Goal: Task Accomplishment & Management: Manage account settings

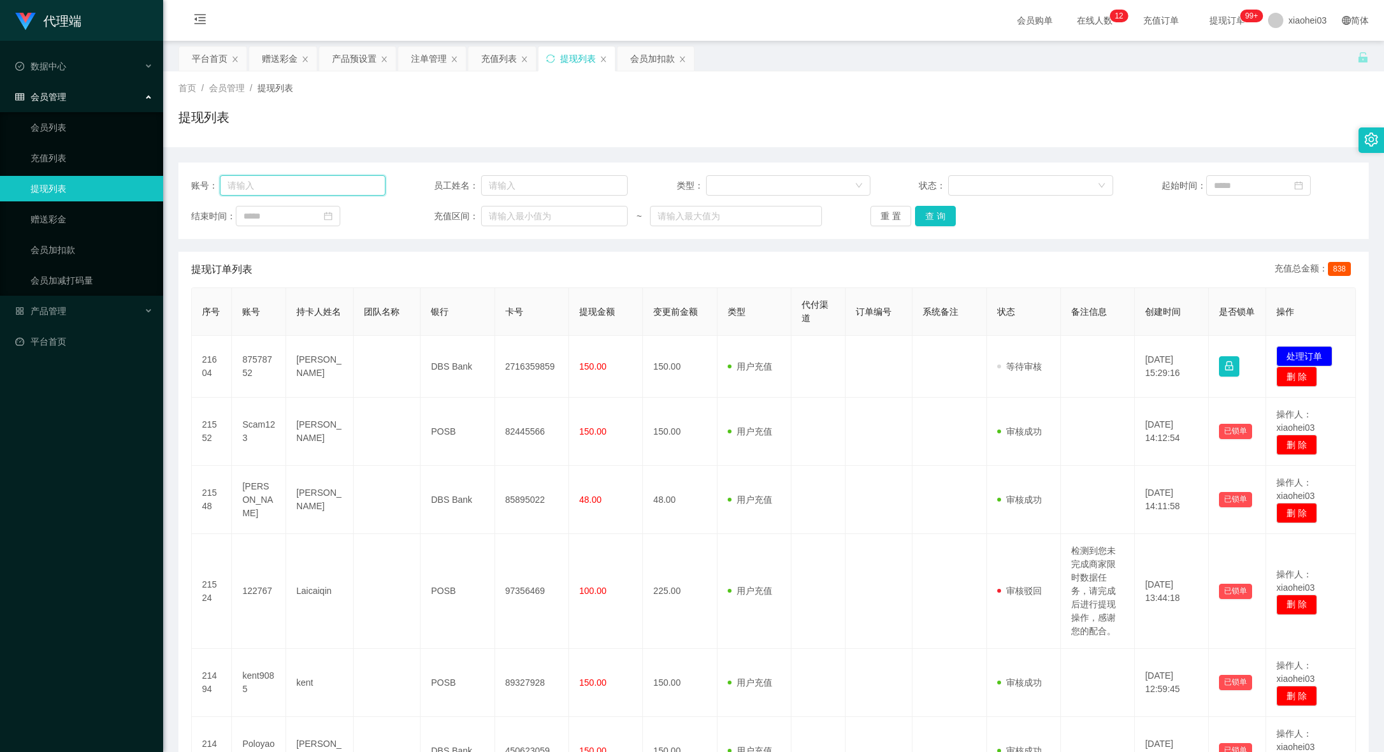
click at [307, 180] on input "text" at bounding box center [302, 185] width 165 height 20
paste input "[PERSON_NAME]"
type input "[PERSON_NAME]"
click at [954, 208] on div "重 置 查 询" at bounding box center [968, 216] width 194 height 20
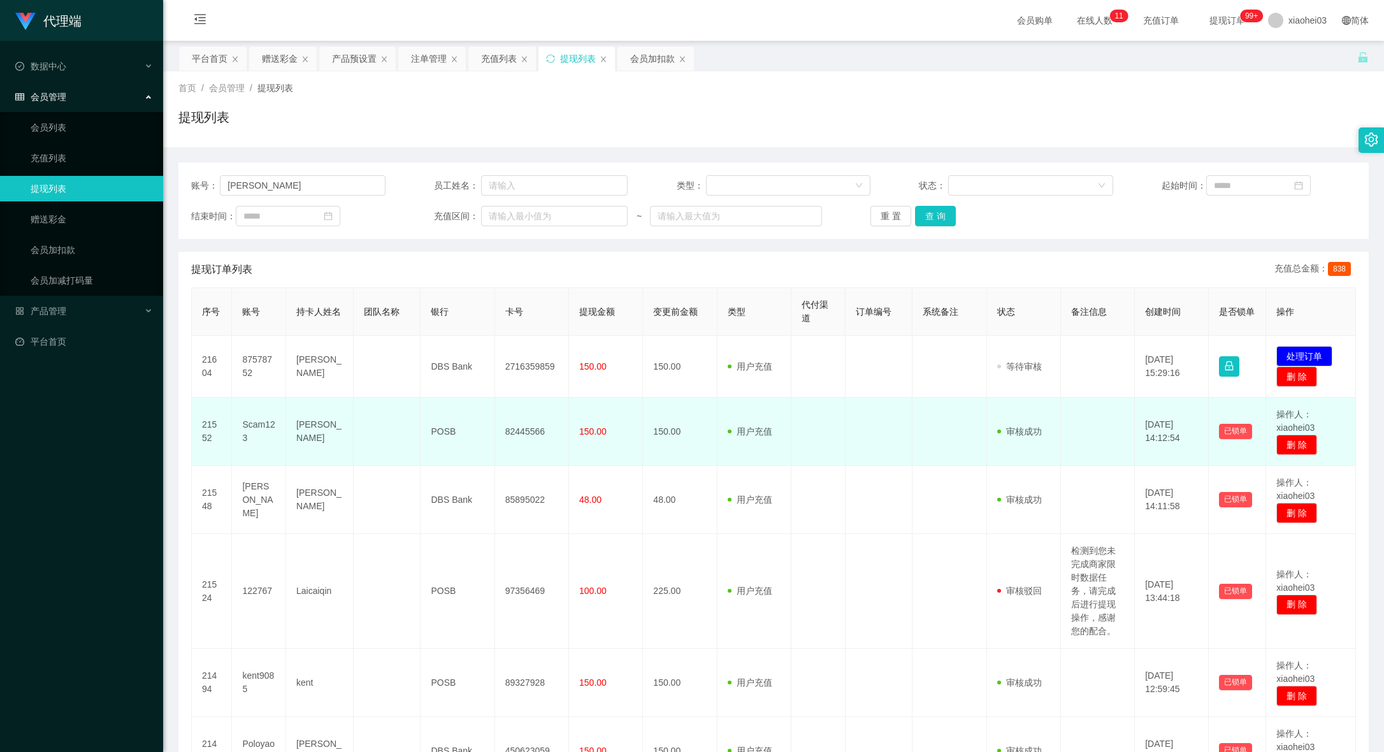
click at [697, 410] on td "150.00" at bounding box center [680, 432] width 74 height 68
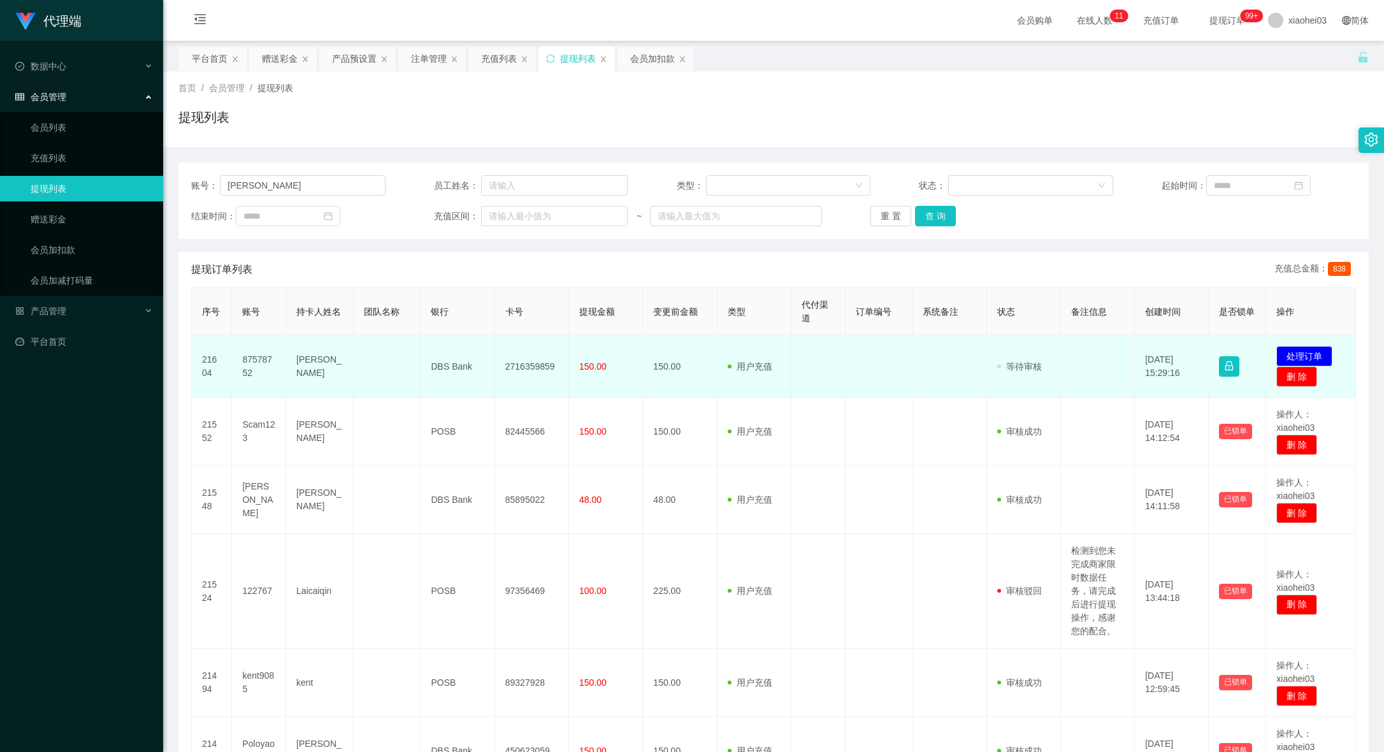
click at [533, 362] on td "2716359859" at bounding box center [532, 367] width 74 height 62
click at [533, 361] on td "2716359859" at bounding box center [532, 367] width 74 height 62
copy td "2716359859"
click at [1308, 352] on button "处理订单" at bounding box center [1304, 356] width 56 height 20
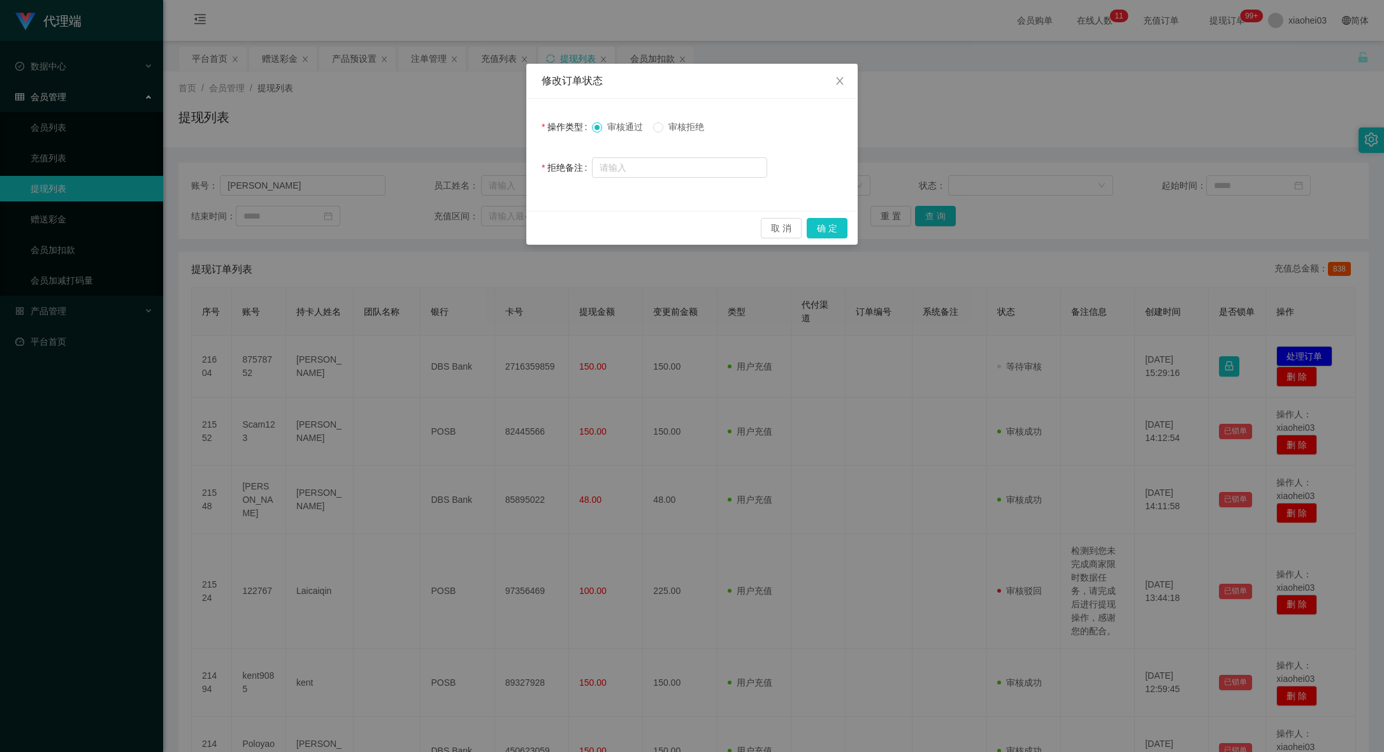
click at [828, 217] on div "取 消 确 定" at bounding box center [691, 228] width 331 height 34
click at [830, 228] on button "确 定" at bounding box center [827, 228] width 41 height 20
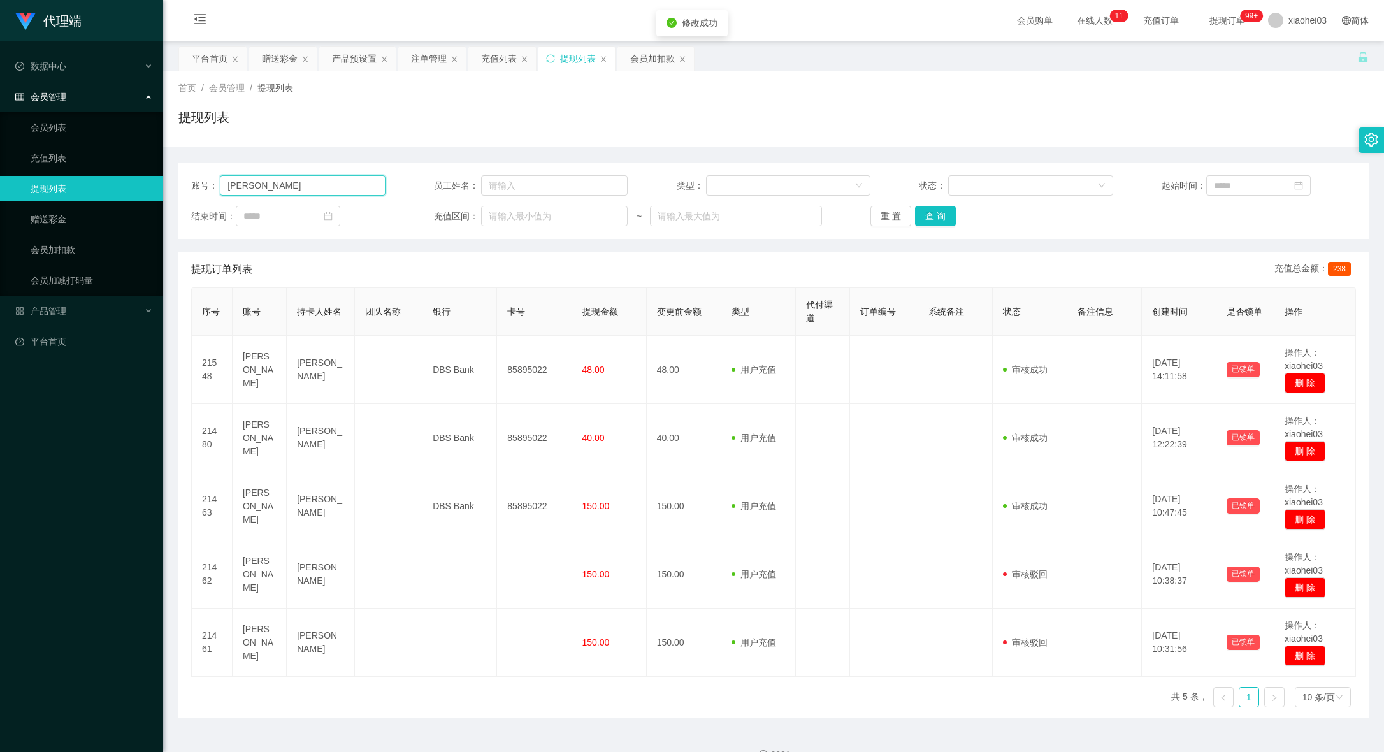
drag, startPoint x: 333, startPoint y: 188, endPoint x: 98, endPoint y: 168, distance: 236.0
click at [131, 168] on section "代理端 数据中心 会员管理 会员列表 充值列表 提现列表 赠送彩金 会员加扣款 会员加减打码量 产品管理 平台首页 保存配置 重置配置 整体风格设置 主题色 …" at bounding box center [692, 388] width 1384 height 777
click at [934, 219] on button "查 询" at bounding box center [935, 216] width 41 height 20
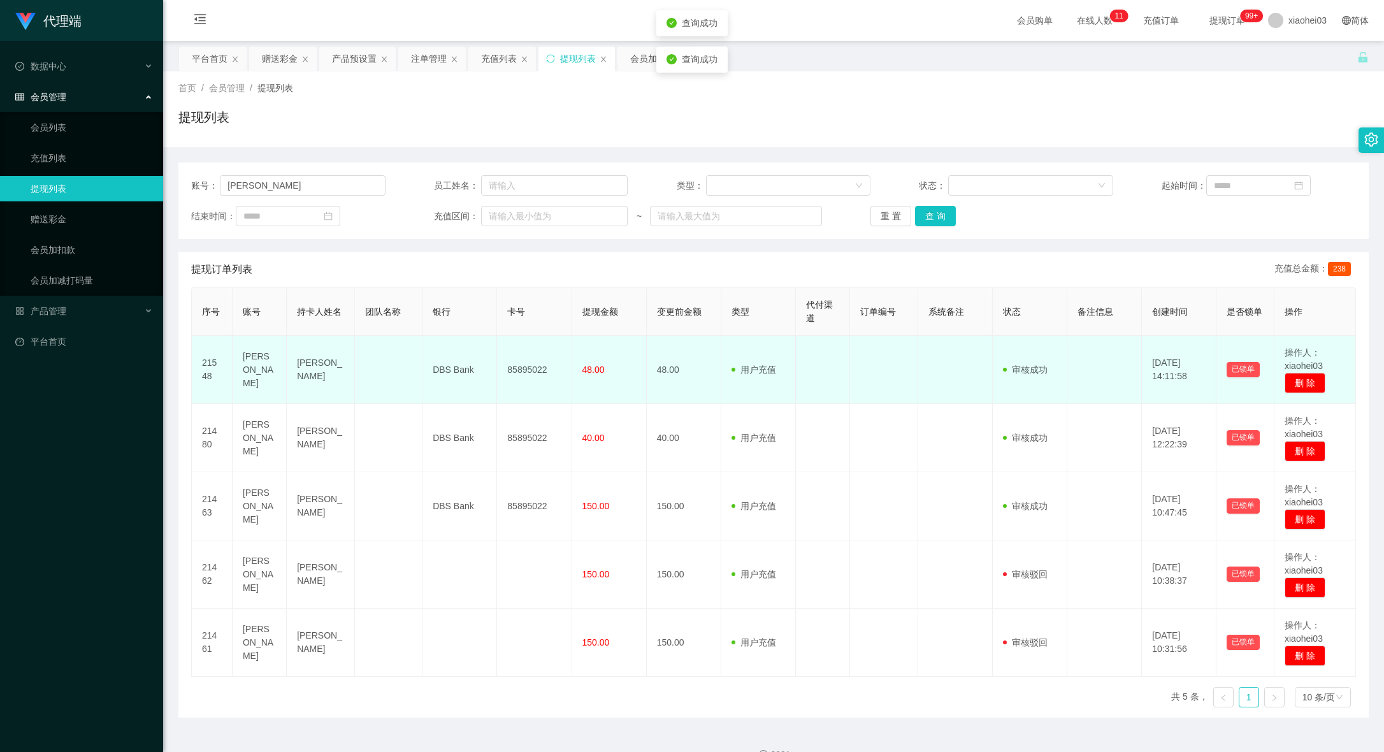
click at [528, 368] on td "85895022" at bounding box center [534, 370] width 75 height 68
copy td "85895022"
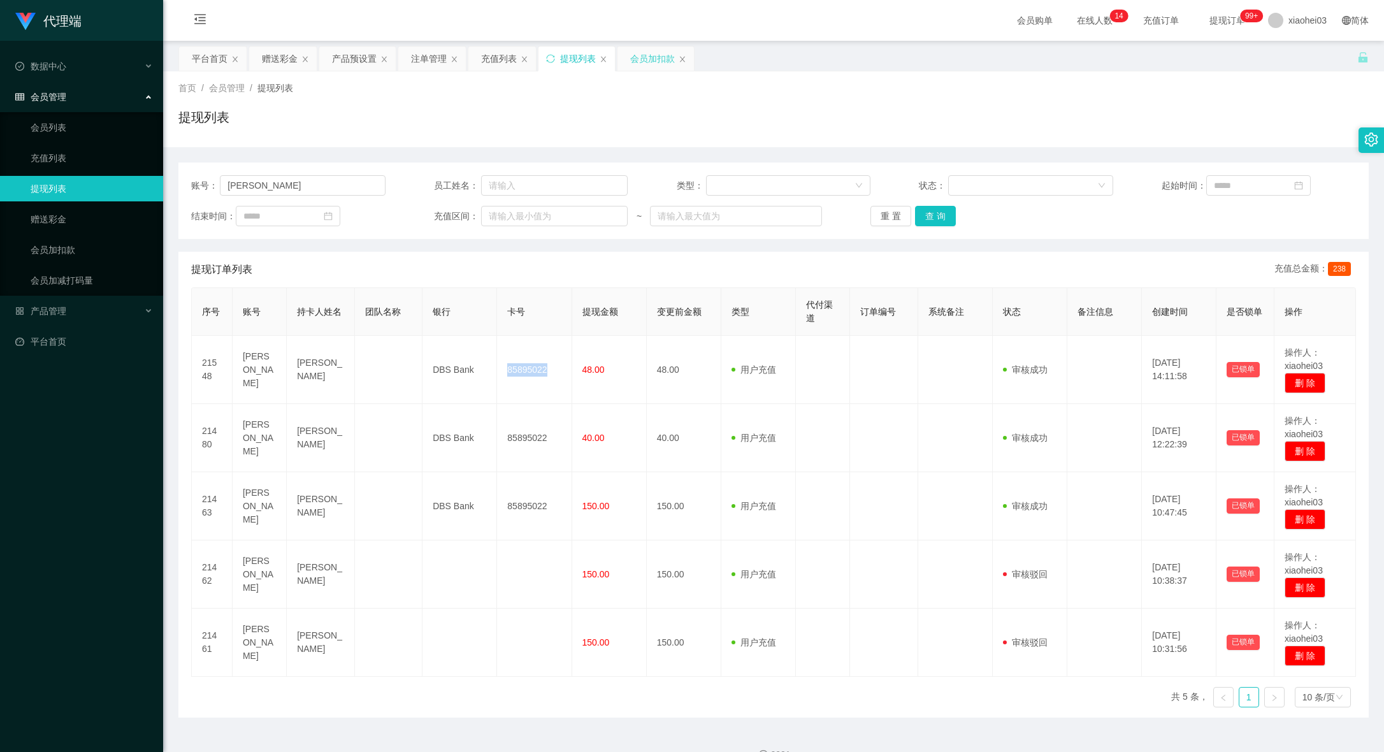
click at [658, 61] on div "会员加扣款" at bounding box center [652, 59] width 45 height 24
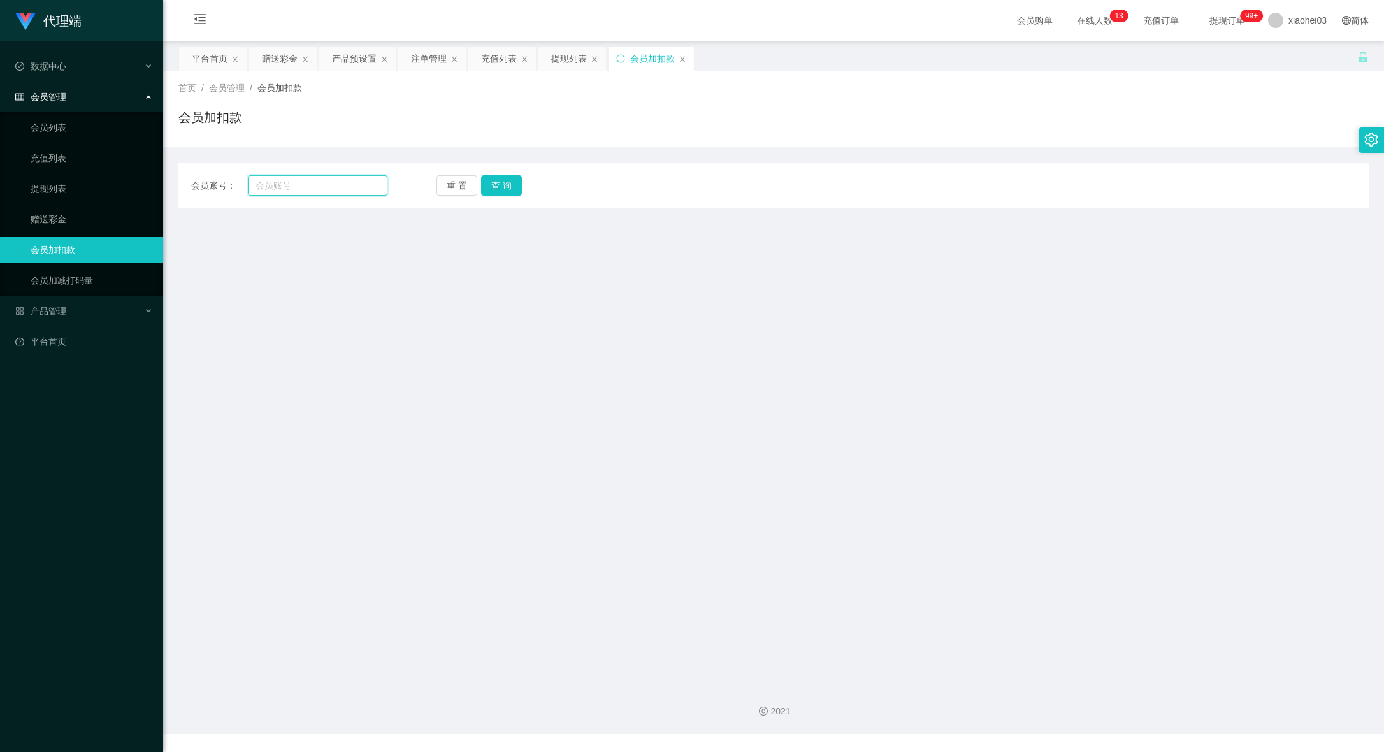
click at [360, 182] on input "text" at bounding box center [318, 185] width 140 height 20
paste input "clarencechin426"
type input "clarencechin426"
click at [515, 182] on button "查 询" at bounding box center [501, 185] width 41 height 20
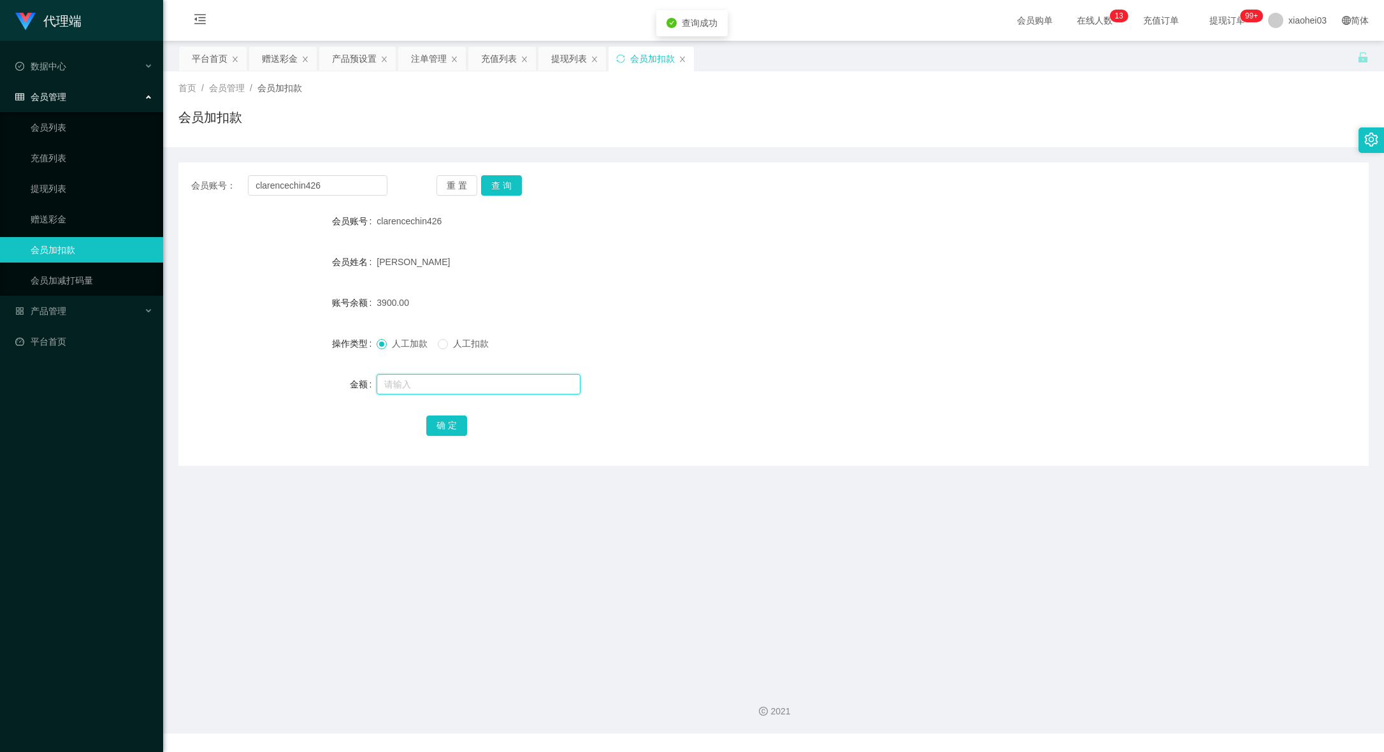
click at [440, 379] on input "text" at bounding box center [479, 384] width 204 height 20
type input "6000"
click at [434, 438] on div "会员账号： clarencechin426 重 置 查 询 会员账号 clarencechin426 会员姓名 Chin Yoon soon 账号余额 390…" at bounding box center [773, 314] width 1190 height 303
click at [442, 434] on button "确 定" at bounding box center [446, 426] width 41 height 20
drag, startPoint x: 356, startPoint y: 188, endPoint x: 138, endPoint y: 184, distance: 218.0
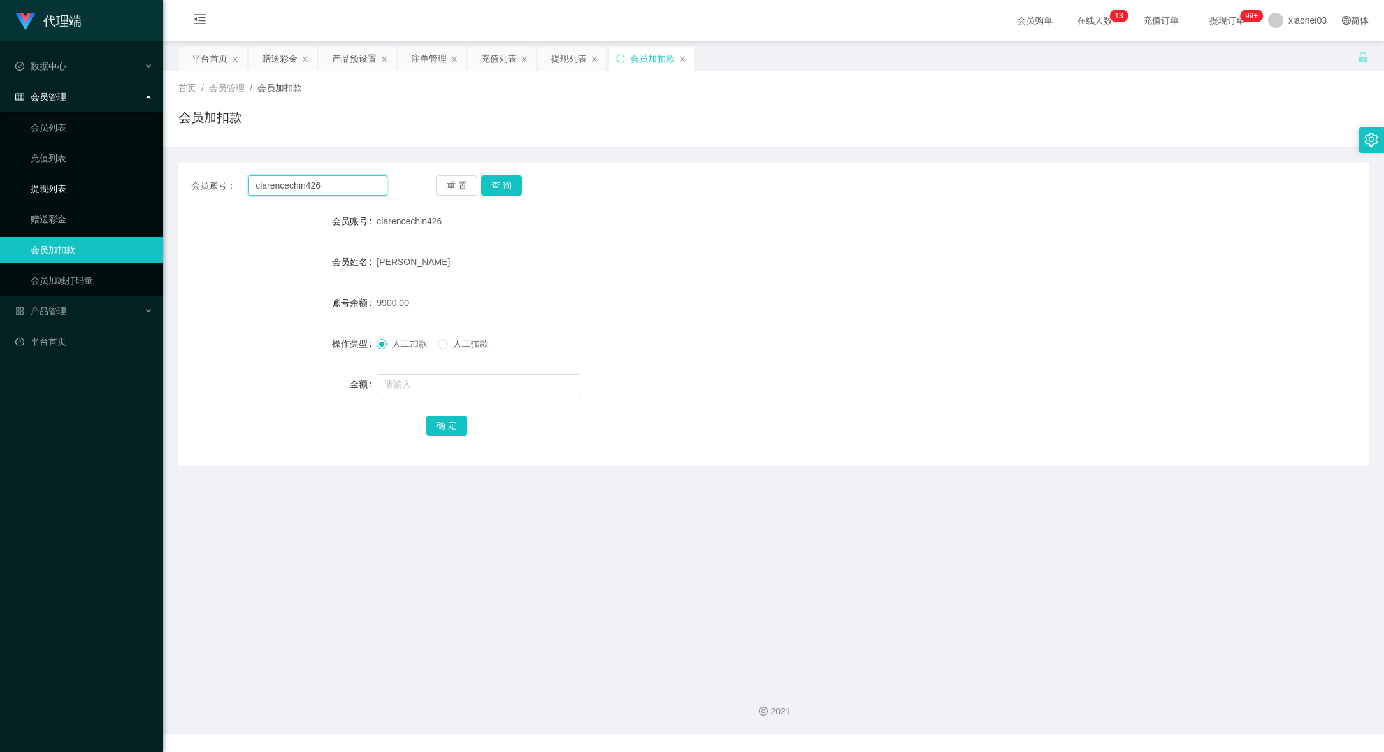
click at [138, 182] on section "代理端 数据中心 会员管理 会员列表 充值列表 提现列表 赠送彩金 会员加扣款 会员加减打码量 产品管理 平台首页 保存配置 重置配置 整体风格设置 主题色 …" at bounding box center [692, 367] width 1384 height 734
click at [884, 392] on div at bounding box center [724, 384] width 695 height 25
click at [557, 66] on div "提现列表" at bounding box center [569, 59] width 36 height 24
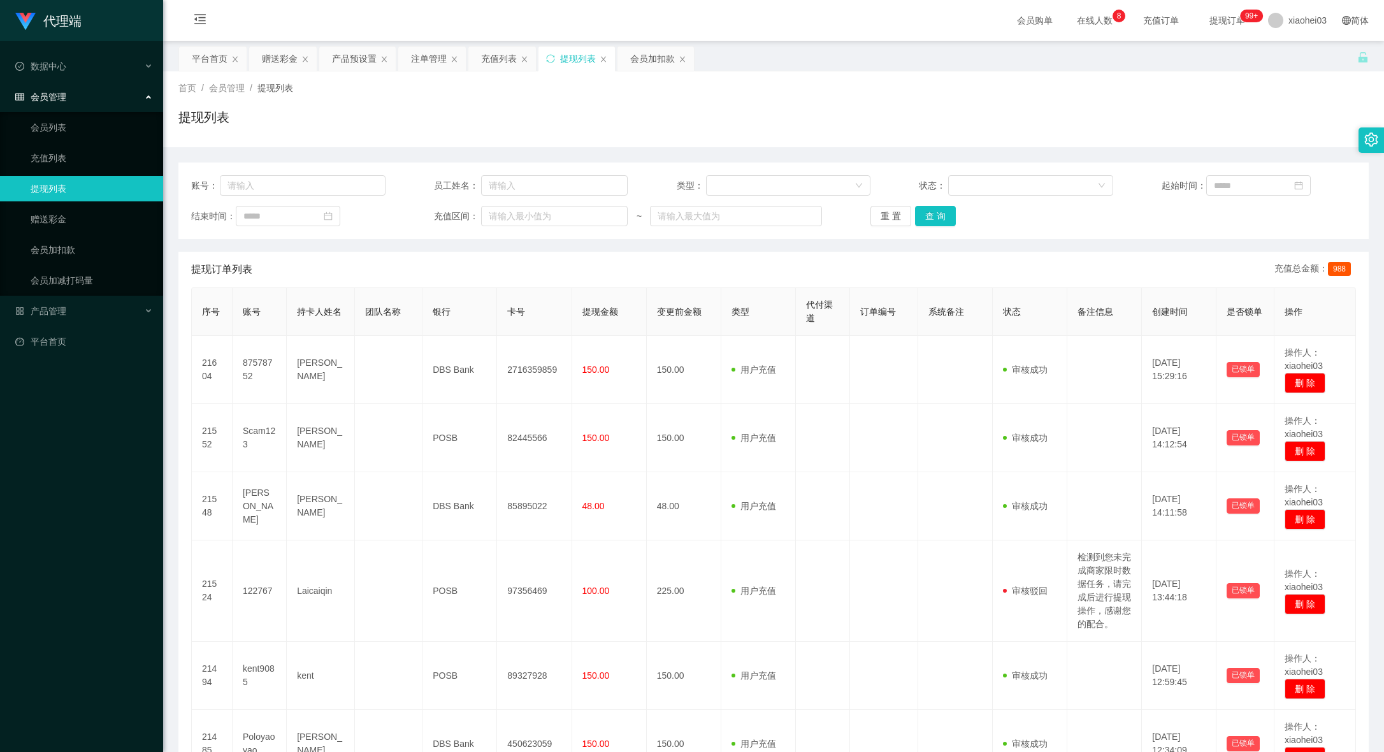
drag, startPoint x: 1088, startPoint y: 98, endPoint x: 998, endPoint y: 109, distance: 91.2
click at [1088, 98] on div "首页 / 会员管理 / 提现列表 / 提现列表" at bounding box center [773, 109] width 1190 height 55
click at [662, 61] on div "会员加扣款" at bounding box center [652, 59] width 45 height 24
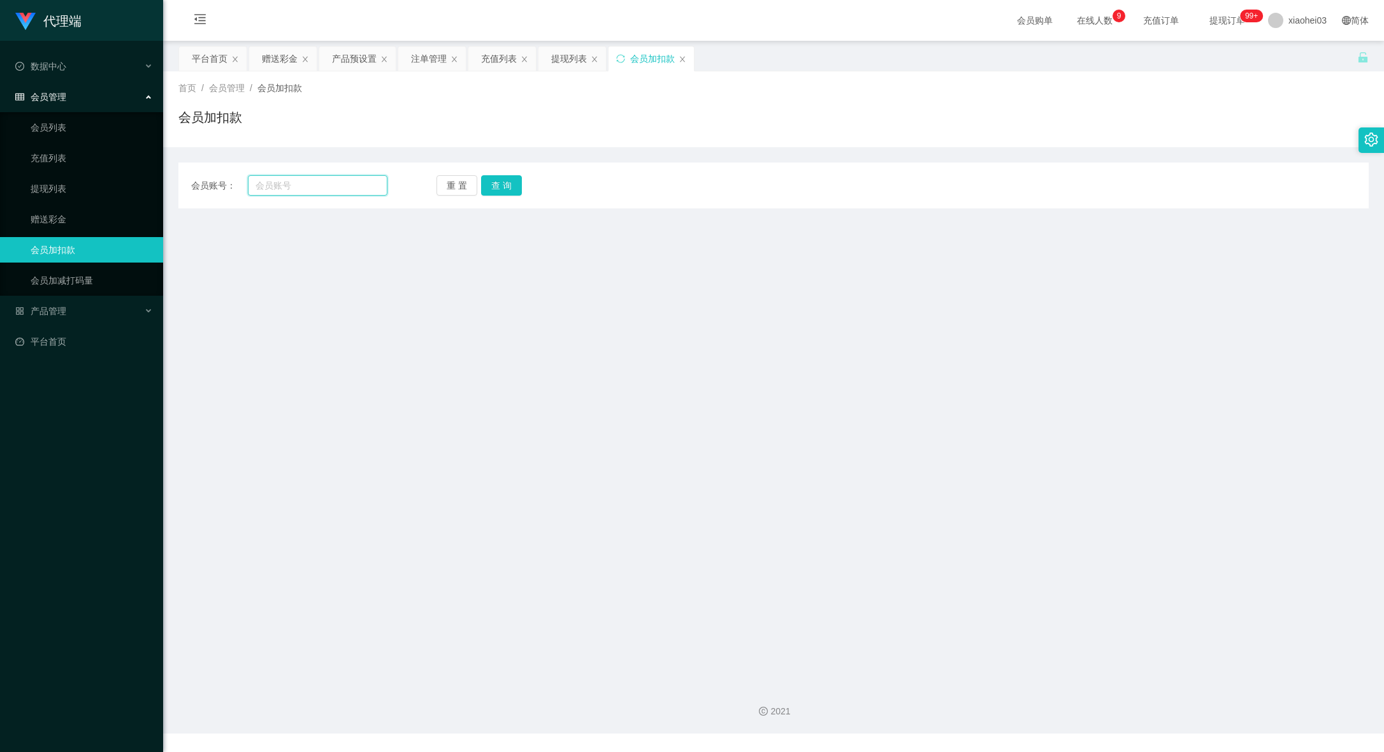
drag, startPoint x: 336, startPoint y: 185, endPoint x: 427, endPoint y: 190, distance: 90.6
click at [335, 185] on input "text" at bounding box center [318, 185] width 140 height 20
paste input "122767"
click at [512, 188] on button "查 询" at bounding box center [501, 185] width 41 height 20
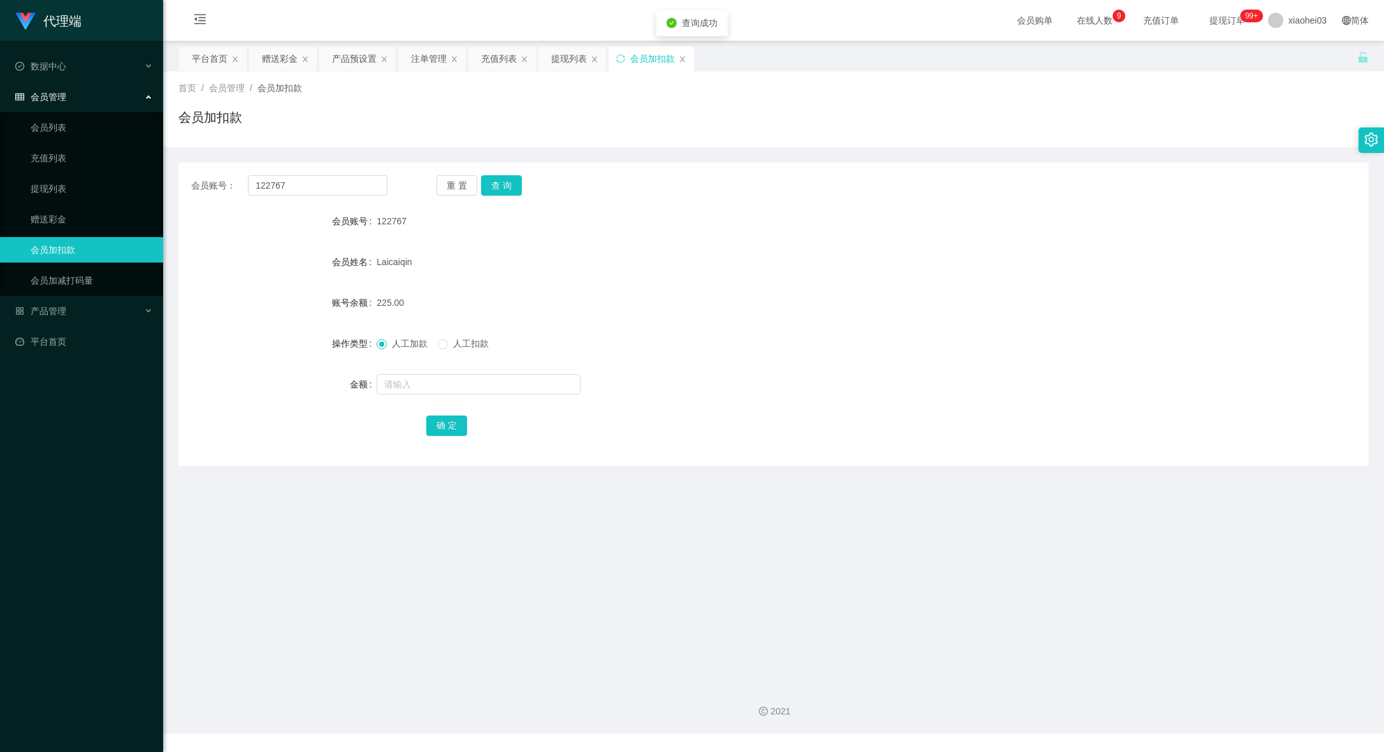
click at [792, 258] on div "Laicaiqin" at bounding box center [724, 261] width 695 height 25
drag, startPoint x: 329, startPoint y: 176, endPoint x: 126, endPoint y: 178, distance: 203.3
click at [154, 178] on section "代理端 数据中心 会员管理 会员列表 充值列表 提现列表 赠送彩金 会员加扣款 会员加减打码量 产品管理 平台首页 保存配置 重置配置 整体风格设置 主题色 …" at bounding box center [692, 367] width 1384 height 734
paste input "Liuwoaideren"
type input "Liuwoaideren"
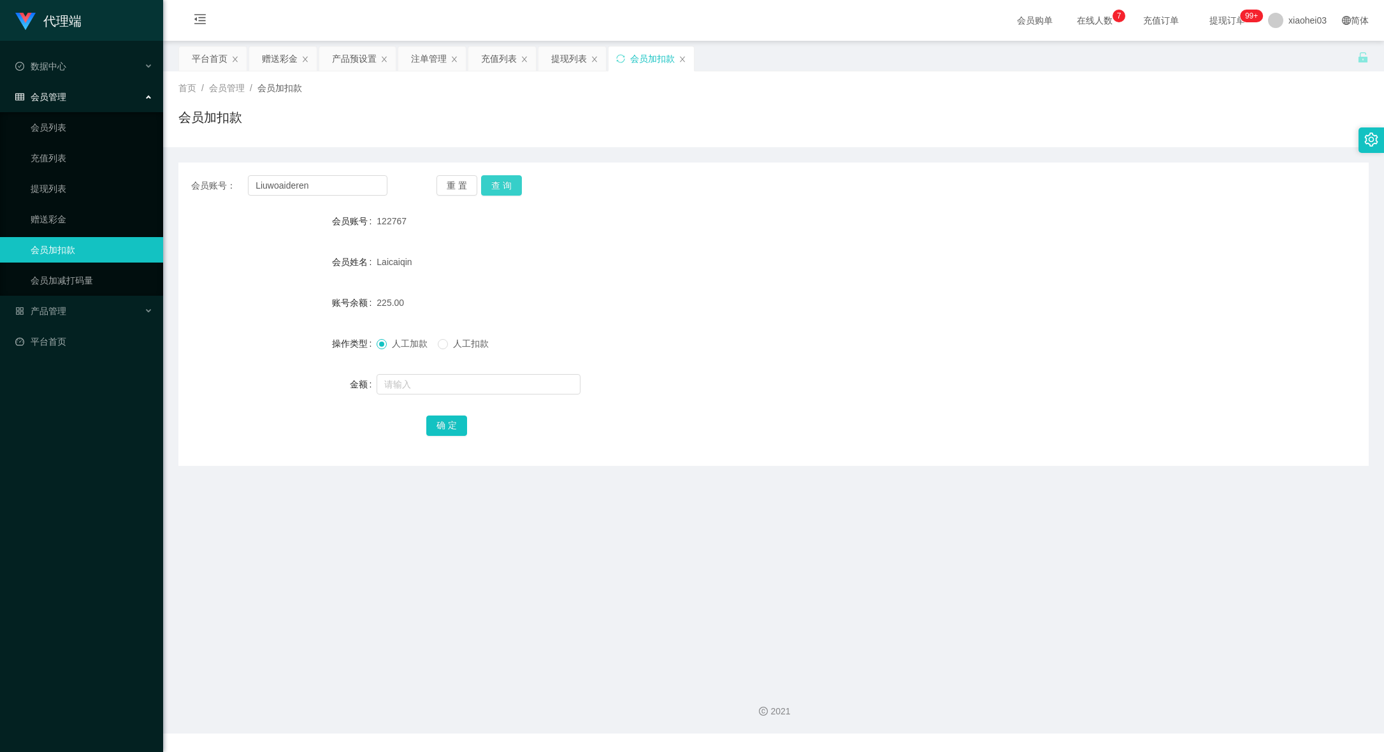
click at [503, 177] on button "查 询" at bounding box center [501, 185] width 41 height 20
click at [503, 178] on button "查 询" at bounding box center [501, 185] width 41 height 20
click at [465, 379] on input "text" at bounding box center [479, 384] width 204 height 20
type input "201"
click at [445, 429] on button "确 定" at bounding box center [446, 426] width 41 height 20
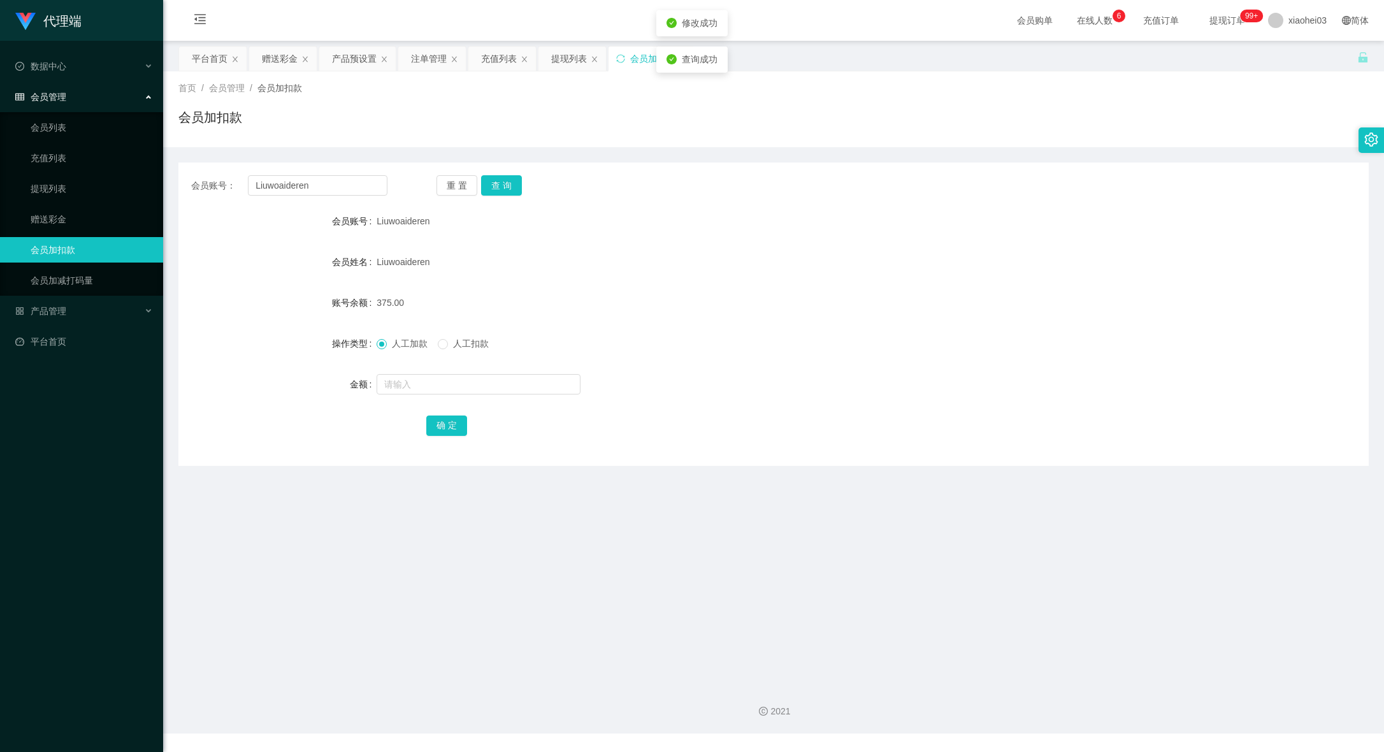
drag, startPoint x: 633, startPoint y: 324, endPoint x: 660, endPoint y: 291, distance: 42.6
click at [635, 322] on form "会员账号 Liuwoaideren 会员姓名 Liuwoaideren 账号余额 375.00 操作类型 人工加款 人工扣款 金额 确 定" at bounding box center [773, 322] width 1190 height 229
click at [1193, 203] on div "会员账号： Liuwoaideren 重 置 查 询 会员账号 Liuwoaideren 会员姓名 Liuwoaideren 账号余额 375.00 操作类型…" at bounding box center [773, 314] width 1190 height 303
drag, startPoint x: 341, startPoint y: 191, endPoint x: 121, endPoint y: 172, distance: 220.7
click at [153, 172] on section "代理端 数据中心 会员管理 会员列表 充值列表 提现列表 赠送彩金 会员加扣款 会员加减打码量 产品管理 平台首页 保存配置 重置配置 整体风格设置 主题色 …" at bounding box center [692, 367] width 1384 height 734
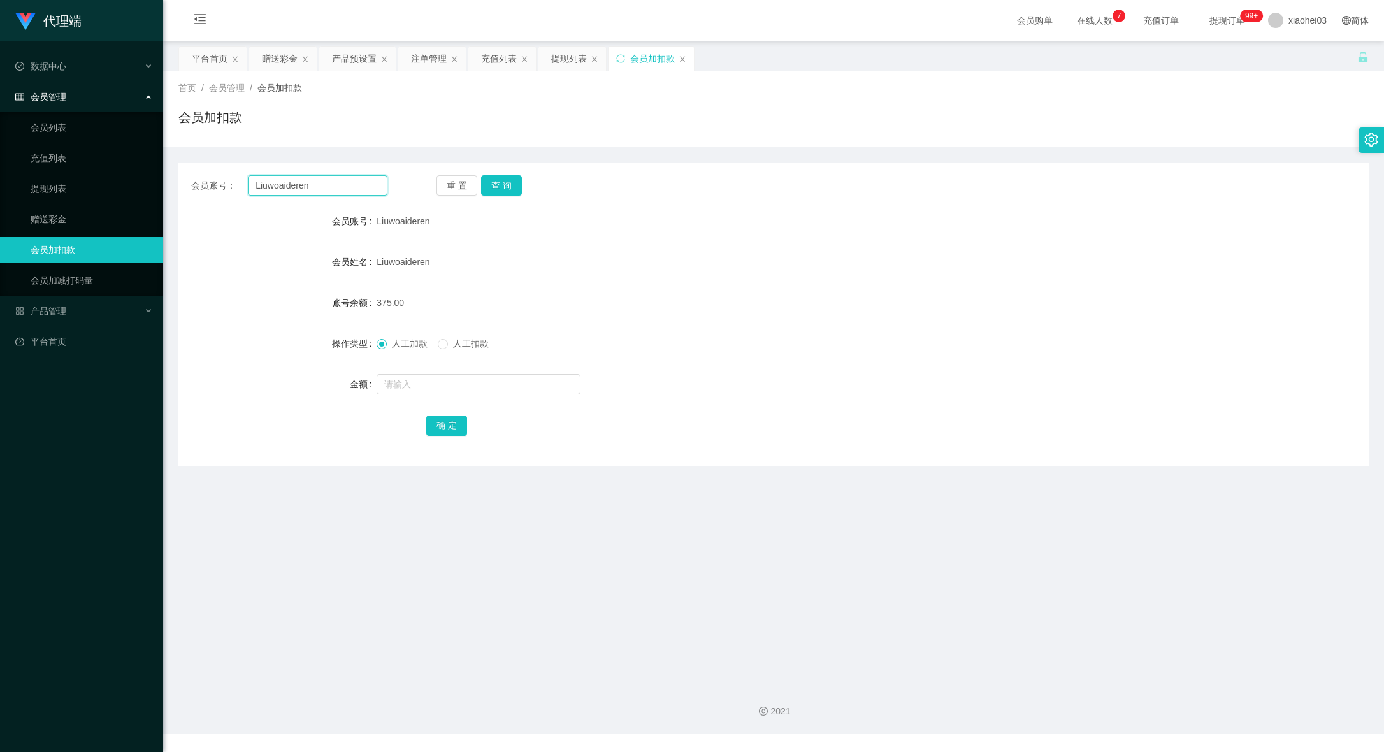
paste input "SamuelTa"
type input "SamuelTan"
click at [493, 184] on button "查 询" at bounding box center [501, 185] width 41 height 20
click at [711, 224] on div "SamuelTan" at bounding box center [724, 220] width 695 height 25
drag, startPoint x: 333, startPoint y: 184, endPoint x: 3, endPoint y: 180, distance: 330.8
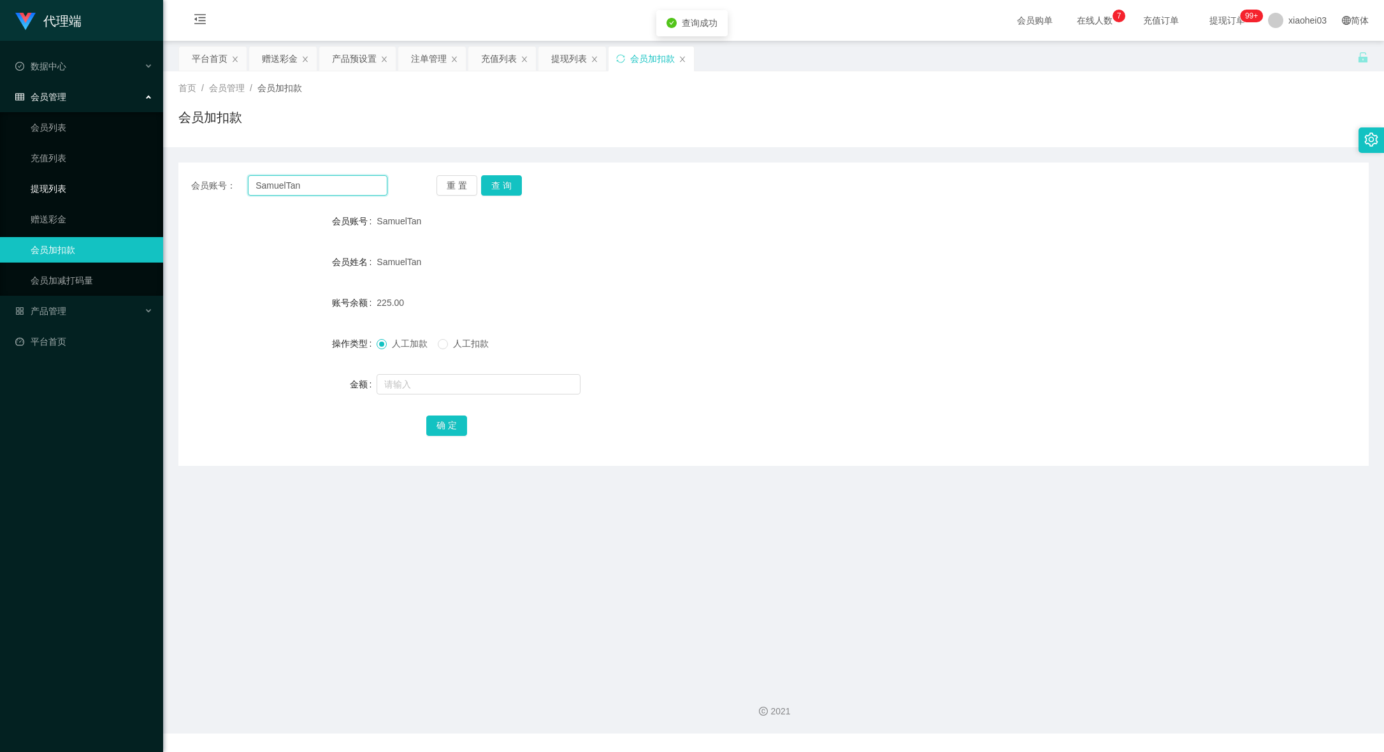
click at [3, 180] on section "代理端 数据中心 会员管理 会员列表 充值列表 提现列表 赠送彩金 会员加扣款 会员加减打码量 产品管理 平台首页 保存配置 重置配置 整体风格设置 主题色 …" at bounding box center [692, 367] width 1384 height 734
click at [270, 68] on div "赠送彩金" at bounding box center [280, 59] width 36 height 24
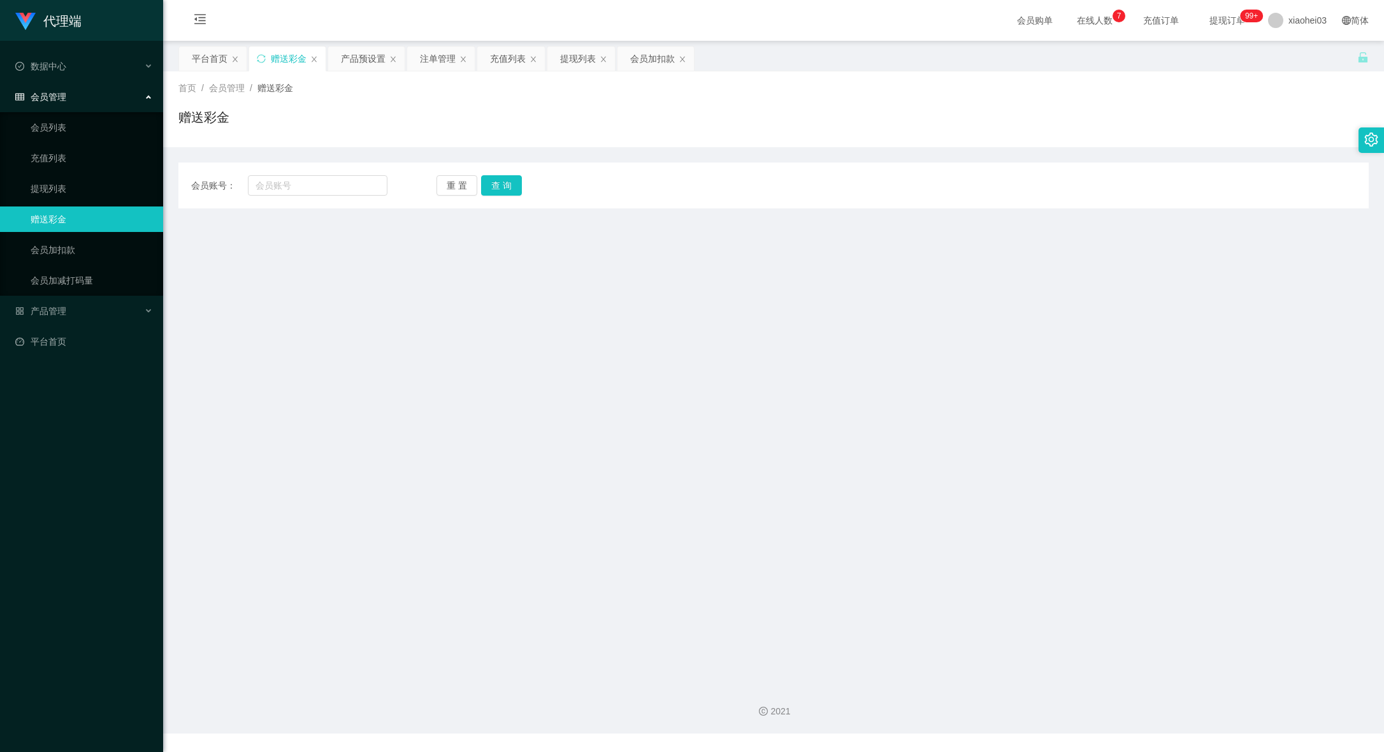
click at [291, 198] on div "会员账号： 重 置 查 询 会员账号 会员姓名 账号余额 操作类型 彩金加款 彩金扣款 金额 确 定" at bounding box center [773, 186] width 1190 height 46
click at [319, 182] on input "text" at bounding box center [318, 185] width 140 height 20
paste input "SamuelTan"
type input "SamuelTan"
click at [494, 198] on div "会员账号： SamuelTan 重 置 查 询 会员账号 会员姓名 账号余额 操作类型 彩金加款 彩金扣款 金额 确 定" at bounding box center [773, 186] width 1190 height 46
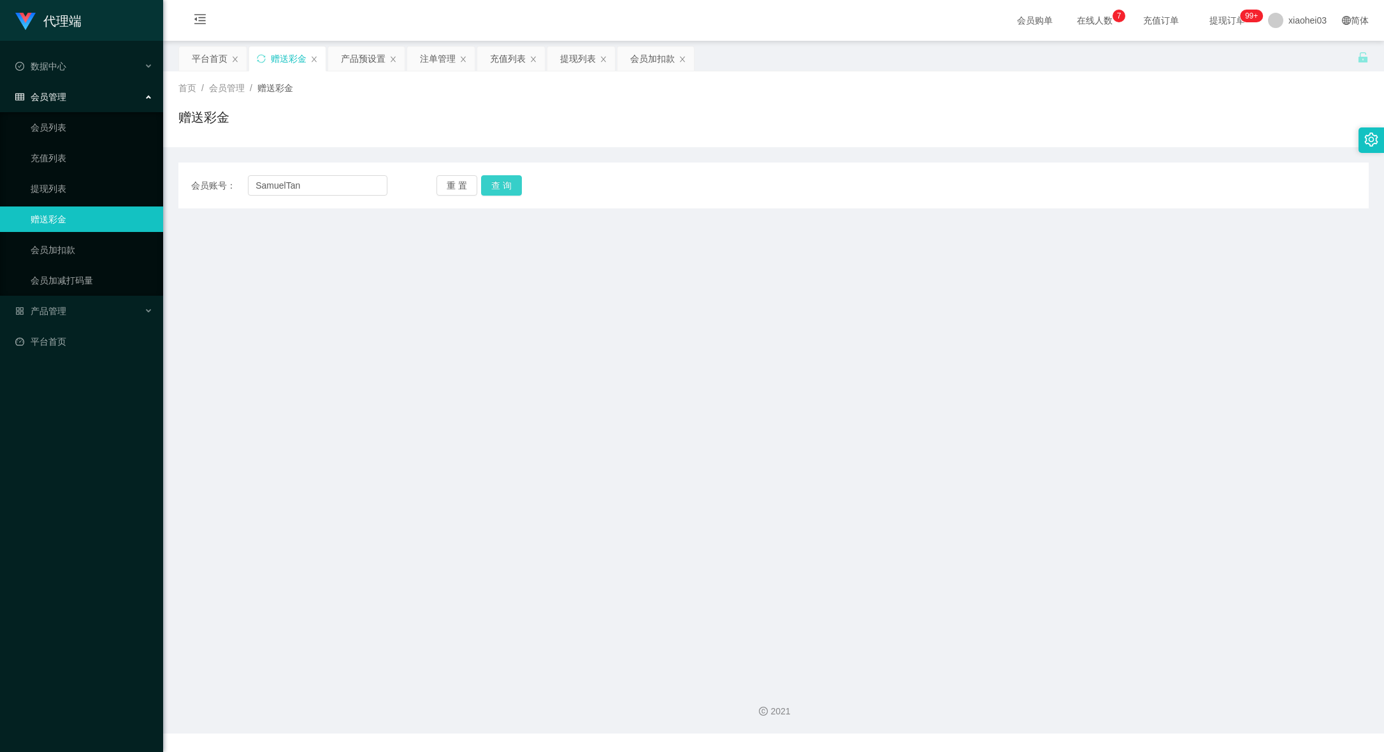
click at [511, 178] on button "查 询" at bounding box center [501, 185] width 41 height 20
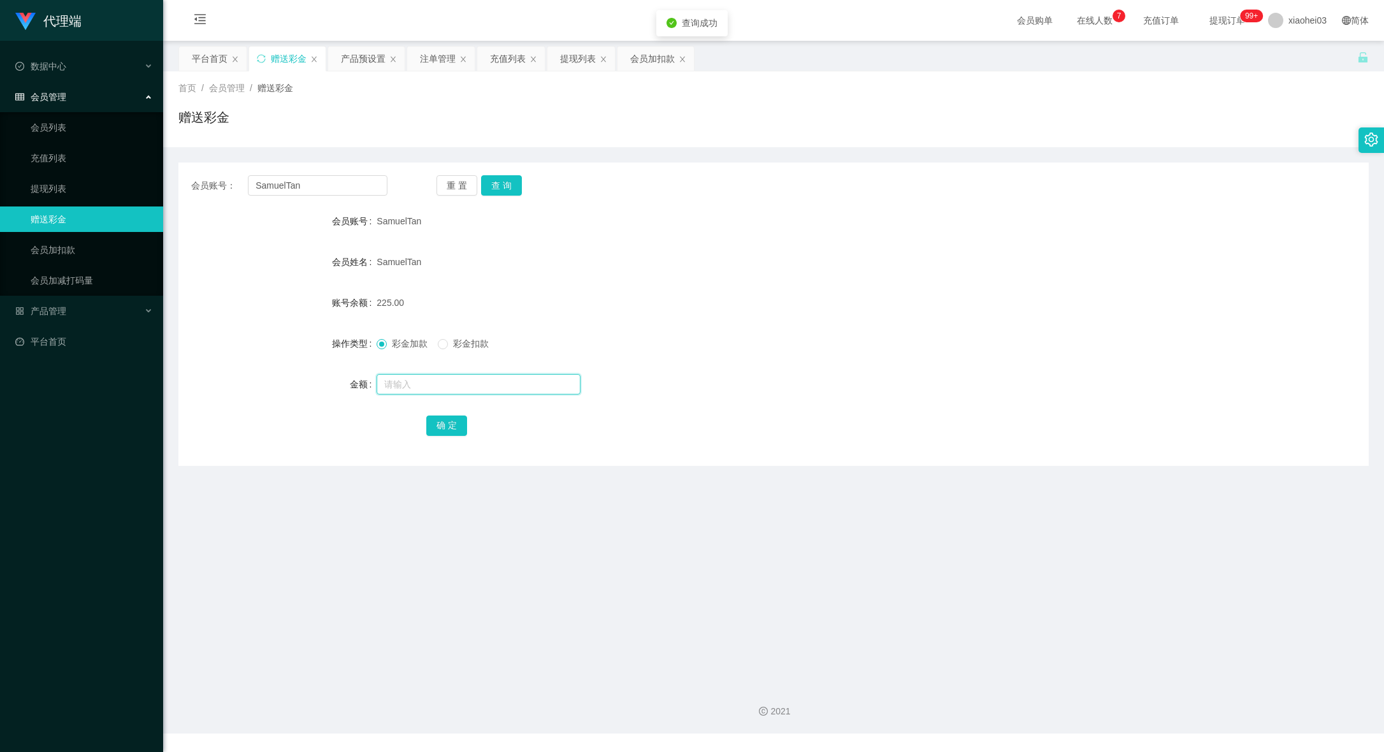
drag, startPoint x: 466, startPoint y: 377, endPoint x: 468, endPoint y: 385, distance: 8.5
click at [468, 385] on input "text" at bounding box center [479, 384] width 204 height 20
type input "150"
click at [440, 431] on button "确 定" at bounding box center [446, 426] width 41 height 20
click at [709, 375] on div at bounding box center [724, 384] width 695 height 25
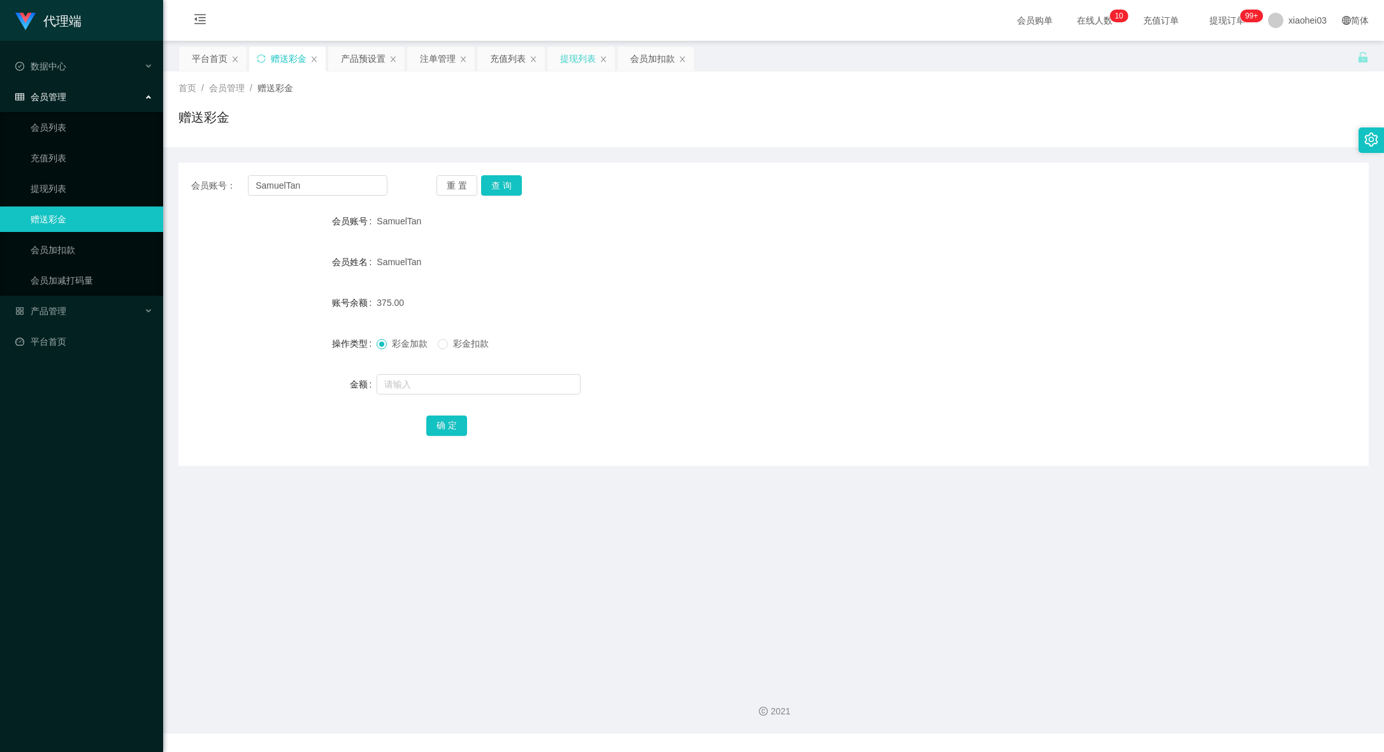
click at [582, 56] on div "提现列表" at bounding box center [578, 59] width 36 height 24
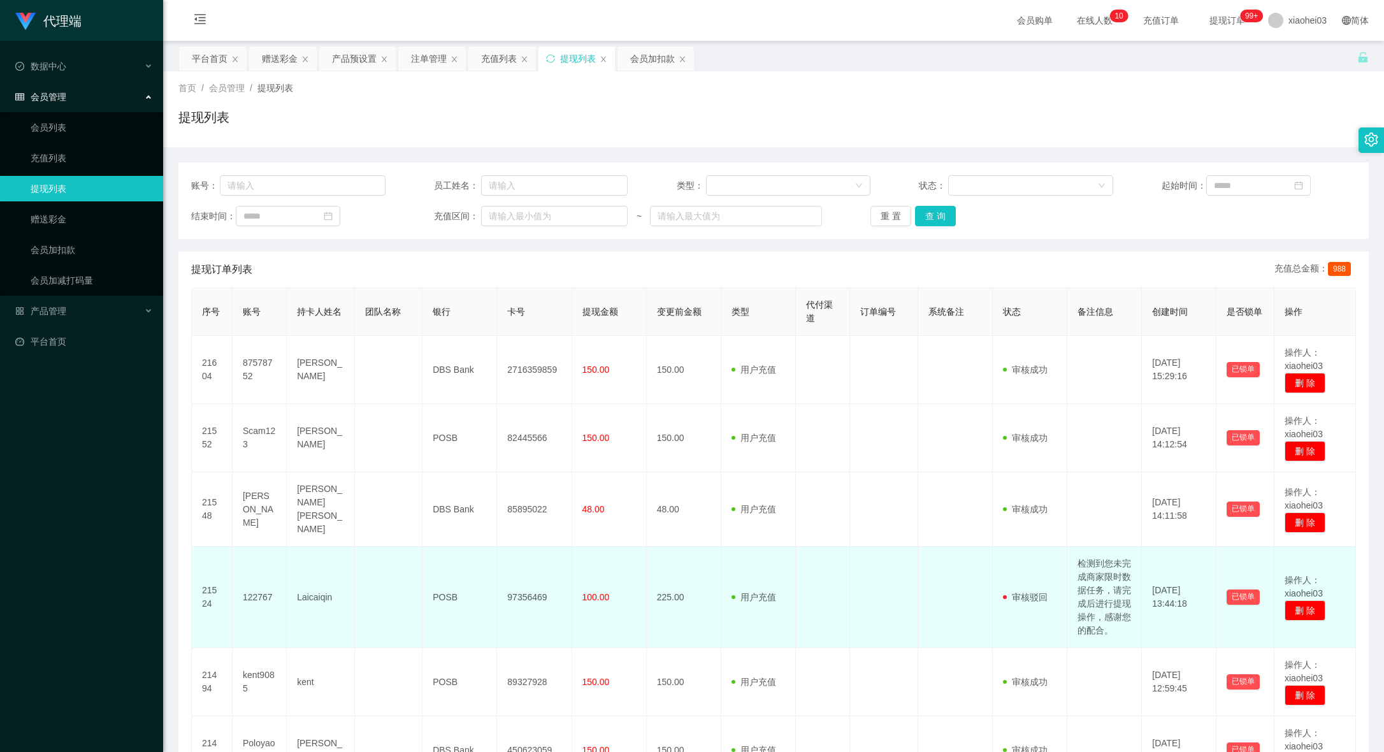
click at [797, 648] on td at bounding box center [823, 597] width 54 height 101
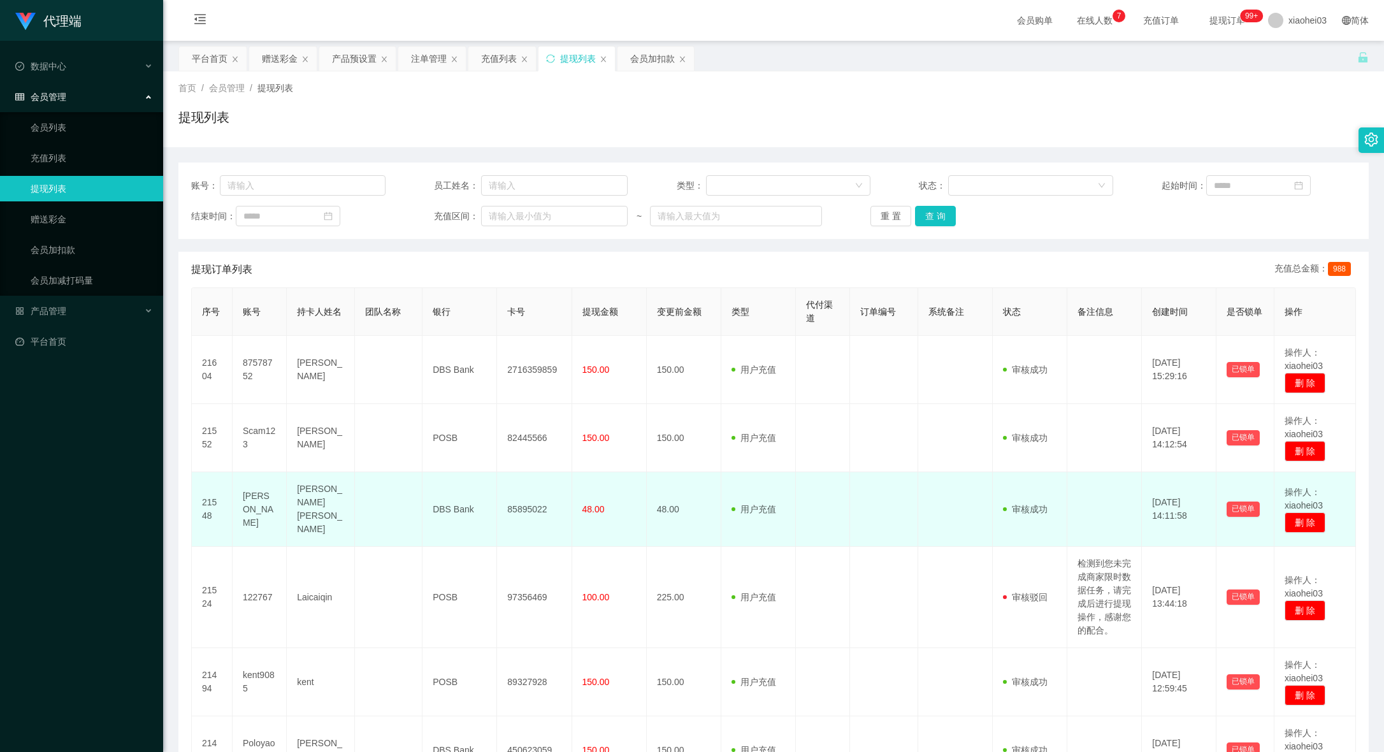
click at [195, 526] on td "21548" at bounding box center [212, 509] width 41 height 75
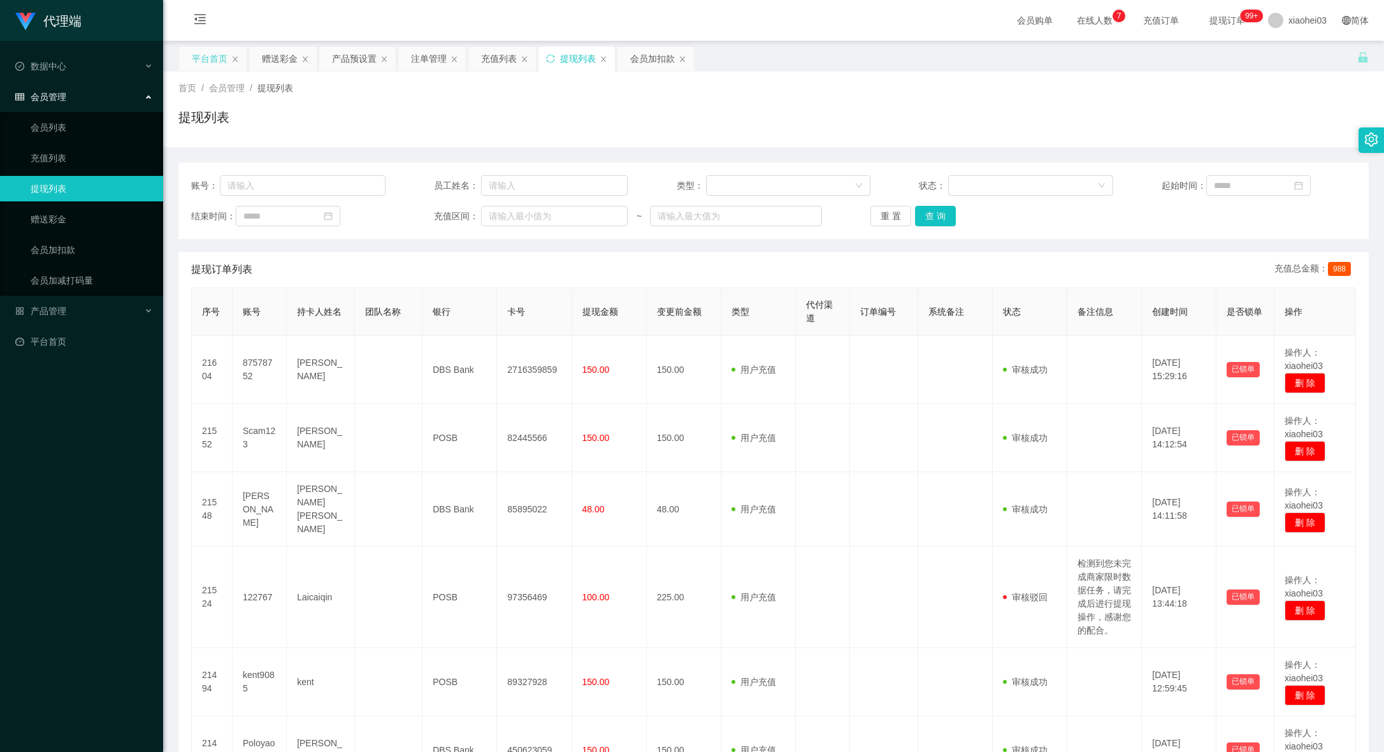
click at [192, 68] on div "平台首页" at bounding box center [210, 59] width 36 height 24
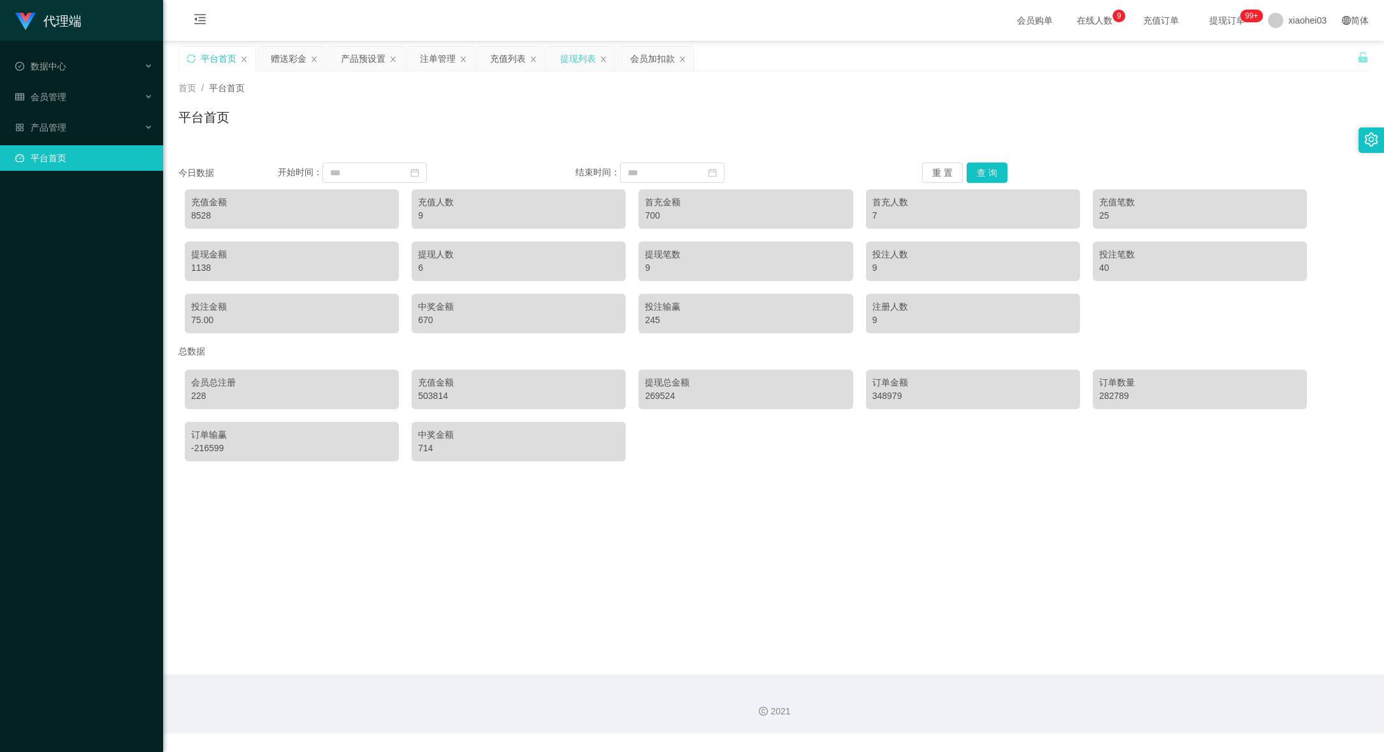
click at [585, 57] on div "提现列表" at bounding box center [578, 59] width 36 height 24
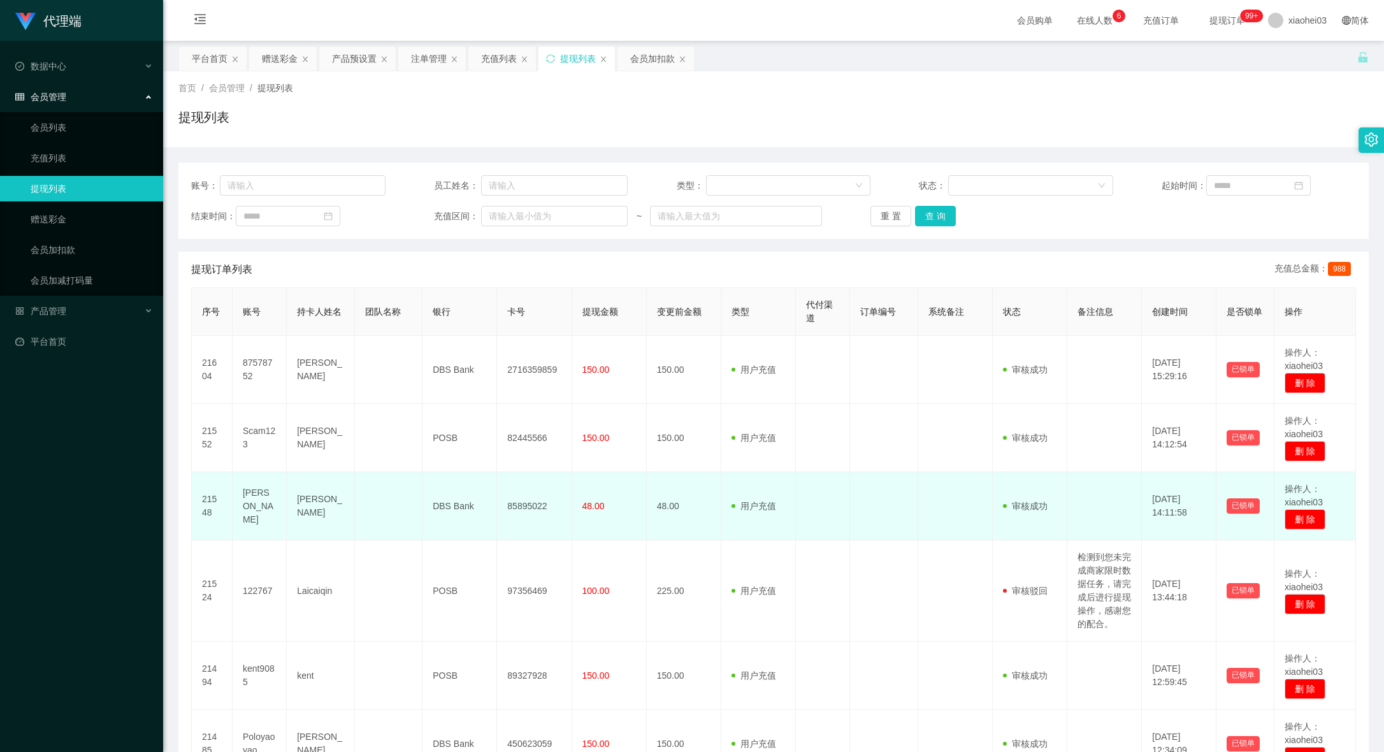
click at [741, 480] on td "用户充值 人工扣款" at bounding box center [758, 506] width 75 height 68
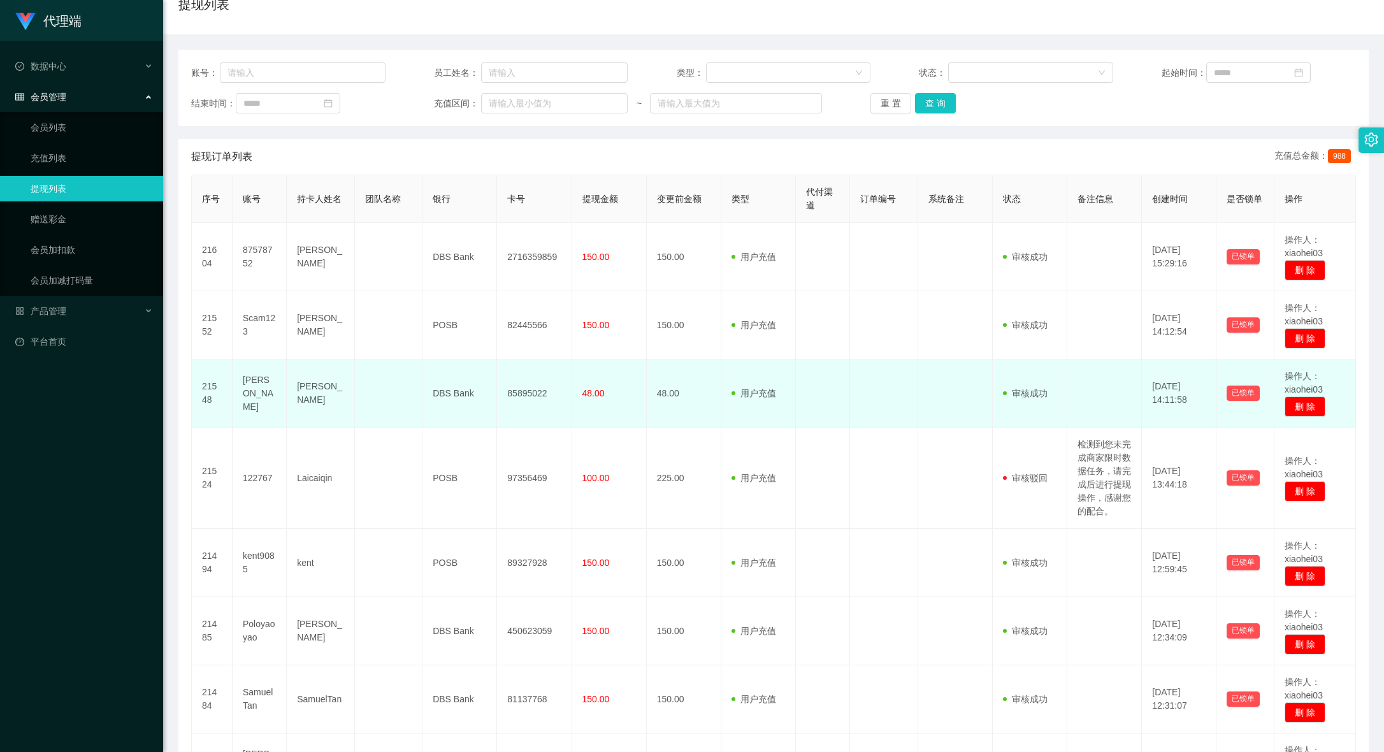
scroll to position [159, 0]
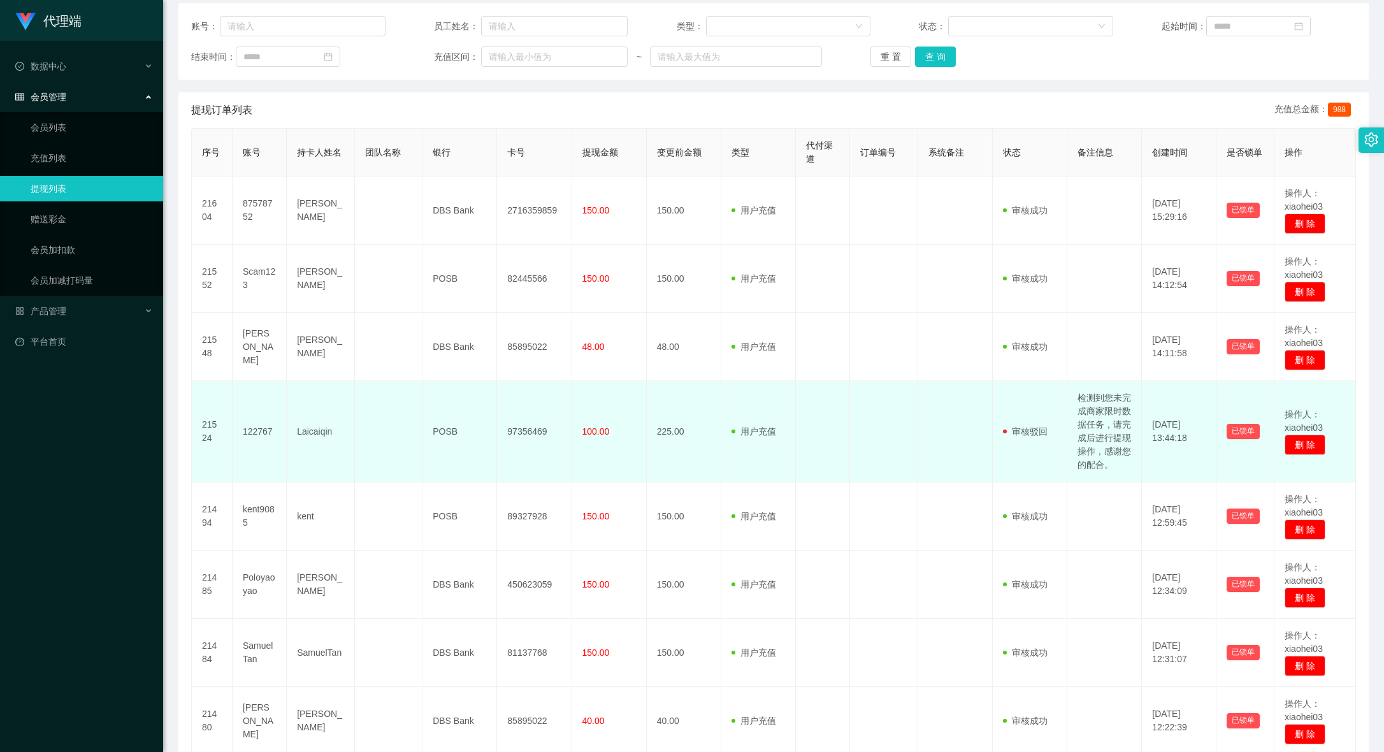
click at [253, 444] on td "122767" at bounding box center [260, 431] width 54 height 101
click at [252, 440] on td "122767" at bounding box center [260, 431] width 54 height 101
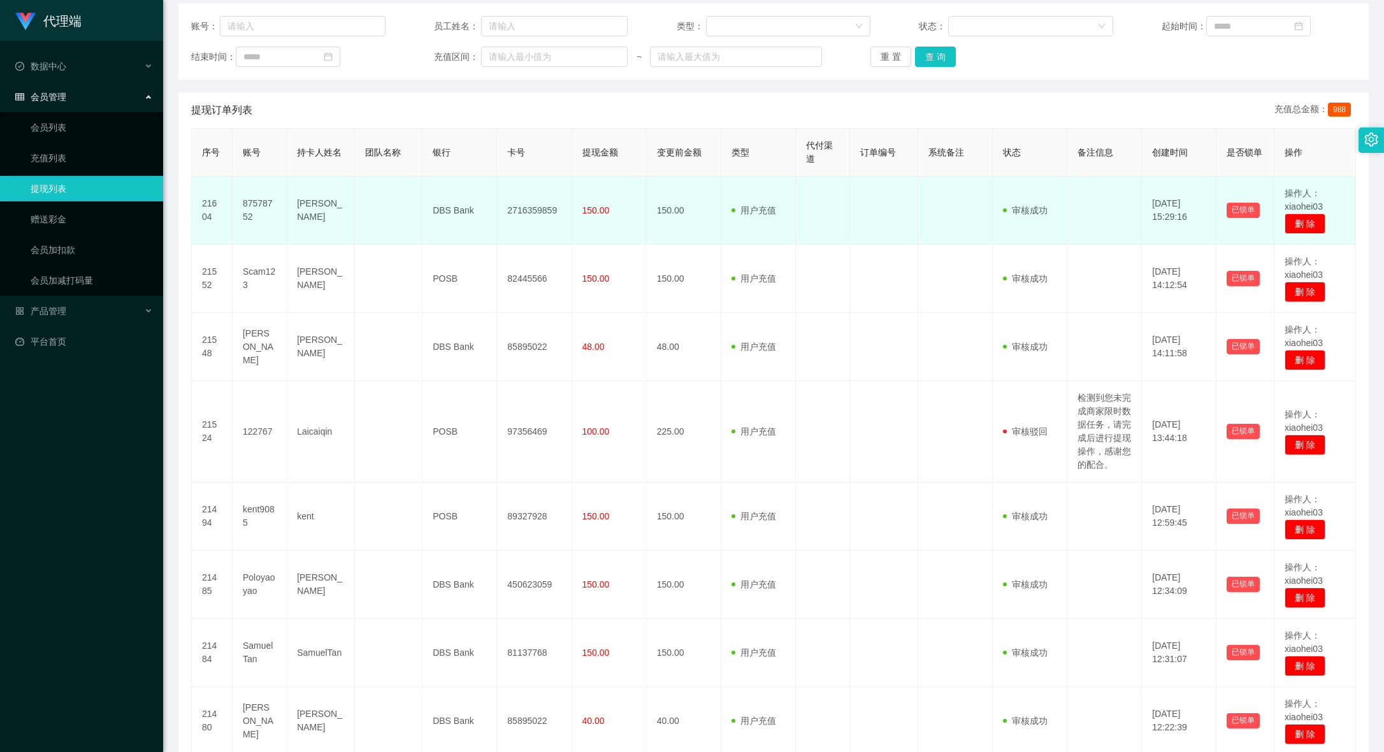
scroll to position [0, 0]
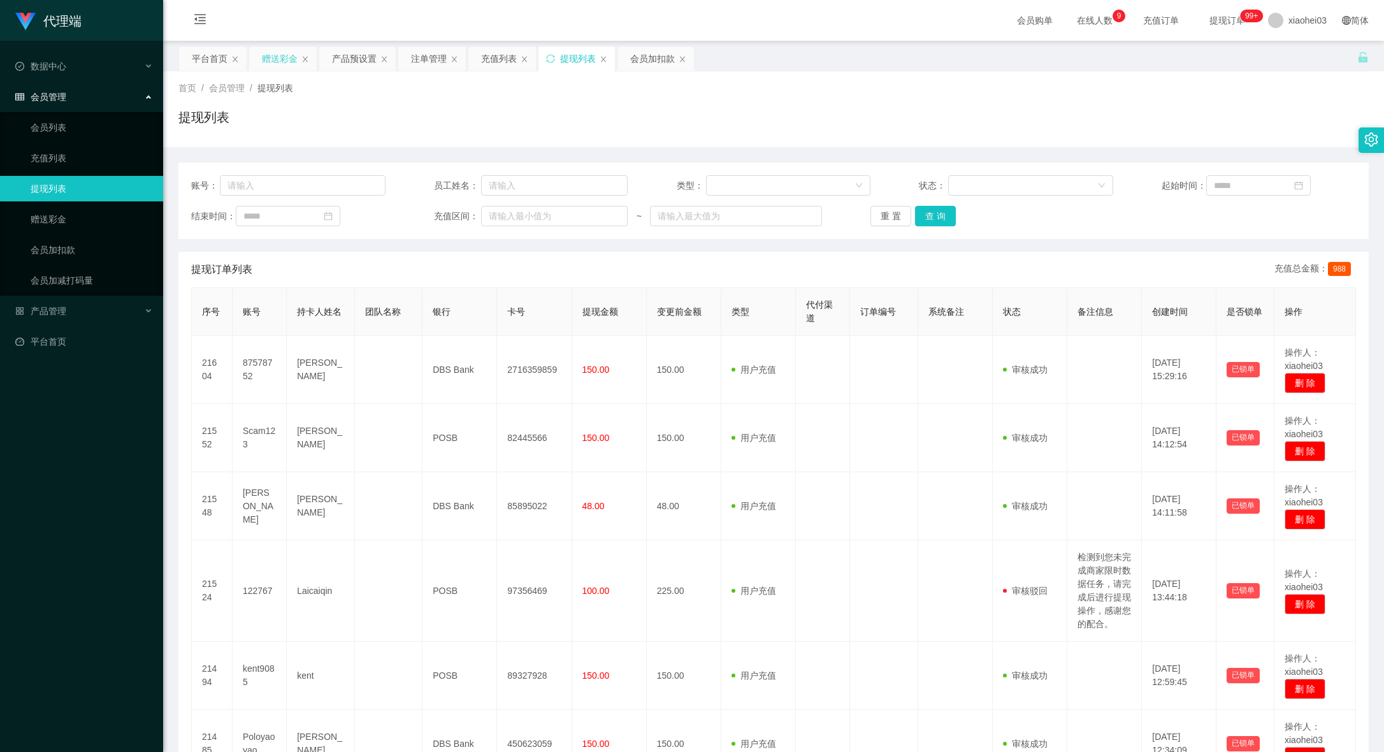
click at [282, 67] on div "赠送彩金" at bounding box center [280, 59] width 36 height 24
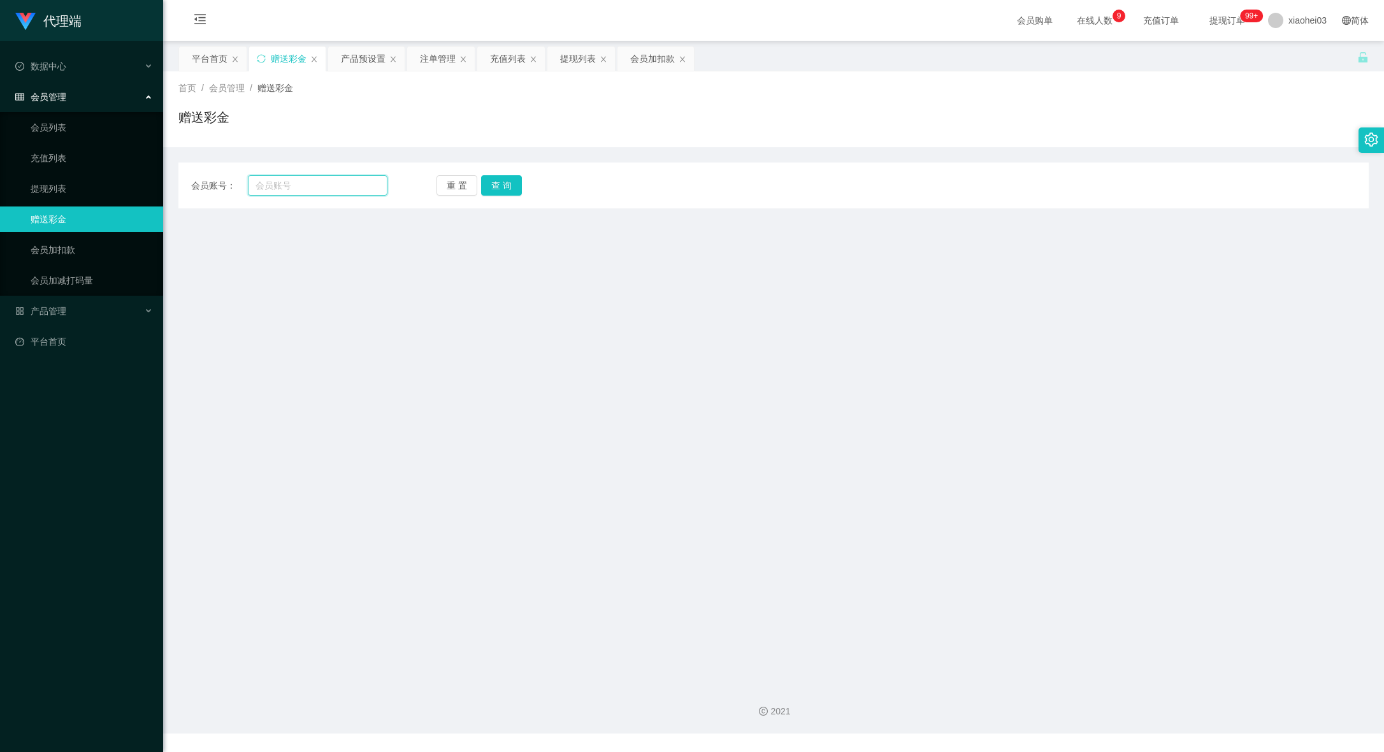
drag, startPoint x: 289, startPoint y: 190, endPoint x: 303, endPoint y: 190, distance: 14.0
click at [287, 190] on input "text" at bounding box center [318, 185] width 140 height 20
paste input "Shyong8266"
type input "Shyong8266"
click at [488, 182] on button "查 询" at bounding box center [501, 185] width 41 height 20
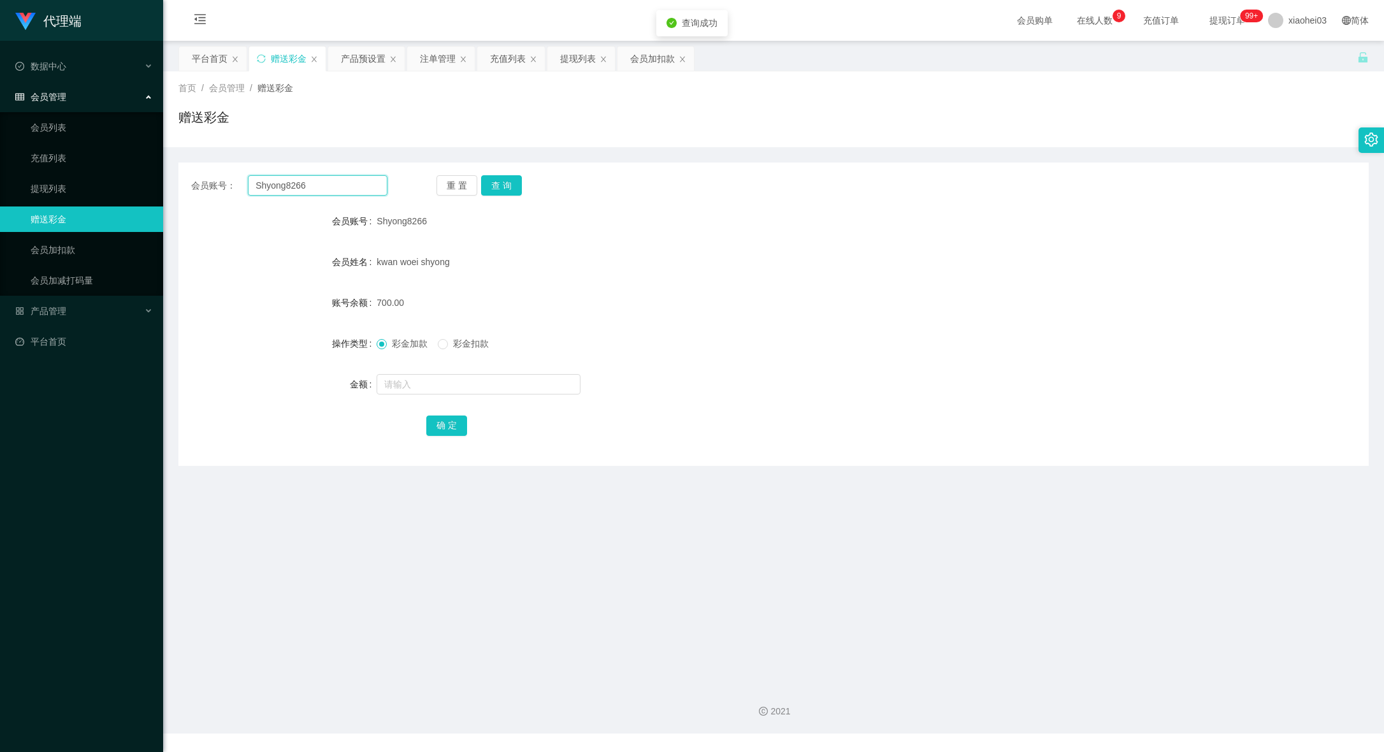
drag, startPoint x: 220, startPoint y: 184, endPoint x: 192, endPoint y: 178, distance: 28.6
click at [161, 184] on section "代理端 数据中心 会员管理 会员列表 充值列表 提现列表 赠送彩金 会员加扣款 会员加减打码量 产品管理 平台首页 保存配置 重置配置 整体风格设置 主题色 …" at bounding box center [692, 367] width 1384 height 734
click at [344, 69] on div "产品预设置" at bounding box center [363, 59] width 45 height 24
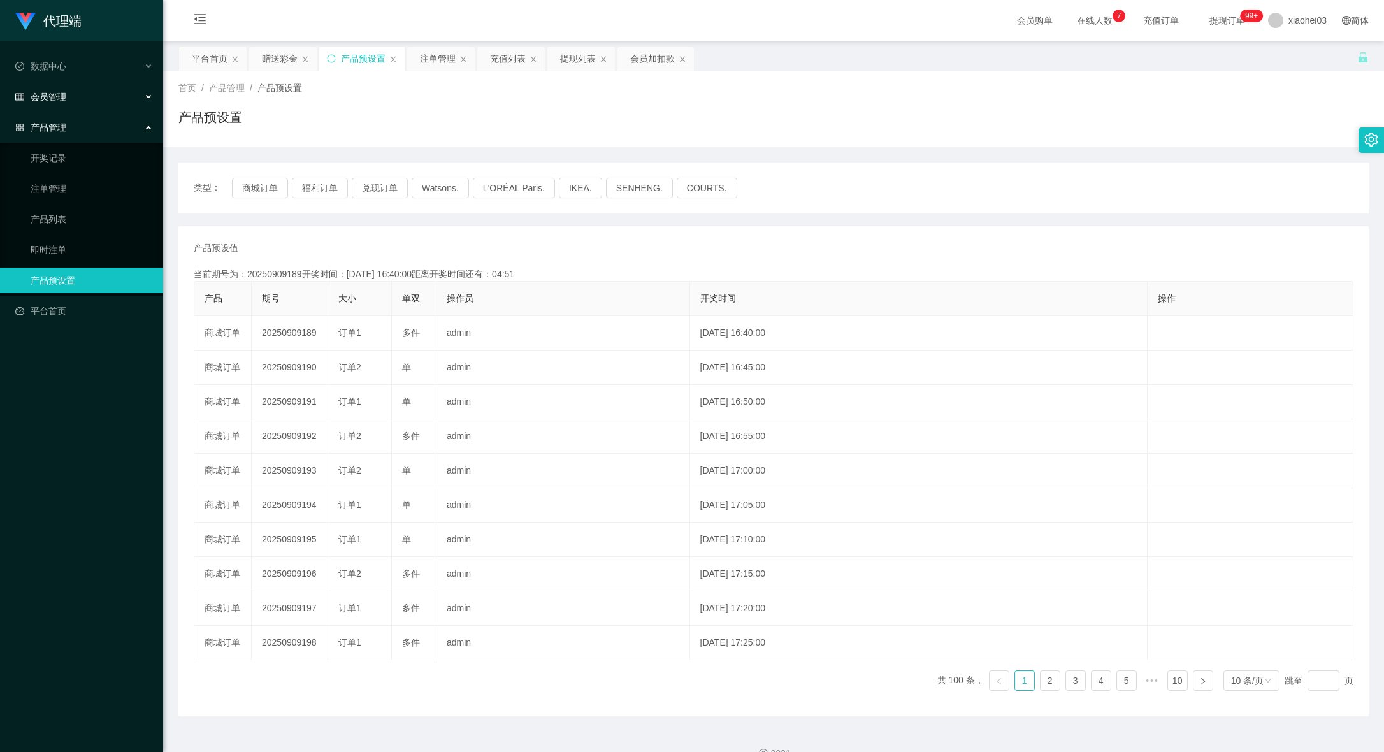
click at [119, 98] on div "会员管理" at bounding box center [81, 96] width 163 height 25
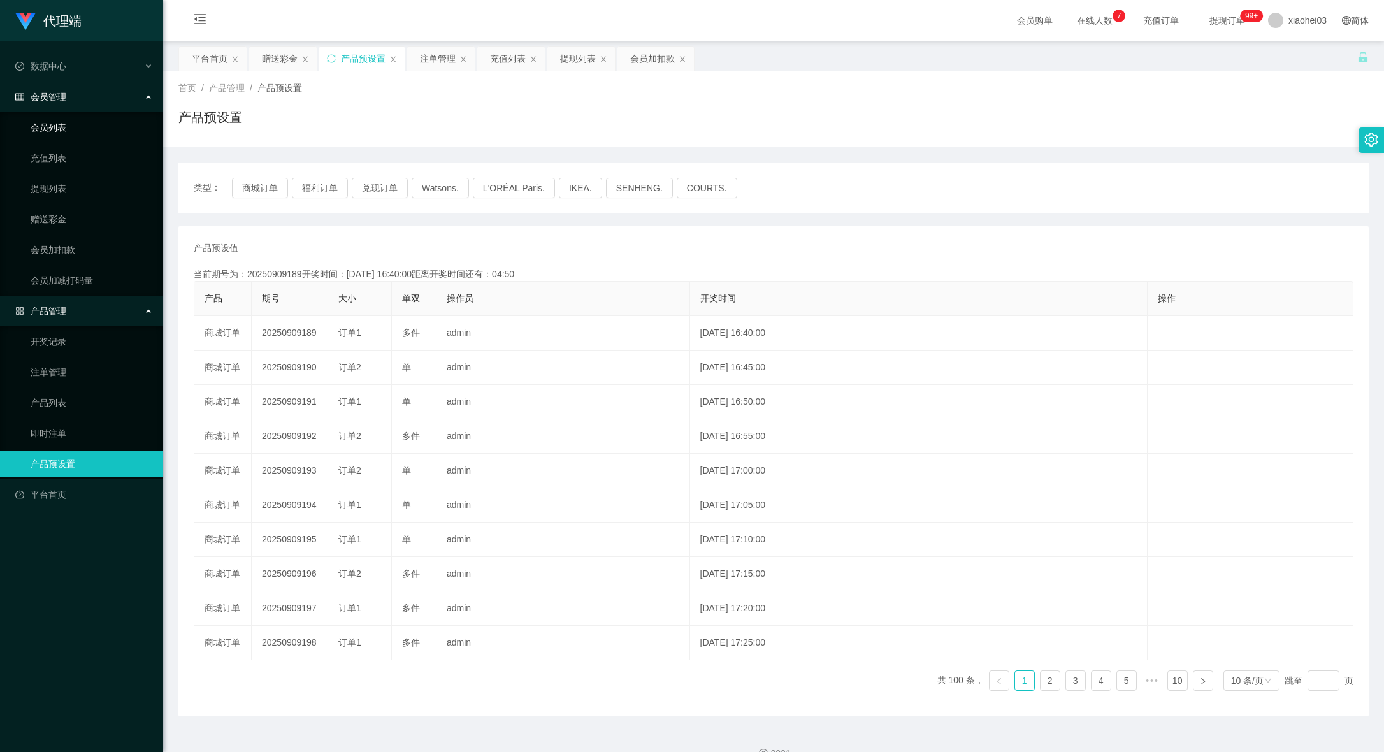
click at [109, 128] on link "会员列表" at bounding box center [92, 127] width 122 height 25
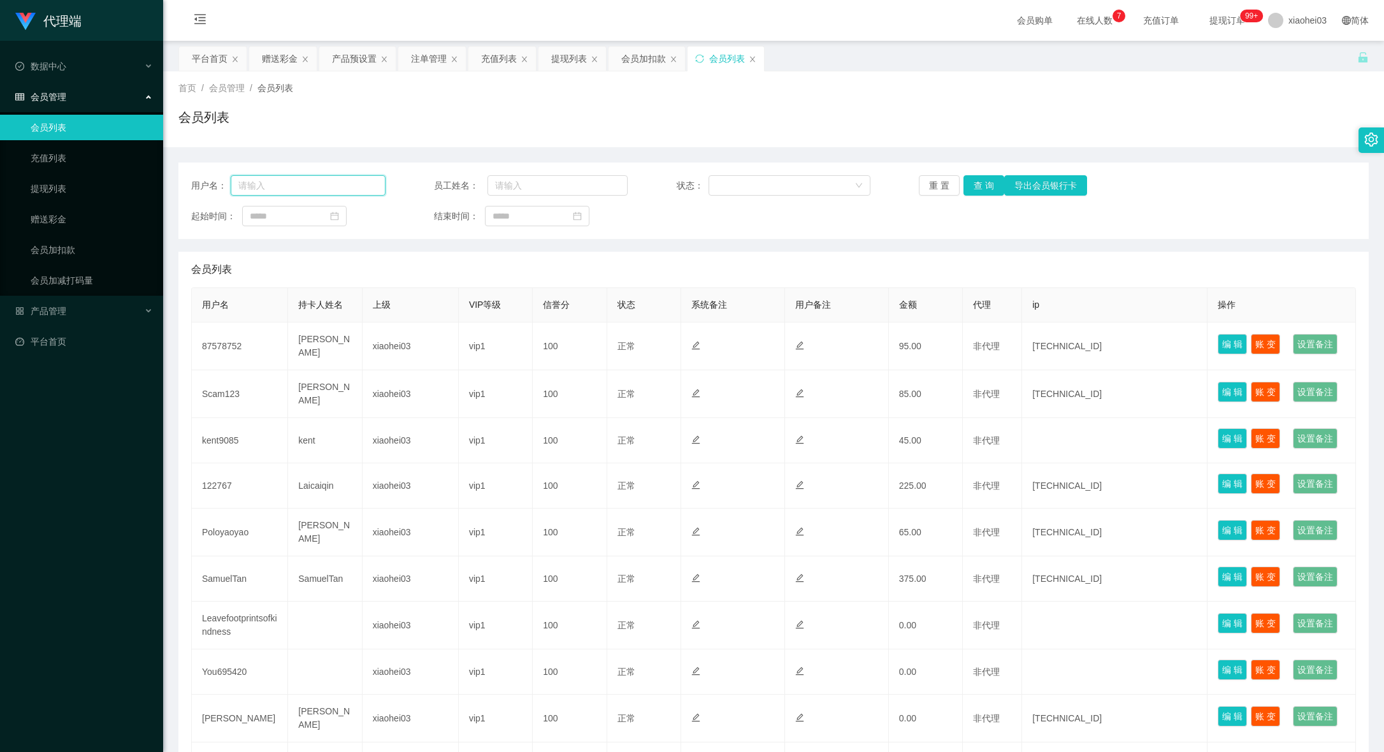
click at [322, 182] on input "text" at bounding box center [308, 185] width 154 height 20
paste input "122767"
type input "122767"
click at [976, 180] on button "查 询" at bounding box center [984, 185] width 41 height 20
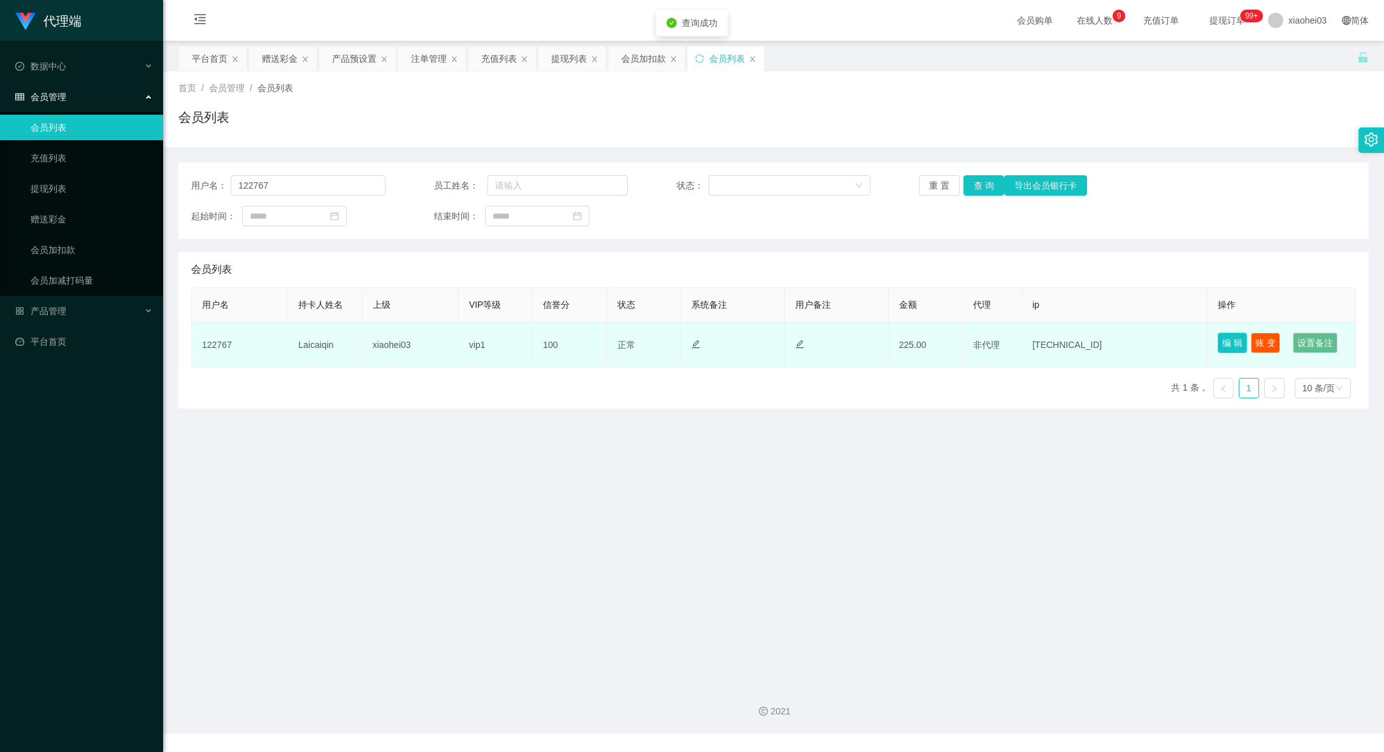
click at [1224, 345] on button "编 辑" at bounding box center [1232, 343] width 29 height 20
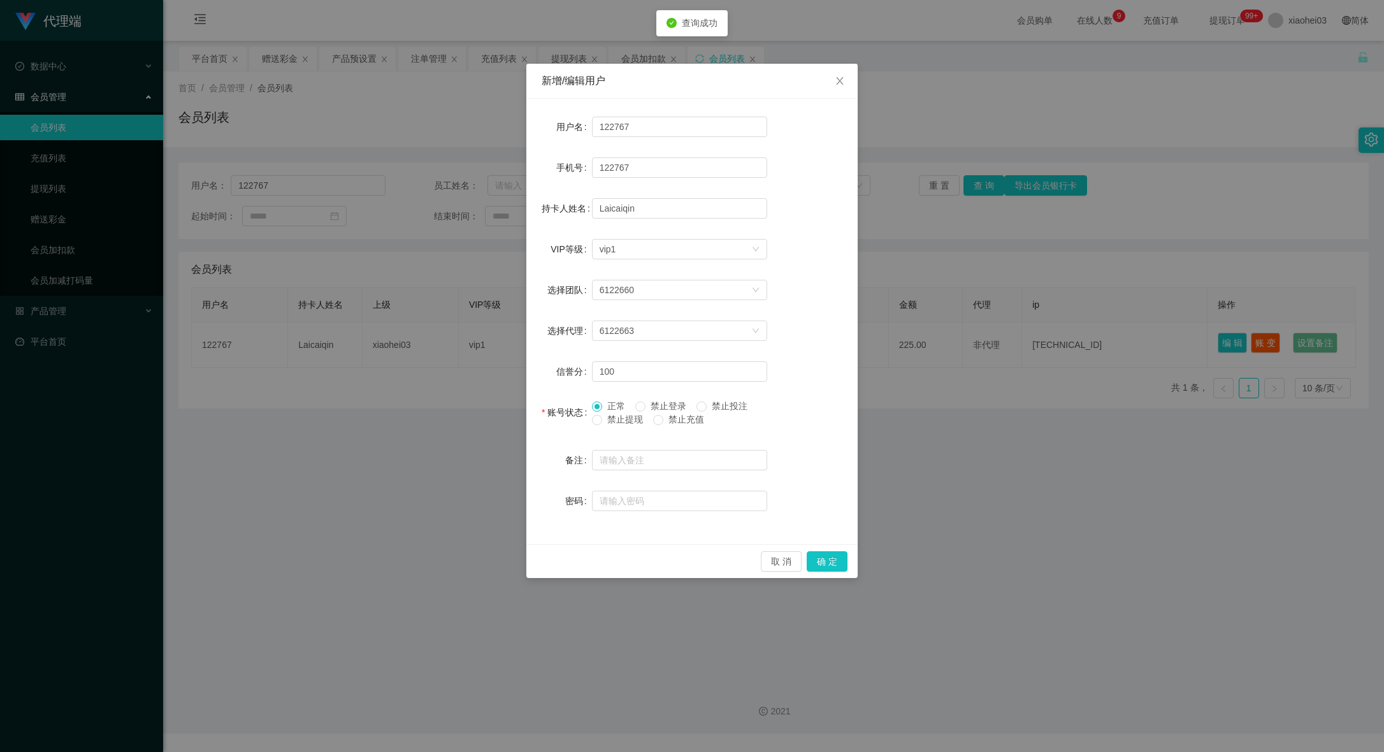
click at [687, 396] on form "用户名 122767 手机号 122767 持卡人姓名 Laicaiqin VIP等级 选择VIP等级 vip1 选择团队 6122660 选择代理 6122…" at bounding box center [692, 314] width 301 height 400
click at [658, 402] on span "禁止登录" at bounding box center [669, 406] width 46 height 10
click at [602, 406] on label "正常" at bounding box center [611, 406] width 38 height 13
click at [835, 556] on button "确 定" at bounding box center [827, 561] width 41 height 20
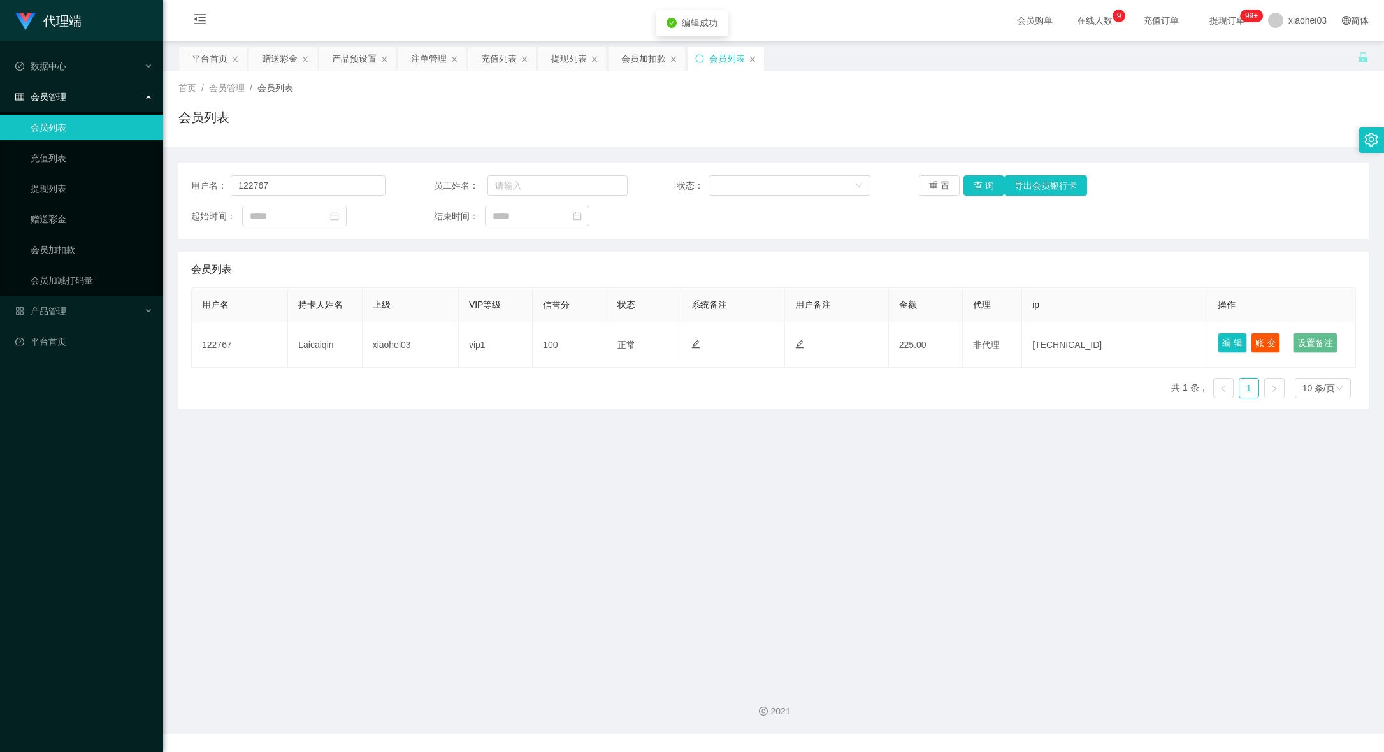
drag, startPoint x: 989, startPoint y: 486, endPoint x: 1030, endPoint y: 448, distance: 56.4
click at [991, 486] on main "关闭左侧 关闭右侧 关闭其它 刷新页面 平台首页 赠送彩金 产品预设置 注单管理 充值列表 提现列表 会员加扣款 会员列表 首页 / 会员管理 / 会员列表 …" at bounding box center [773, 357] width 1221 height 633
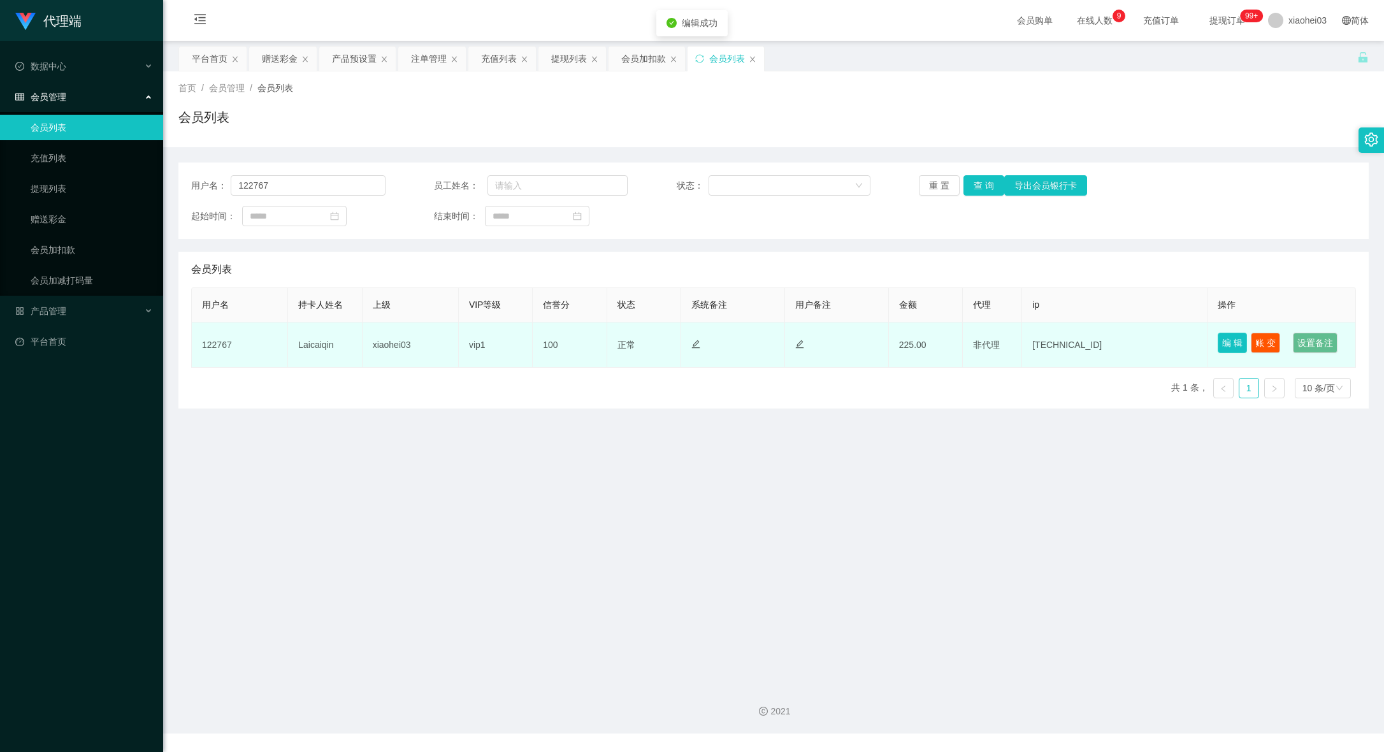
click at [1218, 338] on button "编 辑" at bounding box center [1232, 343] width 29 height 20
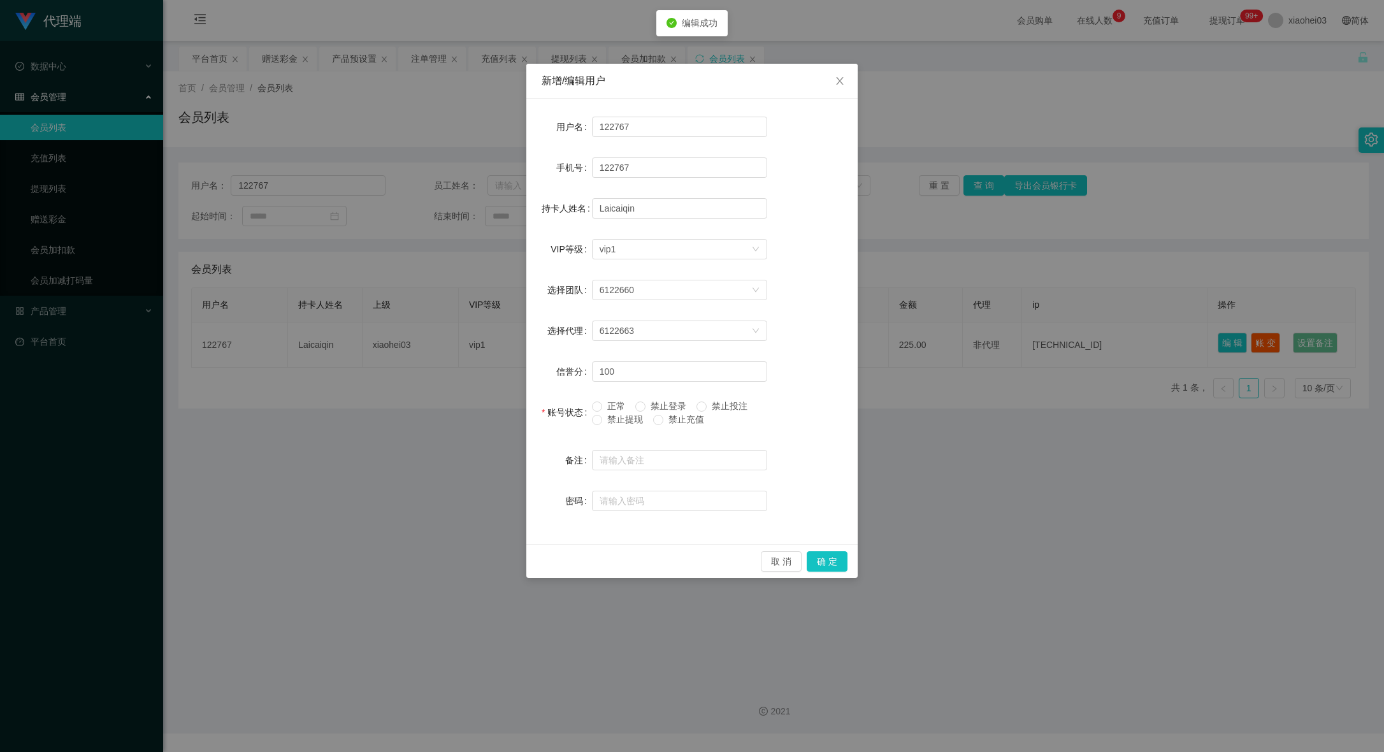
click at [605, 408] on span "正常" at bounding box center [616, 406] width 28 height 10
click at [834, 563] on button "确 定" at bounding box center [827, 561] width 41 height 20
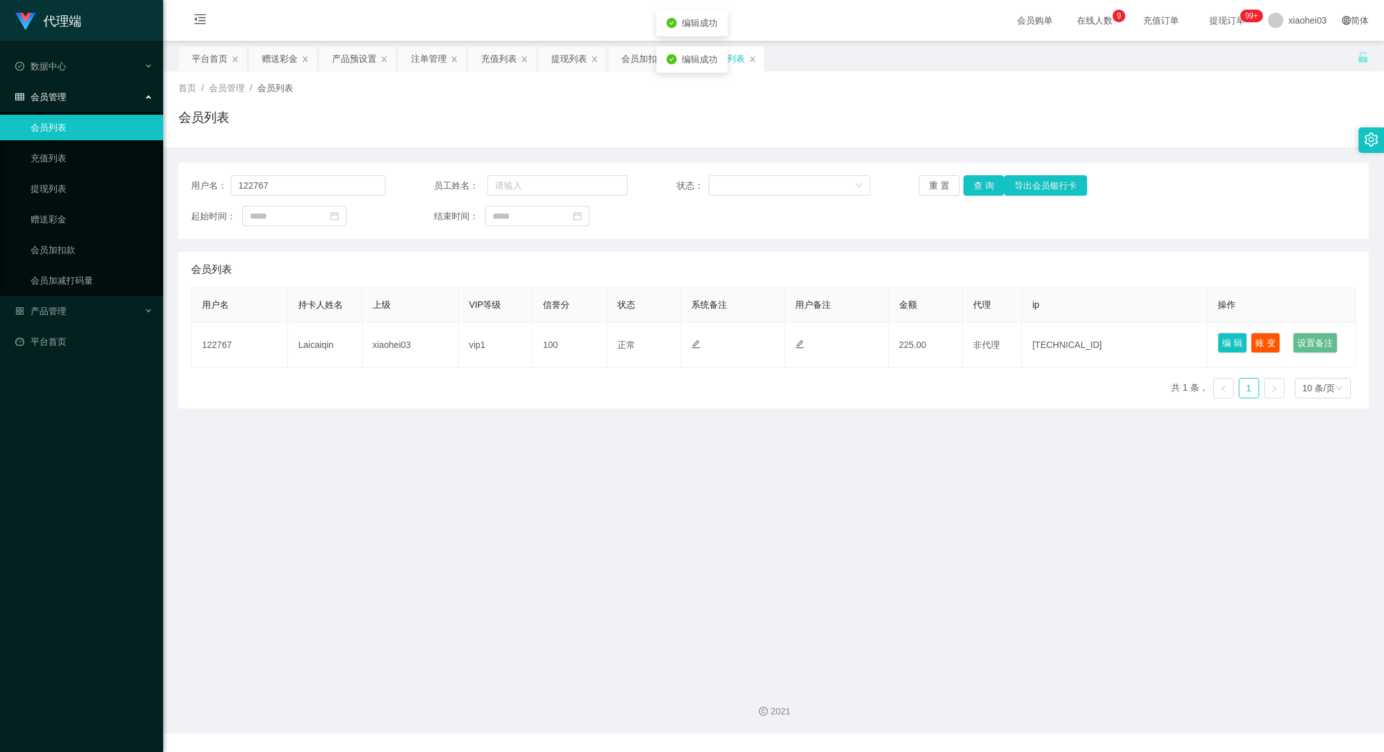
click at [939, 528] on div "代理端 数据中心 会员管理 会员列表 充值列表 提现列表 赠送彩金 会员加扣款 会员加减打码量 产品管理 开奖记录 注单管理 产品列表 即时注单 产品预设置 …" at bounding box center [692, 376] width 1384 height 752
drag, startPoint x: 754, startPoint y: 56, endPoint x: 832, endPoint y: 48, distance: 78.8
click at [756, 56] on icon "图标: close" at bounding box center [753, 59] width 8 height 8
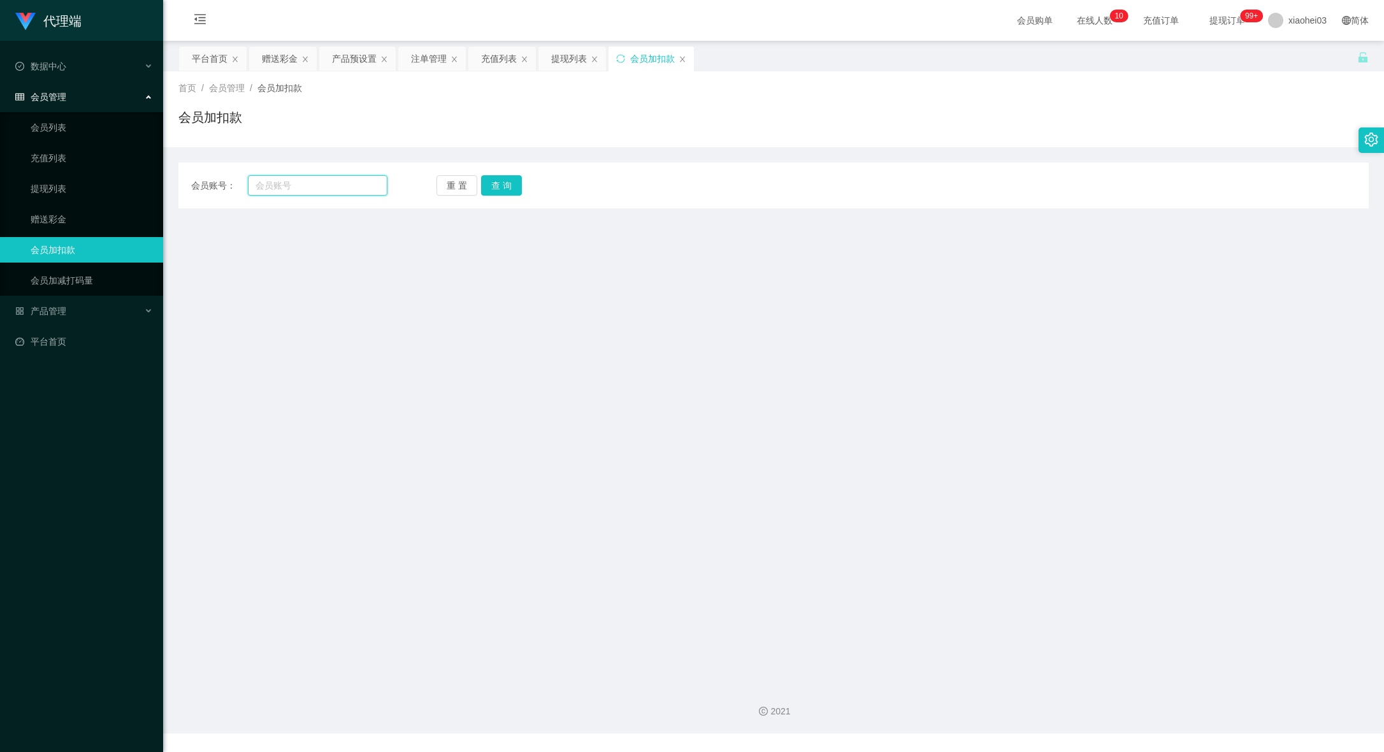
click at [324, 178] on input "text" at bounding box center [318, 185] width 140 height 20
paste input "[PERSON_NAME]"
type input "[PERSON_NAME]"
drag, startPoint x: 521, startPoint y: 196, endPoint x: 511, endPoint y: 192, distance: 10.3
click at [514, 193] on div "会员账号： chelsealin 重 置 查 询 会员账号 会员姓名 账号余额 操作类型 人工加款 人工扣款 金额 确 定" at bounding box center [773, 186] width 1190 height 46
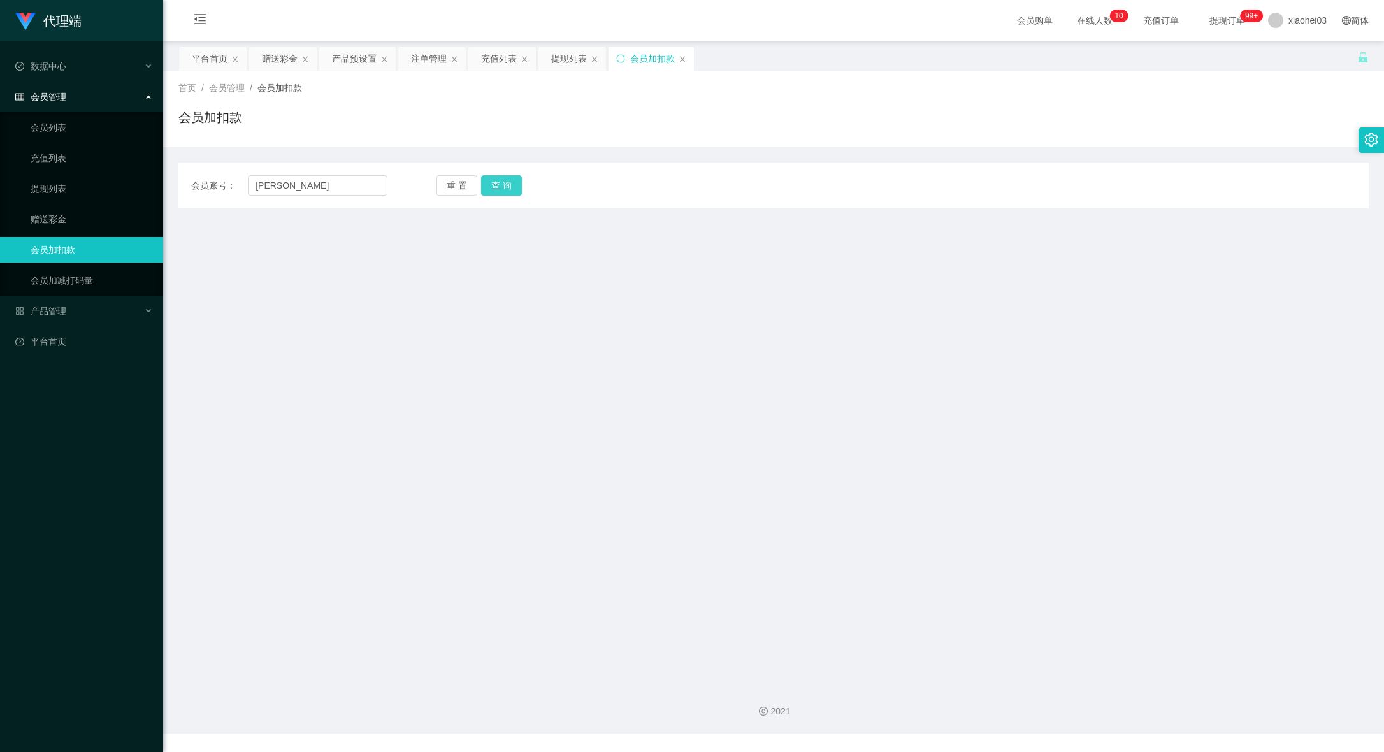
click at [511, 192] on button "查 询" at bounding box center [501, 185] width 41 height 20
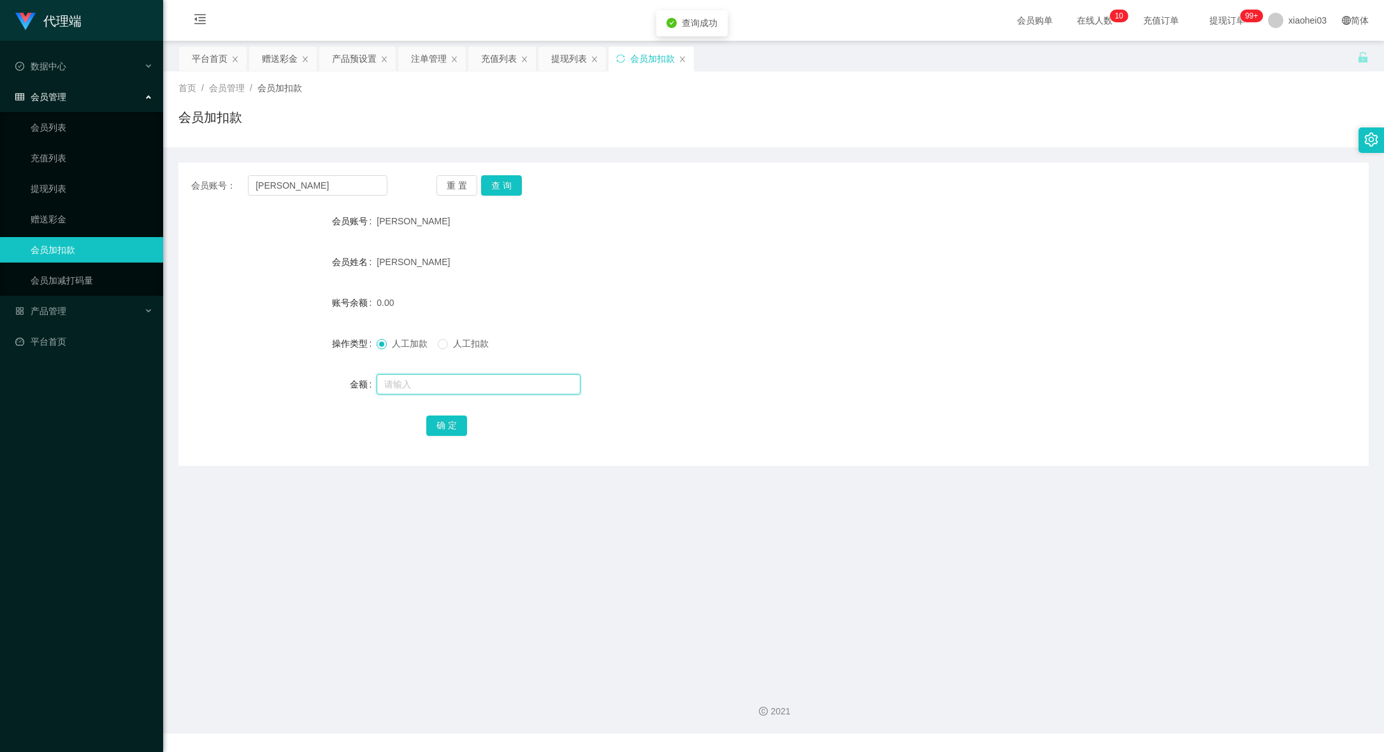
click at [447, 388] on input "text" at bounding box center [479, 384] width 204 height 20
type input "300"
click at [457, 427] on button "确 定" at bounding box center [446, 426] width 41 height 20
drag, startPoint x: 754, startPoint y: 270, endPoint x: 1139, endPoint y: 92, distance: 424.6
click at [754, 268] on div "[PERSON_NAME]" at bounding box center [724, 261] width 695 height 25
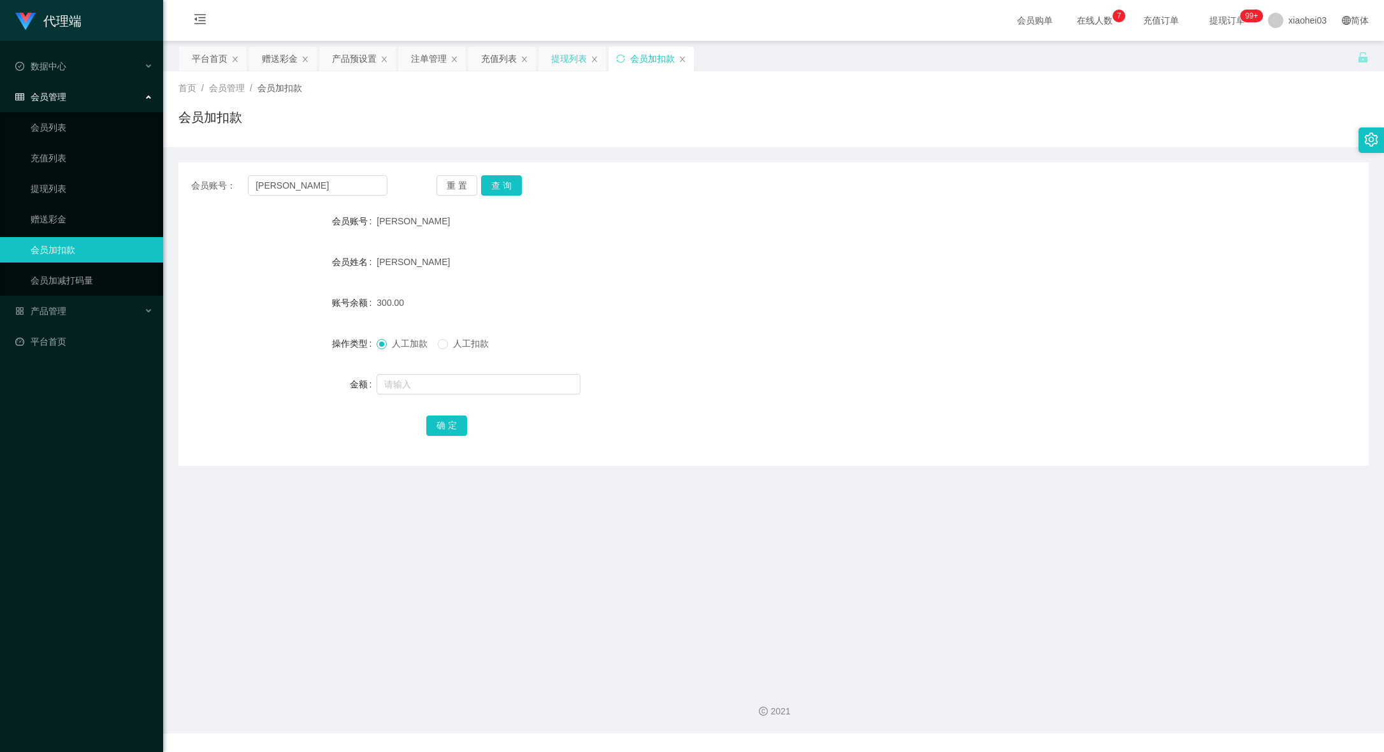
click at [574, 60] on div "提现列表" at bounding box center [569, 59] width 36 height 24
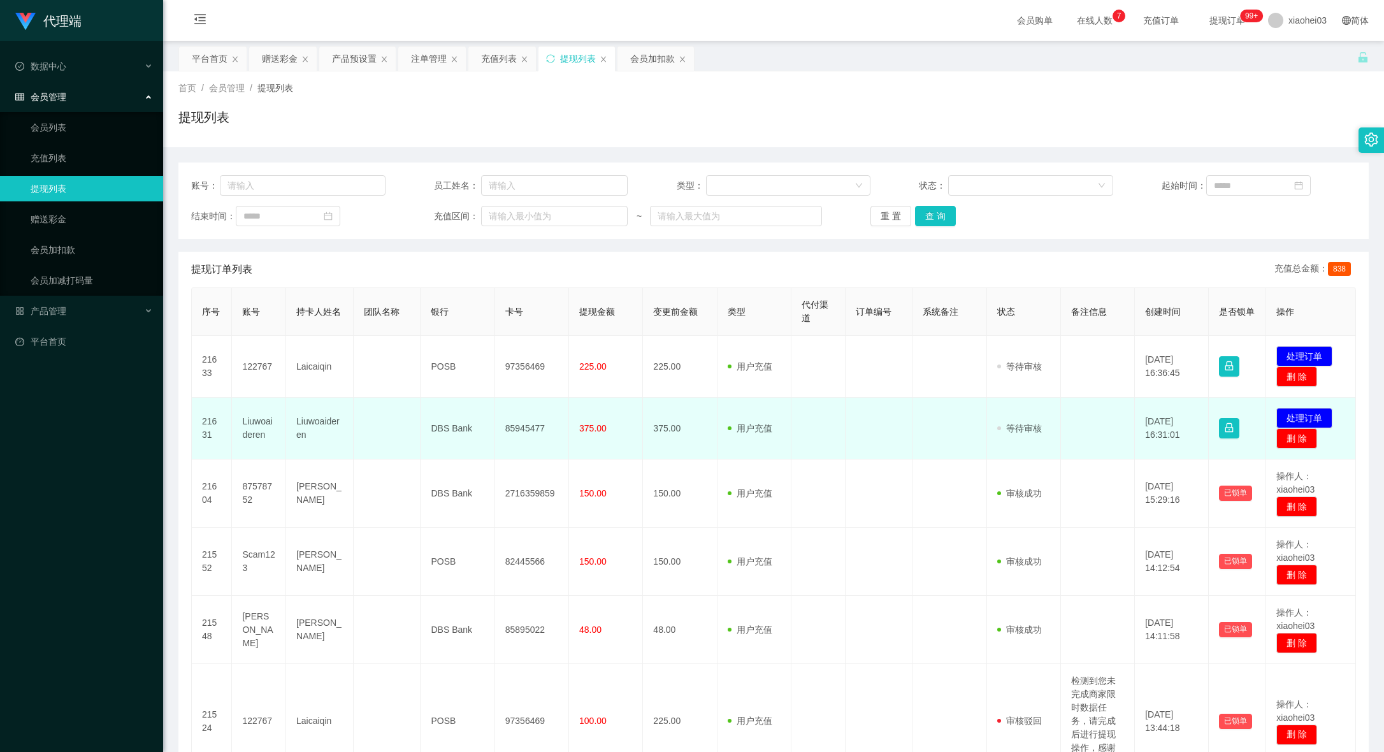
click at [528, 425] on td "85945477" at bounding box center [532, 429] width 74 height 62
click at [530, 425] on td "85945477" at bounding box center [532, 429] width 74 height 62
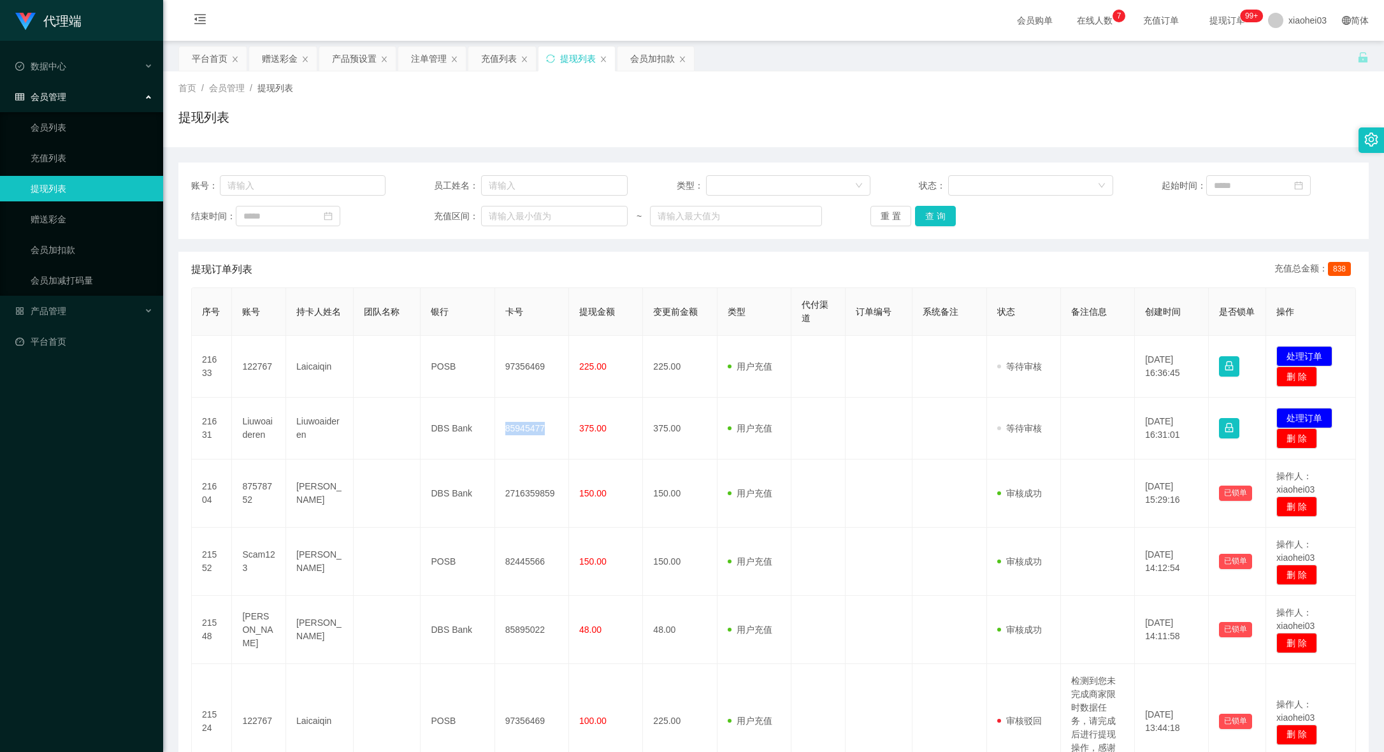
copy td "85945477"
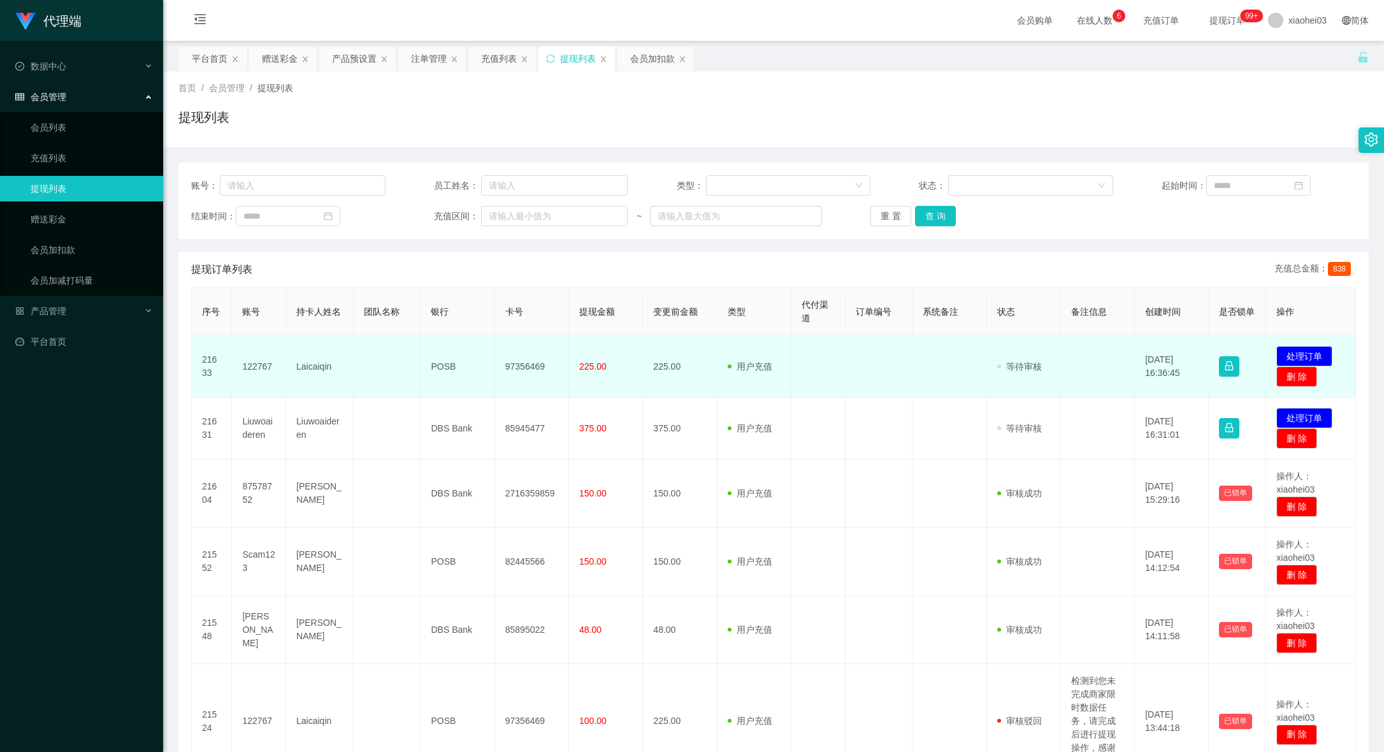
click at [515, 369] on td "97356469" at bounding box center [532, 367] width 74 height 62
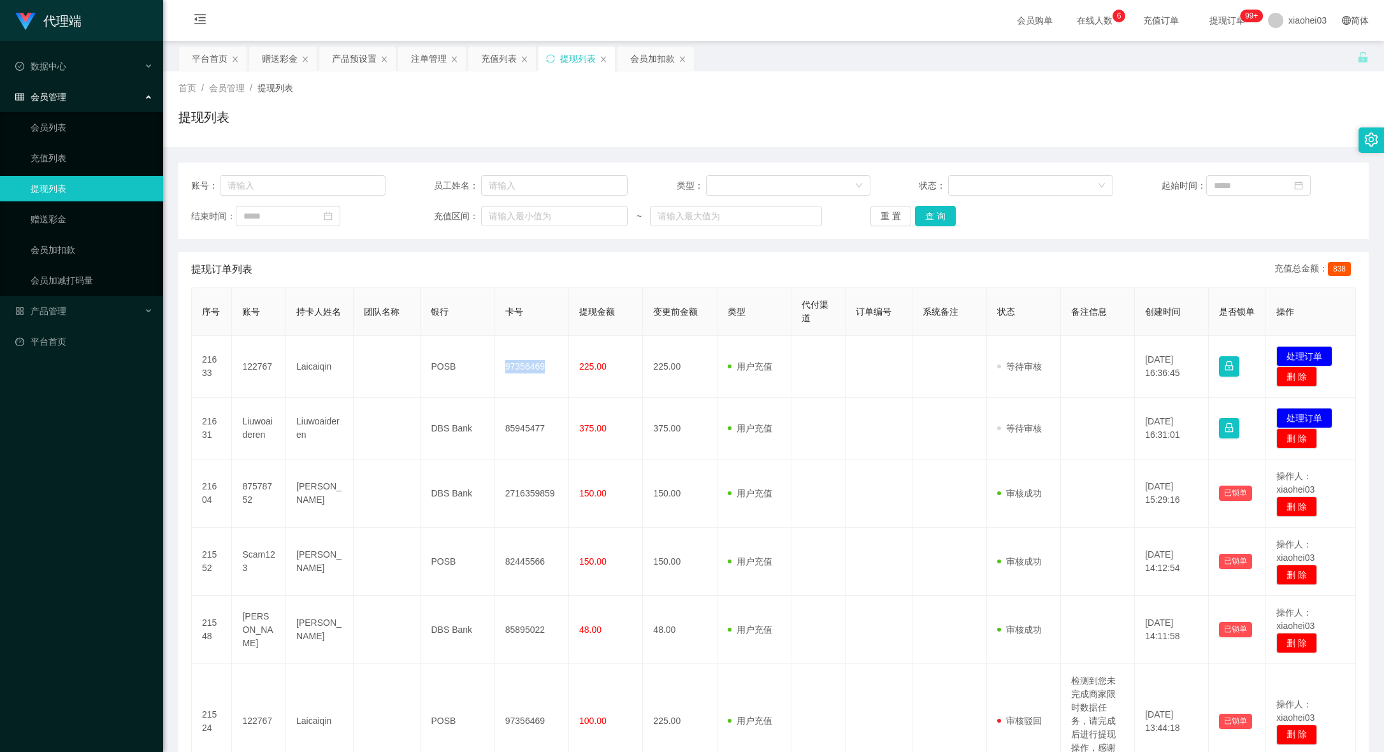
copy td "97356469"
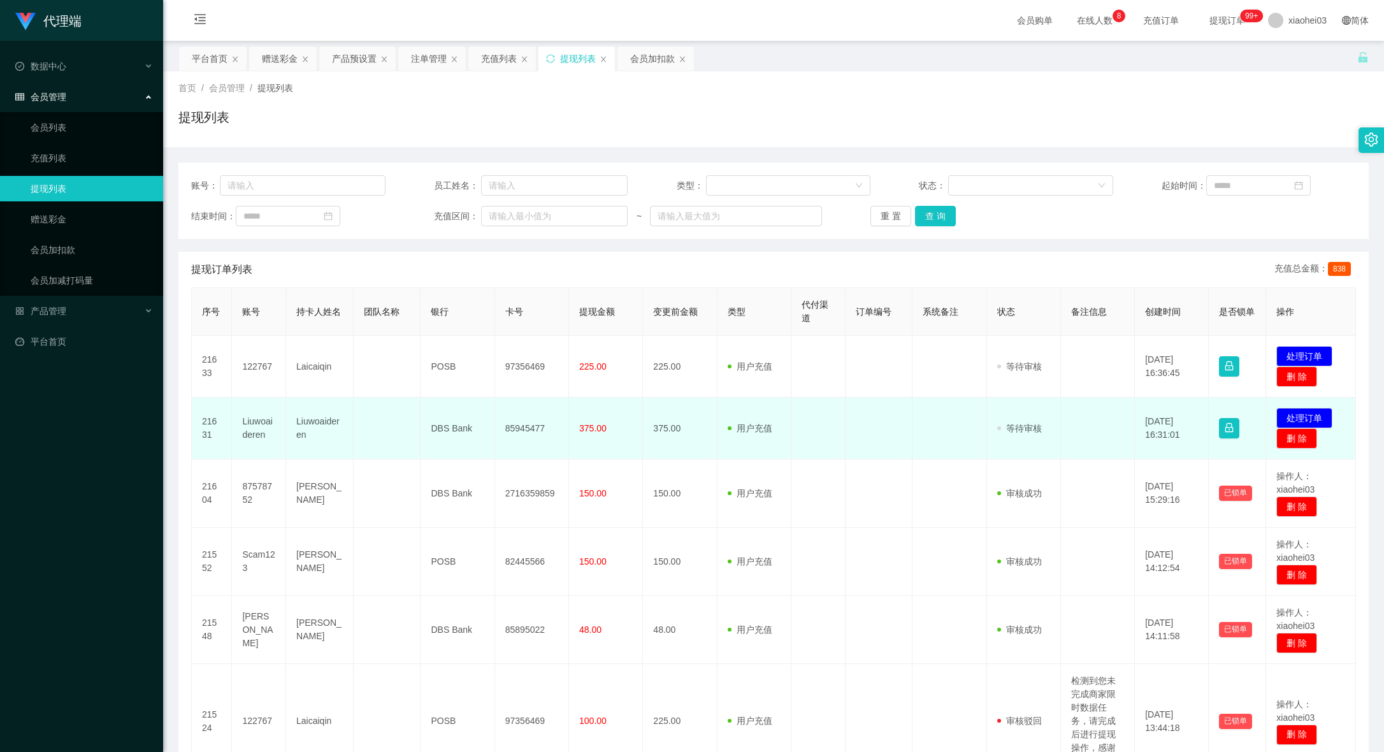
click at [948, 409] on td at bounding box center [950, 429] width 74 height 62
click at [1321, 419] on button "处理订单" at bounding box center [1304, 418] width 56 height 20
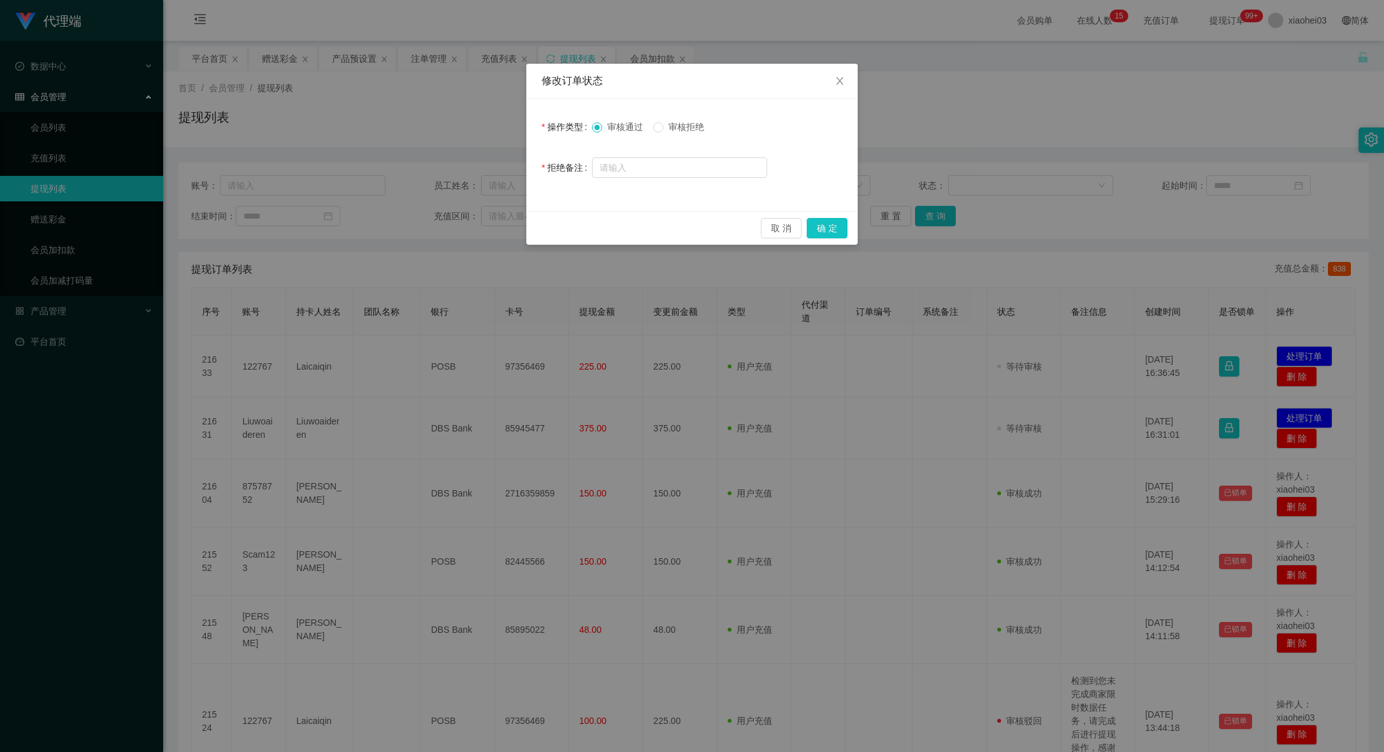
click at [830, 391] on div "修改订单状态 操作类型 审核通过 审核拒绝 拒绝备注 取 消 确 定" at bounding box center [692, 376] width 1384 height 752
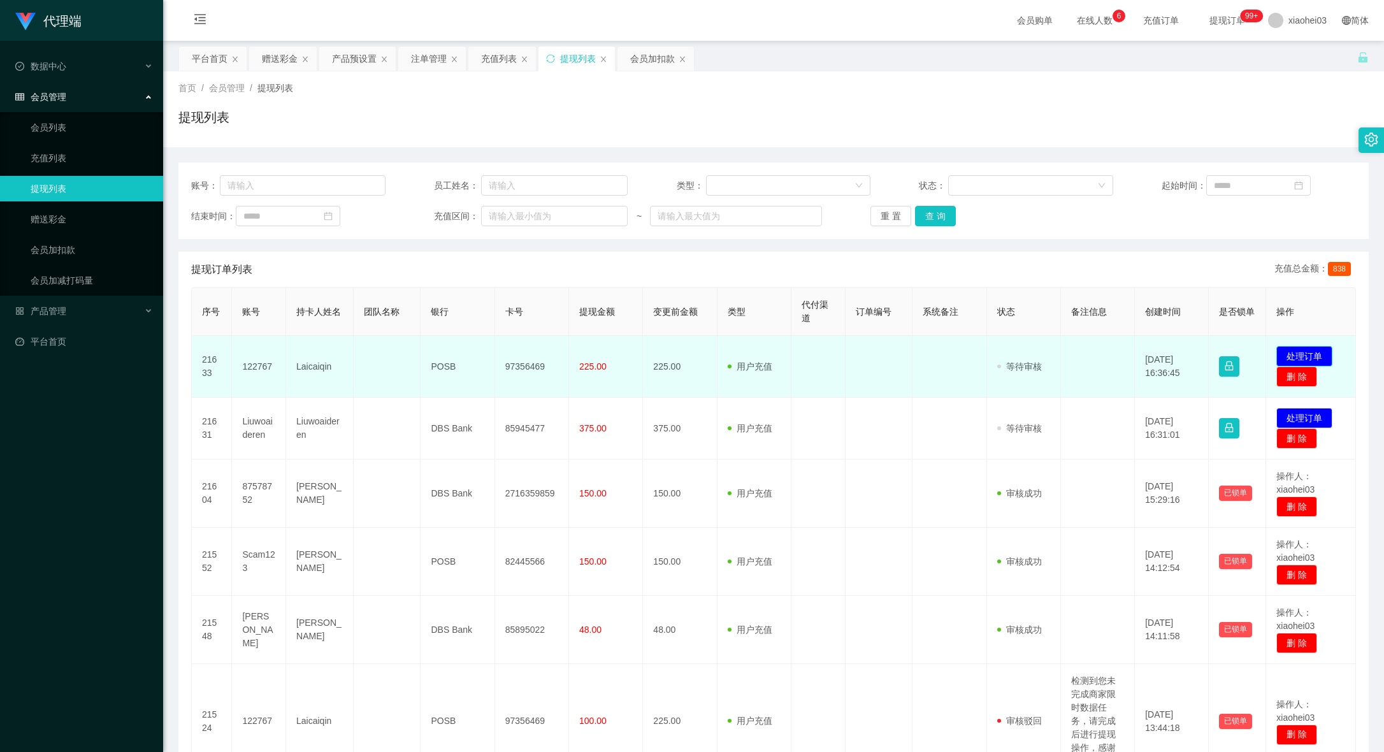
click at [1296, 352] on button "处理订单" at bounding box center [1304, 356] width 56 height 20
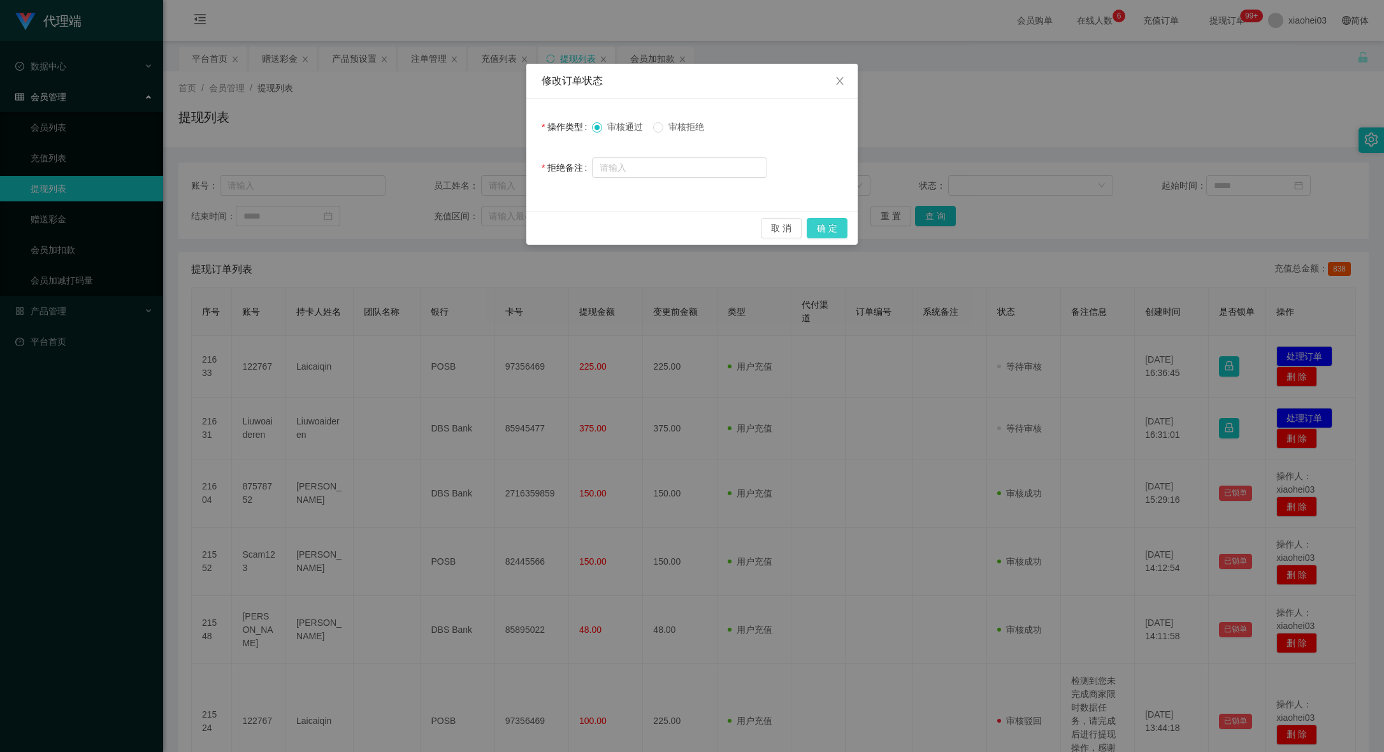
click at [818, 235] on button "确 定" at bounding box center [827, 228] width 41 height 20
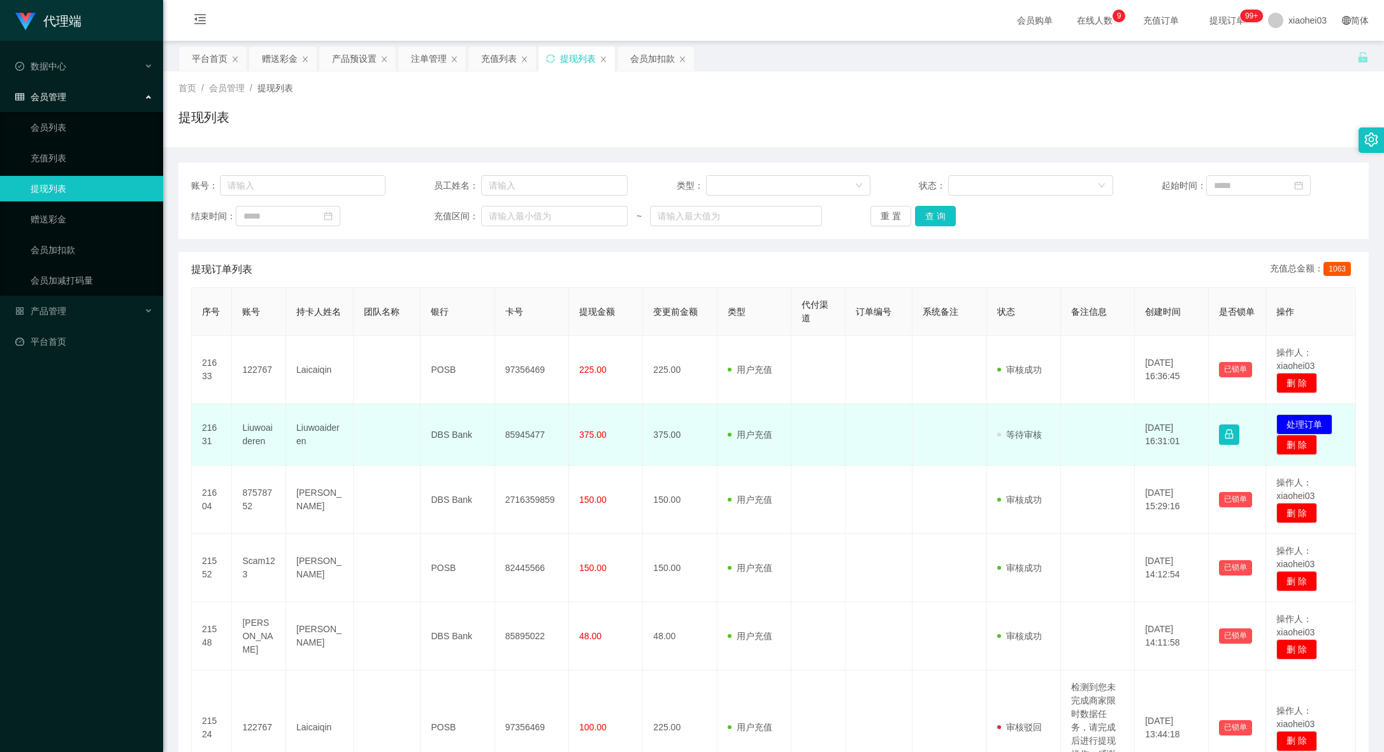
click at [516, 446] on td "85945477" at bounding box center [532, 435] width 74 height 62
click at [505, 433] on td "85945477" at bounding box center [532, 435] width 74 height 62
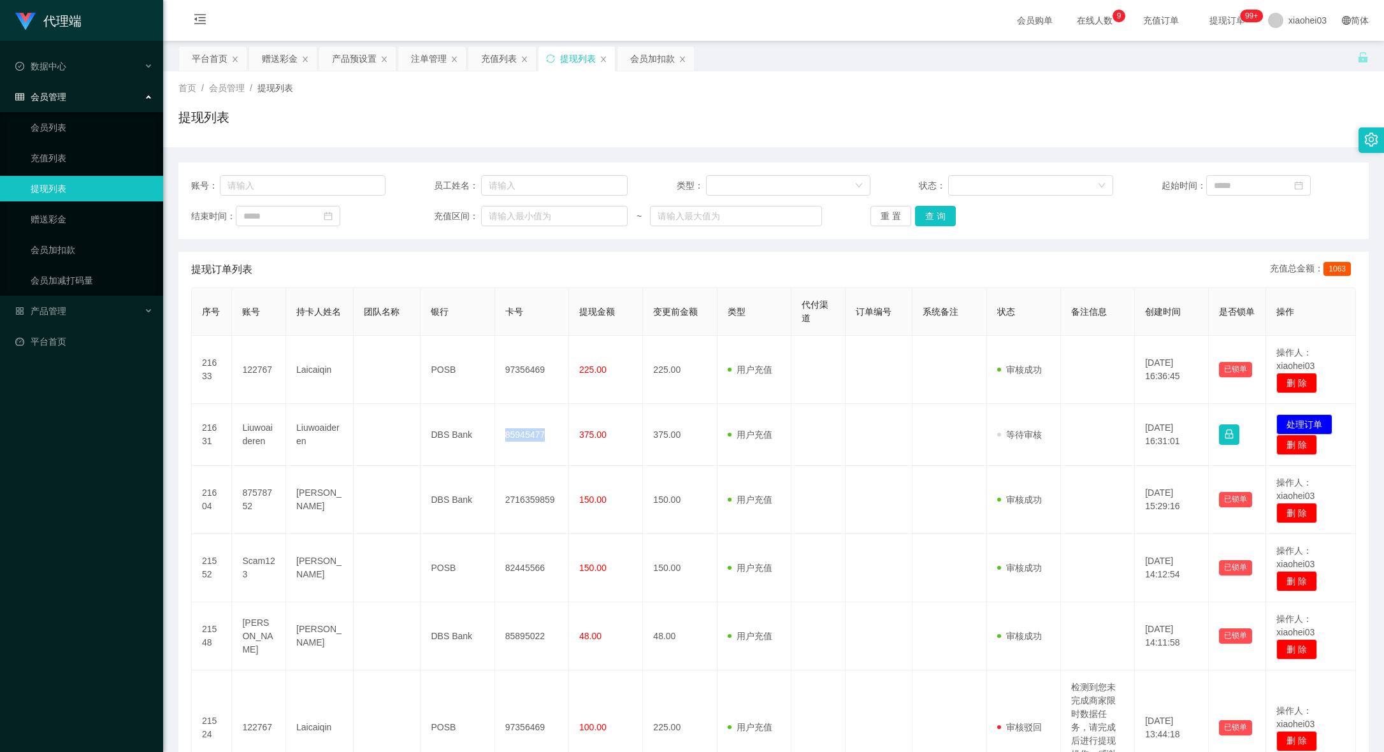
copy td "85945477"
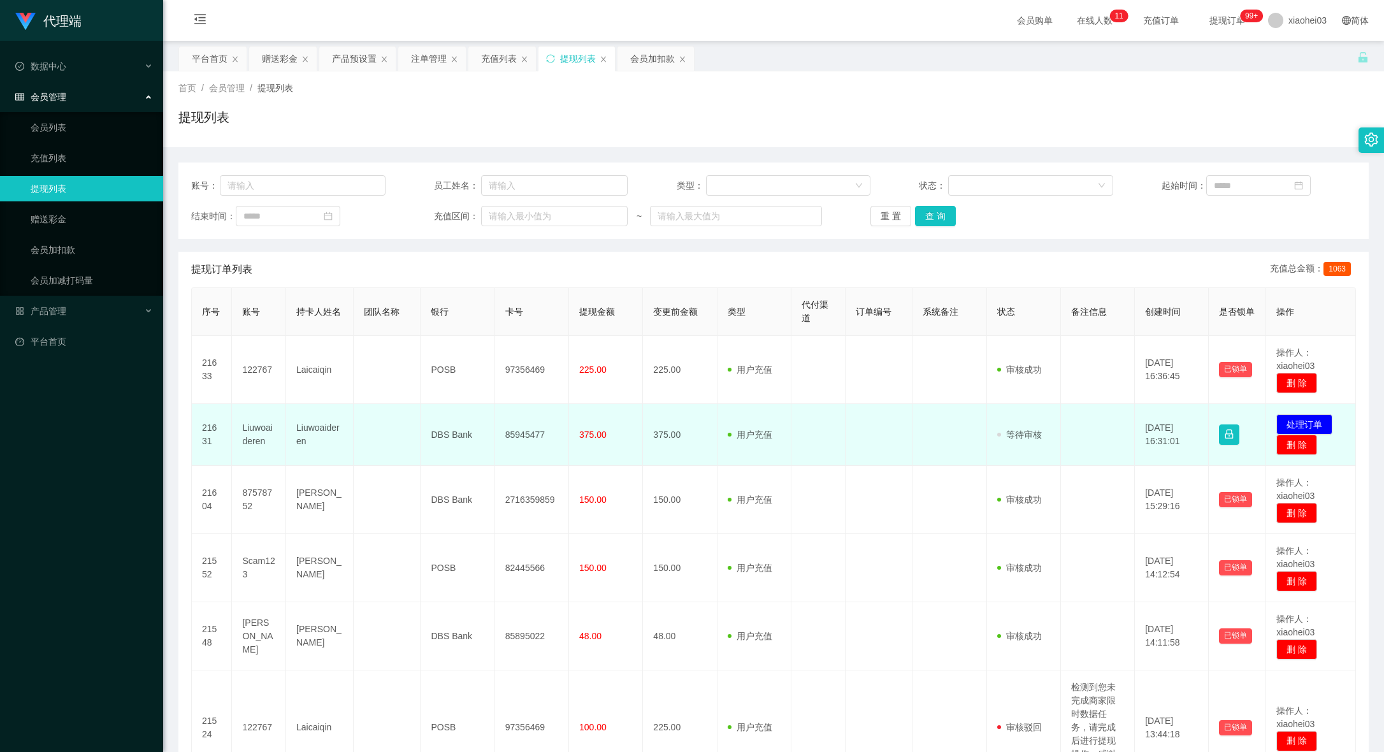
click at [698, 436] on td "375.00" at bounding box center [680, 435] width 74 height 62
click at [1314, 426] on button "处理订单" at bounding box center [1304, 424] width 56 height 20
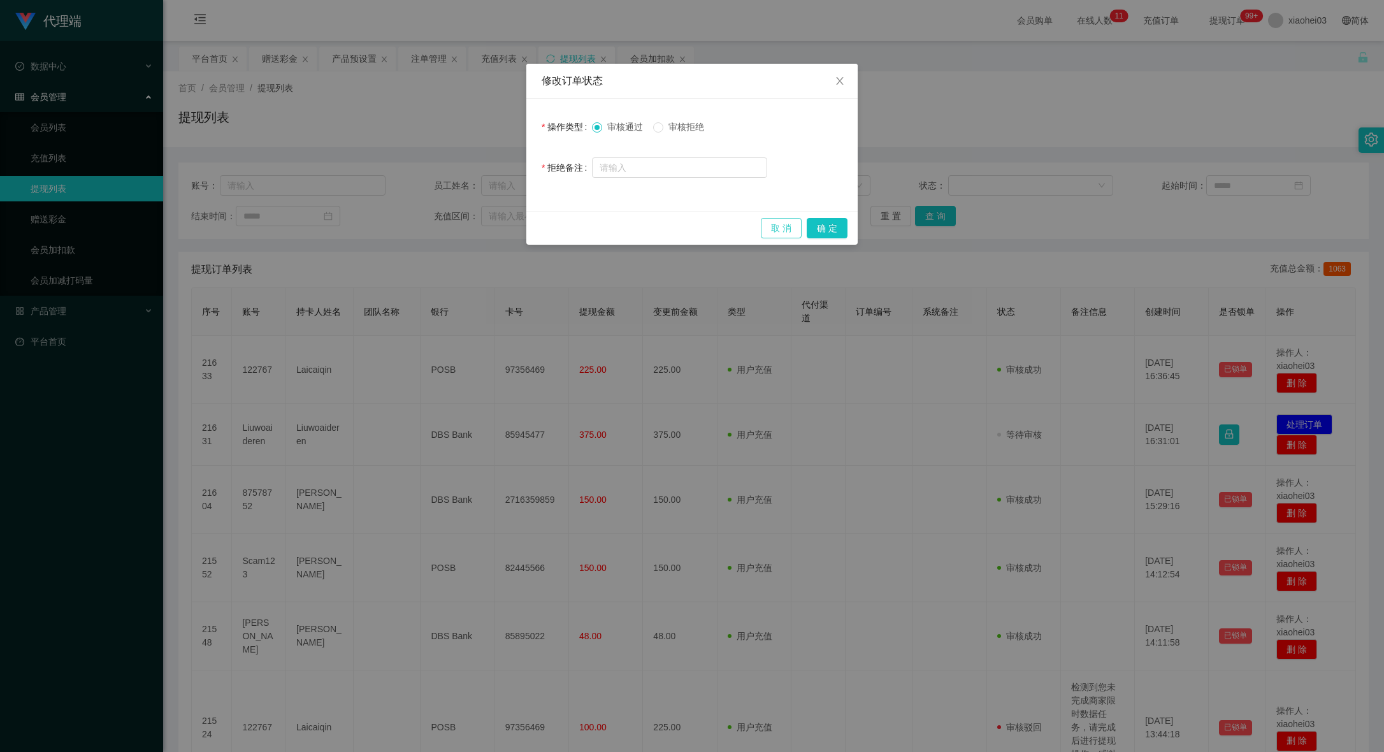
click at [772, 228] on button "取 消" at bounding box center [781, 228] width 41 height 20
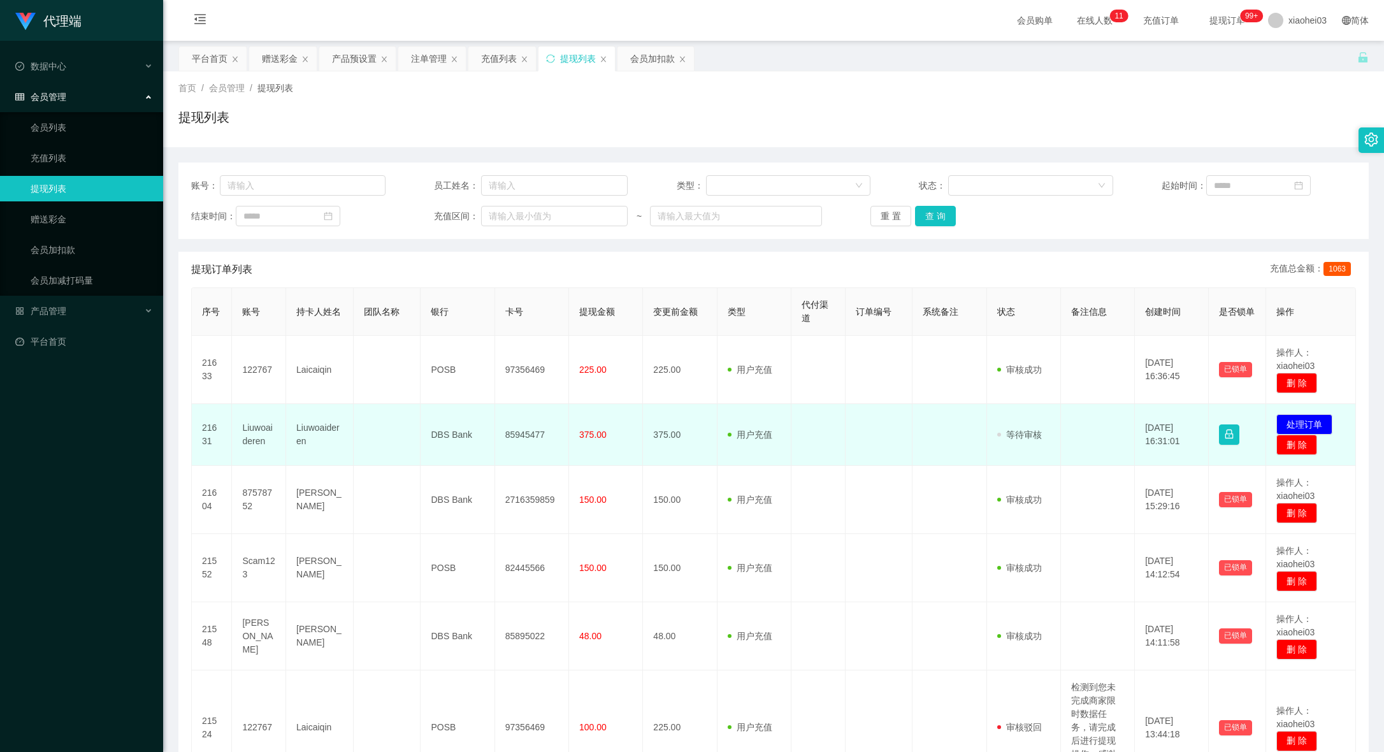
click at [519, 438] on td "85945477" at bounding box center [532, 435] width 74 height 62
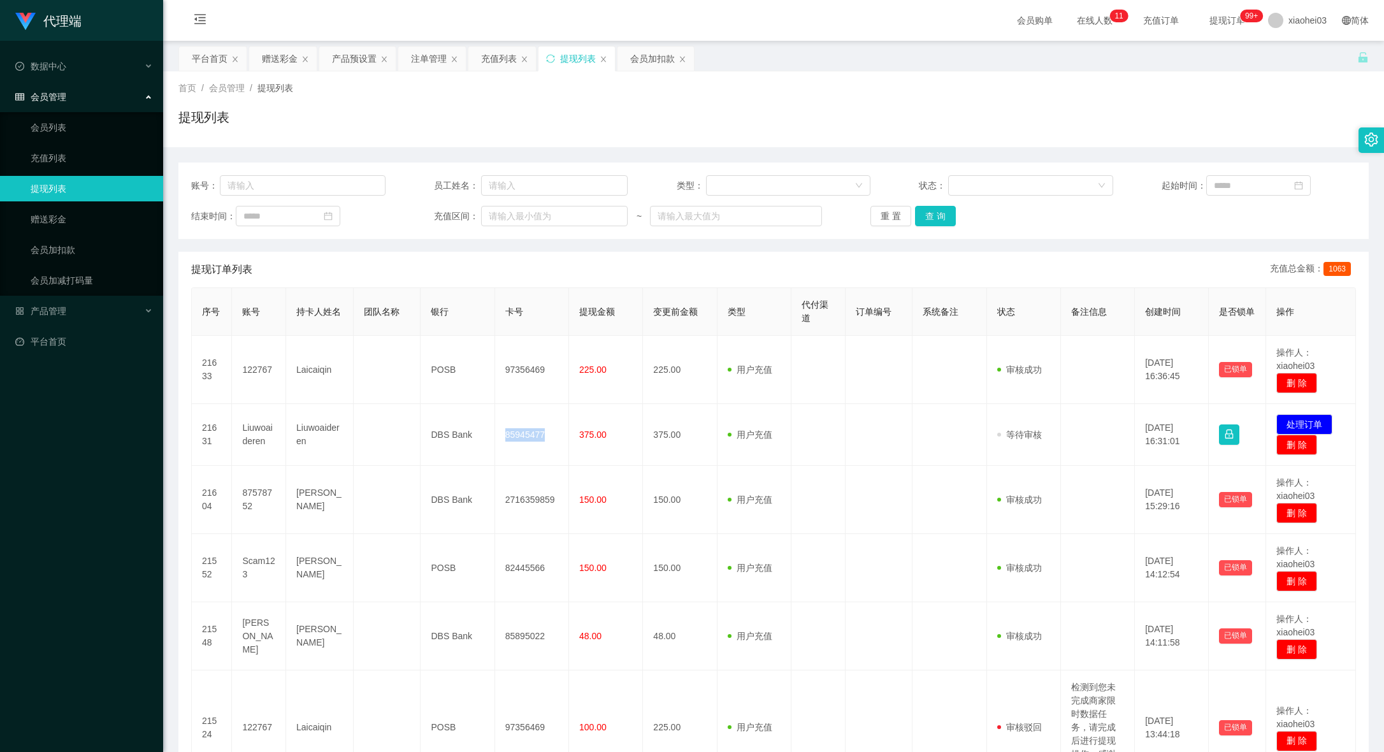
copy td "85945477"
click at [1300, 421] on button "处理订单" at bounding box center [1304, 424] width 56 height 20
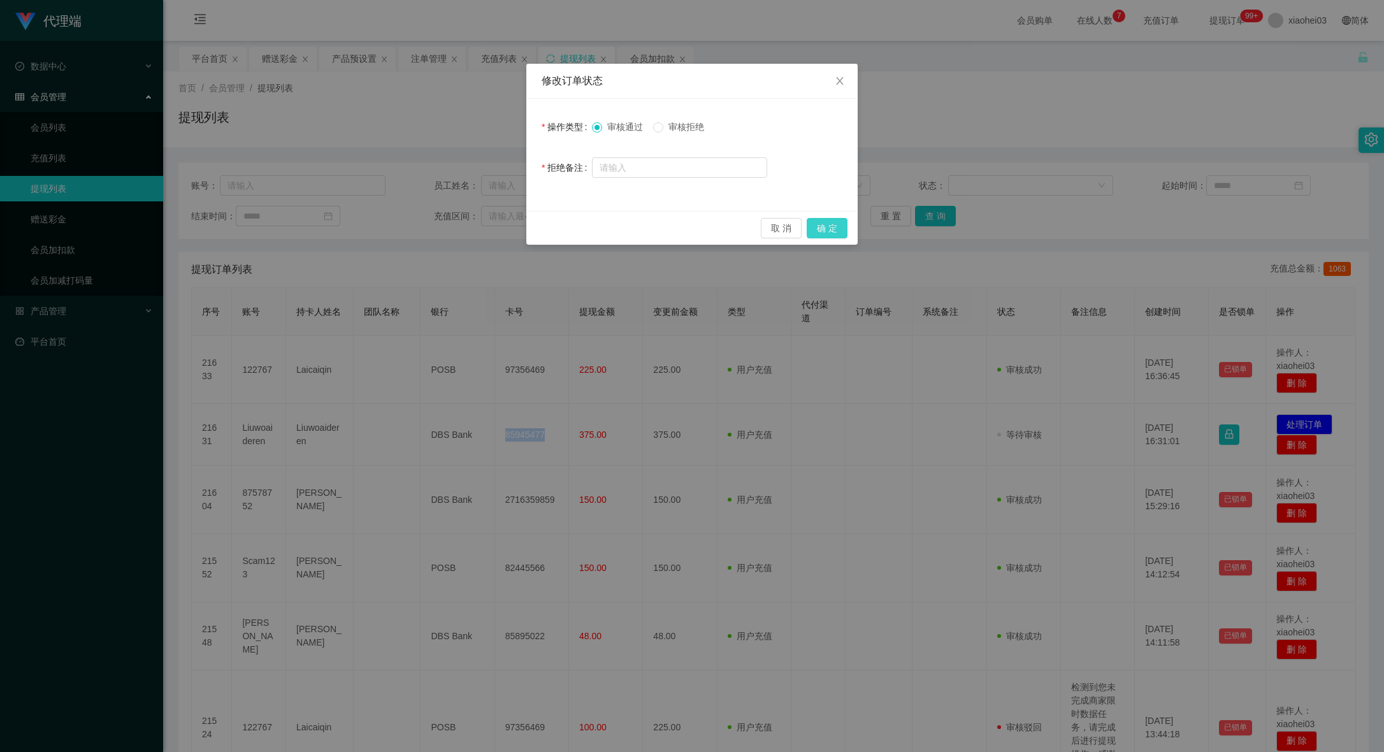
click at [841, 228] on button "确 定" at bounding box center [827, 228] width 41 height 20
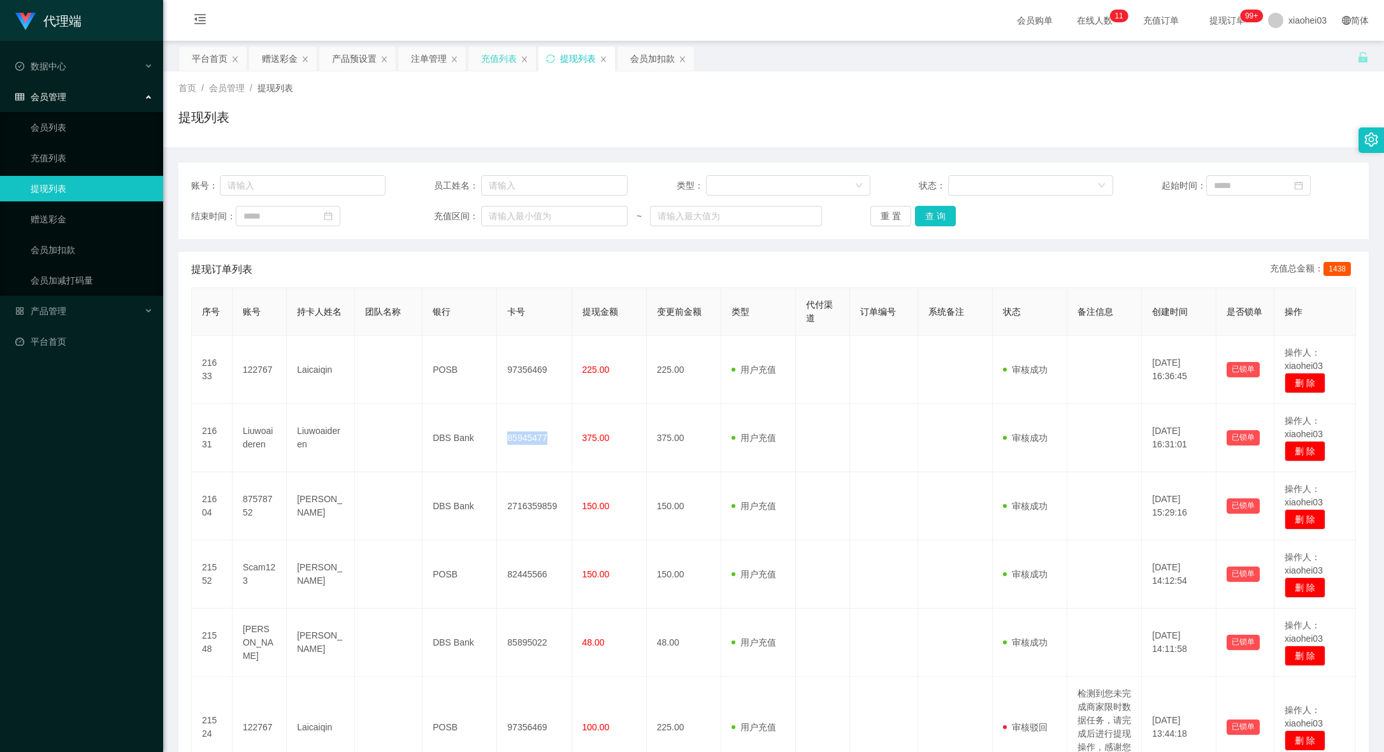
click at [489, 61] on div "充值列表" at bounding box center [499, 59] width 36 height 24
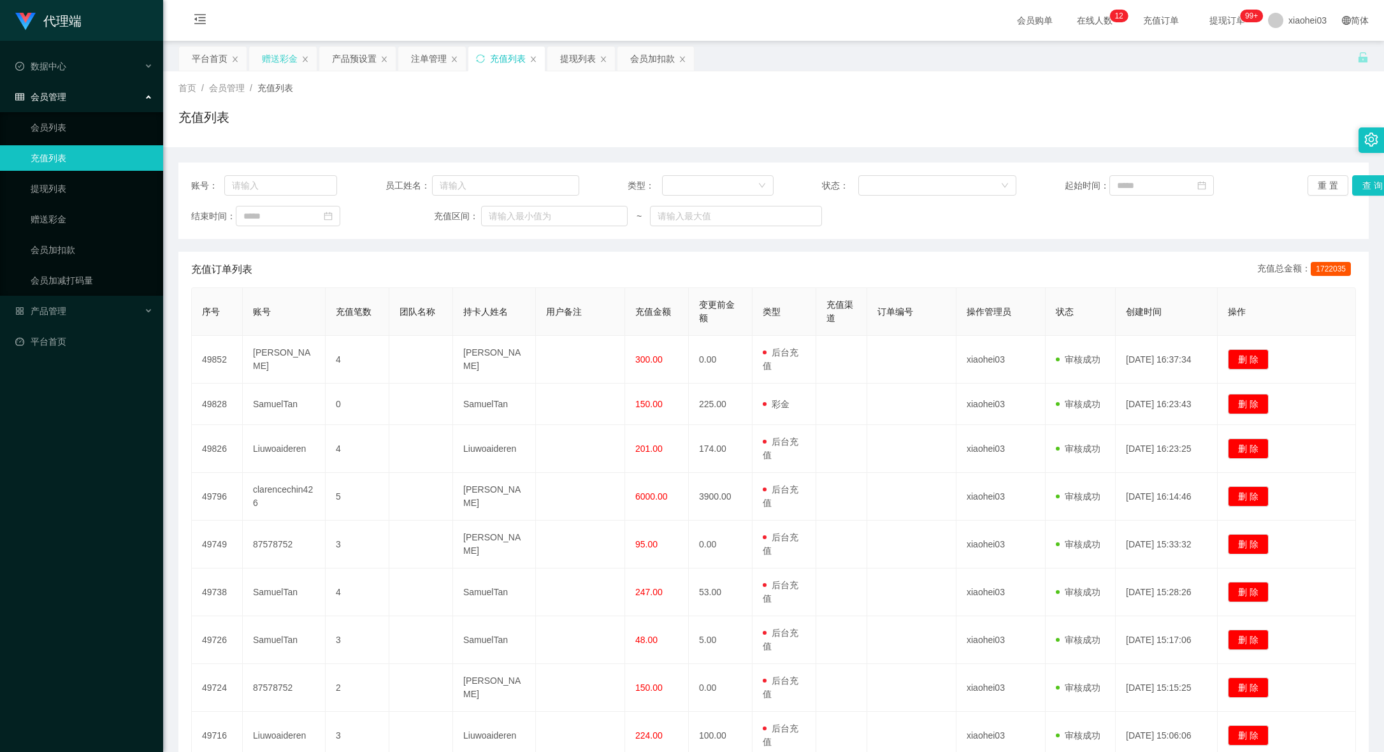
click at [270, 63] on div "赠送彩金" at bounding box center [280, 59] width 36 height 24
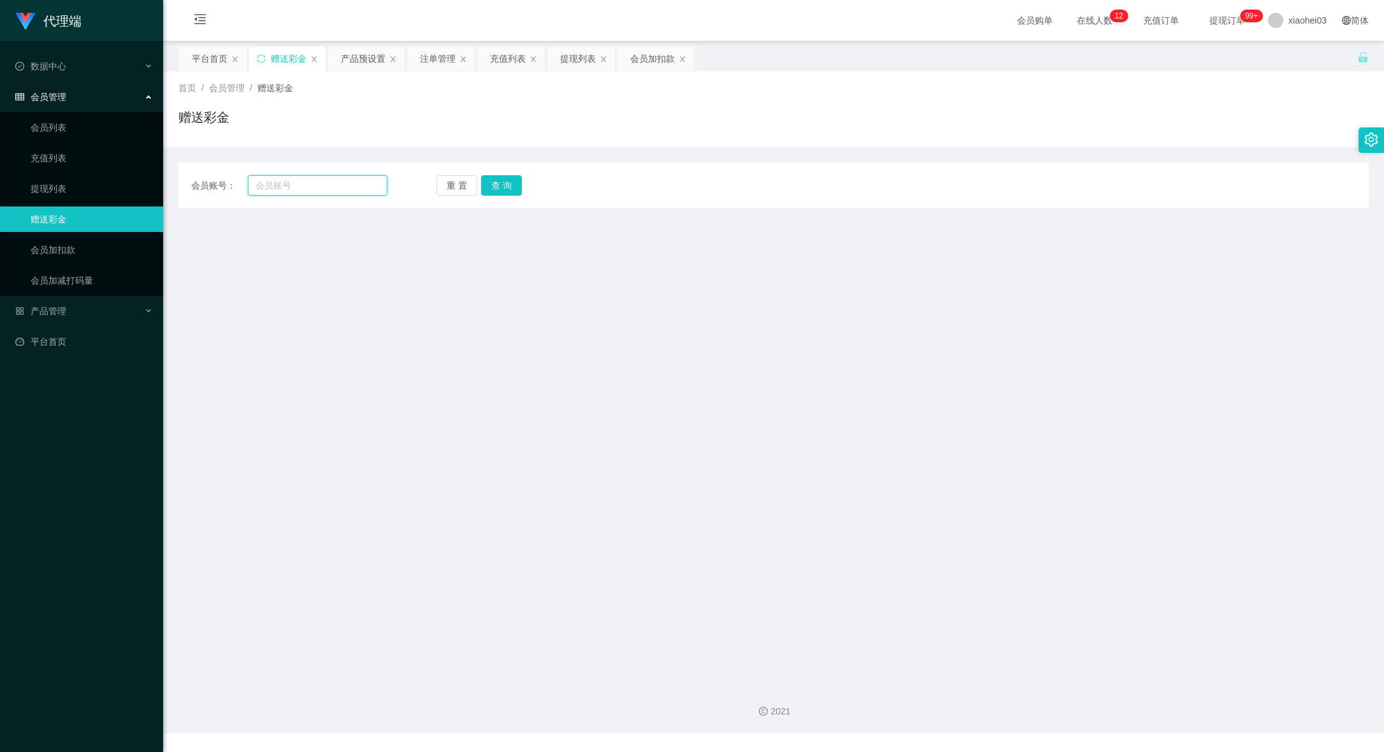
drag, startPoint x: 299, startPoint y: 184, endPoint x: 407, endPoint y: 195, distance: 108.9
click at [300, 184] on input "text" at bounding box center [318, 185] width 140 height 20
paste input "122767"
type input "122767"
click at [650, 48] on div "会员加扣款" at bounding box center [652, 59] width 45 height 24
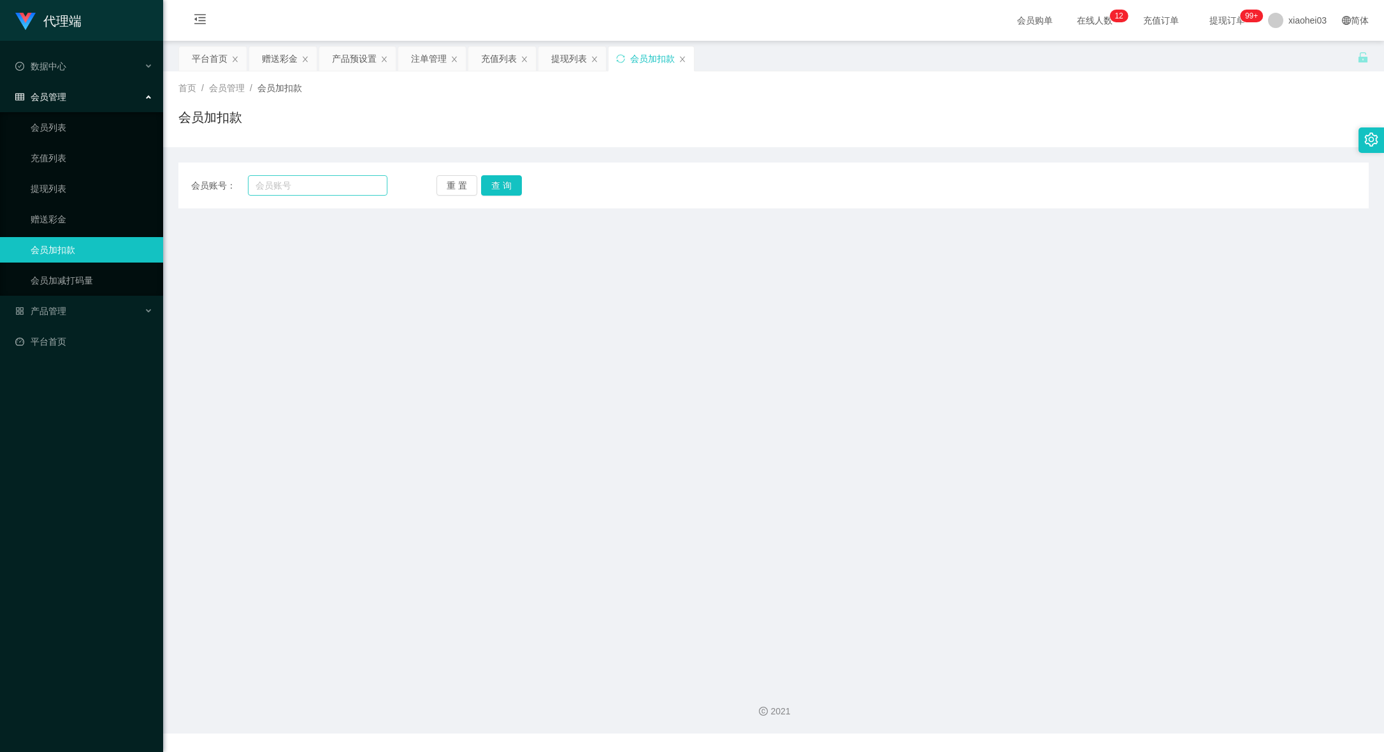
drag, startPoint x: 304, startPoint y: 174, endPoint x: 319, endPoint y: 182, distance: 17.4
click at [306, 176] on div "会员账号： 重 置 查 询 会员账号 会员姓名 账号余额 操作类型 人工加款 人工扣款 金额 确 定" at bounding box center [773, 186] width 1190 height 46
click at [343, 194] on input "text" at bounding box center [318, 185] width 140 height 20
paste input "122767"
type input "122767"
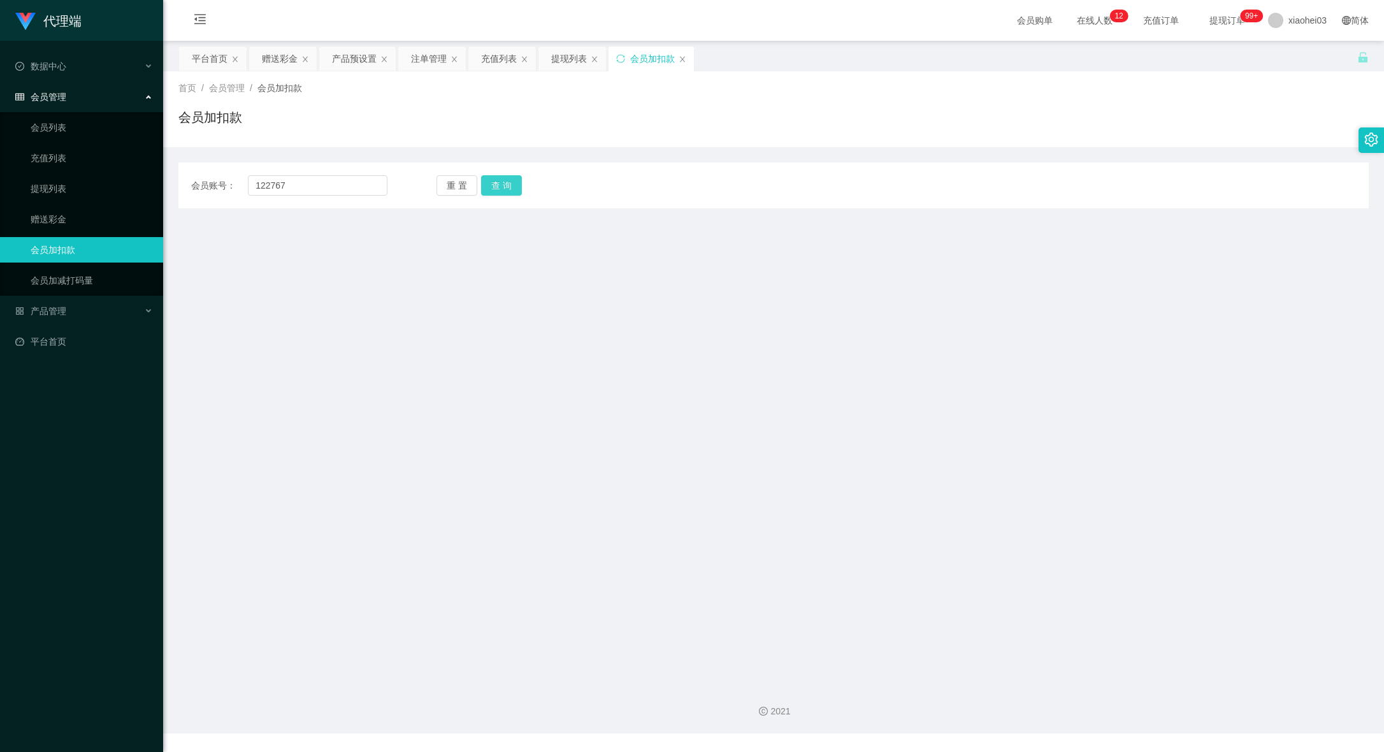
click at [507, 185] on button "查 询" at bounding box center [501, 185] width 41 height 20
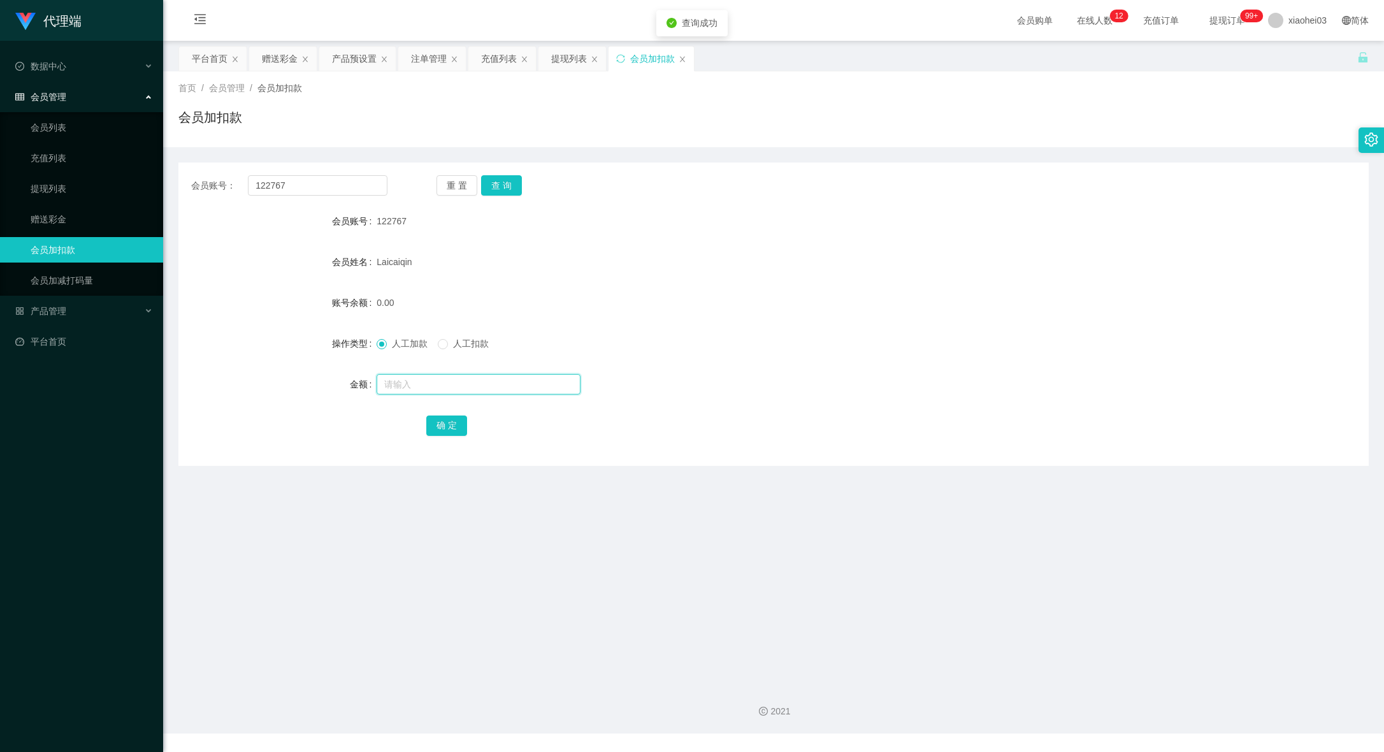
click at [446, 380] on input "text" at bounding box center [479, 384] width 204 height 20
type input "1000"
click at [440, 423] on button "确 定" at bounding box center [446, 426] width 41 height 20
click at [907, 406] on form "会员账号 122767 会员姓名 Laicaiqin 账号余额 1000.00 操作类型 人工加款 人工扣款 金额 确 定" at bounding box center [773, 322] width 1190 height 229
drag, startPoint x: 326, startPoint y: 187, endPoint x: 104, endPoint y: 184, distance: 221.8
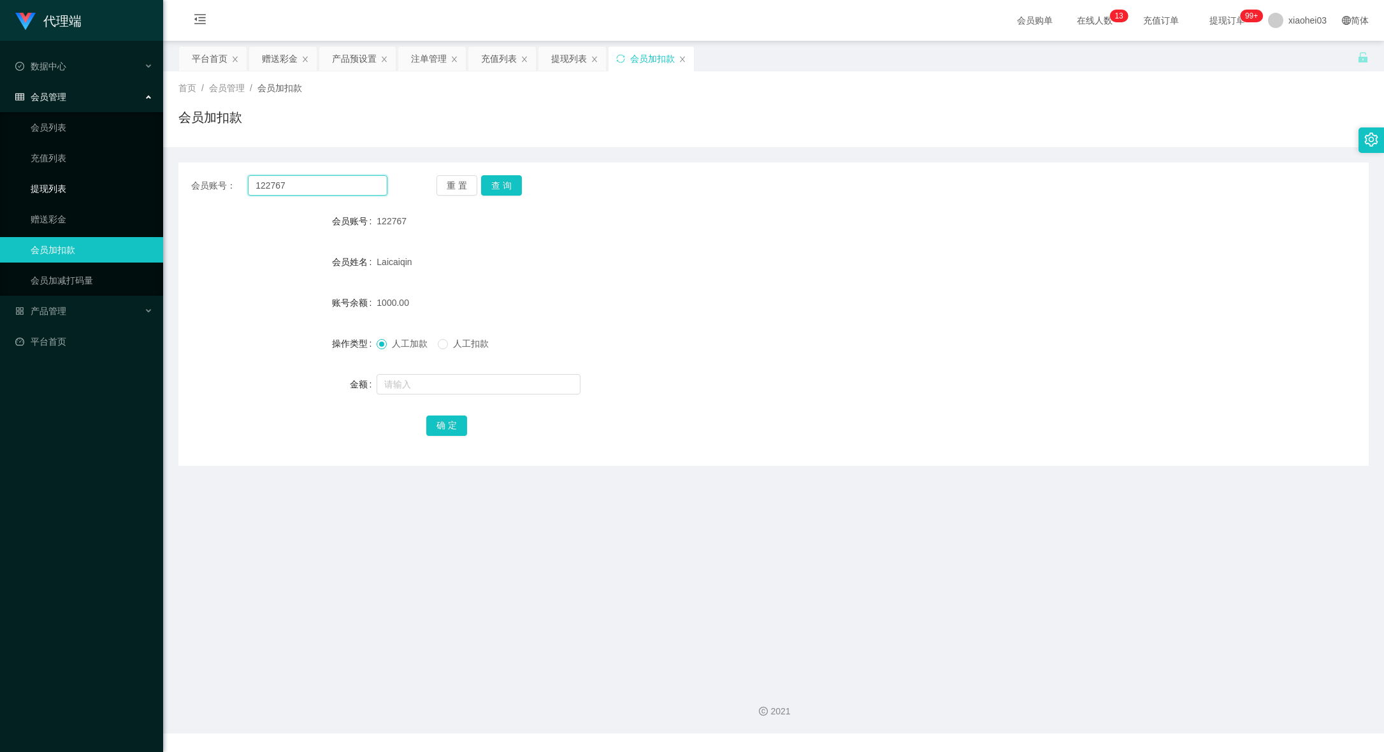
click at [119, 184] on section "代理端 数据中心 会员管理 会员列表 充值列表 提现列表 赠送彩金 会员加扣款 会员加减打码量 产品管理 平台首页 保存配置 重置配置 整体风格设置 主题色 …" at bounding box center [692, 367] width 1384 height 734
paste input "Liuwoaideren"
type input "Liuwoaideren"
click at [499, 197] on div "会员账号： Liuwoaideren 重 置 查 询 会员账号 122767 会员姓名 Laicaiqin 账号余额 1000.00 操作类型 人工加款 人工…" at bounding box center [773, 314] width 1190 height 303
click at [499, 190] on button "查 询" at bounding box center [501, 185] width 41 height 20
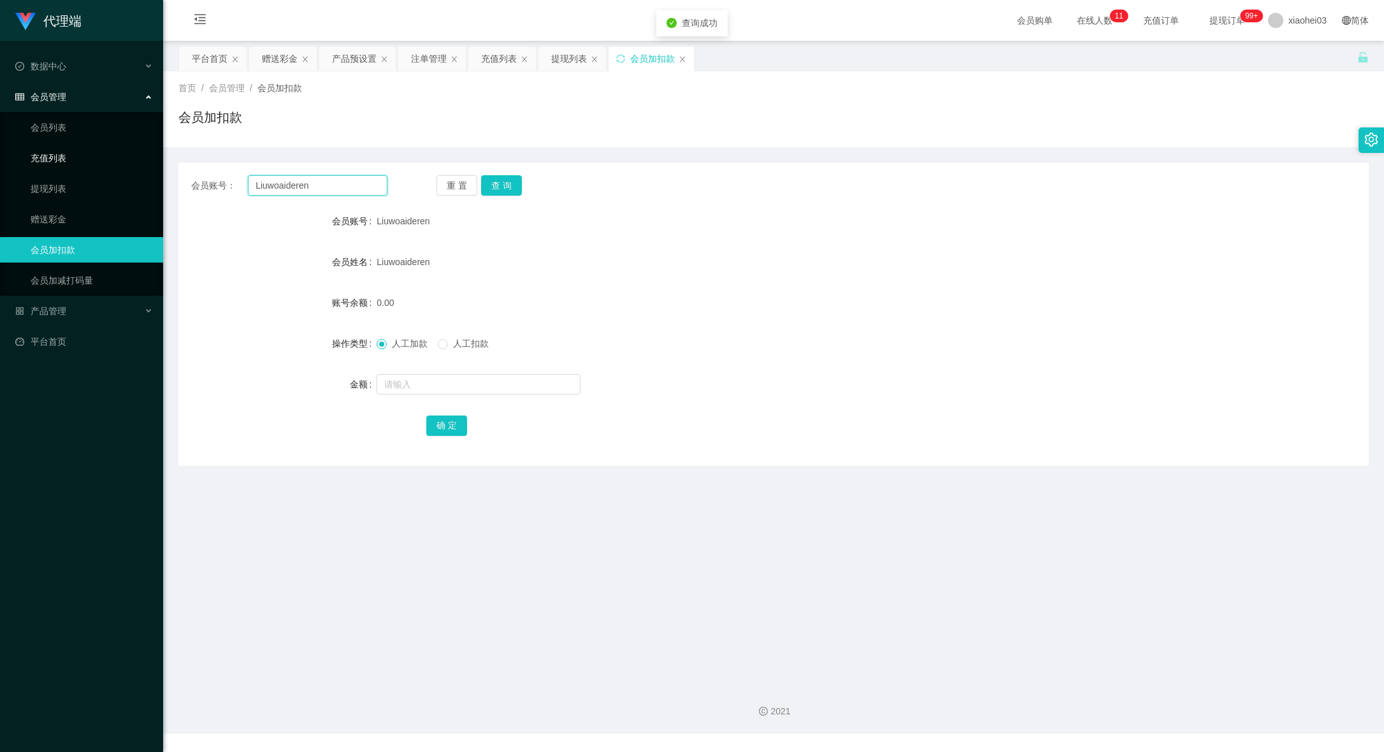
drag, startPoint x: 336, startPoint y: 182, endPoint x: 129, endPoint y: 144, distance: 211.2
click at [150, 146] on section "代理端 数据中心 会员管理 会员列表 充值列表 提现列表 赠送彩金 会员加扣款 会员加减打码量 产品管理 平台首页 保存配置 重置配置 整体风格设置 主题色 …" at bounding box center [692, 367] width 1384 height 734
click at [669, 195] on div "会员账号： 重 置 查 询" at bounding box center [773, 185] width 1190 height 20
drag, startPoint x: 338, startPoint y: 189, endPoint x: 351, endPoint y: 185, distance: 12.7
click at [312, 185] on input "text" at bounding box center [318, 185] width 140 height 20
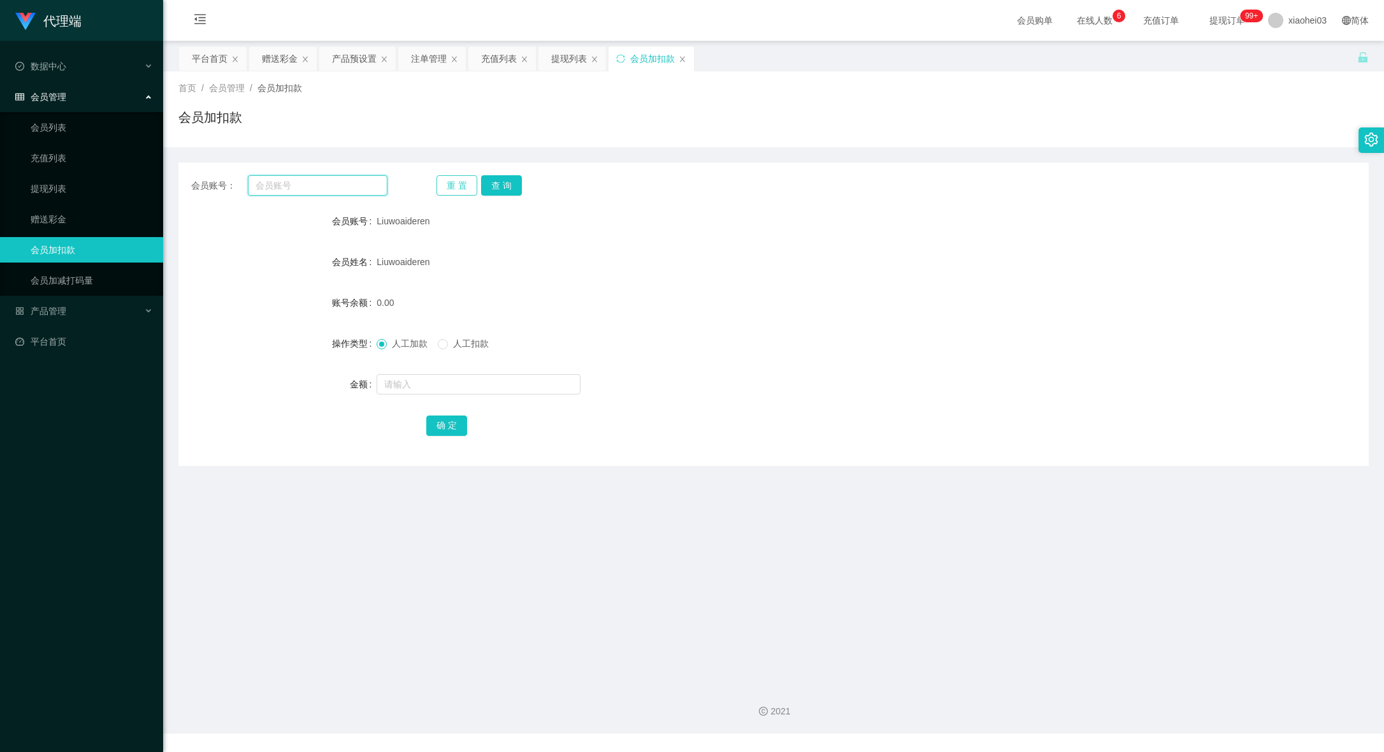
paste input "[PERSON_NAME]"
type input "[PERSON_NAME]"
click at [517, 196] on div "会员账号： chelsealin 重 置 查 询 会员账号 Liuwoaideren 会员姓名 Liuwoaideren 账号余额 0.00 操作类型 人工加…" at bounding box center [773, 314] width 1190 height 303
drag, startPoint x: 503, startPoint y: 193, endPoint x: 501, endPoint y: 203, distance: 9.9
click at [503, 192] on button "查 询" at bounding box center [501, 185] width 41 height 20
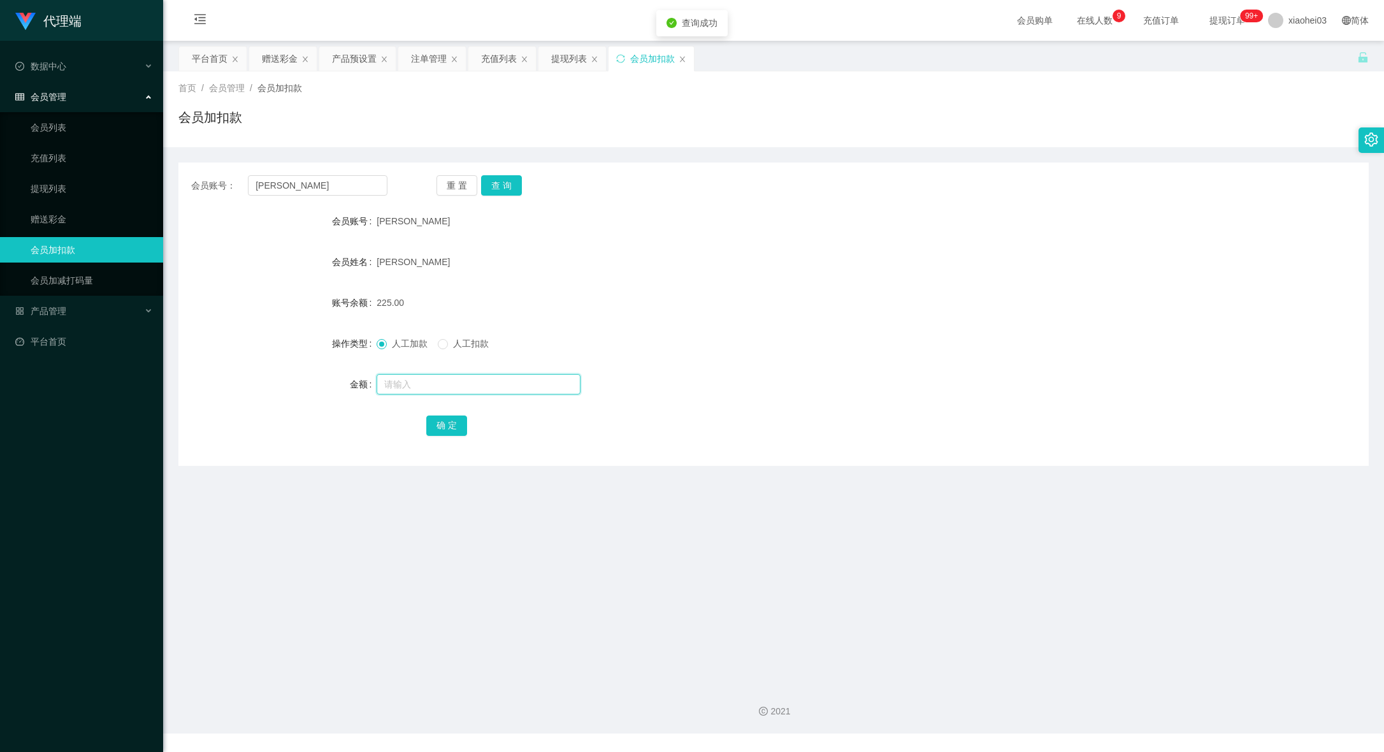
click at [516, 384] on input "text" at bounding box center [479, 384] width 204 height 20
type input "v"
type input "75"
click at [452, 424] on button "确 定" at bounding box center [446, 426] width 41 height 20
click at [687, 317] on form "会员账号 chelsealin 会员姓名 LIN HAI YING 账号余额 300.00 操作类型 人工加款 人工扣款 金额 确 定" at bounding box center [773, 322] width 1190 height 229
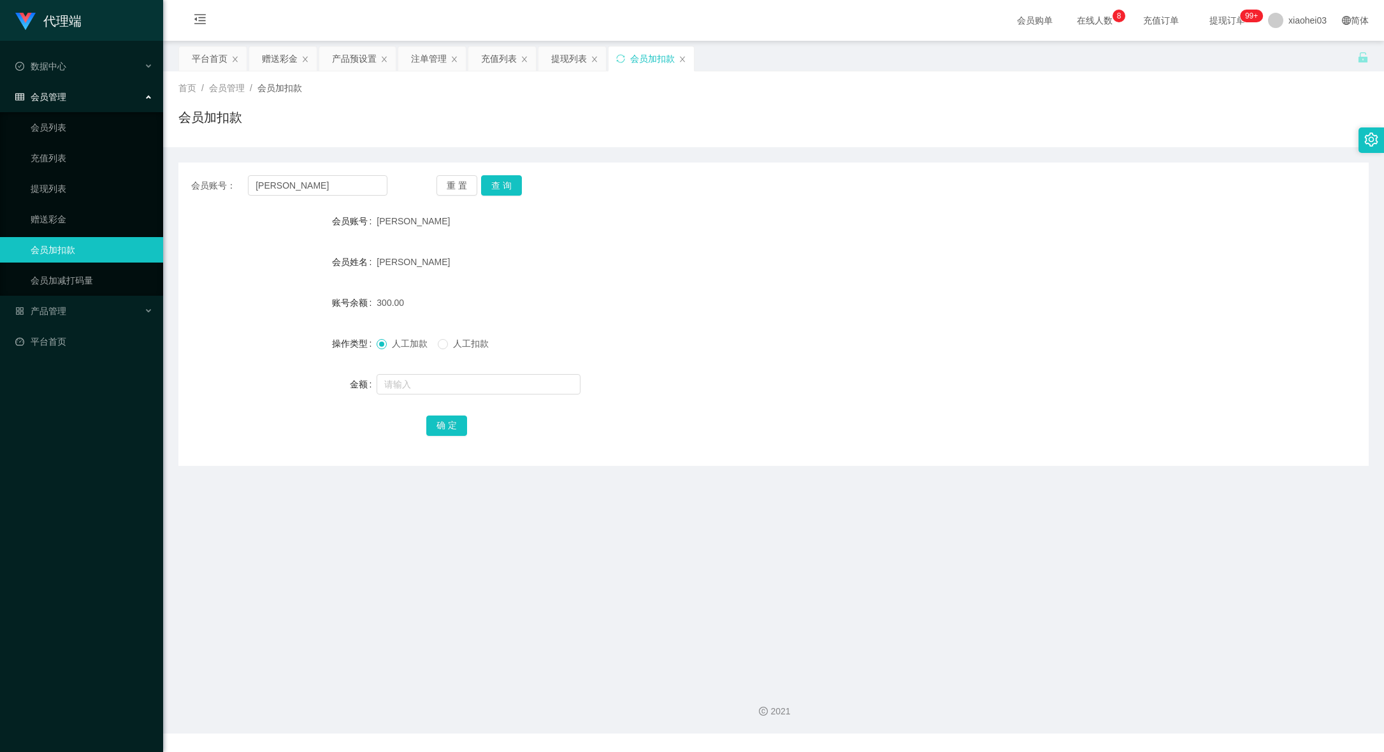
drag, startPoint x: 1231, startPoint y: 154, endPoint x: 679, endPoint y: 210, distance: 555.4
click at [1227, 154] on div "会员账号： chelsealin 重 置 查 询 会员账号 chelsealin 会员姓名 LIN HAI YING 账号余额 300.00 操作类型 人工加…" at bounding box center [773, 306] width 1190 height 319
drag, startPoint x: 352, startPoint y: 180, endPoint x: -3, endPoint y: 170, distance: 355.8
click at [0, 170] on html "代理端 数据中心 会员管理 会员列表 充值列表 提现列表 赠送彩金 会员加扣款 会员加减打码量 产品管理 平台首页 保存配置 重置配置 整体风格设置 主题色 …" at bounding box center [692, 376] width 1384 height 752
paste input "122767"
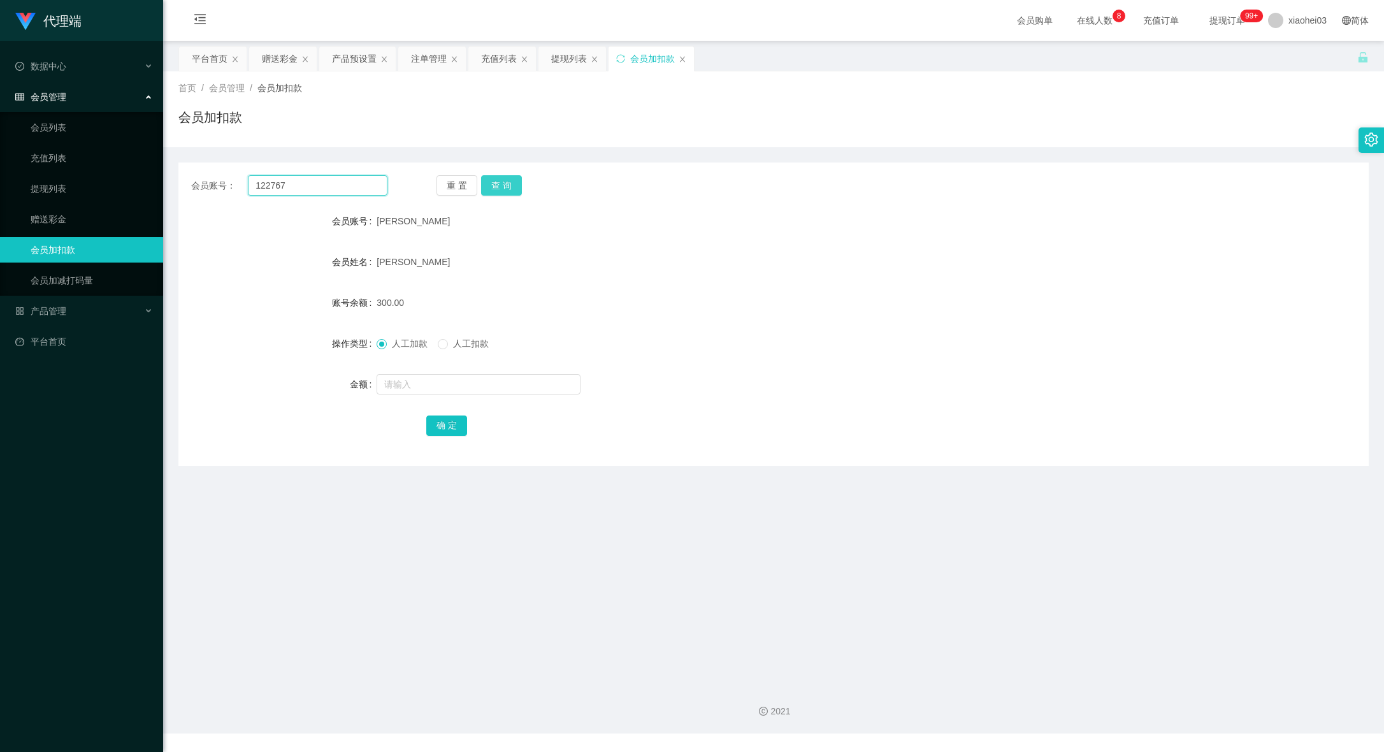
type input "122767"
click at [519, 180] on button "查 询" at bounding box center [501, 185] width 41 height 20
click at [505, 380] on input "text" at bounding box center [479, 384] width 204 height 20
type input "250"
click at [427, 421] on button "确 定" at bounding box center [446, 426] width 41 height 20
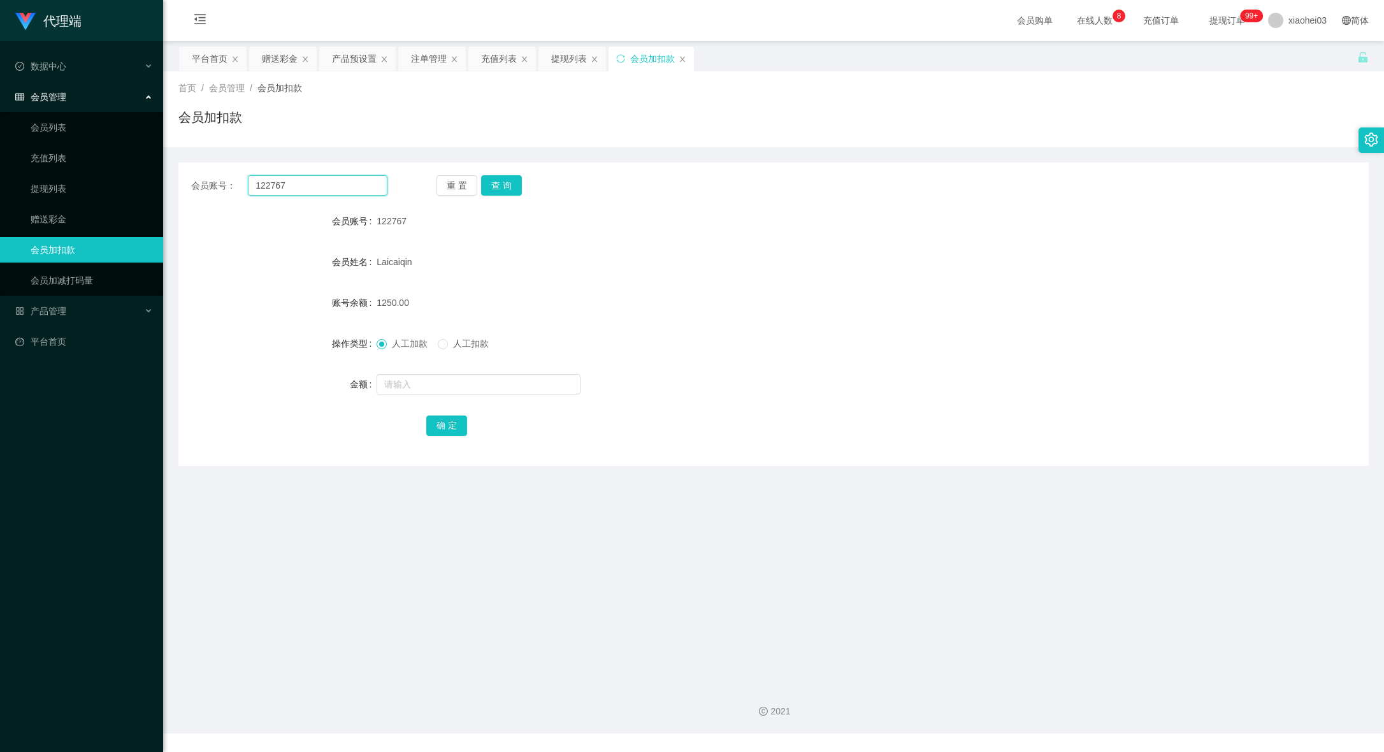
drag, startPoint x: 317, startPoint y: 191, endPoint x: 199, endPoint y: 189, distance: 118.6
click at [203, 187] on div "会员账号： 122767" at bounding box center [289, 185] width 196 height 20
paste input "[PERSON_NAME]"
type input "[PERSON_NAME]"
click at [498, 187] on button "查 询" at bounding box center [501, 185] width 41 height 20
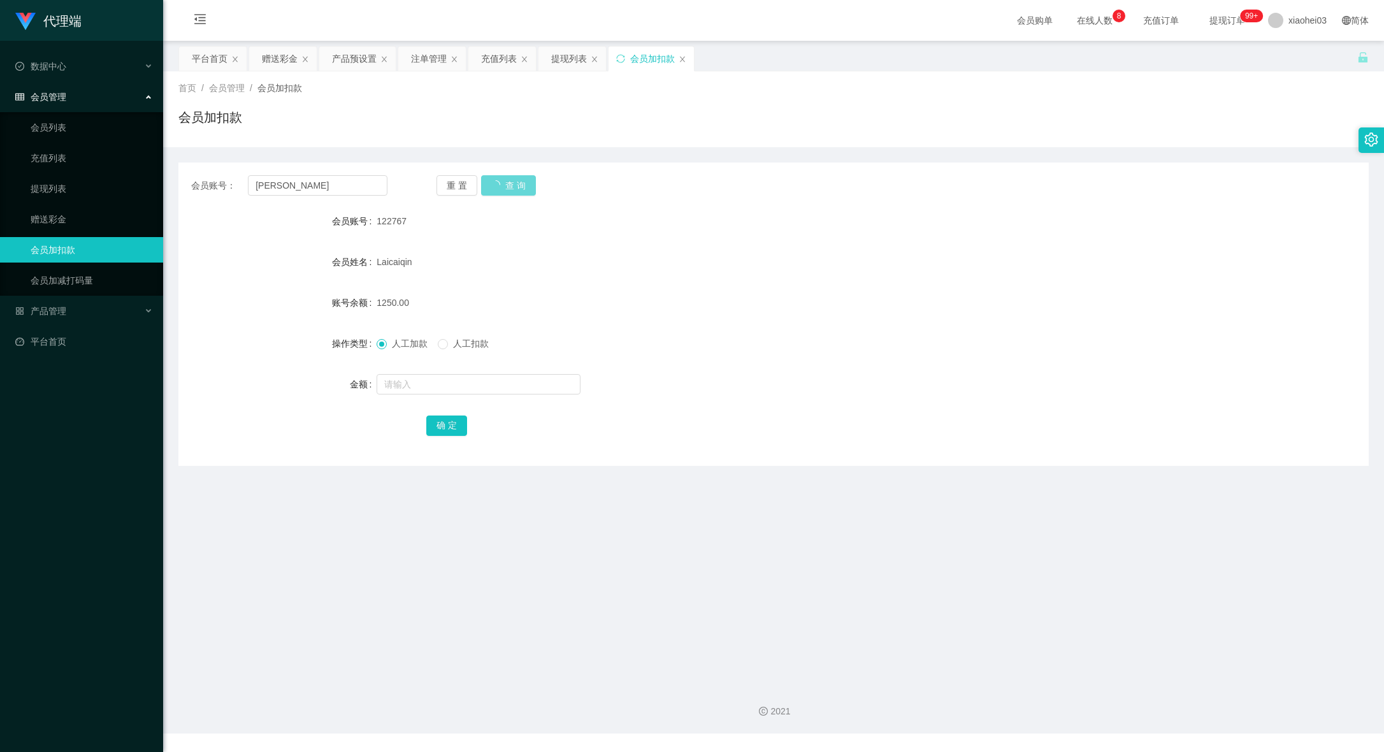
click at [500, 398] on form "会员账号 122767 会员姓名 Laicaiqin 账号余额 1250.00 操作类型 人工加款 人工扣款 金额 确 定" at bounding box center [773, 322] width 1190 height 229
click at [502, 190] on div "重 置 查 询" at bounding box center [535, 185] width 196 height 20
click at [565, 274] on div "Laicaiqin" at bounding box center [724, 261] width 695 height 25
drag, startPoint x: 346, startPoint y: 180, endPoint x: 39, endPoint y: 176, distance: 307.2
click at [60, 176] on section "代理端 数据中心 会员管理 会员列表 充值列表 提现列表 赠送彩金 会员加扣款 会员加减打码量 产品管理 平台首页 保存配置 重置配置 整体风格设置 主题色 …" at bounding box center [692, 367] width 1384 height 734
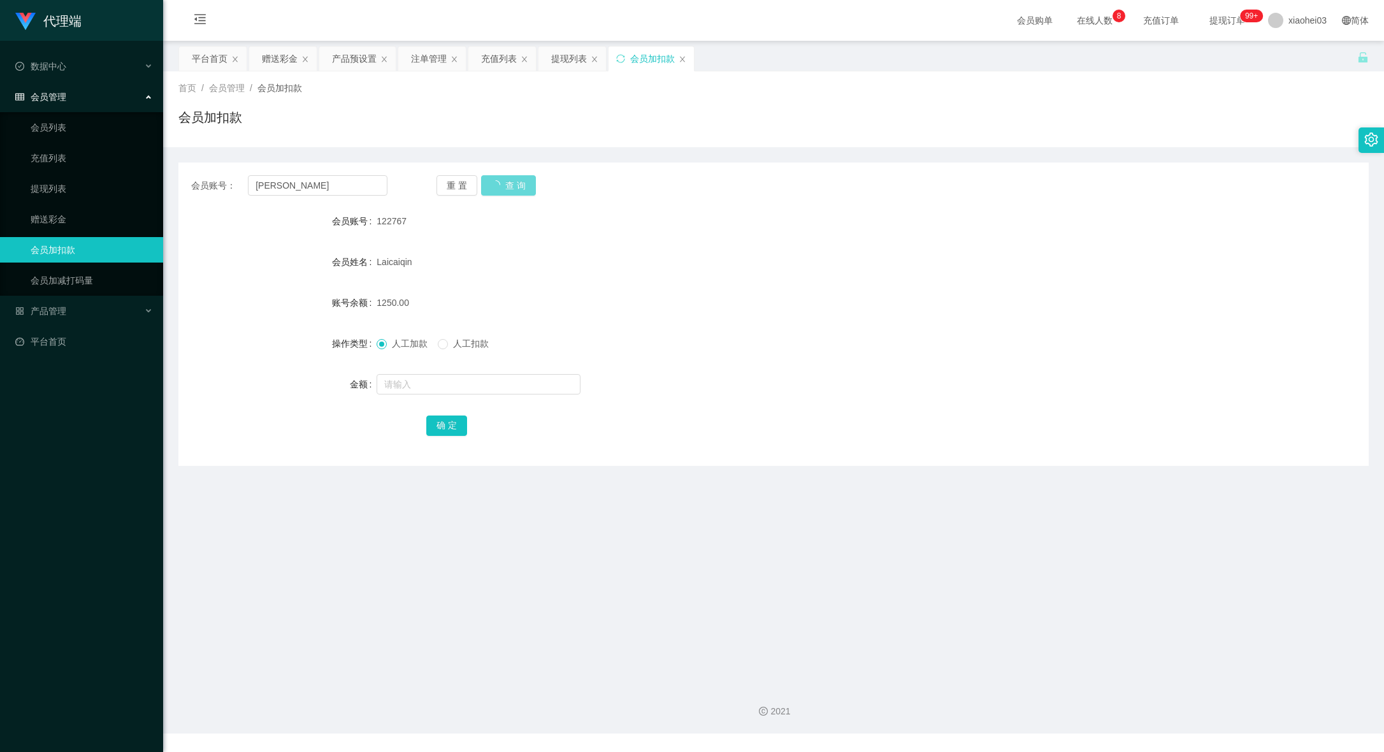
click at [513, 184] on div "重 置 查 询" at bounding box center [535, 185] width 196 height 20
click at [539, 249] on div "Laicaiqin" at bounding box center [724, 261] width 695 height 25
click at [672, 310] on div "1250.00" at bounding box center [724, 302] width 695 height 25
click at [1078, 469] on main "关闭左侧 关闭右侧 关闭其它 刷新页面 平台首页 赠送彩金 产品预设置 注单管理 充值列表 提现列表 会员加扣款 首页 / 会员管理 / 会员加扣款 / 会员…" at bounding box center [773, 357] width 1221 height 633
click at [1059, 463] on div "会员账号： chelsealin 重 置 查 询 会员账号 122767 会员姓名 Laicaiqin 账号余额 1250.00 操作类型 人工加款 人工扣款…" at bounding box center [773, 314] width 1190 height 303
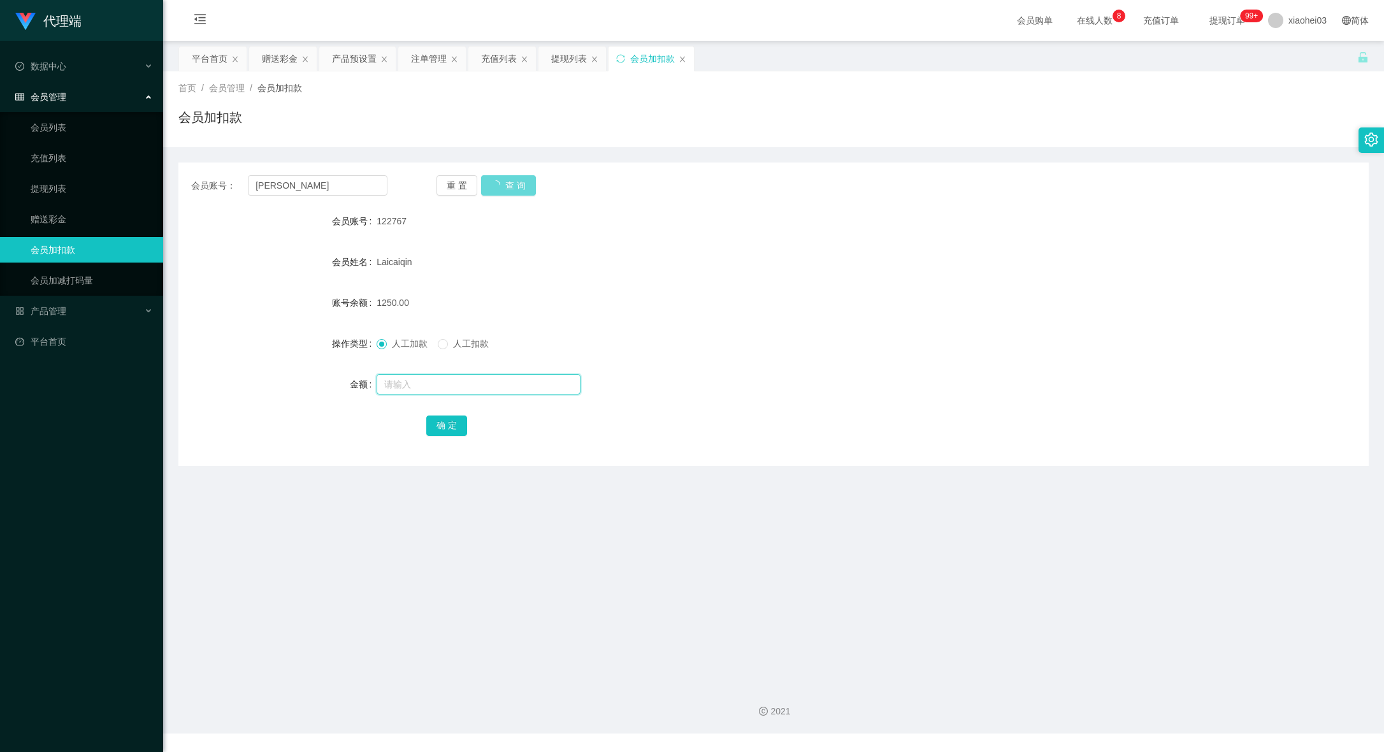
click at [501, 388] on input "text" at bounding box center [479, 384] width 204 height 20
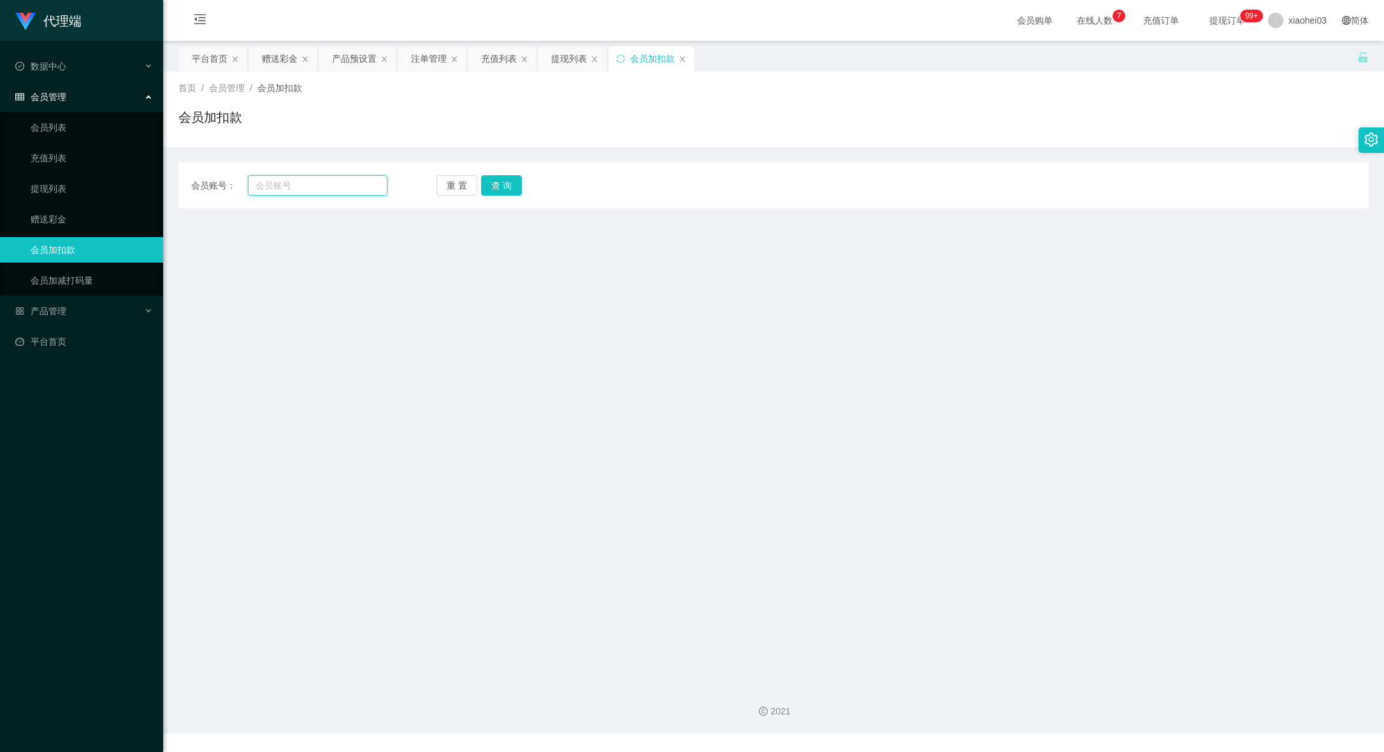
click at [344, 191] on input "text" at bounding box center [318, 185] width 140 height 20
paste input "122767"
type input "122767"
click at [507, 196] on div "会员账号： 122767 重 置 查 询 会员账号 会员姓名 账号余额 操作类型 人工加款 人工扣款 金额 确 定" at bounding box center [773, 186] width 1190 height 46
click at [503, 188] on button "查 询" at bounding box center [501, 185] width 41 height 20
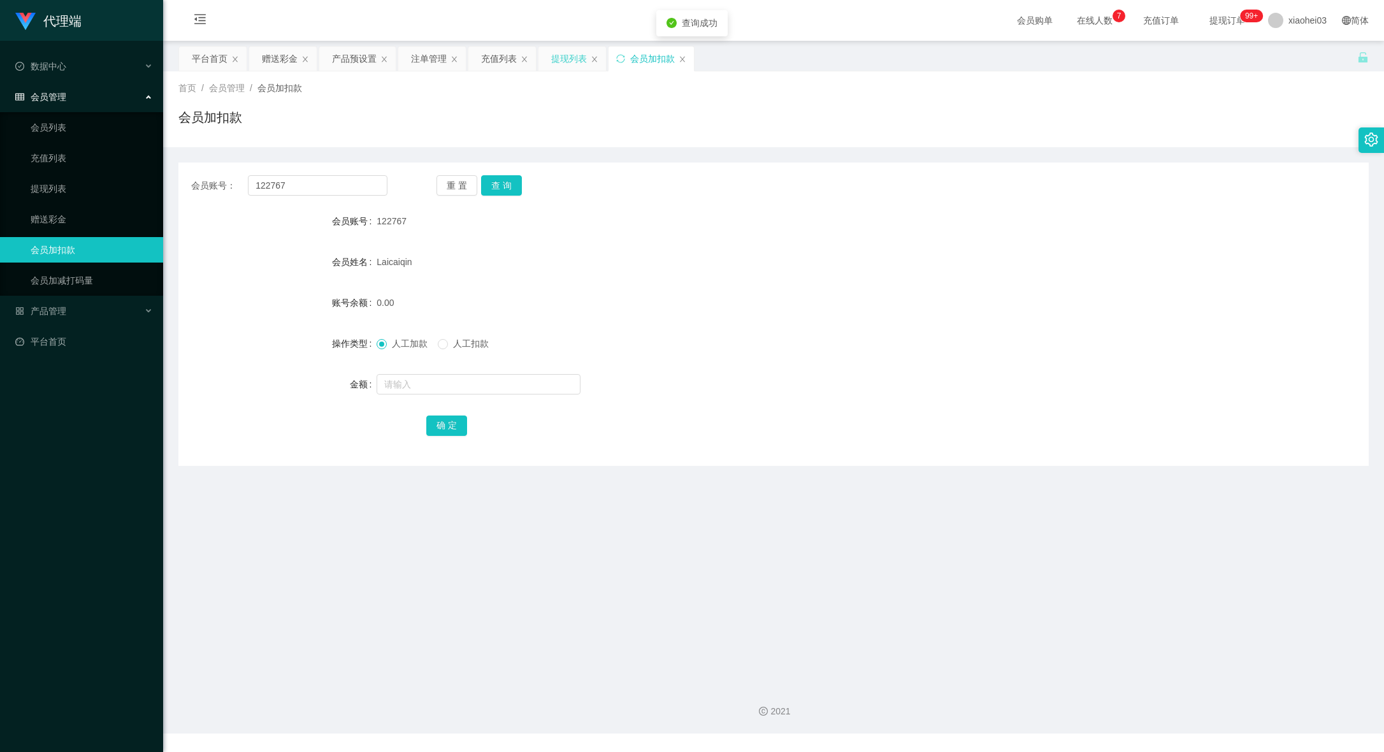
drag, startPoint x: 577, startPoint y: 66, endPoint x: 577, endPoint y: 75, distance: 9.6
click at [577, 66] on div "提现列表" at bounding box center [569, 59] width 36 height 24
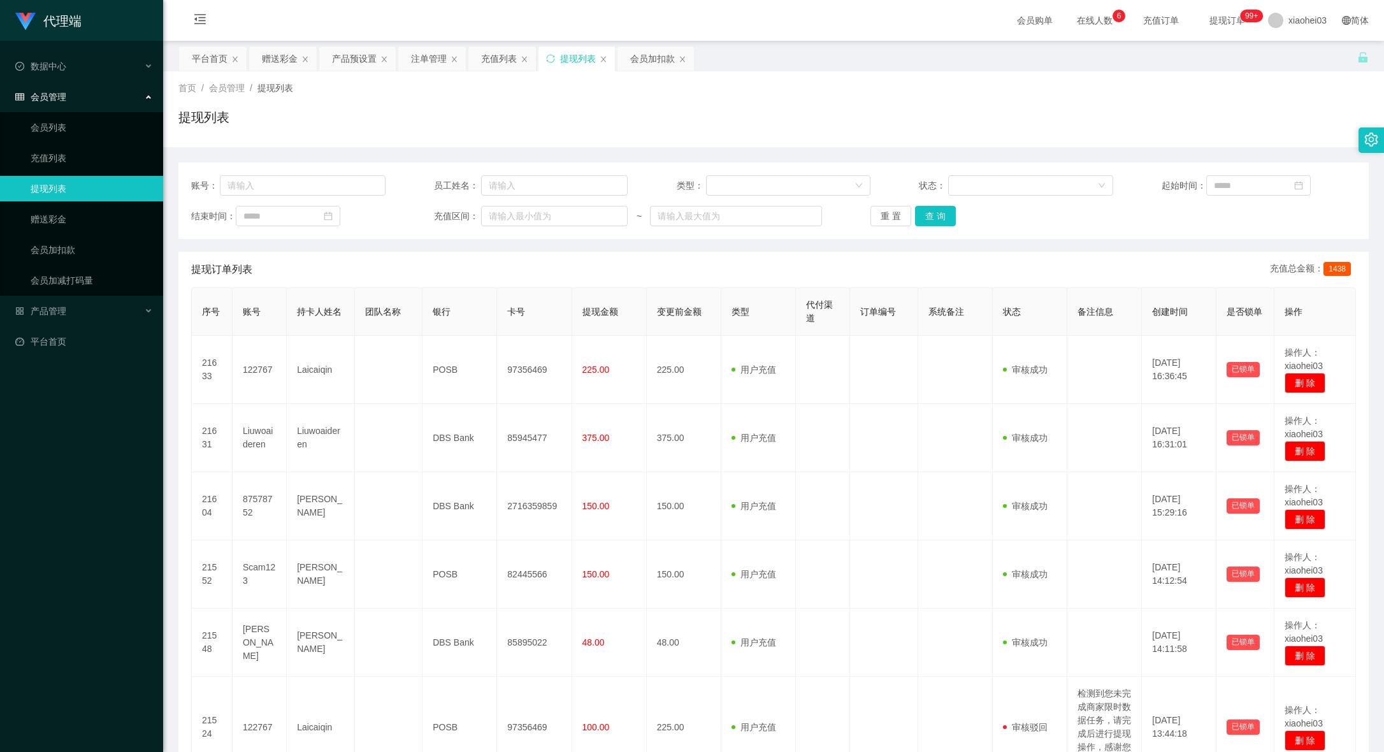
click at [712, 413] on td "375.00" at bounding box center [684, 438] width 75 height 68
click at [513, 50] on div "充值列表" at bounding box center [499, 59] width 36 height 24
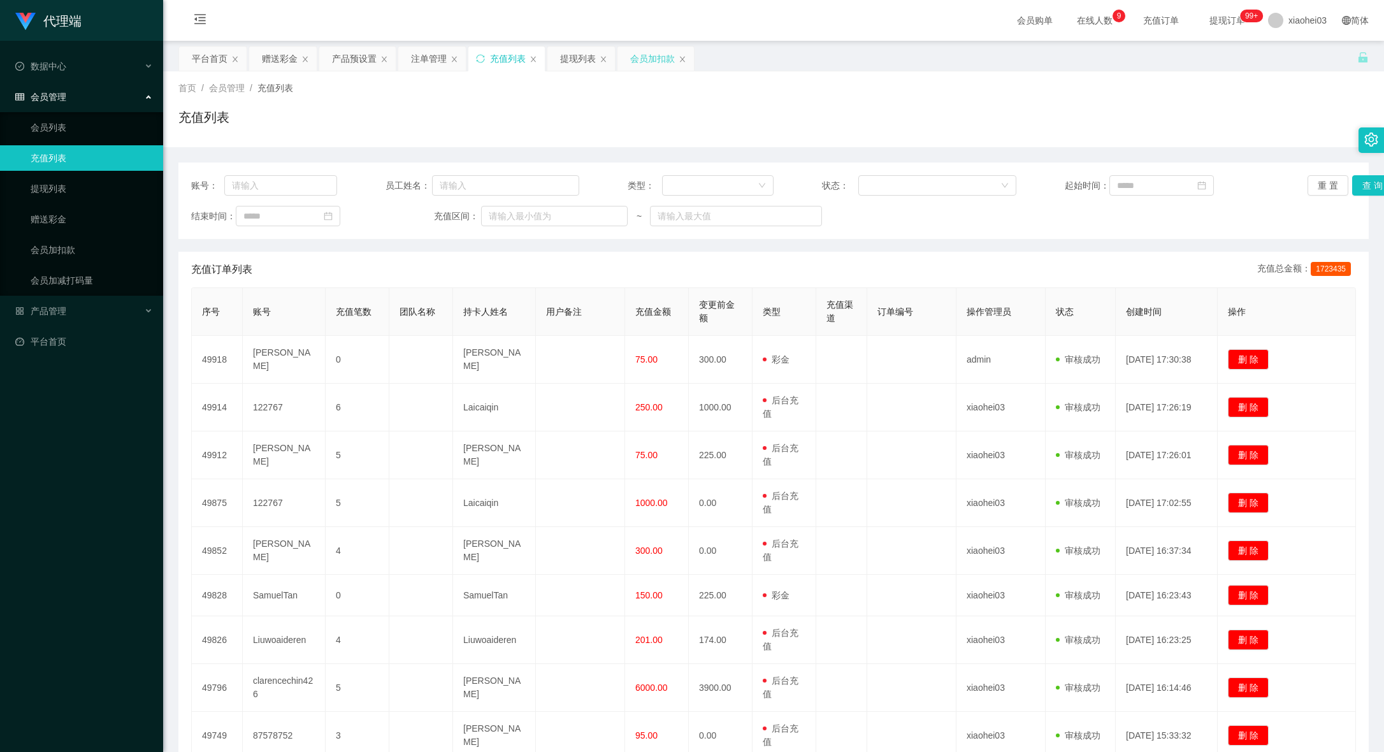
click at [639, 64] on div "会员加扣款" at bounding box center [652, 59] width 45 height 24
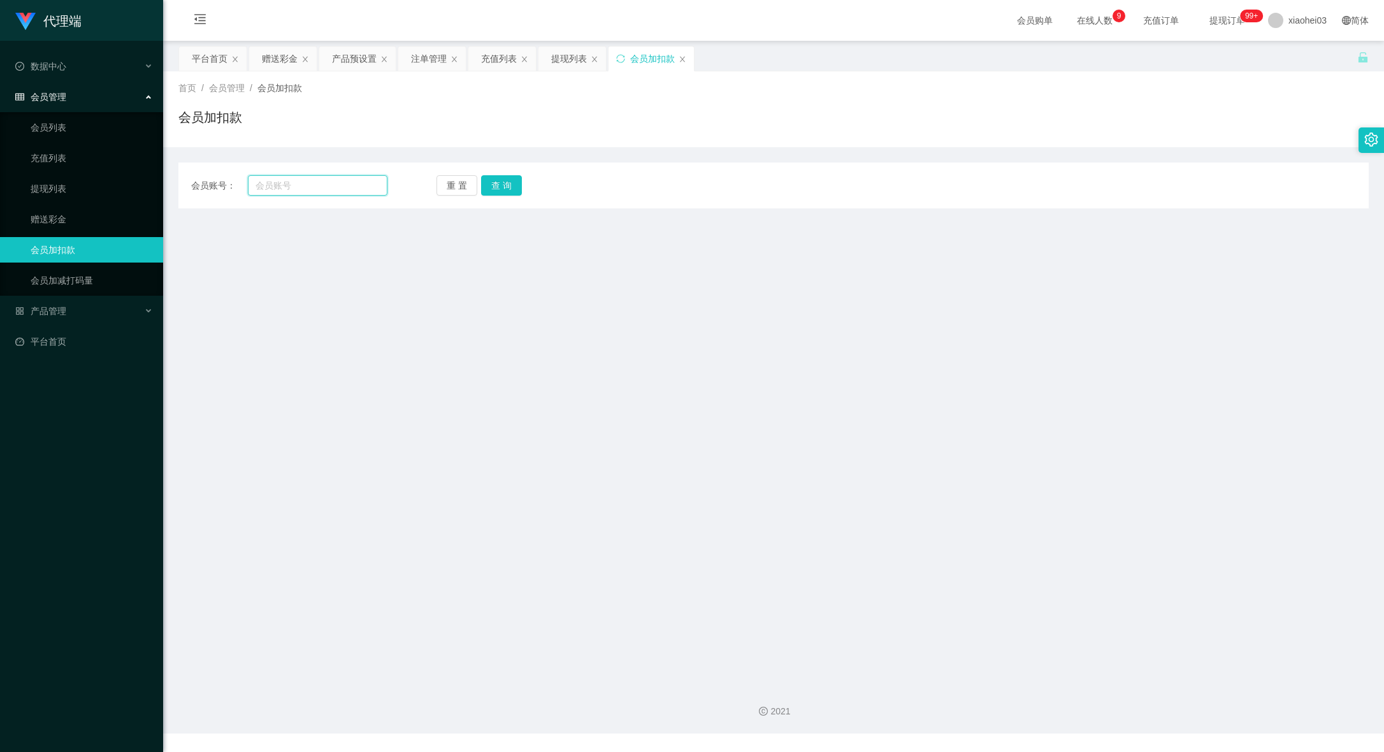
click at [318, 189] on input "text" at bounding box center [318, 185] width 140 height 20
paste input "[PERSON_NAME]"
type input "[PERSON_NAME]"
click at [503, 186] on button "查 询" at bounding box center [501, 185] width 41 height 20
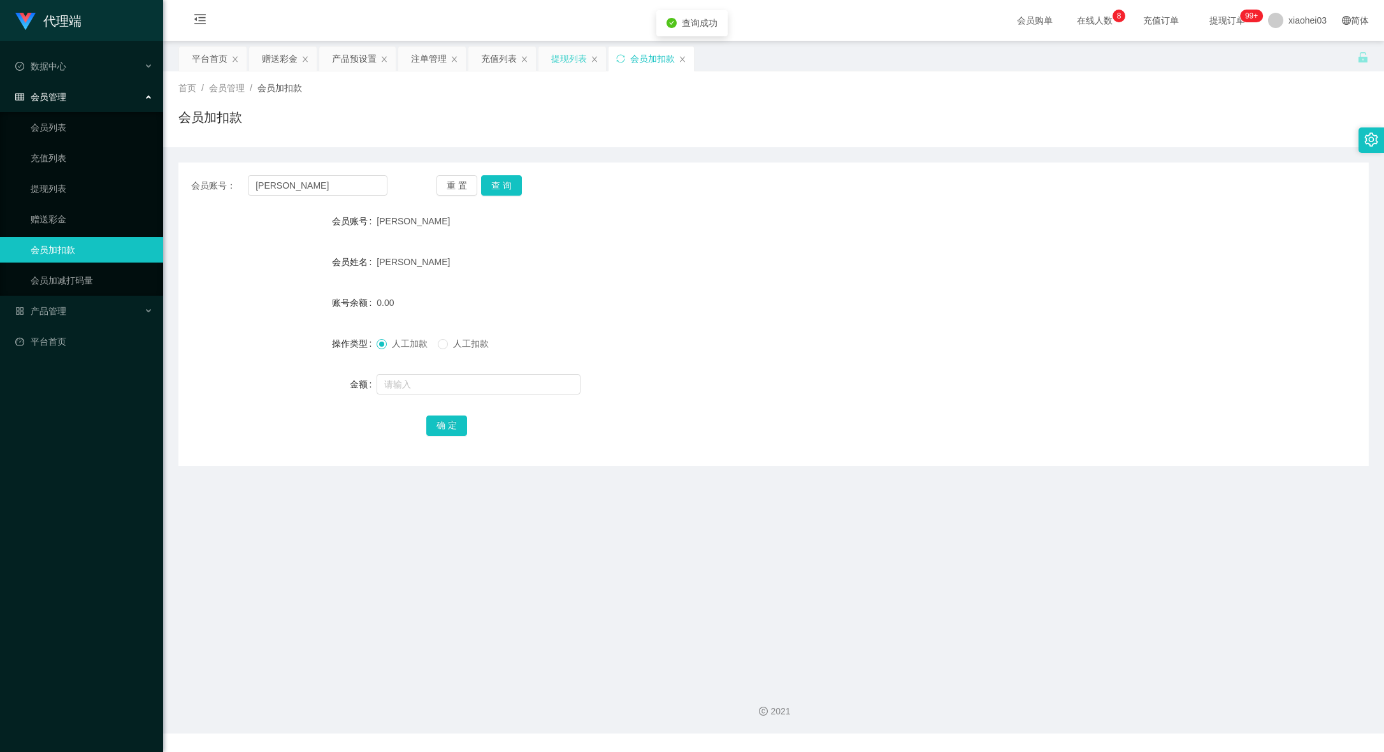
click at [576, 61] on div "提现列表" at bounding box center [569, 59] width 36 height 24
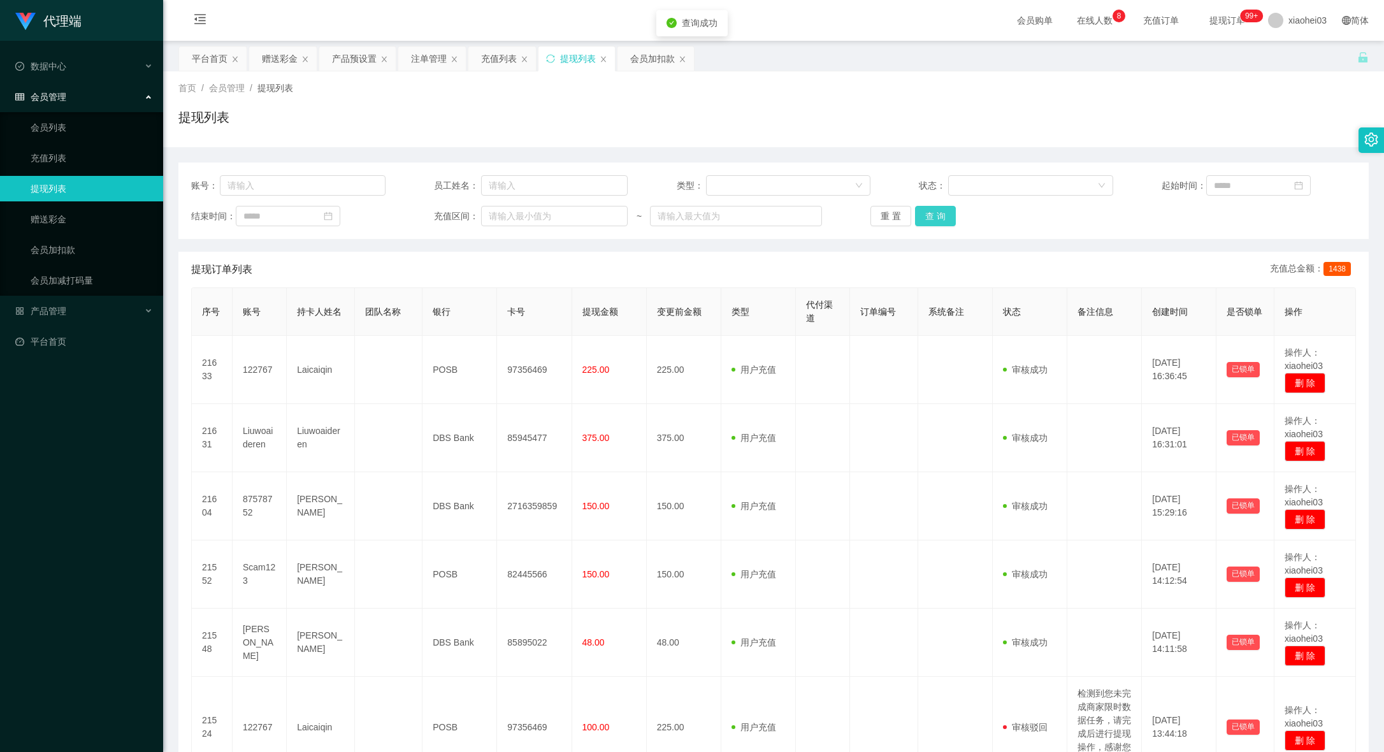
click at [944, 211] on button "查 询" at bounding box center [935, 216] width 41 height 20
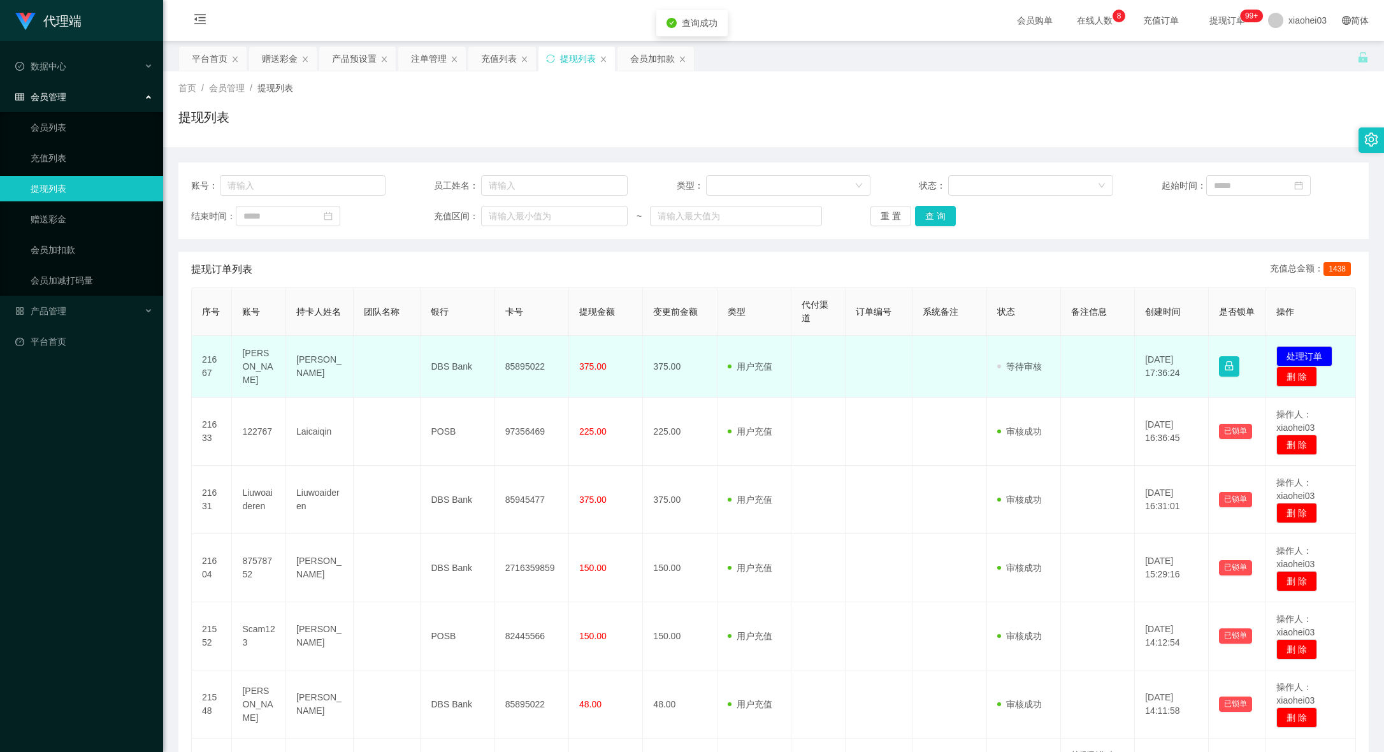
click at [537, 365] on td "85895022" at bounding box center [532, 367] width 74 height 62
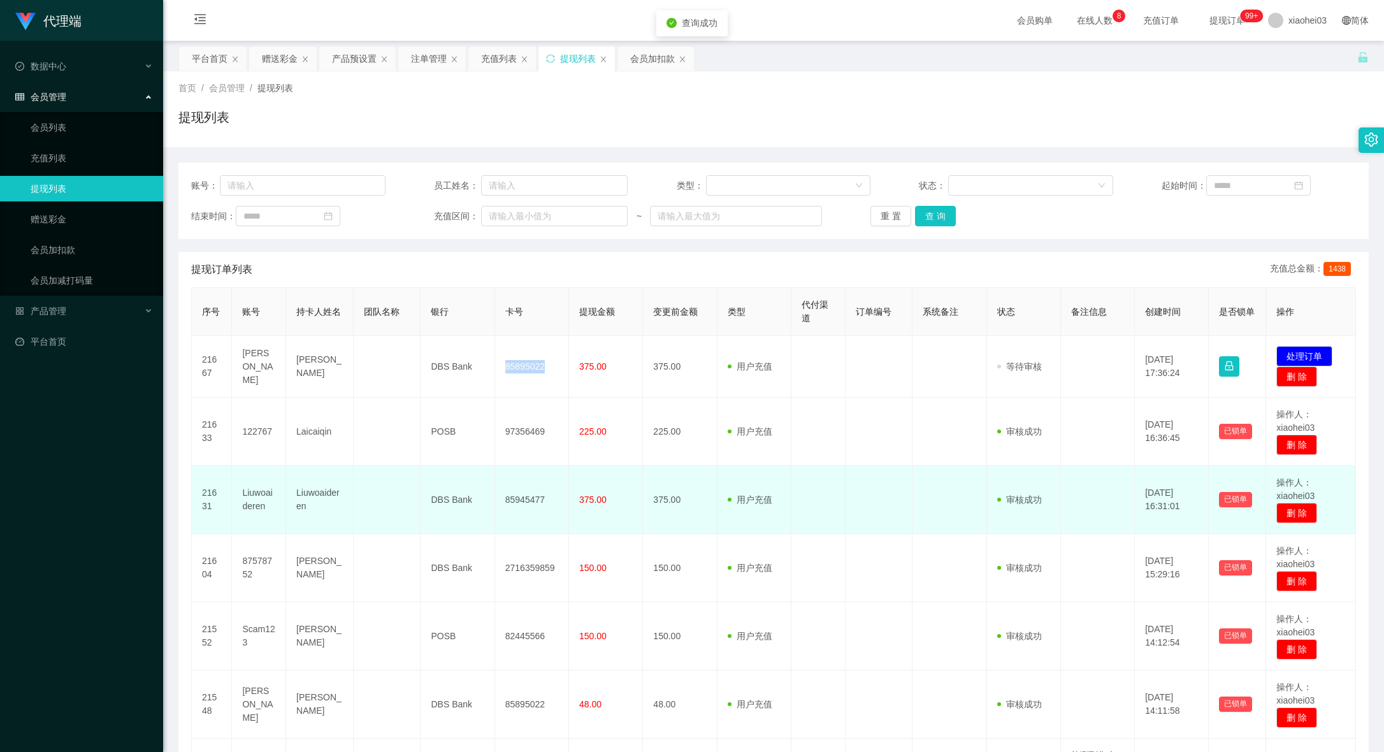
copy td "85895022"
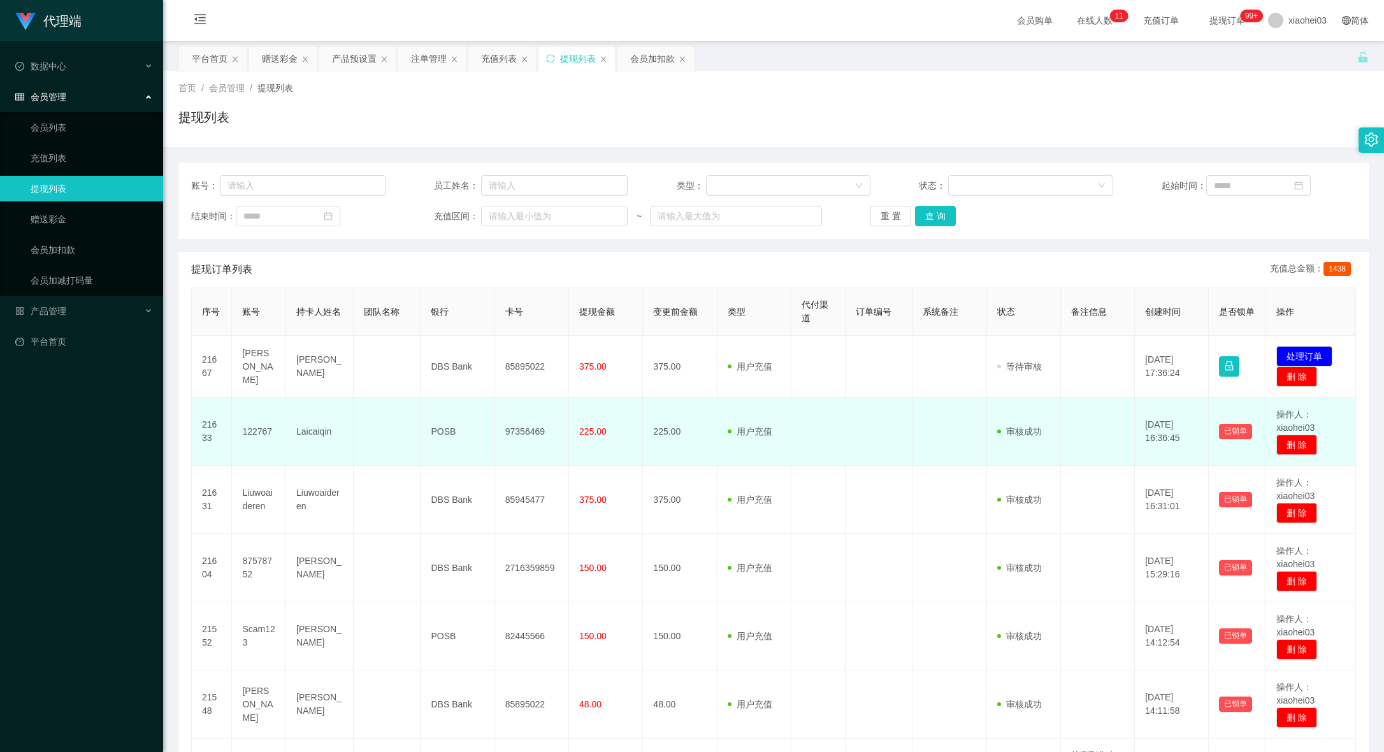
click at [853, 457] on td at bounding box center [880, 432] width 68 height 68
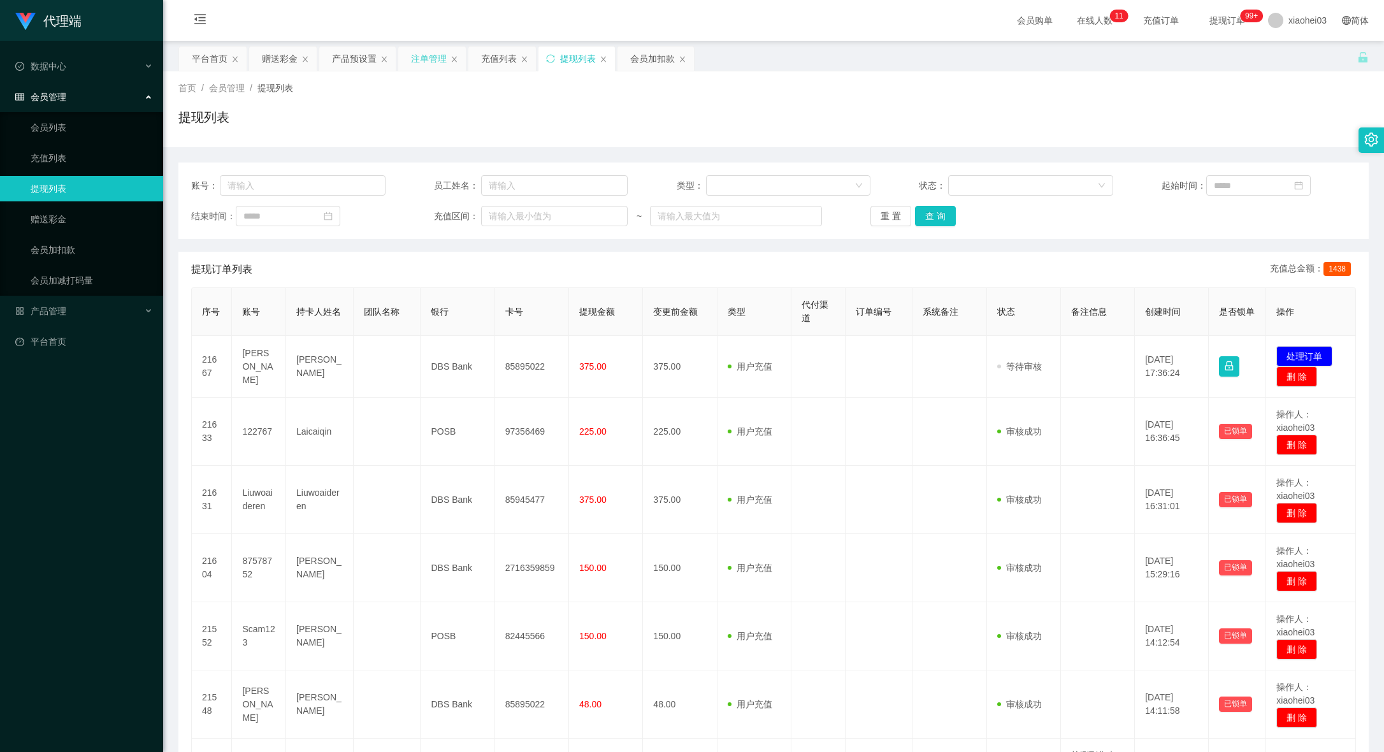
click at [424, 65] on div "注单管理" at bounding box center [429, 59] width 36 height 24
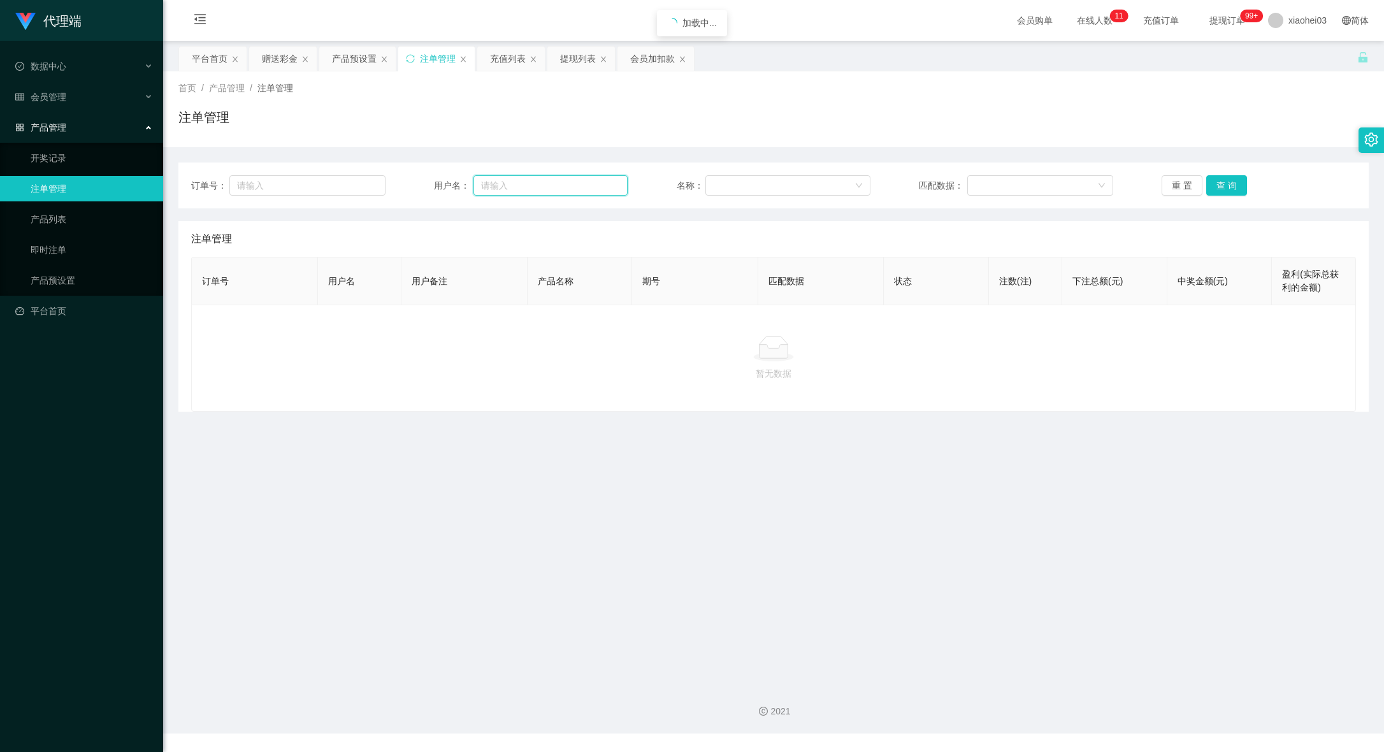
click at [528, 186] on input "text" at bounding box center [551, 185] width 154 height 20
paste input "122767"
type input "122767"
click at [1226, 184] on button "查 询" at bounding box center [1226, 185] width 41 height 20
click at [1226, 185] on div "重 置 查 询" at bounding box center [1259, 185] width 194 height 20
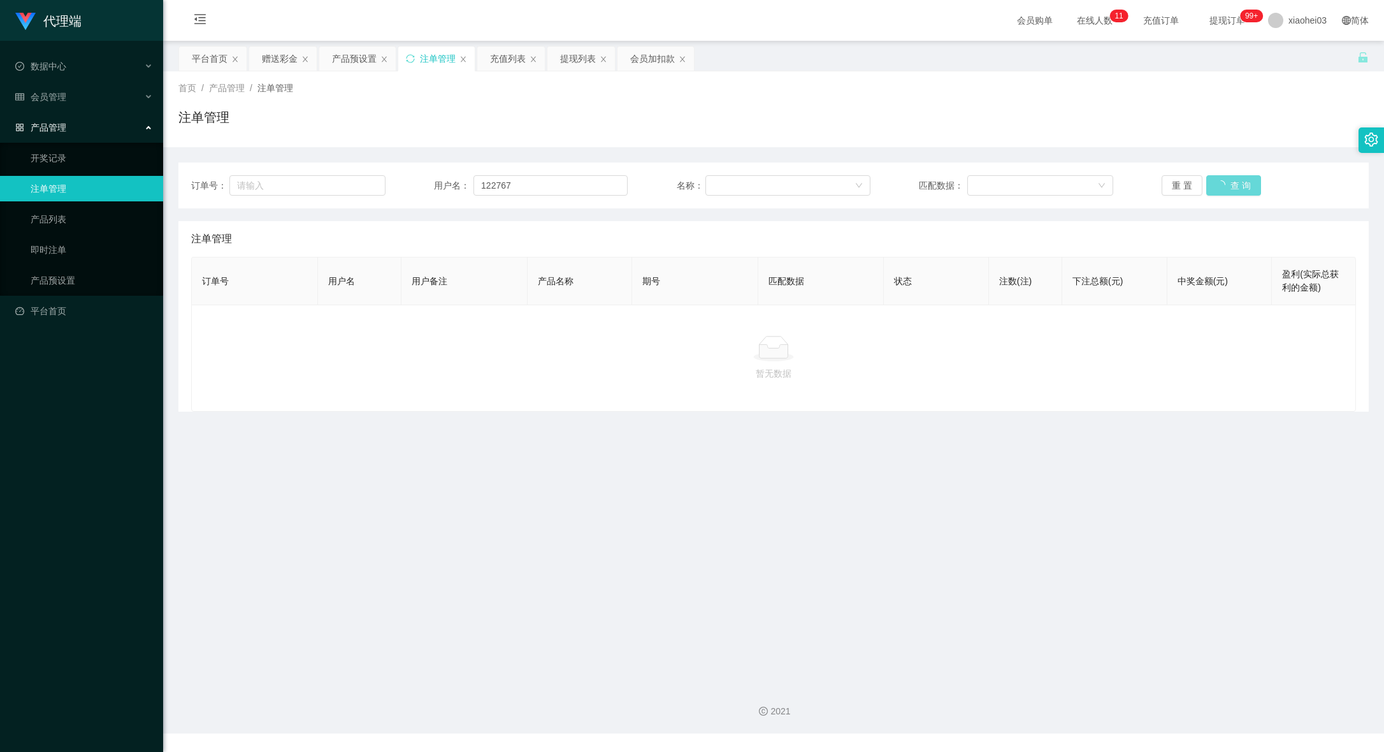
click at [1025, 501] on main "关闭左侧 关闭右侧 关闭其它 刷新页面 平台首页 赠送彩金 产品预设置 注单管理 充值列表 提现列表 会员加扣款 首页 / 产品管理 / 注单管理 / 注单管…" at bounding box center [773, 357] width 1221 height 633
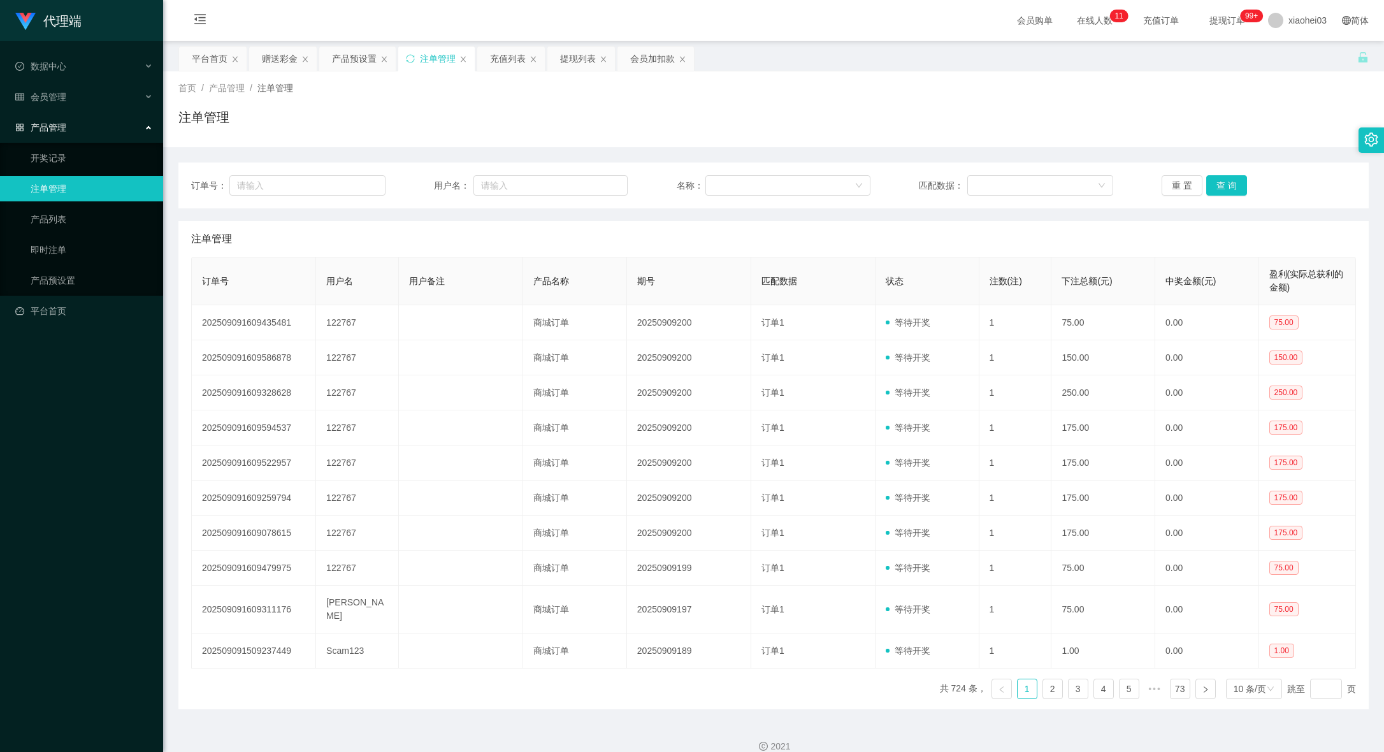
click at [1118, 98] on div "首页 / 产品管理 / 注单管理 / 注单管理" at bounding box center [773, 109] width 1190 height 55
click at [641, 52] on div "会员加扣款" at bounding box center [652, 59] width 45 height 24
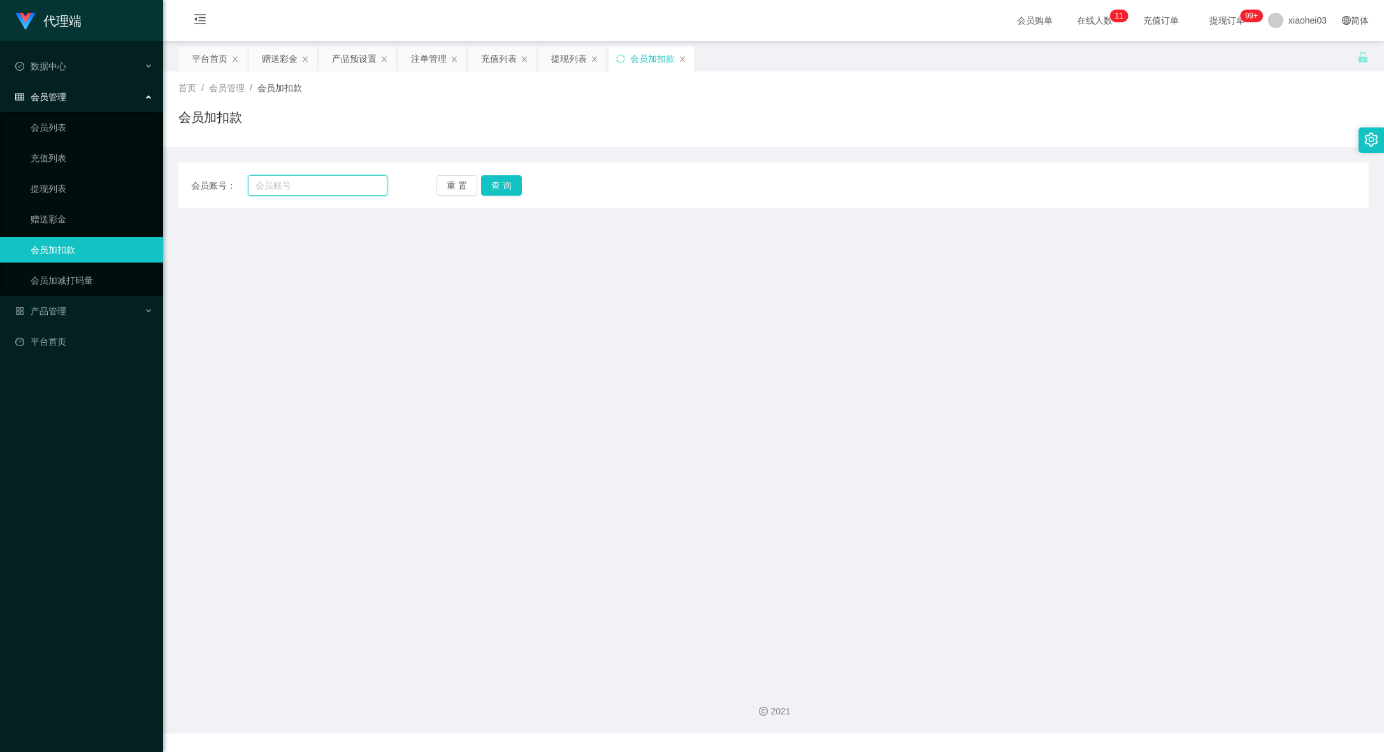
click at [360, 185] on input "text" at bounding box center [318, 185] width 140 height 20
paste input "KenChia"
type input "KenChia"
click at [502, 182] on button "查 询" at bounding box center [501, 185] width 41 height 20
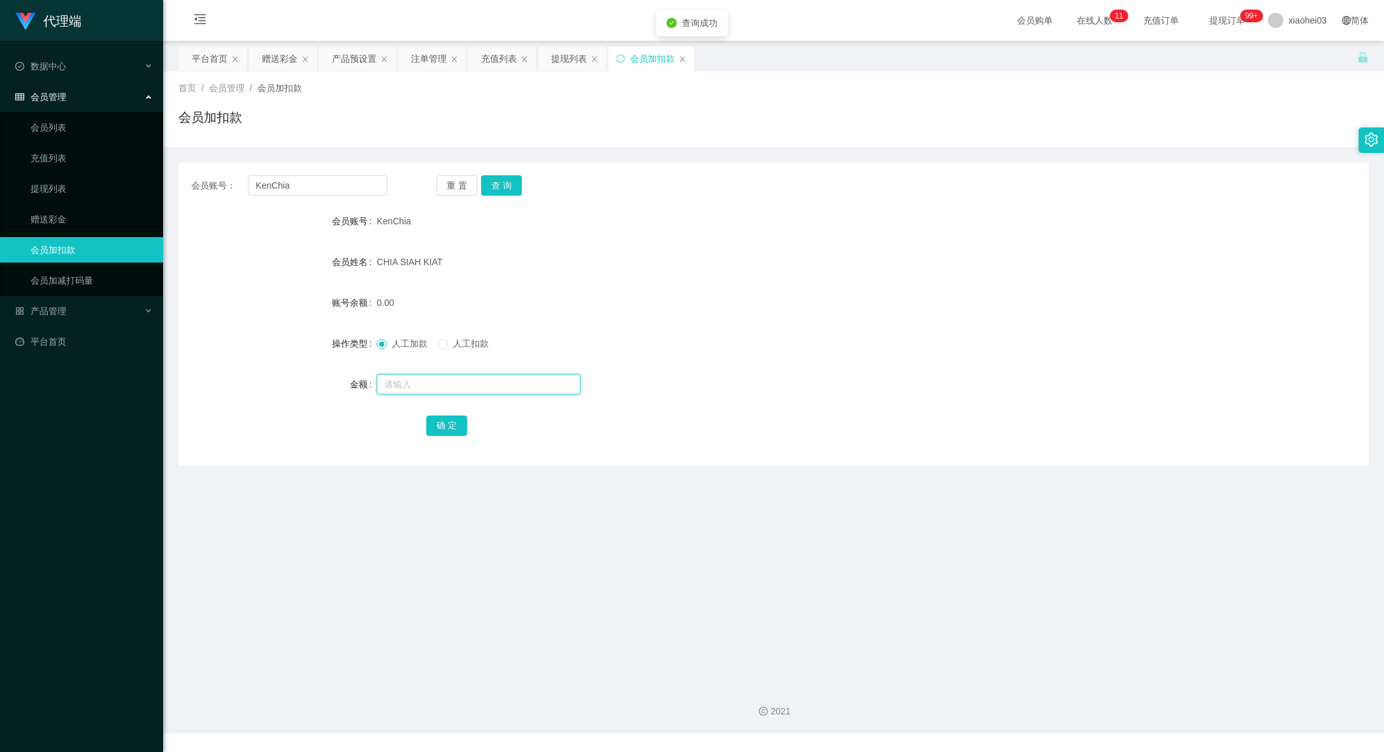
click at [461, 381] on input "text" at bounding box center [479, 384] width 204 height 20
type input "300"
click at [448, 416] on button "确 定" at bounding box center [446, 426] width 41 height 20
click at [1121, 329] on form "会员账号 KenChia 会员姓名 CHIA SIAH KIAT 账号余额 300.00 操作类型 人工加款 人工扣款 金额 确 定" at bounding box center [773, 322] width 1190 height 229
drag, startPoint x: 339, startPoint y: 182, endPoint x: 16, endPoint y: 157, distance: 324.0
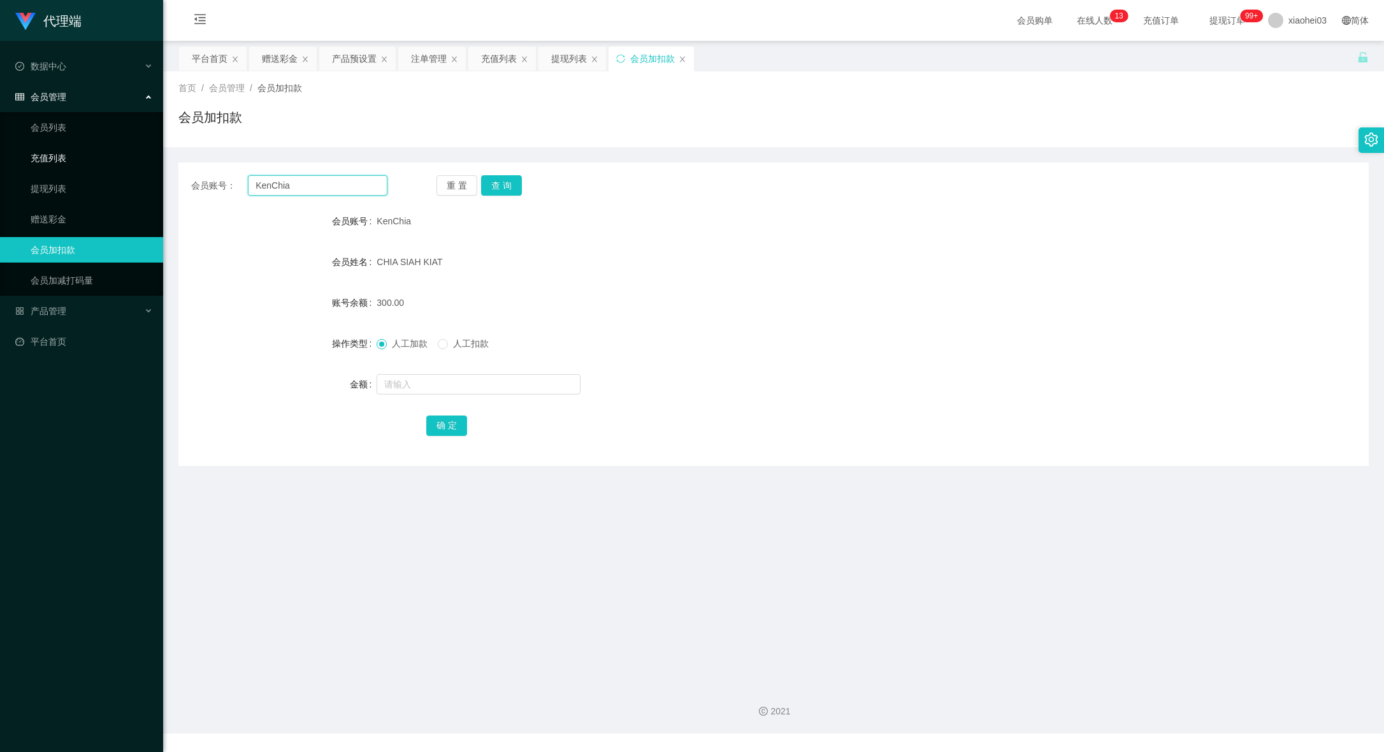
click at [11, 157] on section "代理端 数据中心 会员管理 会员列表 充值列表 提现列表 赠送彩金 会员加扣款 会员加减打码量 产品管理 开奖记录 注单管理 产品列表 即时注单 产品预设置 …" at bounding box center [692, 367] width 1384 height 734
paste input "122767"
type input "122767"
click at [491, 189] on button "查 询" at bounding box center [501, 185] width 41 height 20
click at [431, 61] on div "注单管理" at bounding box center [429, 59] width 36 height 24
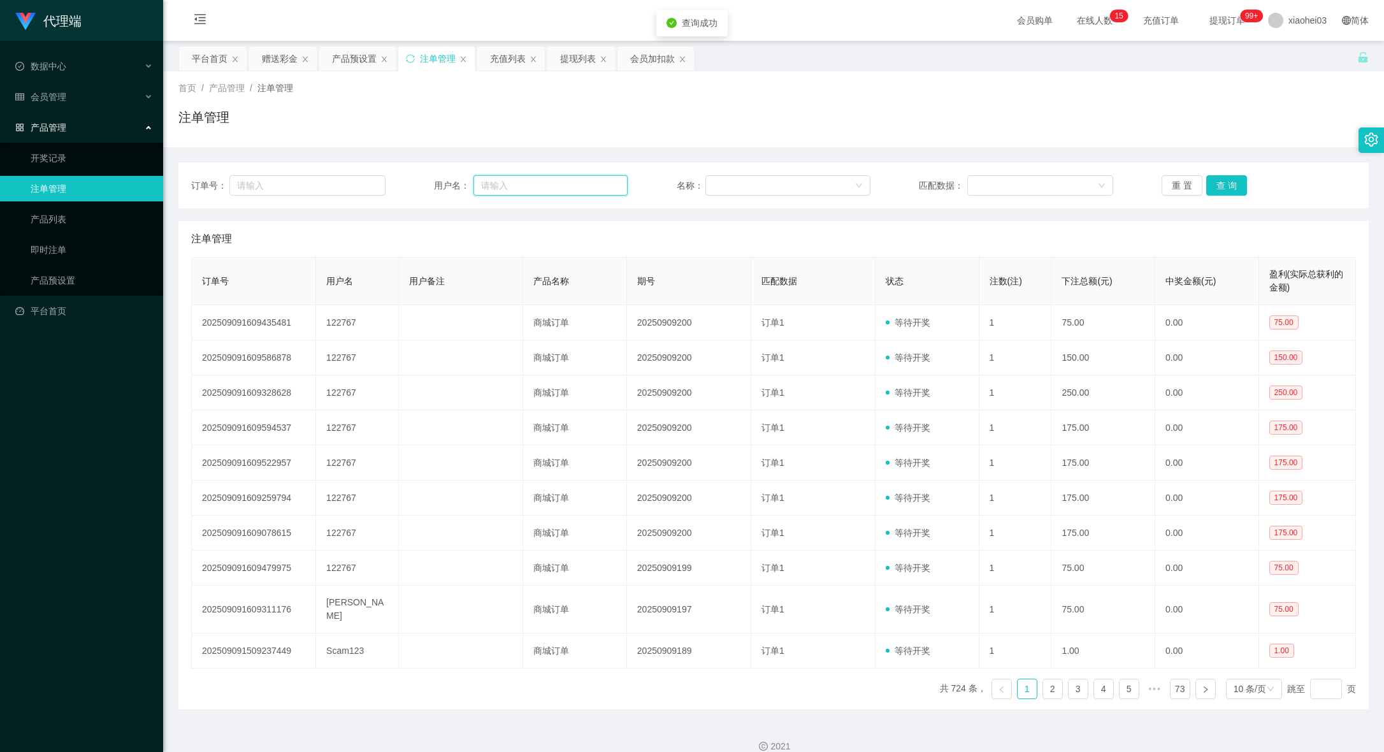
click at [589, 192] on input "text" at bounding box center [551, 185] width 154 height 20
paste input "122767"
type input "122767"
click at [1229, 187] on button "查 询" at bounding box center [1226, 185] width 41 height 20
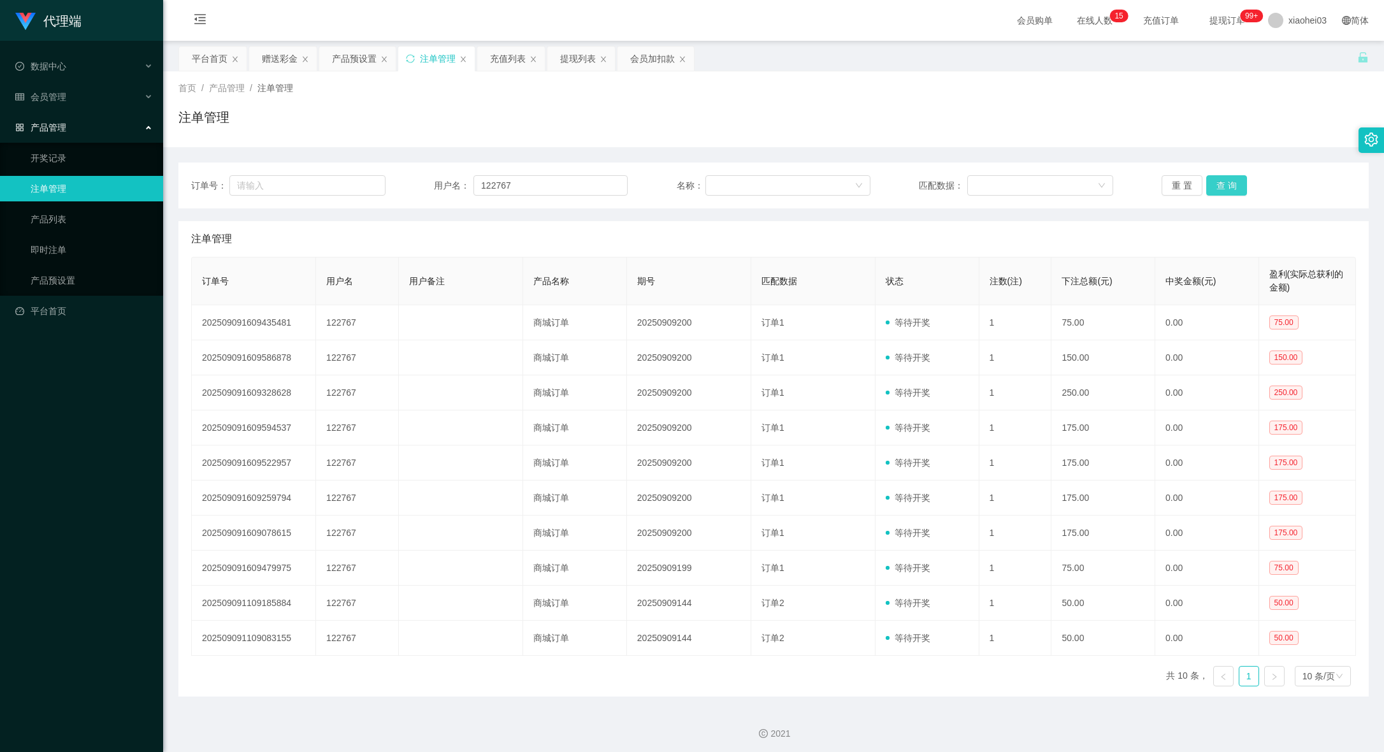
click at [1227, 187] on button "查 询" at bounding box center [1226, 185] width 41 height 20
click at [660, 65] on div "会员加扣款" at bounding box center [652, 59] width 45 height 24
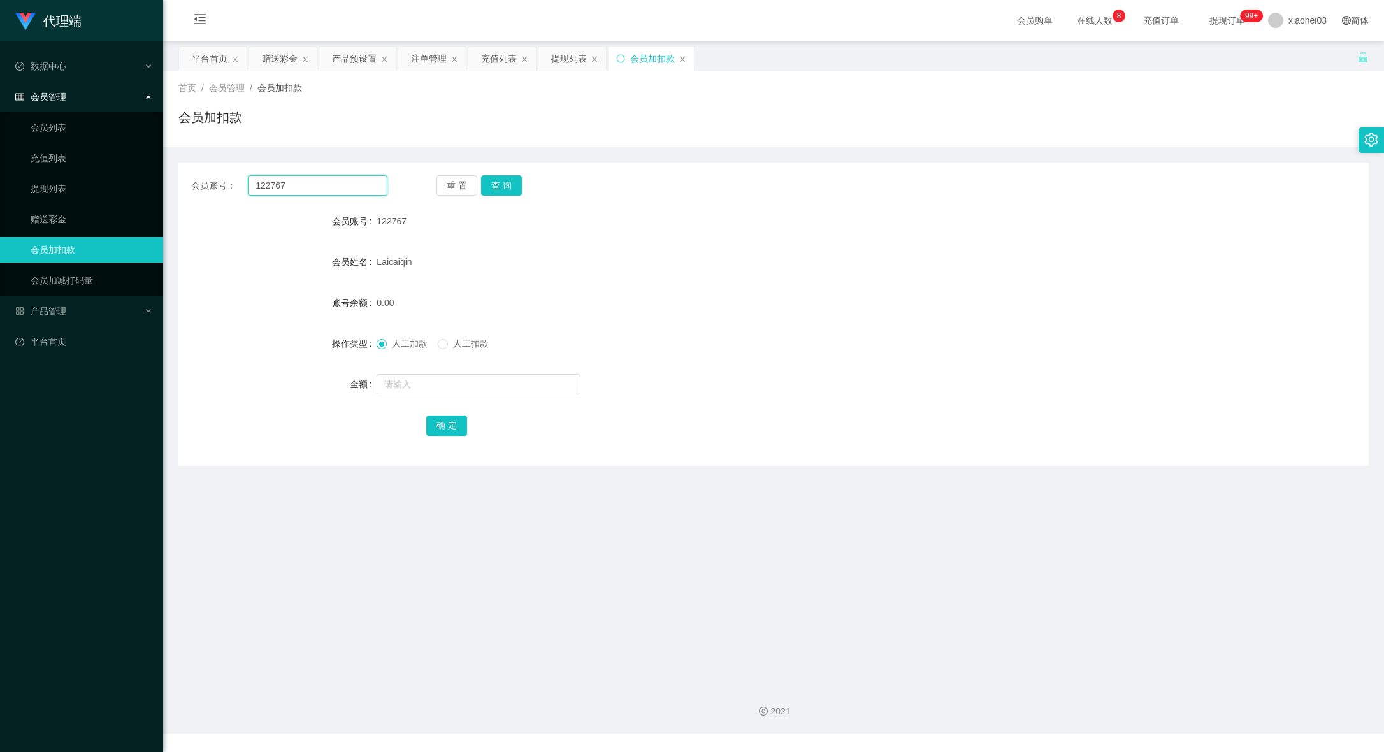
drag, startPoint x: 328, startPoint y: 187, endPoint x: 187, endPoint y: 182, distance: 140.3
click at [229, 182] on div "会员账号： 122767" at bounding box center [289, 185] width 196 height 20
paste input "[PERSON_NAME]"
type input "[PERSON_NAME]"
click at [521, 174] on div "会员账号： chelsealin 重 置 查 询 会员账号 122767 会员姓名 [PERSON_NAME] 账号余额 0.00 操作类型 人工加款 人工扣…" at bounding box center [773, 314] width 1190 height 303
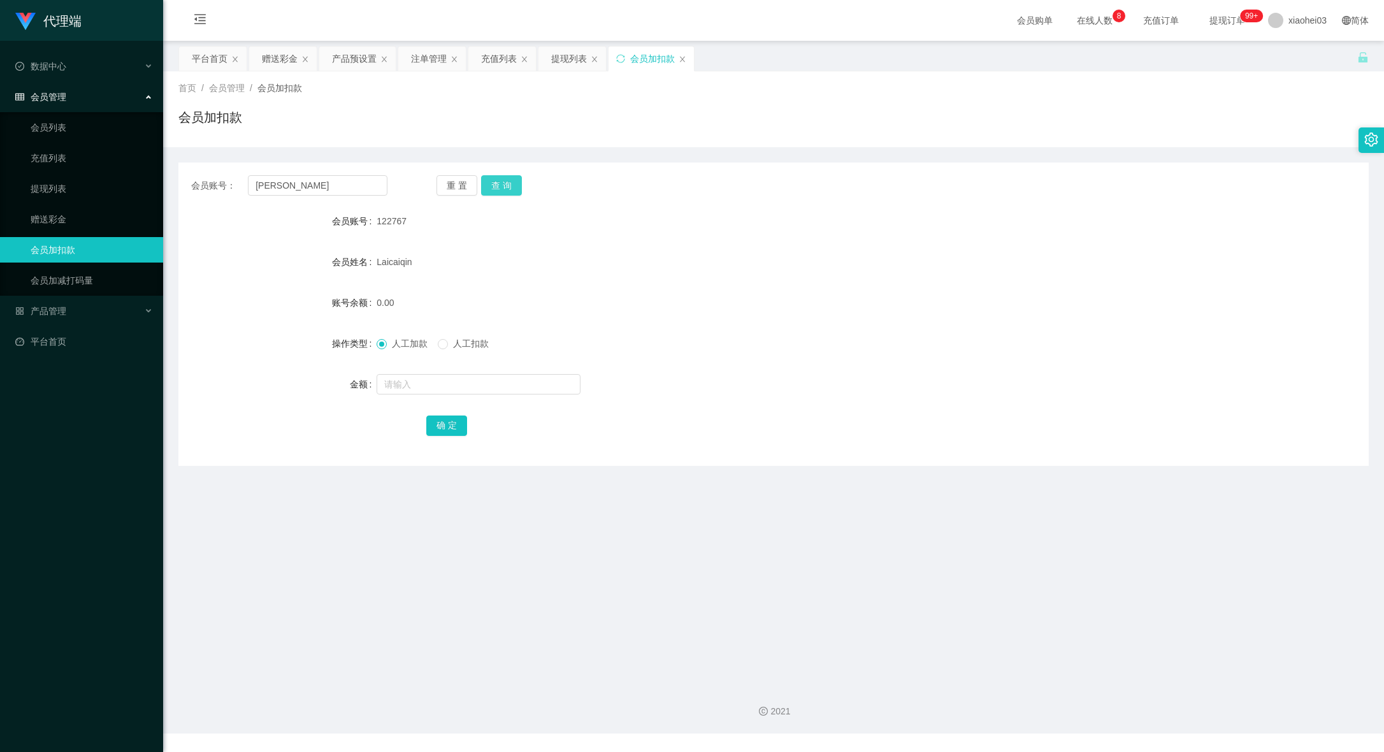
click at [505, 184] on button "查 询" at bounding box center [501, 185] width 41 height 20
click at [472, 385] on input "text" at bounding box center [479, 384] width 204 height 20
type input "80"
click at [444, 421] on button "确 定" at bounding box center [446, 426] width 41 height 20
drag, startPoint x: 692, startPoint y: 337, endPoint x: 706, endPoint y: 335, distance: 14.2
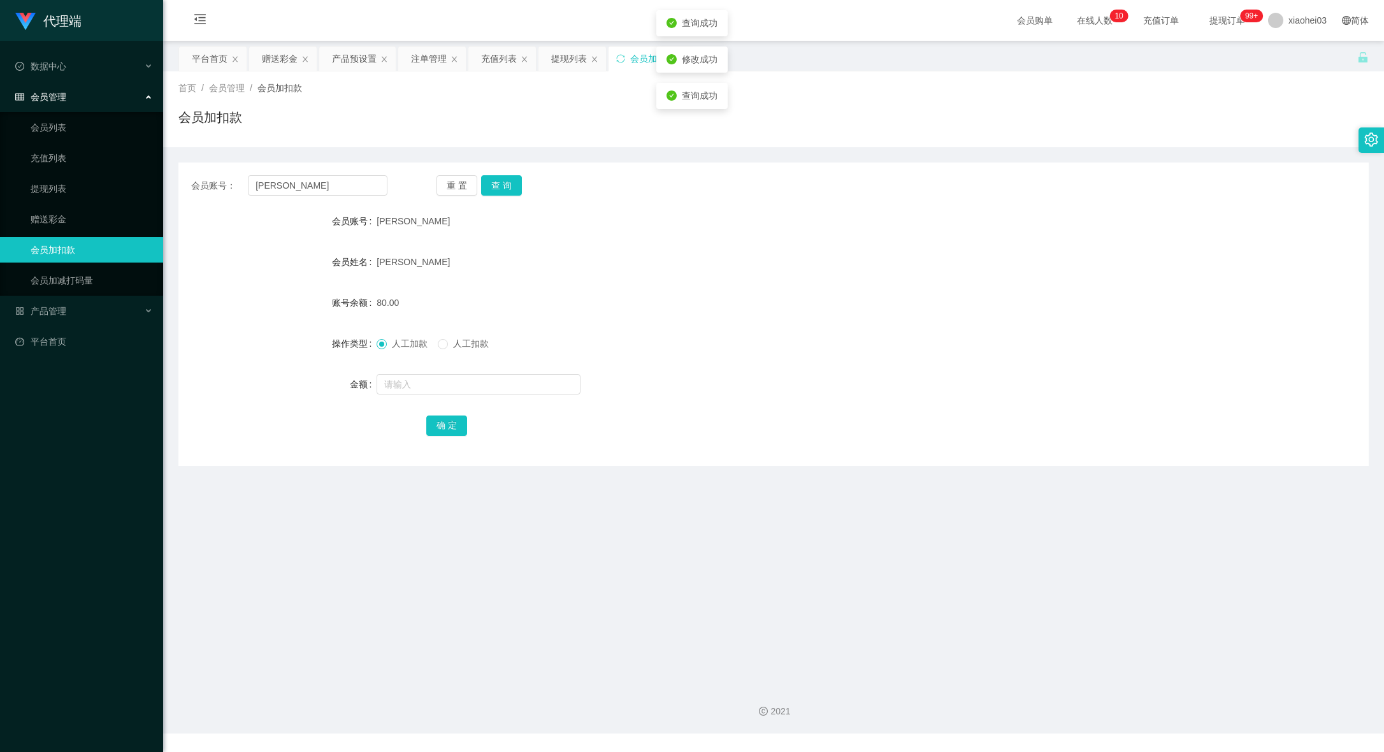
click at [691, 335] on div "人工加款 人工扣款" at bounding box center [724, 343] width 695 height 25
drag, startPoint x: 338, startPoint y: 180, endPoint x: 184, endPoint y: 189, distance: 154.5
click at [219, 190] on div "会员账号： [PERSON_NAME]" at bounding box center [289, 185] width 196 height 20
paste input "122767"
type input "122767"
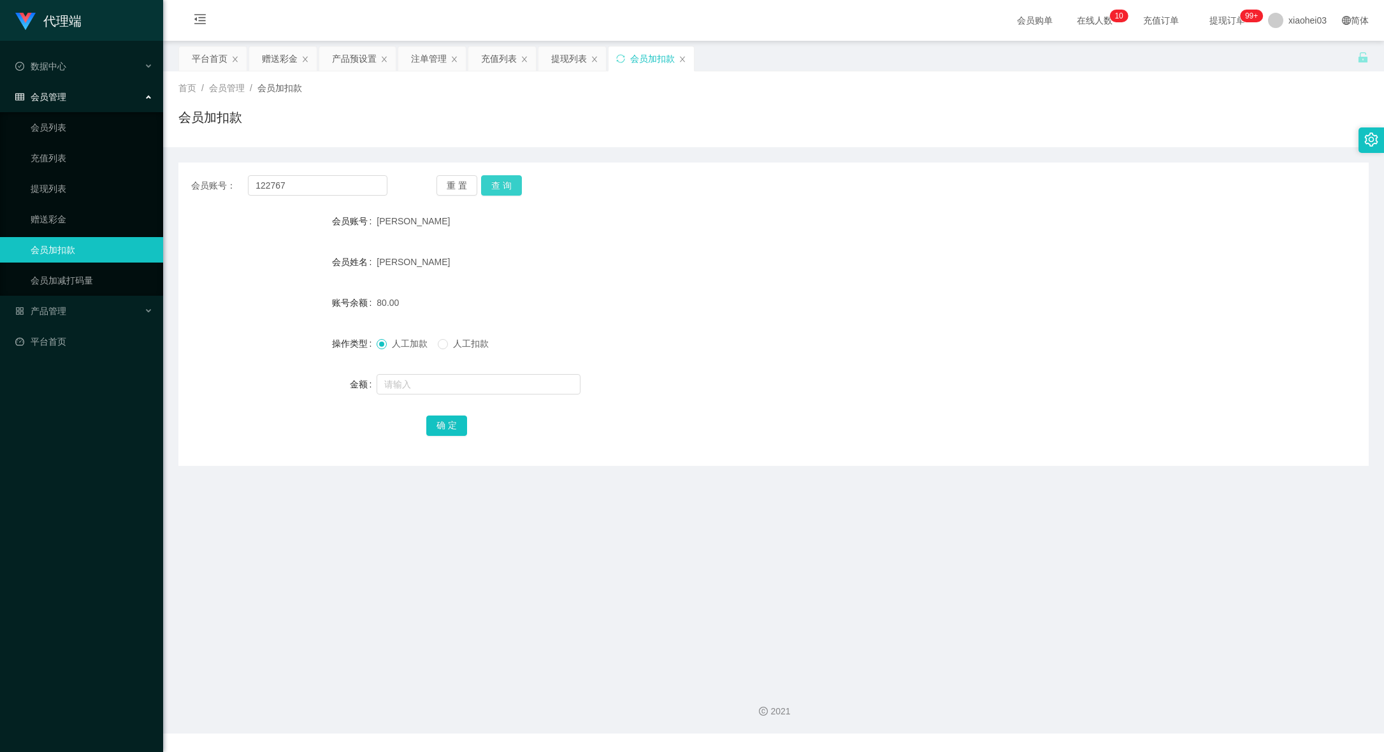
click at [498, 178] on button "查 询" at bounding box center [501, 185] width 41 height 20
click at [281, 66] on div "赠送彩金" at bounding box center [280, 59] width 36 height 24
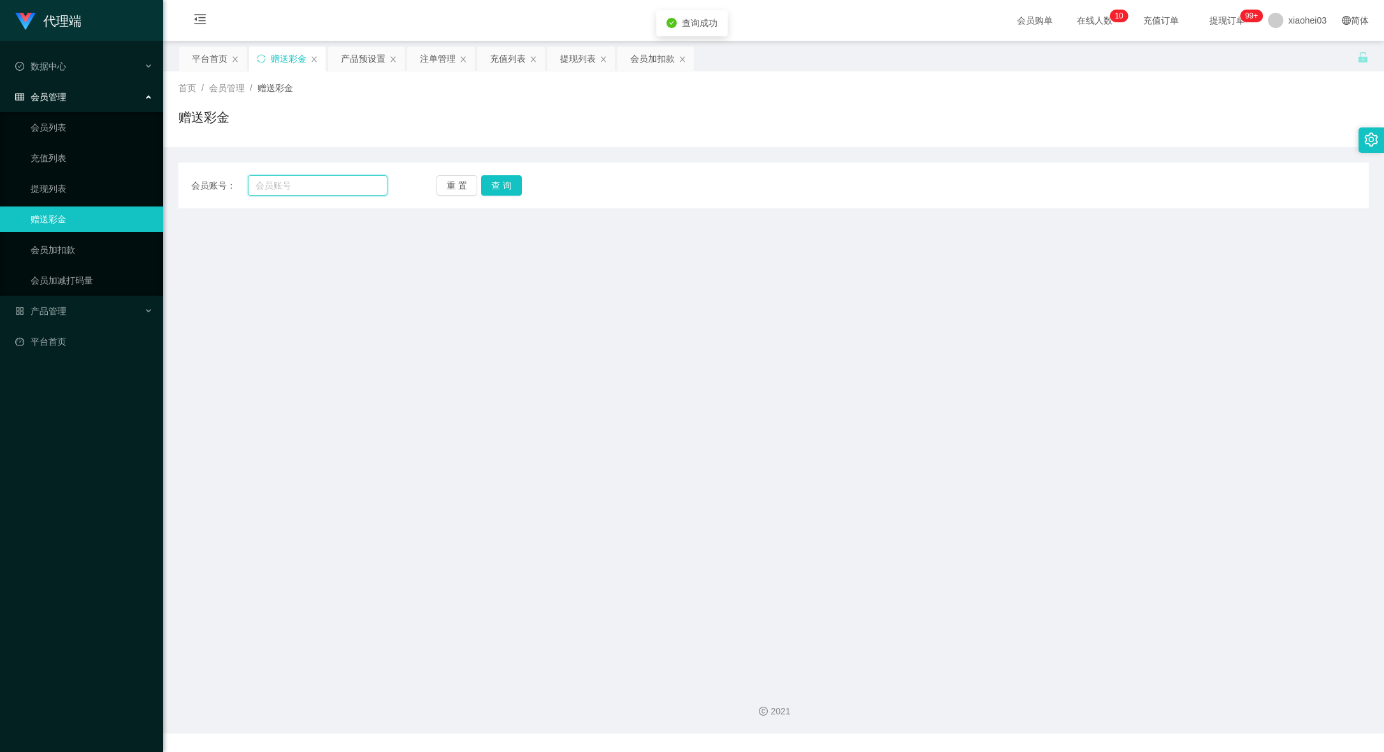
click at [301, 194] on input "text" at bounding box center [318, 185] width 140 height 20
paste input "122767"
type input "122767"
click at [507, 184] on button "查 询" at bounding box center [501, 185] width 41 height 20
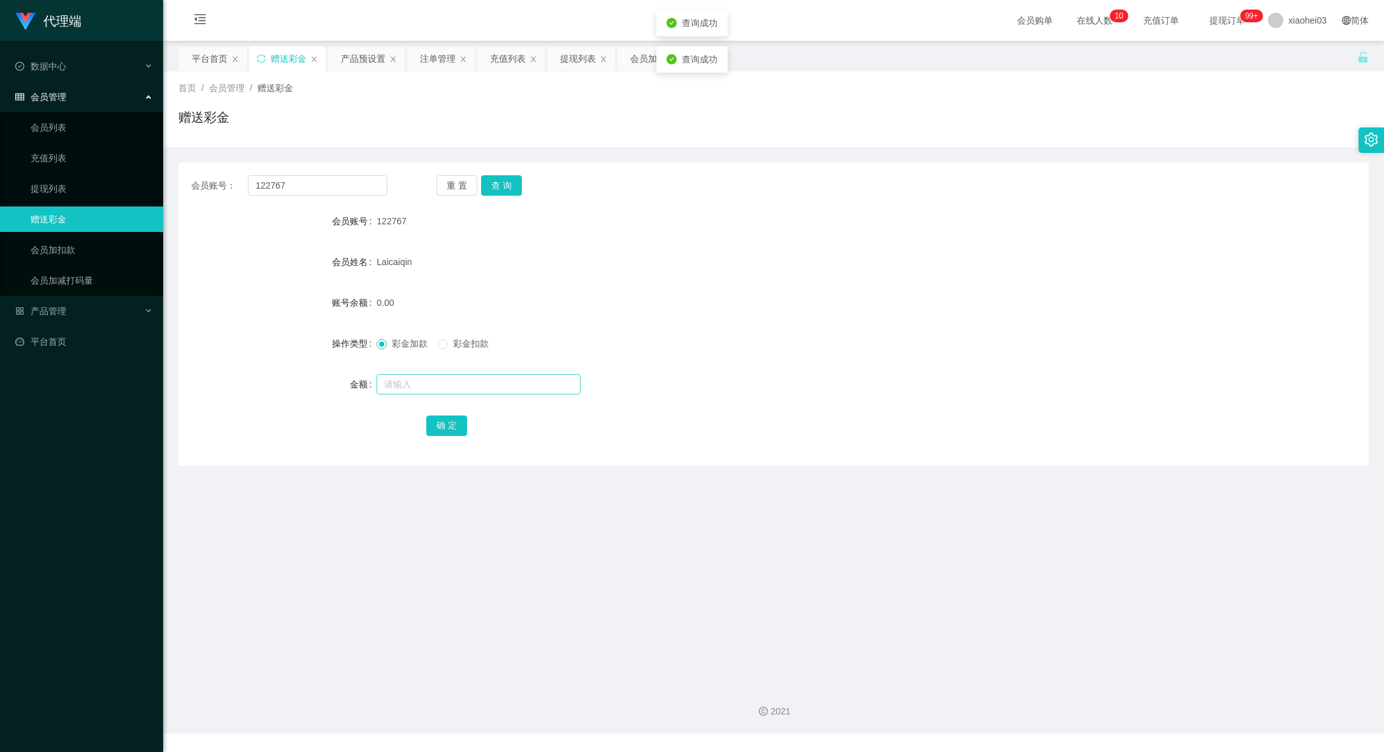
drag, startPoint x: 440, startPoint y: 398, endPoint x: 468, endPoint y: 385, distance: 30.8
click at [440, 396] on form "会员账号 122767 会员姓名 Laicaiqin 账号余额 0.00 操作类型 彩金加款 彩金扣款 金额 确 定" at bounding box center [773, 322] width 1190 height 229
click at [469, 384] on input "text" at bounding box center [479, 384] width 204 height 20
click at [652, 59] on div "会员加扣款" at bounding box center [652, 59] width 45 height 24
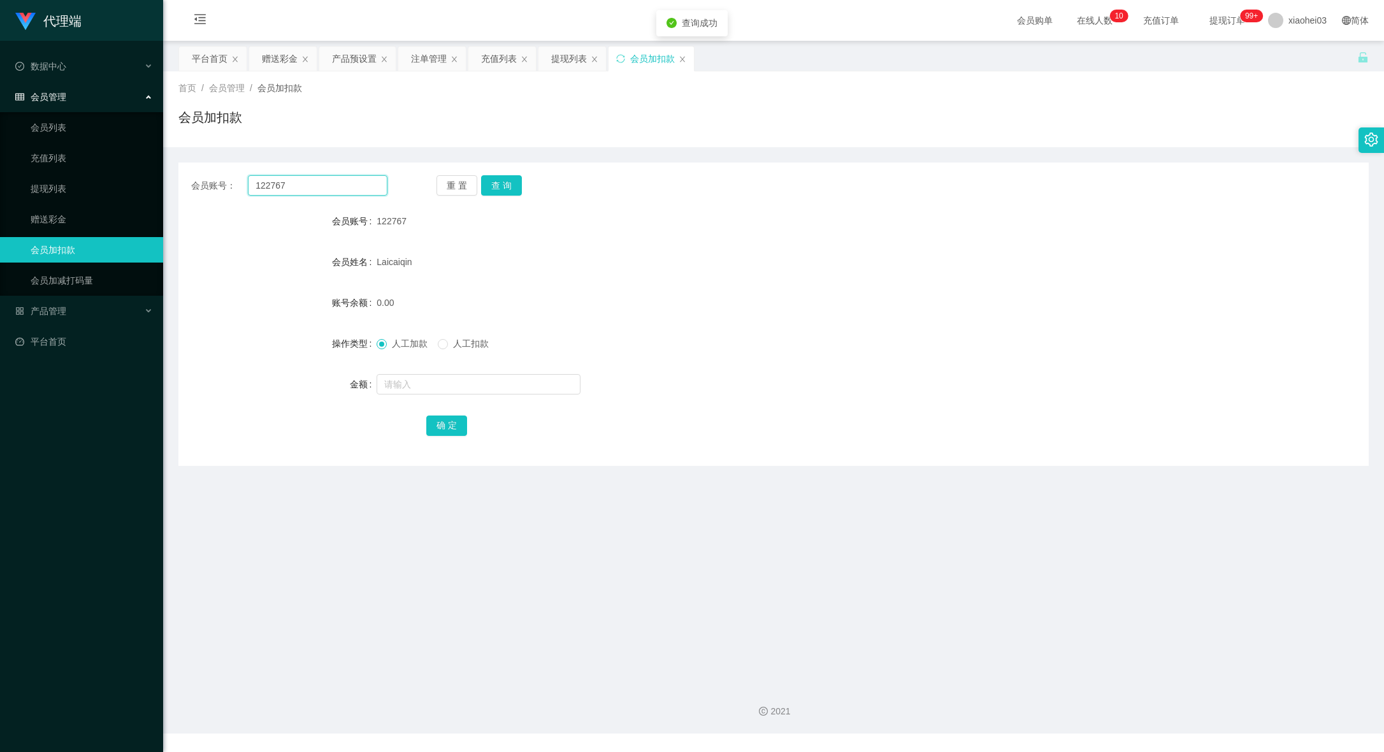
click at [349, 176] on input "122767" at bounding box center [318, 185] width 140 height 20
drag, startPoint x: 159, startPoint y: 186, endPoint x: 81, endPoint y: 189, distance: 77.8
click at [82, 189] on section "代理端 数据中心 会员管理 会员列表 充值列表 提现列表 赠送彩金 会员加扣款 会员加减打码量 产品管理 开奖记录 注单管理 产品列表 即时注单 产品预设置 …" at bounding box center [692, 367] width 1384 height 734
drag, startPoint x: 503, startPoint y: 370, endPoint x: 491, endPoint y: 380, distance: 16.2
click at [503, 370] on form "会员账号 122767 会员姓名 Laicaiqin 账号余额 0.00 操作类型 人工加款 人工扣款 金额 确 定" at bounding box center [773, 322] width 1190 height 229
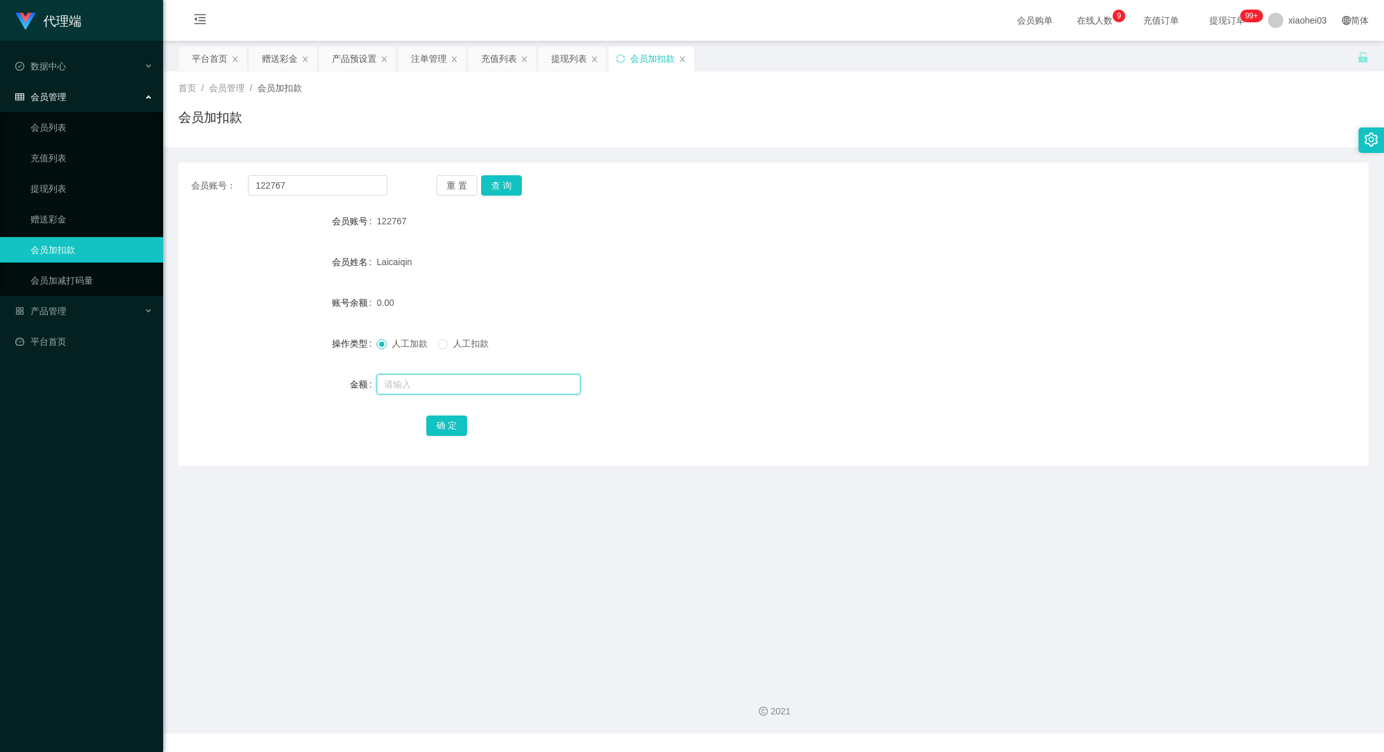
click at [484, 381] on input "text" at bounding box center [479, 384] width 204 height 20
type input "1250"
click at [440, 421] on button "确 定" at bounding box center [446, 426] width 41 height 20
click at [719, 347] on div "人工加款 人工扣款" at bounding box center [724, 343] width 695 height 25
click at [566, 66] on div "提现列表" at bounding box center [569, 59] width 36 height 24
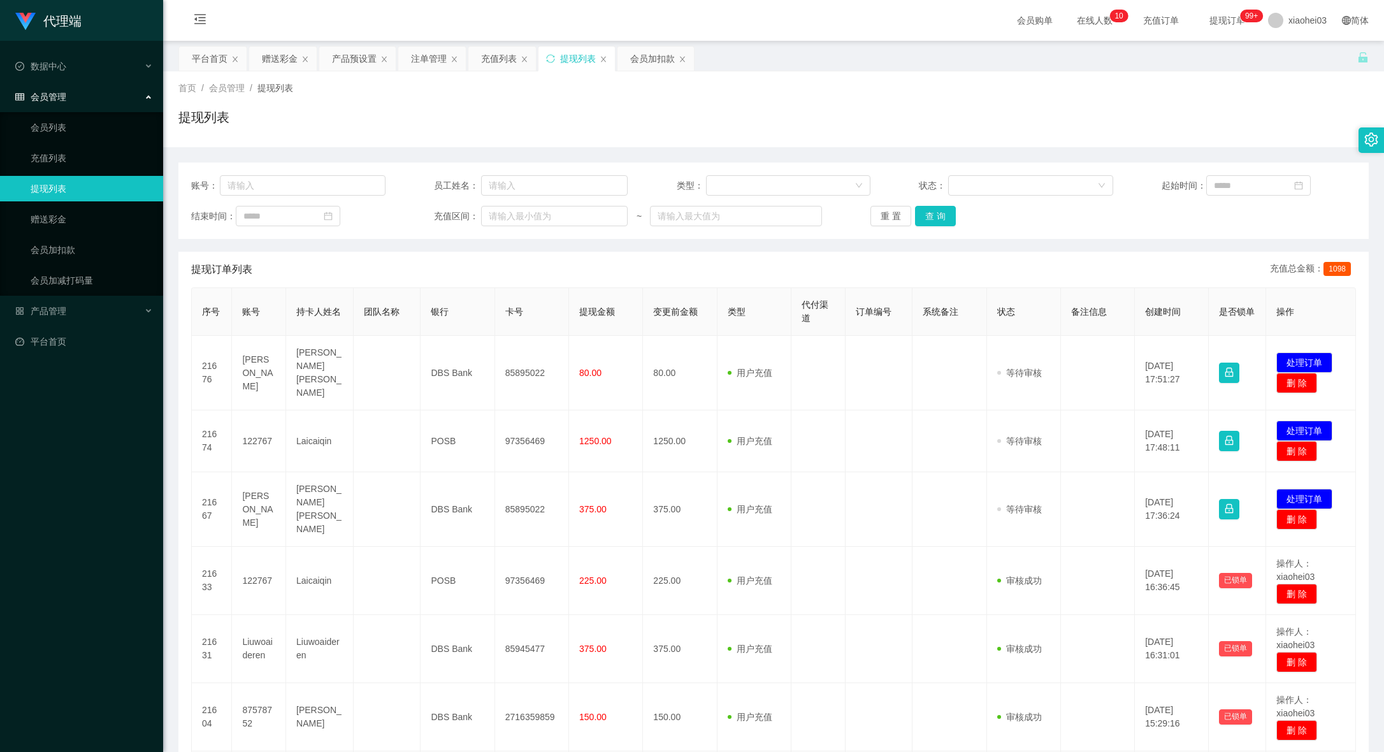
click at [520, 493] on td "85895022" at bounding box center [532, 509] width 74 height 75
copy td "85895022"
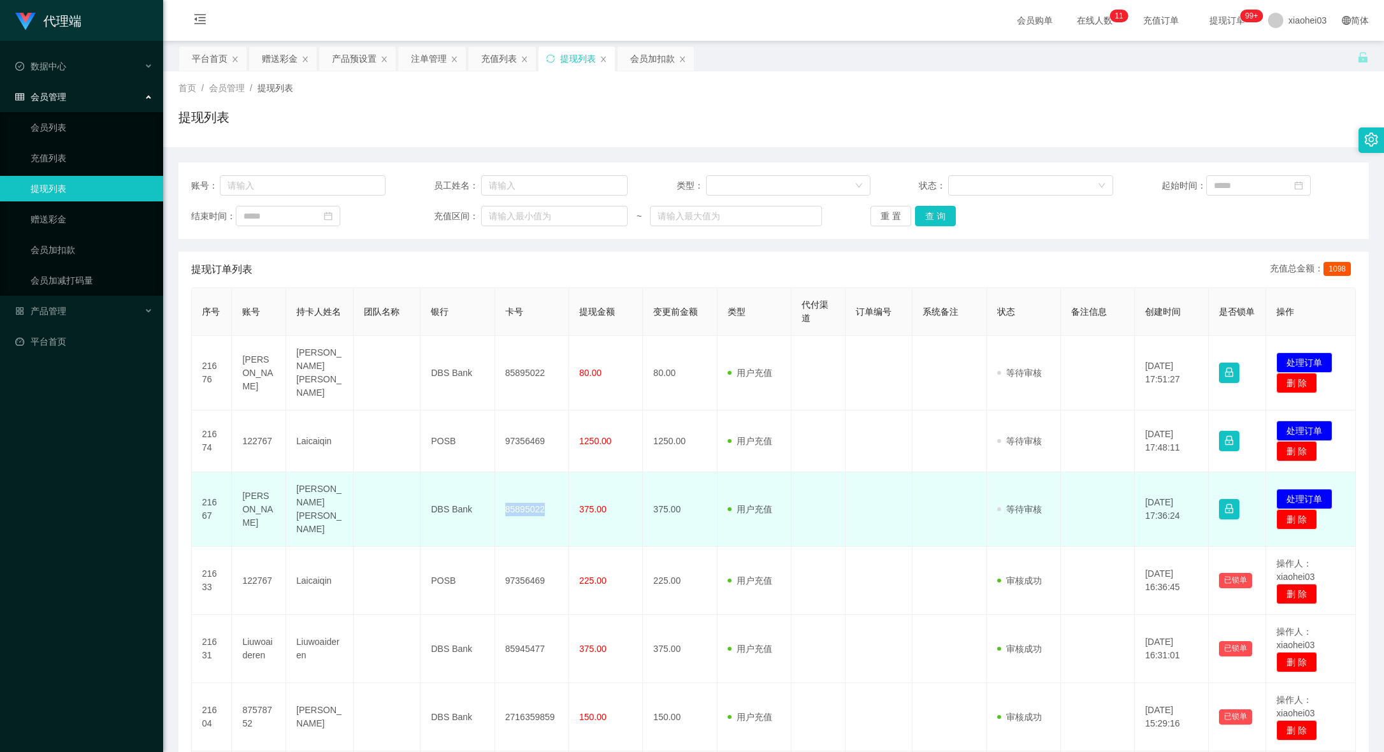
click at [526, 493] on td "85895022" at bounding box center [532, 509] width 74 height 75
click at [1285, 489] on button "处理订单" at bounding box center [1304, 499] width 56 height 20
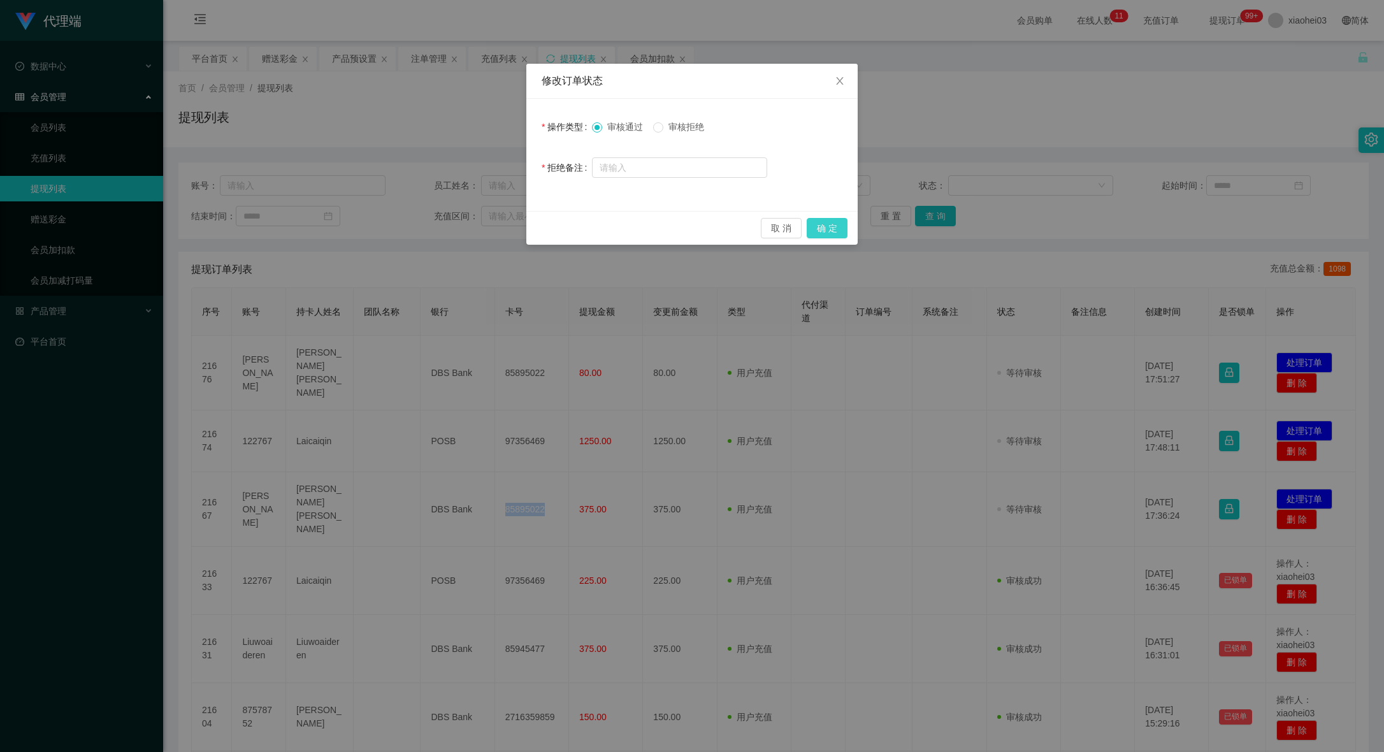
click at [835, 231] on button "确 定" at bounding box center [827, 228] width 41 height 20
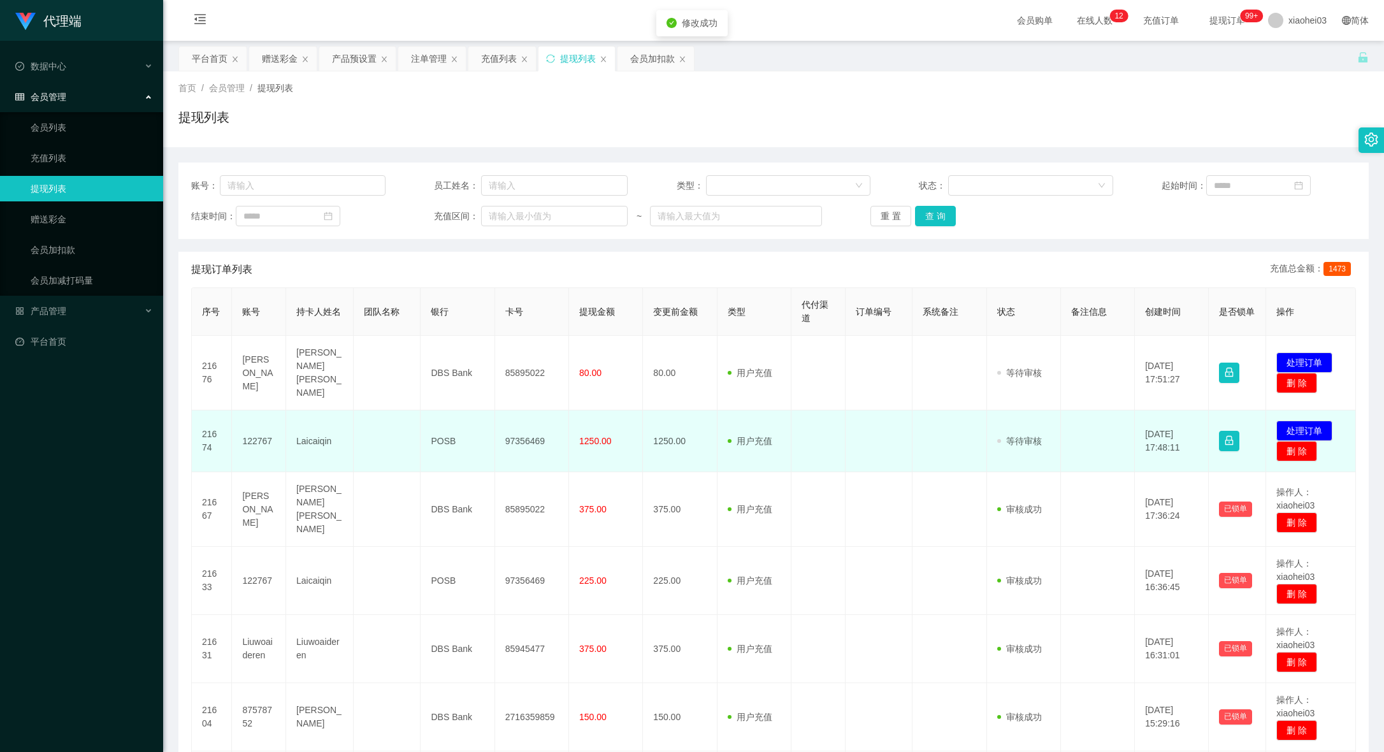
click at [519, 427] on td "97356469" at bounding box center [532, 441] width 74 height 62
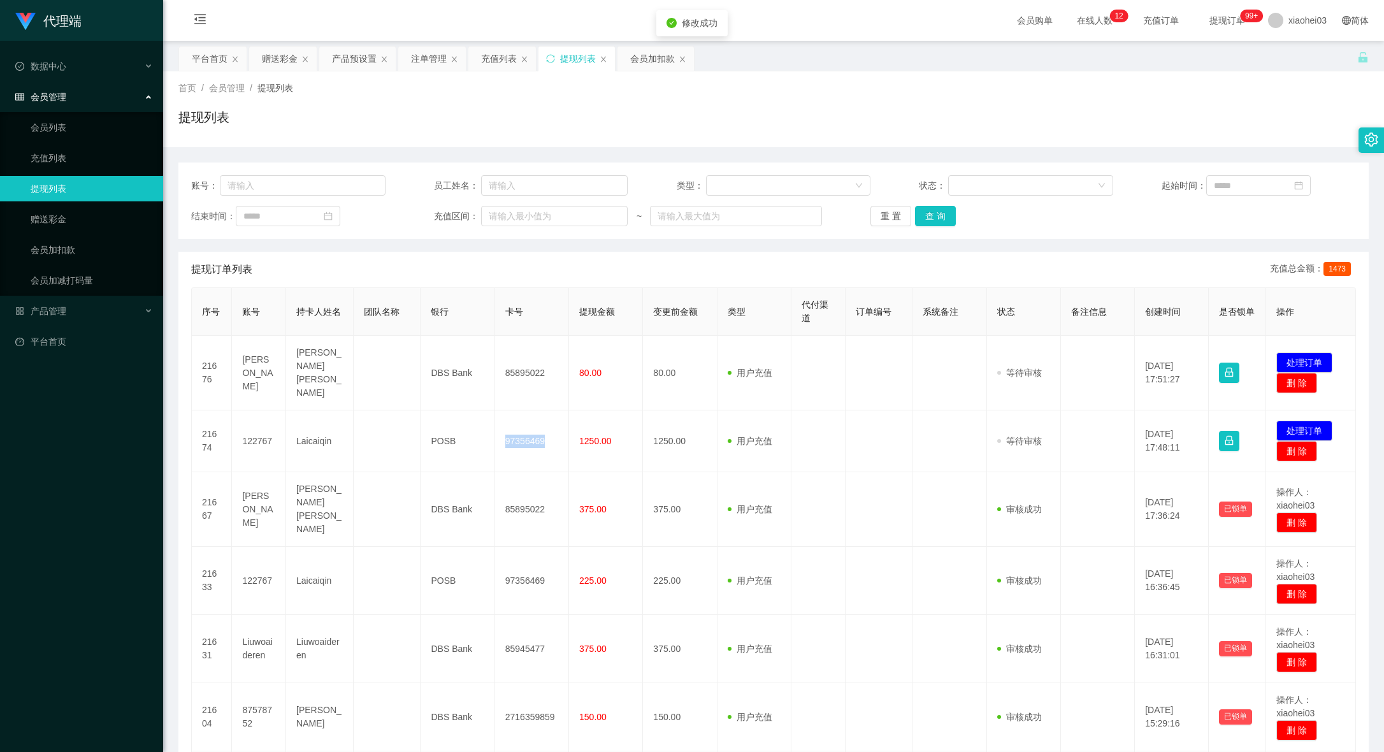
copy td "97356469"
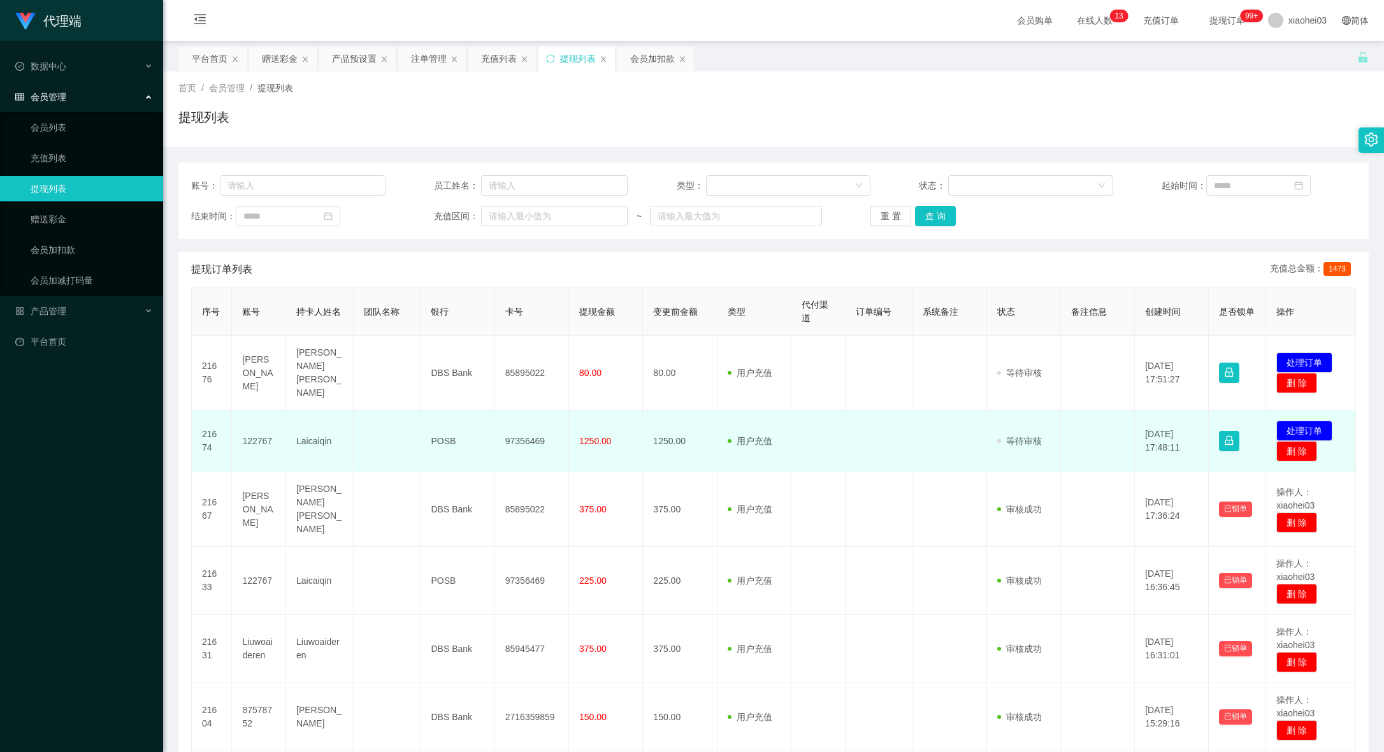
click at [637, 414] on td "1250.00" at bounding box center [606, 441] width 74 height 62
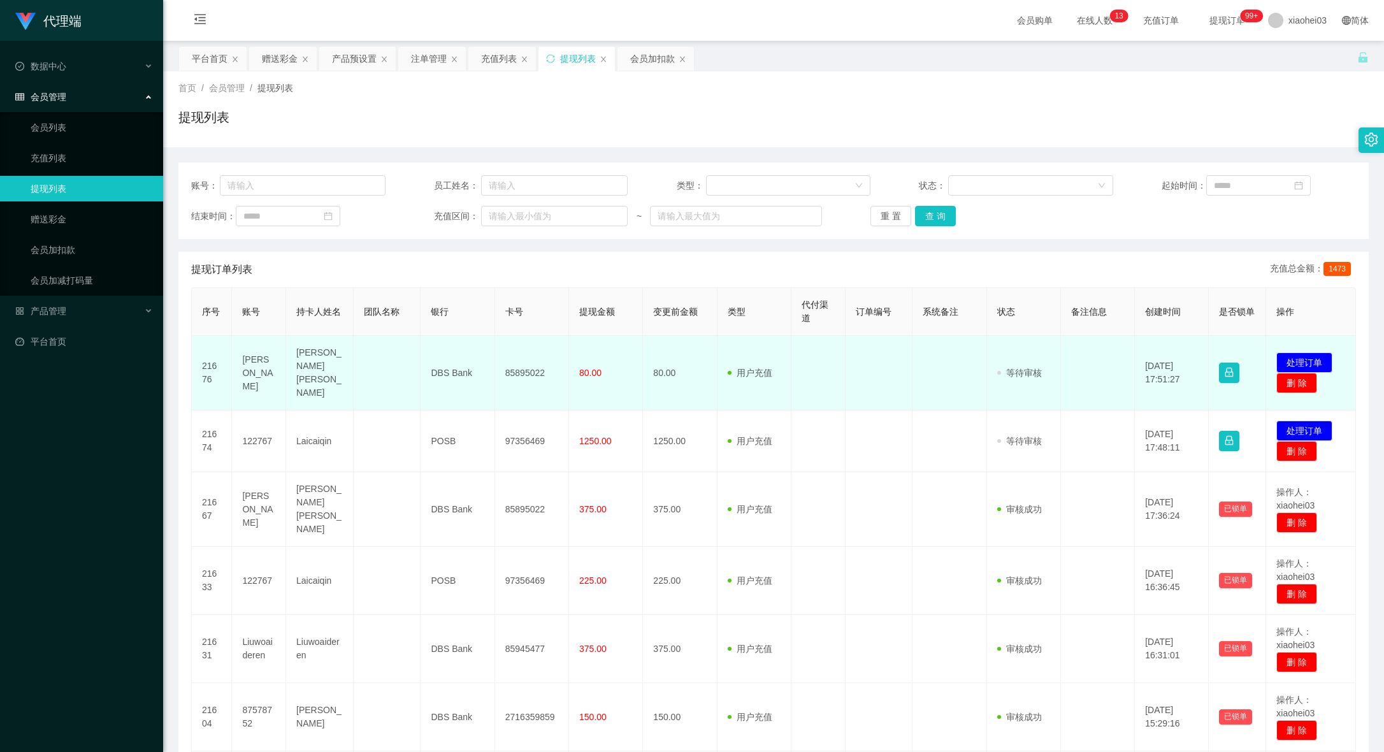
click at [498, 359] on td "85895022" at bounding box center [532, 373] width 74 height 75
click at [507, 362] on td "85895022" at bounding box center [532, 373] width 74 height 75
copy td "85895022"
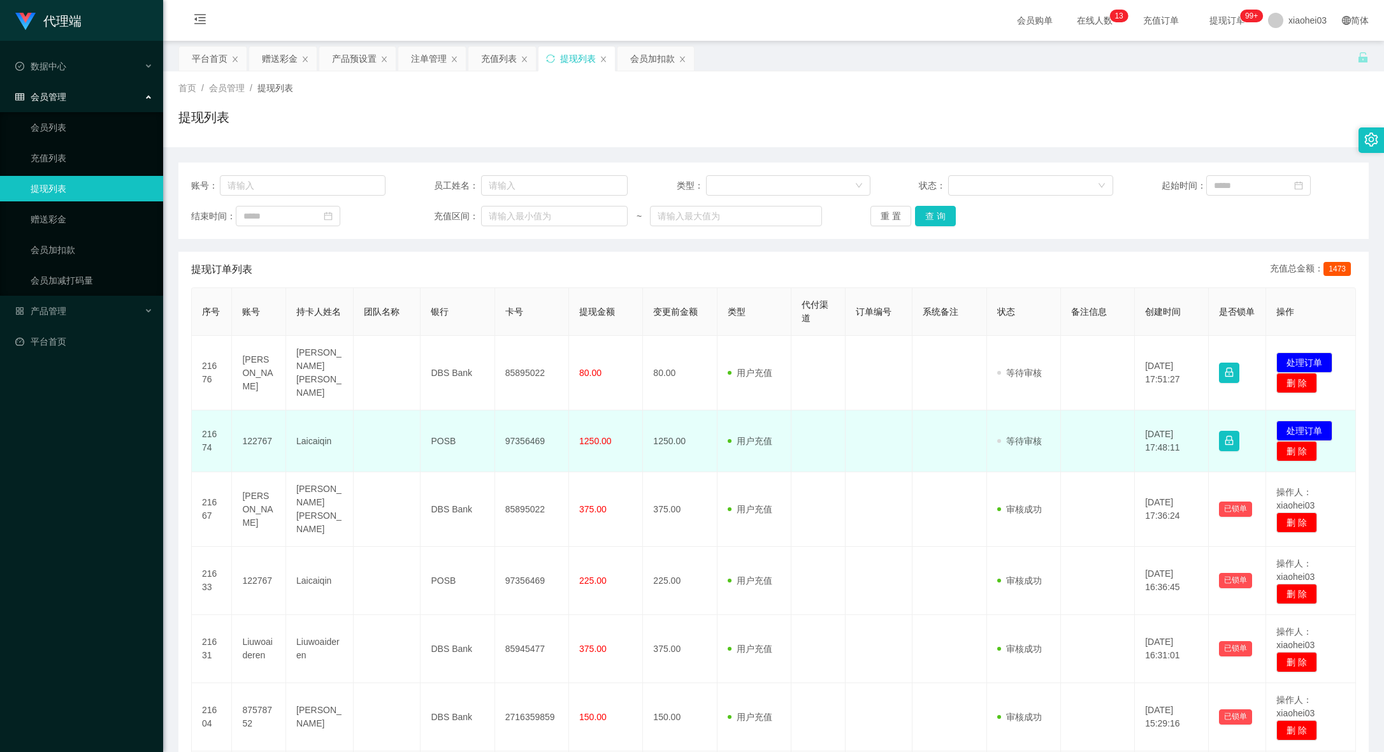
click at [978, 440] on td at bounding box center [950, 441] width 74 height 62
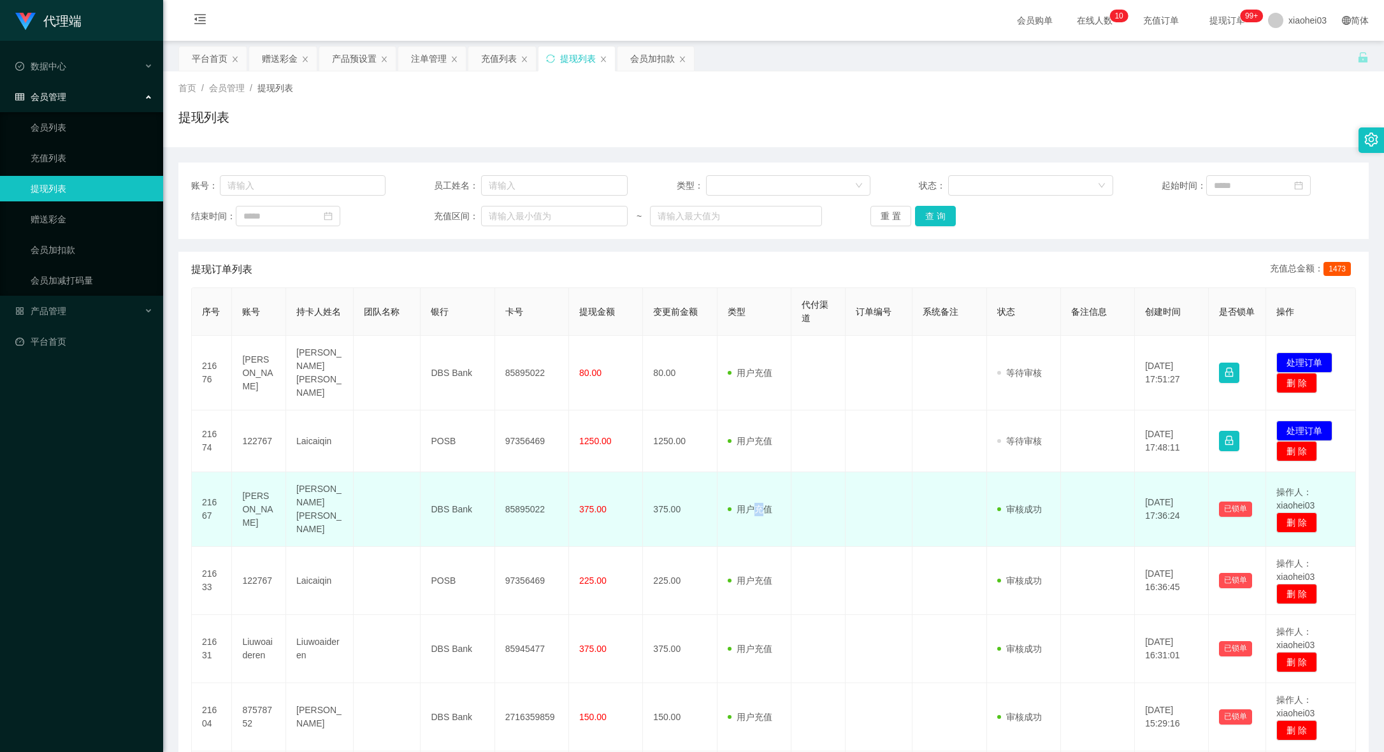
click at [755, 507] on td "用户充值 人工扣款" at bounding box center [755, 509] width 74 height 75
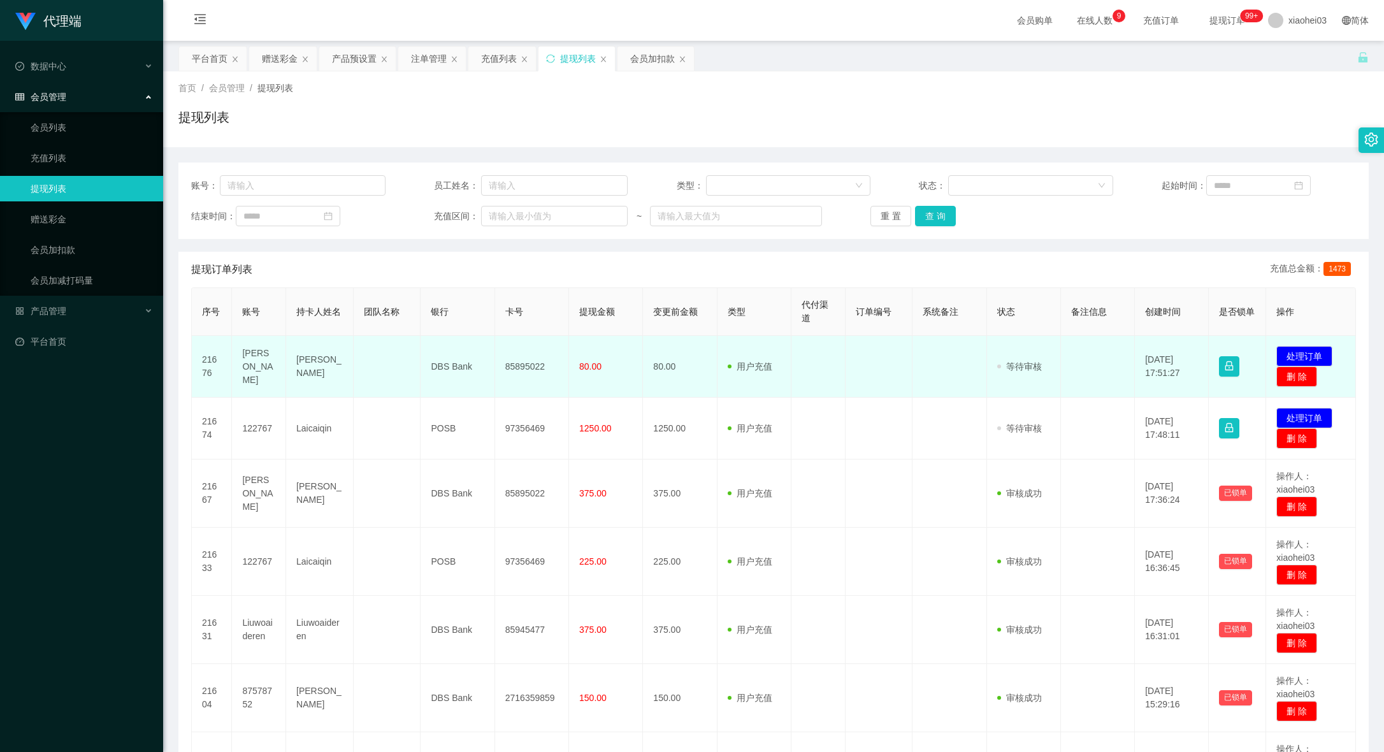
click at [519, 368] on td "85895022" at bounding box center [532, 367] width 74 height 62
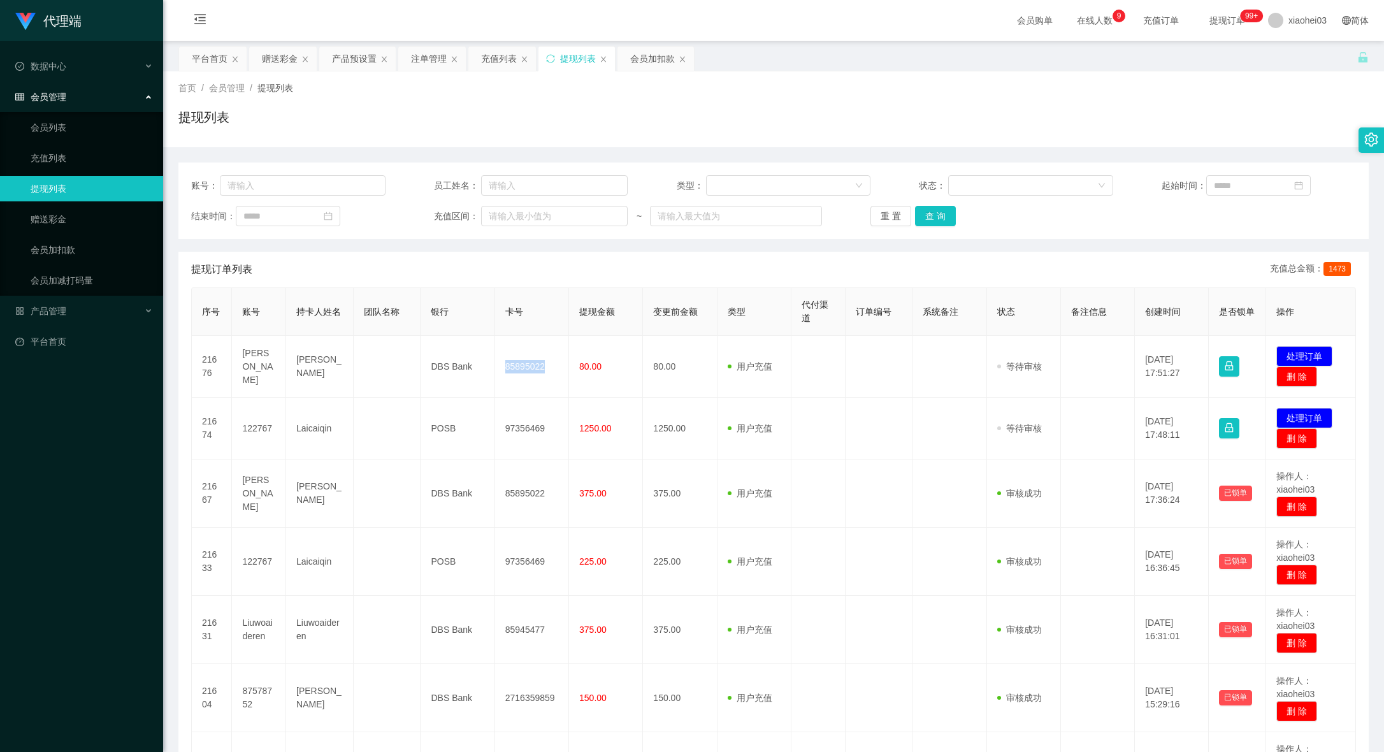
copy td "85895022"
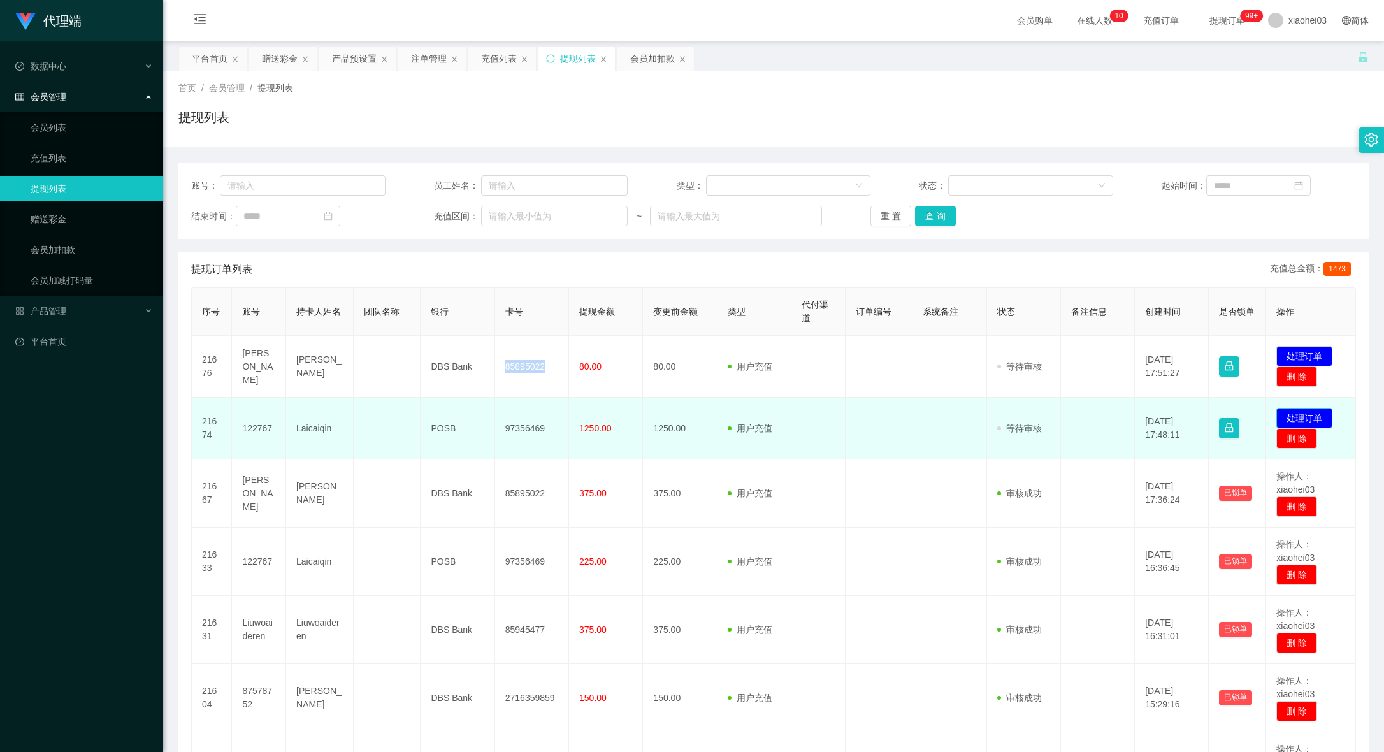
click at [1289, 409] on button "处理订单" at bounding box center [1304, 418] width 56 height 20
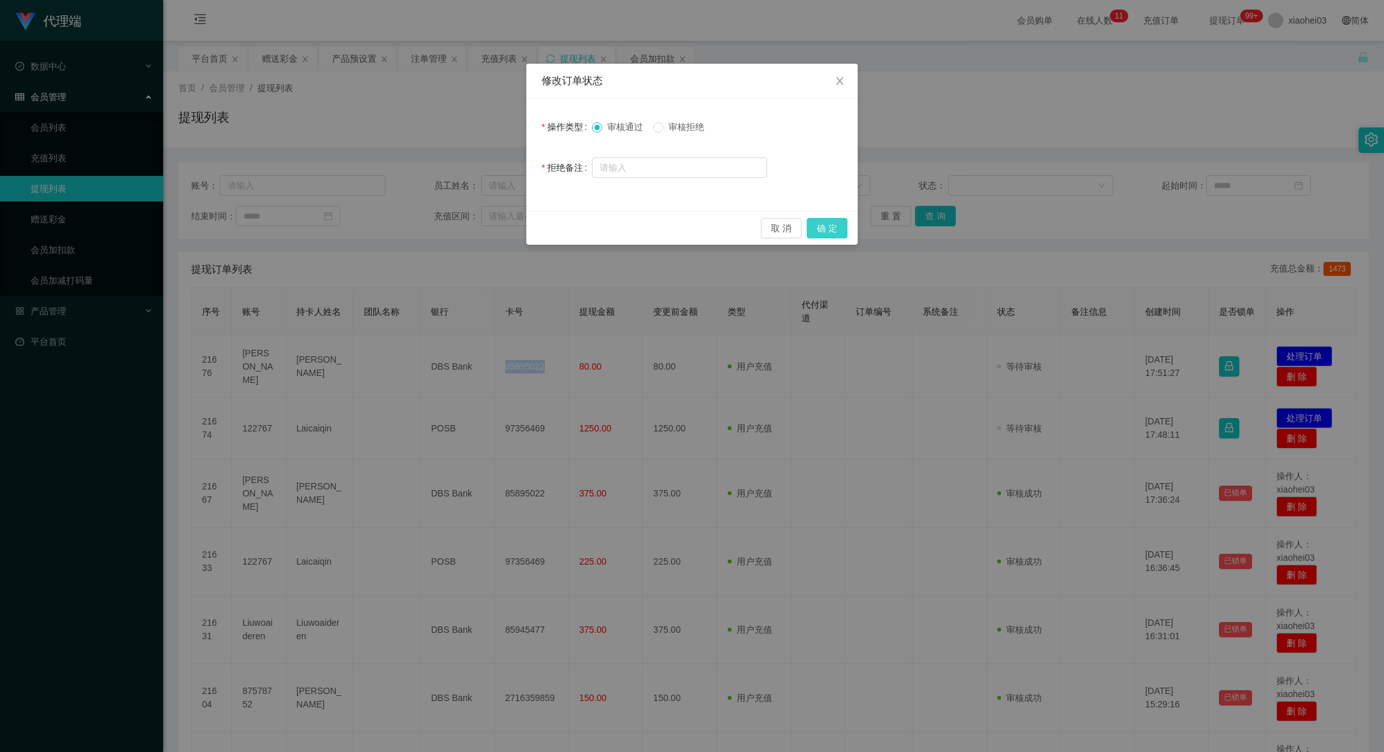
click at [827, 231] on button "确 定" at bounding box center [827, 228] width 41 height 20
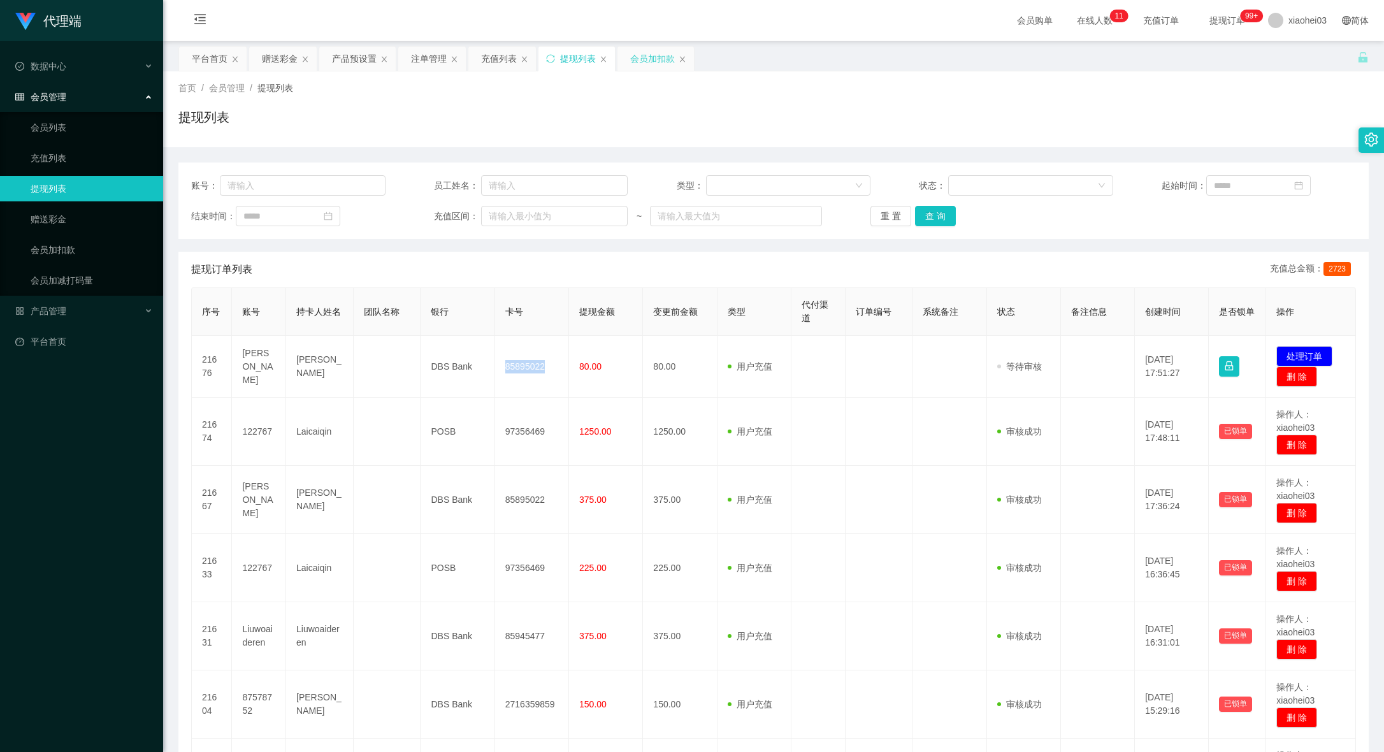
click at [675, 59] on div "会员加扣款" at bounding box center [652, 59] width 45 height 24
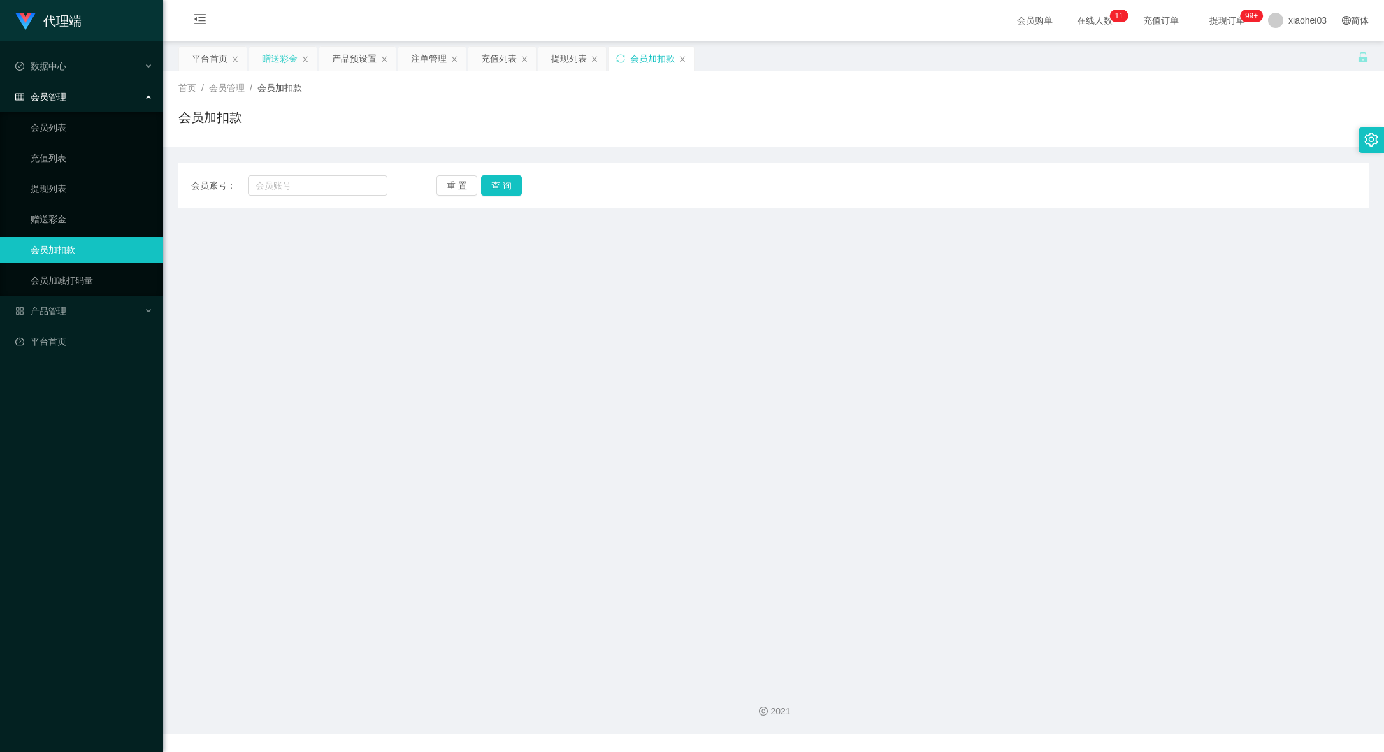
click at [260, 56] on div "赠送彩金" at bounding box center [283, 59] width 68 height 24
click at [276, 48] on div "赠送彩金" at bounding box center [280, 59] width 36 height 24
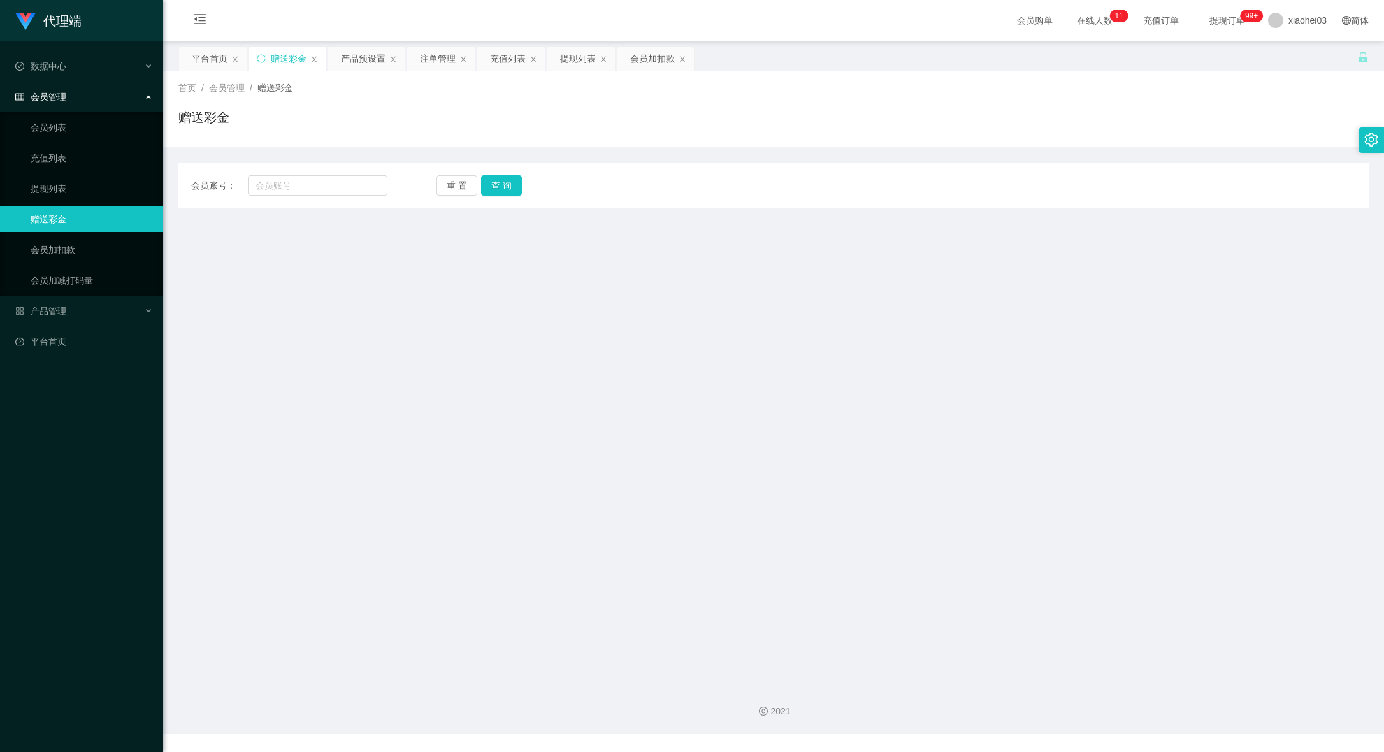
click at [319, 167] on div "会员账号： 重 置 查 询 会员账号 会员姓名 账号余额 操作类型 彩金加款 彩金扣款 金额 确 定" at bounding box center [773, 186] width 1190 height 46
click at [331, 186] on input "text" at bounding box center [318, 185] width 140 height 20
paste input "122767"
type input "122767"
click at [509, 189] on button "查 询" at bounding box center [501, 185] width 41 height 20
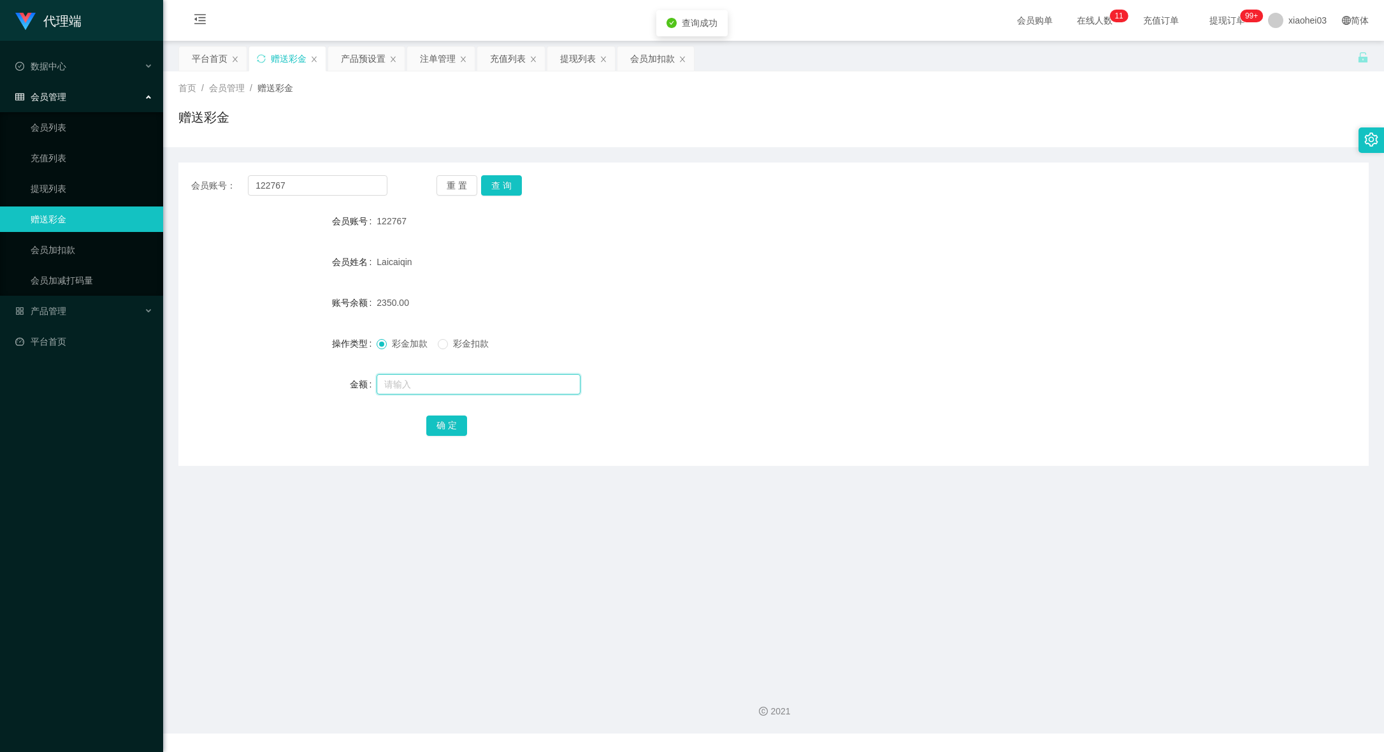
click at [465, 380] on input "text" at bounding box center [479, 384] width 204 height 20
drag, startPoint x: 463, startPoint y: 340, endPoint x: 461, endPoint y: 347, distance: 6.5
click at [463, 341] on span "彩金扣款" at bounding box center [471, 343] width 46 height 10
click at [452, 394] on input "text" at bounding box center [479, 384] width 204 height 20
type input "2350"
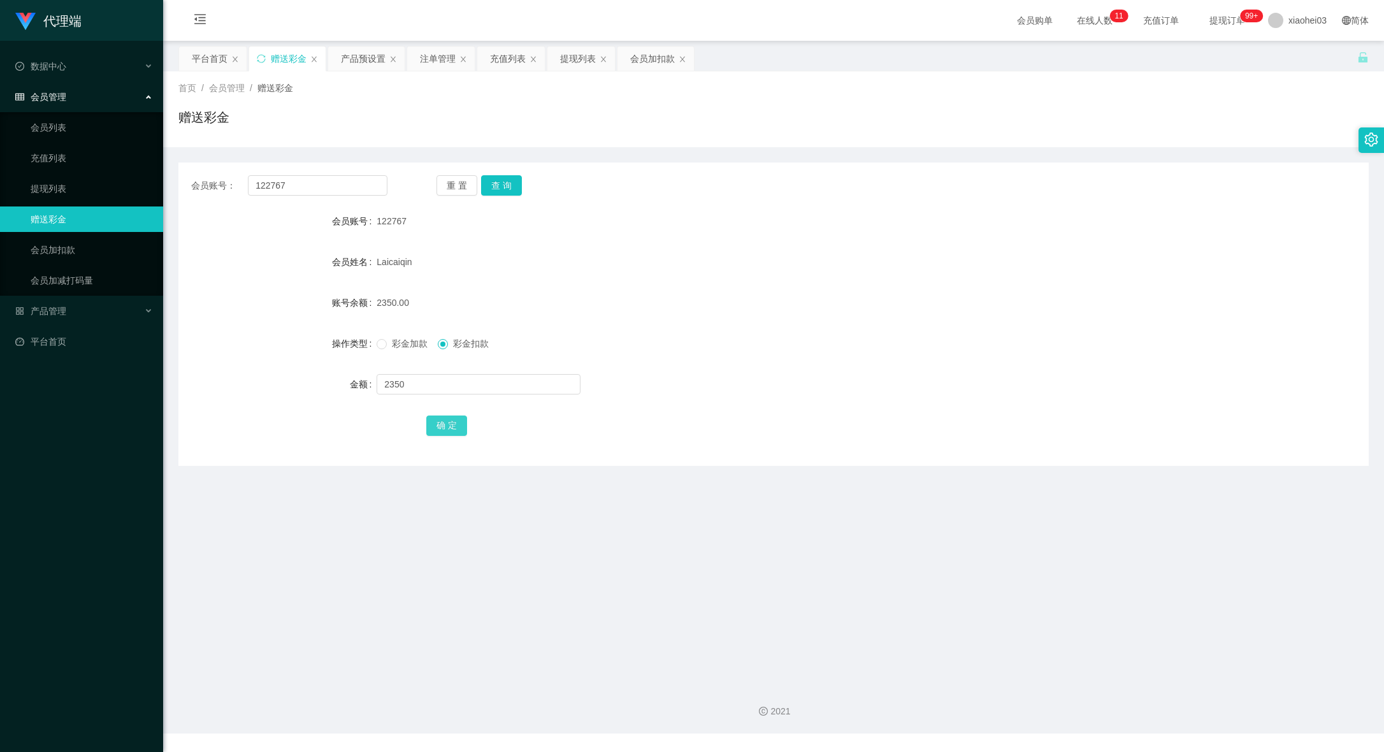
click at [444, 433] on button "确 定" at bounding box center [446, 426] width 41 height 20
click at [828, 461] on div "会员账号： 122767 重 置 查 询 会员账号 122767 会员姓名 Laicaiqin 账号余额 0.00 操作类型 彩金加款 彩金扣款 金额 确 定" at bounding box center [773, 314] width 1190 height 303
drag, startPoint x: 299, startPoint y: 176, endPoint x: 56, endPoint y: 196, distance: 243.6
click at [41, 193] on section "代理端 数据中心 会员管理 会员列表 充值列表 提现列表 赠送彩金 会员加扣款 会员加减打码量 产品管理 平台首页 保存配置 重置配置 整体风格设置 主题色 …" at bounding box center [692, 367] width 1384 height 734
paste input "[PERSON_NAME]"
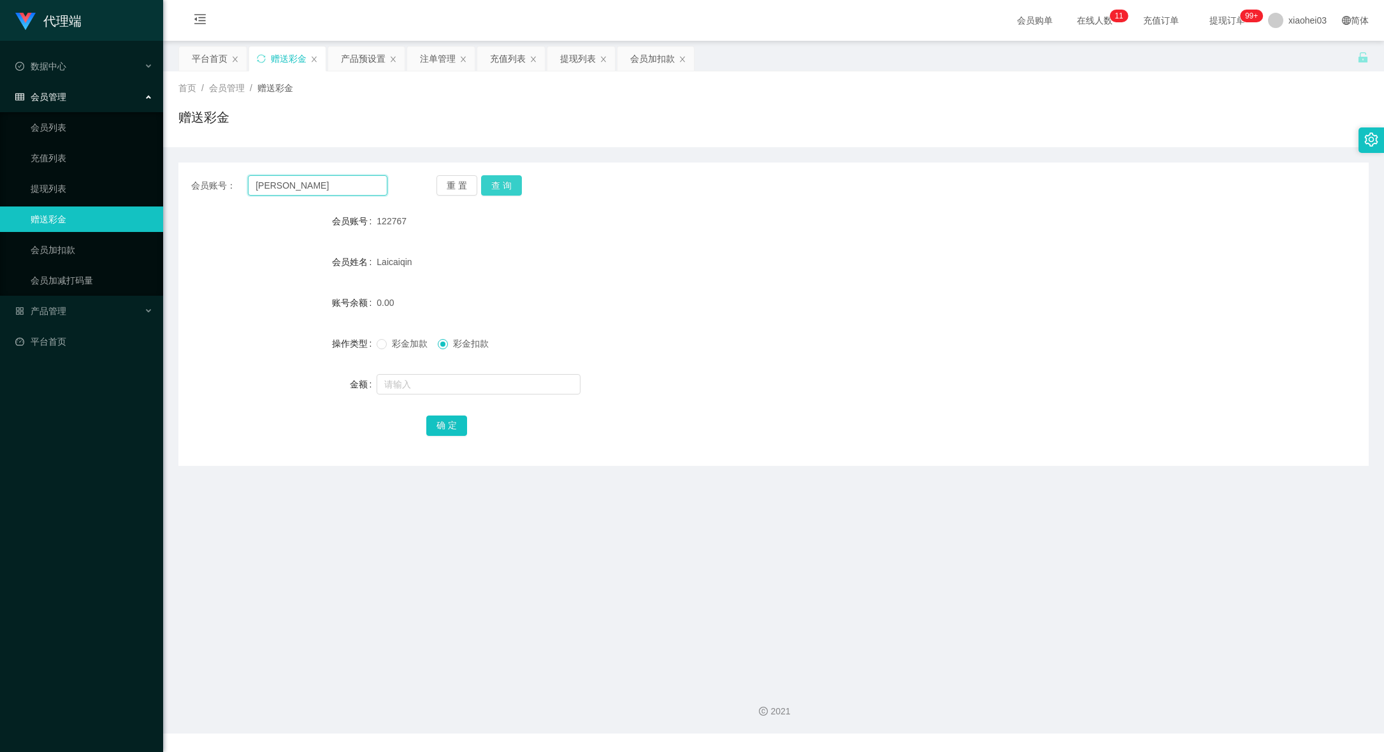
type input "[PERSON_NAME]"
click at [500, 175] on button "查 询" at bounding box center [501, 185] width 41 height 20
click at [498, 381] on input "text" at bounding box center [479, 384] width 204 height 20
type input "150"
click at [455, 416] on button "确 定" at bounding box center [446, 426] width 41 height 20
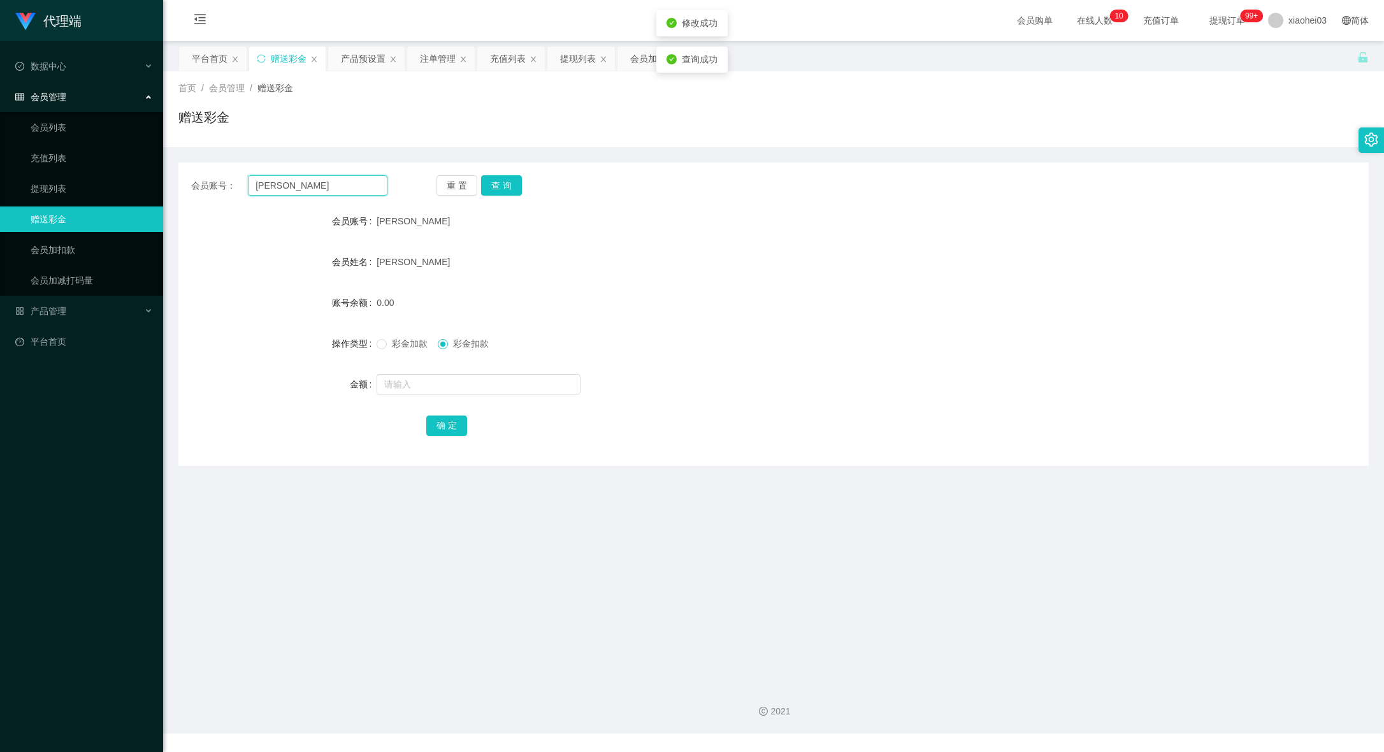
drag, startPoint x: 310, startPoint y: 172, endPoint x: 50, endPoint y: 140, distance: 261.3
click at [4, 138] on section "代理端 数据中心 会员管理 会员列表 充值列表 提现列表 赠送彩金 会员加扣款 会员加减打码量 产品管理 平台首页 保存配置 重置配置 整体风格设置 主题色 …" at bounding box center [692, 367] width 1384 height 734
paste input "Scam123"
type input "Scam123"
click at [512, 184] on button "查 询" at bounding box center [501, 185] width 41 height 20
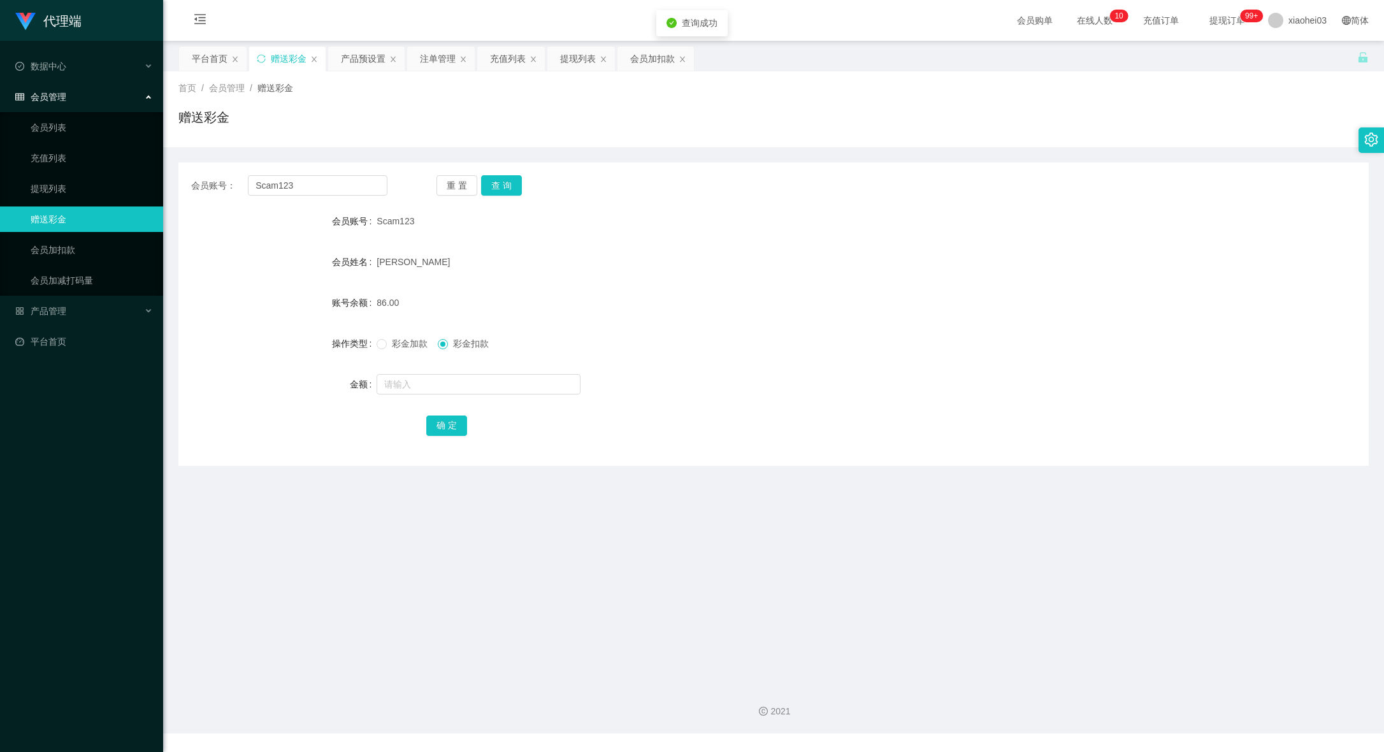
click at [492, 368] on form "会员账号 Scam123 会员姓名 [PERSON_NAME] 账号余额 86.00 操作类型 彩金加款 彩金扣款 金额 确 定" at bounding box center [773, 322] width 1190 height 229
click at [479, 379] on input "text" at bounding box center [479, 384] width 204 height 20
type input "6"
drag, startPoint x: 440, startPoint y: 391, endPoint x: 48, endPoint y: 377, distance: 392.8
click at [94, 373] on section "代理端 数据中心 会员管理 会员列表 充值列表 提现列表 赠送彩金 会员加扣款 会员加减打码量 产品管理 平台首页 保存配置 重置配置 整体风格设置 主题色 …" at bounding box center [692, 367] width 1384 height 734
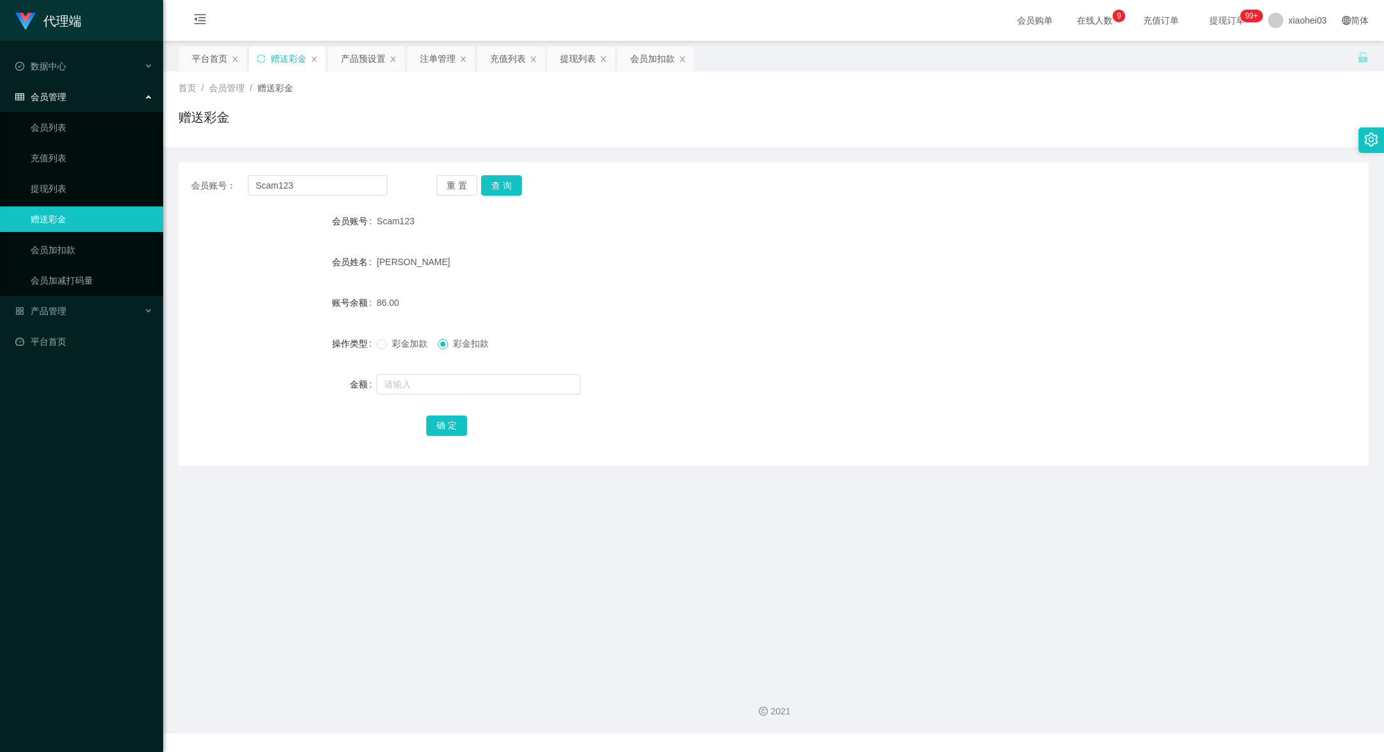
click at [390, 224] on span "Scam123" at bounding box center [396, 221] width 38 height 10
copy span "Scam123"
click at [915, 511] on main "关闭左侧 关闭右侧 关闭其它 刷新页面 平台首页 赠送彩金 产品预设置 注单管理 充值列表 提现列表 会员加扣款 首页 / 会员管理 / 赠送彩金 / 赠送彩…" at bounding box center [773, 357] width 1221 height 633
click at [1151, 360] on form "会员账号 Scam123 会员姓名 [PERSON_NAME] 账号余额 86.00 操作类型 彩金加款 彩金扣款 金额 确 定" at bounding box center [773, 322] width 1190 height 229
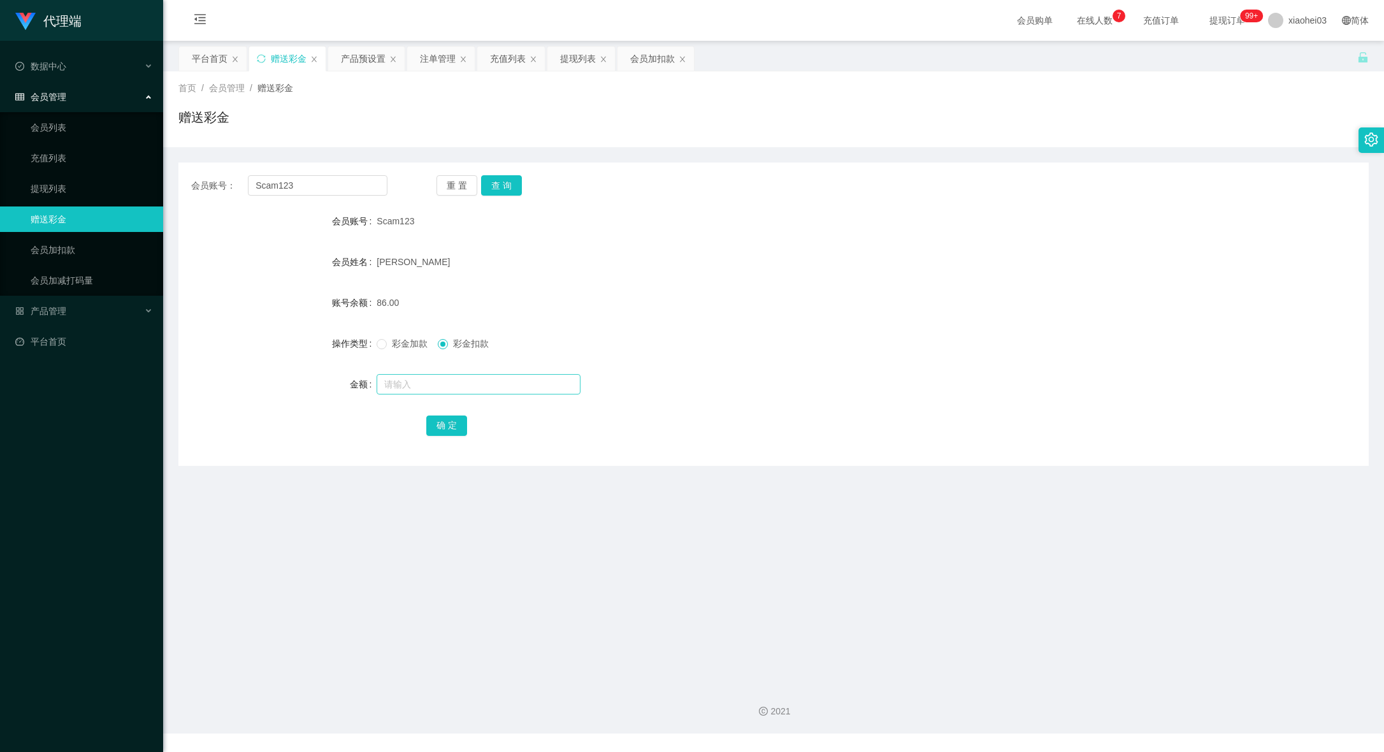
click at [469, 396] on div at bounding box center [724, 384] width 695 height 25
click at [476, 384] on input "text" at bounding box center [479, 384] width 204 height 20
type input "6"
type input "86"
drag, startPoint x: 423, startPoint y: 434, endPoint x: 437, endPoint y: 431, distance: 14.4
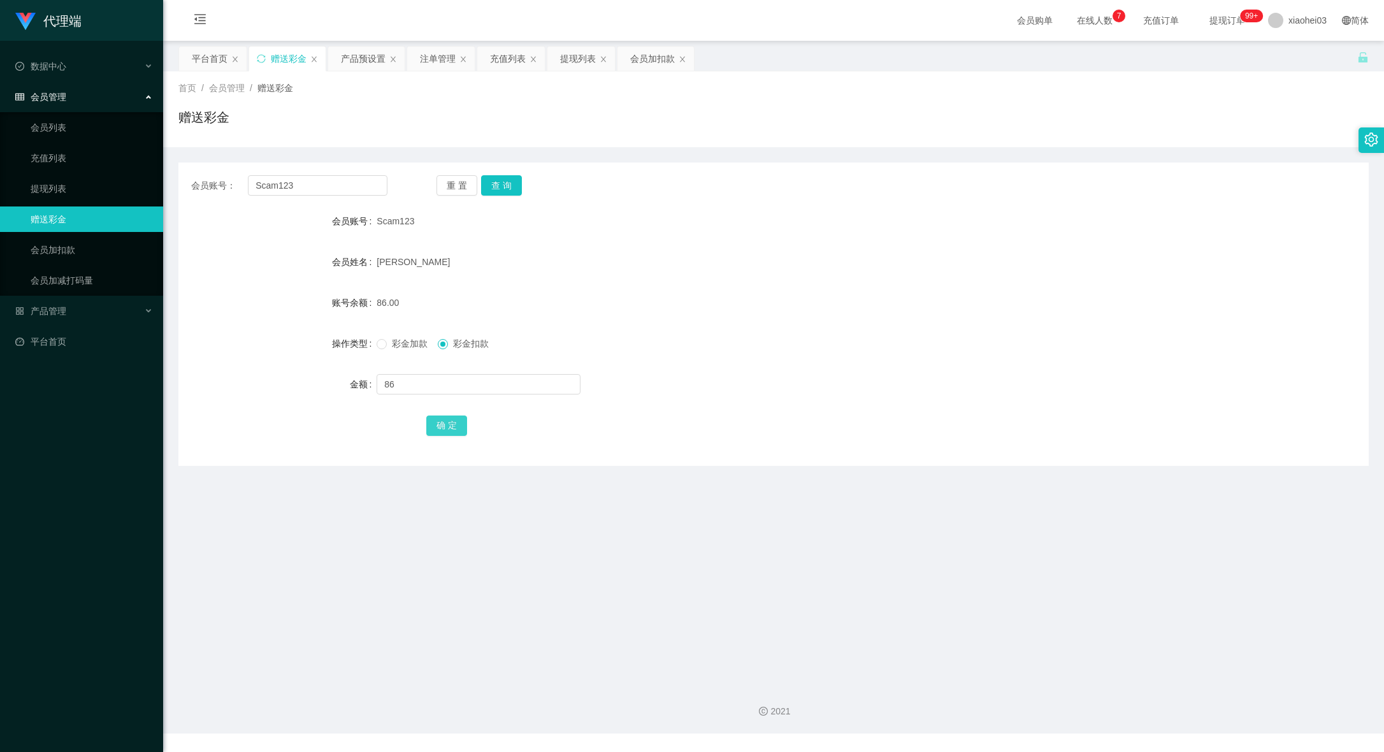
click at [432, 432] on div "确 定" at bounding box center [773, 424] width 1190 height 25
click at [437, 430] on button "确 定" at bounding box center [446, 426] width 41 height 20
click at [818, 409] on form "会员账号 Scam123 会员姓名 [PERSON_NAME] 账号余额 0.00 操作类型 彩金加款 彩金扣款 金额 确 定" at bounding box center [773, 322] width 1190 height 229
drag, startPoint x: 315, startPoint y: 182, endPoint x: 4, endPoint y: 165, distance: 312.1
click at [42, 165] on section "代理端 数据中心 会员管理 会员列表 充值列表 提现列表 赠送彩金 会员加扣款 会员加减打码量 产品管理 平台首页 保存配置 重置配置 整体风格设置 主题色 …" at bounding box center [692, 367] width 1384 height 734
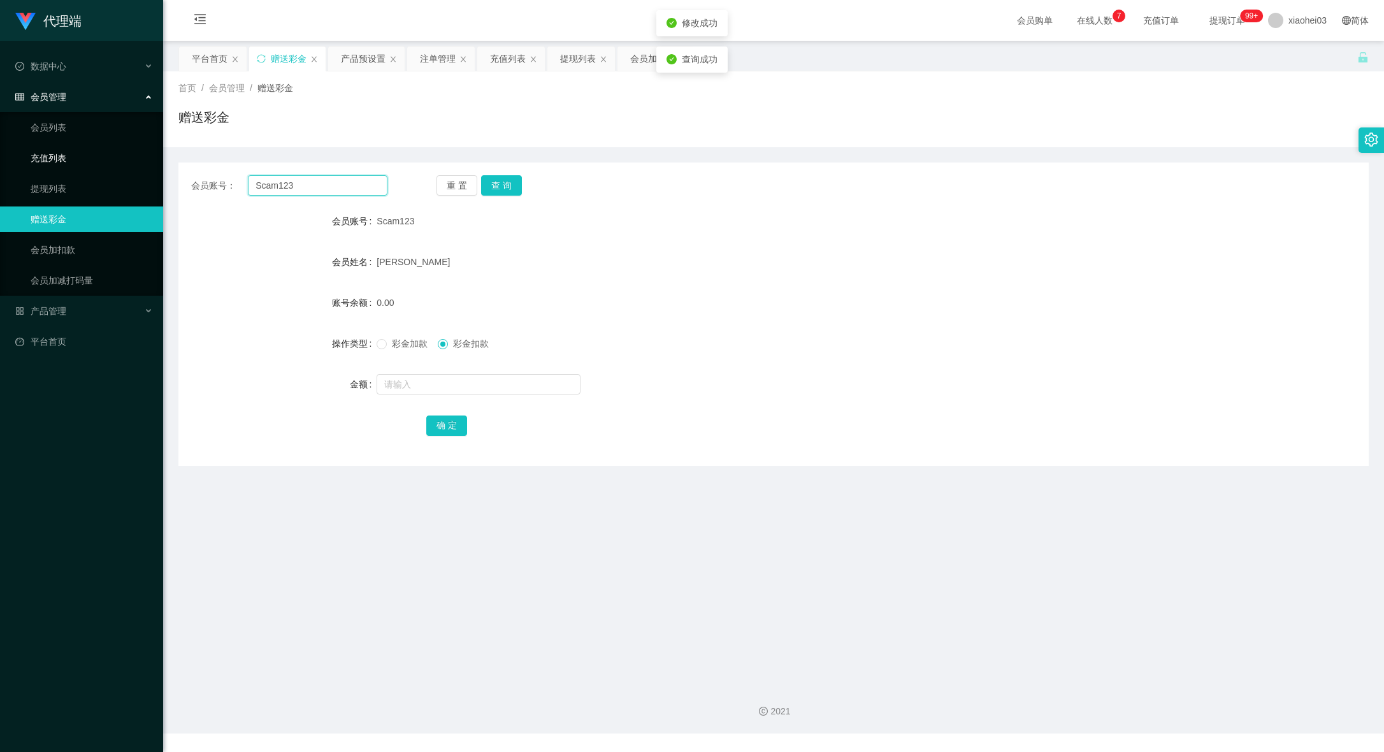
paste input "Liuwoaideren"
type input "Liuwoaideren"
click at [494, 195] on button "查 询" at bounding box center [501, 185] width 41 height 20
click at [482, 381] on input "text" at bounding box center [479, 384] width 204 height 20
drag, startPoint x: 1197, startPoint y: 532, endPoint x: 1176, endPoint y: 526, distance: 22.0
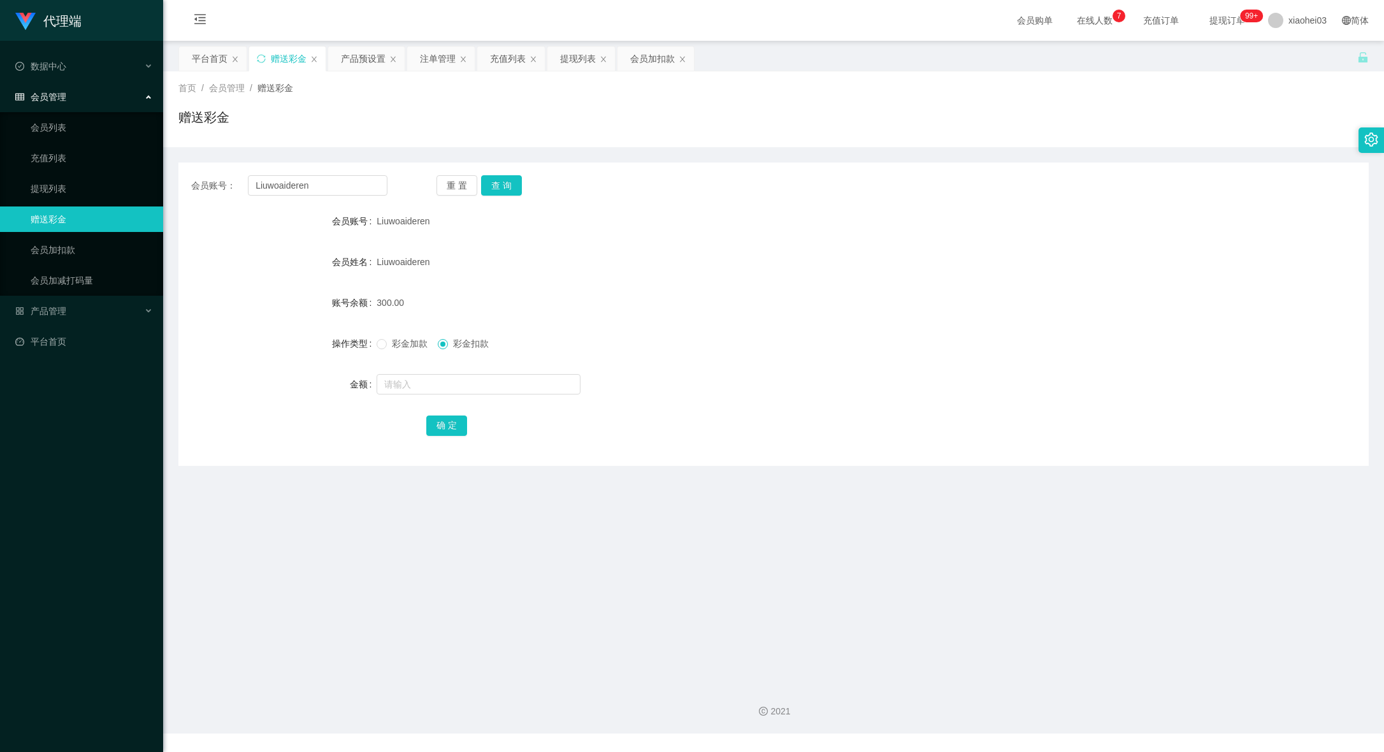
click at [1193, 531] on main "关闭左侧 关闭右侧 关闭其它 刷新页面 平台首页 赠送彩金 产品预设置 注单管理 充值列表 提现列表 会员加扣款 首页 / 会员管理 / 赠送彩金 / 赠送彩…" at bounding box center [773, 357] width 1221 height 633
click at [486, 373] on div at bounding box center [724, 384] width 695 height 25
click at [459, 394] on input "text" at bounding box center [479, 384] width 204 height 20
paste input "Liuwoaideren"
type input "Liuwoaideren"
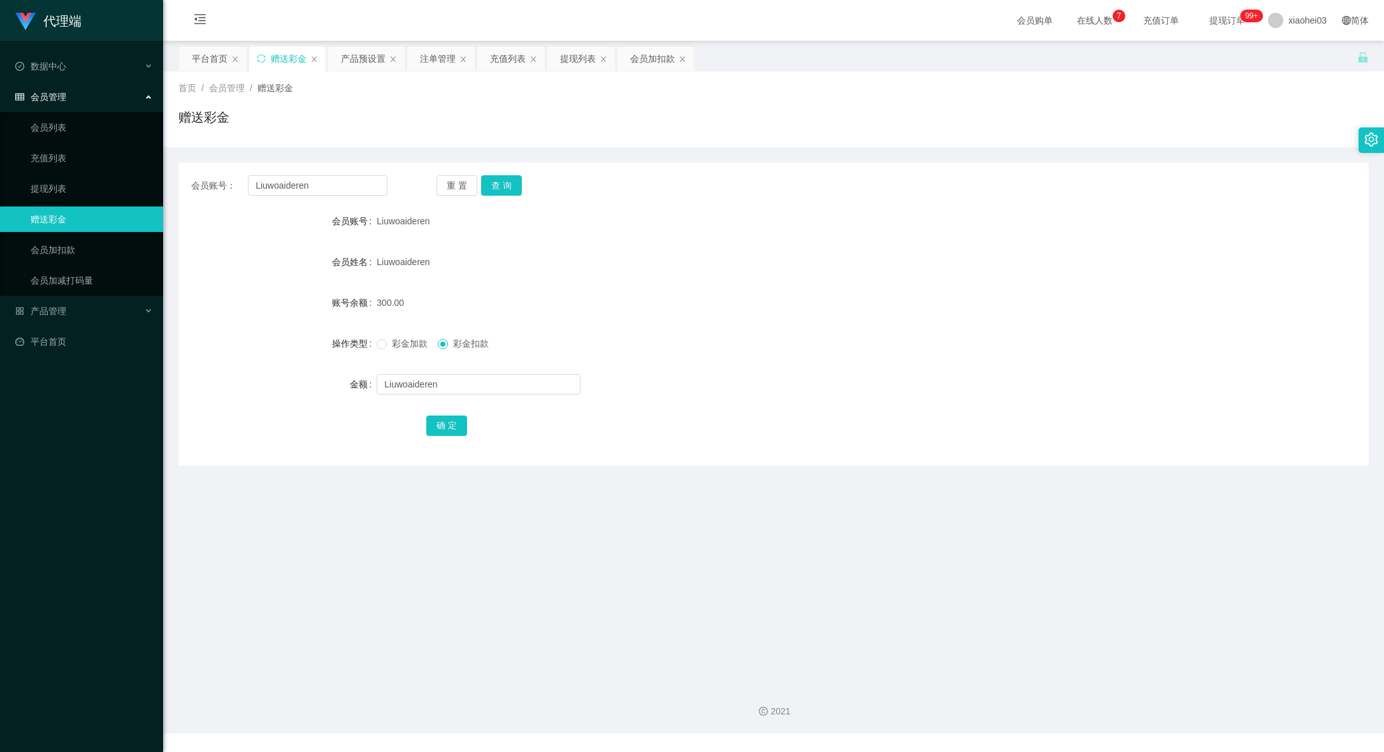
click at [725, 238] on form "会员账号 Liuwoaideren 会员姓名 [PERSON_NAME] 账号余额 300.00 操作类型 彩金加款 彩金扣款 金额 Liuwoaideren…" at bounding box center [773, 322] width 1190 height 229
click at [577, 56] on div "提现列表" at bounding box center [578, 59] width 36 height 24
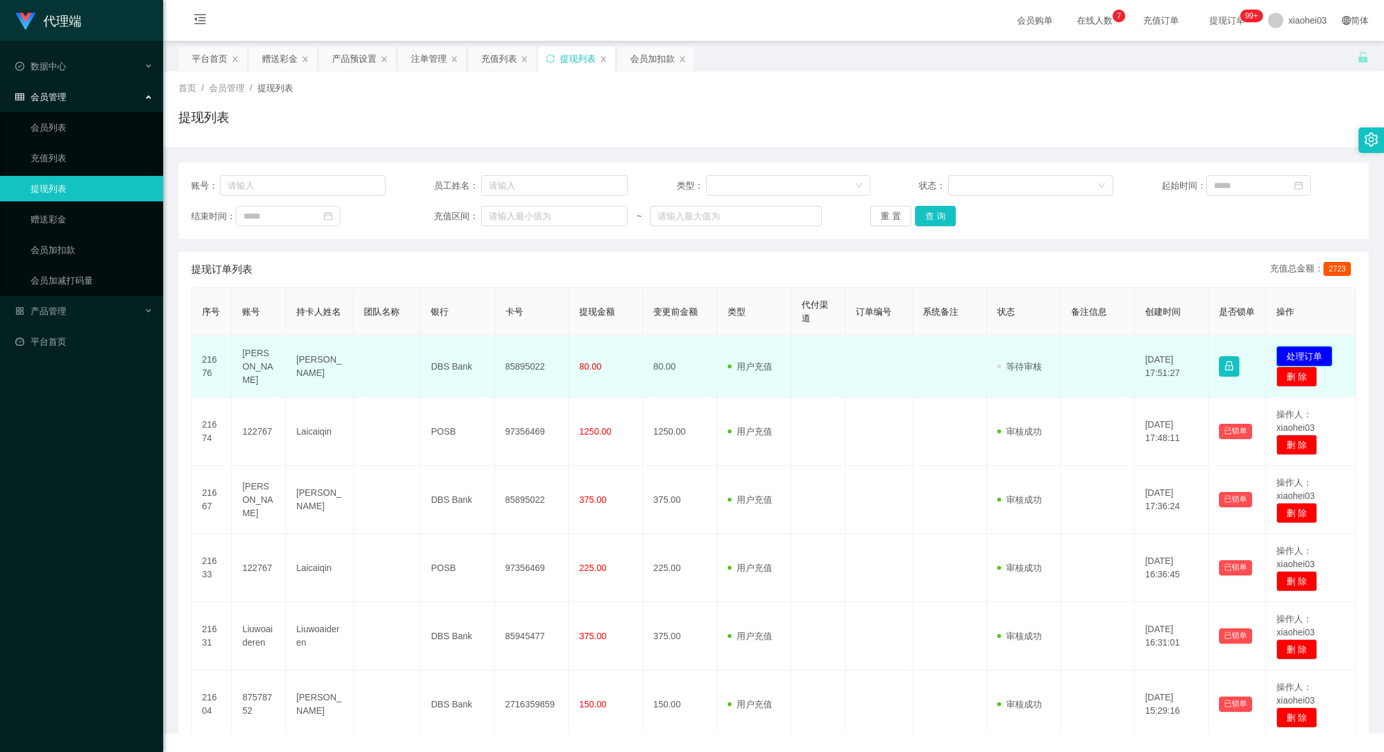
drag, startPoint x: 872, startPoint y: 366, endPoint x: 434, endPoint y: 228, distance: 459.6
click at [866, 364] on tr "21676 [PERSON_NAME] DBS Bank 85895022 80.00 80.00 用户充值 人工扣款 审核驳回 审核成功 等待审核 [DAT…" at bounding box center [774, 367] width 1164 height 62
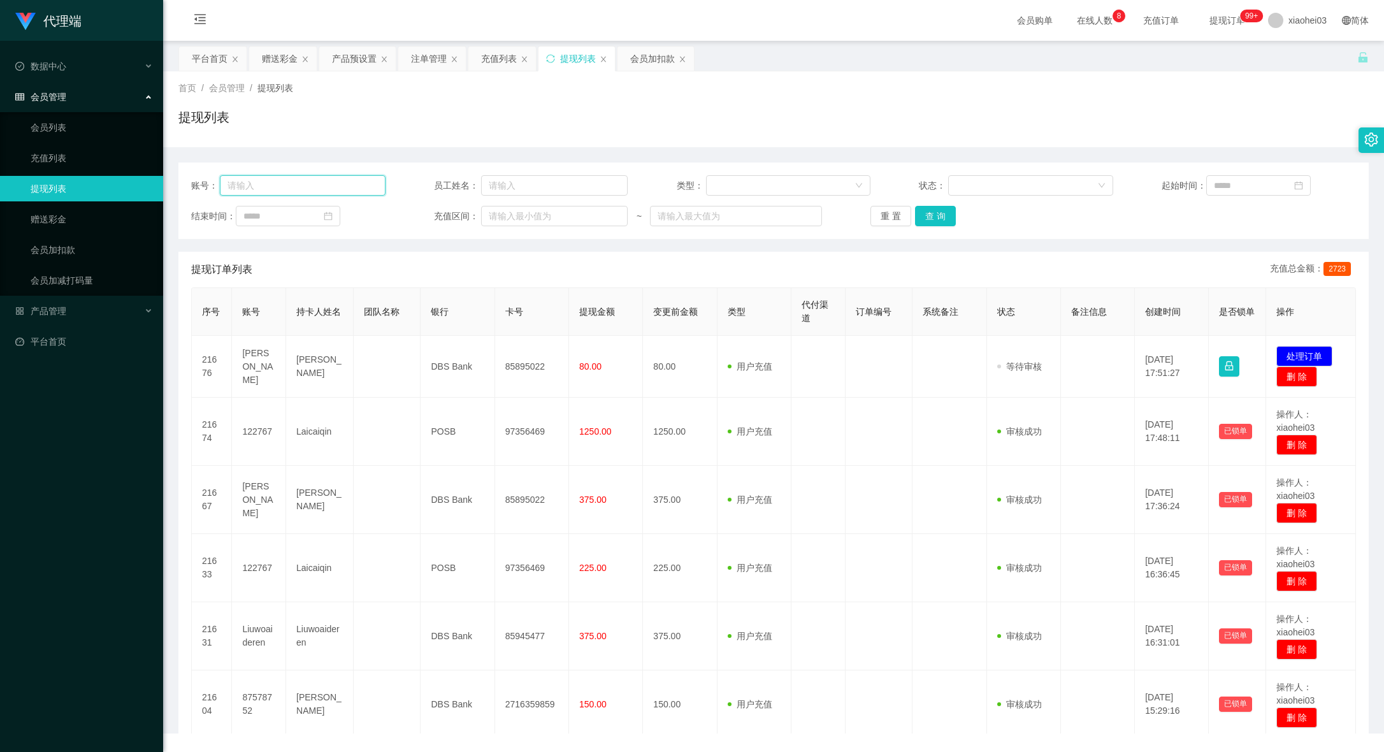
click at [331, 184] on input "text" at bounding box center [302, 185] width 165 height 20
paste input "Liuwoaideren"
type input "Liuwoaideren"
drag, startPoint x: 939, startPoint y: 215, endPoint x: 952, endPoint y: 228, distance: 18.5
click at [939, 215] on button "查 询" at bounding box center [935, 216] width 41 height 20
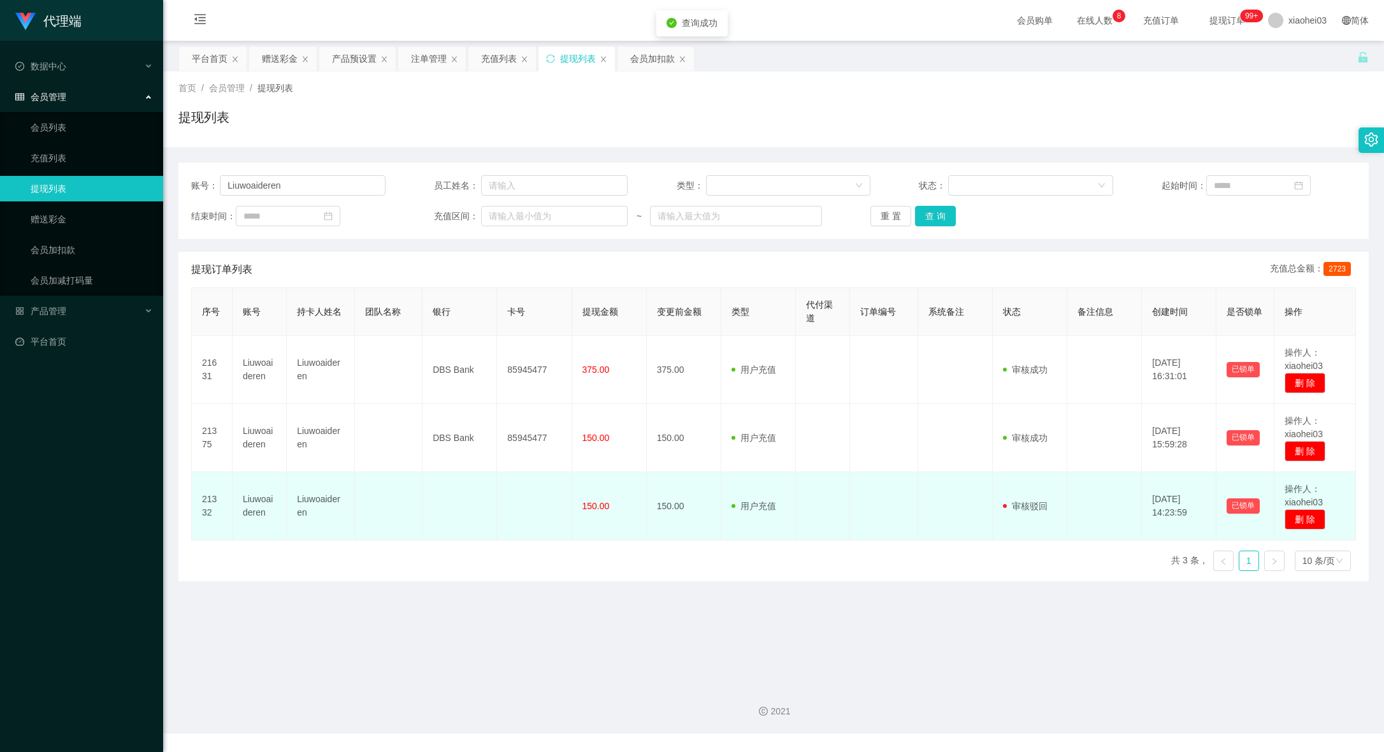
click at [890, 482] on td at bounding box center [884, 506] width 68 height 68
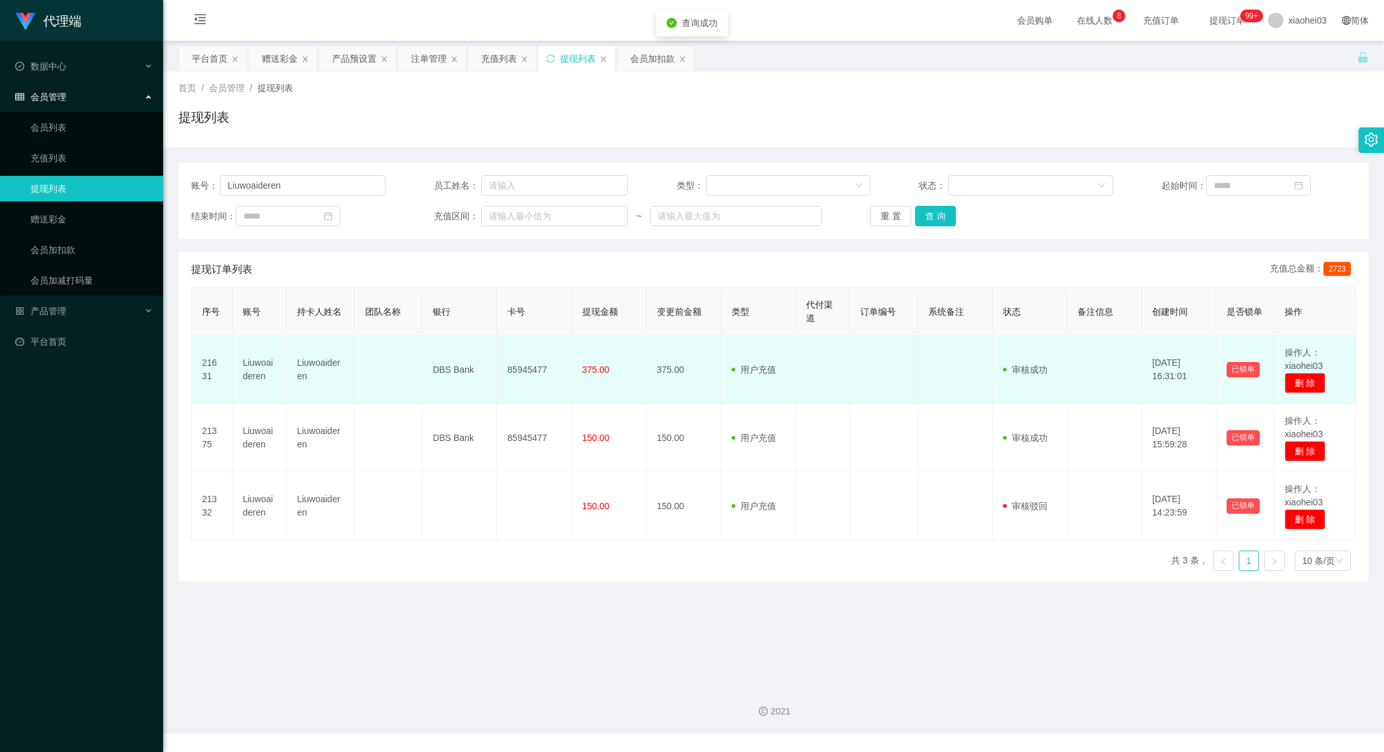
click at [637, 369] on td "375.00" at bounding box center [609, 370] width 75 height 68
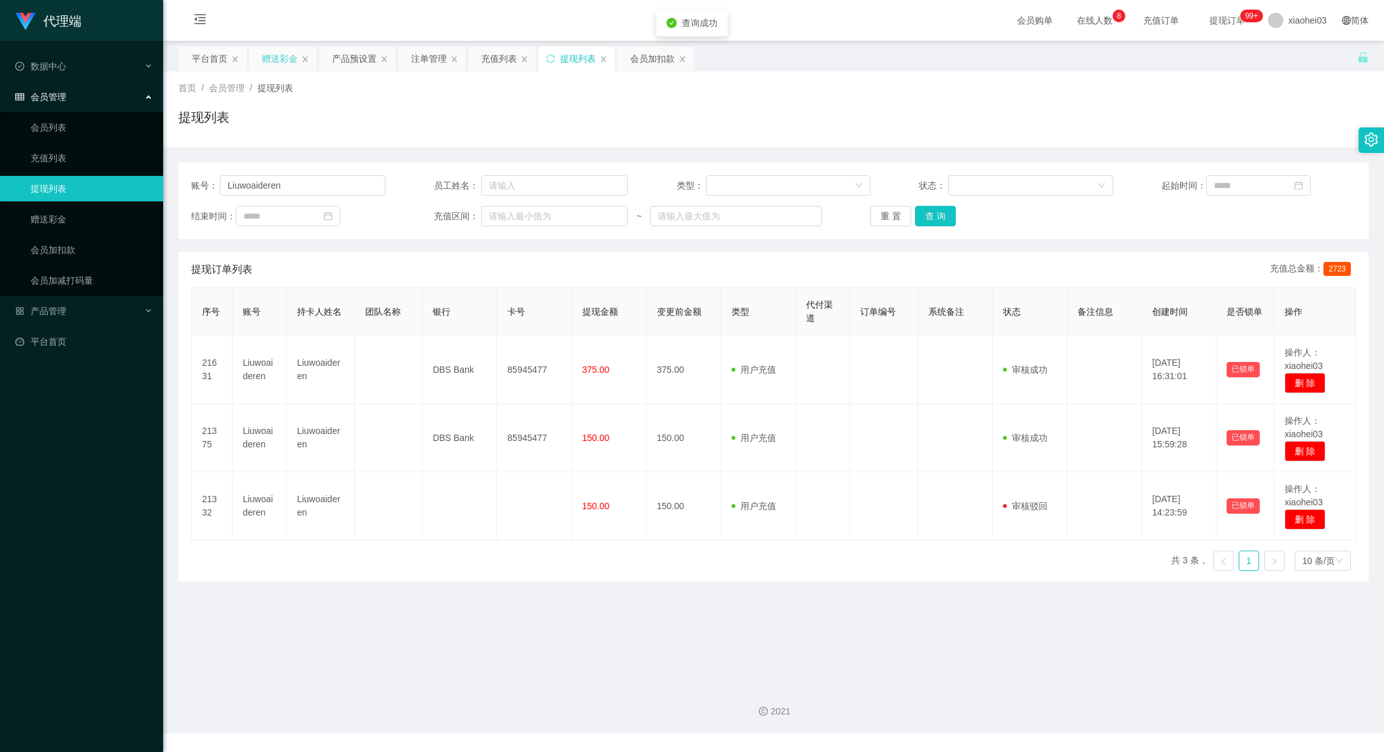
click at [270, 50] on div "赠送彩金" at bounding box center [280, 59] width 36 height 24
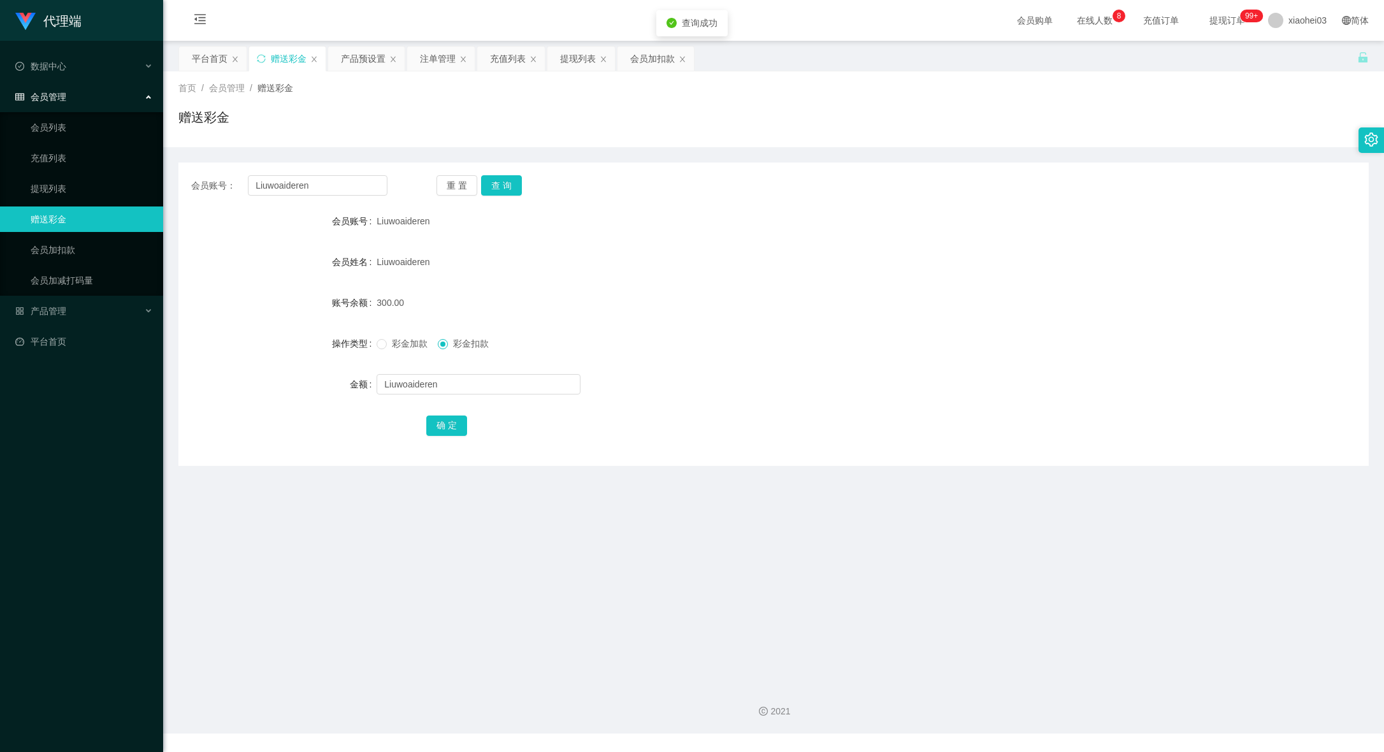
click at [438, 442] on div "会员账号： [PERSON_NAME] 重 置 查 询 会员账号 Liuwoaideren 会员姓名 [PERSON_NAME] 账号余额 300.00 操作…" at bounding box center [773, 314] width 1190 height 303
drag, startPoint x: 502, startPoint y: 384, endPoint x: 60, endPoint y: 337, distance: 444.2
click at [154, 347] on section "代理端 数据中心 会员管理 会员列表 充值列表 提现列表 赠送彩金 会员加扣款 会员加减打码量 产品管理 平台首页 保存配置 重置配置 整体风格设置 主题色 …" at bounding box center [692, 367] width 1384 height 734
type input "300"
click at [444, 433] on button "确 定" at bounding box center [446, 426] width 41 height 20
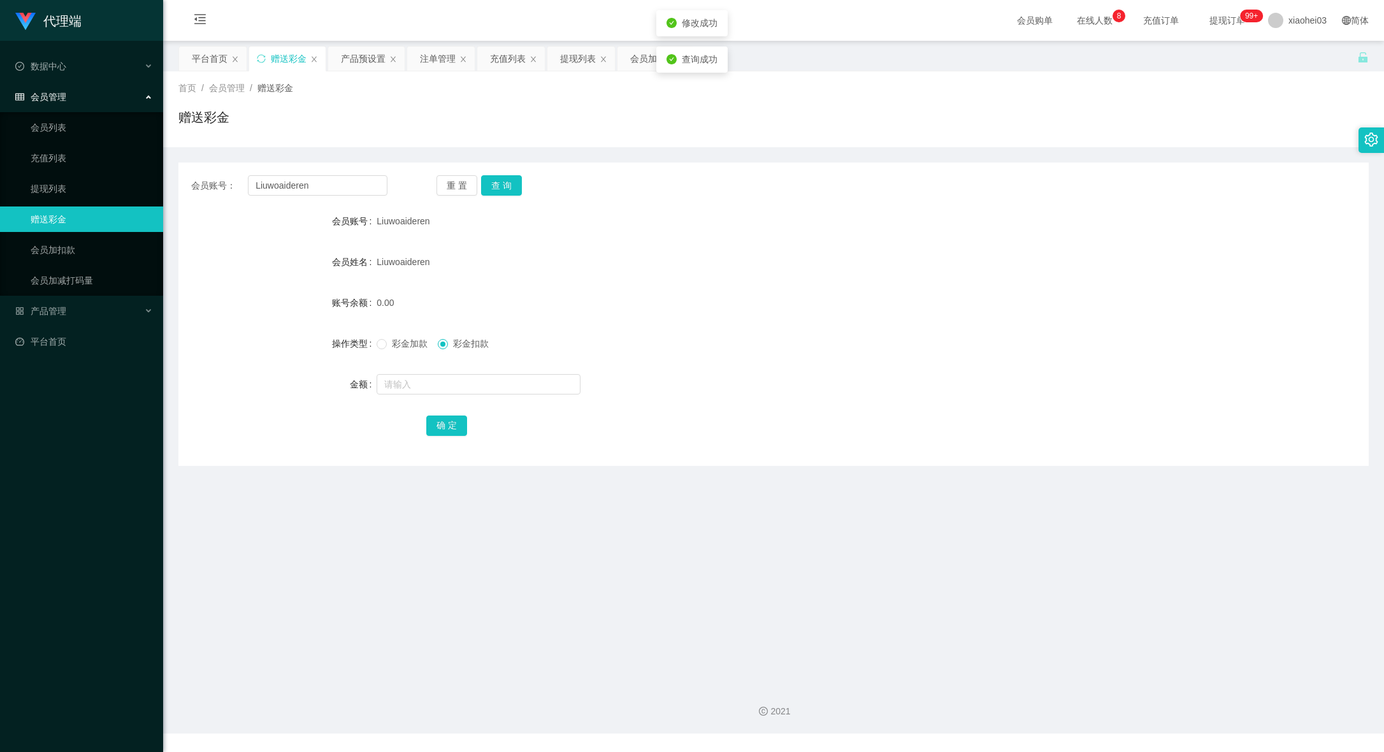
click at [782, 474] on main "关闭左侧 关闭右侧 关闭其它 刷新页面 平台首页 赠送彩金 产品预设置 注单管理 充值列表 提现列表 会员加扣款 首页 / 会员管理 / 赠送彩金 / 赠送彩…" at bounding box center [773, 357] width 1221 height 633
drag, startPoint x: 335, startPoint y: 188, endPoint x: -50, endPoint y: 157, distance: 385.5
click at [0, 157] on html "代理端 数据中心 会员管理 会员列表 充值列表 提现列表 赠送彩金 会员加扣款 会员加减打码量 产品管理 平台首页 保存配置 重置配置 整体风格设置 主题色 …" at bounding box center [692, 376] width 1384 height 752
paste input "SamuelTa"
type input "SamuelTan"
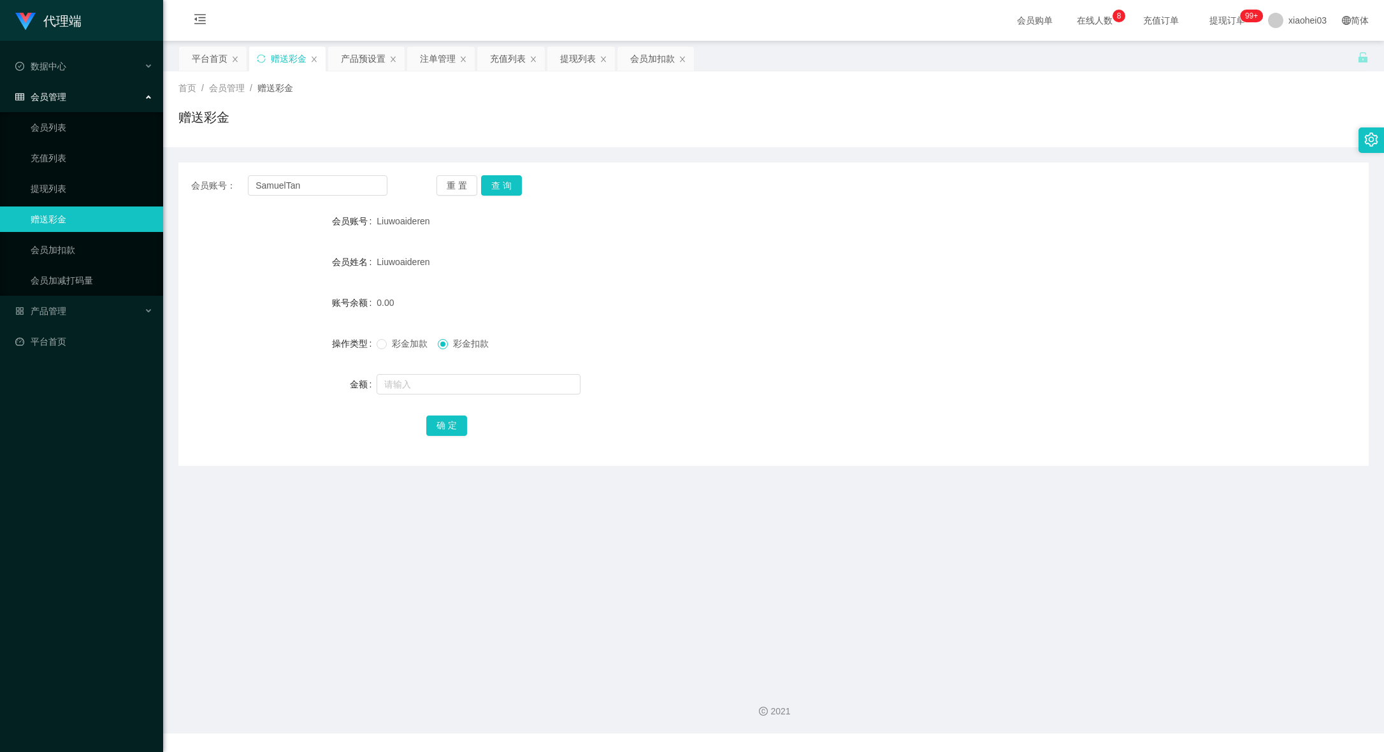
click at [519, 165] on div "会员账号： SamuelTan 重 置 查 询 会员账号 Liuwoaideren 会员姓名 [PERSON_NAME] 账号余额 0.00 操作类型 彩金加…" at bounding box center [773, 314] width 1190 height 303
click at [505, 189] on button "查 询" at bounding box center [501, 185] width 41 height 20
drag, startPoint x: 452, startPoint y: 370, endPoint x: 458, endPoint y: 377, distance: 9.6
click at [457, 377] on form "会员账号 SamuelTan 会员姓名 [PERSON_NAME] 账号余额 525.00 操作类型 彩金加款 彩金扣款 金额 确 定" at bounding box center [773, 322] width 1190 height 229
click at [650, 69] on div "会员加扣款" at bounding box center [652, 59] width 45 height 24
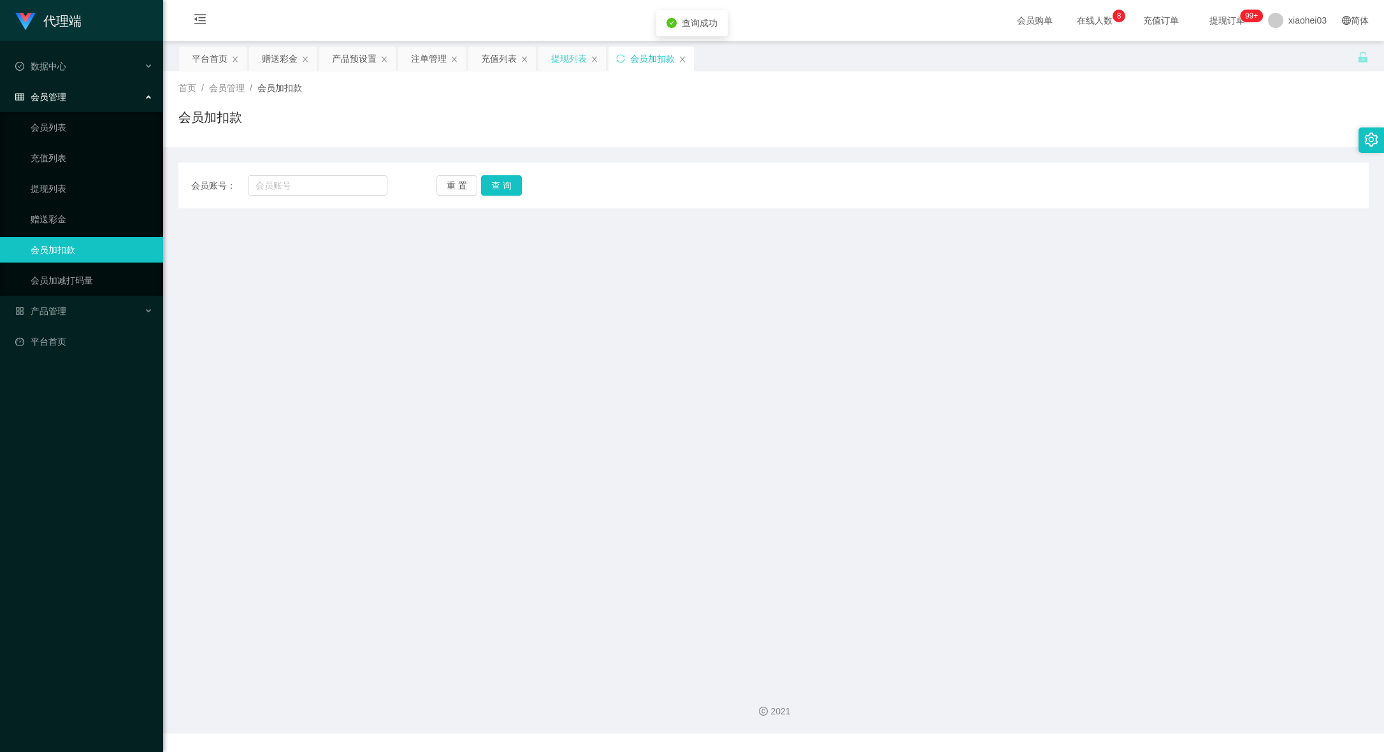
click at [565, 63] on div "提现列表" at bounding box center [569, 59] width 36 height 24
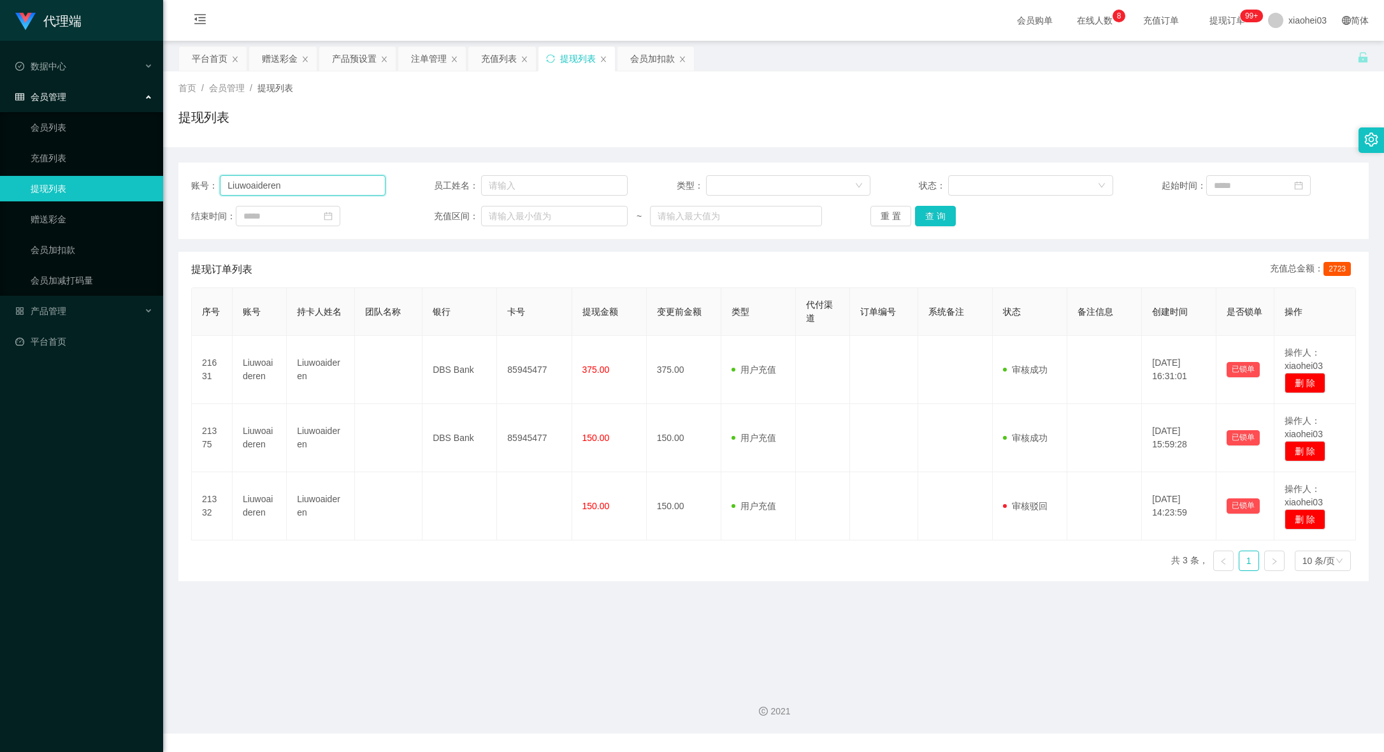
drag, startPoint x: 335, startPoint y: 185, endPoint x: -50, endPoint y: 157, distance: 385.9
click at [0, 157] on html "代理端 数据中心 会员管理 会员列表 充值列表 提现列表 赠送彩金 会员加扣款 会员加减打码量 产品管理 平台首页 保存配置 重置配置 整体风格设置 主题色 …" at bounding box center [692, 376] width 1384 height 752
paste input "SamuelTa"
type input "SamuelTan"
click at [941, 216] on button "查 询" at bounding box center [935, 216] width 41 height 20
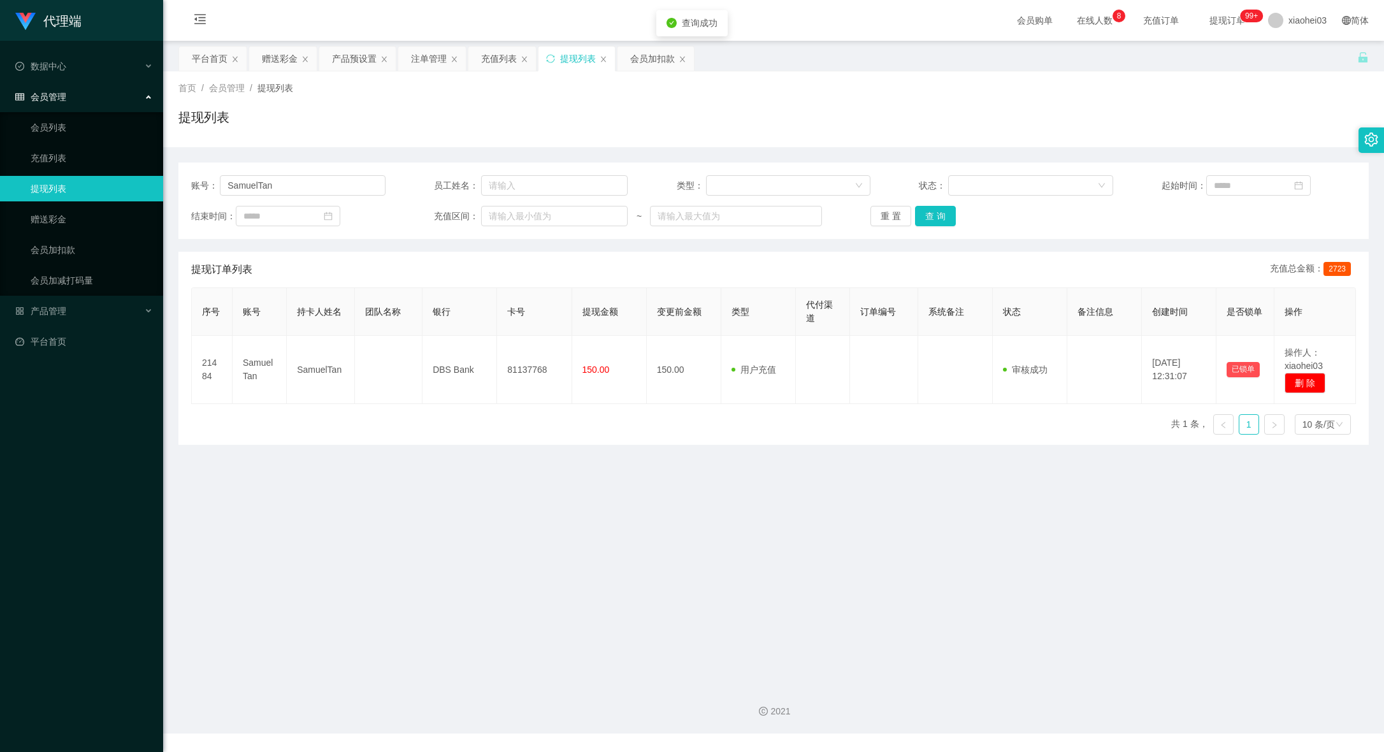
click at [792, 429] on div "序号 账号 持卡人姓名 团队名称 银行 卡号 提现金额 变更前金额 类型 代付渠道 订单编号 系统备注 状态 备注信息 创建时间 是否锁单 操作 21484 …" at bounding box center [773, 365] width 1165 height 157
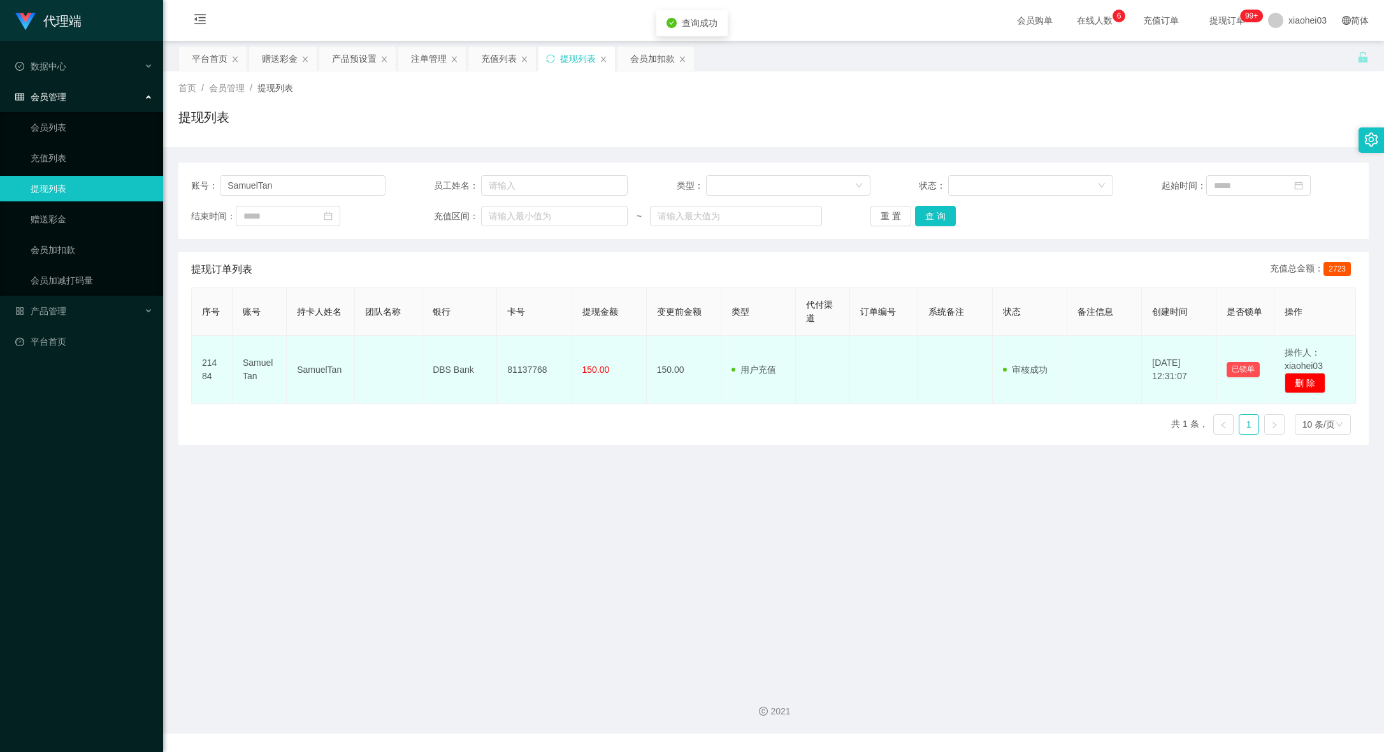
click at [593, 356] on td "150.00" at bounding box center [609, 370] width 75 height 68
click at [601, 382] on td "150.00" at bounding box center [609, 370] width 75 height 68
click at [593, 375] on span "150.00" at bounding box center [595, 370] width 27 height 10
click at [798, 371] on td at bounding box center [823, 370] width 54 height 68
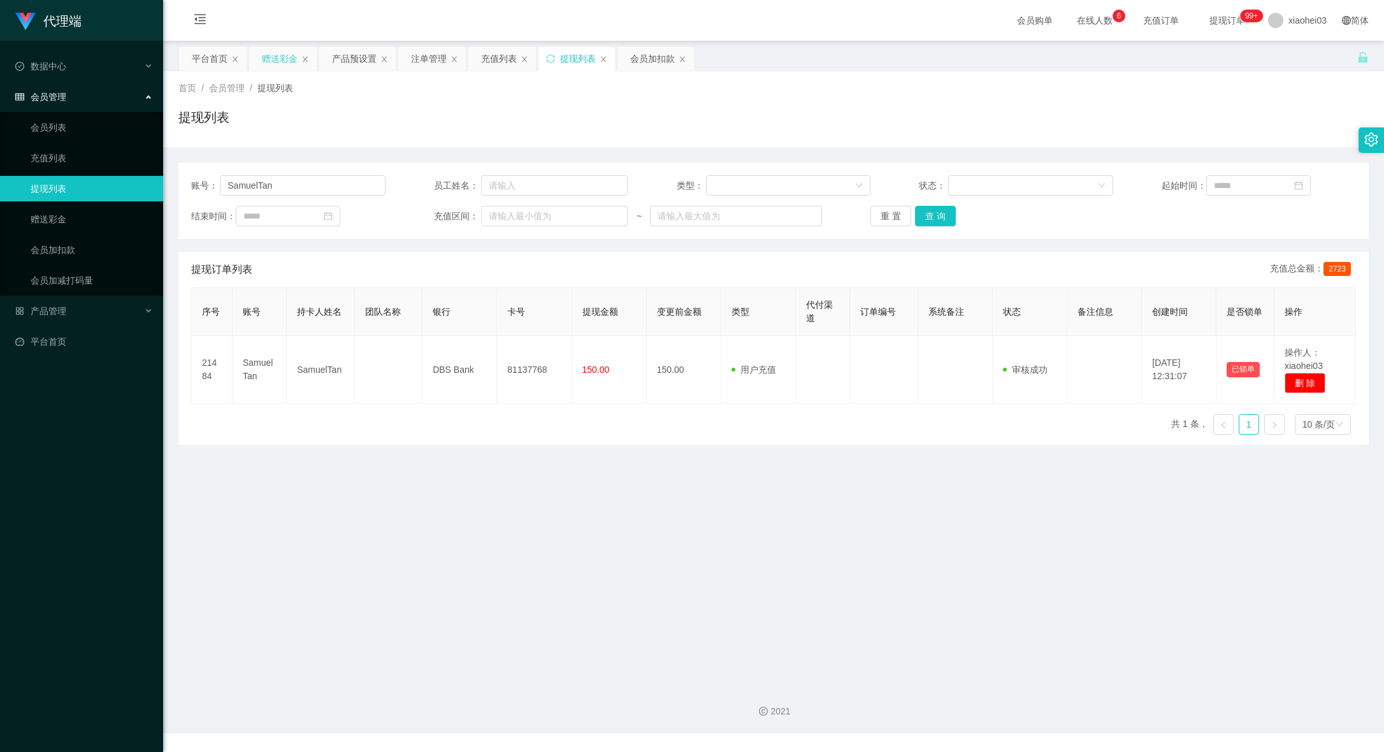
click at [282, 54] on div "赠送彩金" at bounding box center [280, 59] width 36 height 24
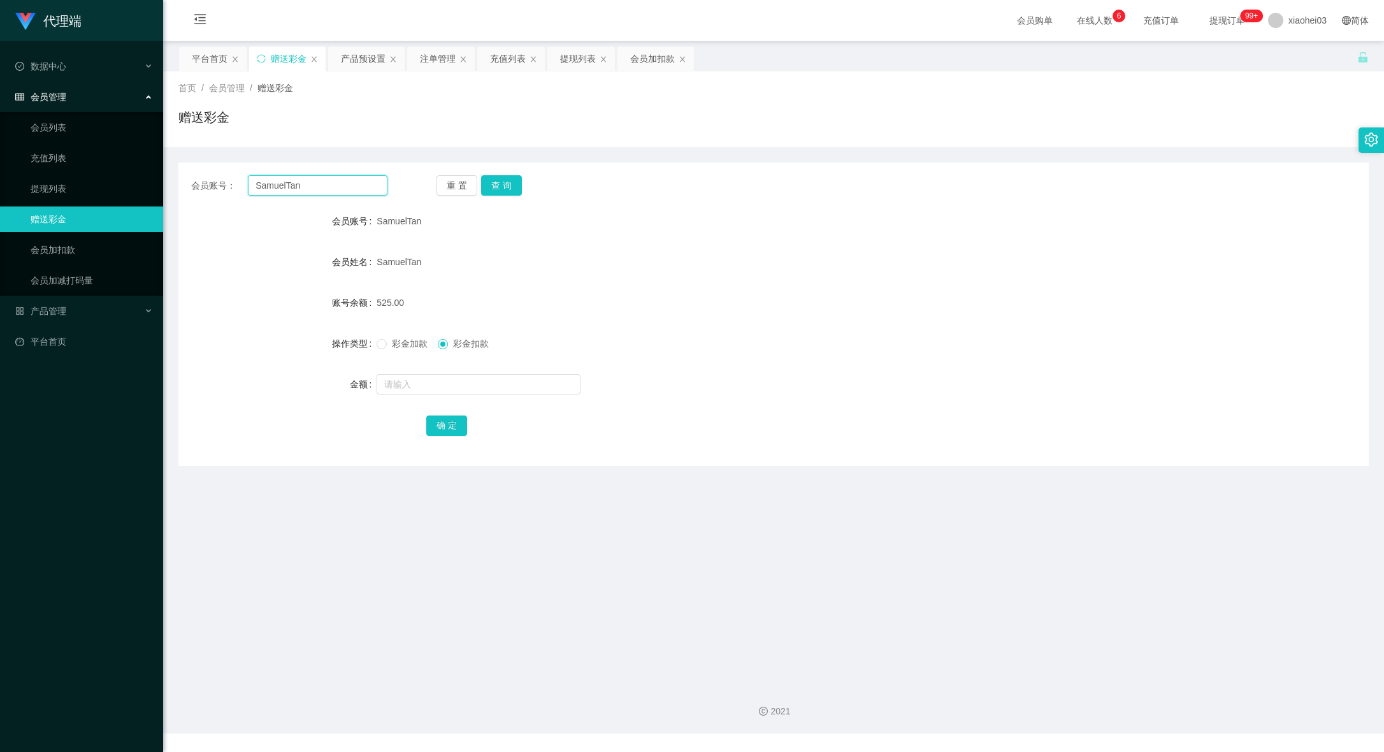
drag, startPoint x: 329, startPoint y: 178, endPoint x: 154, endPoint y: 169, distance: 175.5
click at [196, 169] on div "会员账号： SamuelTan 重 置 查 询 会员账号 SamuelTan 会员姓名 [PERSON_NAME] 账号余额 525.00 操作类型 彩金加款…" at bounding box center [773, 314] width 1190 height 303
click at [509, 190] on button "查 询" at bounding box center [501, 185] width 41 height 20
click at [478, 380] on input "text" at bounding box center [479, 384] width 204 height 20
type input "525"
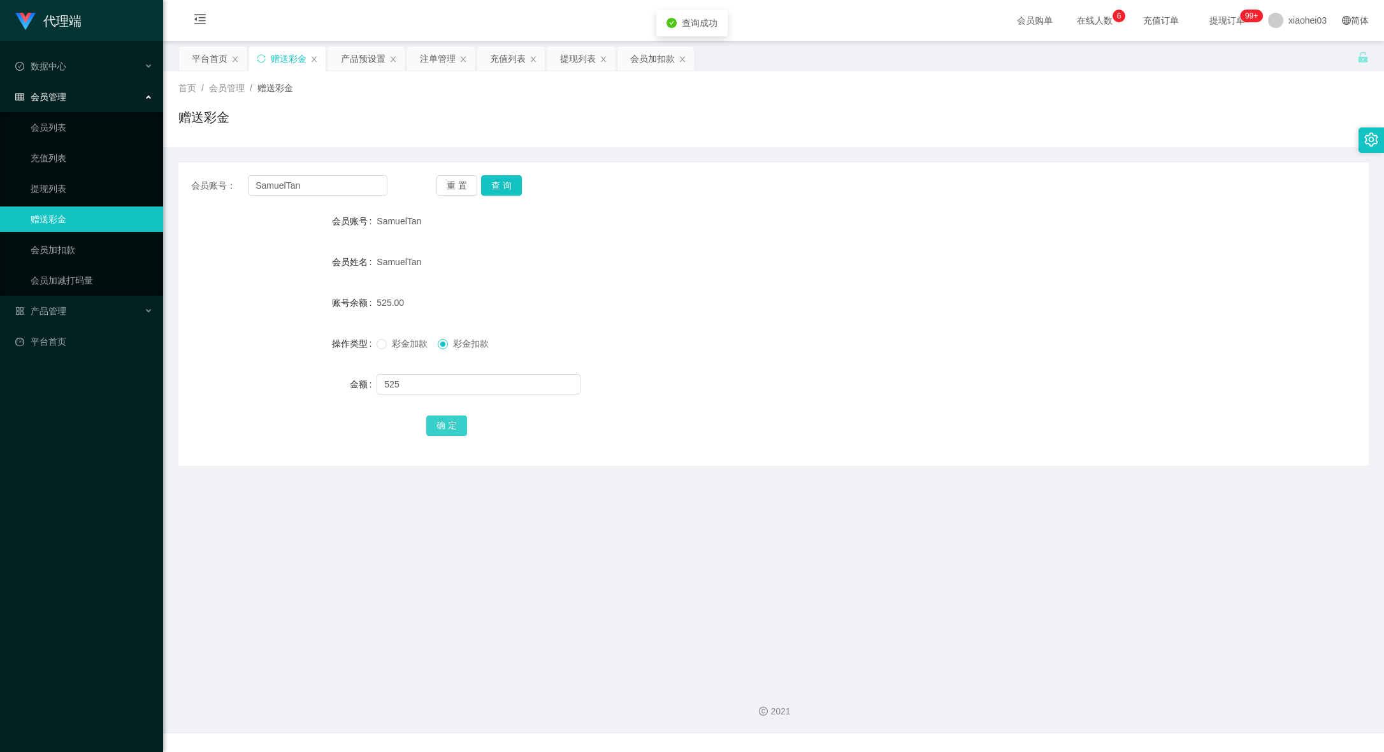
click at [448, 417] on button "确 定" at bounding box center [446, 426] width 41 height 20
click at [683, 400] on form "会员账号 SamuelTan 会员姓名 [PERSON_NAME] 账号余额 0.00 操作类型 彩金加款 彩金扣款 金额 确 定" at bounding box center [773, 322] width 1190 height 229
drag, startPoint x: 320, startPoint y: 190, endPoint x: -50, endPoint y: 168, distance: 370.3
click at [0, 168] on html "代理端 数据中心 会员管理 会员列表 充值列表 提现列表 赠送彩金 会员加扣款 会员加减打码量 产品管理 平台首页 保存配置 重置配置 整体风格设置 主题色 …" at bounding box center [692, 376] width 1384 height 752
paste input "Poloyaoyao"
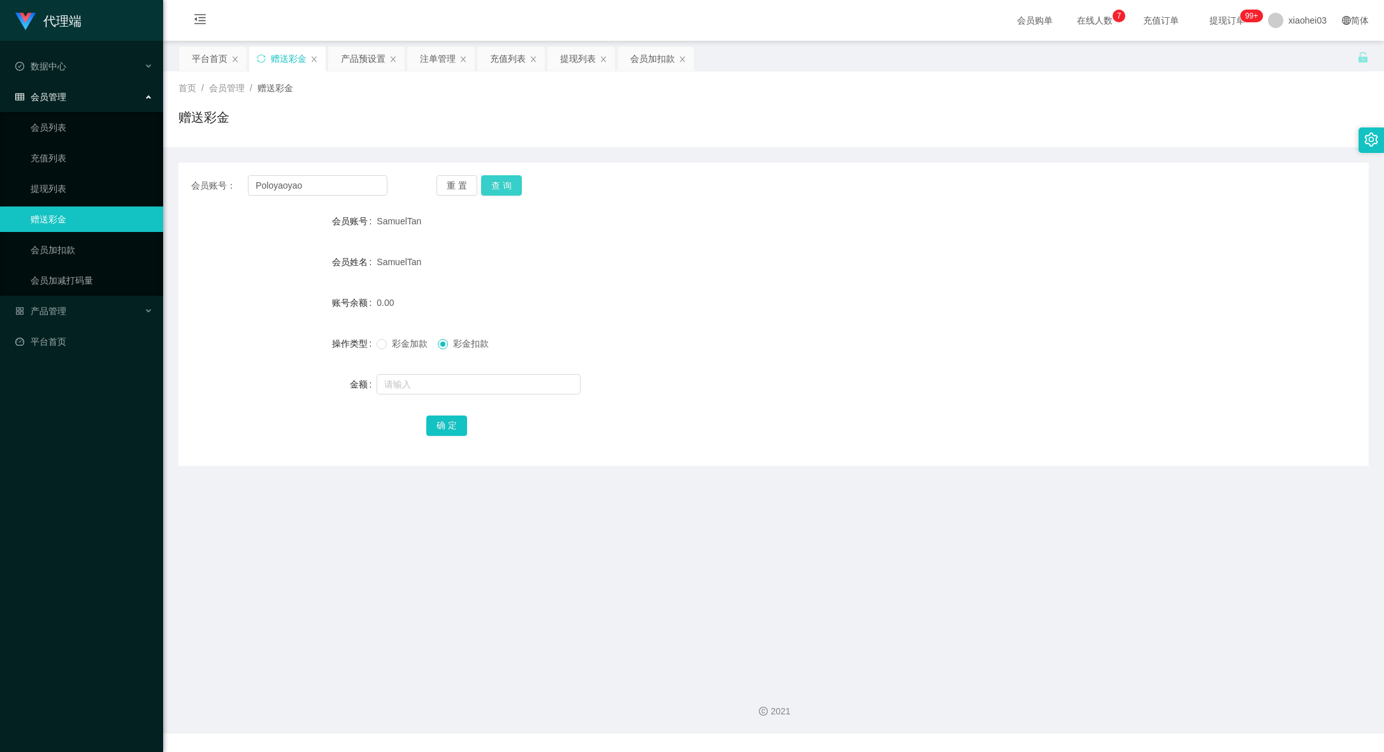
click at [507, 186] on button "查 询" at bounding box center [501, 185] width 41 height 20
click at [681, 287] on form "会员账号 Poloyaoyao 会员姓名 [PERSON_NAME] 账号余额 65.00 操作类型 彩金加款 彩金扣款 金额 确 定" at bounding box center [773, 322] width 1190 height 229
drag, startPoint x: 1232, startPoint y: 146, endPoint x: 969, endPoint y: 218, distance: 272.3
click at [1230, 147] on div "首页 / 会员管理 / 赠送彩金 / 赠送彩金 会员账号： Poloyaoyao 重 置 查 询 会员账号 Poloyaoyao 会员姓名 [PERSON_N…" at bounding box center [773, 268] width 1190 height 394
click at [352, 185] on input "Poloyaoyao" at bounding box center [318, 185] width 140 height 20
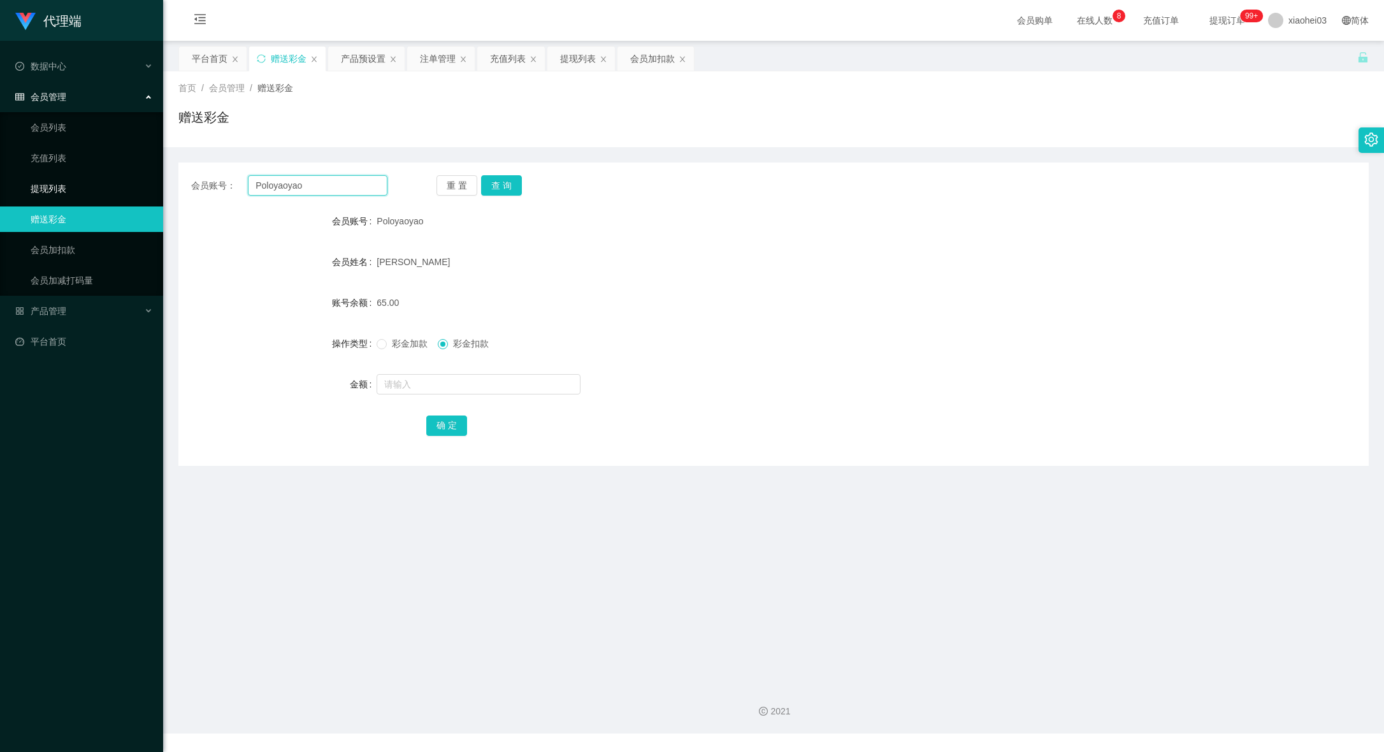
drag, startPoint x: 339, startPoint y: 189, endPoint x: 96, endPoint y: 175, distance: 243.2
click at [96, 175] on section "代理端 数据中心 会员管理 会员列表 充值列表 提现列表 赠送彩金 会员加扣款 会员加减打码量 产品管理 平台首页 保存配置 重置配置 整体风格设置 主题色 …" at bounding box center [692, 367] width 1384 height 734
paste input "kent9085"
type input "kent9085"
click at [512, 171] on div "会员账号： kent9085 重 置 查 询 会员账号 Poloyaoyao 会员姓名 [PERSON_NAME] 账号余额 65.00 操作类型 彩金加款 …" at bounding box center [773, 314] width 1190 height 303
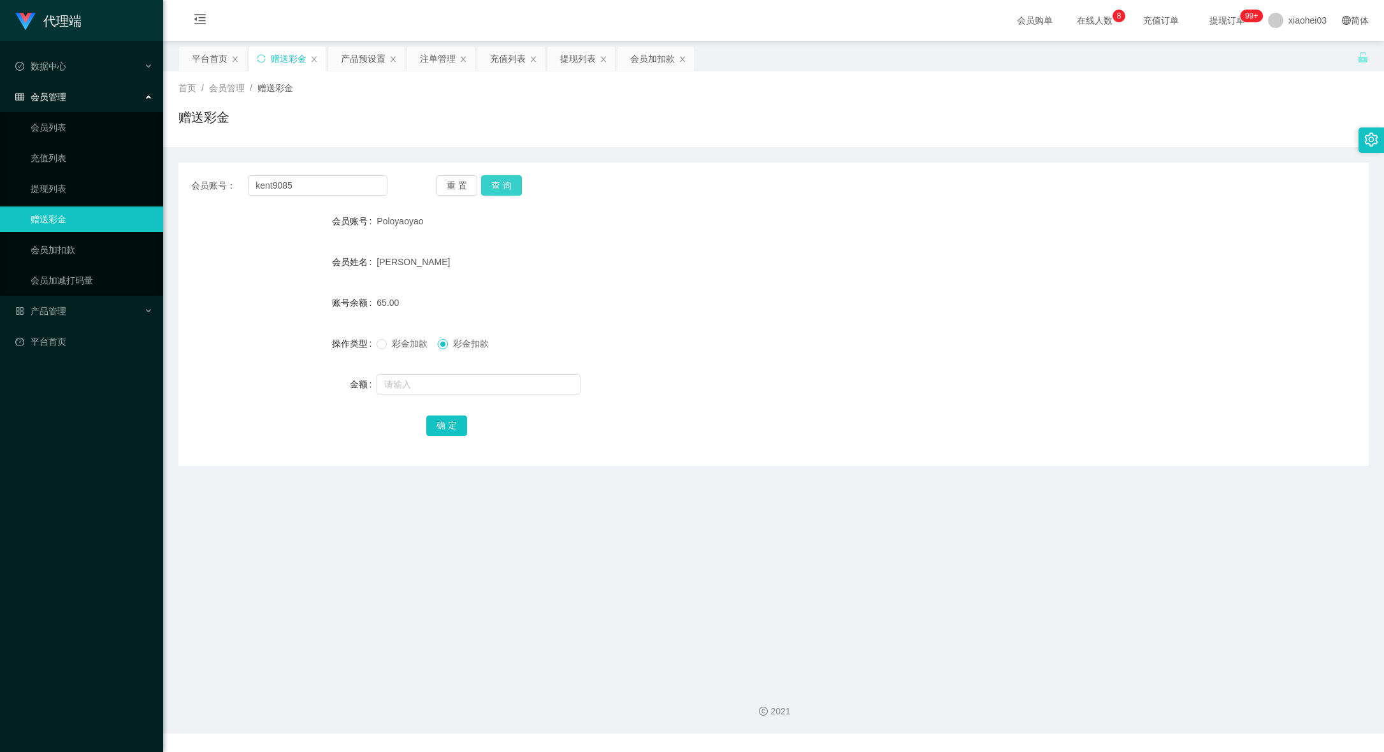
click at [493, 192] on button "查 询" at bounding box center [501, 185] width 41 height 20
click at [694, 273] on div "kent" at bounding box center [724, 261] width 695 height 25
click at [1176, 530] on main "关闭左侧 关闭右侧 关闭其它 刷新页面 平台首页 赠送彩金 产品预设置 注单管理 充值列表 提现列表 会员加扣款 首页 / 会员管理 / 赠送彩金 / 赠送彩…" at bounding box center [773, 357] width 1221 height 633
click at [467, 388] on input "text" at bounding box center [479, 384] width 204 height 20
type input "50"
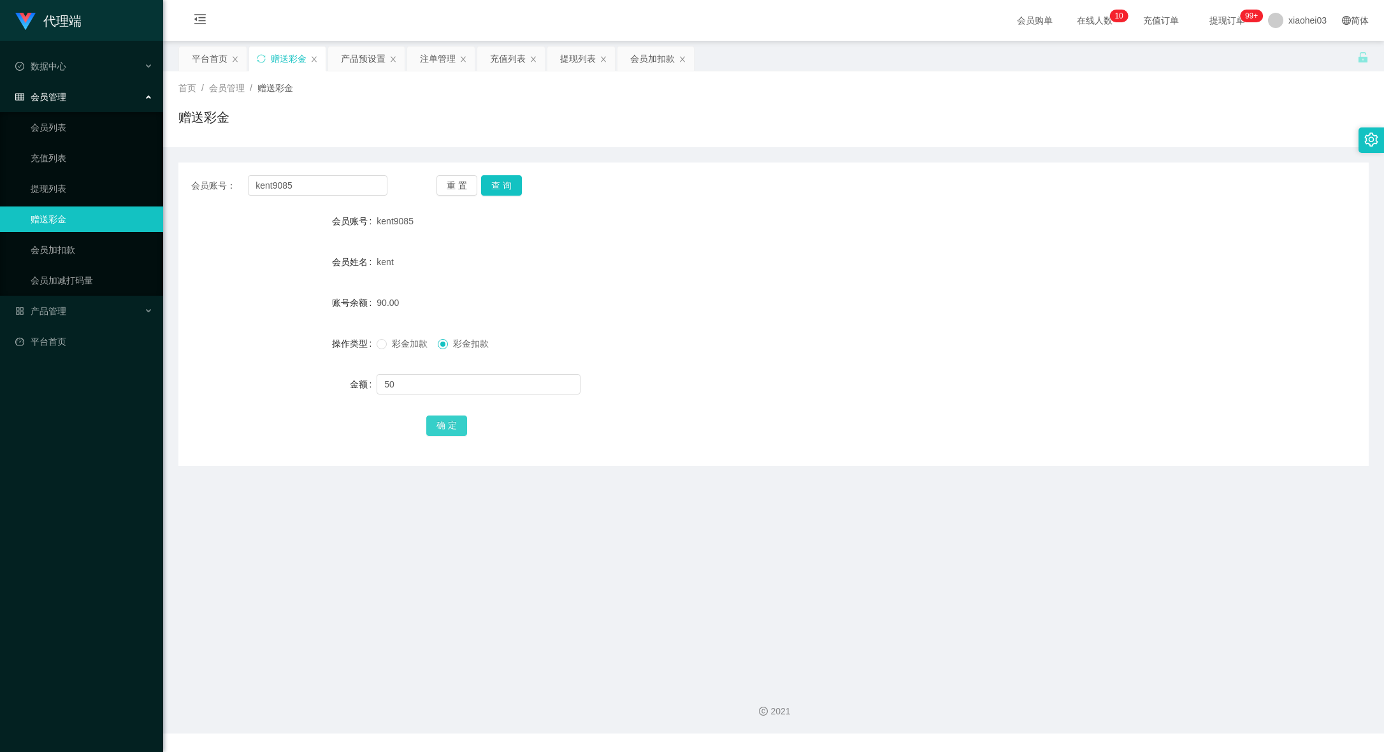
click at [459, 427] on button "确 定" at bounding box center [446, 426] width 41 height 20
click at [723, 329] on form "会员账号 kent9085 会员姓名 kent 账号余额 90.00 操作类型 彩金加款 彩金扣款 金额 确 定" at bounding box center [773, 322] width 1190 height 229
click at [263, 358] on form "会员账号 kent9085 会员姓名 kent 账号余额 40.00 操作类型 彩金加款 彩金扣款 金额 确 定" at bounding box center [773, 322] width 1190 height 229
click at [452, 387] on input "text" at bounding box center [479, 384] width 204 height 20
click at [377, 337] on label "彩金加款" at bounding box center [405, 343] width 56 height 13
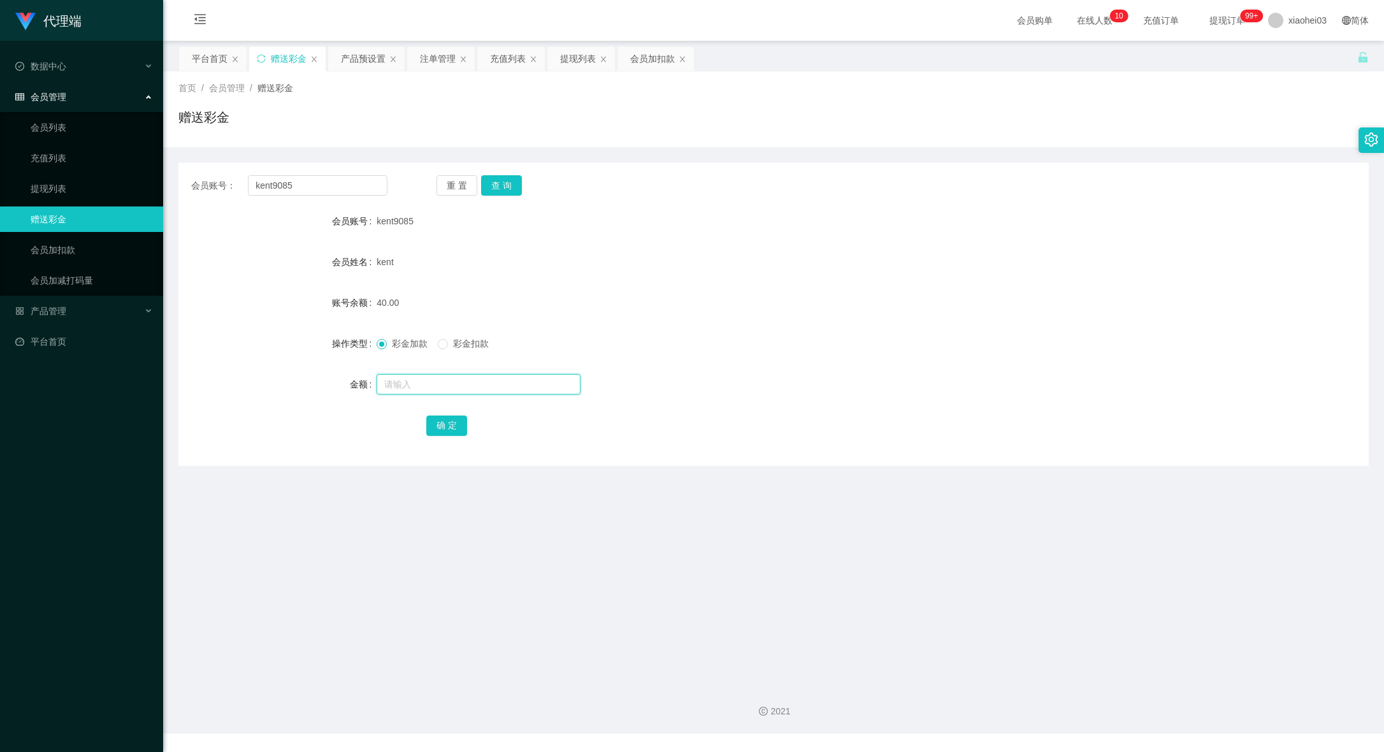
click at [456, 375] on input "text" at bounding box center [479, 384] width 204 height 20
type input "5"
click at [450, 435] on button "确 定" at bounding box center [446, 426] width 41 height 20
drag, startPoint x: 706, startPoint y: 394, endPoint x: 579, endPoint y: 369, distance: 129.4
click at [705, 394] on div at bounding box center [724, 384] width 695 height 25
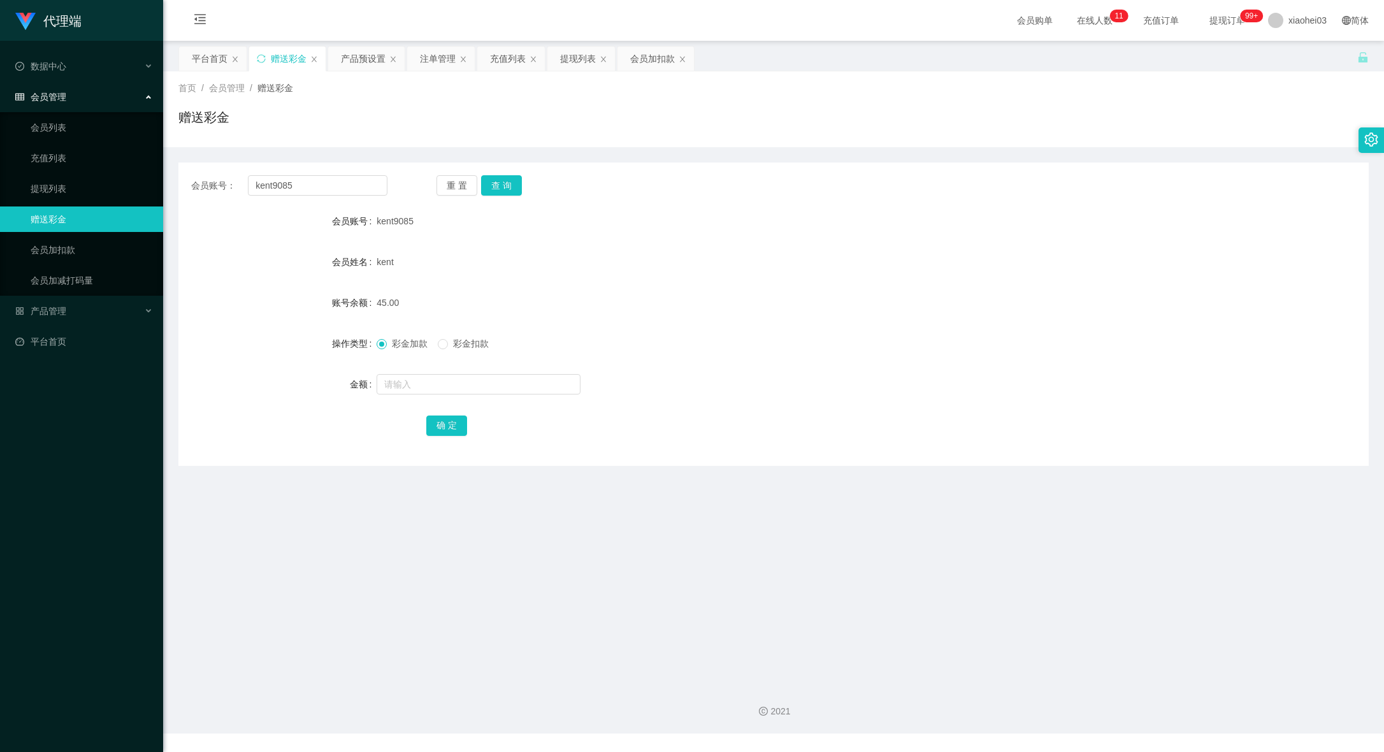
click at [1060, 163] on div "会员账号： kent9085 重 置 查 询 会员账号 kent9085 会员姓名 kent 账号余额 45.00 操作类型 彩金加款 彩金扣款 金额 确 定" at bounding box center [773, 314] width 1190 height 303
drag, startPoint x: 205, startPoint y: 174, endPoint x: 154, endPoint y: 173, distance: 51.0
click at [173, 173] on main "关闭左侧 关闭右侧 关闭其它 刷新页面 平台首页 赠送彩金 产品预设置 注单管理 充值列表 提现列表 会员加扣款 首页 / 会员管理 / 赠送彩金 / 赠送彩…" at bounding box center [773, 357] width 1221 height 633
paste input "Scam123"
click at [500, 178] on button "查 询" at bounding box center [501, 185] width 41 height 20
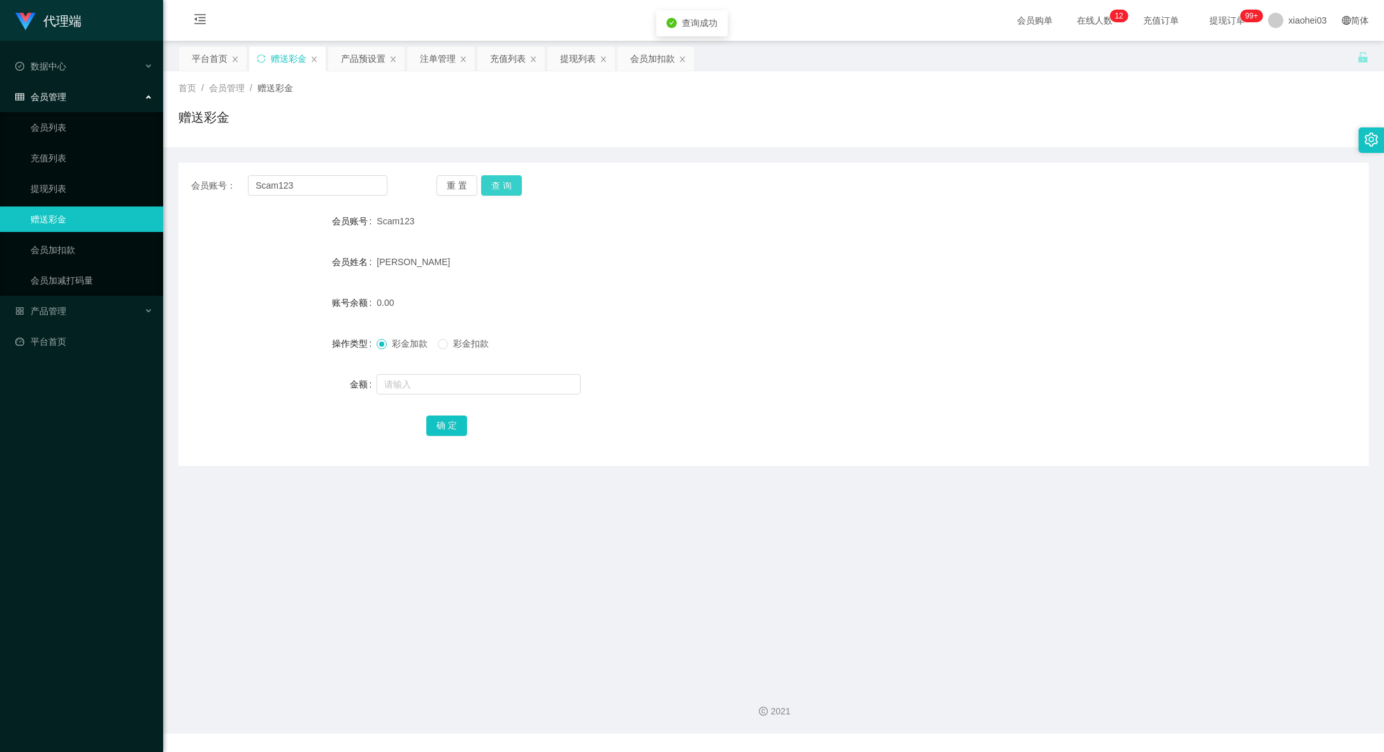
drag, startPoint x: 499, startPoint y: 178, endPoint x: 505, endPoint y: 185, distance: 9.1
click at [500, 178] on button "查 询" at bounding box center [501, 185] width 41 height 20
drag, startPoint x: 1134, startPoint y: 155, endPoint x: 1118, endPoint y: 159, distance: 15.6
click at [1134, 155] on div "会员账号： Scam123 重 置 查 询 会员账号 Scam123 会员姓名 [PERSON_NAME] 账号余额 0.00 操作类型 彩金加款 彩金扣款 …" at bounding box center [773, 306] width 1190 height 319
drag, startPoint x: 333, startPoint y: 187, endPoint x: 157, endPoint y: 164, distance: 177.4
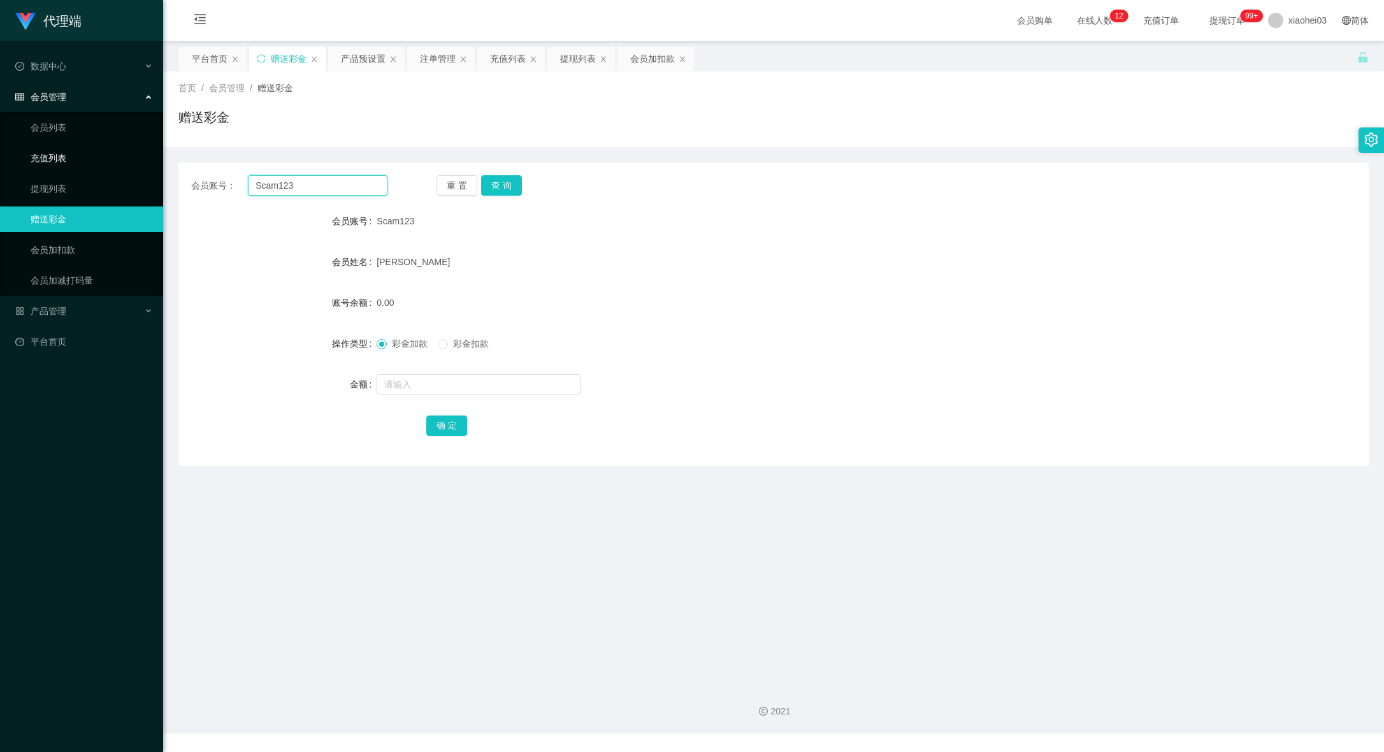
click at [20, 170] on section "代理端 数据中心 会员管理 会员列表 充值列表 提现列表 赠送彩金 会员加扣款 会员加减打码量 产品管理 平台首页 保存配置 重置配置 整体风格设置 主题色 …" at bounding box center [692, 367] width 1384 height 734
paste input "87578752"
type input "87578752"
click at [511, 178] on button "查 询" at bounding box center [501, 185] width 41 height 20
click at [1176, 427] on div "确 定" at bounding box center [773, 424] width 1190 height 25
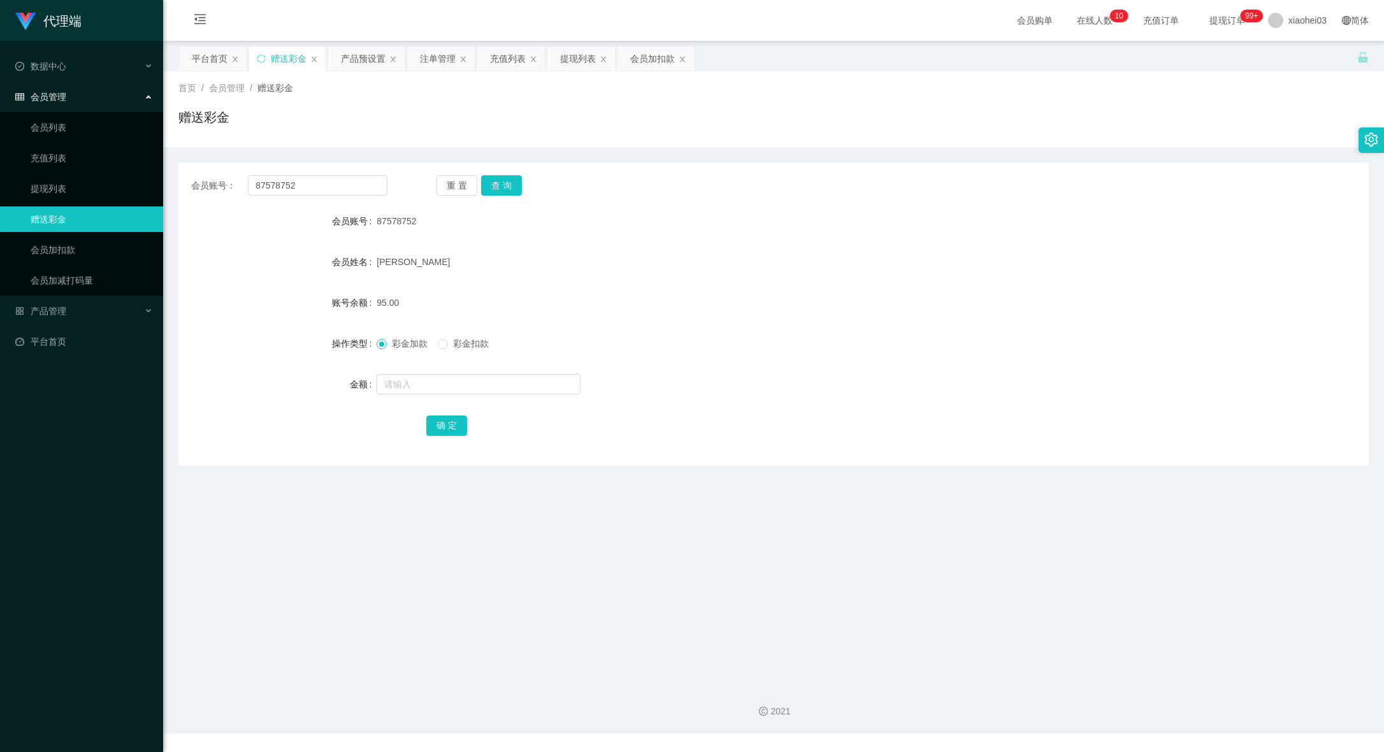
click at [266, 415] on div "确 定" at bounding box center [773, 424] width 1190 height 25
drag, startPoint x: 585, startPoint y: 61, endPoint x: 583, endPoint y: 73, distance: 12.3
click at [584, 61] on div "提现列表" at bounding box center [578, 59] width 36 height 24
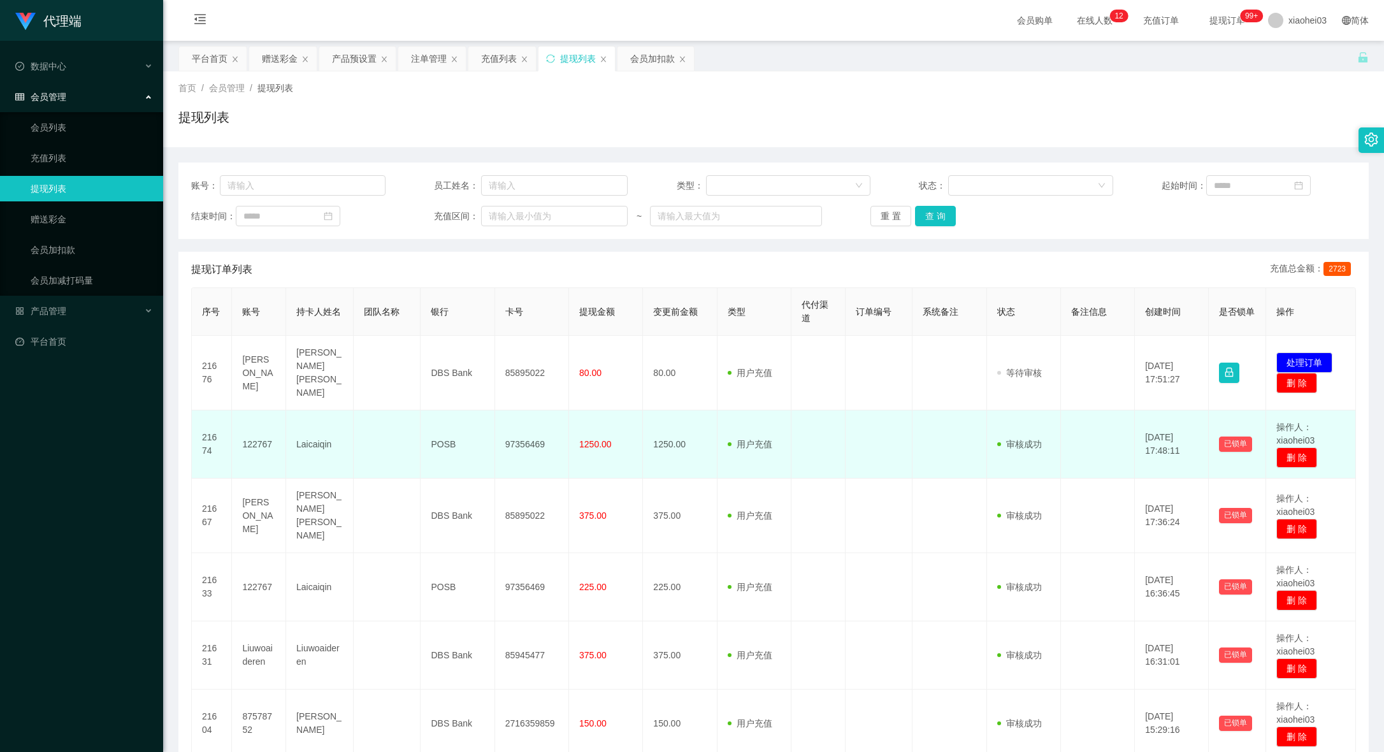
click at [242, 448] on td "122767" at bounding box center [259, 444] width 54 height 68
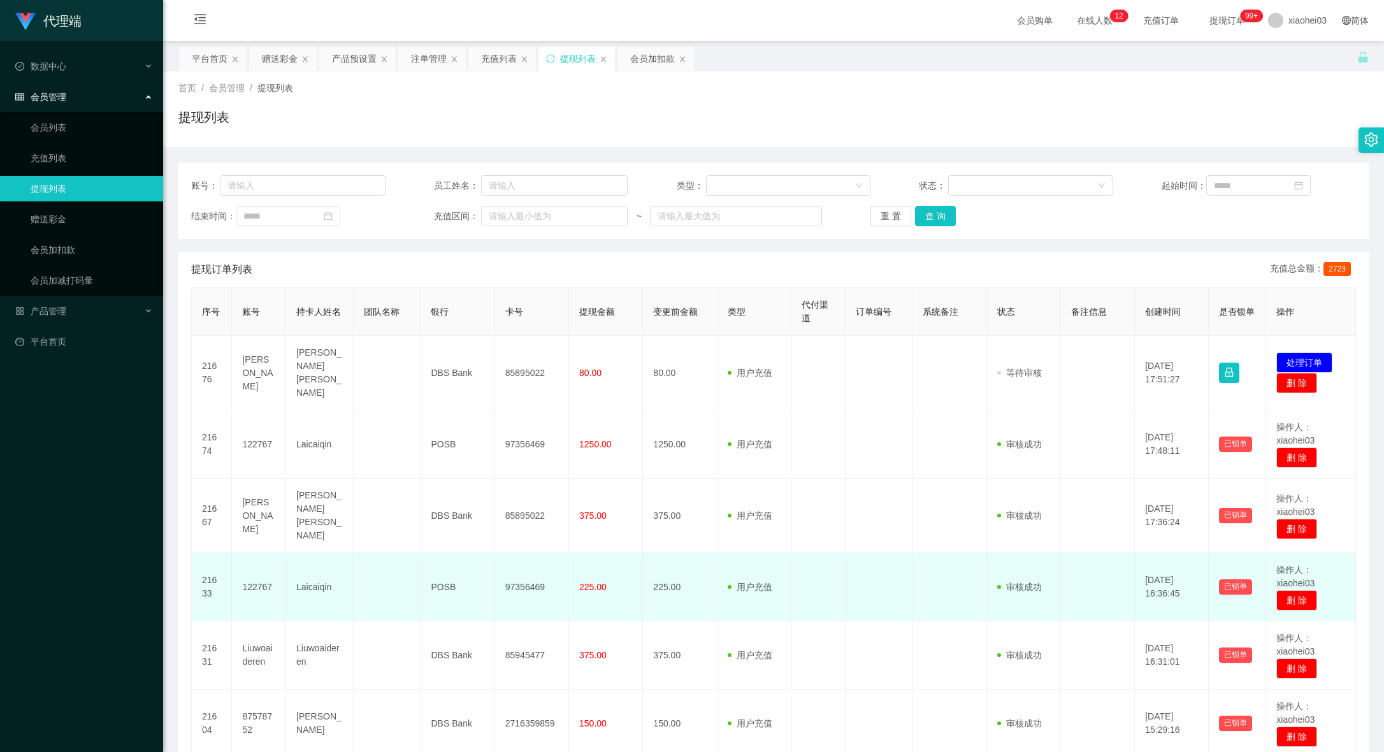
drag, startPoint x: 692, startPoint y: 515, endPoint x: 708, endPoint y: 553, distance: 40.8
click at [693, 522] on td "375.00" at bounding box center [680, 516] width 74 height 75
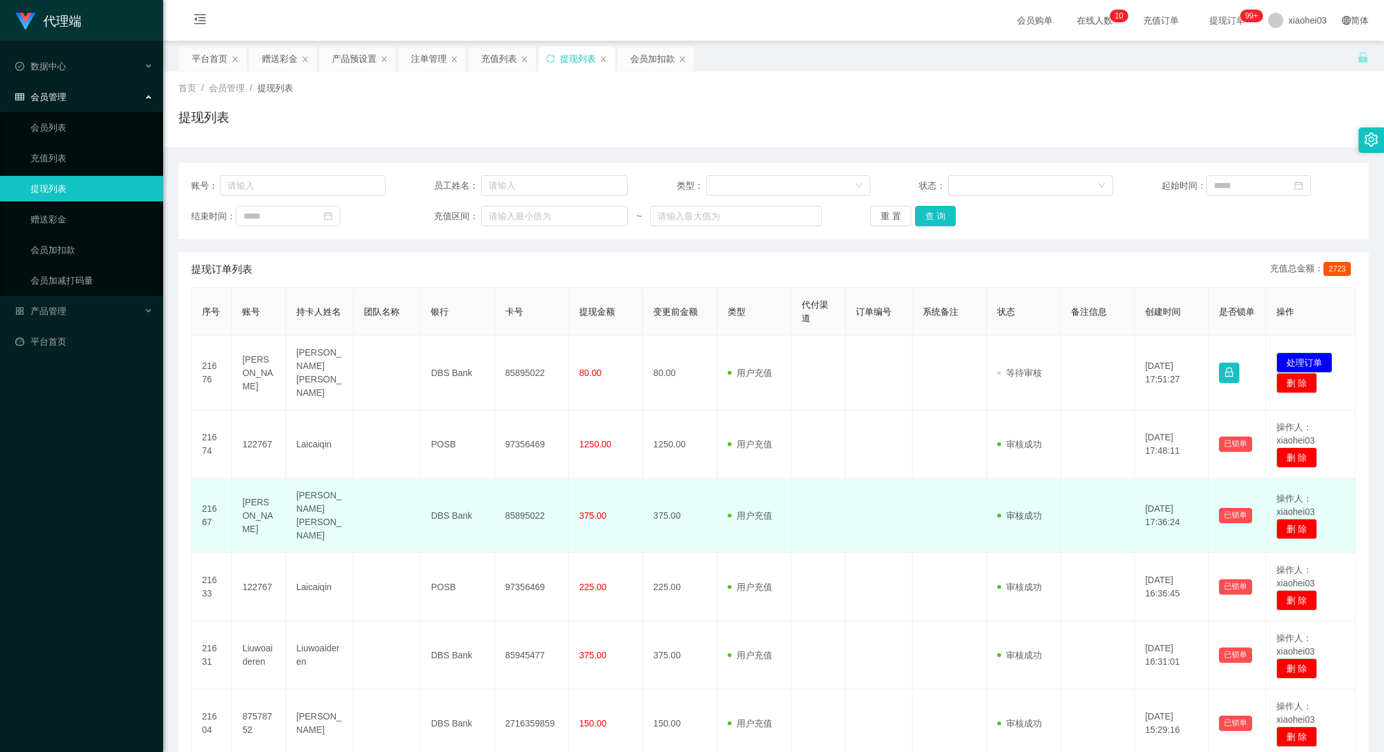
click at [520, 503] on td "85895022" at bounding box center [532, 516] width 74 height 75
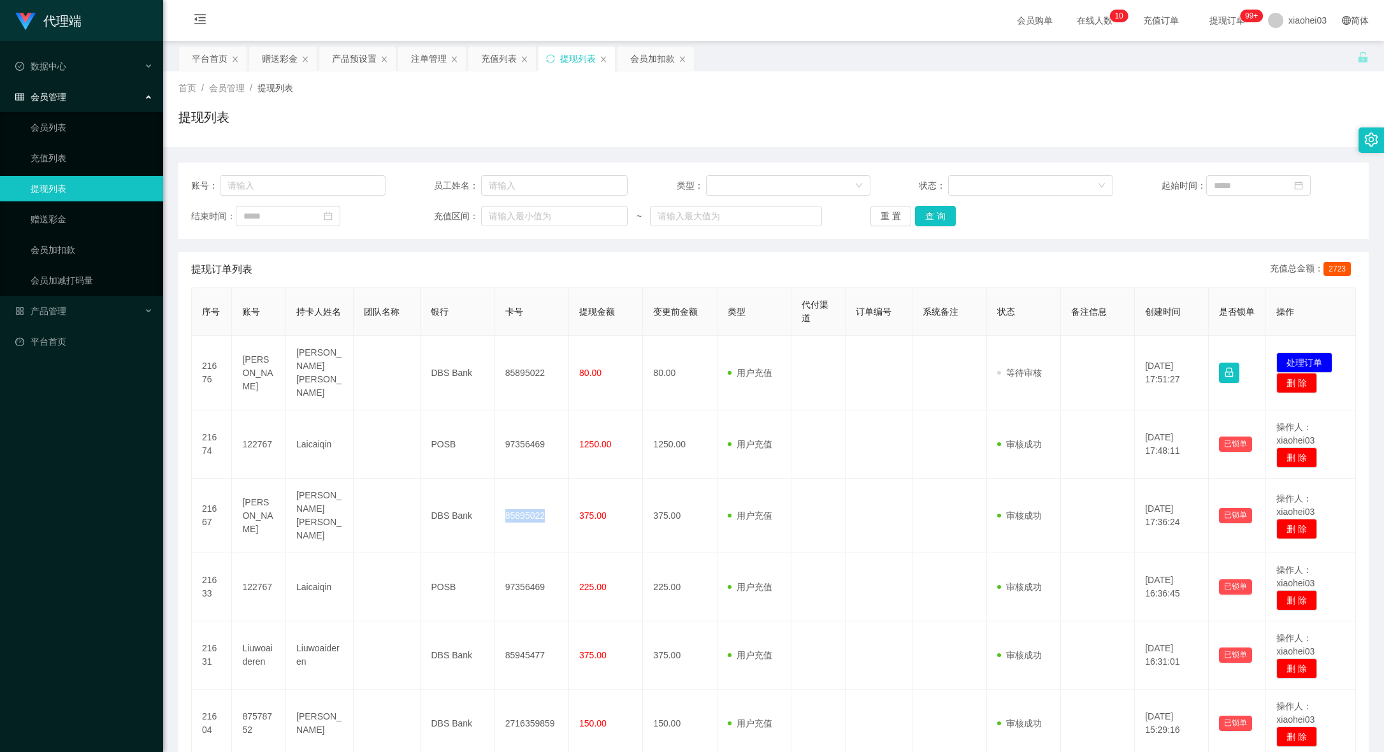
copy td "85895022"
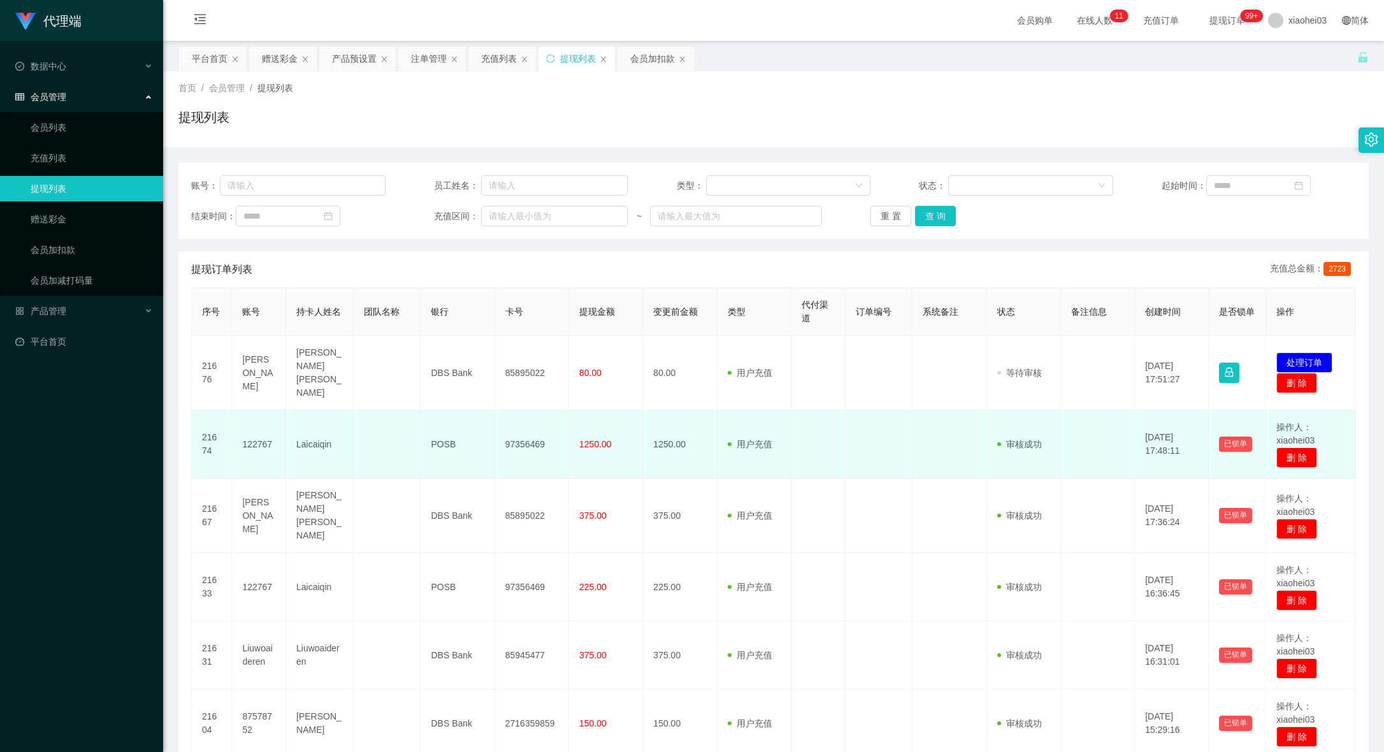
drag, startPoint x: 1121, startPoint y: 394, endPoint x: 1090, endPoint y: 400, distance: 31.1
click at [1121, 394] on td at bounding box center [1098, 373] width 74 height 75
click at [860, 430] on td at bounding box center [880, 444] width 68 height 68
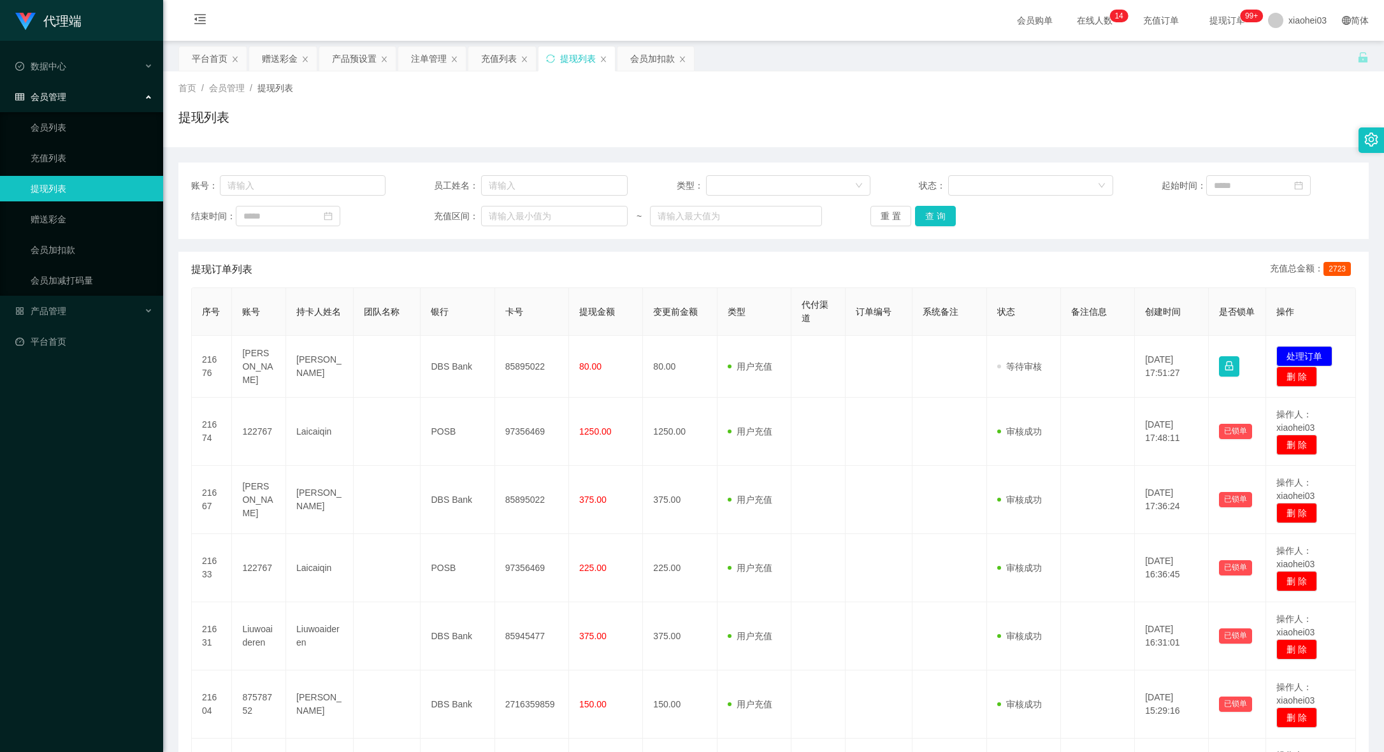
click at [1092, 96] on div "首页 / 会员管理 / 提现列表 / 提现列表" at bounding box center [773, 109] width 1190 height 55
click at [425, 69] on div "注单管理" at bounding box center [429, 59] width 36 height 24
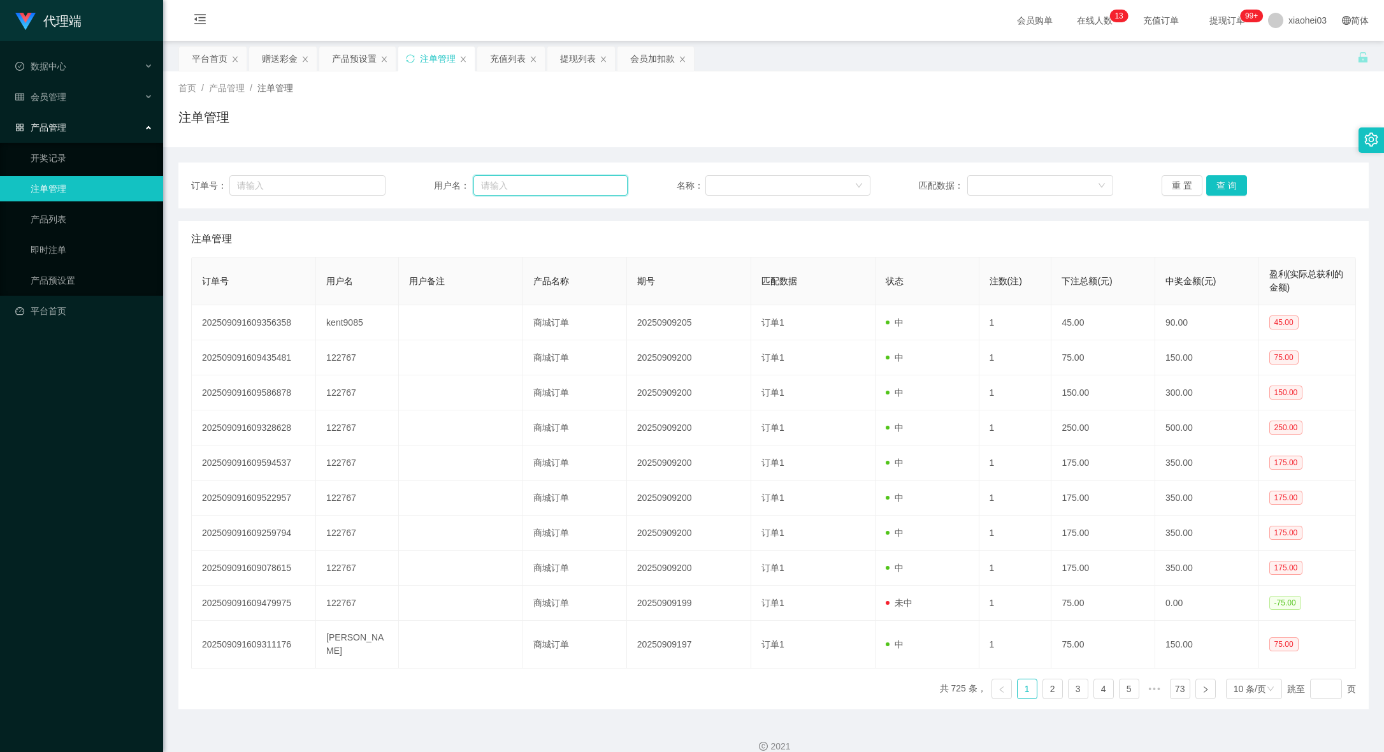
click at [528, 188] on input "text" at bounding box center [551, 185] width 154 height 20
paste input "clarencechin426"
type input "clarencechin426"
click at [1226, 184] on button "查 询" at bounding box center [1226, 185] width 41 height 20
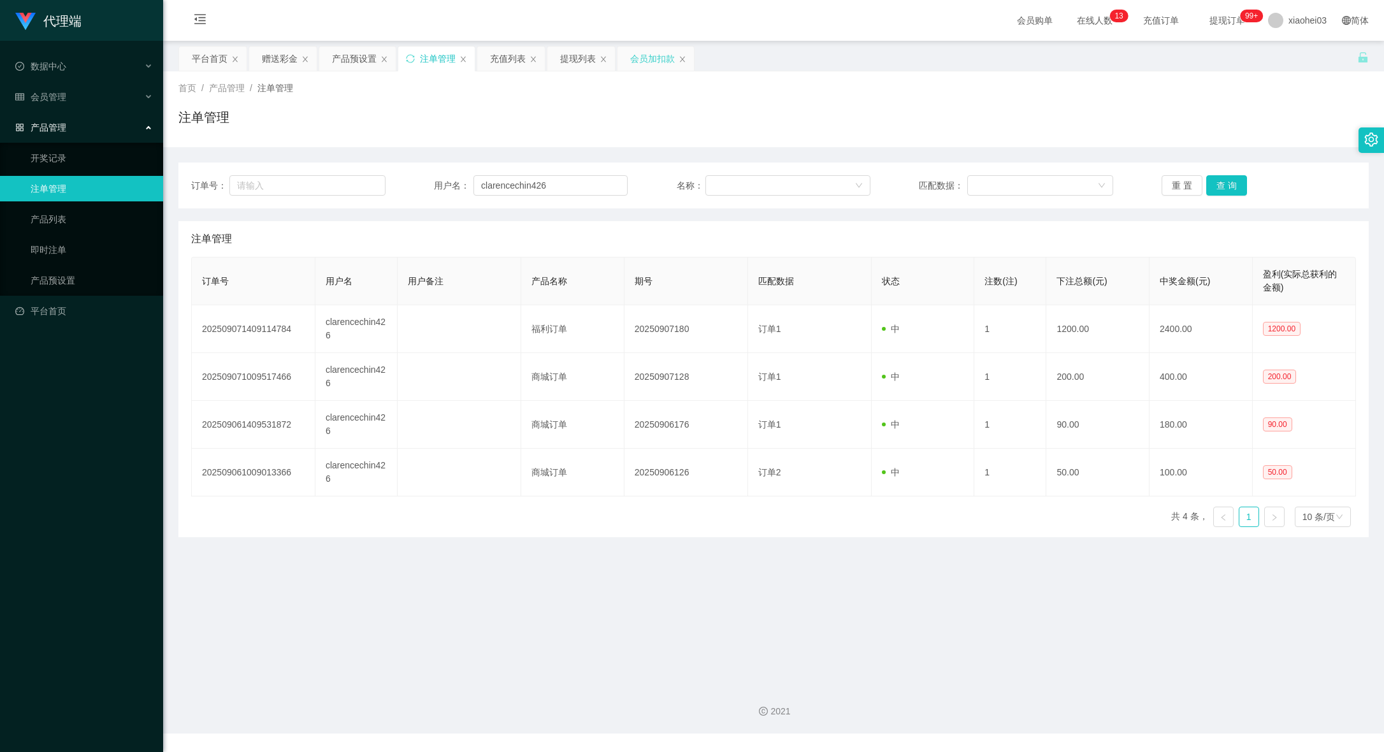
click at [654, 60] on div "会员加扣款" at bounding box center [652, 59] width 45 height 24
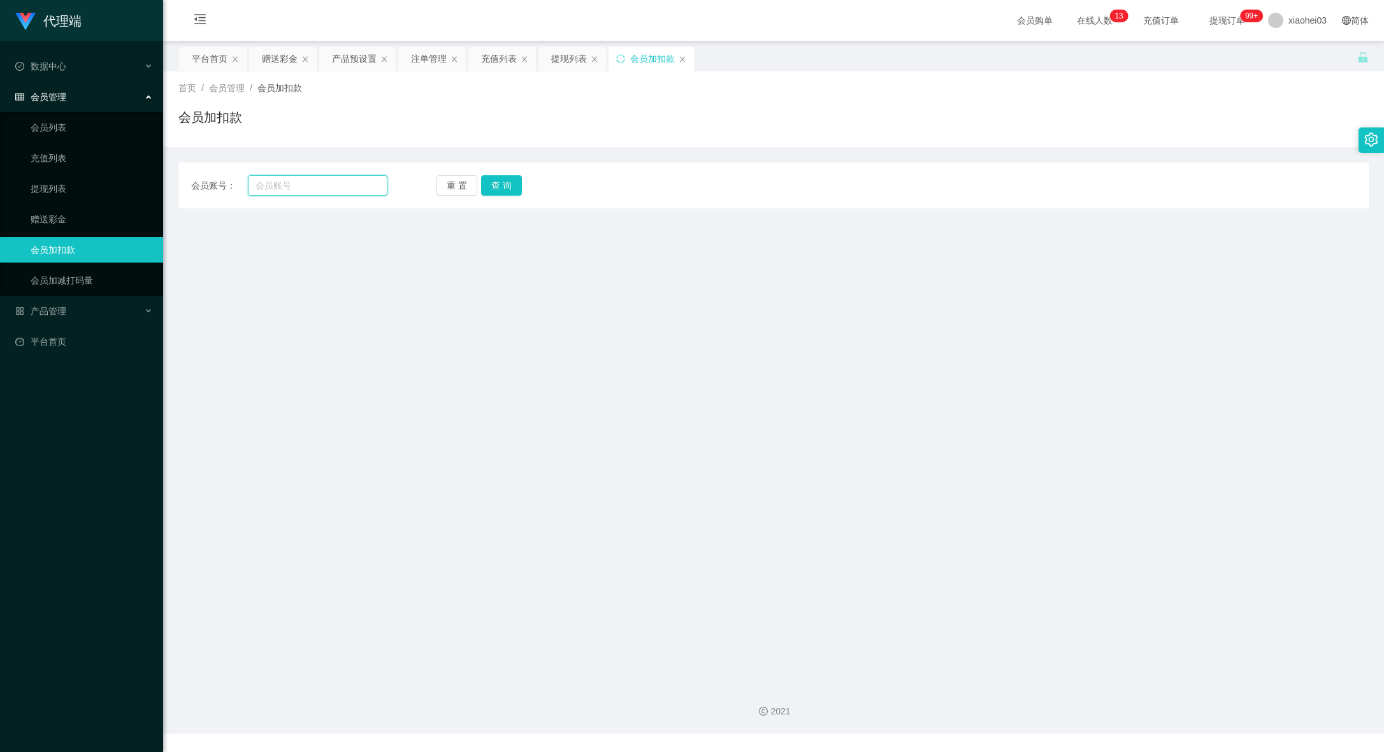
click at [358, 188] on input "text" at bounding box center [318, 185] width 140 height 20
paste input "Poloyaoyao"
type input "Poloyaoyao"
click at [503, 192] on button "查 询" at bounding box center [501, 185] width 41 height 20
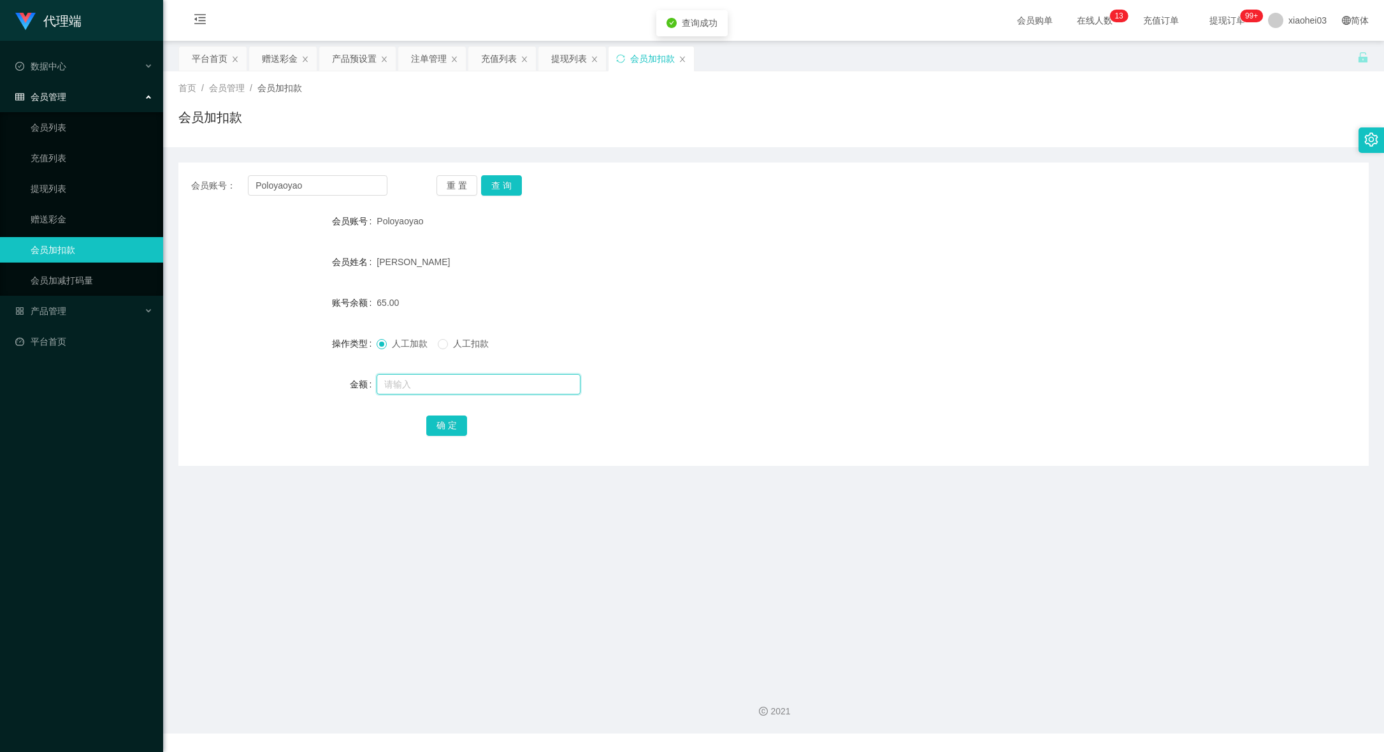
click at [472, 389] on input "text" at bounding box center [479, 384] width 204 height 20
type input "300"
click at [450, 423] on button "确 定" at bounding box center [446, 426] width 41 height 20
drag, startPoint x: 704, startPoint y: 370, endPoint x: 765, endPoint y: 445, distance: 97.0
click at [704, 370] on form "会员账号 Poloyaoyao 会员姓名 [PERSON_NAME] 账号余额 365.00 操作类型 人工加款 人工扣款 金额 确 定" at bounding box center [773, 322] width 1190 height 229
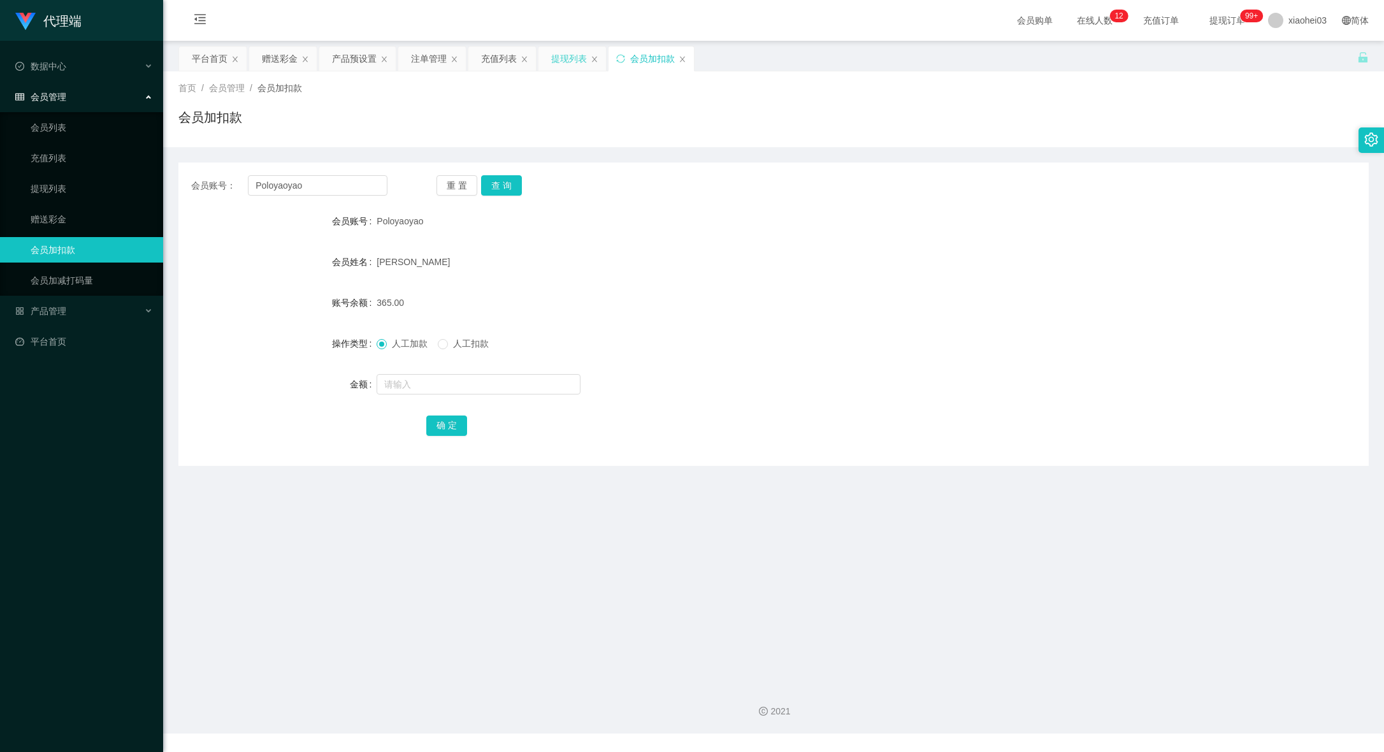
click at [577, 65] on div "提现列表" at bounding box center [569, 59] width 36 height 24
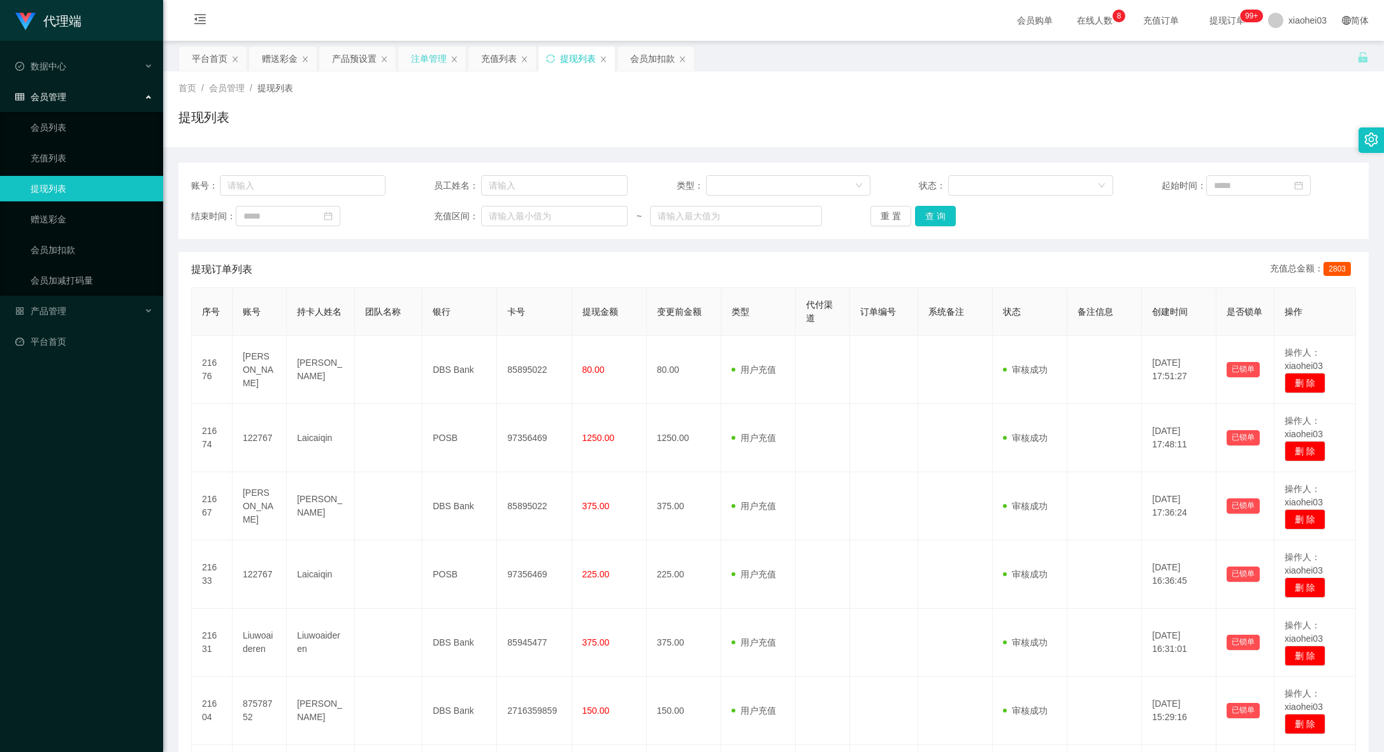
click at [440, 66] on div "注单管理" at bounding box center [429, 59] width 36 height 24
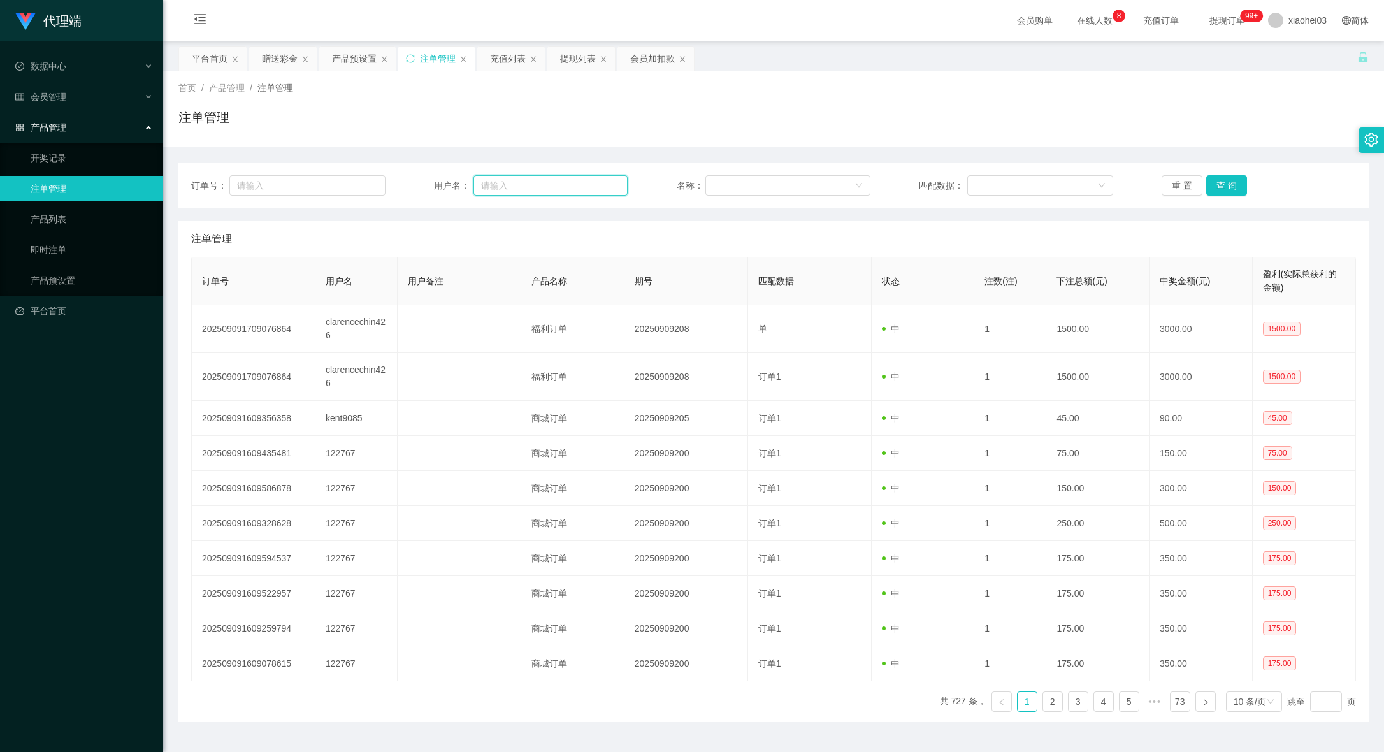
click at [564, 176] on input "text" at bounding box center [551, 185] width 154 height 20
paste input "clarencechin426"
type input "clarencechin426"
click at [1235, 177] on button "查 询" at bounding box center [1226, 185] width 41 height 20
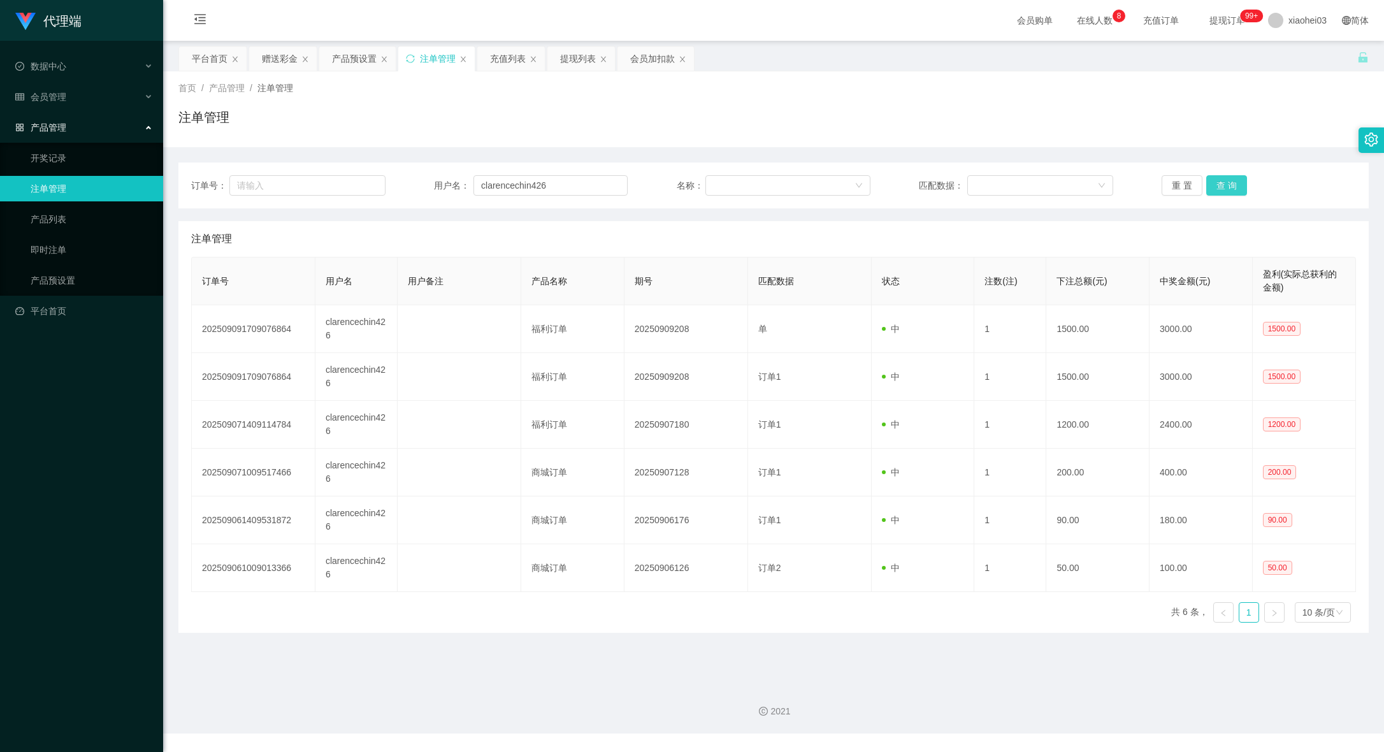
click at [1234, 177] on button "查 询" at bounding box center [1226, 185] width 41 height 20
drag, startPoint x: 574, startPoint y: 180, endPoint x: 198, endPoint y: 192, distance: 376.8
click at [205, 192] on div "订单号： 用户名： clarencechin426 名称： 匹配数据： 重 置 查 询" at bounding box center [773, 185] width 1165 height 20
click at [497, 55] on div "充值列表" at bounding box center [508, 59] width 36 height 24
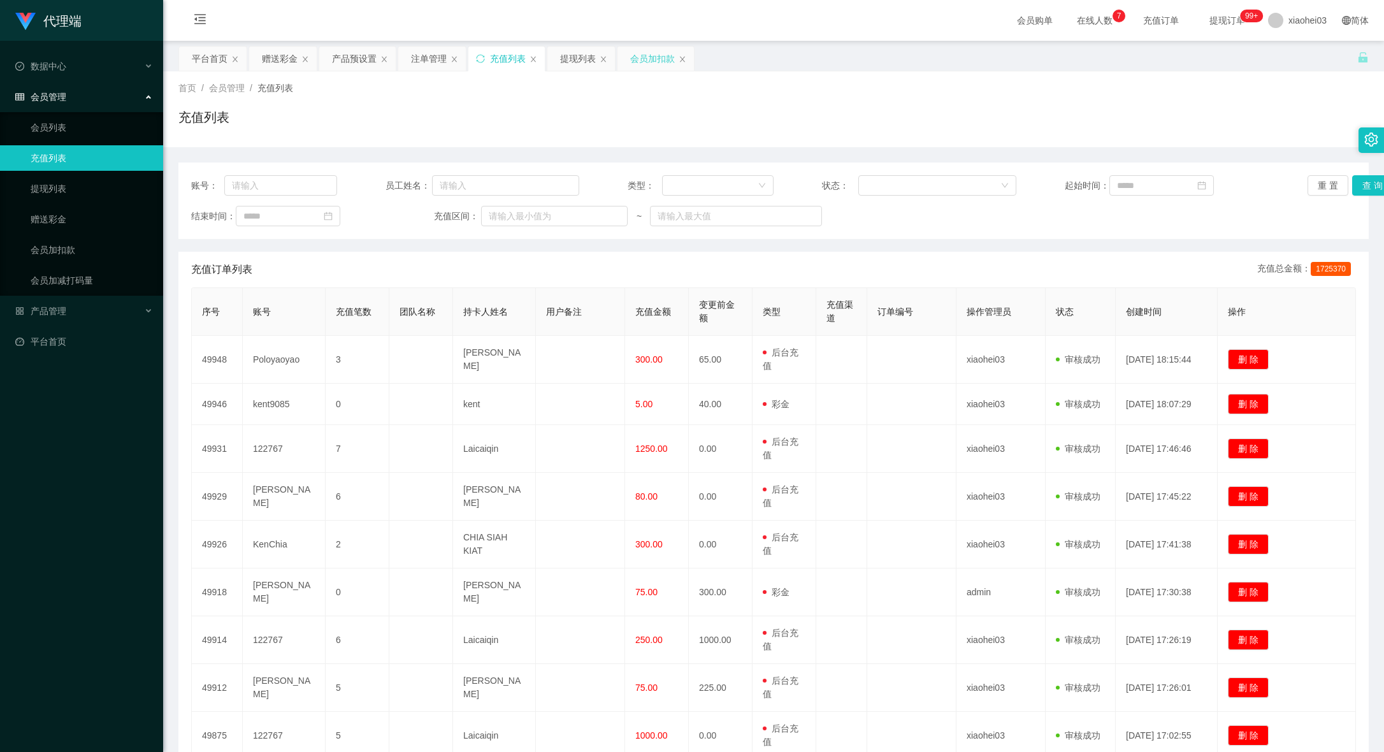
click at [648, 60] on div "会员加扣款" at bounding box center [652, 59] width 45 height 24
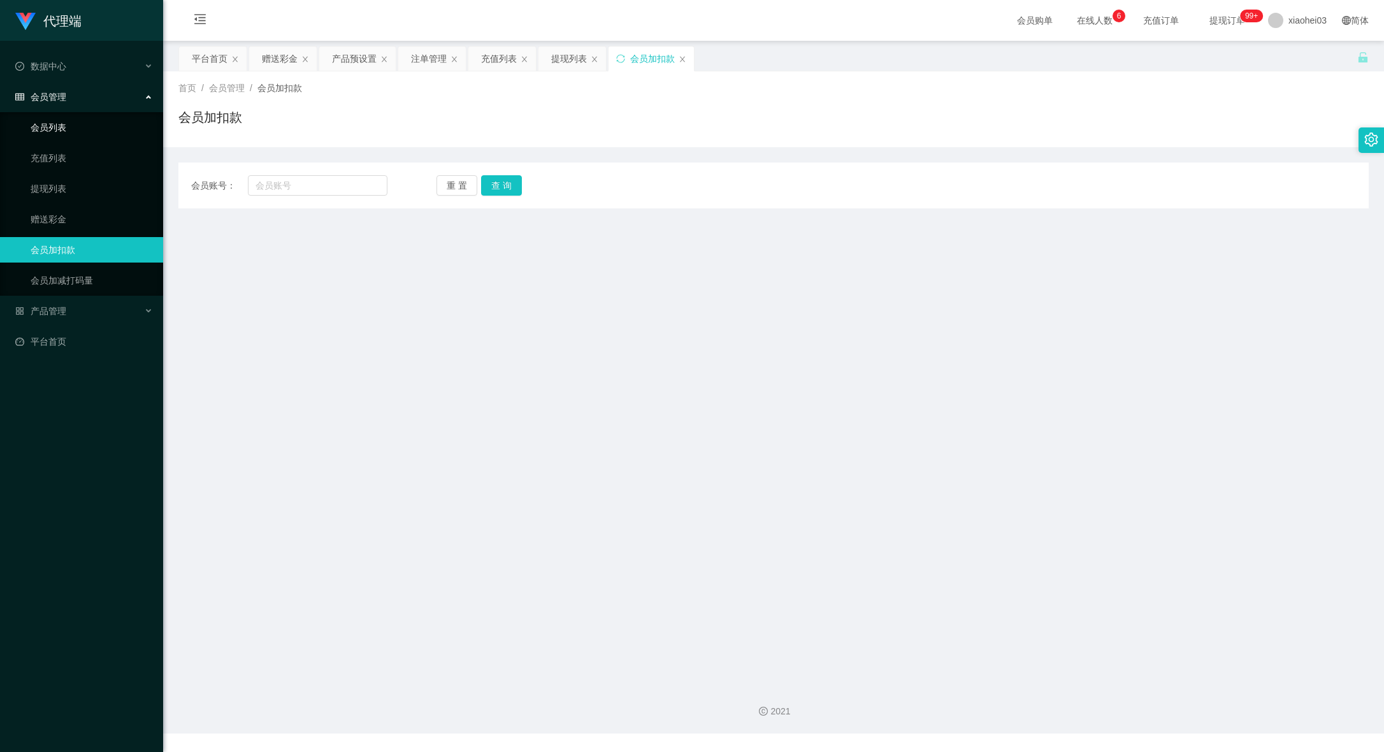
click at [80, 129] on link "会员列表" at bounding box center [92, 127] width 122 height 25
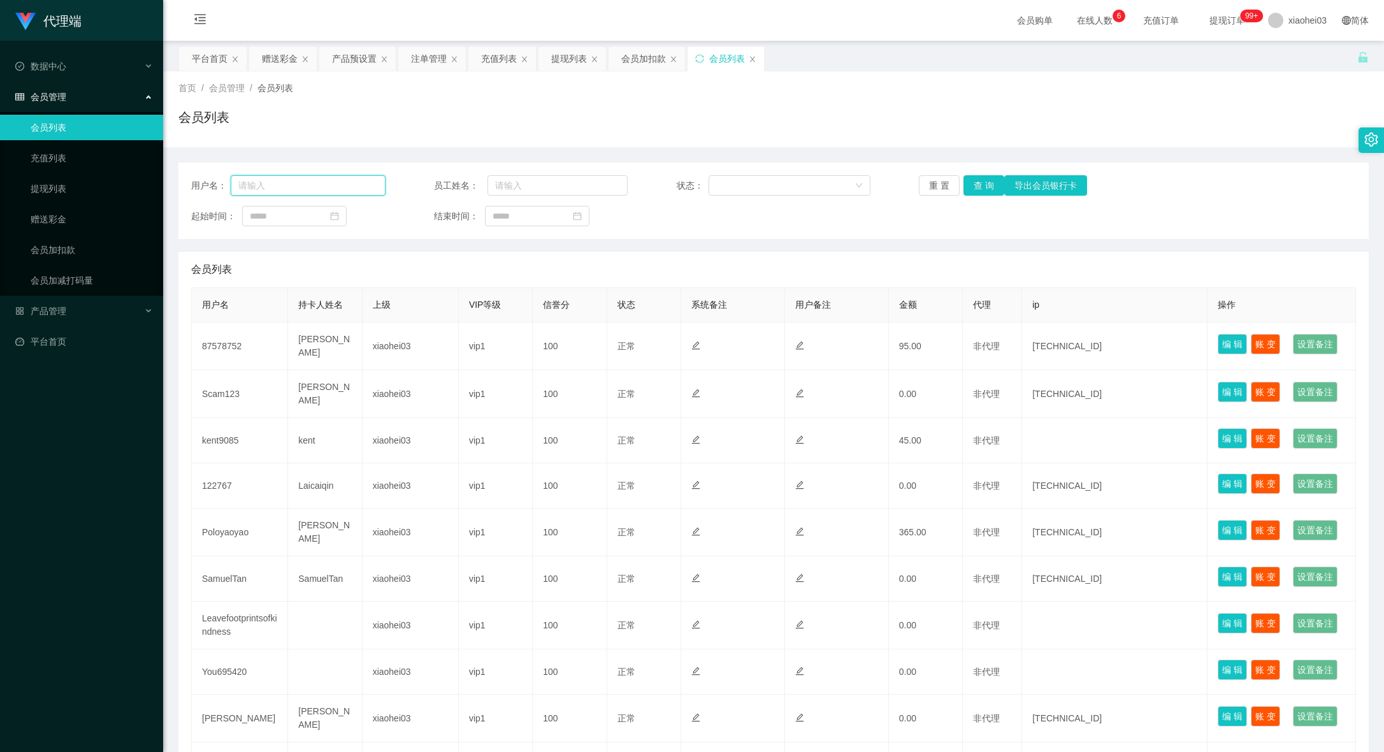
click at [310, 190] on input "text" at bounding box center [308, 185] width 154 height 20
paste input "clarencechin426"
type input "clarencechin426"
click at [981, 178] on button "查 询" at bounding box center [984, 185] width 41 height 20
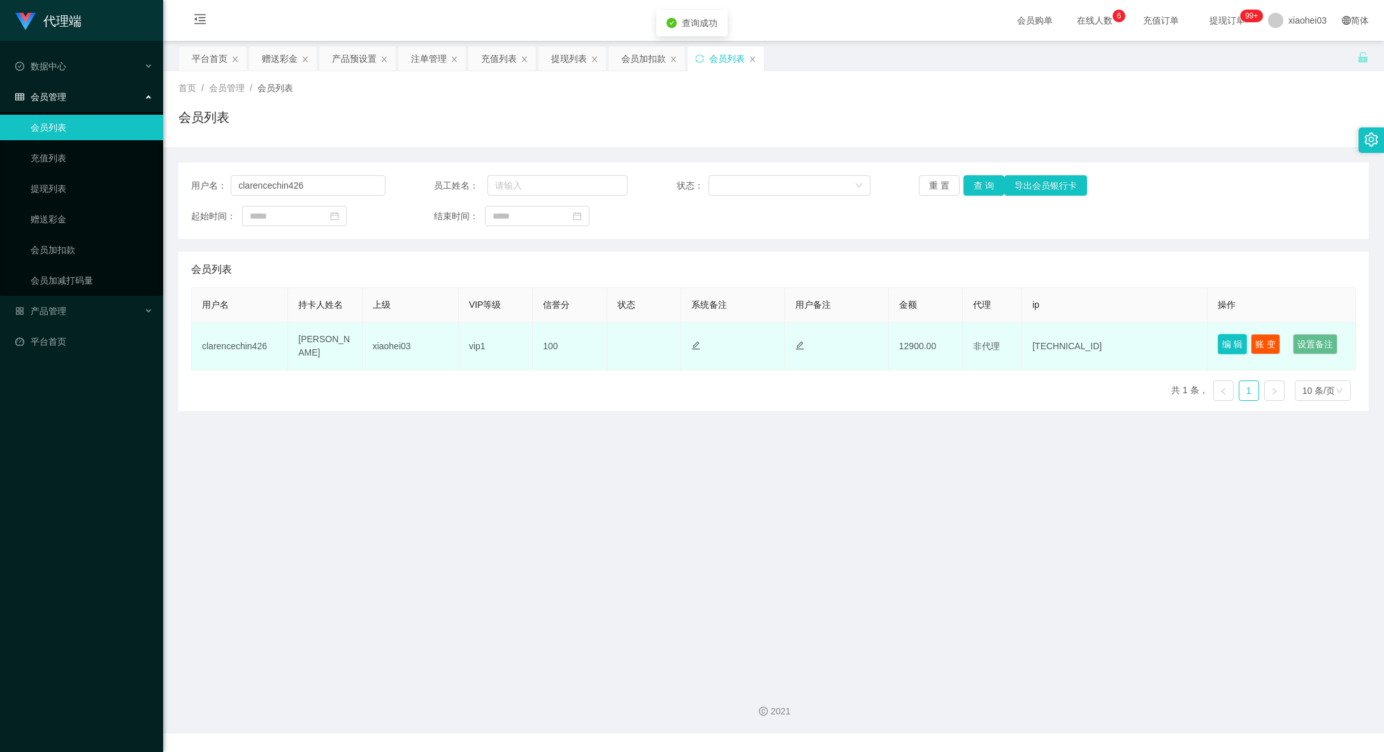
click at [1235, 341] on button "编 辑" at bounding box center [1232, 344] width 29 height 20
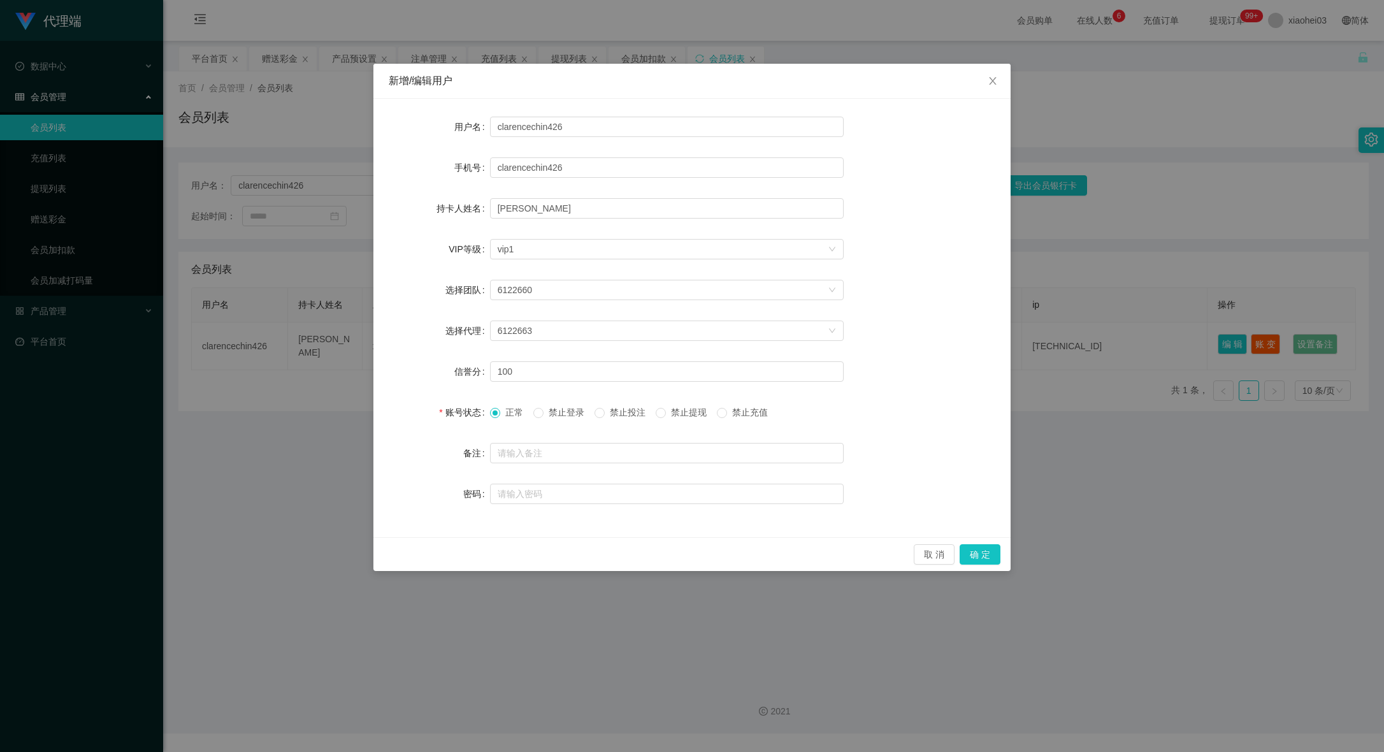
click at [990, 544] on div "取 消 确 定" at bounding box center [691, 554] width 637 height 34
click at [978, 561] on button "确 定" at bounding box center [980, 554] width 41 height 20
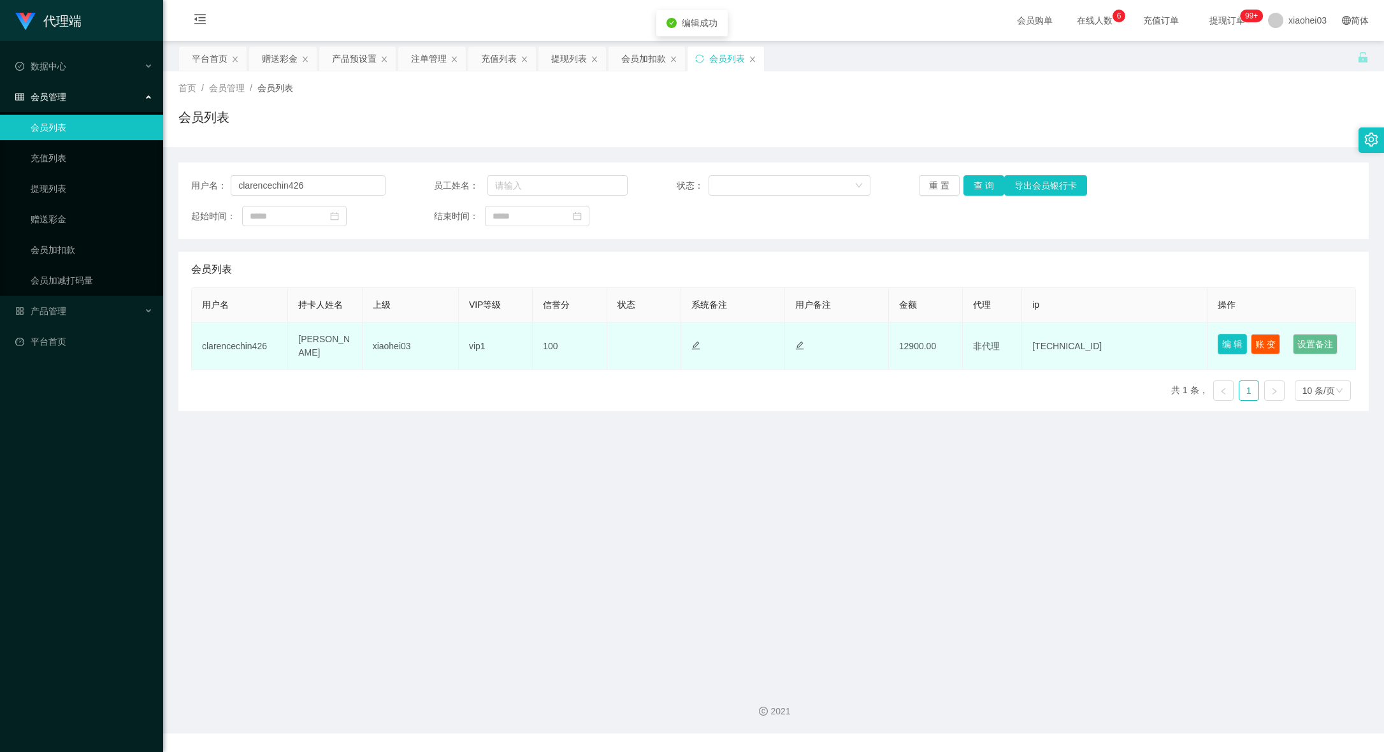
click at [1224, 349] on button "编 辑" at bounding box center [1232, 344] width 29 height 20
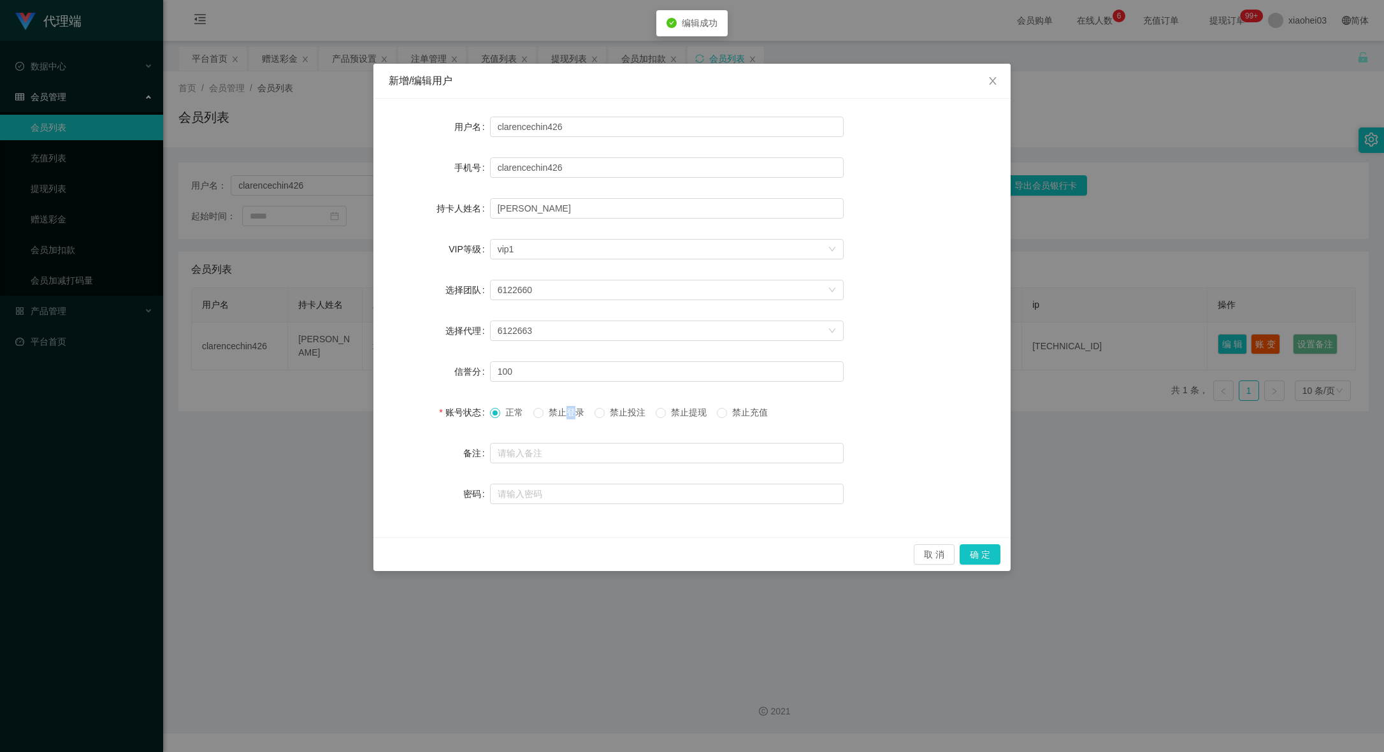
click at [567, 407] on span "禁止登录" at bounding box center [567, 412] width 46 height 10
click at [507, 416] on span "正常" at bounding box center [514, 412] width 28 height 10
click at [559, 411] on span "禁止登录" at bounding box center [567, 412] width 46 height 10
click at [502, 419] on label "正常" at bounding box center [509, 412] width 38 height 13
click at [983, 547] on button "确 定" at bounding box center [980, 554] width 41 height 20
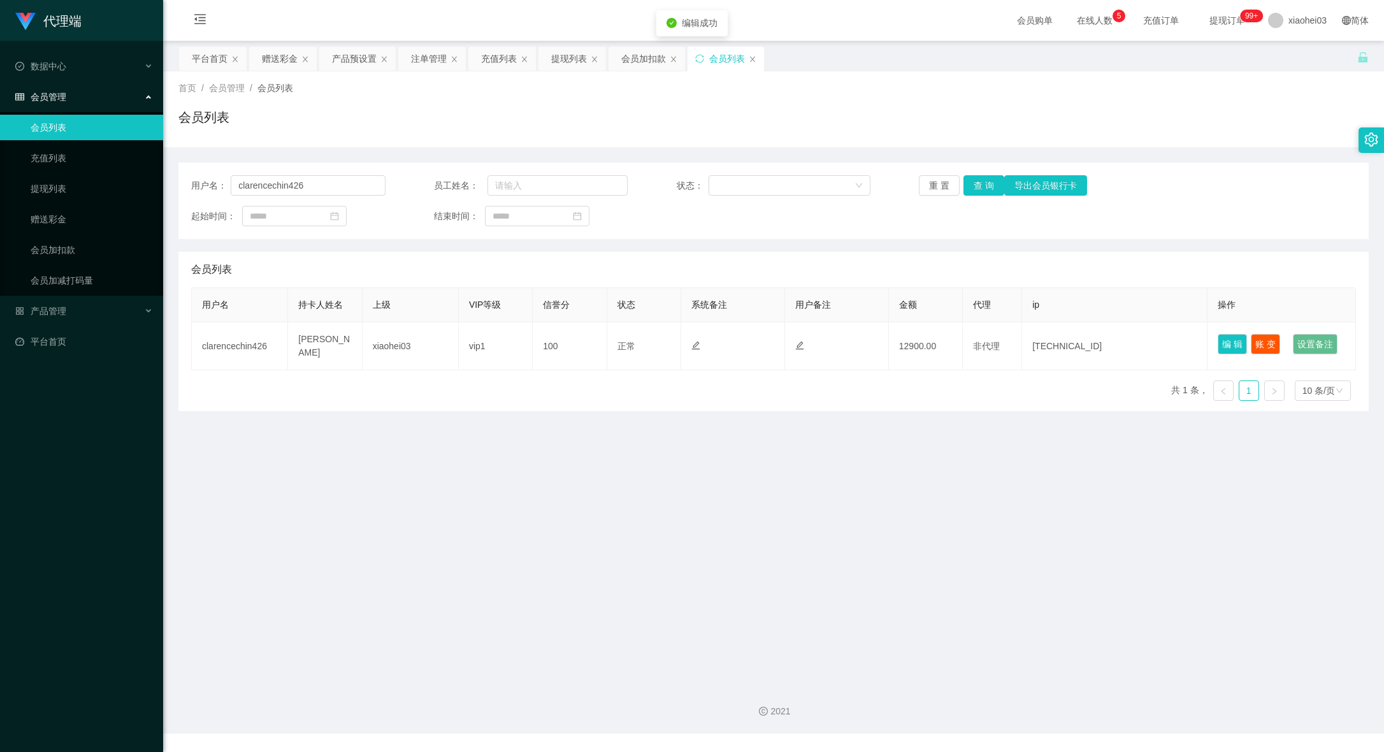
click at [1085, 500] on main "关闭左侧 关闭右侧 关闭其它 刷新页面 平台首页 赠送彩金 产品预设置 注单管理 充值列表 提现列表 会员加扣款 会员列表 首页 / 会员管理 / 会员列表 …" at bounding box center [773, 357] width 1221 height 633
click at [554, 65] on div "提现列表" at bounding box center [569, 59] width 36 height 24
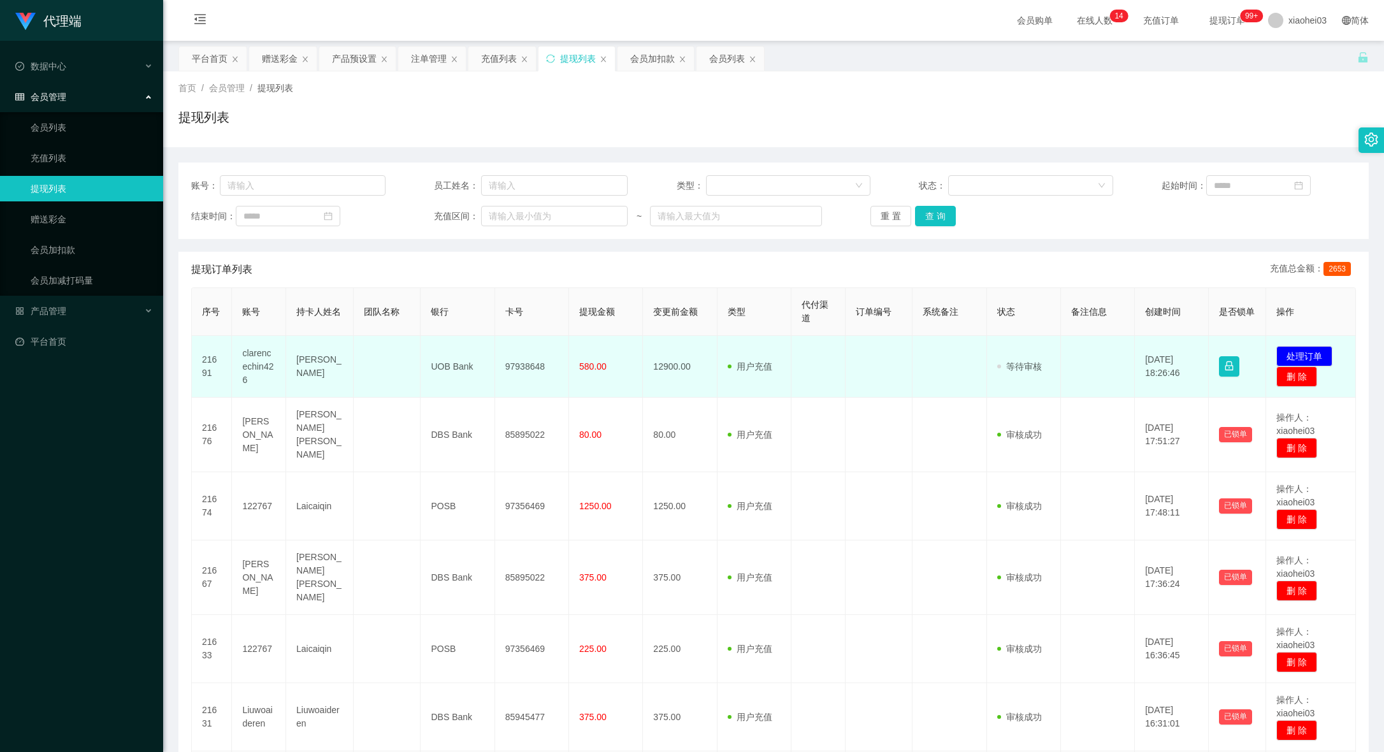
click at [523, 359] on td "97938648" at bounding box center [532, 367] width 74 height 62
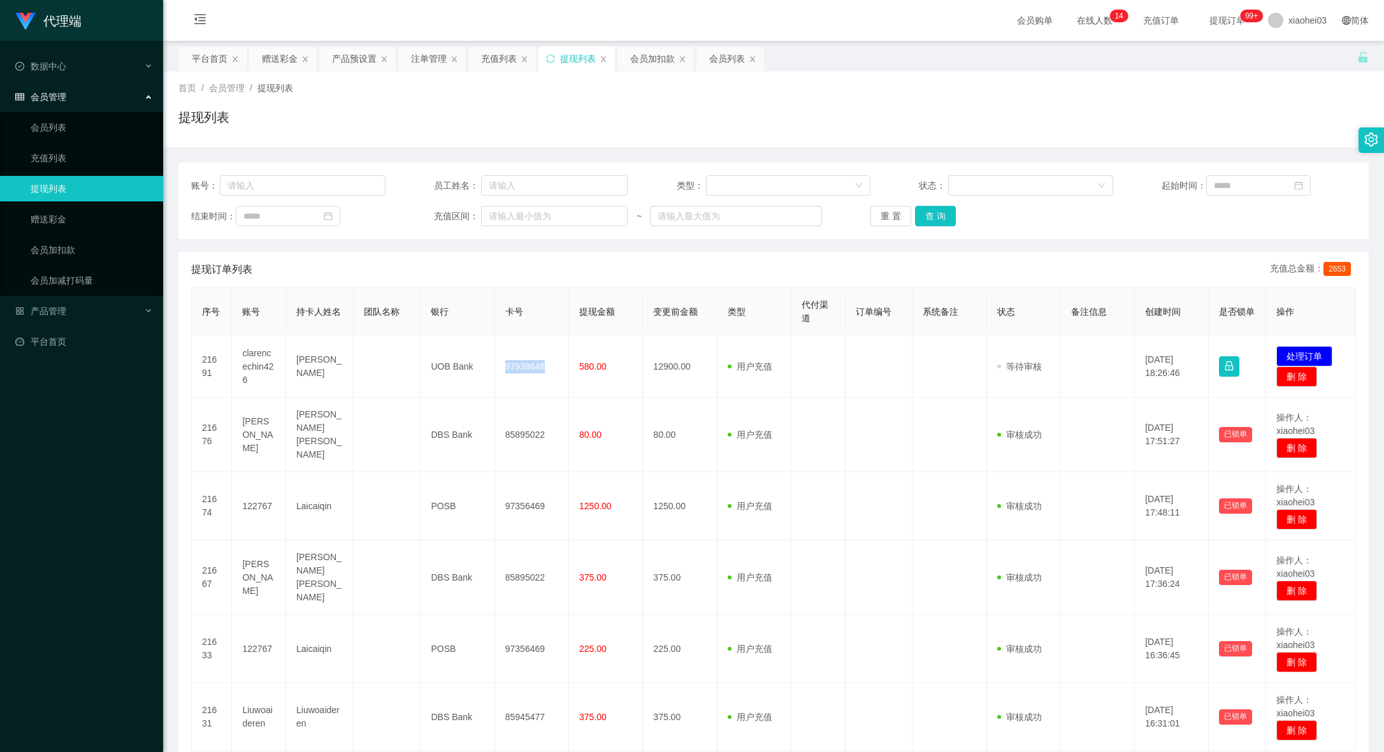
copy td "97938648"
click at [1270, 27] on div "xiaohei03" at bounding box center [1298, 20] width 74 height 41
click at [1289, 25] on span "xiaohei03" at bounding box center [1308, 20] width 38 height 41
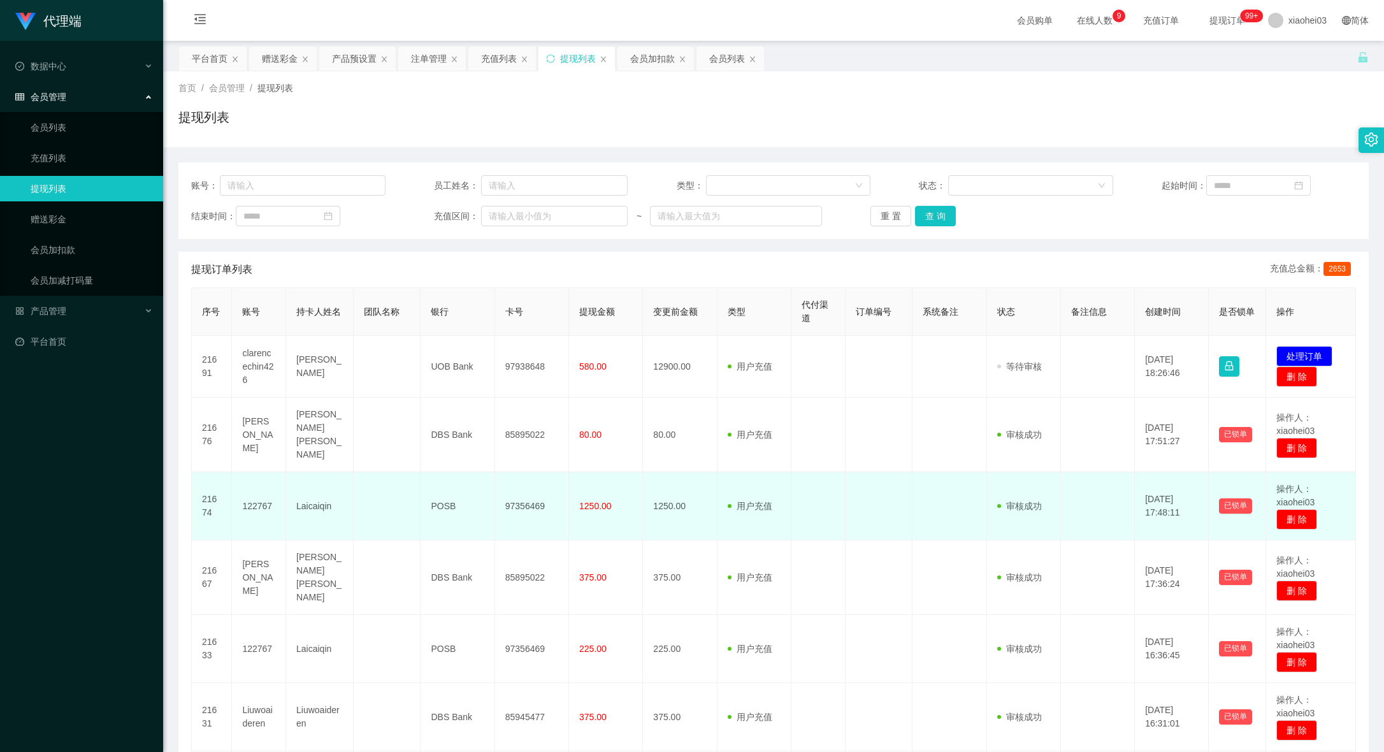
click at [915, 515] on td at bounding box center [950, 506] width 74 height 68
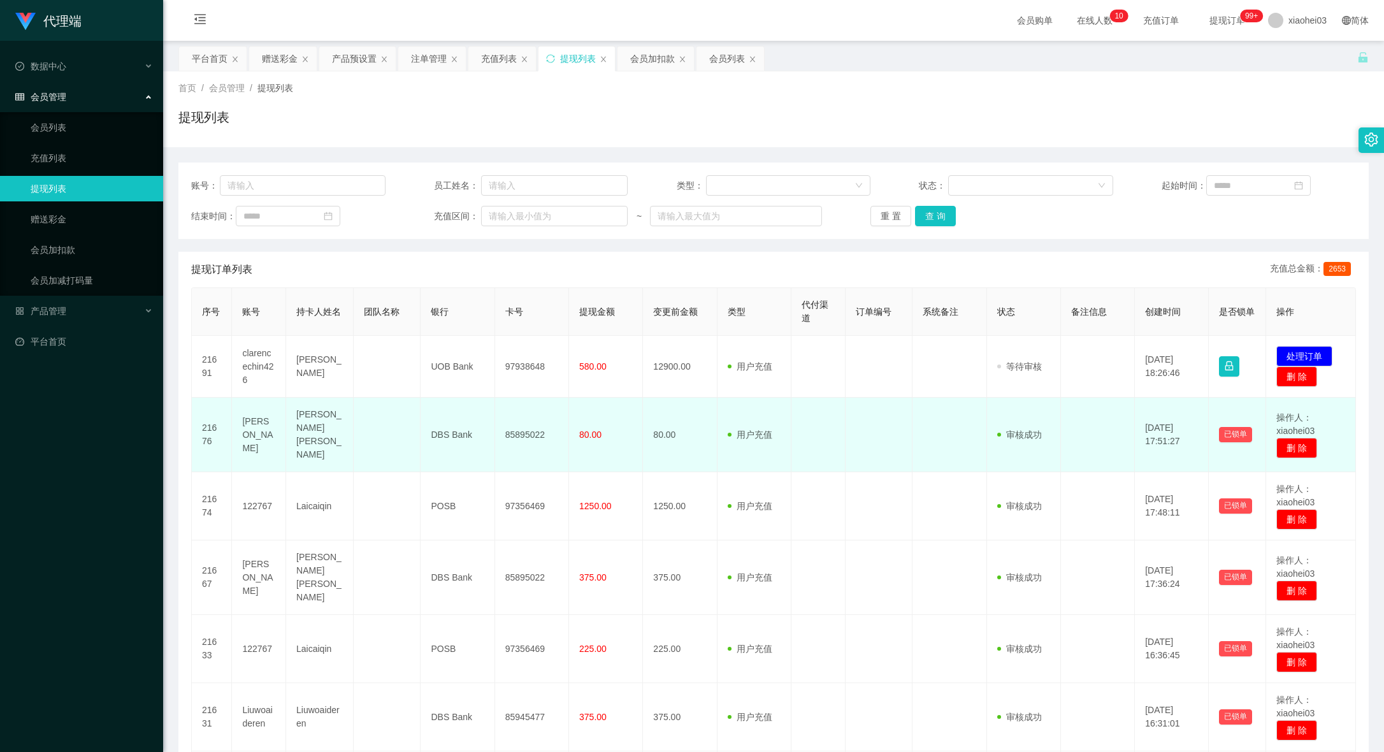
click at [1034, 405] on td "审核驳回 审核成功 等待审核" at bounding box center [1024, 435] width 74 height 75
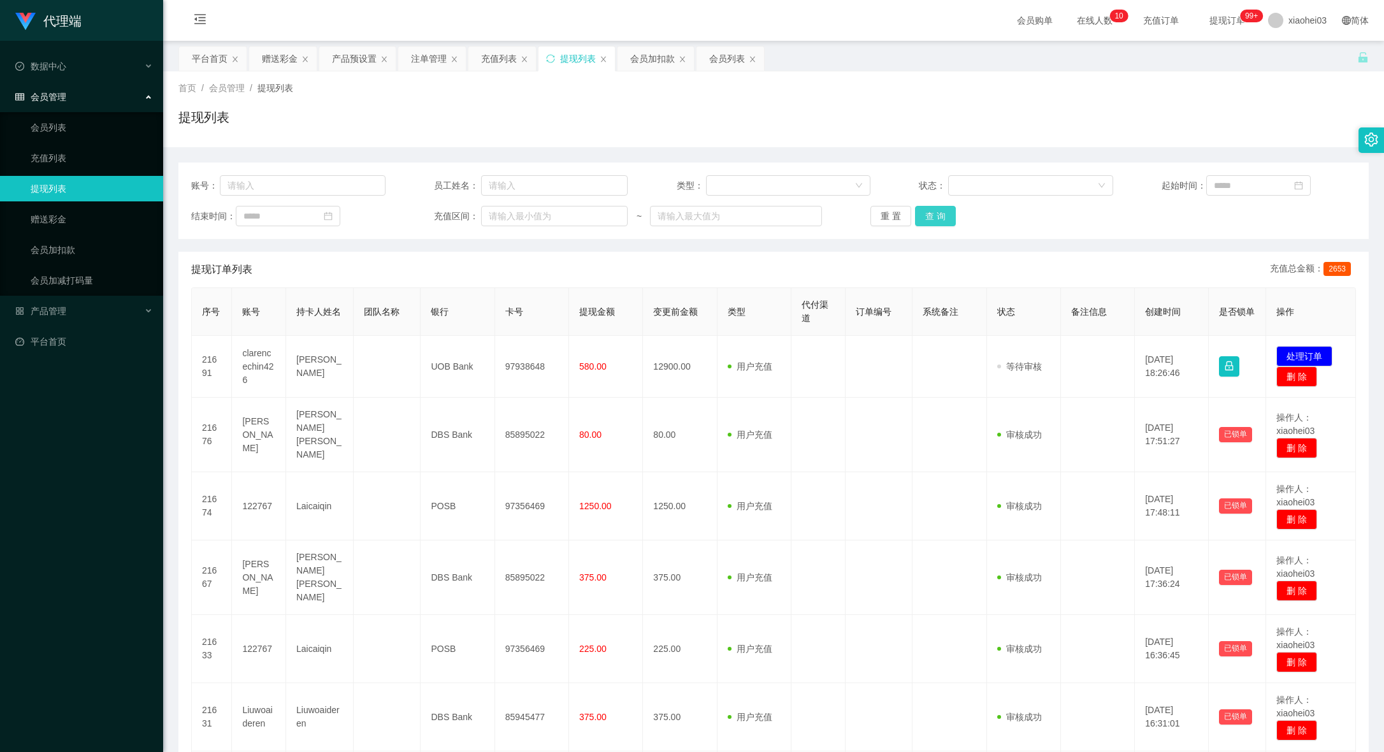
click at [939, 216] on button "查 询" at bounding box center [935, 216] width 41 height 20
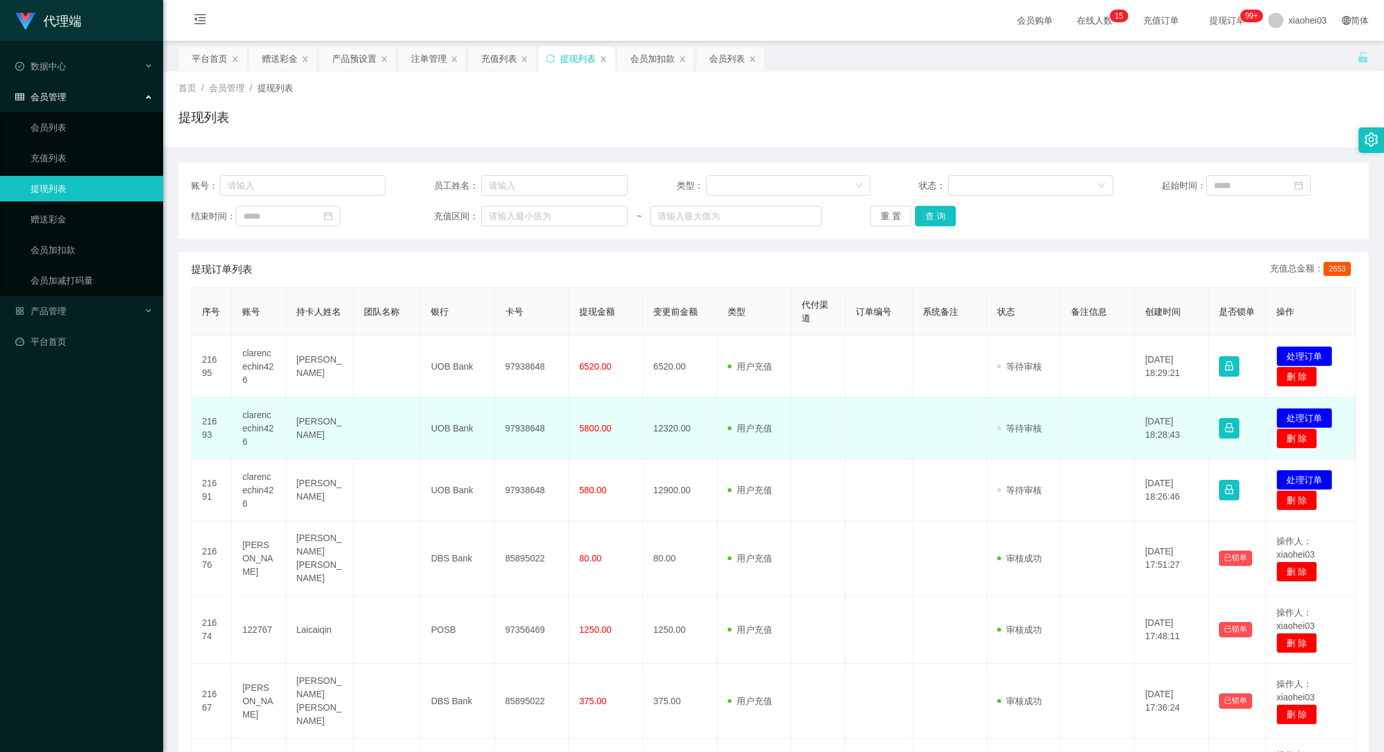
click at [1045, 447] on td "审核驳回 审核成功 等待审核" at bounding box center [1024, 429] width 74 height 62
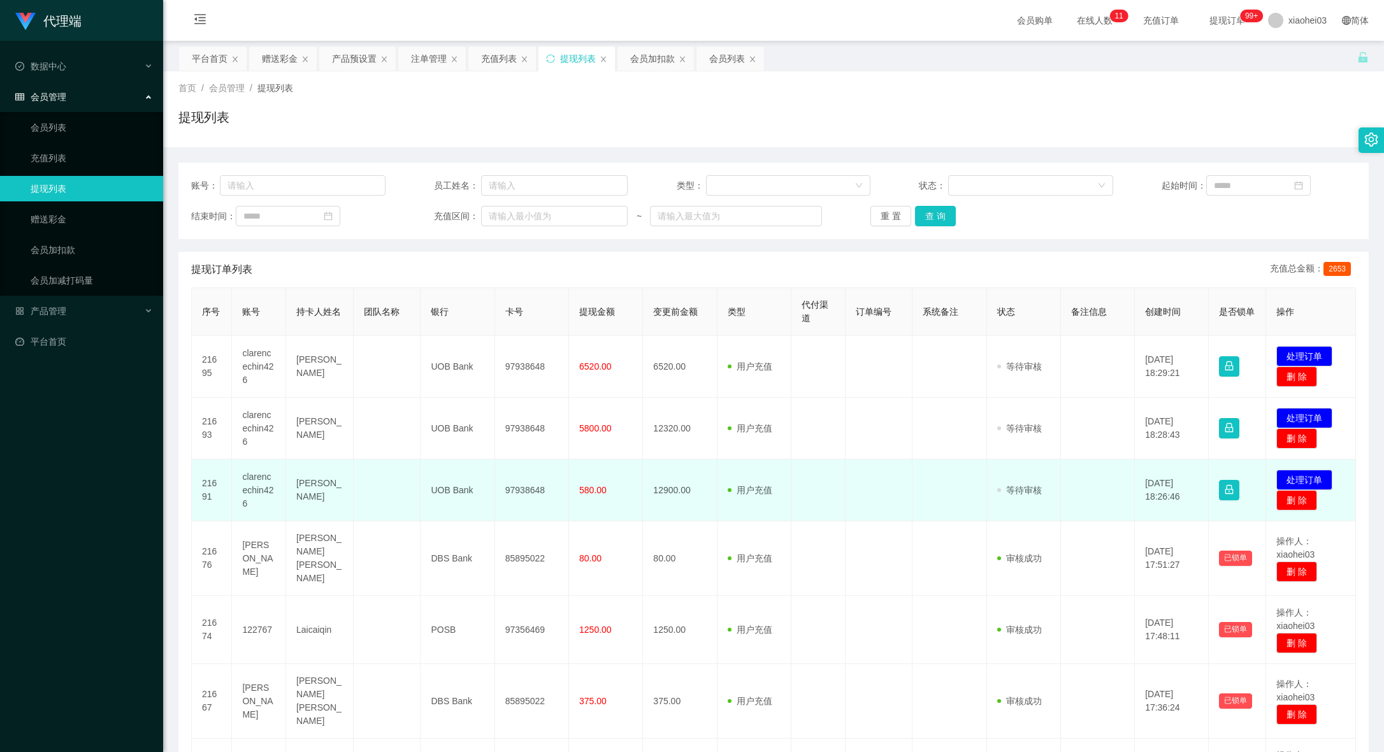
click at [700, 505] on td "12900.00" at bounding box center [680, 490] width 74 height 62
click at [1303, 475] on button "处理订单" at bounding box center [1304, 480] width 56 height 20
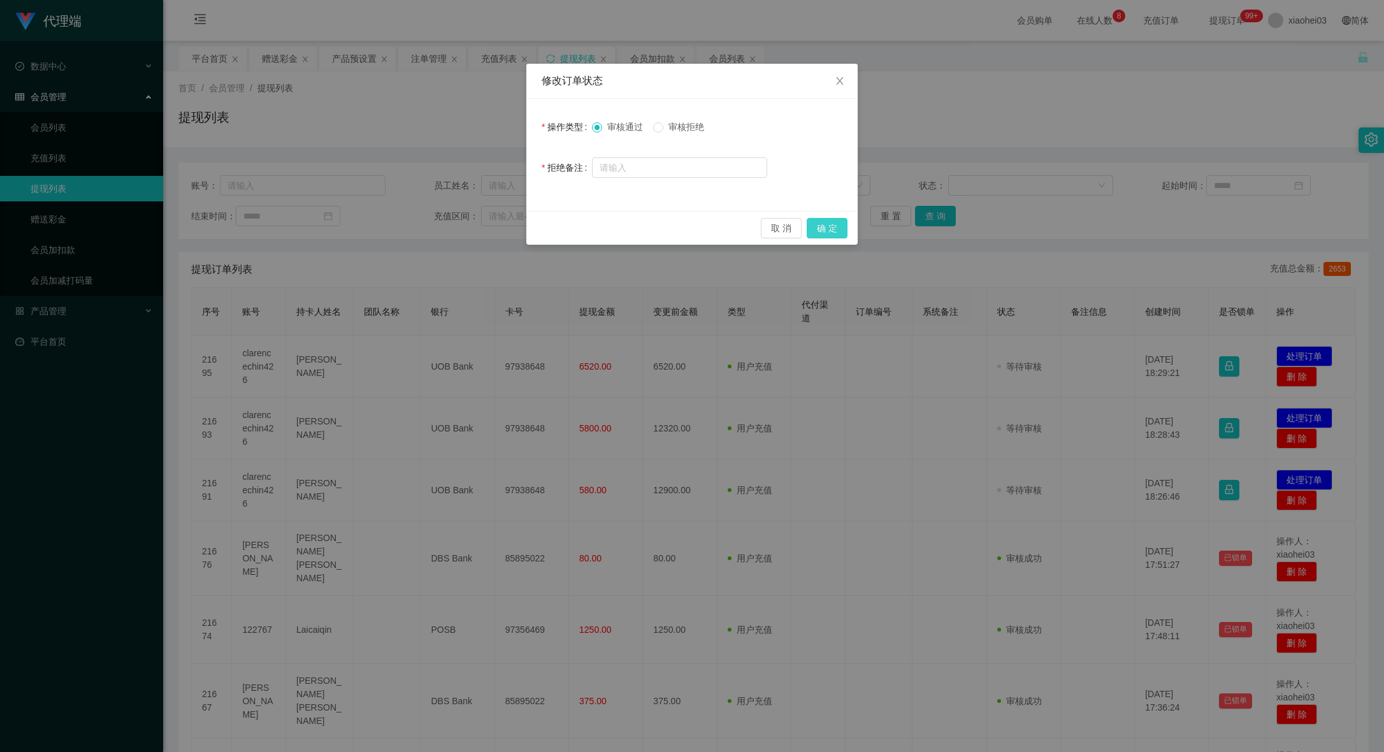
click at [834, 222] on button "确 定" at bounding box center [827, 228] width 41 height 20
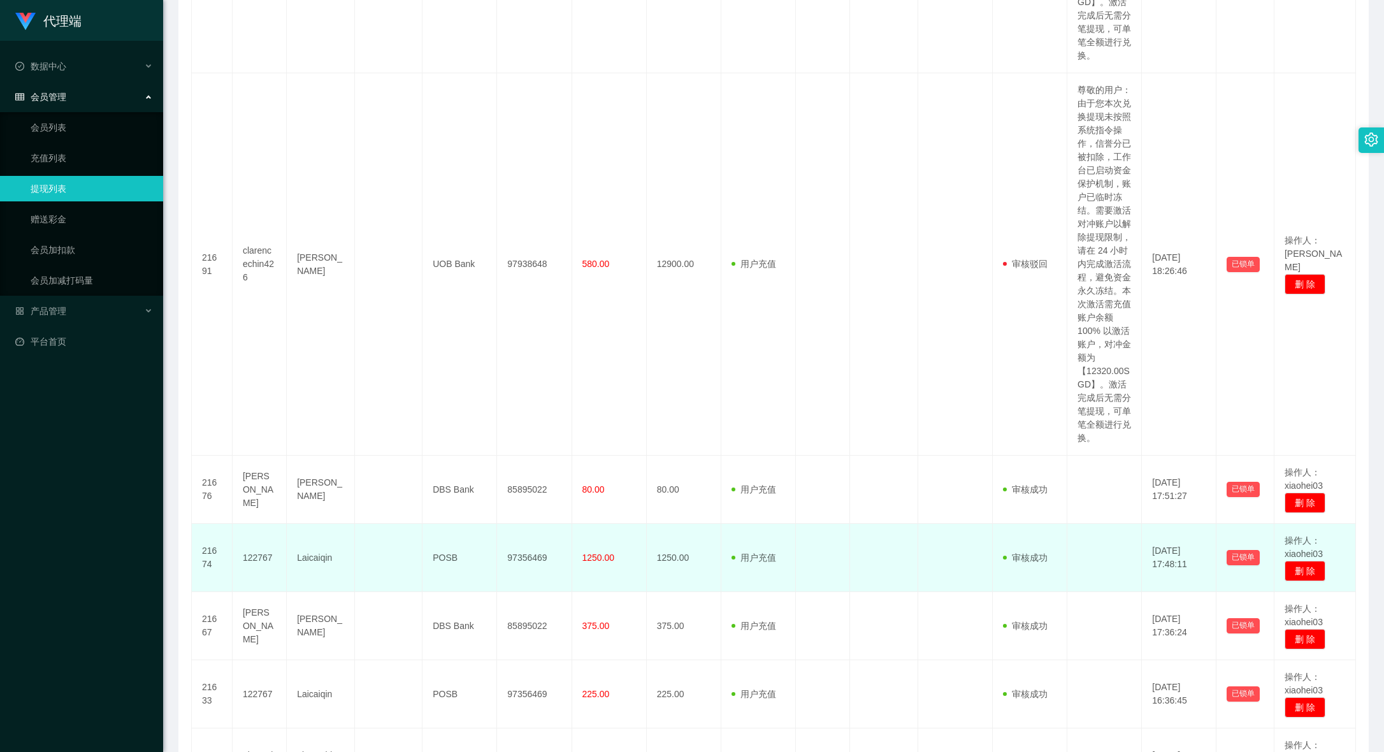
scroll to position [956, 0]
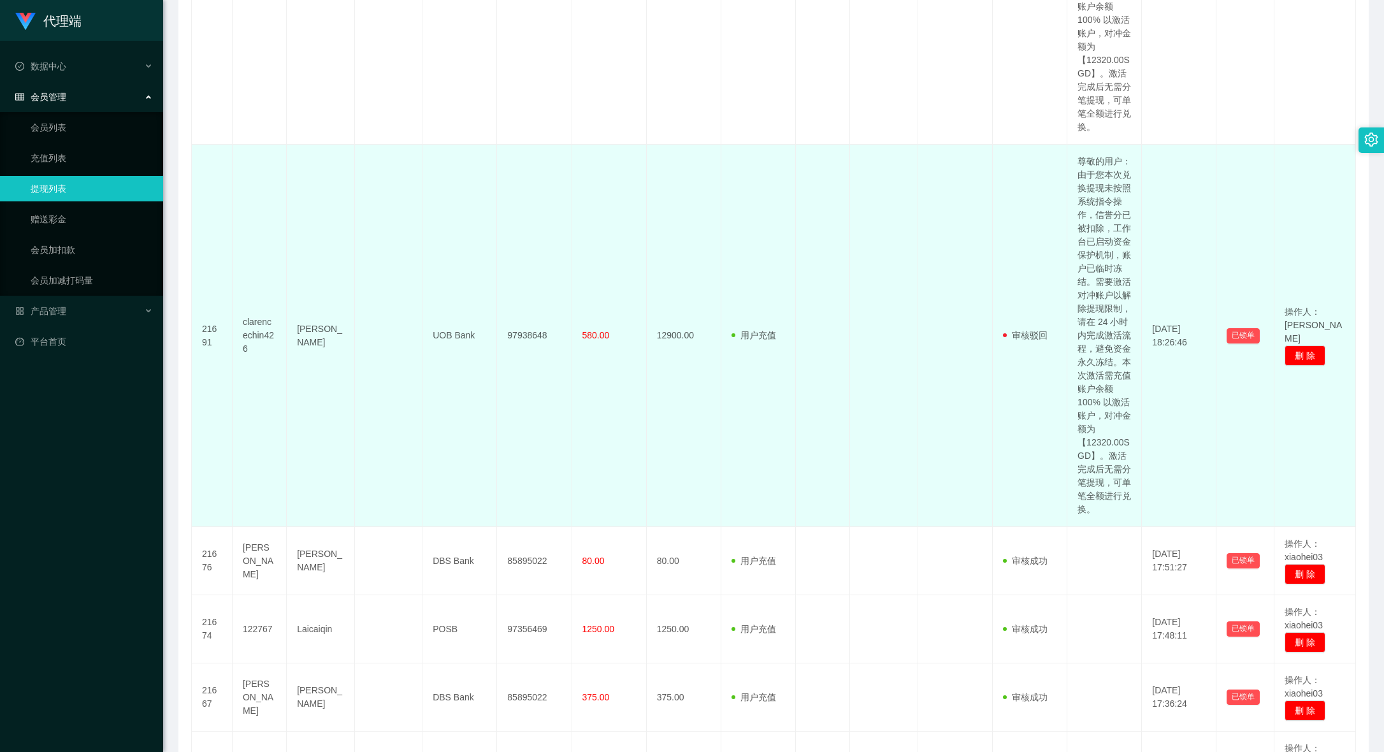
click at [249, 463] on td "clarencechin426" at bounding box center [260, 336] width 54 height 382
copy td "clarencechin426"
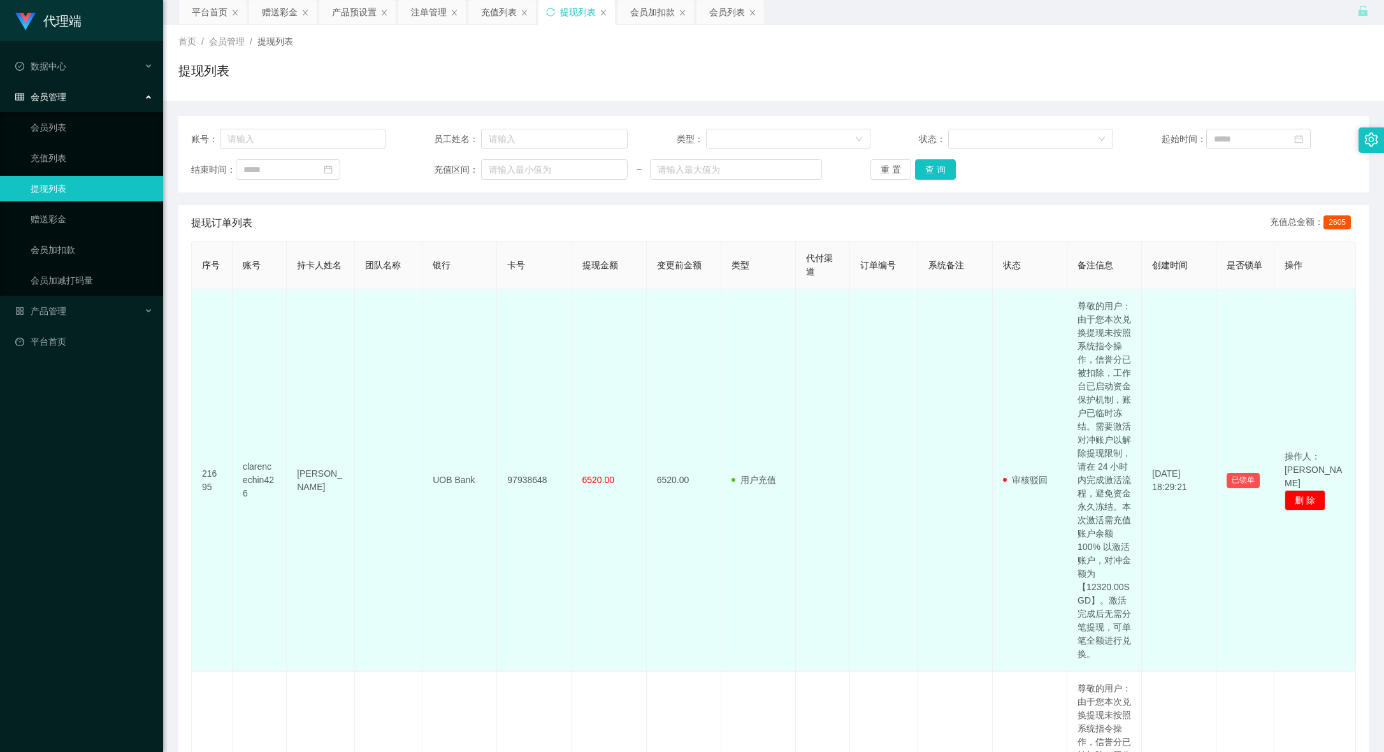
scroll to position [0, 0]
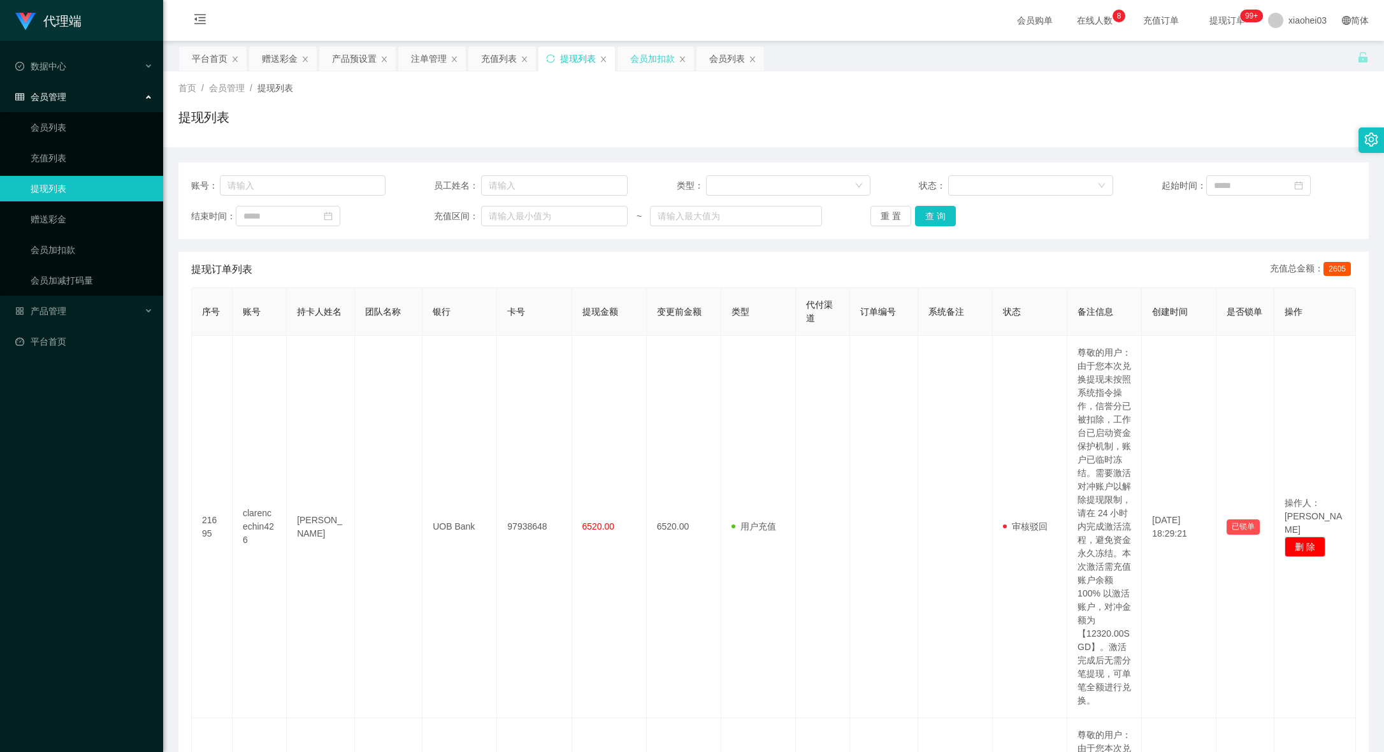
click at [654, 69] on div "会员加扣款" at bounding box center [652, 59] width 45 height 24
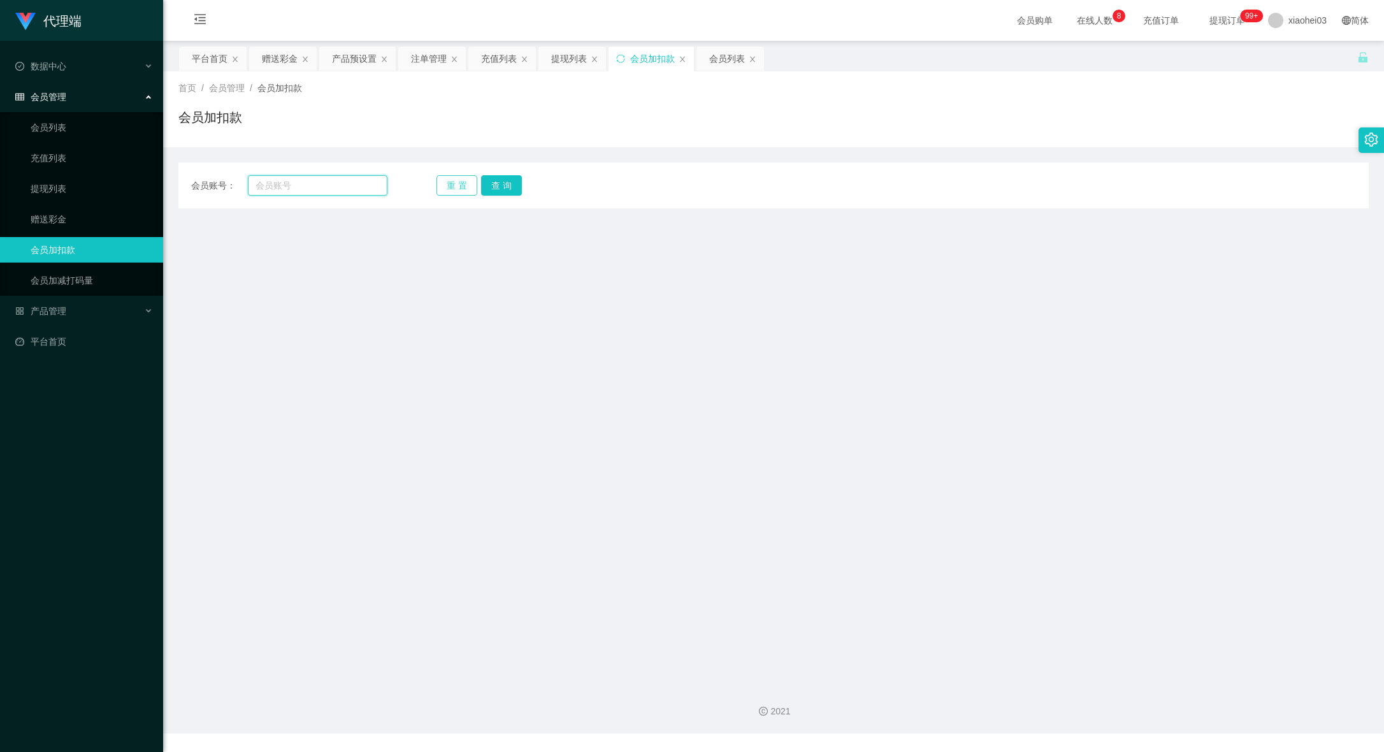
drag, startPoint x: 307, startPoint y: 187, endPoint x: 455, endPoint y: 193, distance: 148.6
click at [308, 187] on input "text" at bounding box center [318, 185] width 140 height 20
paste input "clarencechin426"
type input "clarencechin426"
click at [505, 178] on button "查 询" at bounding box center [501, 185] width 41 height 20
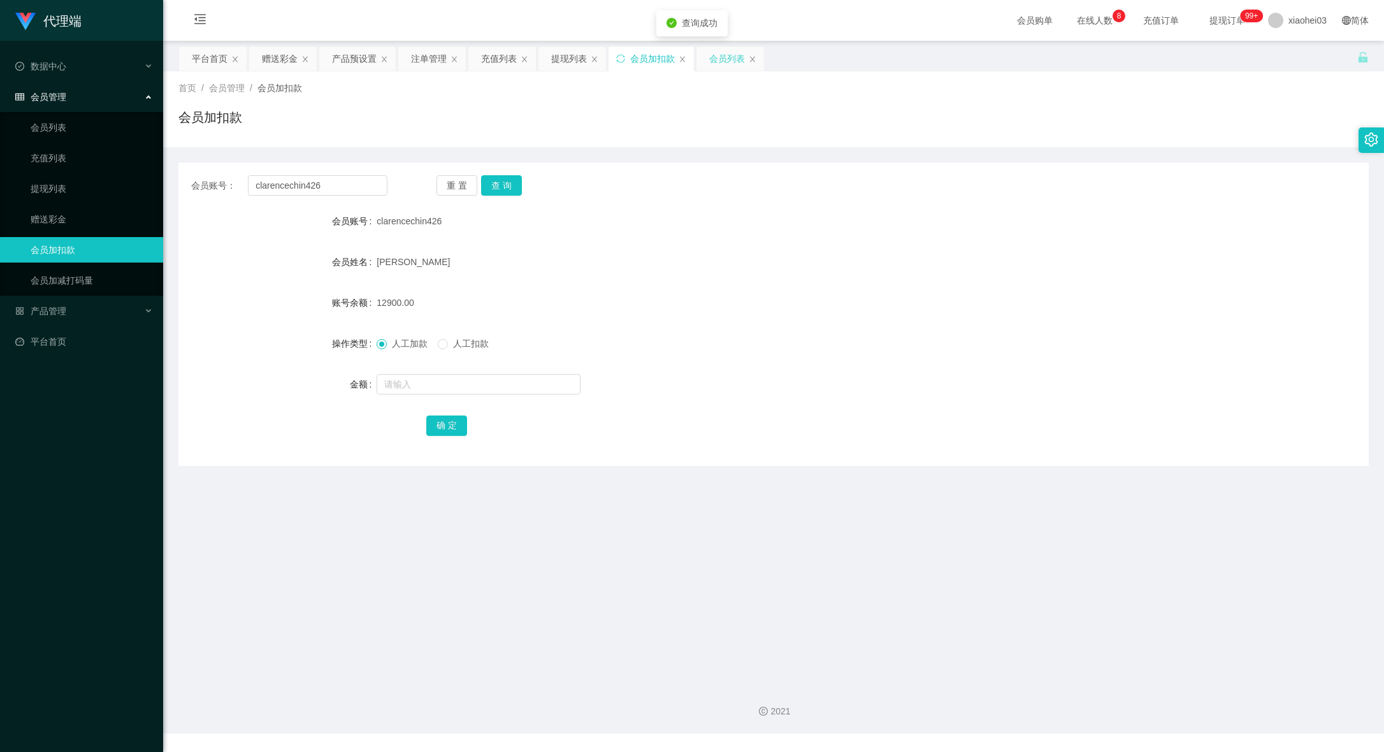
click at [723, 61] on div "会员列表" at bounding box center [727, 59] width 36 height 24
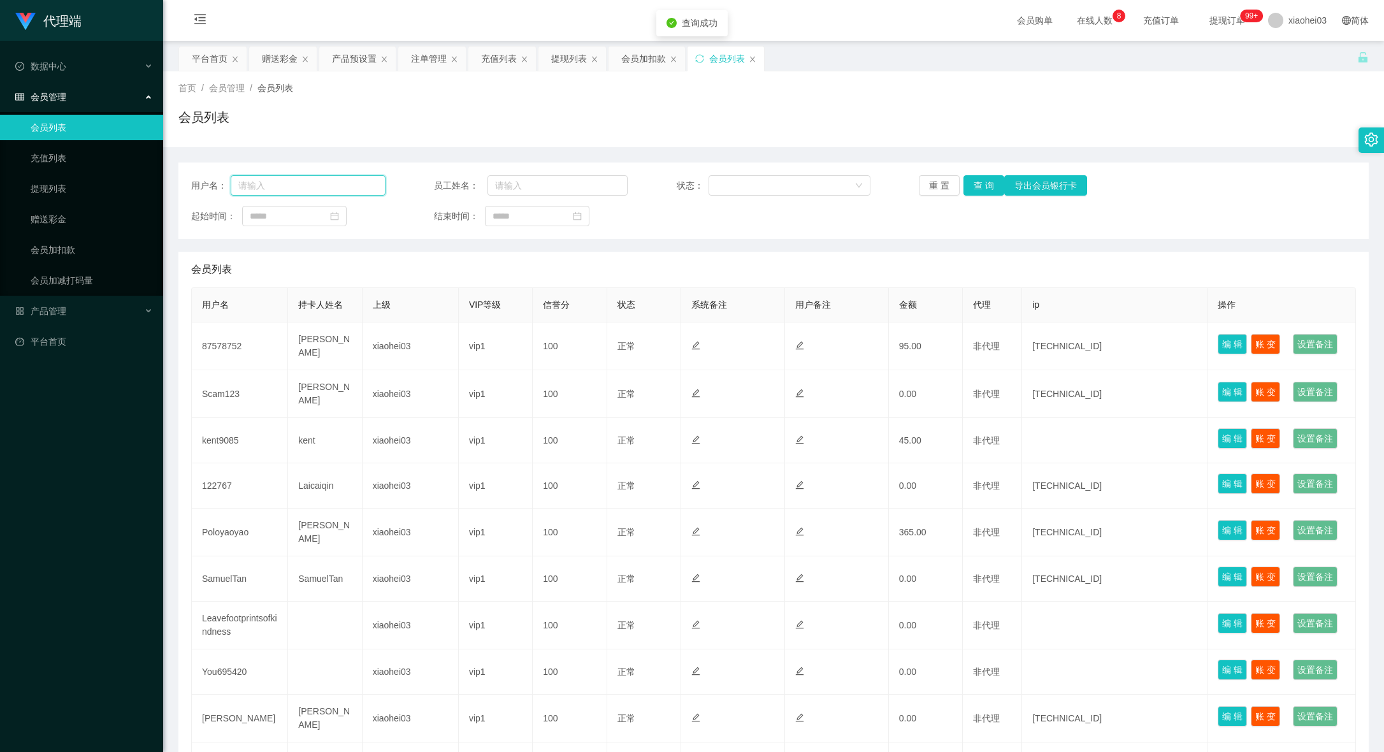
click at [329, 180] on input "text" at bounding box center [308, 185] width 154 height 20
click at [284, 63] on div "赠送彩金" at bounding box center [280, 59] width 36 height 24
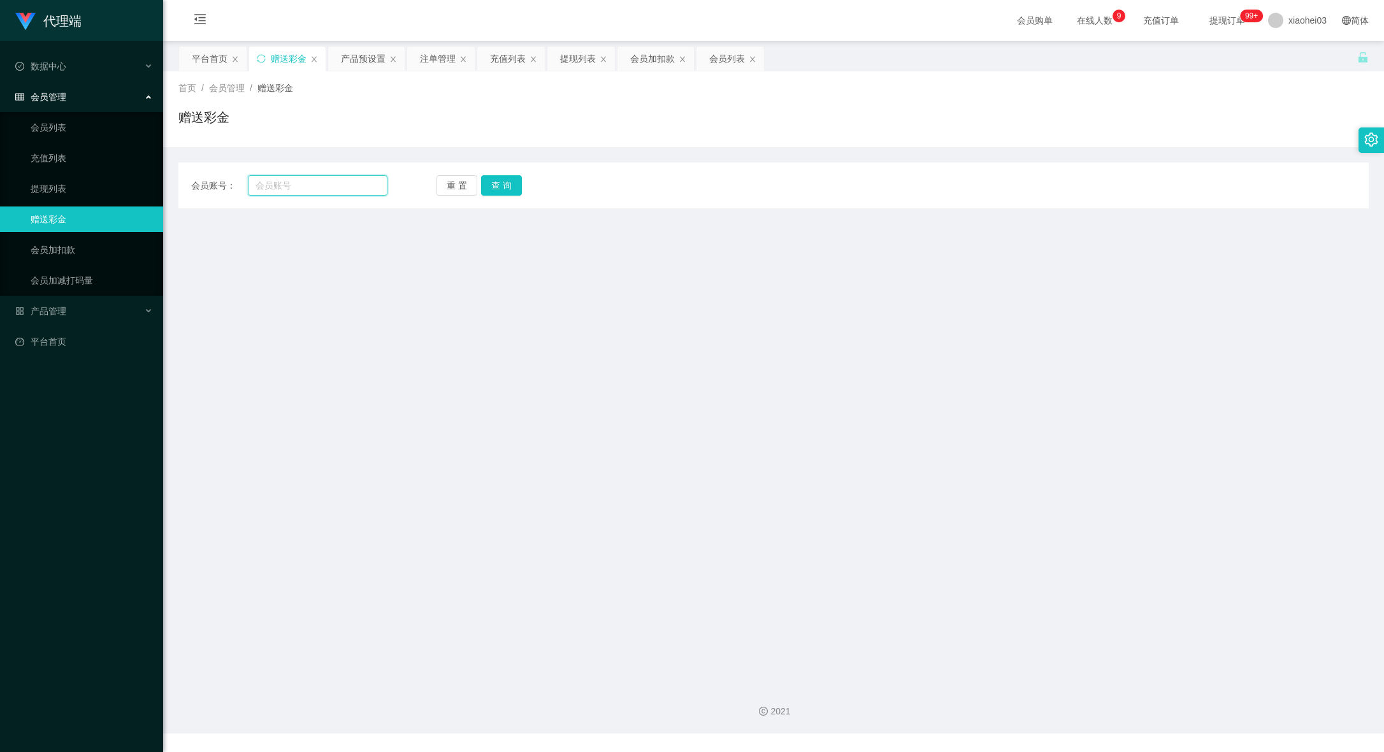
drag, startPoint x: 347, startPoint y: 177, endPoint x: 461, endPoint y: 201, distance: 116.6
click at [348, 177] on input "text" at bounding box center [318, 185] width 140 height 20
paste input "clarencechin426"
type input "clarencechin426"
click at [507, 186] on button "查 询" at bounding box center [501, 185] width 41 height 20
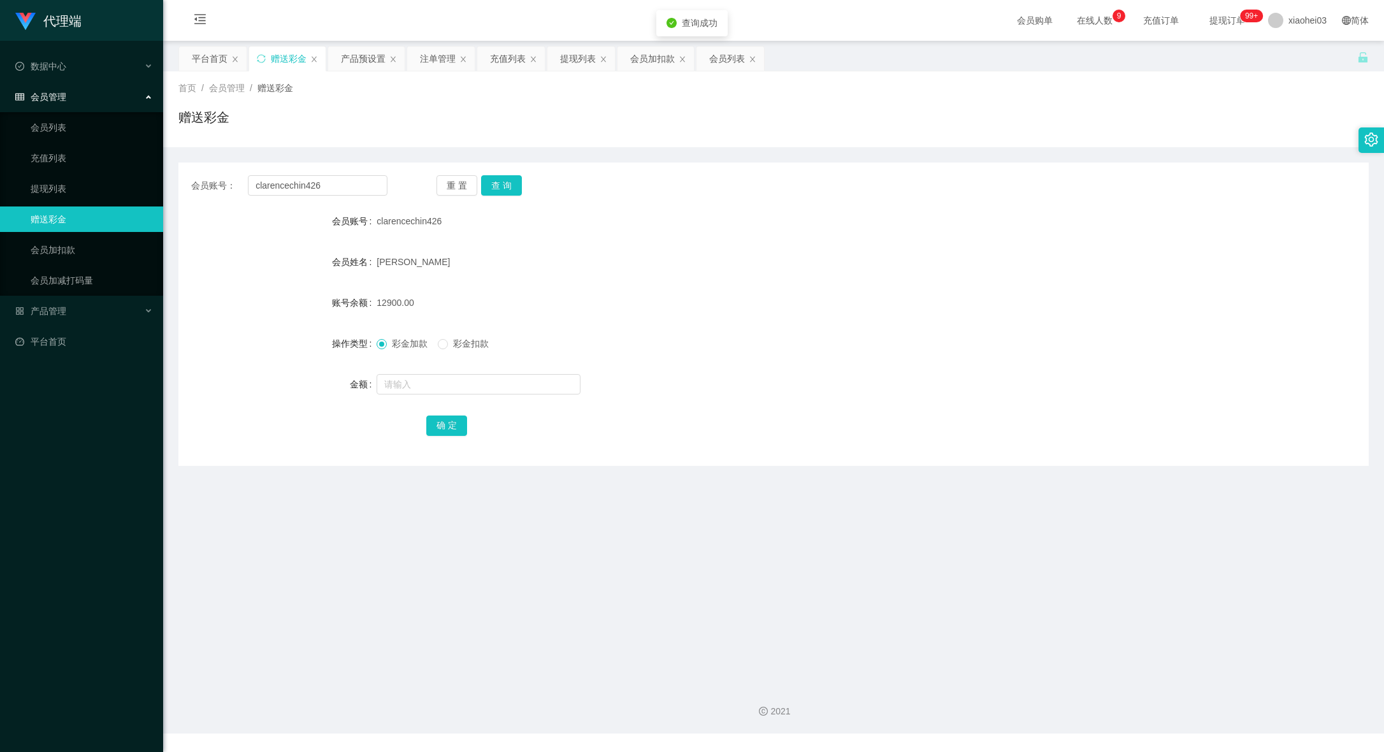
click at [473, 338] on span "彩金扣款" at bounding box center [471, 343] width 46 height 10
drag, startPoint x: 480, startPoint y: 385, endPoint x: 1295, endPoint y: 319, distance: 817.7
click at [481, 385] on input "text" at bounding box center [479, 384] width 204 height 20
click at [469, 380] on input "text" at bounding box center [479, 384] width 204 height 20
type input "580"
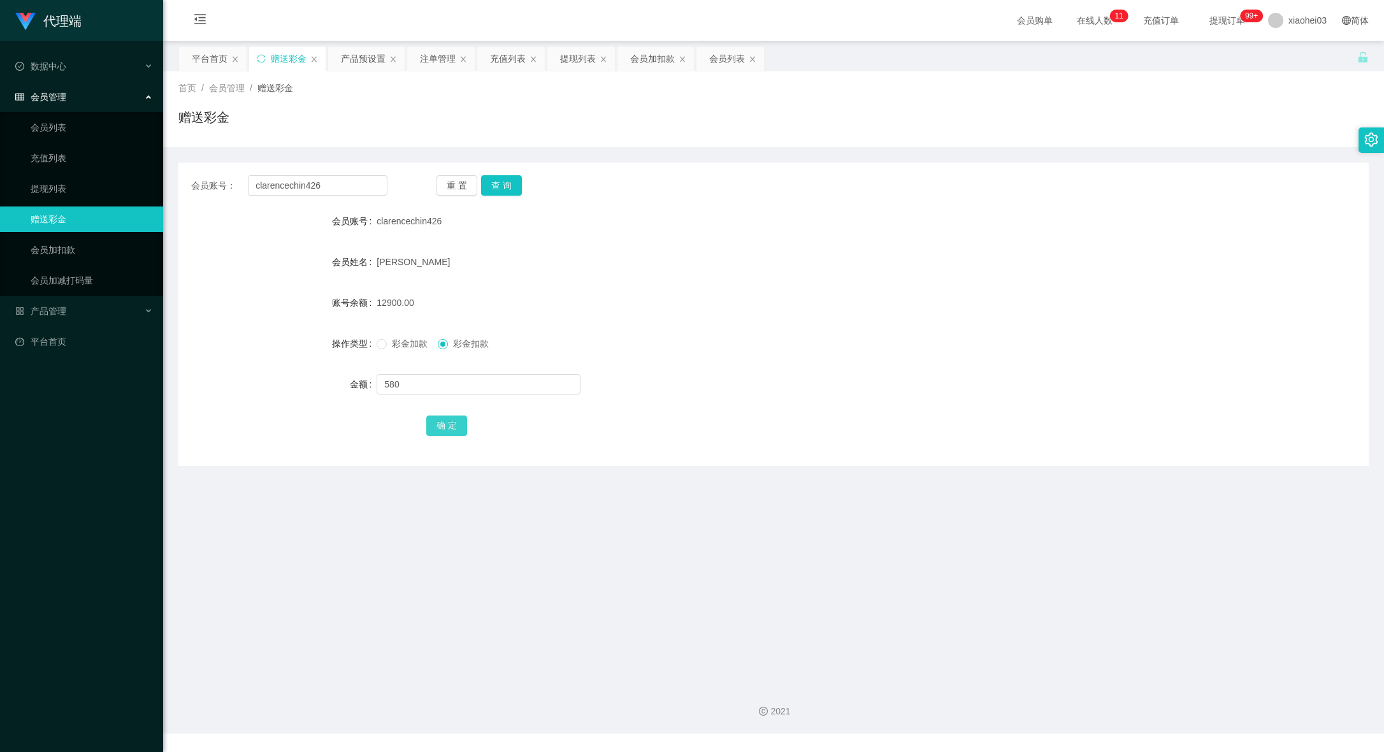
click at [456, 423] on button "确 定" at bounding box center [446, 426] width 41 height 20
click at [845, 358] on form "会员账号 clarencechin426 会员姓名 [PERSON_NAME] soon 账号余额 12320.00 操作类型 彩金加款 彩金扣款 金额 确 定" at bounding box center [773, 322] width 1190 height 229
click at [580, 60] on div "提现列表" at bounding box center [578, 59] width 36 height 24
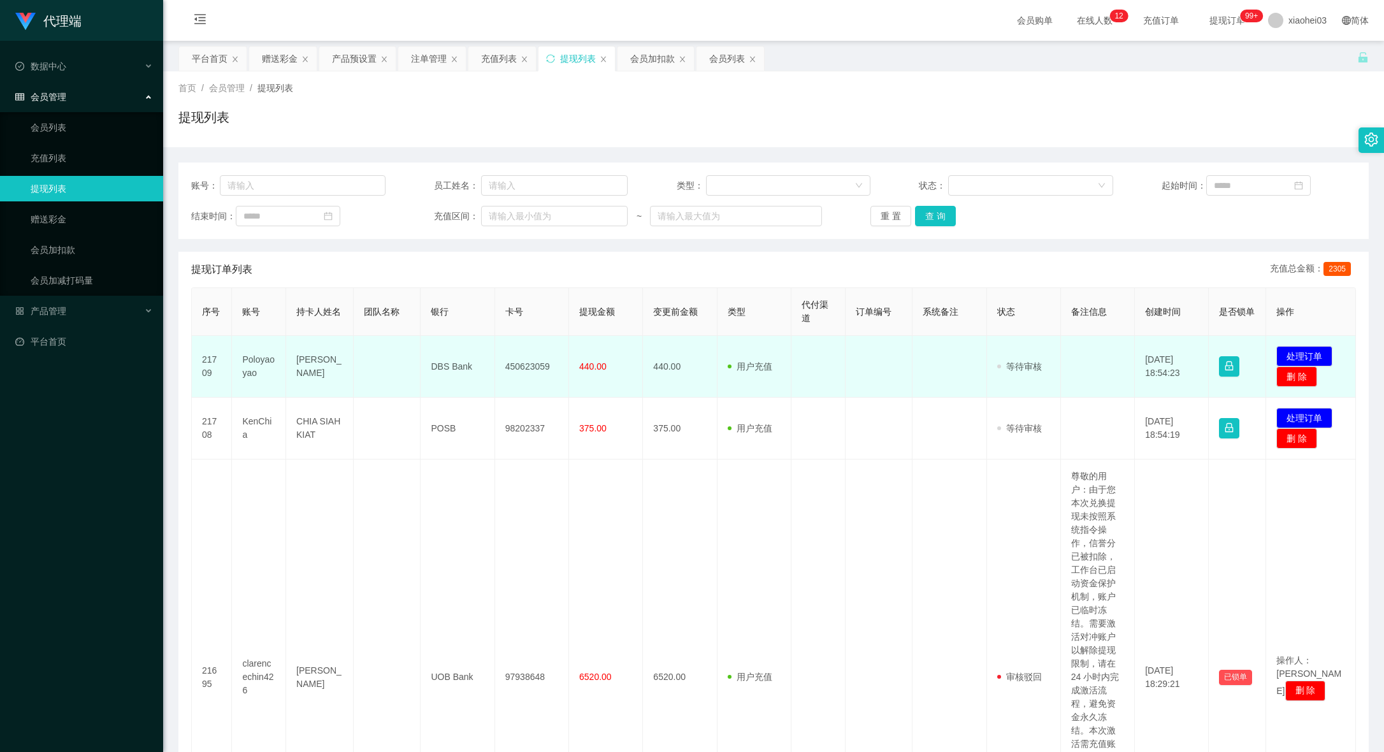
click at [505, 362] on td "450623059" at bounding box center [532, 367] width 74 height 62
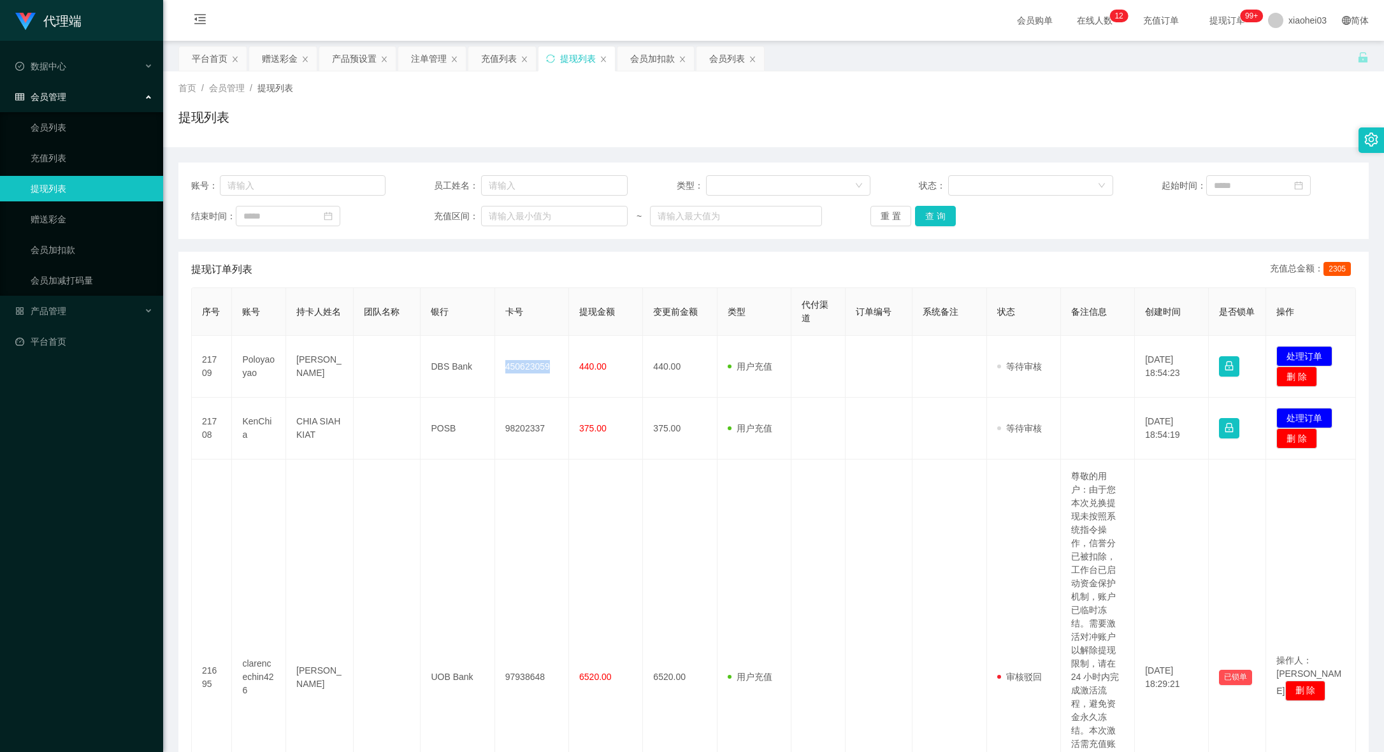
copy td "450623059"
click at [271, 59] on div "赠送彩金" at bounding box center [280, 59] width 36 height 24
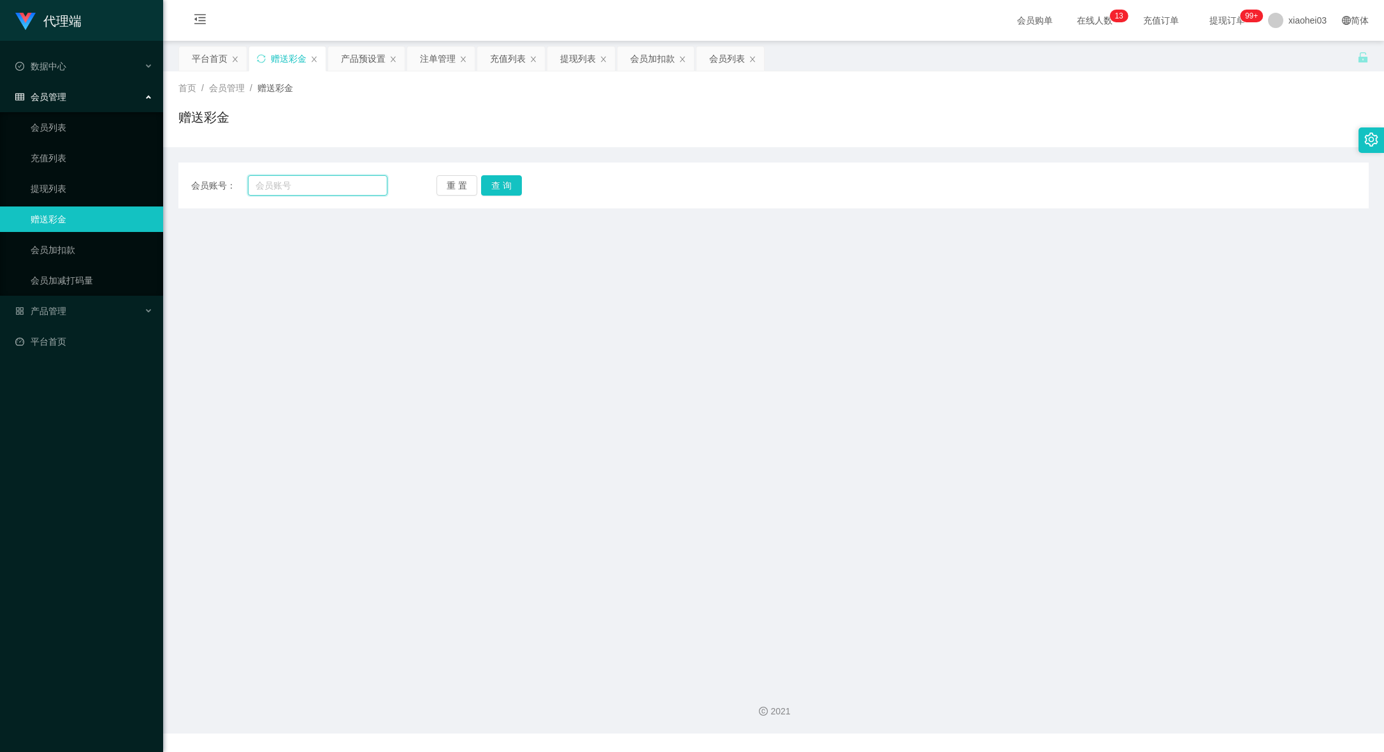
click at [291, 190] on input "text" at bounding box center [318, 185] width 140 height 20
paste input "Scam123"
type input "Scam123"
click at [505, 177] on button "查 询" at bounding box center [501, 185] width 41 height 20
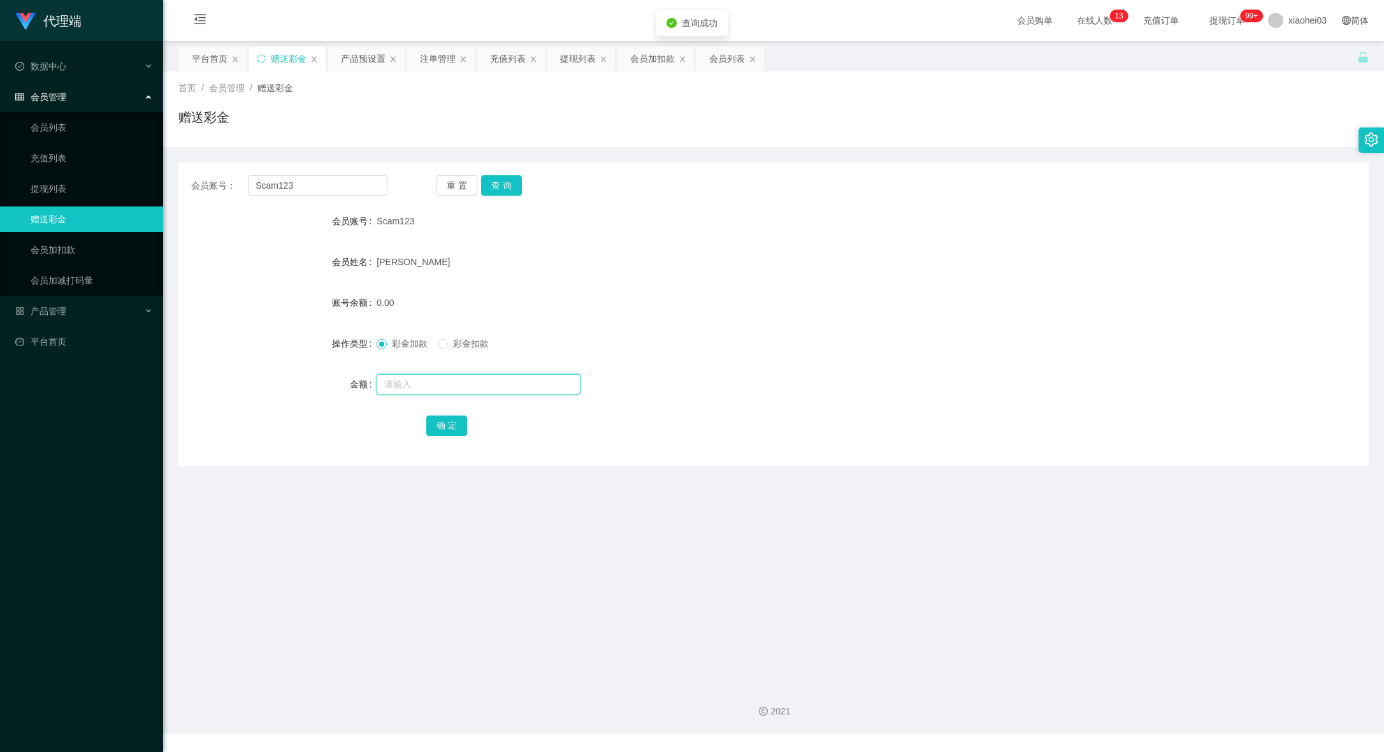
drag, startPoint x: 434, startPoint y: 383, endPoint x: 476, endPoint y: 359, distance: 48.2
click at [442, 379] on input "text" at bounding box center [479, 384] width 204 height 20
click at [495, 336] on div "彩金加款 彩金扣款" at bounding box center [724, 343] width 695 height 25
click at [482, 340] on span "彩金扣款" at bounding box center [471, 343] width 46 height 10
click at [451, 375] on input "text" at bounding box center [479, 384] width 204 height 20
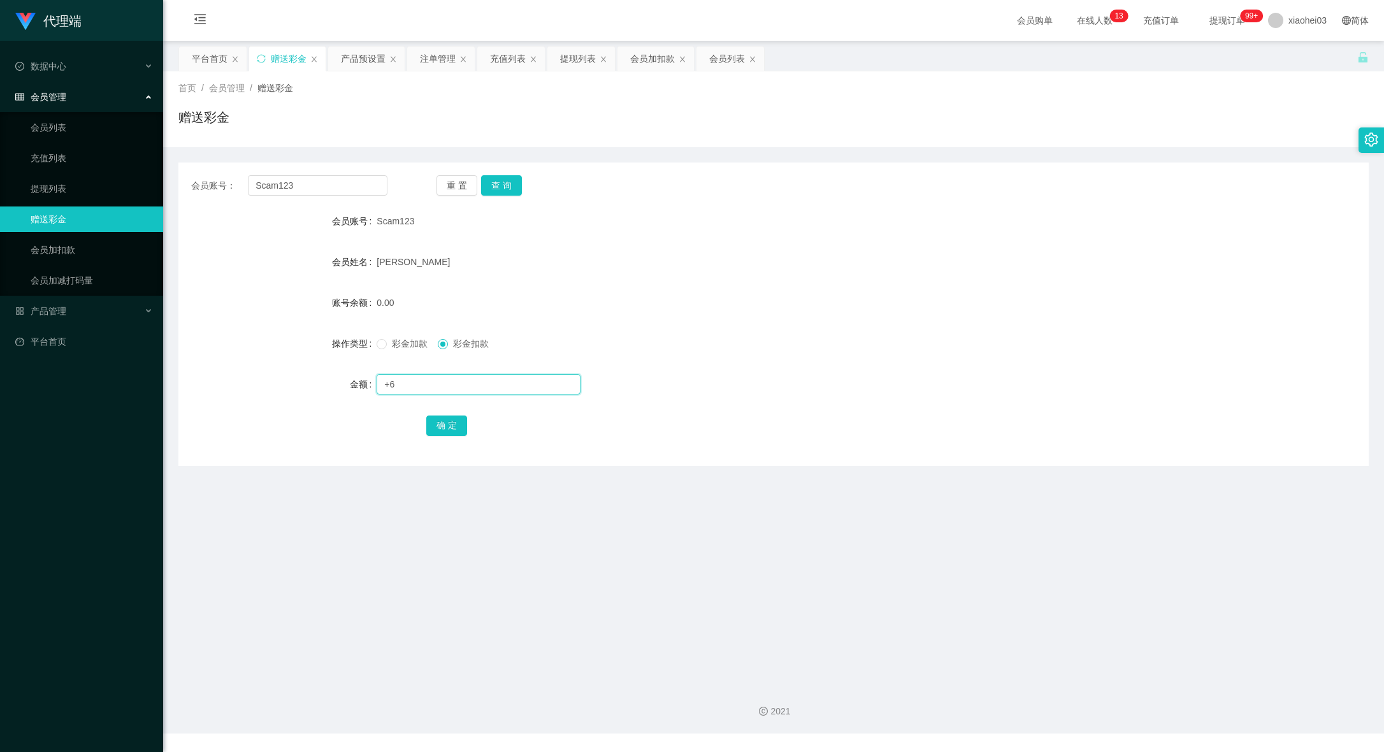
type input "+"
type input "6"
type input "86"
drag, startPoint x: 448, startPoint y: 433, endPoint x: 421, endPoint y: 350, distance: 87.3
click at [407, 438] on div "确 定" at bounding box center [773, 424] width 1190 height 25
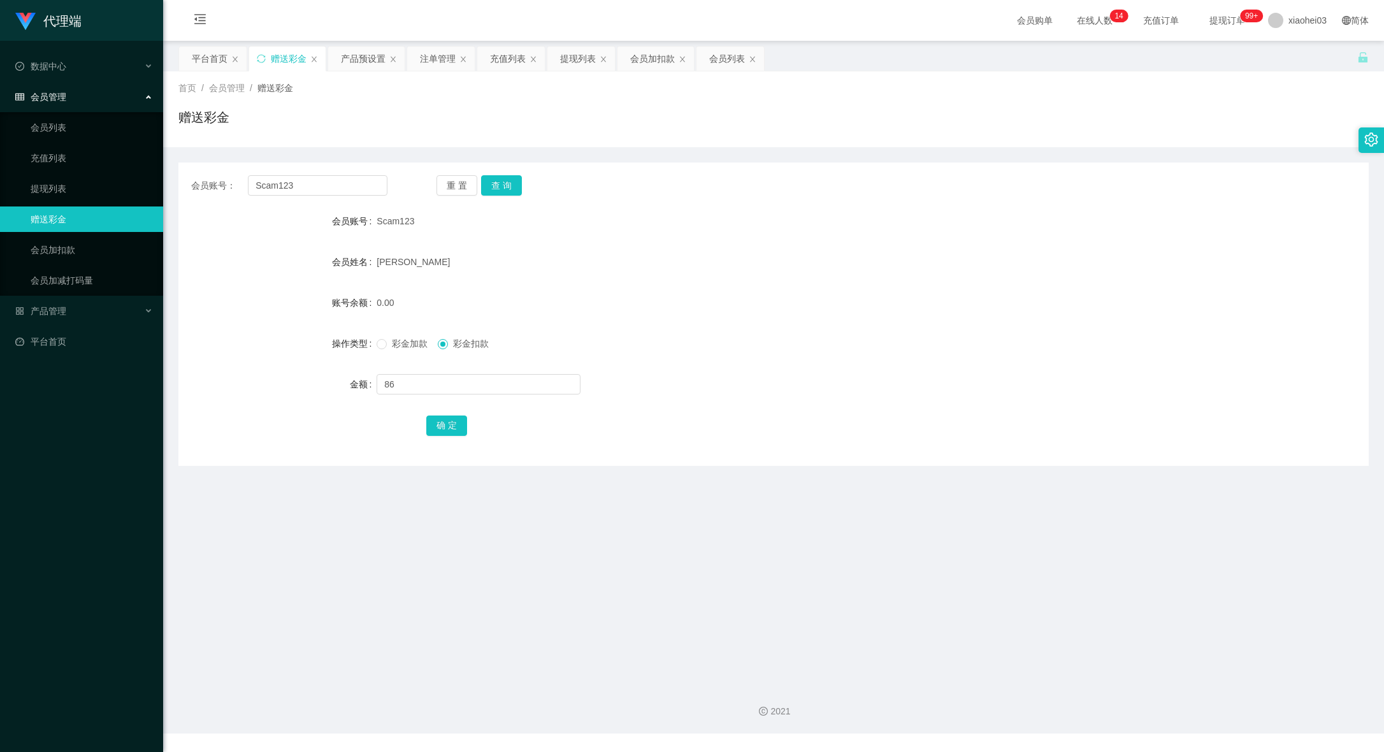
click at [412, 338] on span "彩金加款" at bounding box center [410, 343] width 46 height 10
click at [440, 425] on button "确 定" at bounding box center [446, 426] width 41 height 20
click at [698, 347] on div "彩金加款 彩金扣款" at bounding box center [724, 343] width 695 height 25
drag, startPoint x: 584, startPoint y: 73, endPoint x: 589, endPoint y: 98, distance: 26.1
click at [588, 90] on div "首页 / 会员管理 / 赠送彩金 / 赠送彩金" at bounding box center [773, 109] width 1221 height 76
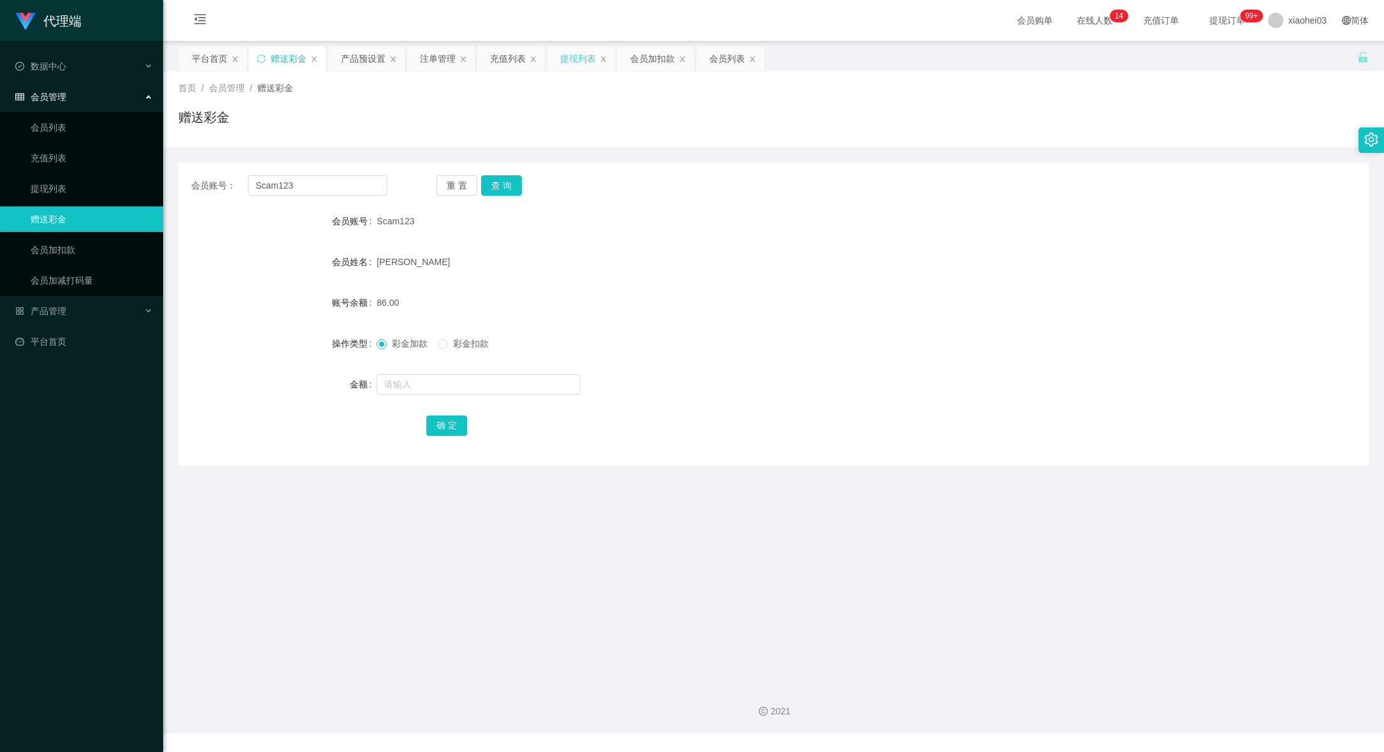
click at [593, 50] on div "提现列表" at bounding box center [578, 59] width 36 height 24
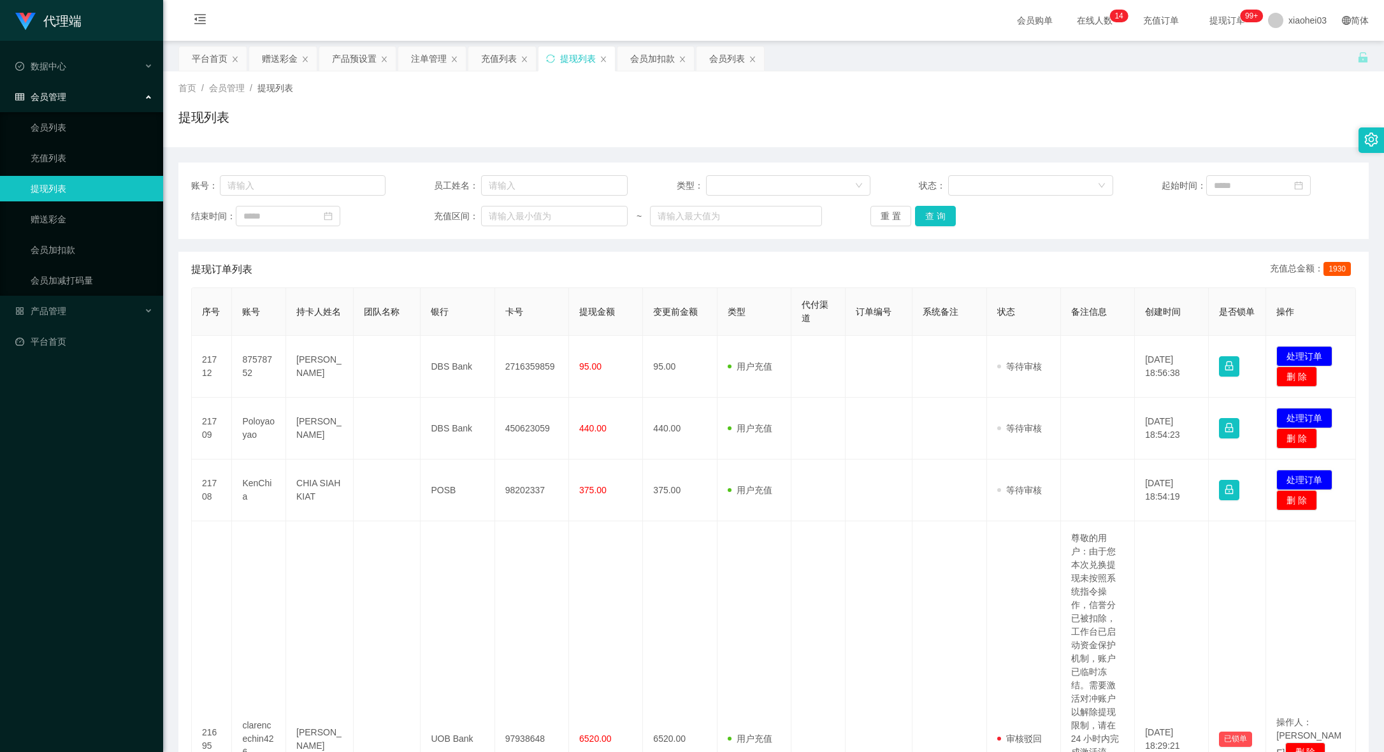
scroll to position [159, 0]
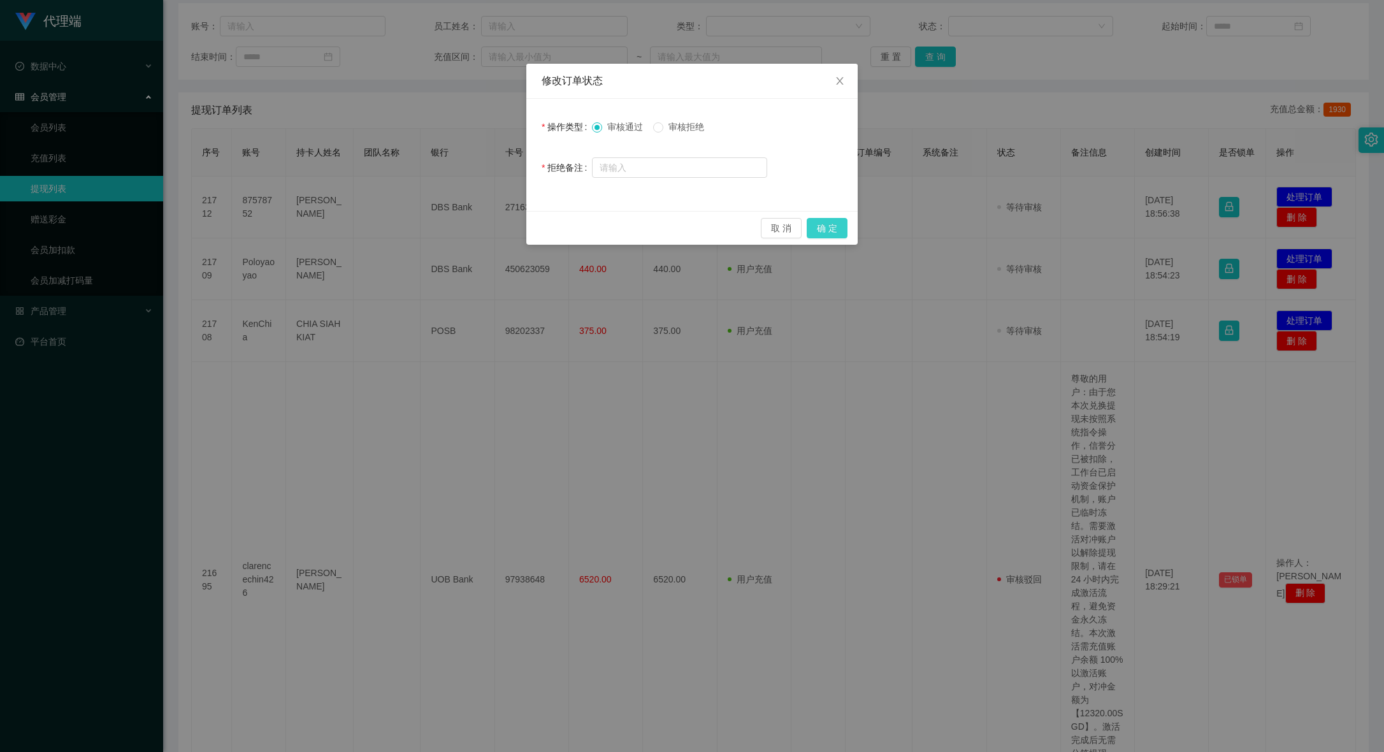
drag, startPoint x: 839, startPoint y: 226, endPoint x: 851, endPoint y: 232, distance: 12.8
click at [839, 228] on button "确 定" at bounding box center [827, 228] width 41 height 20
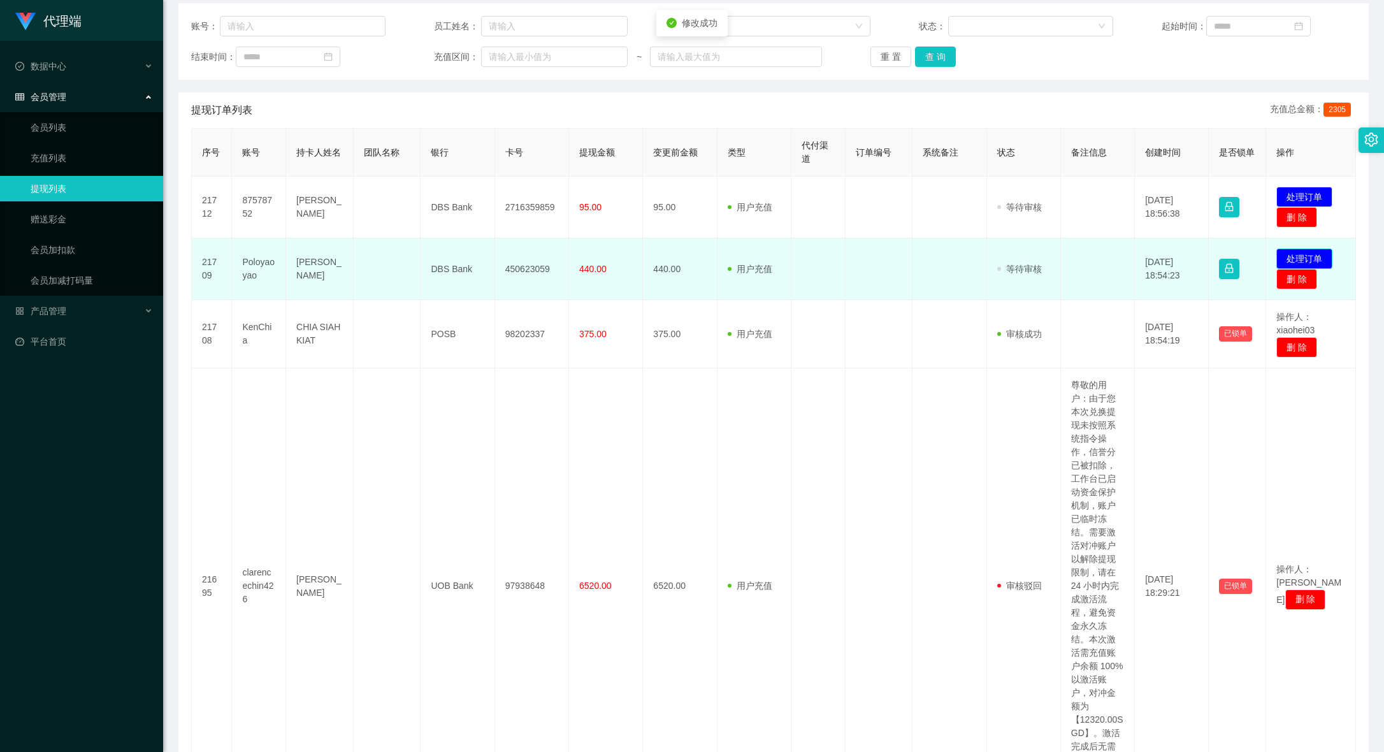
click at [1306, 249] on button "处理订单" at bounding box center [1304, 259] width 56 height 20
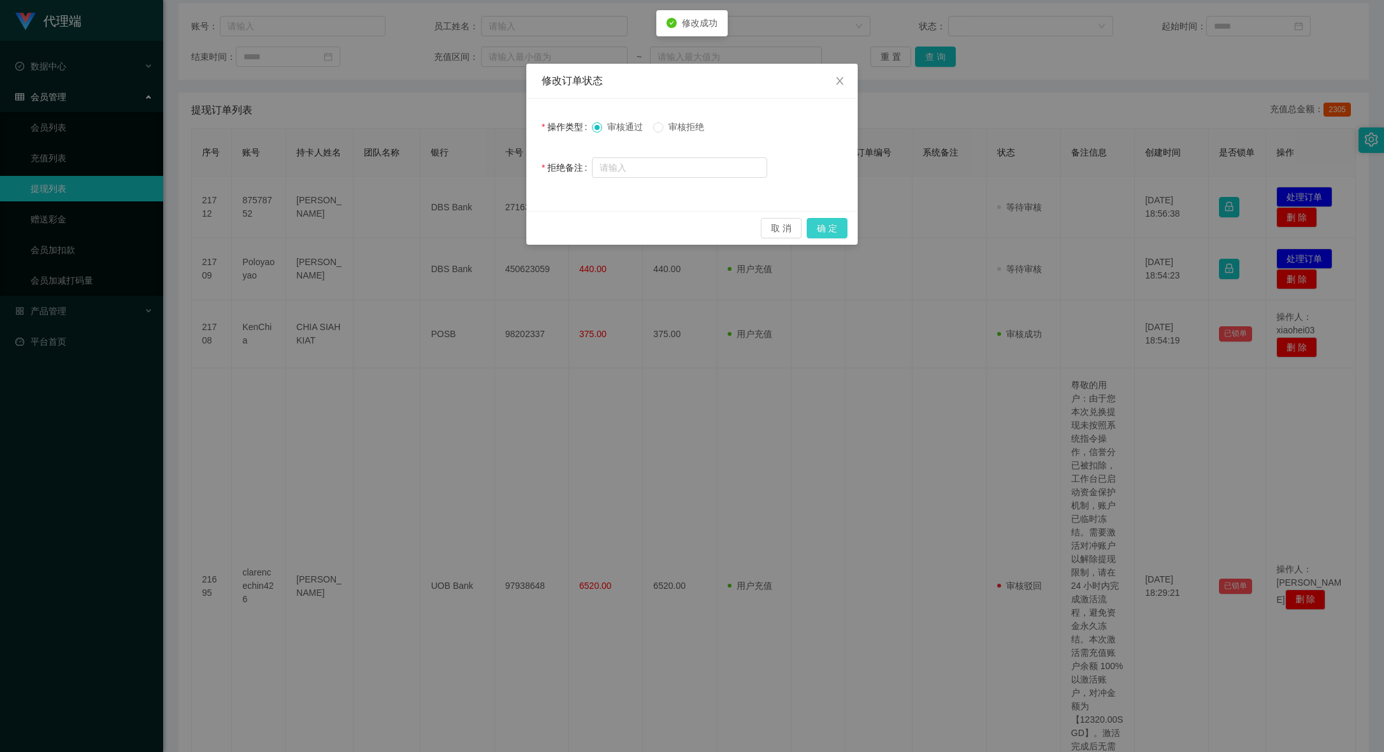
click at [834, 235] on button "确 定" at bounding box center [827, 228] width 41 height 20
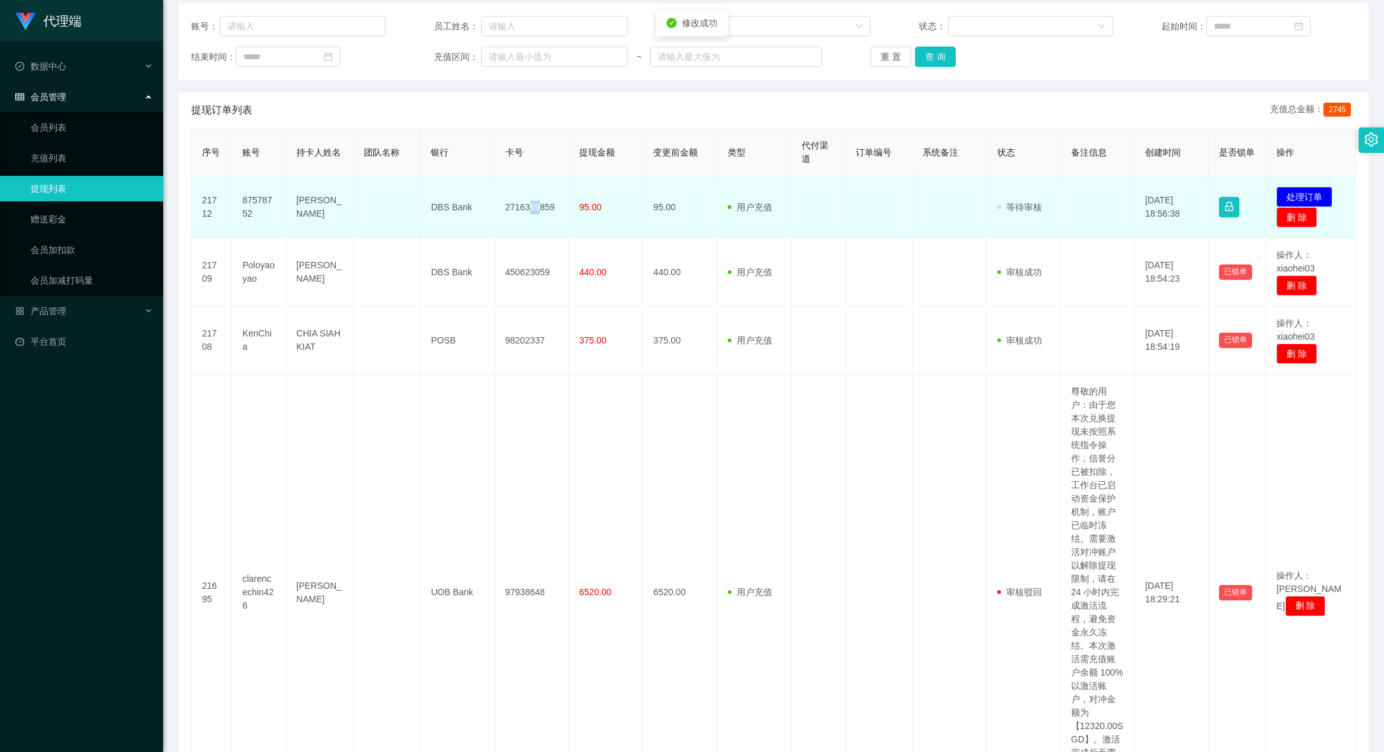
click at [528, 199] on td "2716359859" at bounding box center [532, 208] width 74 height 62
click at [519, 208] on td "2716359859" at bounding box center [532, 208] width 74 height 62
copy td "2716359859"
drag, startPoint x: 266, startPoint y: 205, endPoint x: 254, endPoint y: 203, distance: 11.6
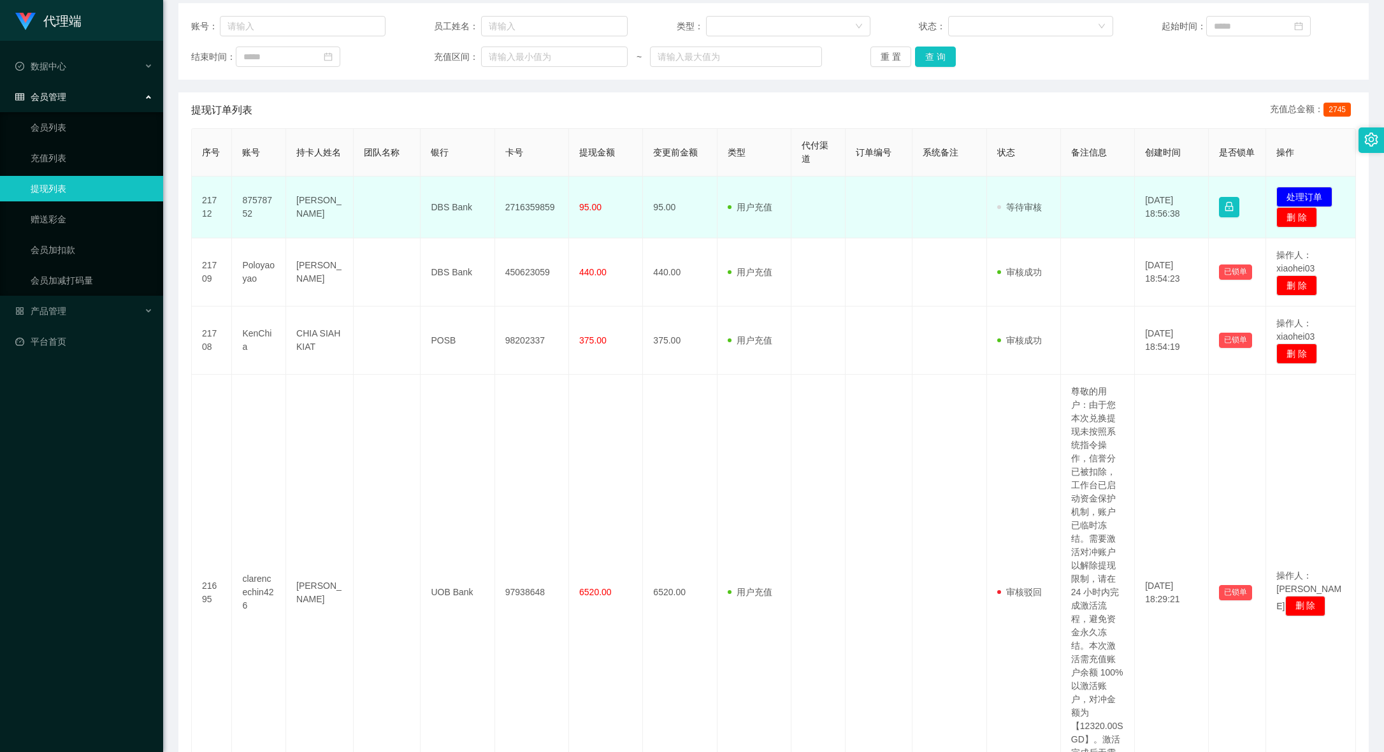
click at [264, 205] on td "87578752" at bounding box center [259, 208] width 54 height 62
click at [254, 201] on td "87578752" at bounding box center [259, 208] width 54 height 62
click at [257, 201] on td "87578752" at bounding box center [259, 208] width 54 height 62
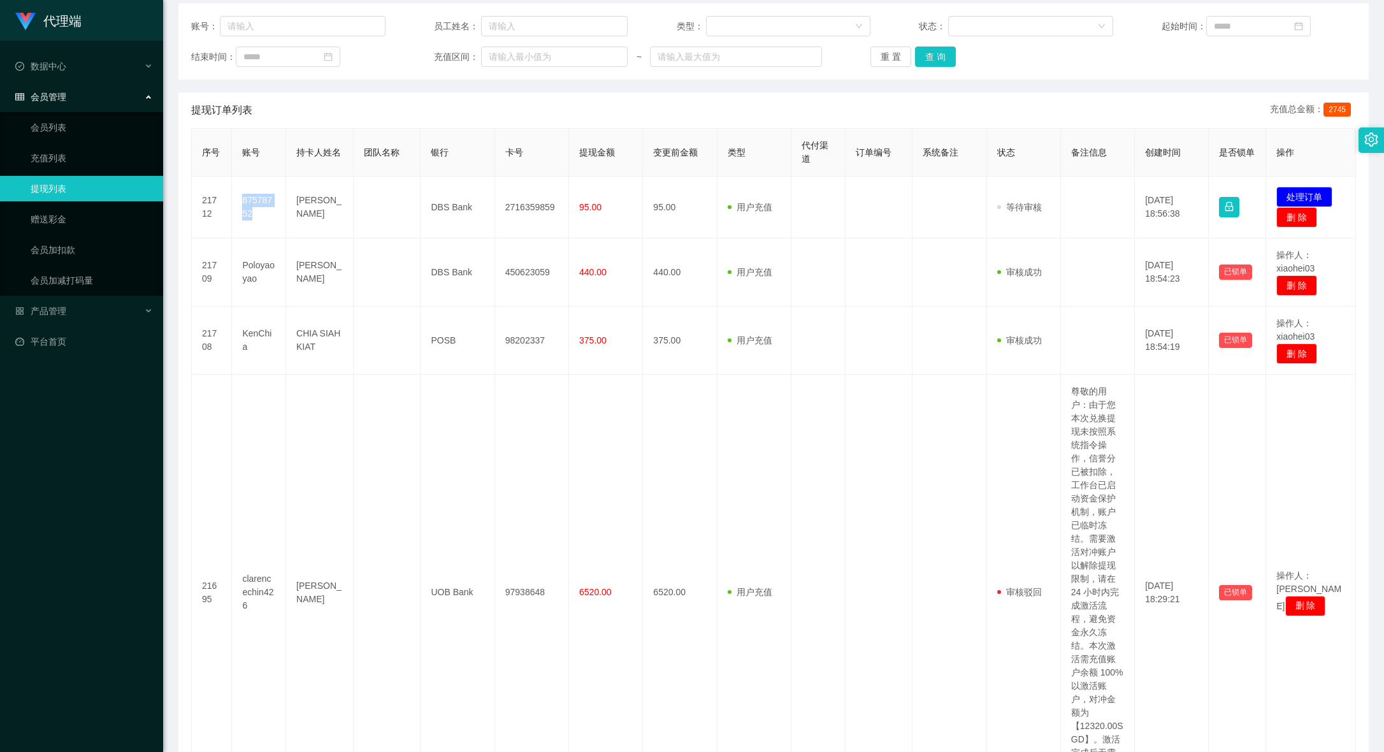
copy td "87578752"
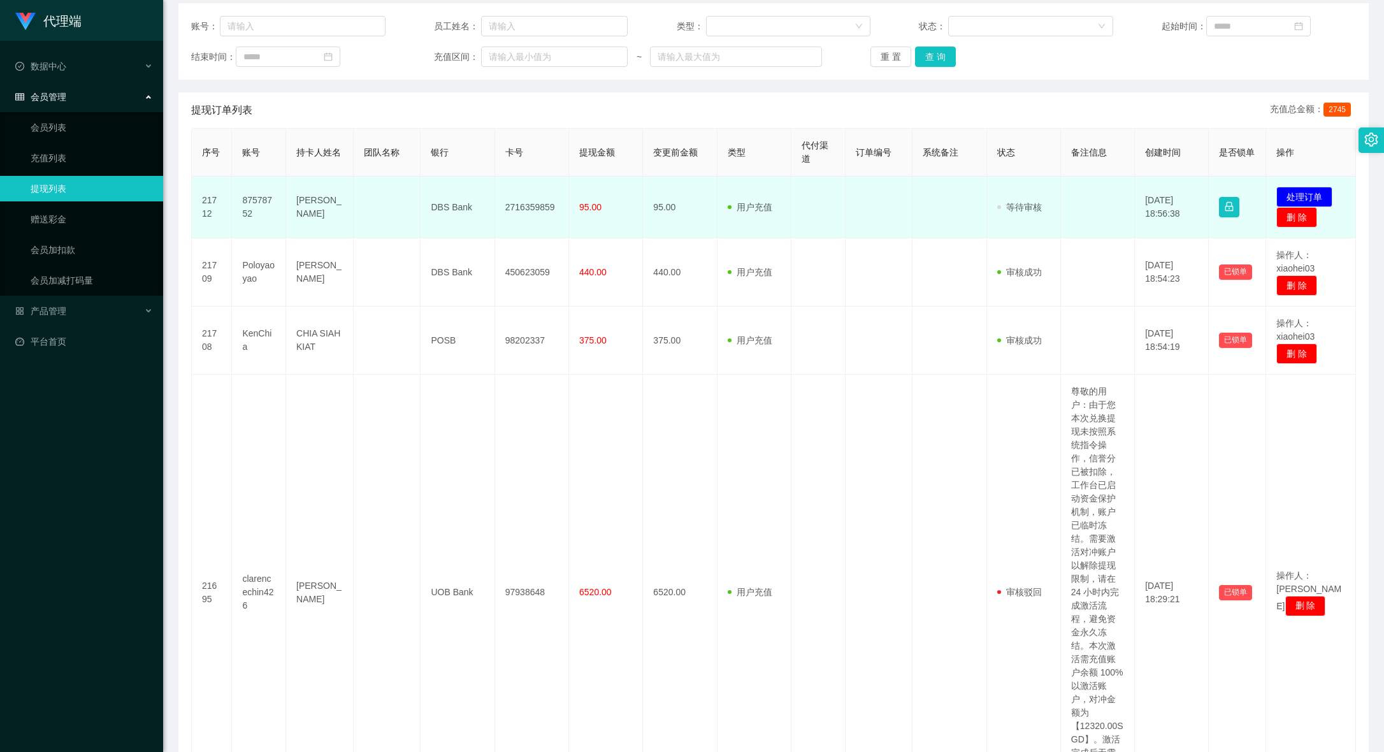
click at [773, 226] on td "用户充值 人工扣款" at bounding box center [755, 208] width 74 height 62
click at [1301, 190] on button "处理订单" at bounding box center [1304, 197] width 56 height 20
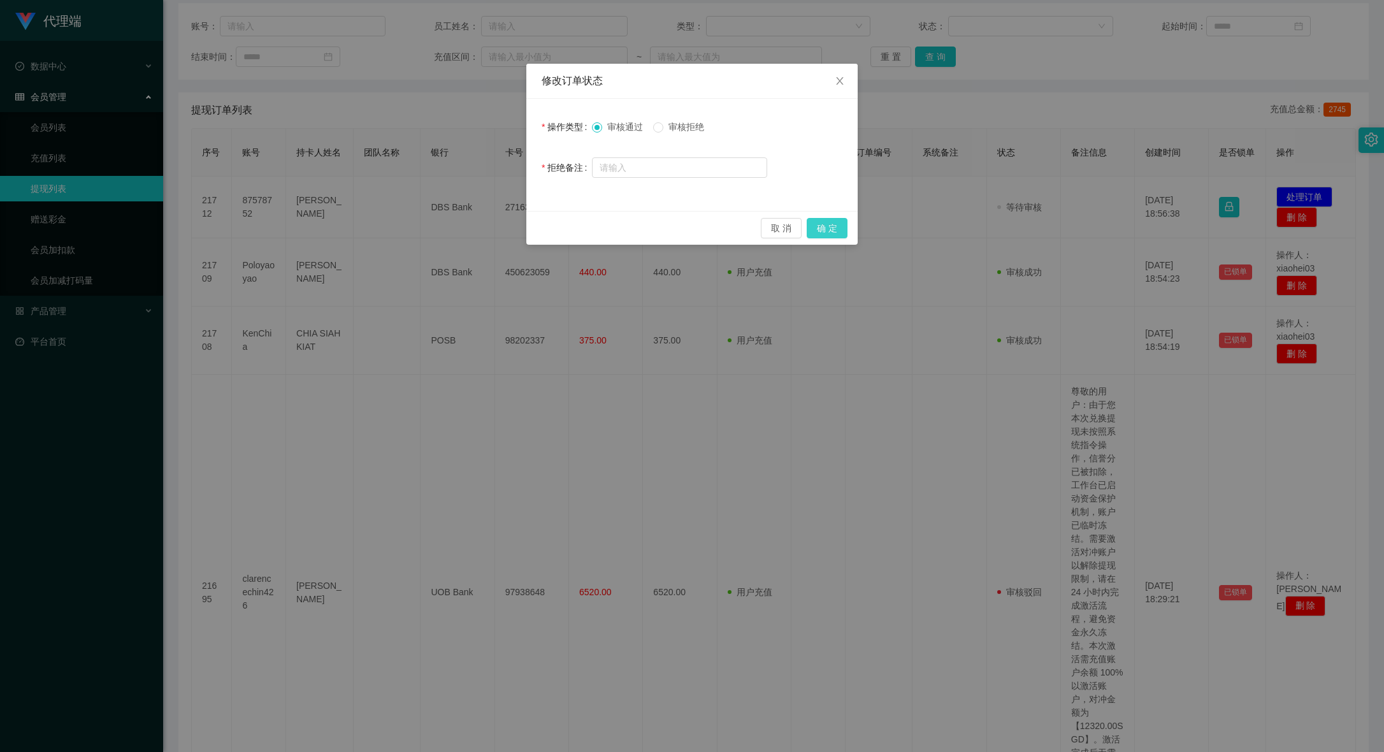
click at [847, 224] on button "确 定" at bounding box center [827, 228] width 41 height 20
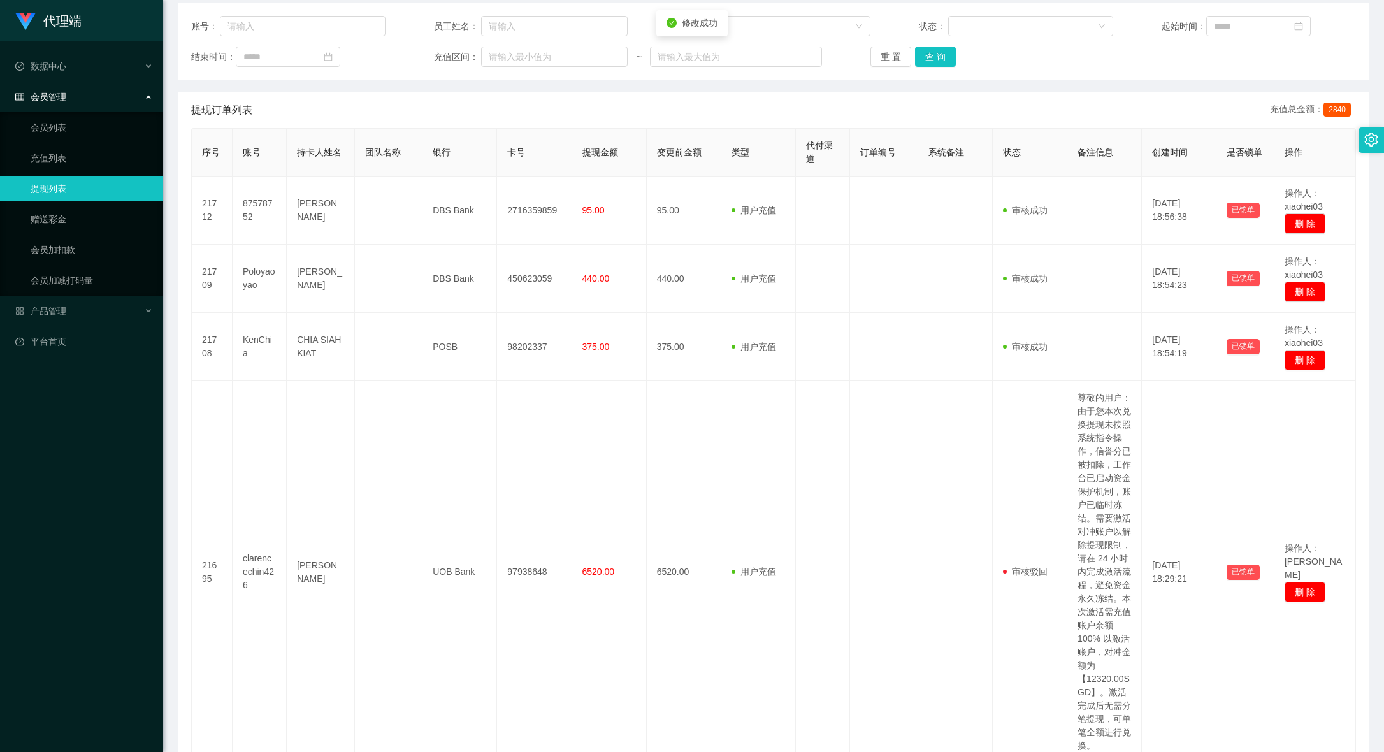
click at [981, 310] on td at bounding box center [955, 279] width 75 height 68
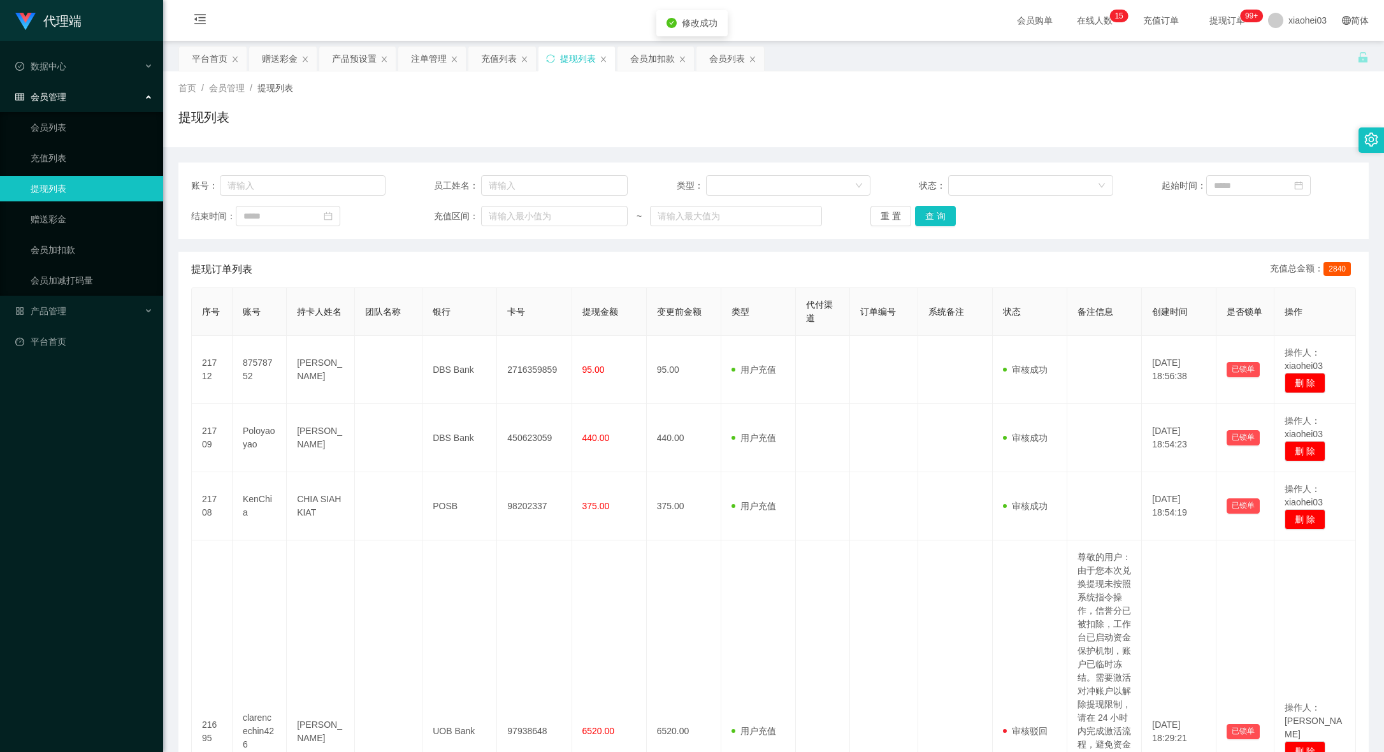
click at [668, 315] on span "变更前金额" at bounding box center [679, 312] width 45 height 10
click at [660, 58] on div "会员加扣款" at bounding box center [652, 59] width 45 height 24
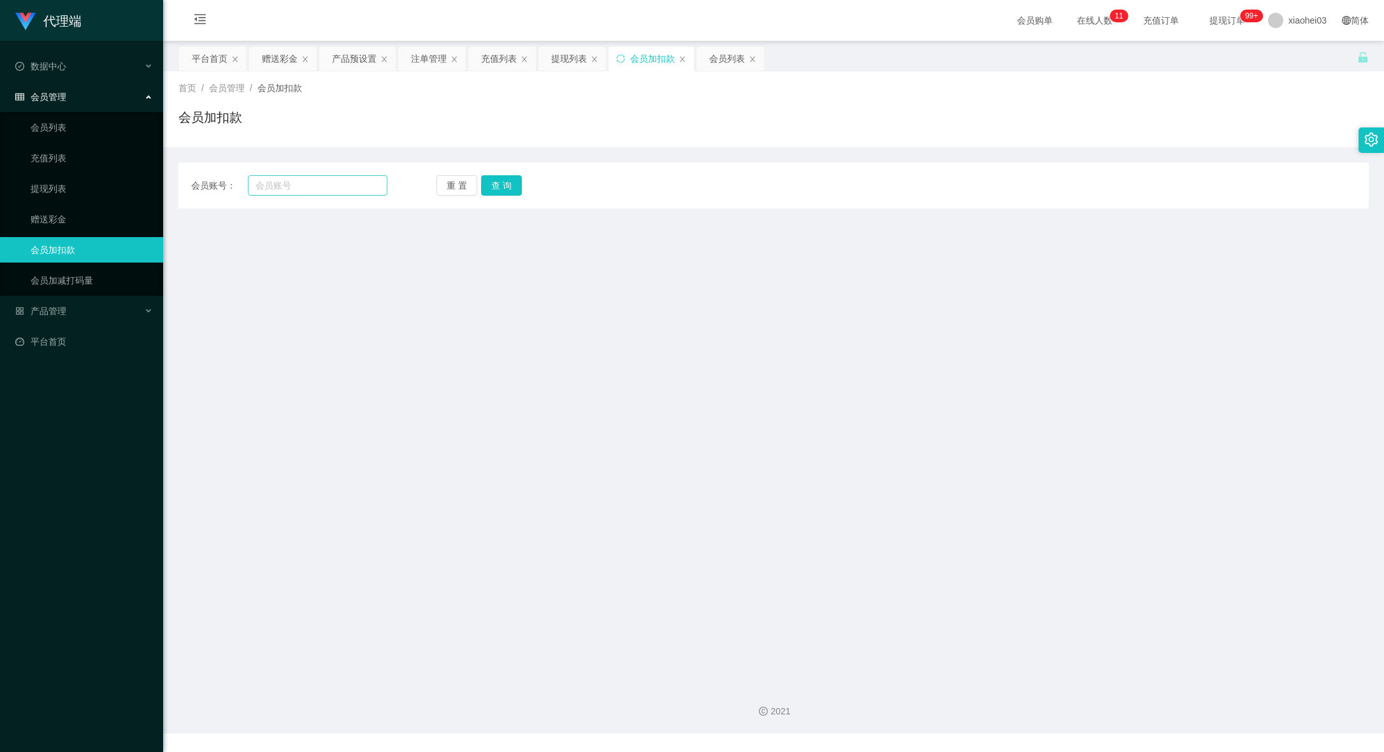
drag, startPoint x: 305, startPoint y: 198, endPoint x: 323, endPoint y: 190, distance: 20.0
click at [306, 198] on div "会员账号： 重 置 查 询 会员账号 会员姓名 账号余额 操作类型 人工加款 人工扣款 金额 确 定" at bounding box center [773, 186] width 1190 height 46
click at [328, 182] on input "text" at bounding box center [318, 185] width 140 height 20
paste input "87578752"
type input "87578752"
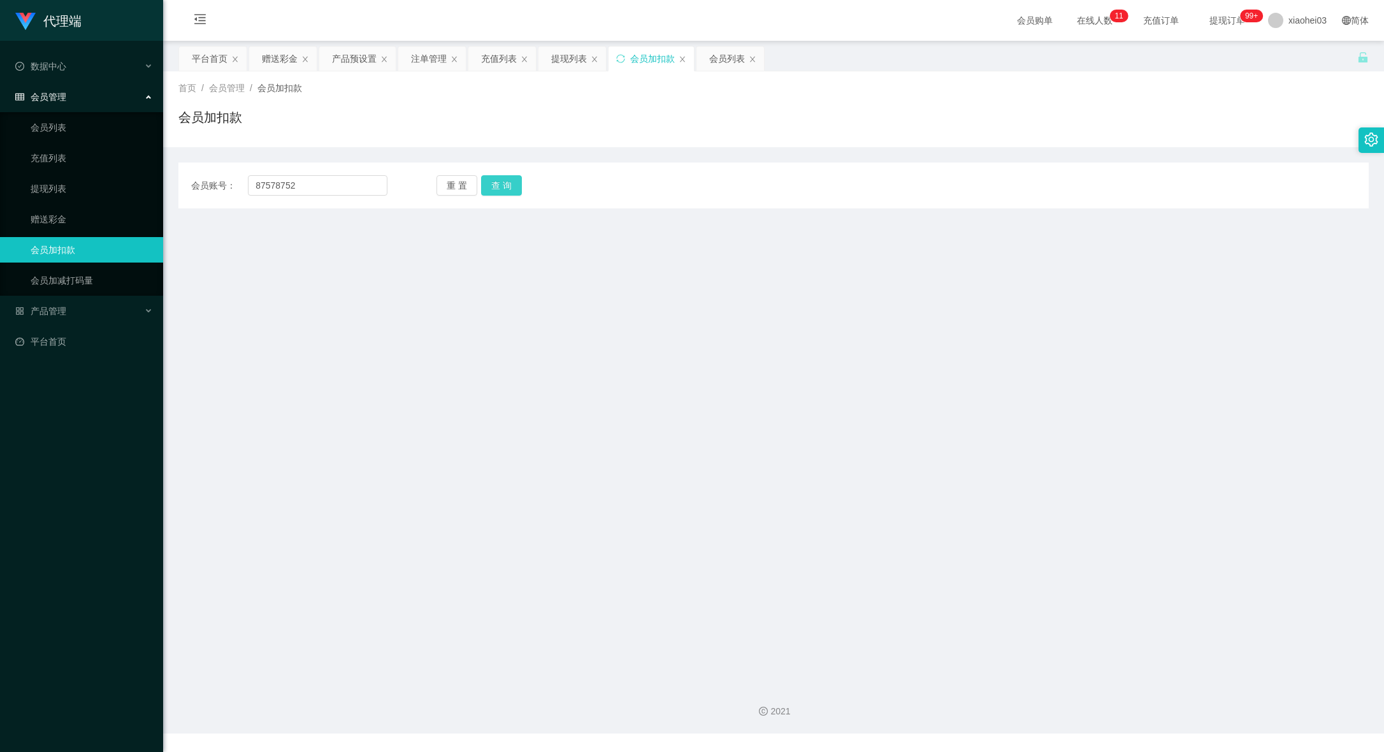
click at [494, 189] on button "查 询" at bounding box center [501, 185] width 41 height 20
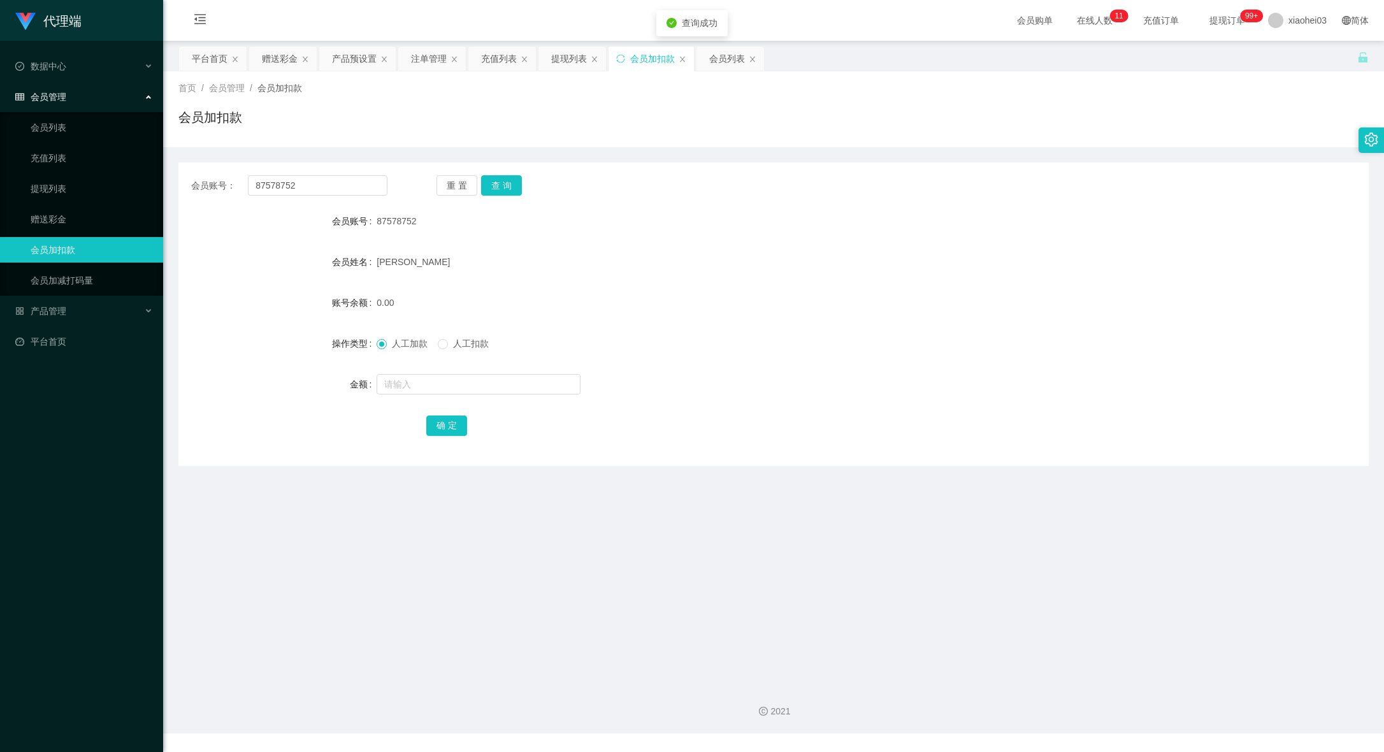
click at [479, 344] on span "人工扣款" at bounding box center [471, 343] width 46 height 10
drag, startPoint x: 346, startPoint y: 185, endPoint x: -50, endPoint y: 163, distance: 396.4
click at [0, 163] on html "代理端 数据中心 会员管理 会员列表 充值列表 提现列表 赠送彩金 会员加扣款 会员加减打码量 产品管理 平台首页 保存配置 重置配置 整体风格设置 主题色 …" at bounding box center [692, 376] width 1384 height 752
drag, startPoint x: 503, startPoint y: 169, endPoint x: 713, endPoint y: 208, distance: 213.4
click at [505, 170] on div "会员账号： 重 置 查 询 会员账号 87578752 会员姓名 Tan Jing Fei 账号余额 0.00 操作类型 人工加款 人工扣款 金额 确 定" at bounding box center [773, 314] width 1190 height 303
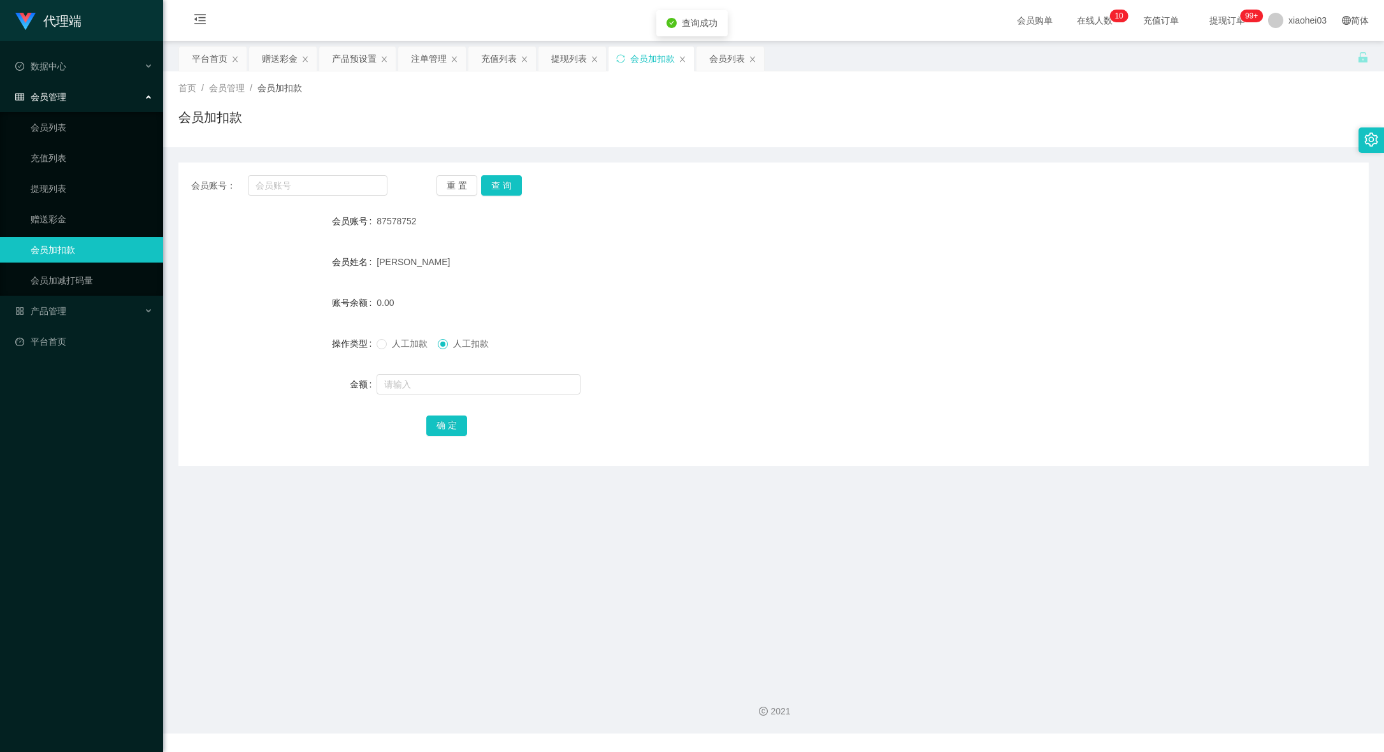
drag, startPoint x: 713, startPoint y: 208, endPoint x: 937, endPoint y: 152, distance: 231.4
click at [713, 208] on div "87578752" at bounding box center [724, 220] width 695 height 25
click at [193, 176] on div "会员账号：" at bounding box center [289, 185] width 196 height 20
paste input "Scam123"
type input "Scam123"
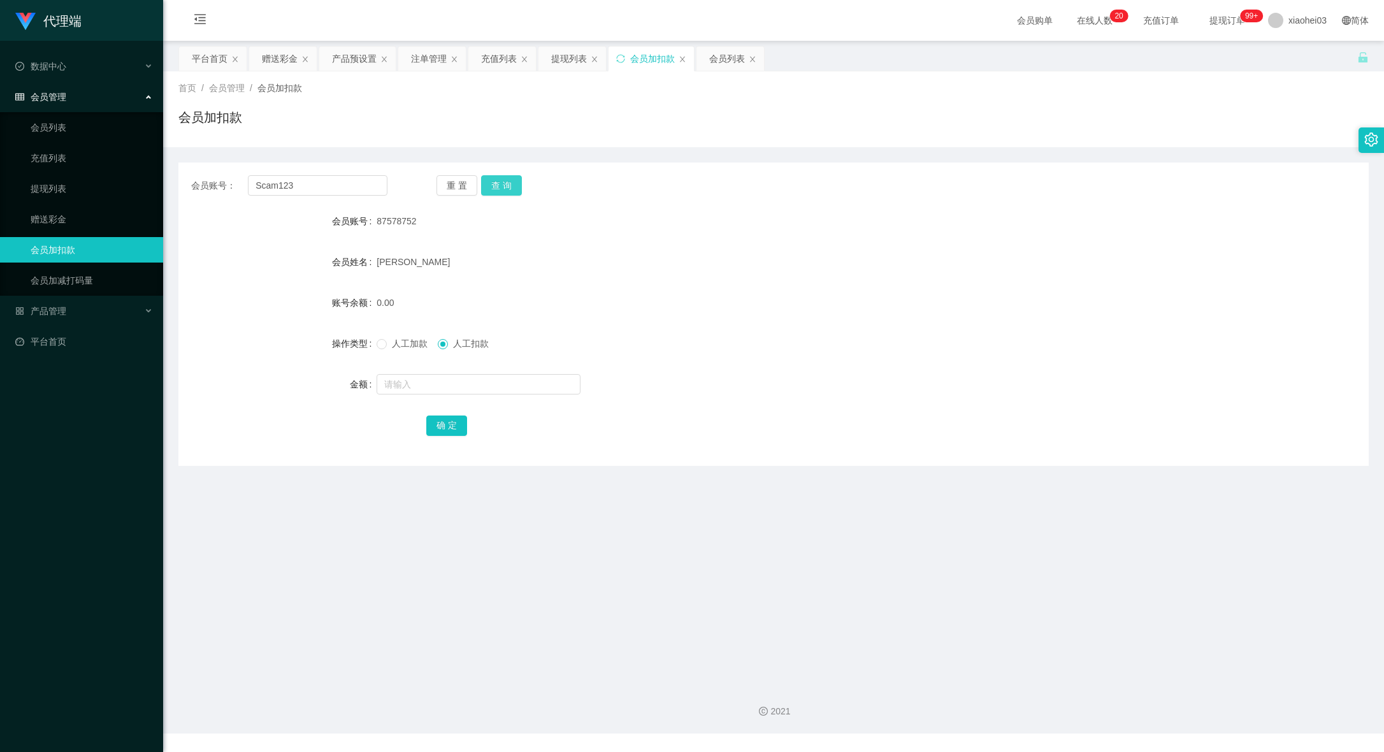
click at [518, 185] on button "查 询" at bounding box center [501, 185] width 41 height 20
drag, startPoint x: 503, startPoint y: 389, endPoint x: 444, endPoint y: 364, distance: 64.3
click at [503, 389] on input "text" at bounding box center [479, 384] width 204 height 20
click at [406, 347] on span "人工加款" at bounding box center [410, 343] width 46 height 10
click at [484, 383] on input "text" at bounding box center [479, 384] width 204 height 20
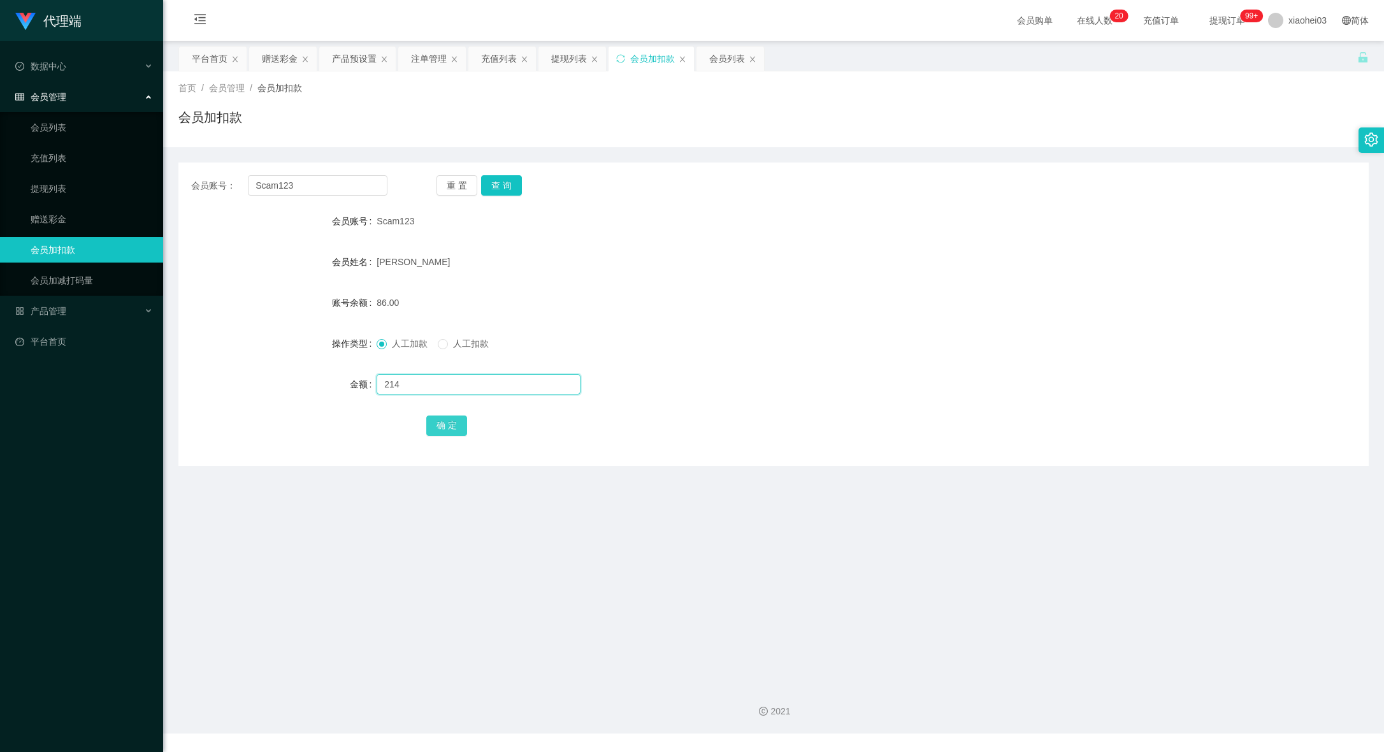
type input "214"
click at [436, 426] on button "确 定" at bounding box center [446, 426] width 41 height 20
click at [901, 314] on div "300.00" at bounding box center [724, 302] width 695 height 25
click at [583, 50] on div "提现列表" at bounding box center [569, 59] width 36 height 24
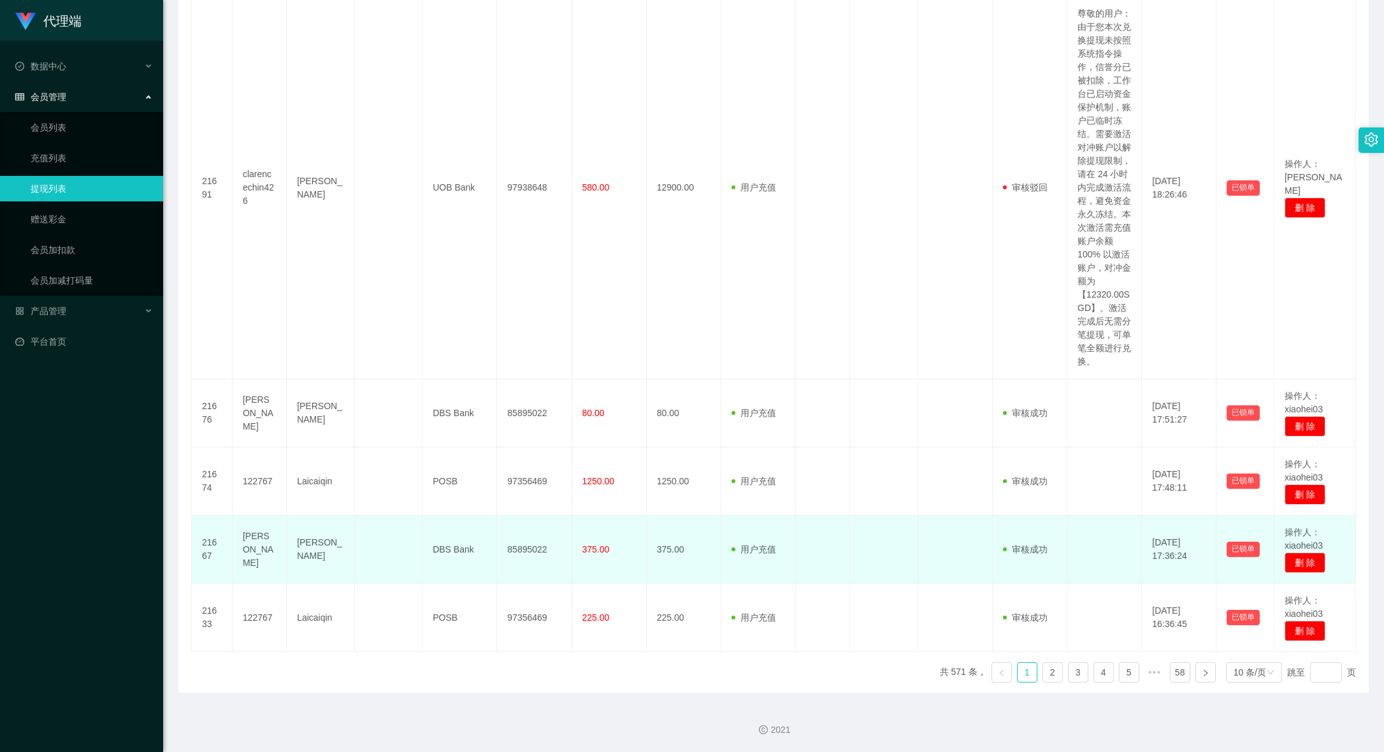
scroll to position [1471, 0]
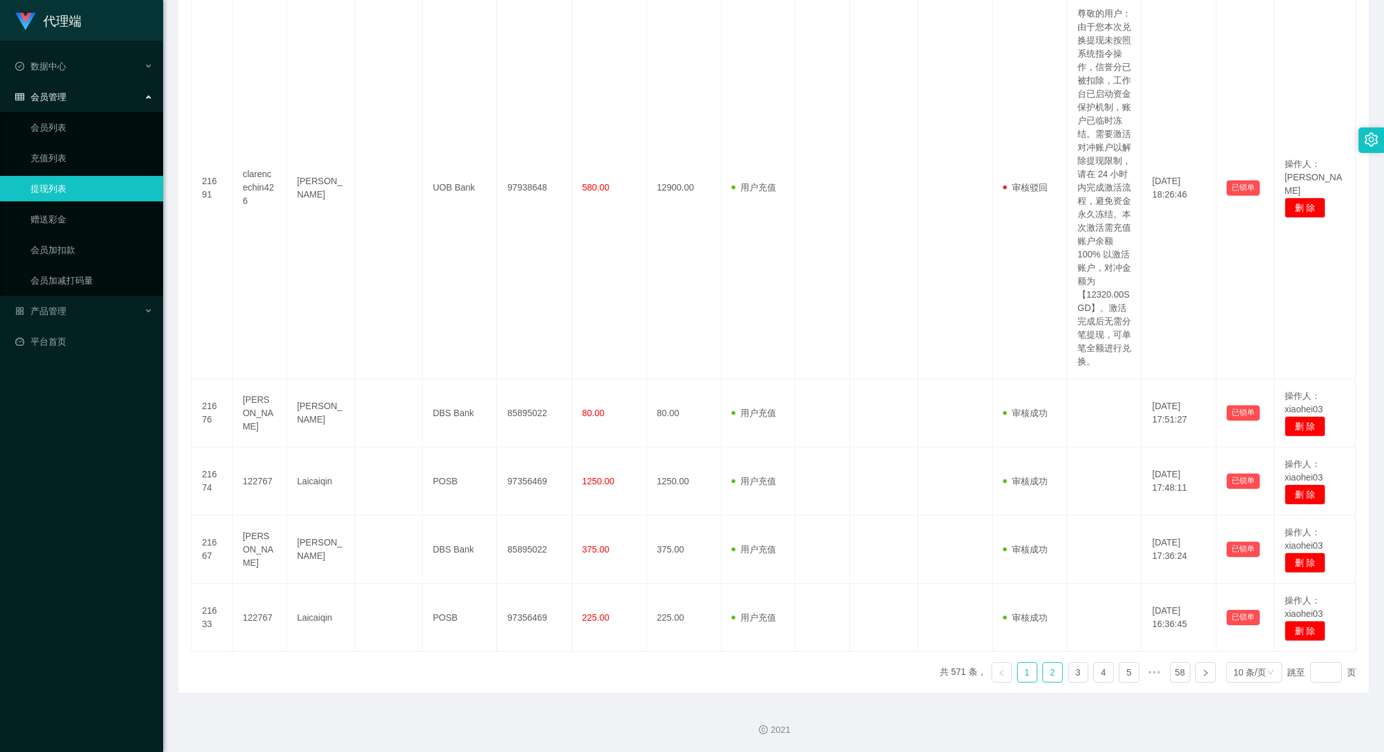
click at [1044, 676] on link "2" at bounding box center [1052, 672] width 19 height 19
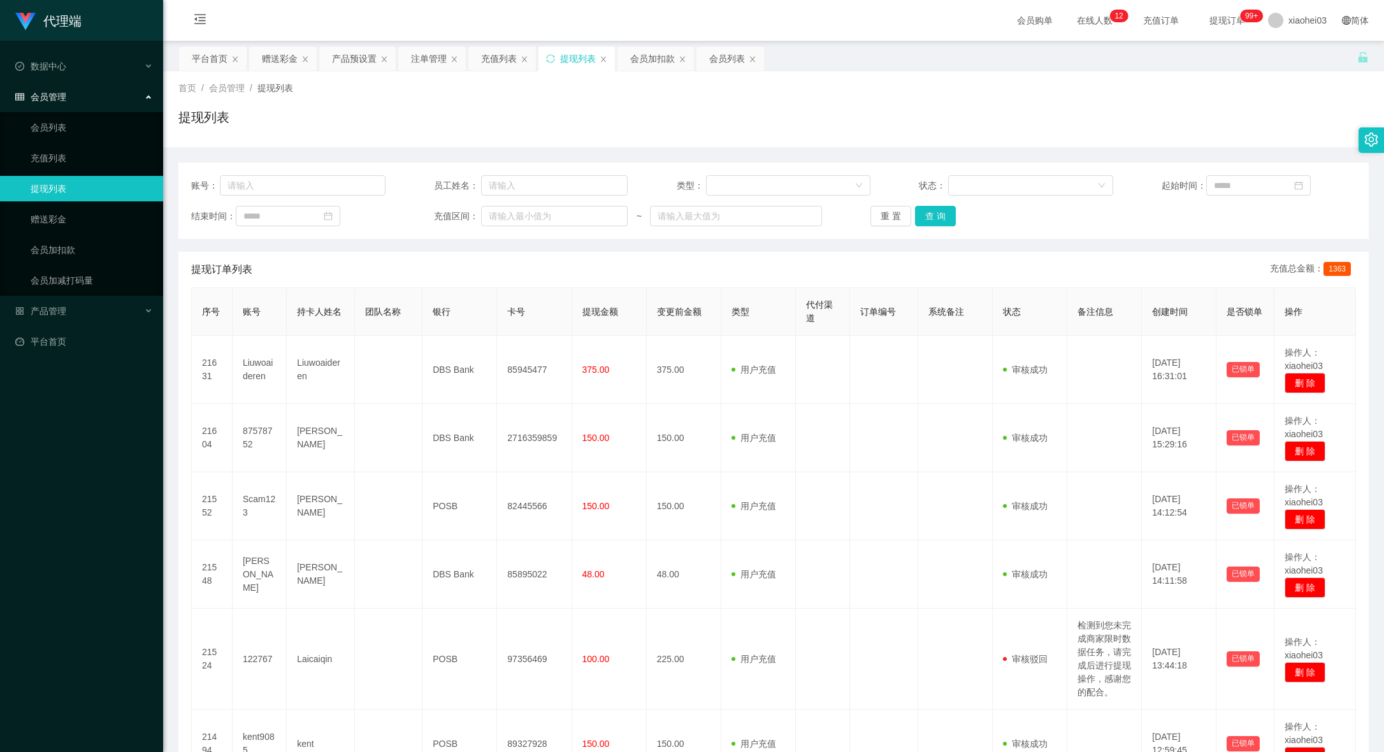
scroll to position [415, 0]
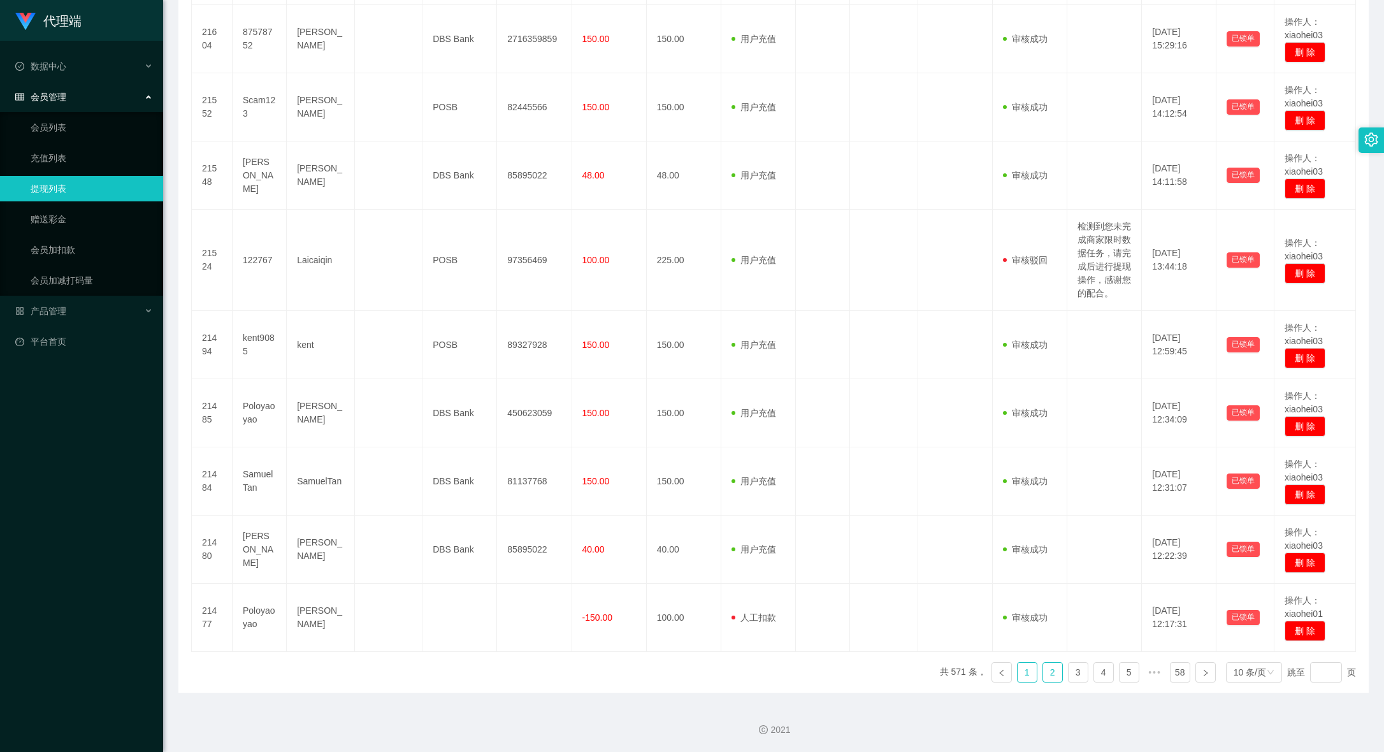
click at [1018, 676] on link "1" at bounding box center [1027, 672] width 19 height 19
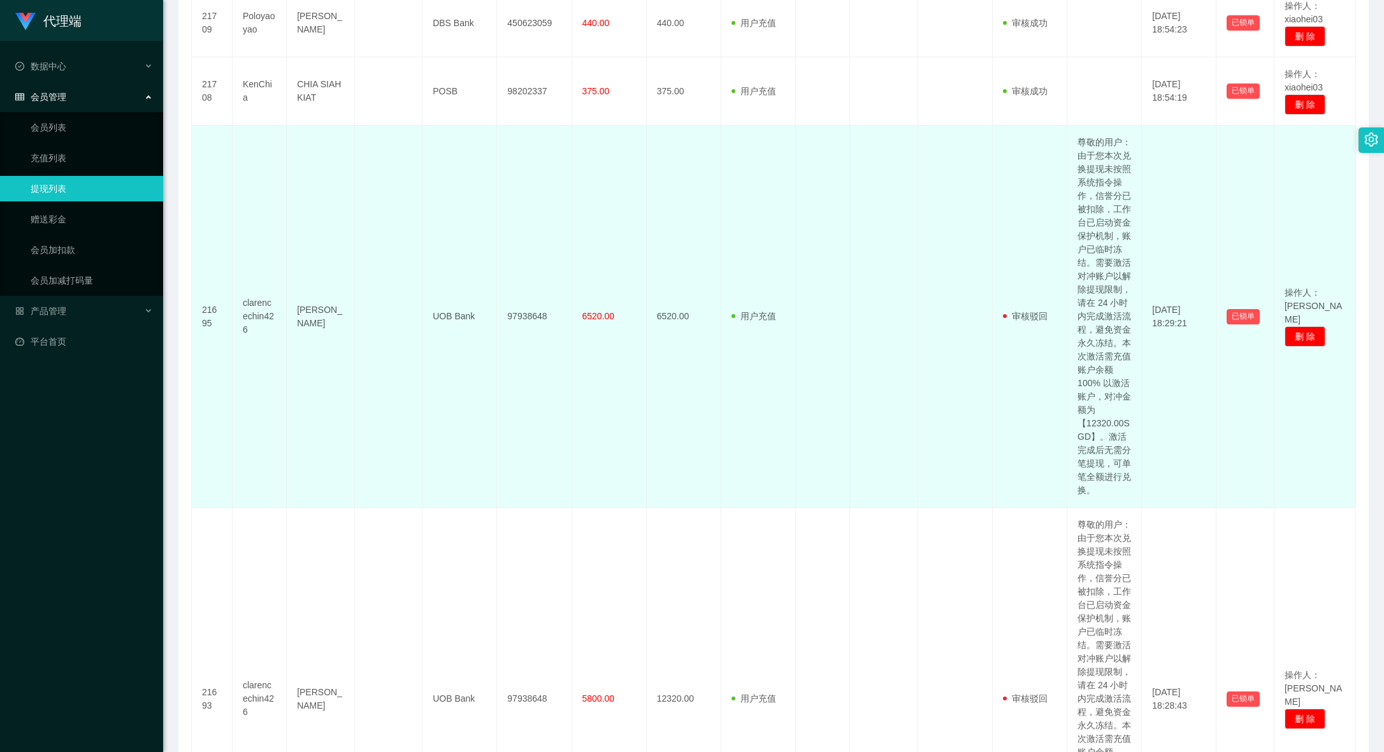
scroll to position [0, 0]
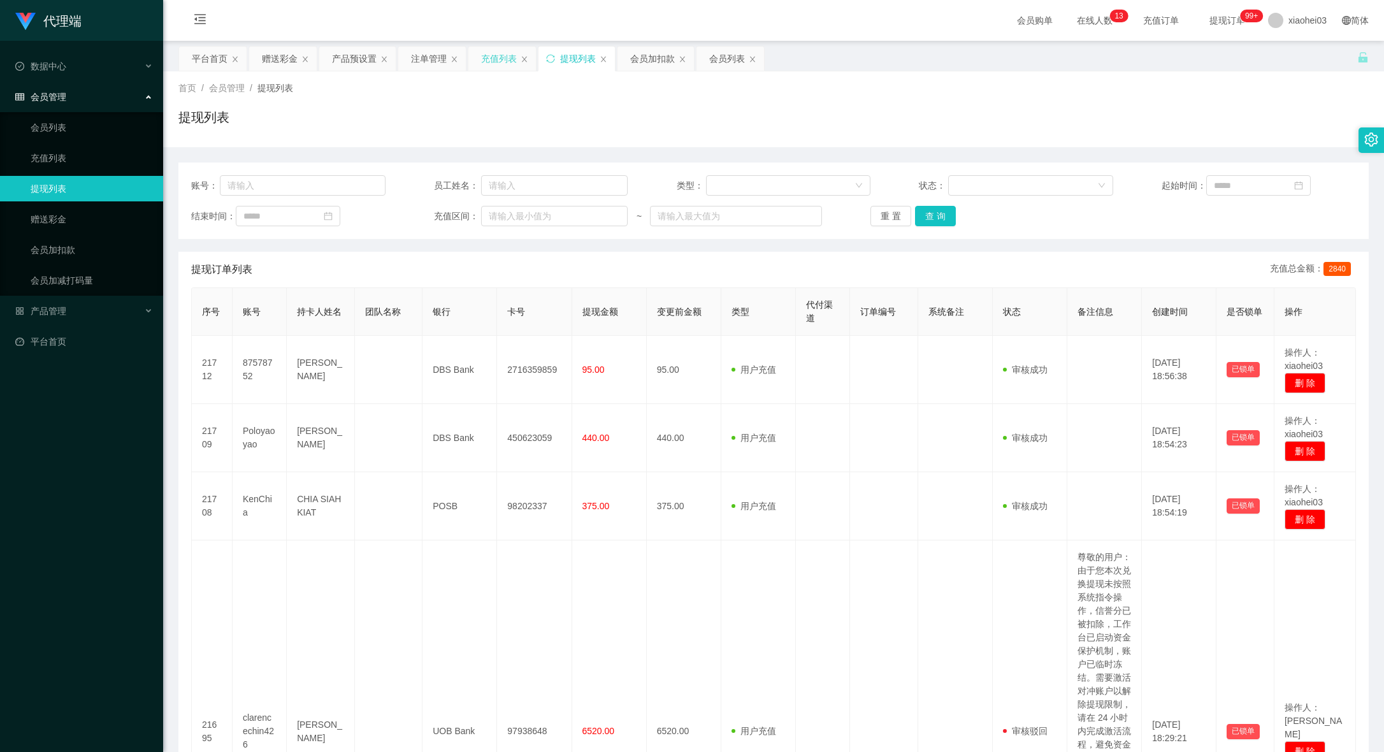
click at [502, 63] on div "充值列表" at bounding box center [499, 59] width 36 height 24
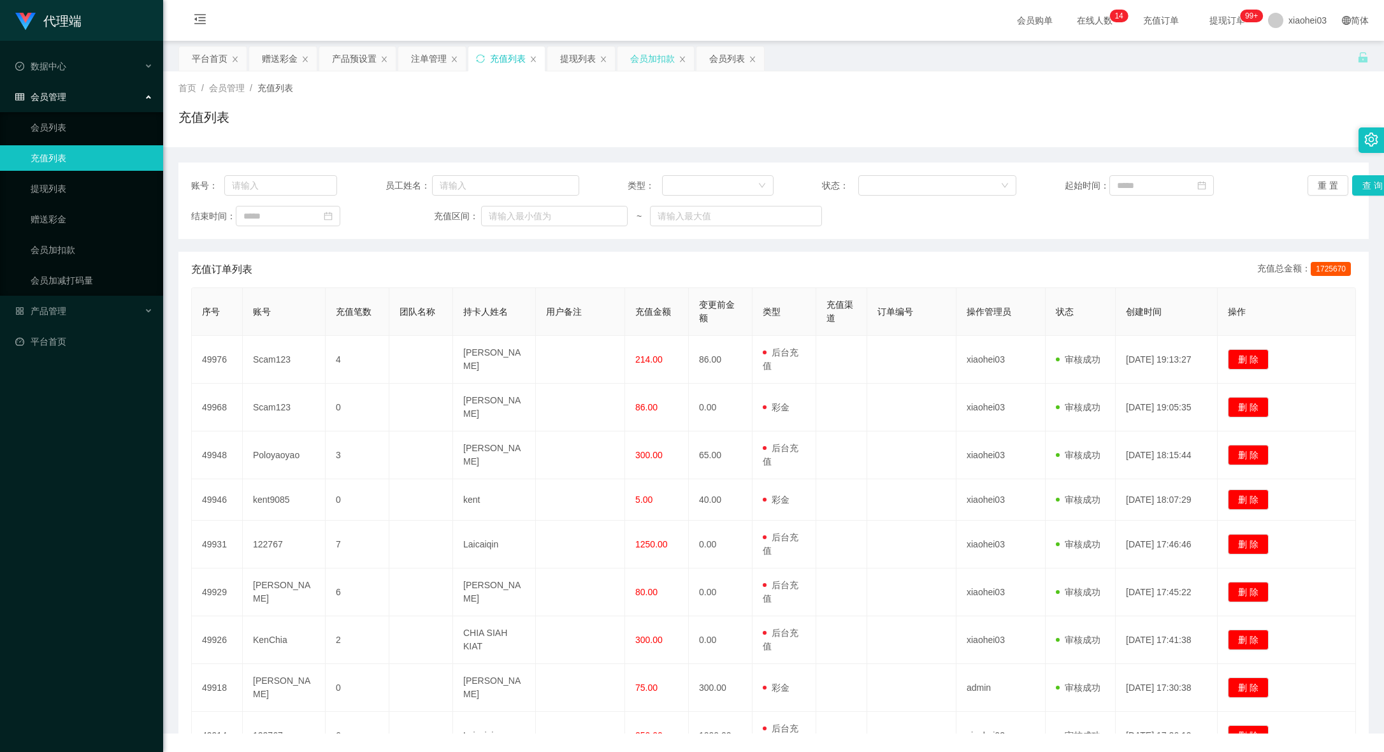
click at [666, 59] on div "会员加扣款" at bounding box center [652, 59] width 45 height 24
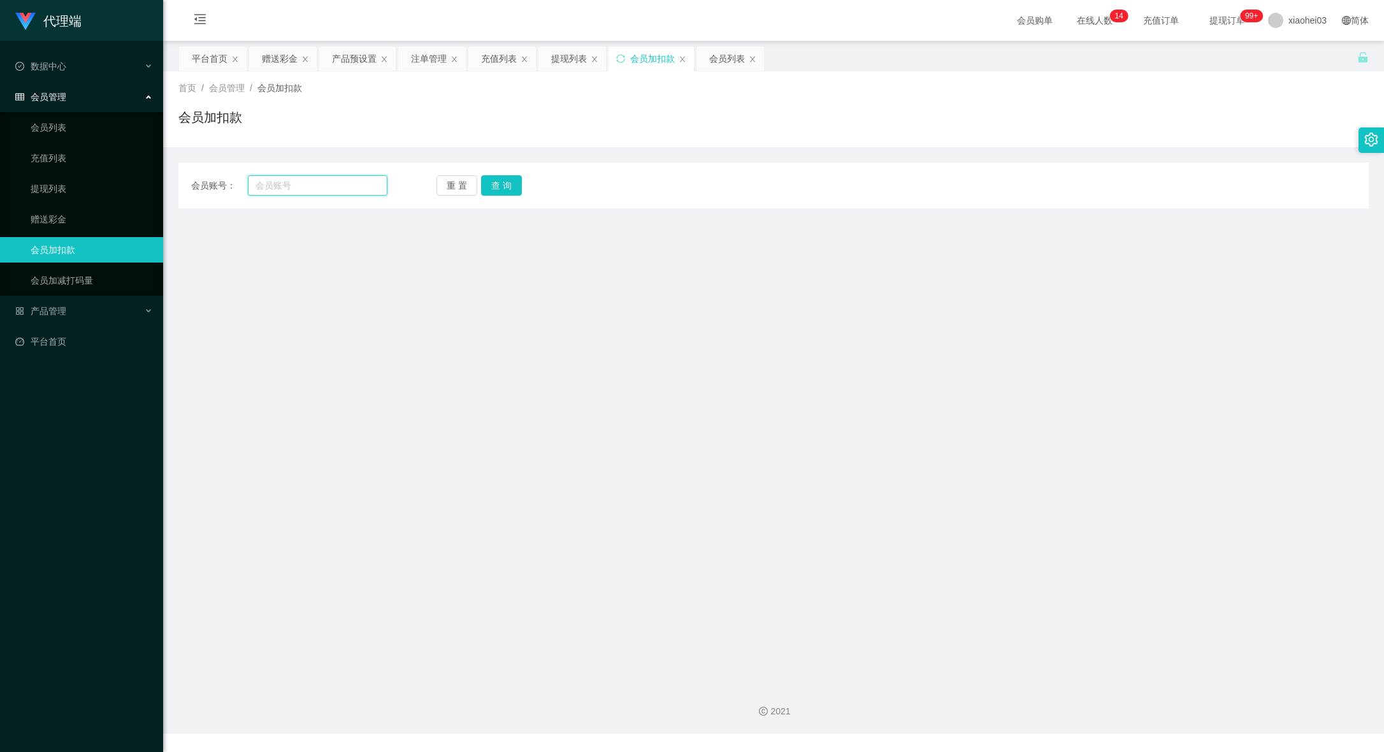
click at [339, 186] on input "text" at bounding box center [318, 185] width 140 height 20
paste input "KenChia"
type input "KenChia"
click at [509, 185] on button "查 询" at bounding box center [501, 185] width 41 height 20
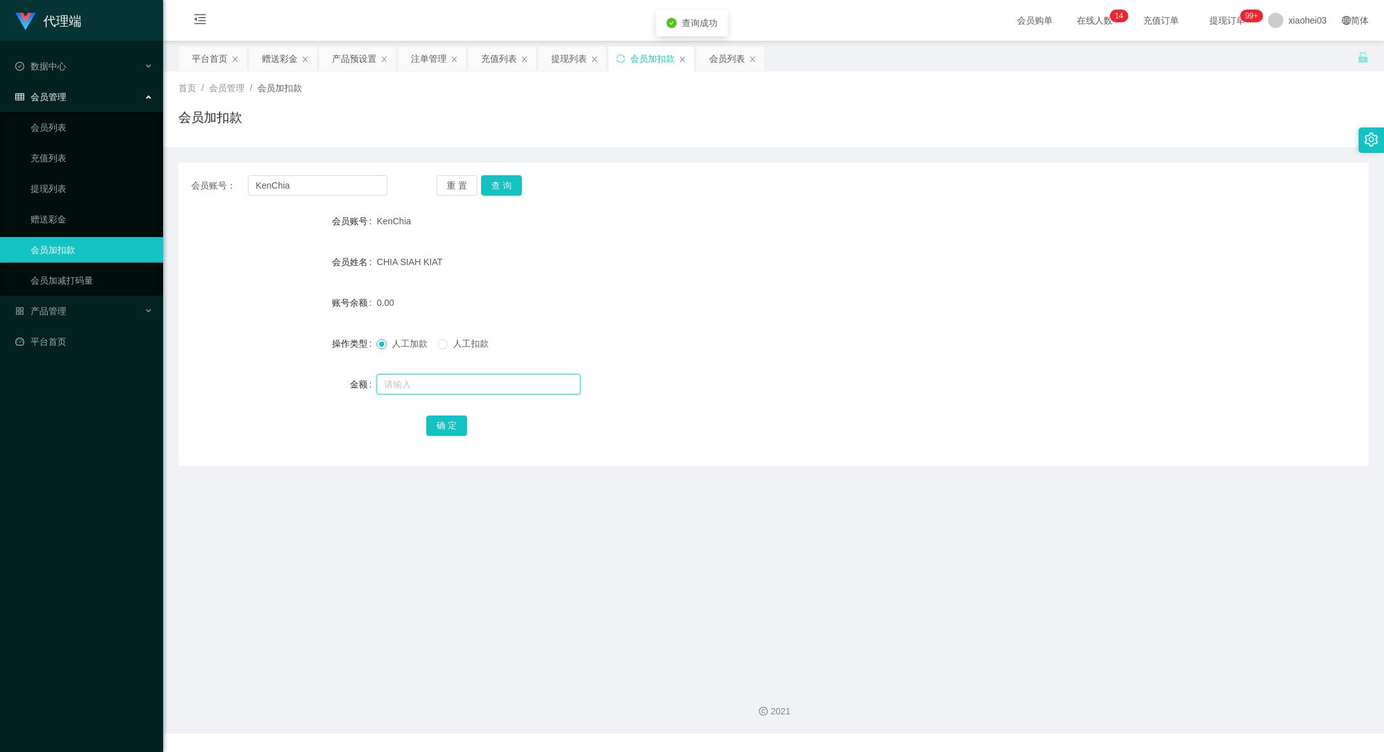
click at [473, 374] on input "text" at bounding box center [479, 384] width 204 height 20
type input "240"
click at [432, 434] on button "确 定" at bounding box center [446, 426] width 41 height 20
drag, startPoint x: 767, startPoint y: 325, endPoint x: 819, endPoint y: 293, distance: 60.7
click at [770, 323] on form "会员账号 KenChia 会员姓名 [PERSON_NAME] 账号余额 240.00 操作类型 人工加款 人工扣款 金额 确 定" at bounding box center [773, 322] width 1190 height 229
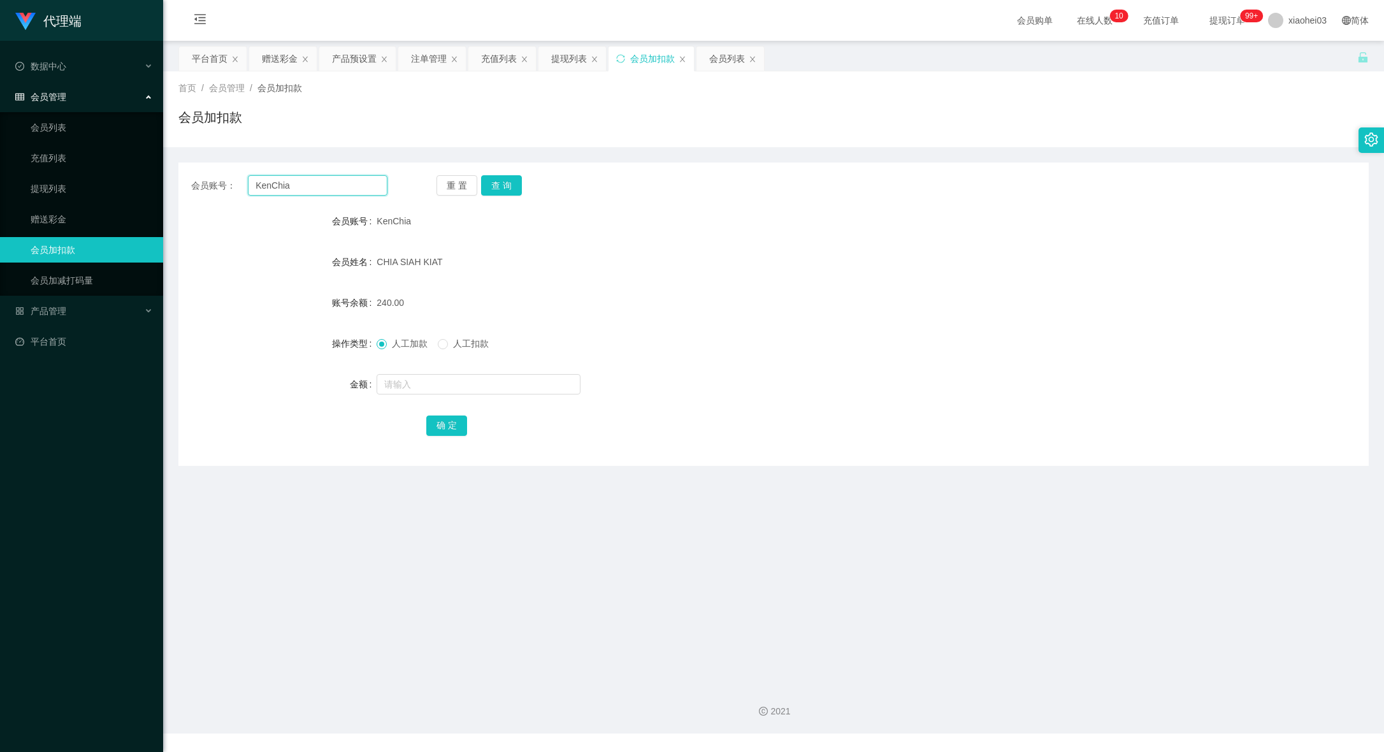
drag, startPoint x: 326, startPoint y: 184, endPoint x: -50, endPoint y: 192, distance: 375.4
click at [0, 192] on html "代理端 数据中心 会员管理 会员列表 充值列表 提现列表 赠送彩金 会员加扣款 会员加减打码量 产品管理 平台首页 保存配置 重置配置 整体风格设置 主题色 …" at bounding box center [692, 376] width 1384 height 752
paste input "87578752"
type input "87578752"
click at [505, 186] on button "查 询" at bounding box center [501, 185] width 41 height 20
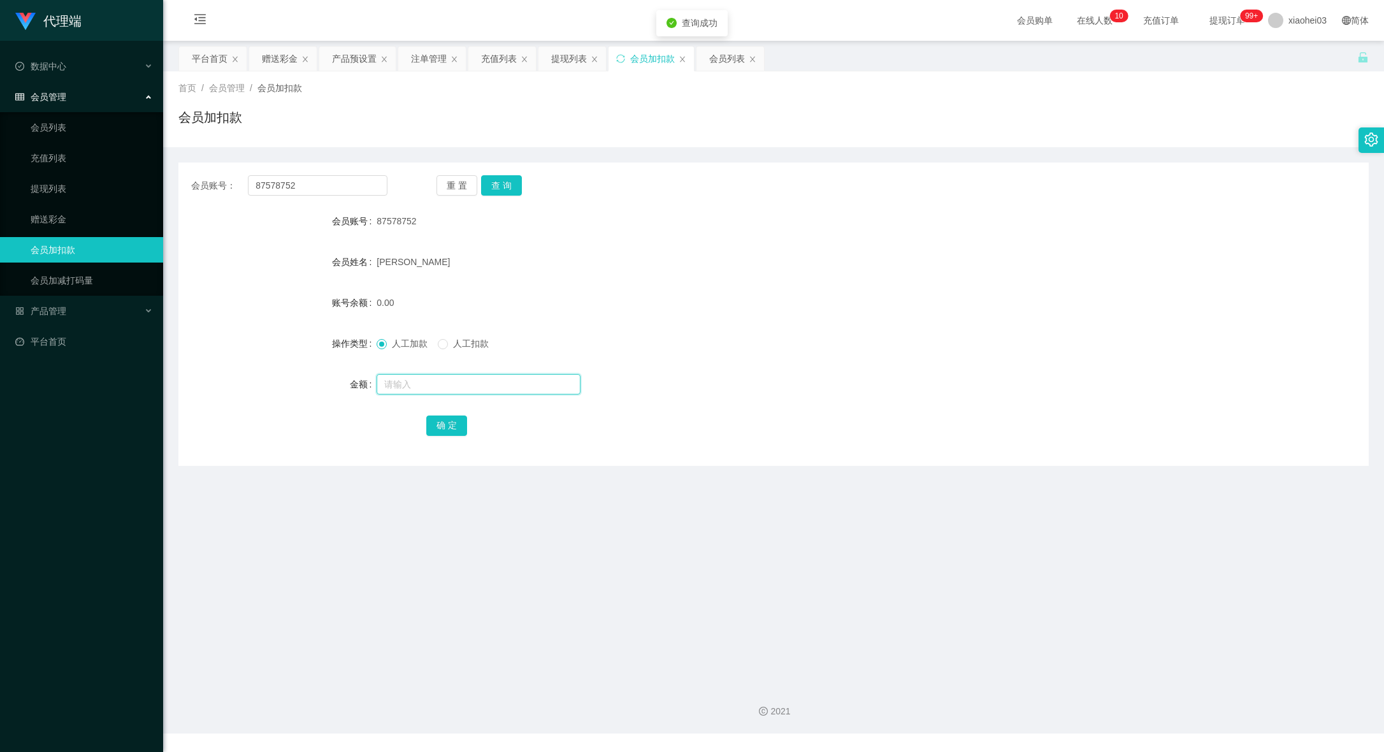
click at [503, 383] on input "text" at bounding box center [479, 384] width 204 height 20
type input "1000"
drag, startPoint x: 318, startPoint y: 186, endPoint x: 57, endPoint y: 157, distance: 262.2
click at [109, 164] on section "代理端 数据中心 会员管理 会员列表 充值列表 提现列表 赠送彩金 会员加扣款 会员加减打码量 产品管理 平台首页 保存配置 重置配置 整体风格设置 主题色 …" at bounding box center [692, 367] width 1384 height 734
click at [509, 178] on button "查 询" at bounding box center [501, 185] width 41 height 20
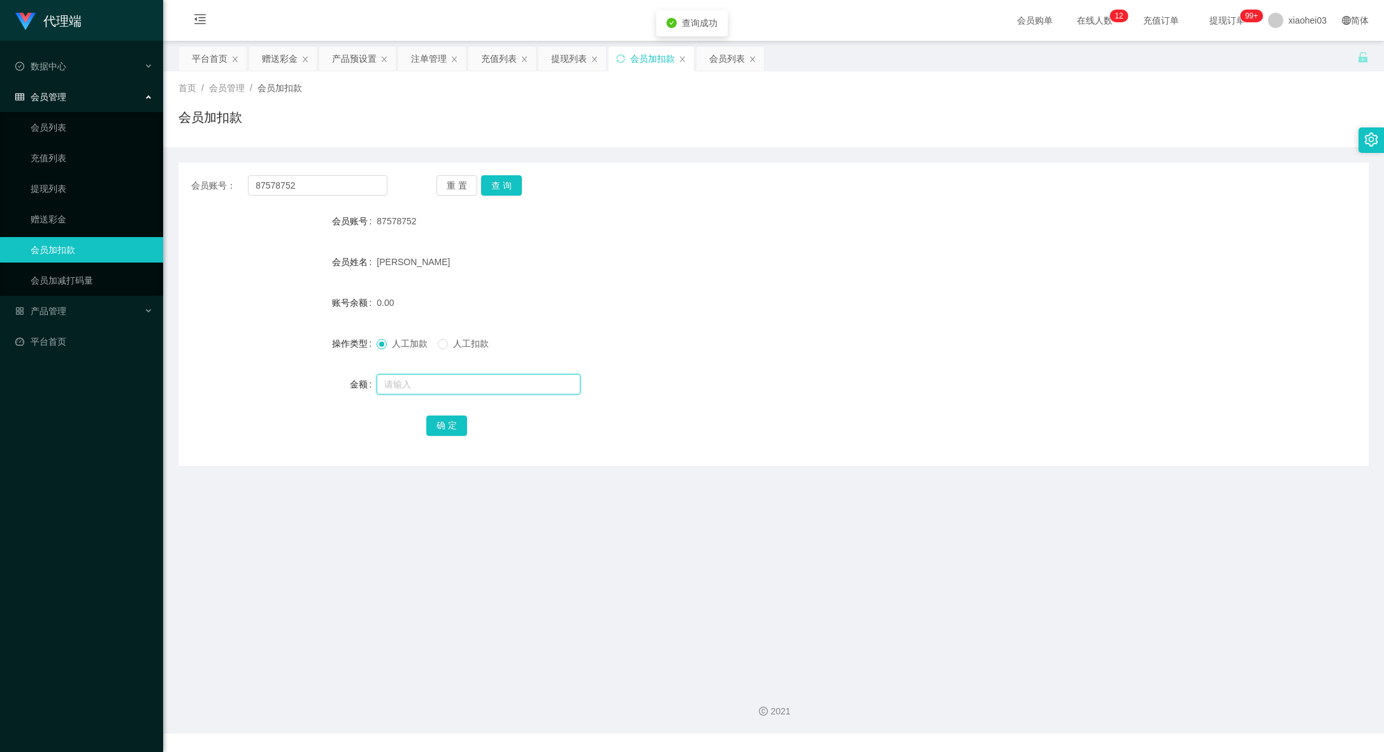
click at [465, 393] on input "text" at bounding box center [479, 384] width 204 height 20
type input "1000"
click at [451, 419] on button "确 定" at bounding box center [446, 426] width 41 height 20
click at [777, 293] on div "1000.00" at bounding box center [724, 302] width 695 height 25
drag, startPoint x: 316, startPoint y: 178, endPoint x: 133, endPoint y: 171, distance: 183.7
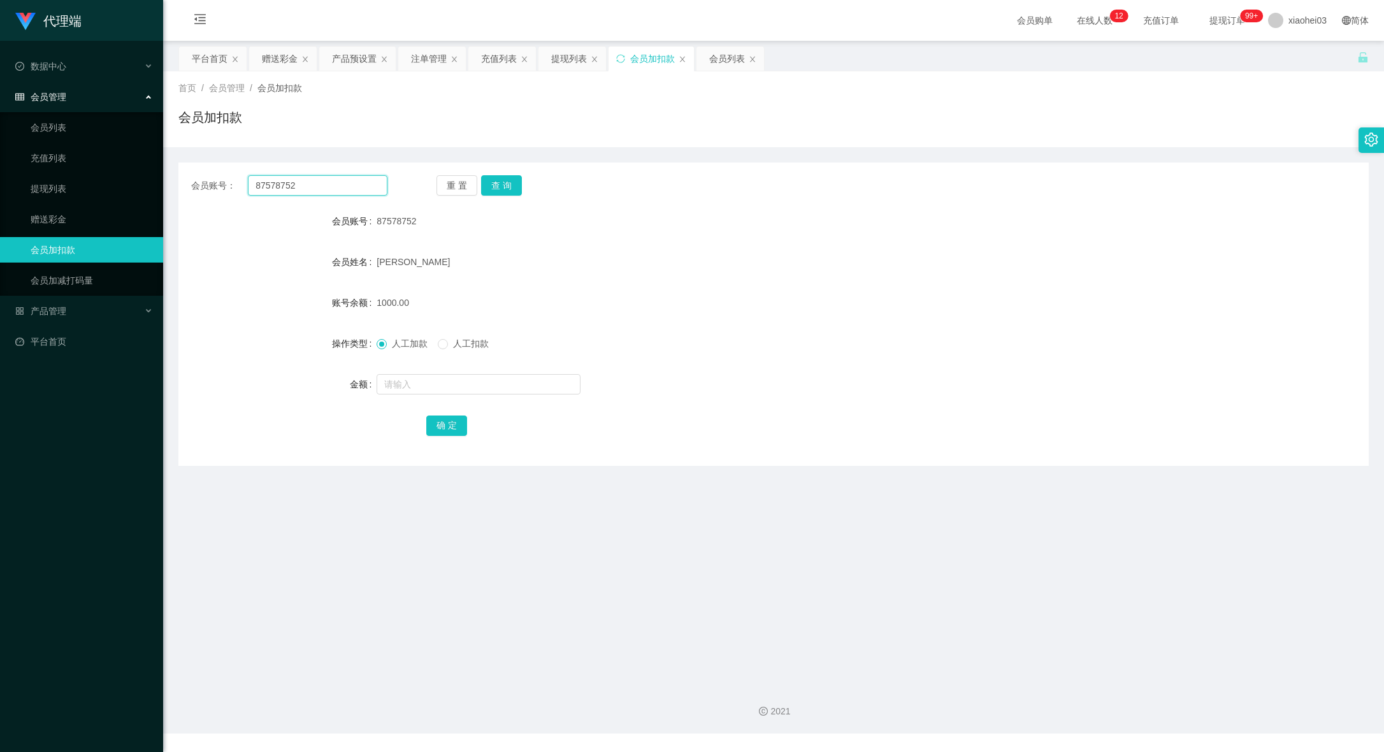
click at [133, 171] on section "代理端 数据中心 会员管理 会员列表 充值列表 提现列表 赠送彩金 会员加扣款 会员加减打码量 产品管理 平台首页 保存配置 重置配置 整体风格设置 主题色 …" at bounding box center [692, 367] width 1384 height 734
paste input "Poloyaoyao"
type input "Poloyaoyao"
click at [516, 174] on div "会员账号： Poloyaoyao 重 置 查 询 会员账号 87578752 会员姓名 [PERSON_NAME] 账号余额 1000.00 操作类型 人工加…" at bounding box center [773, 314] width 1190 height 303
click at [521, 191] on div "重 置 查 询" at bounding box center [535, 185] width 196 height 20
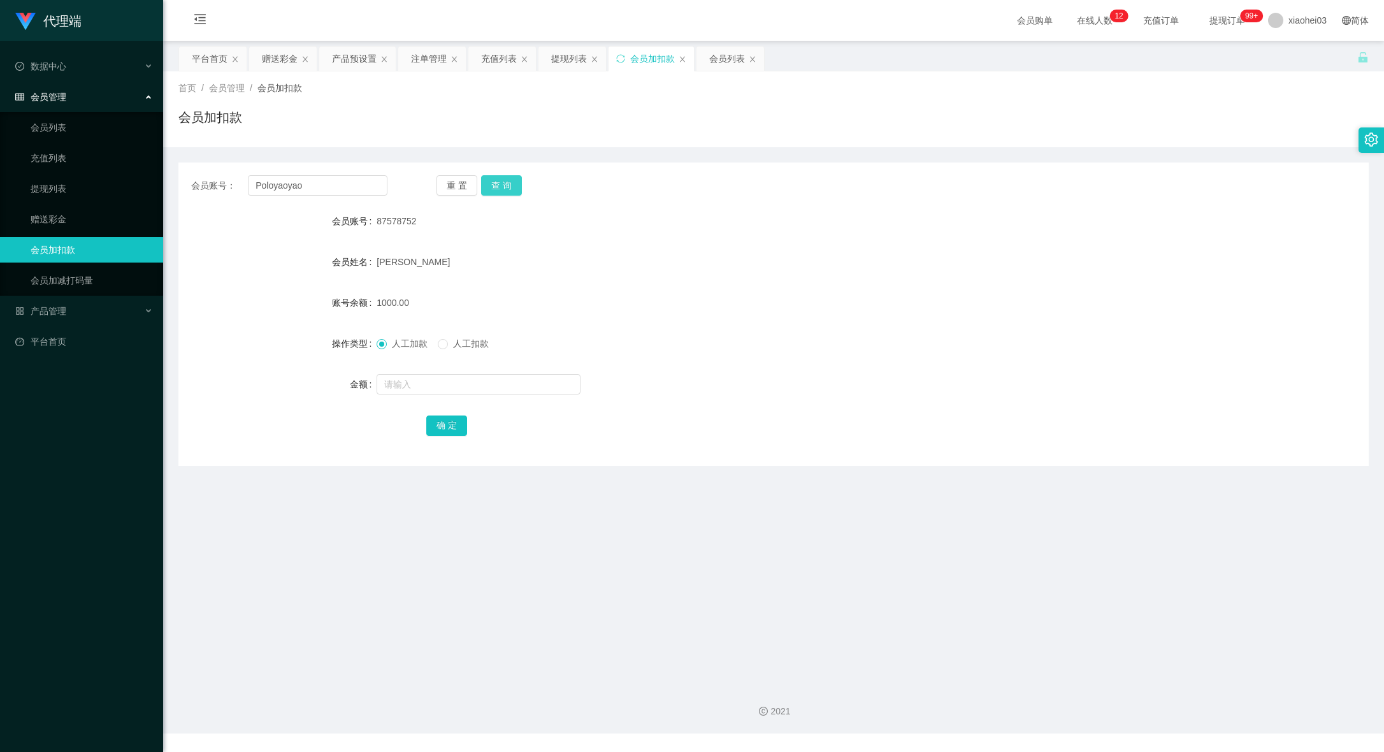
click at [514, 180] on button "查 询" at bounding box center [501, 185] width 41 height 20
click at [514, 190] on button "查 询" at bounding box center [501, 185] width 41 height 20
click at [503, 400] on form "会员账号 Poloyaoyao 会员姓名 [PERSON_NAME] 账号余额 0.00 操作类型 人工加款 人工扣款 金额 确 定" at bounding box center [773, 322] width 1190 height 229
drag, startPoint x: 507, startPoint y: 400, endPoint x: 545, endPoint y: 388, distance: 39.5
click at [530, 394] on form "会员账号 Poloyaoyao 会员姓名 [PERSON_NAME] 账号余额 0.00 操作类型 人工加款 人工扣款 金额 确 定" at bounding box center [773, 322] width 1190 height 229
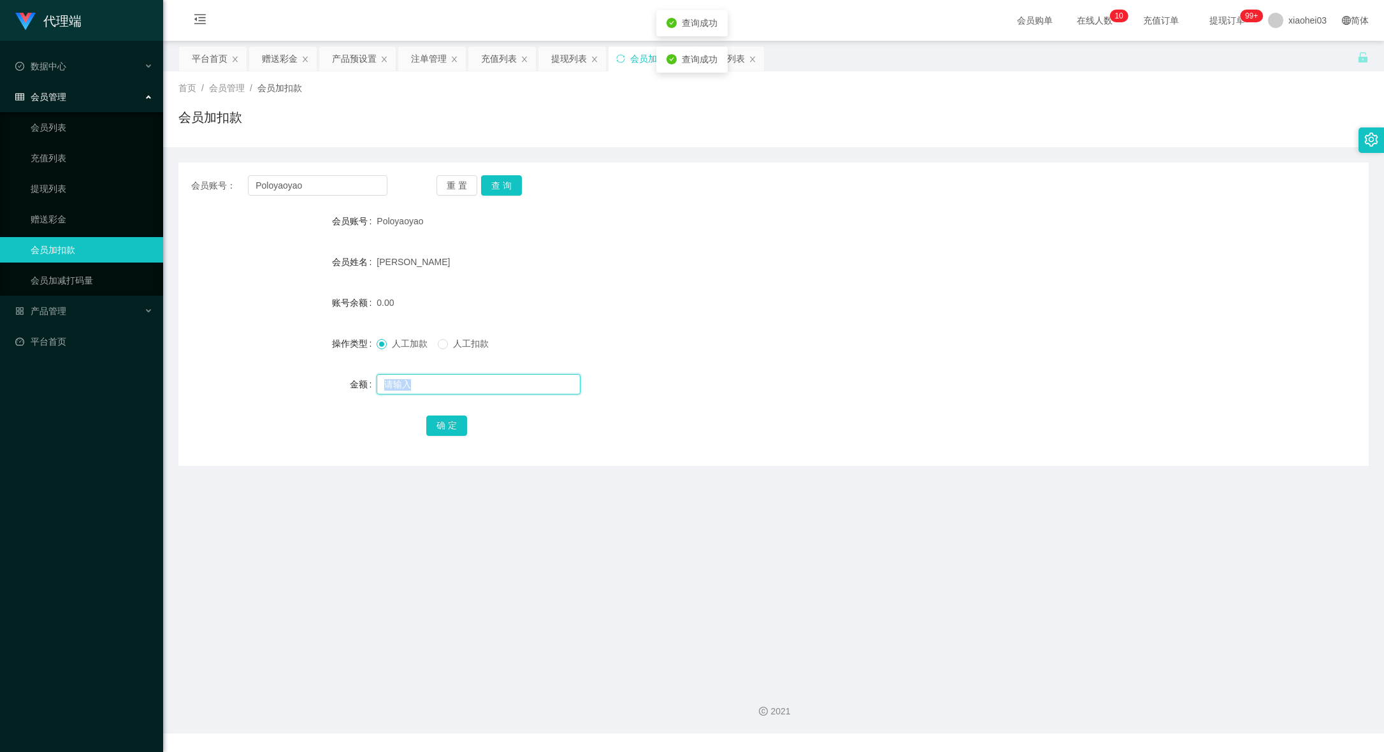
click at [545, 388] on input "text" at bounding box center [479, 384] width 204 height 20
type input "136"
drag, startPoint x: 447, startPoint y: 430, endPoint x: 475, endPoint y: 419, distance: 29.7
click at [447, 430] on button "确 定" at bounding box center [446, 426] width 41 height 20
click at [891, 273] on div "[PERSON_NAME]" at bounding box center [724, 261] width 695 height 25
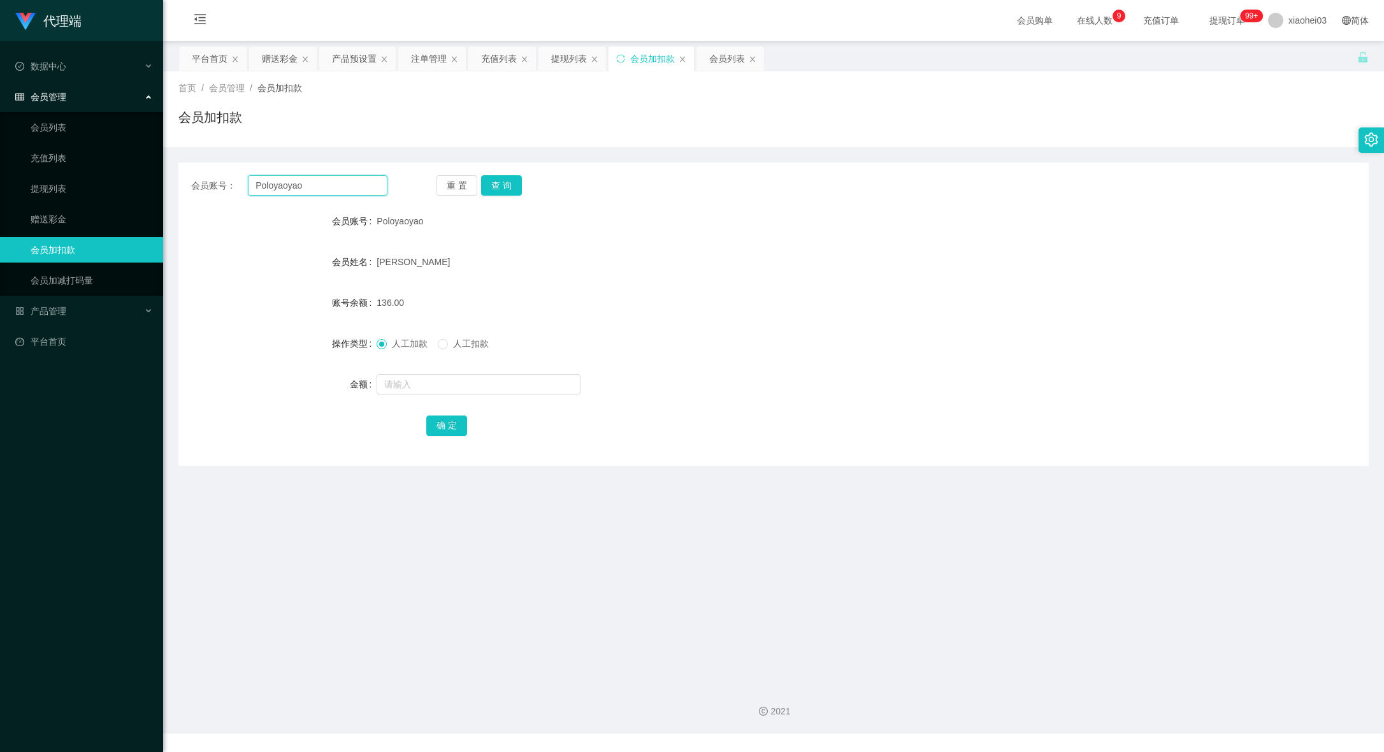
drag, startPoint x: 367, startPoint y: 180, endPoint x: -45, endPoint y: 167, distance: 412.5
click at [0, 167] on html "代理端 数据中心 会员管理 会员列表 充值列表 提现列表 赠送彩金 会员加扣款 会员加减打码量 产品管理 平台首页 保存配置 重置配置 整体风格设置 主题色 …" at bounding box center [692, 376] width 1384 height 752
paste input "SamuelTan"
type input "SamuelTan"
click at [502, 189] on button "查 询" at bounding box center [501, 185] width 41 height 20
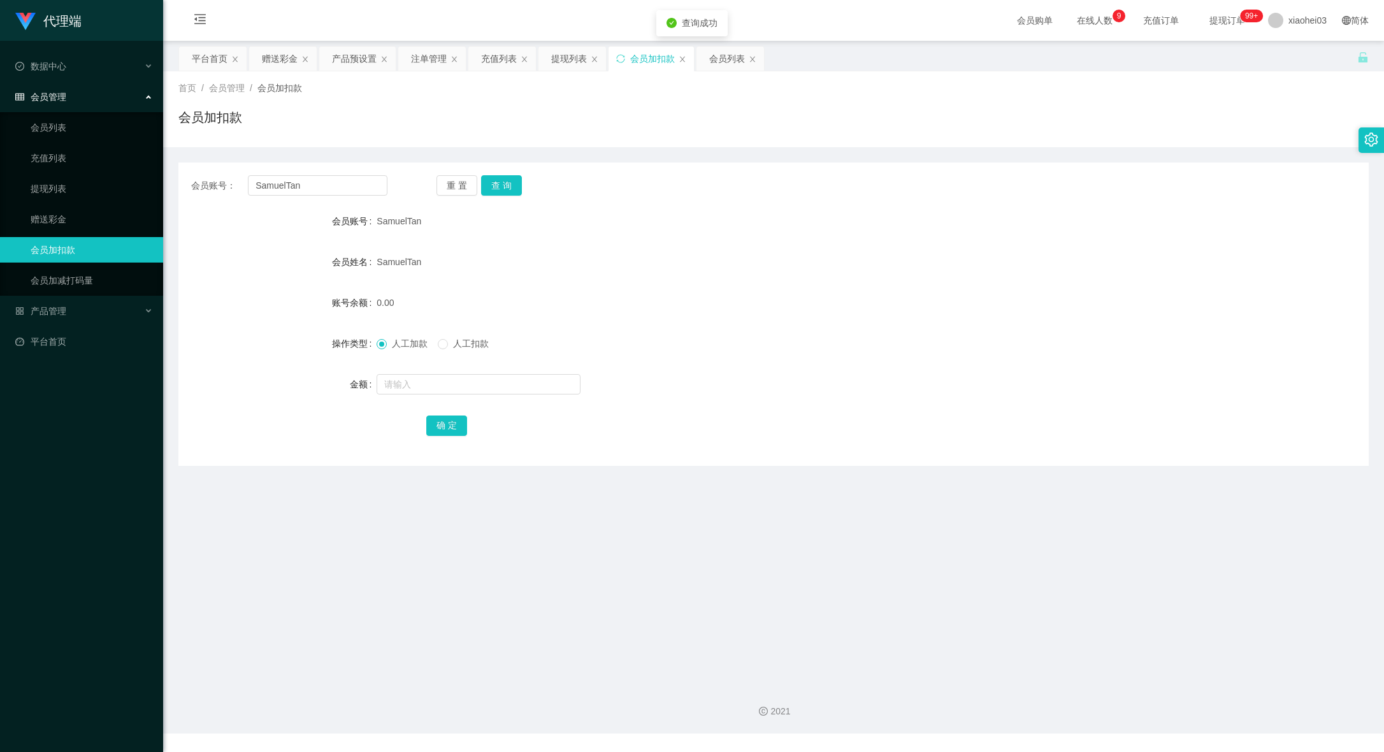
click at [463, 396] on div at bounding box center [724, 384] width 695 height 25
click at [476, 390] on input "text" at bounding box center [479, 384] width 204 height 20
type input "88"
click at [448, 417] on button "确 定" at bounding box center [446, 426] width 41 height 20
click at [700, 329] on form "会员账号 SamuelTan 会员姓名 [PERSON_NAME] 账号余额 0.00 操作类型 人工加款 人工扣款 金额 确 定" at bounding box center [773, 322] width 1190 height 229
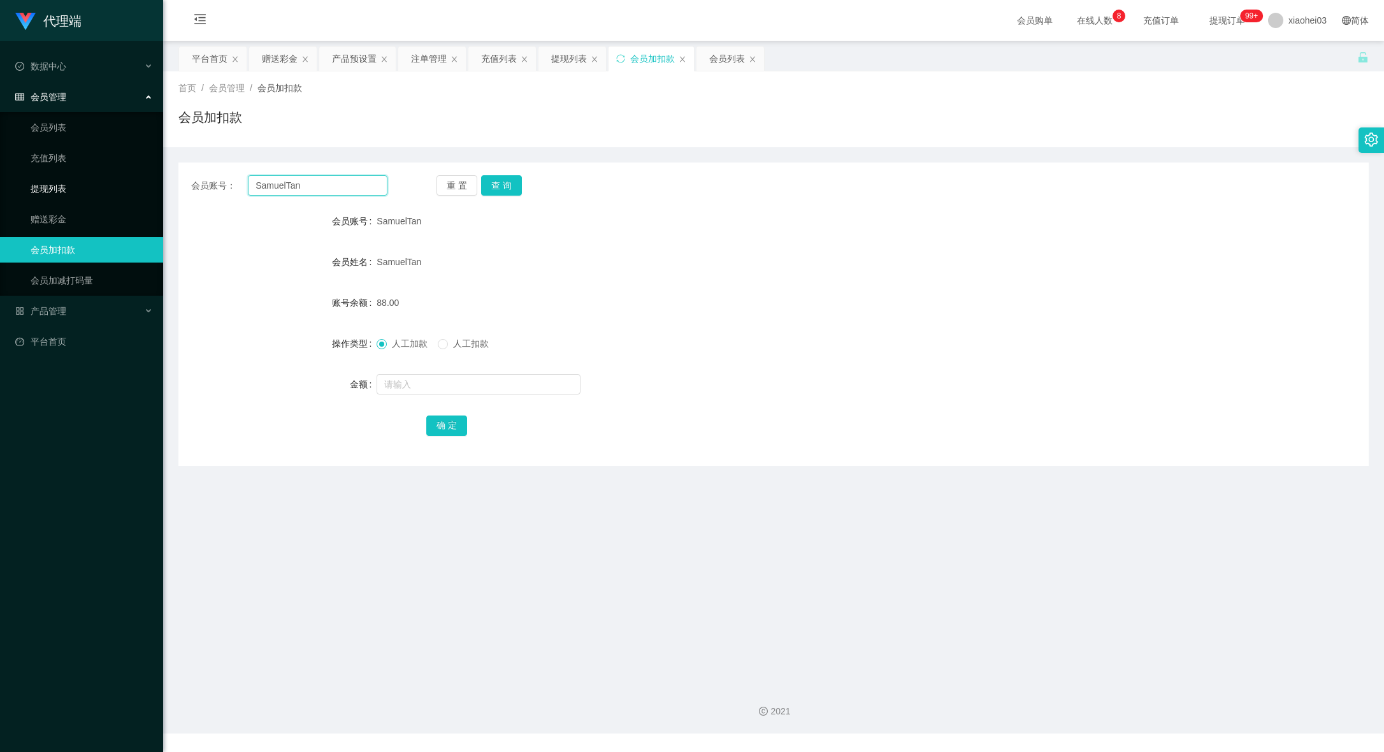
drag, startPoint x: 335, startPoint y: 178, endPoint x: 126, endPoint y: 174, distance: 209.1
click at [131, 174] on section "代理端 数据中心 会员管理 会员列表 充值列表 提现列表 赠送彩金 会员加扣款 会员加减打码量 产品管理 平台首页 保存配置 重置配置 整体风格设置 主题色 …" at bounding box center [692, 367] width 1384 height 734
paste input "chelseali"
type input "[PERSON_NAME]"
click at [505, 182] on button "查 询" at bounding box center [501, 185] width 41 height 20
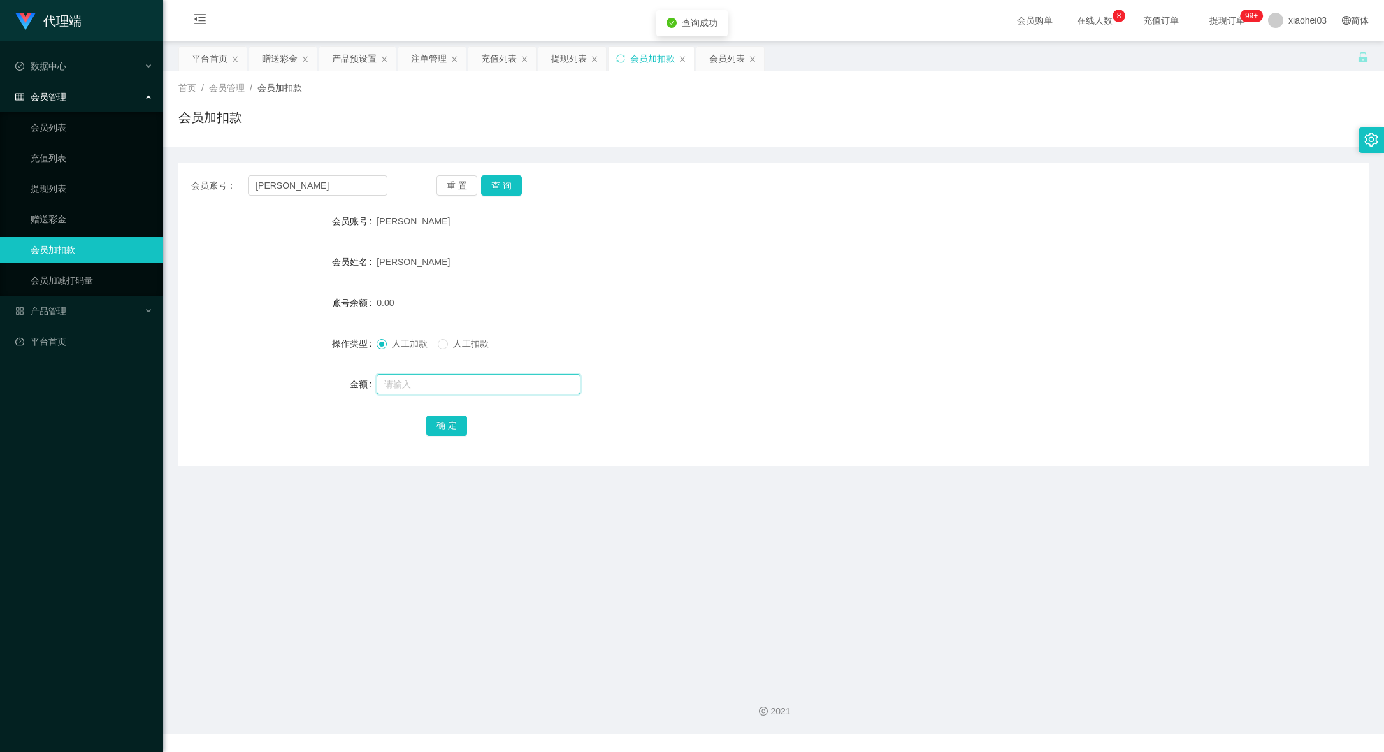
click at [481, 386] on input "text" at bounding box center [479, 384] width 204 height 20
type input "48"
click at [461, 435] on button "确 定" at bounding box center [446, 426] width 41 height 20
click at [379, 511] on main "关闭左侧 关闭右侧 关闭其它 刷新页面 平台首页 赠送彩金 产品预设置 注单管理 充值列表 提现列表 会员加扣款 会员列表 首页 / 会员管理 / 会员加扣款…" at bounding box center [773, 357] width 1221 height 633
drag, startPoint x: 325, startPoint y: 187, endPoint x: 117, endPoint y: 178, distance: 208.0
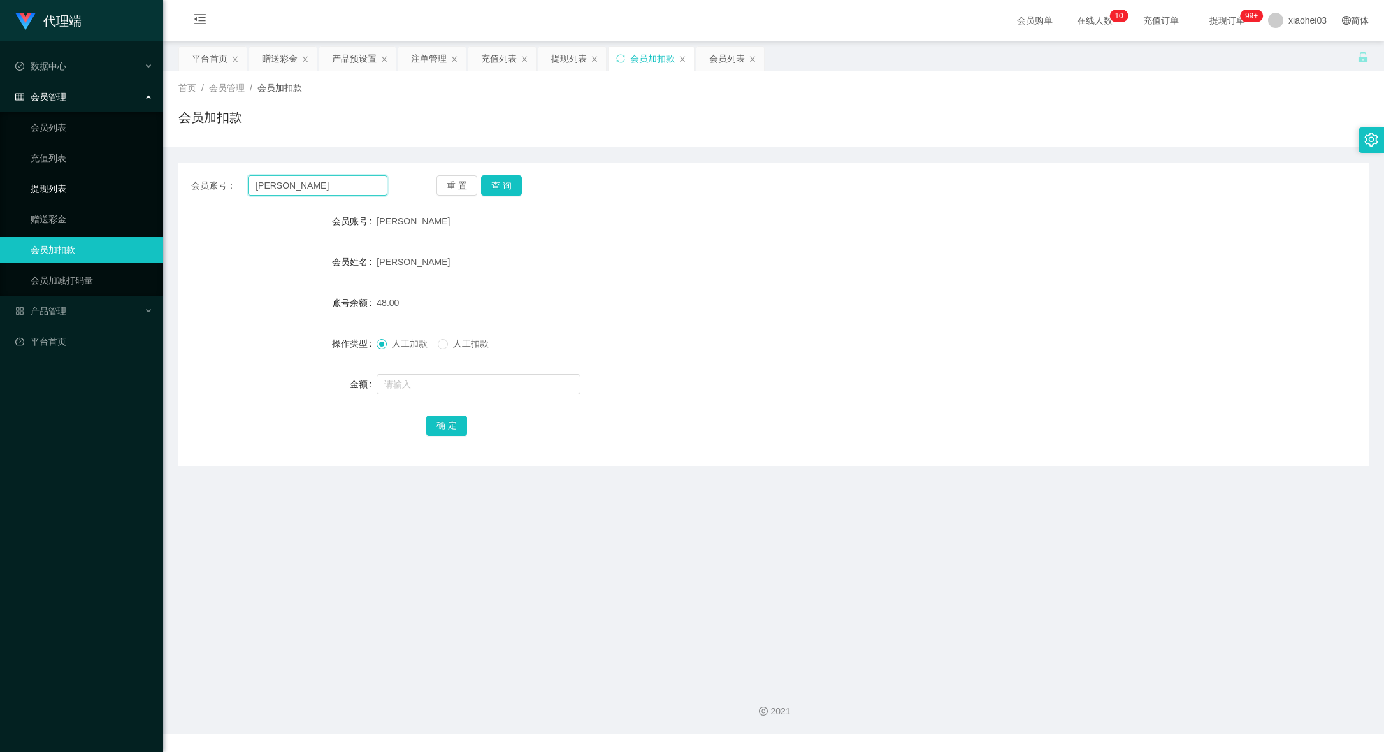
click at [153, 178] on section "代理端 数据中心 会员管理 会员列表 充值列表 提现列表 赠送彩金 会员加扣款 会员加减打码量 产品管理 平台首页 保存配置 重置配置 整体风格设置 主题色 …" at bounding box center [692, 367] width 1384 height 734
paste input "SamuelTa"
type input "SamuelTan"
click at [519, 182] on button "查 询" at bounding box center [501, 185] width 41 height 20
click at [507, 373] on div at bounding box center [724, 384] width 695 height 25
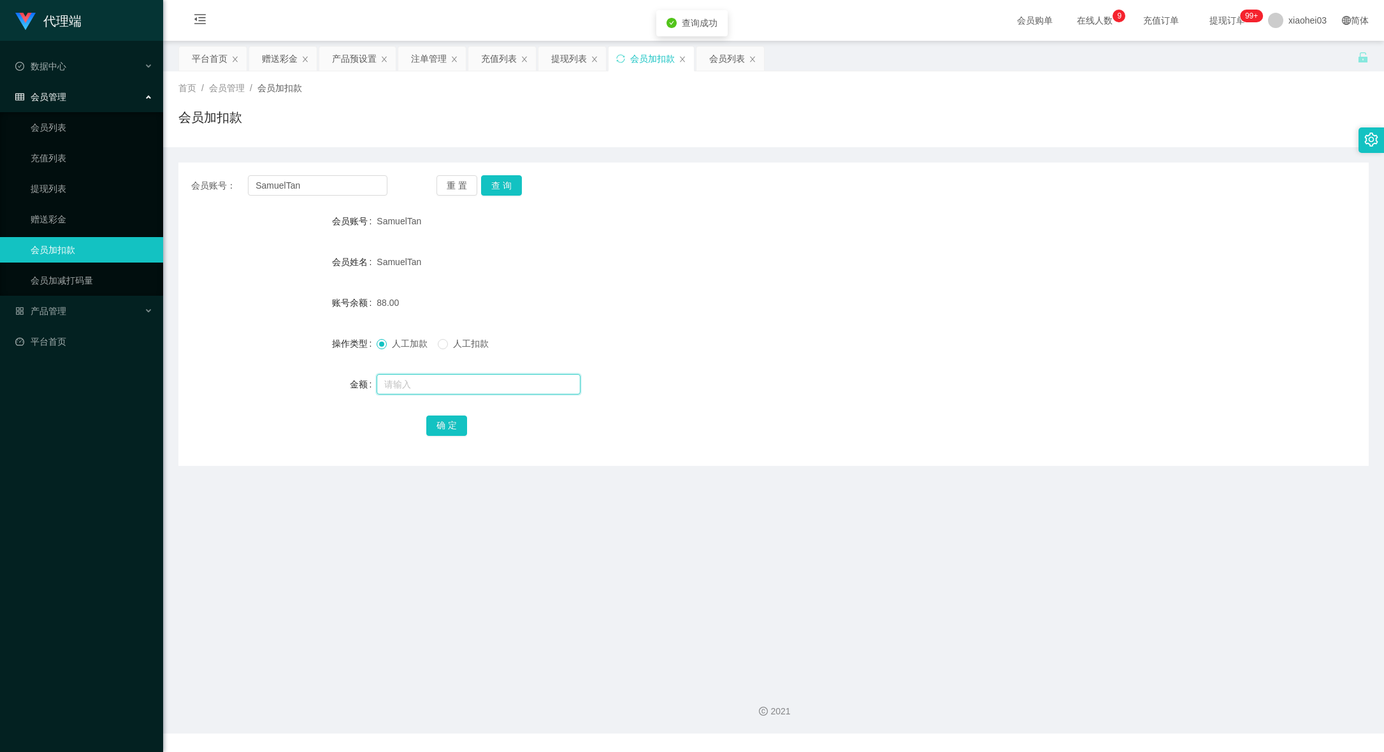
click at [495, 383] on input "text" at bounding box center [479, 384] width 204 height 20
type input "8"
click at [456, 419] on button "确 定" at bounding box center [446, 426] width 41 height 20
click at [851, 366] on form "会员账号 SamuelTan 会员姓名 SamuelTan 账号余额 96.00 操作类型 人工加款 人工扣款 金额 确 定" at bounding box center [773, 322] width 1190 height 229
drag, startPoint x: 753, startPoint y: 237, endPoint x: 741, endPoint y: 224, distance: 18.0
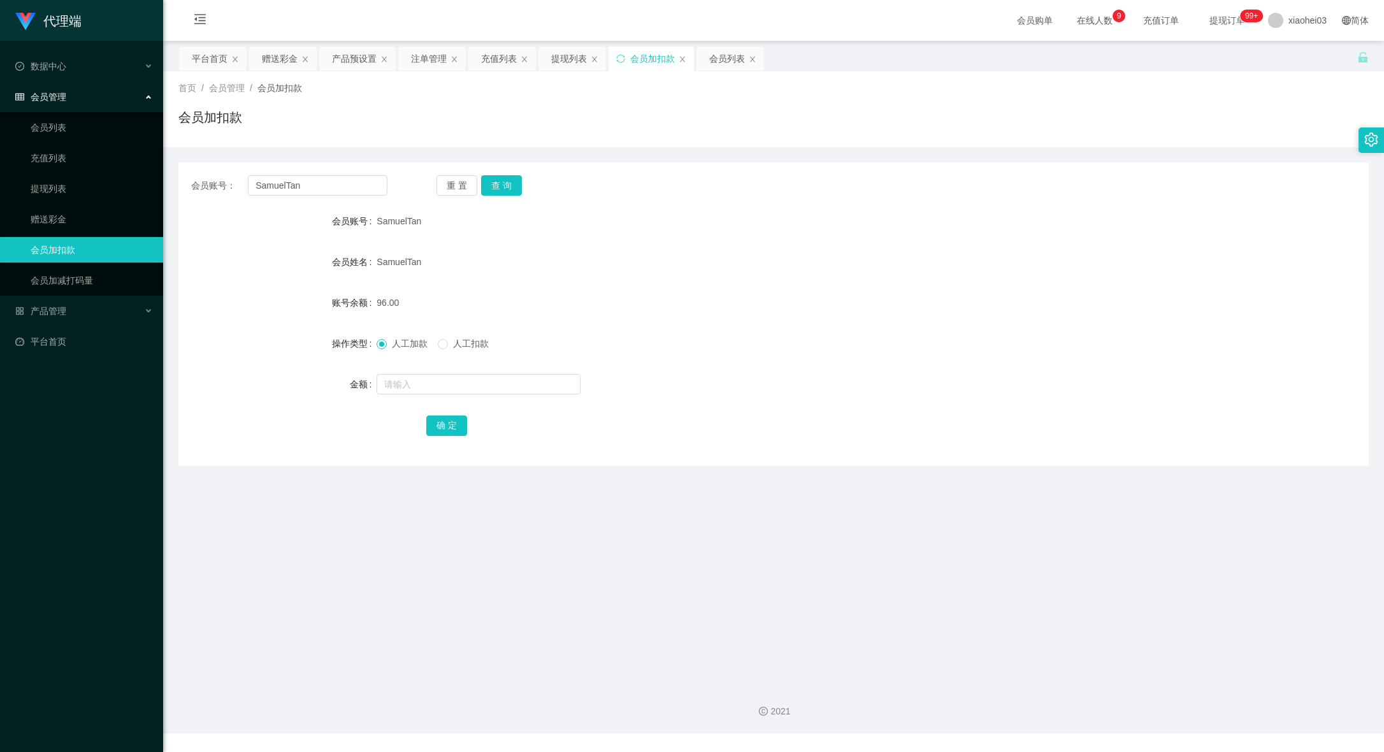
click at [753, 236] on form "会员账号 SamuelTan 会员姓名 SamuelTan 账号余额 96.00 操作类型 人工加款 人工扣款 金额 确 定" at bounding box center [773, 322] width 1190 height 229
click at [576, 58] on div "提现列表" at bounding box center [569, 59] width 36 height 24
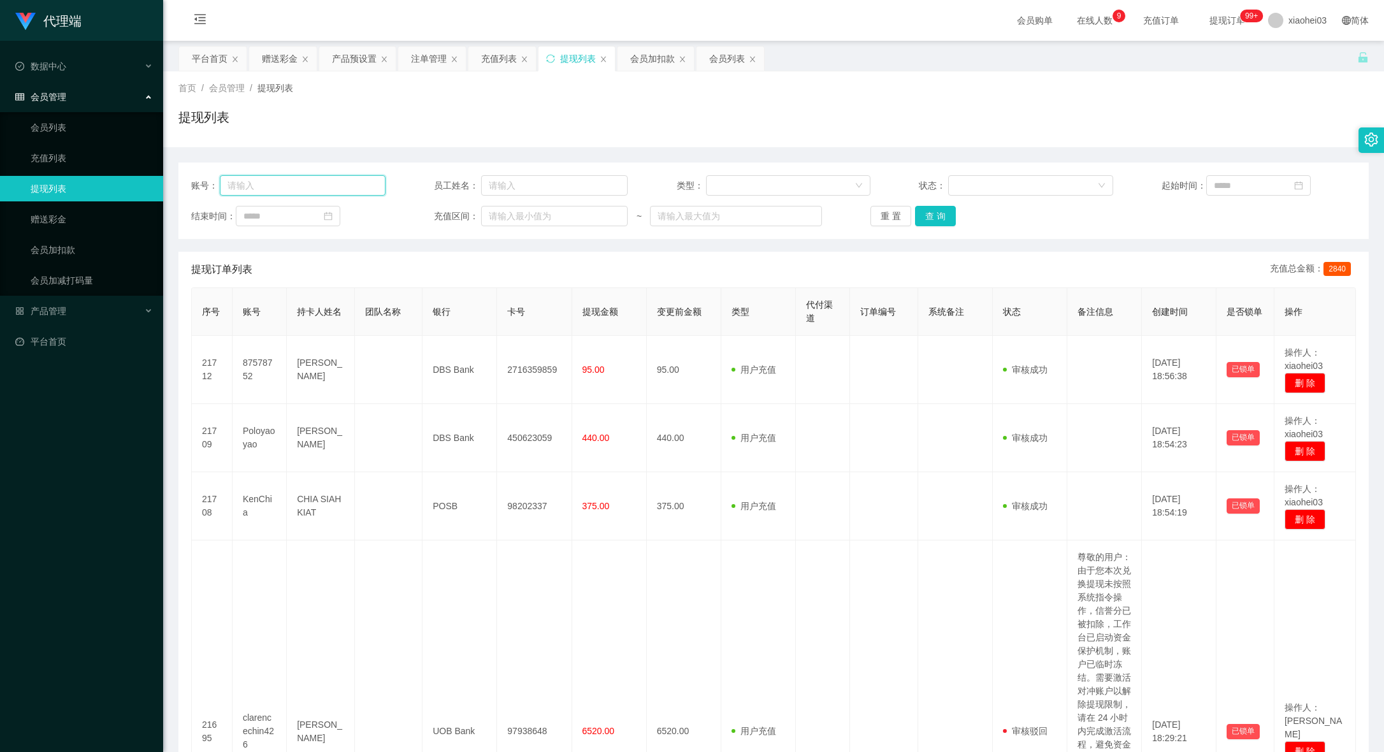
drag, startPoint x: 354, startPoint y: 182, endPoint x: 402, endPoint y: 196, distance: 50.4
click at [352, 182] on input "text" at bounding box center [302, 185] width 165 height 20
paste input "SamuelTan"
type input "SamuelTan"
click at [934, 221] on button "查 询" at bounding box center [935, 216] width 41 height 20
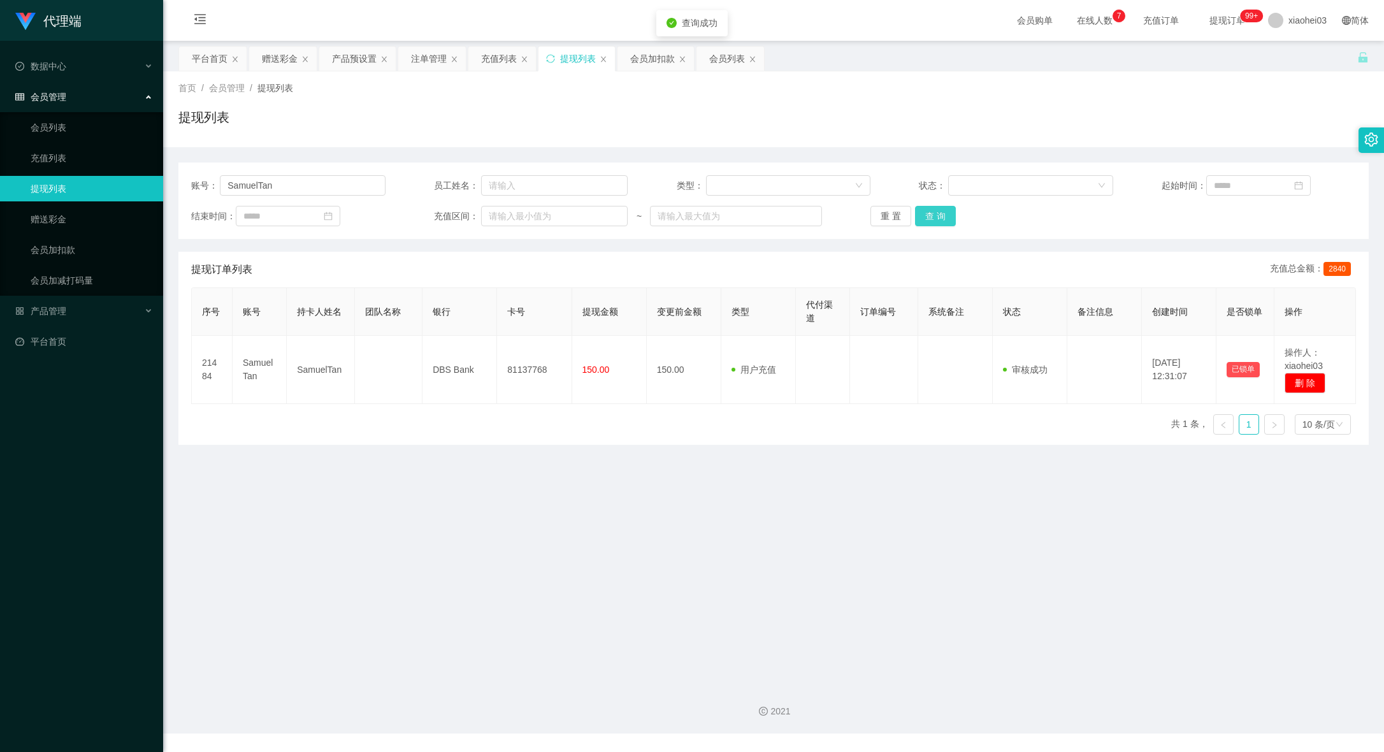
click at [923, 215] on button "查 询" at bounding box center [935, 216] width 41 height 20
click at [520, 445] on div "序号 账号 持卡人姓名 团队名称 银行 卡号 提现金额 变更前金额 类型 代付渠道 订单编号 系统备注 状态 备注信息 创建时间 是否锁单 操作 21484 …" at bounding box center [773, 365] width 1165 height 157
click at [674, 547] on main "关闭左侧 关闭右侧 关闭其它 刷新页面 平台首页 赠送彩金 产品预设置 注单管理 充值列表 提现列表 会员加扣款 会员列表 首页 / 会员管理 / 提现列表 …" at bounding box center [773, 357] width 1221 height 633
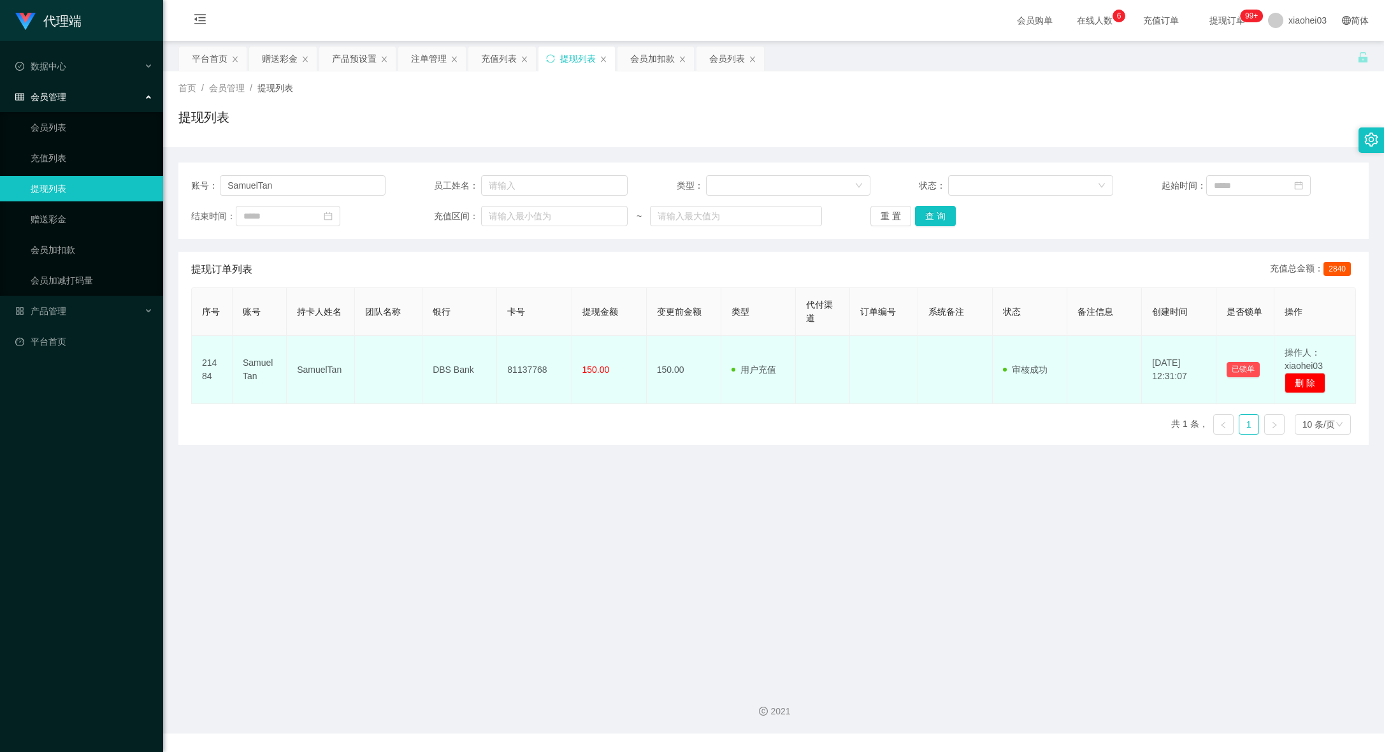
click at [524, 361] on td "81137768" at bounding box center [534, 370] width 75 height 68
click at [513, 377] on td "81137768" at bounding box center [534, 370] width 75 height 68
click at [530, 360] on td "81137768" at bounding box center [534, 370] width 75 height 68
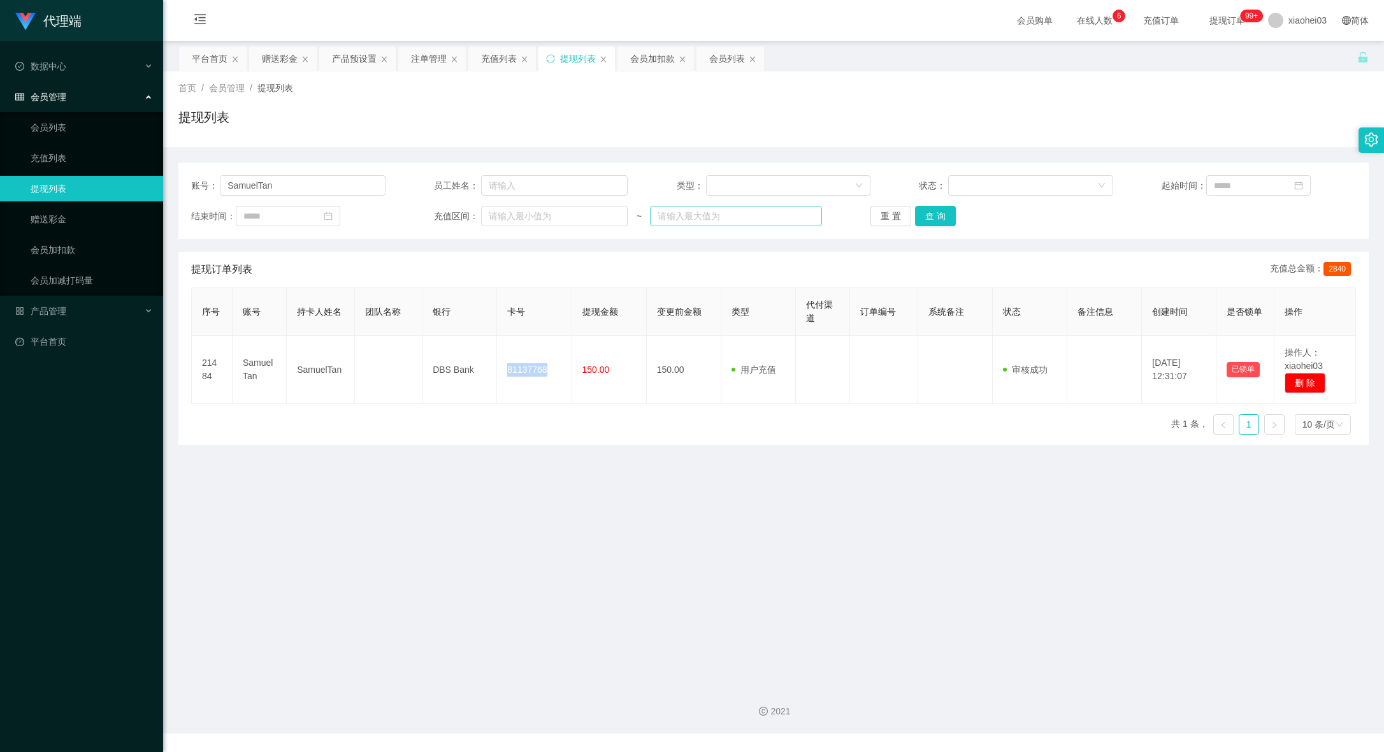
copy td "81137768"
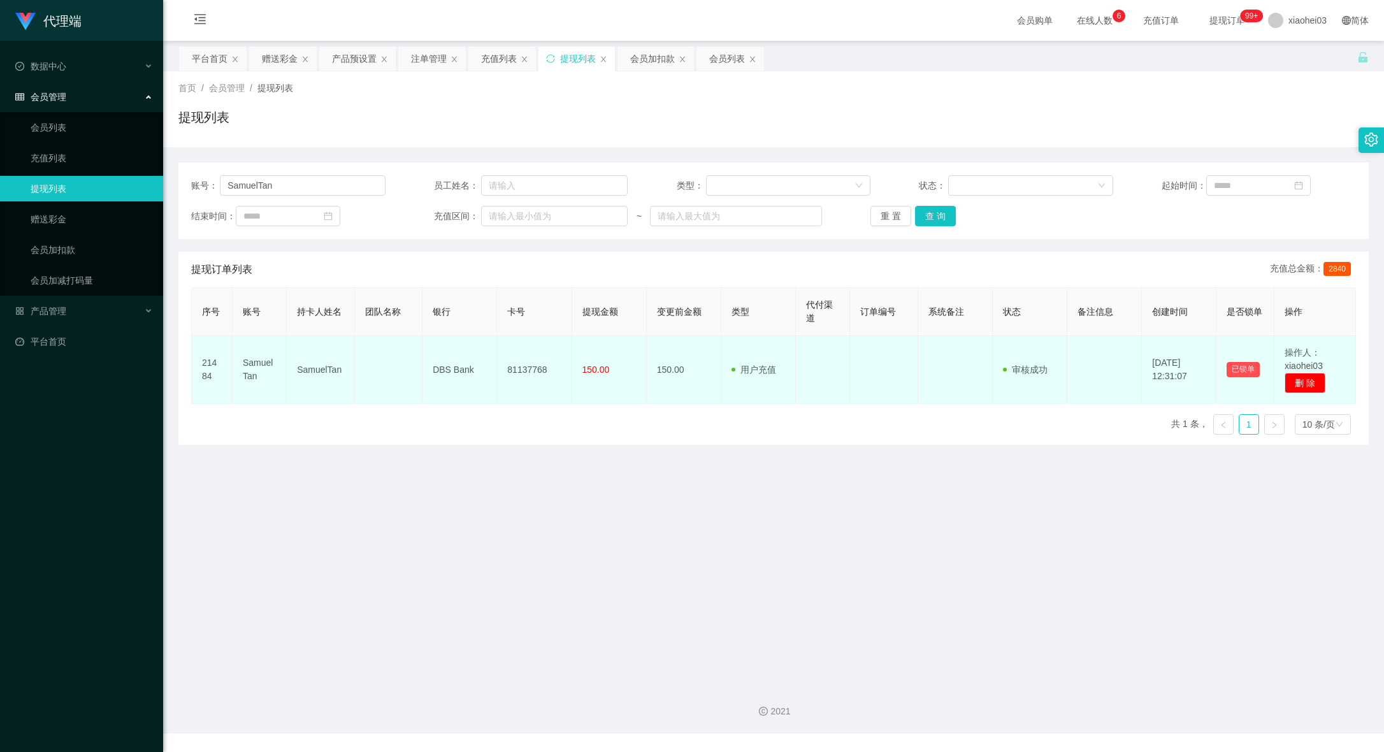
click at [331, 370] on td "SamuelTan" at bounding box center [321, 370] width 68 height 68
click at [333, 370] on td "SamuelTan" at bounding box center [321, 370] width 68 height 68
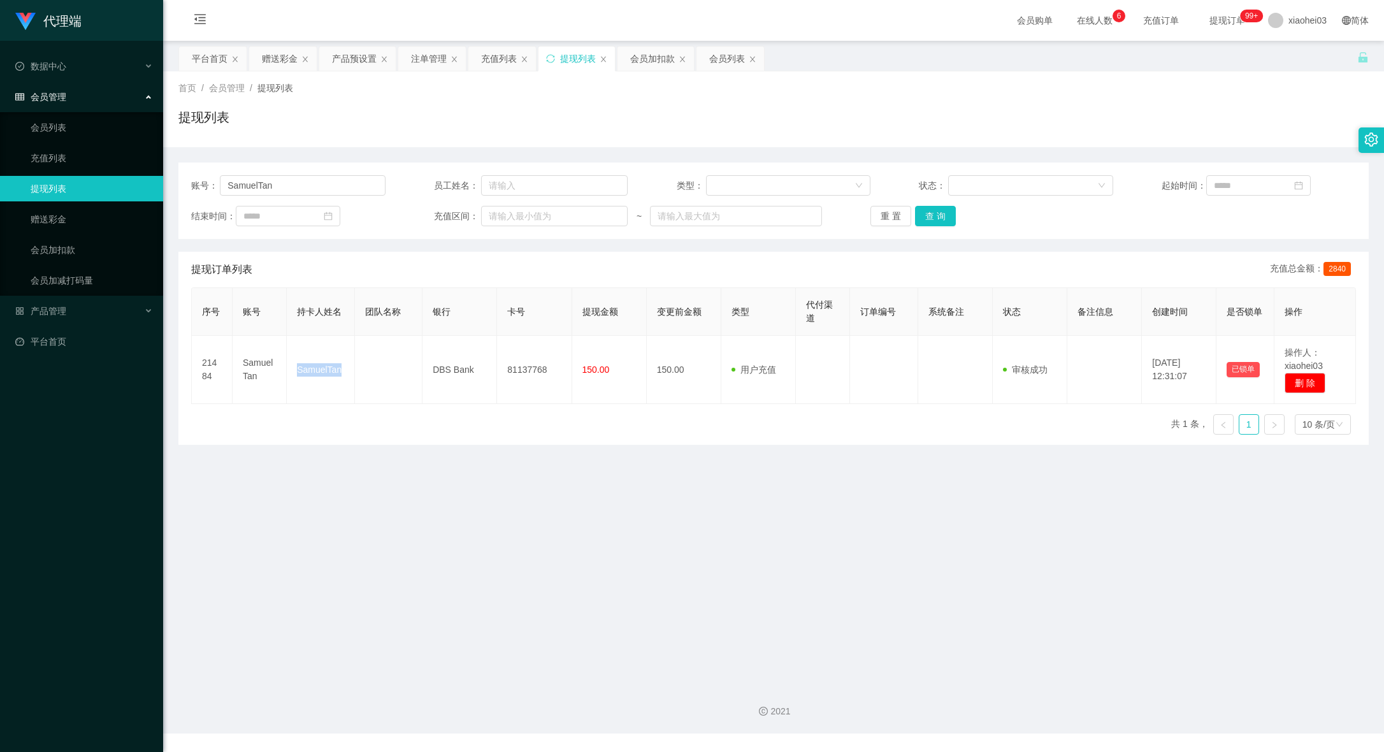
copy td "SamuelTan"
drag, startPoint x: 459, startPoint y: 491, endPoint x: 456, endPoint y: 411, distance: 80.4
click at [459, 489] on main "关闭左侧 关闭右侧 关闭其它 刷新页面 平台首页 赠送彩金 产品预设置 注单管理 充值列表 提现列表 会员加扣款 会员列表 首页 / 会员管理 / 提现列表 …" at bounding box center [773, 357] width 1221 height 633
drag, startPoint x: 304, startPoint y: 172, endPoint x: 169, endPoint y: 163, distance: 135.4
click at [146, 173] on section "代理端 数据中心 会员管理 会员列表 充值列表 提现列表 赠送彩金 会员加扣款 会员加减打码量 产品管理 平台首页 保存配置 重置配置 整体风格设置 主题色 …" at bounding box center [692, 367] width 1384 height 734
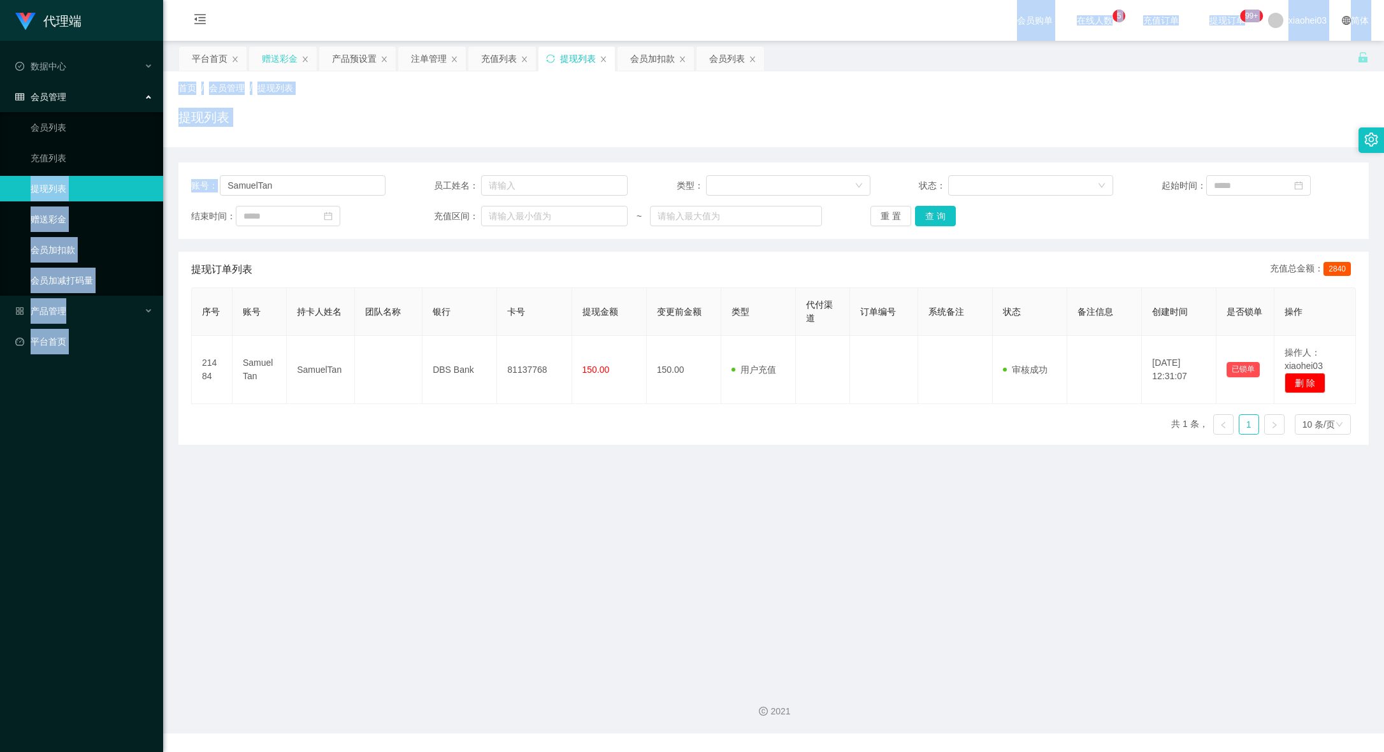
click at [278, 48] on div "赠送彩金" at bounding box center [280, 59] width 36 height 24
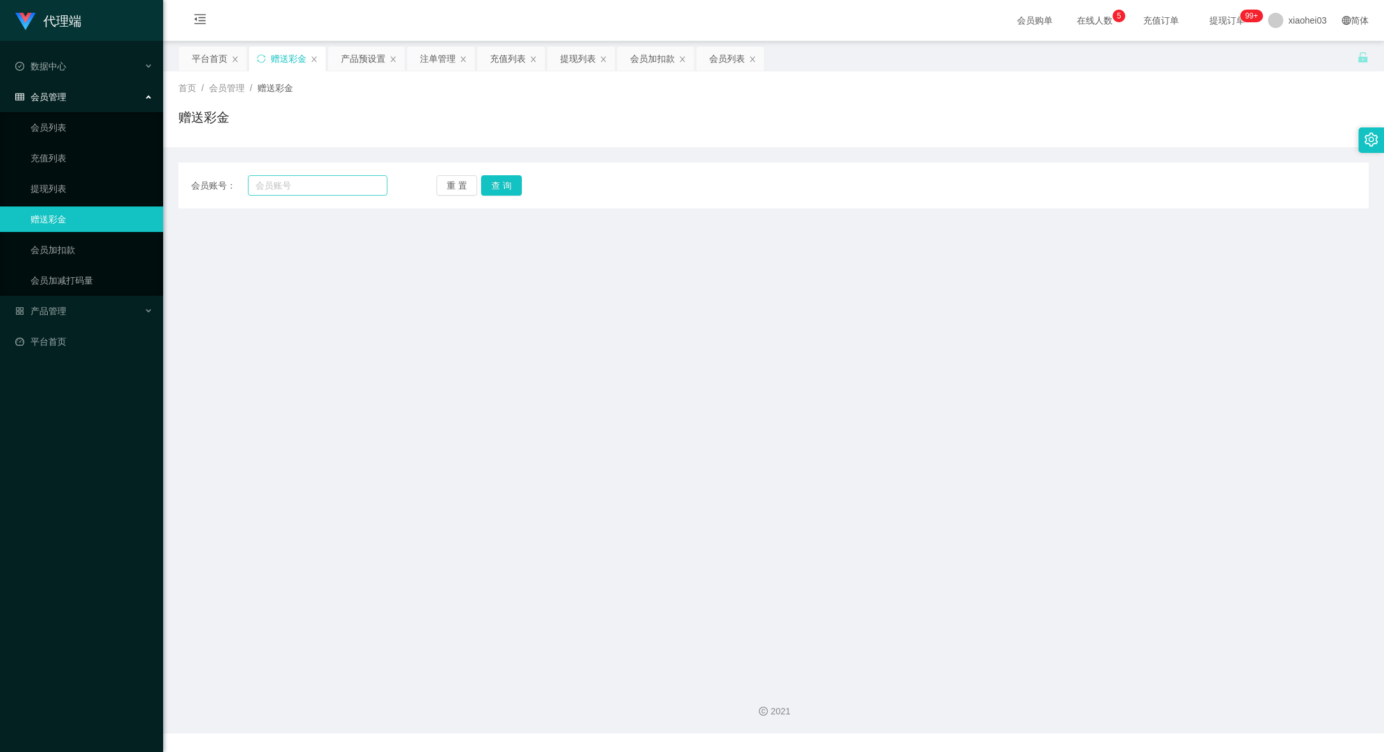
drag, startPoint x: 438, startPoint y: 201, endPoint x: 364, endPoint y: 188, distance: 75.8
click at [438, 201] on div "会员账号： 重 置 查 询 会员账号 会员姓名 账号余额 操作类型 彩金加款 彩金扣款 金额 确 定" at bounding box center [773, 186] width 1190 height 46
drag, startPoint x: 345, startPoint y: 182, endPoint x: 438, endPoint y: 203, distance: 95.9
click at [350, 184] on input "text" at bounding box center [318, 185] width 140 height 20
paste input "SamuelTan"
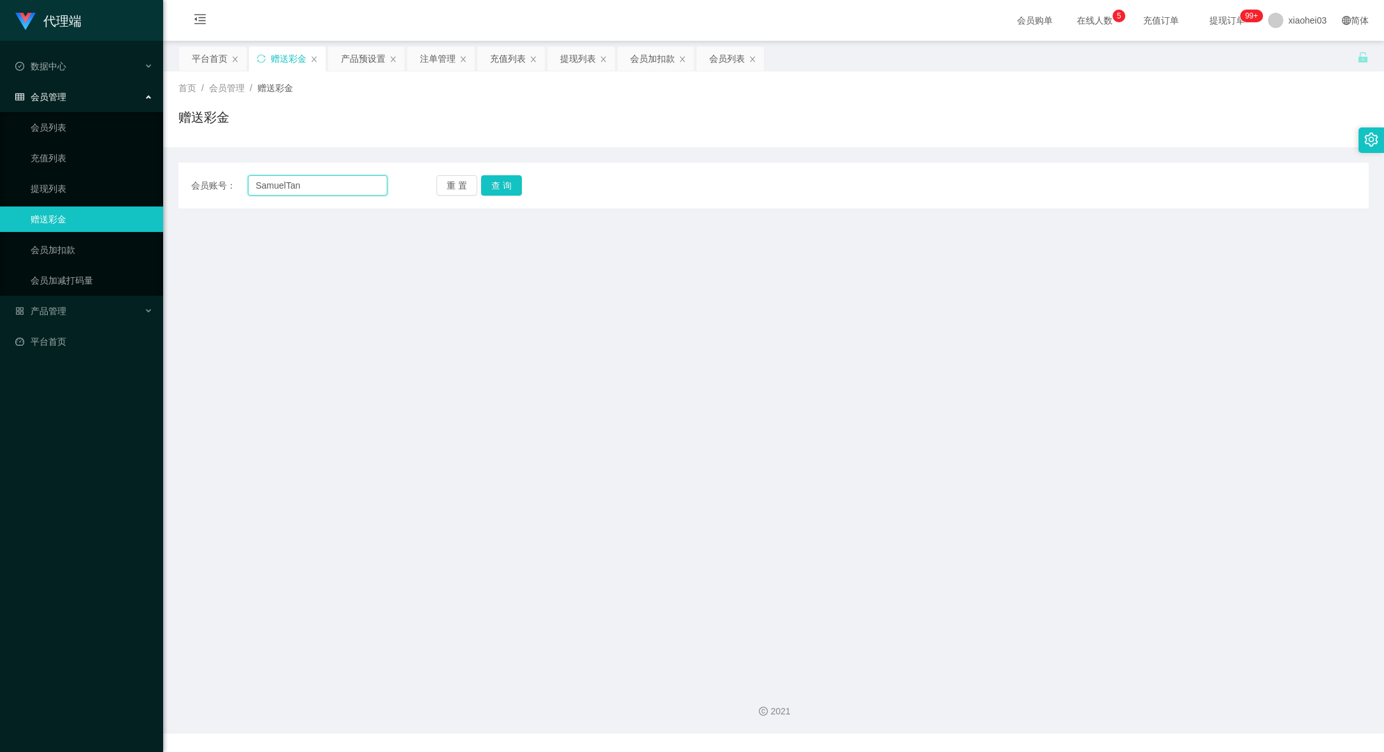
type input "SamuelTan"
click at [510, 196] on div "会员账号： SamuelTan 重 置 查 询 会员账号 会员姓名 账号余额 操作类型 彩金加款 彩金扣款 金额 确 定" at bounding box center [773, 186] width 1190 height 46
click at [494, 186] on button "查 询" at bounding box center [501, 185] width 41 height 20
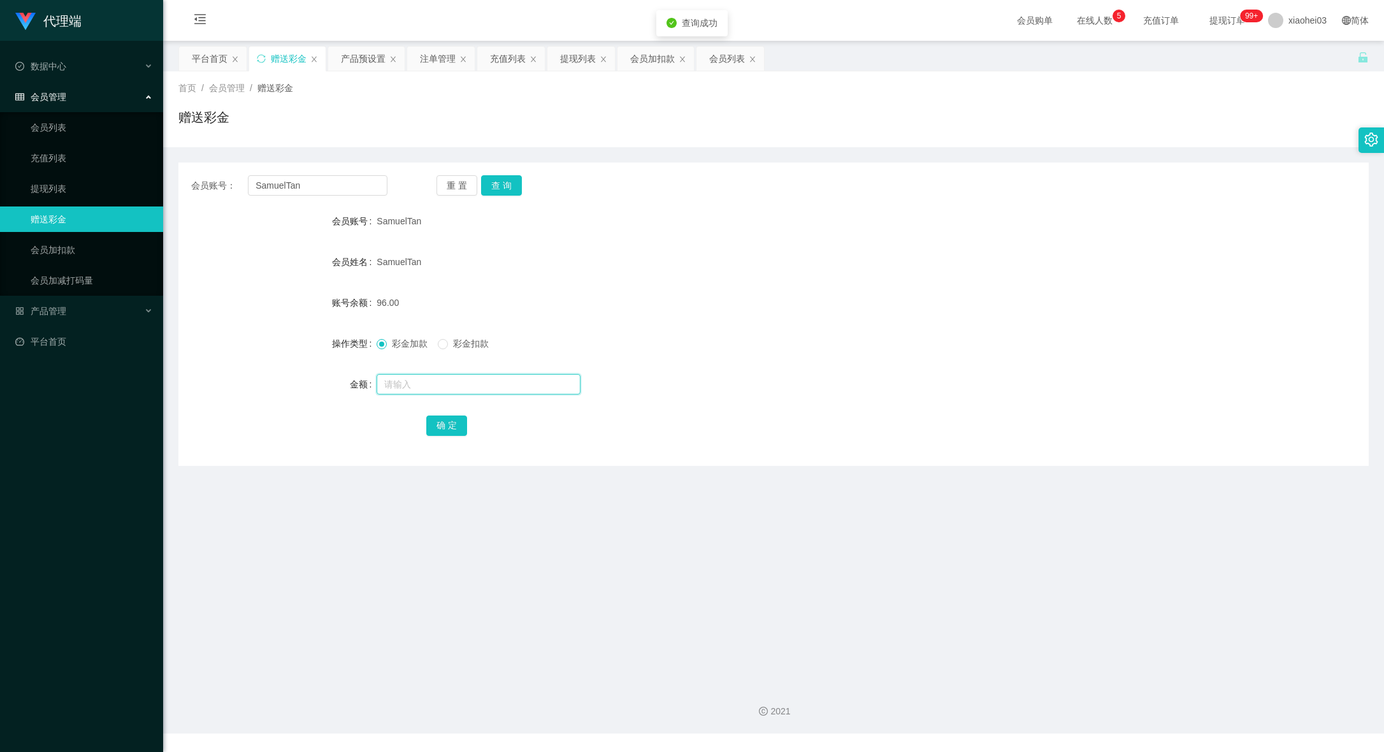
click at [468, 377] on input "text" at bounding box center [479, 384] width 204 height 20
type input "+"
type input "375"
click at [440, 425] on button "确 定" at bounding box center [446, 426] width 41 height 20
click at [675, 318] on form "会员账号 SamuelTan 会员姓名 SamuelTan 账号余额 96.00 操作类型 彩金加款 彩金扣款 金额 确 定" at bounding box center [773, 322] width 1190 height 229
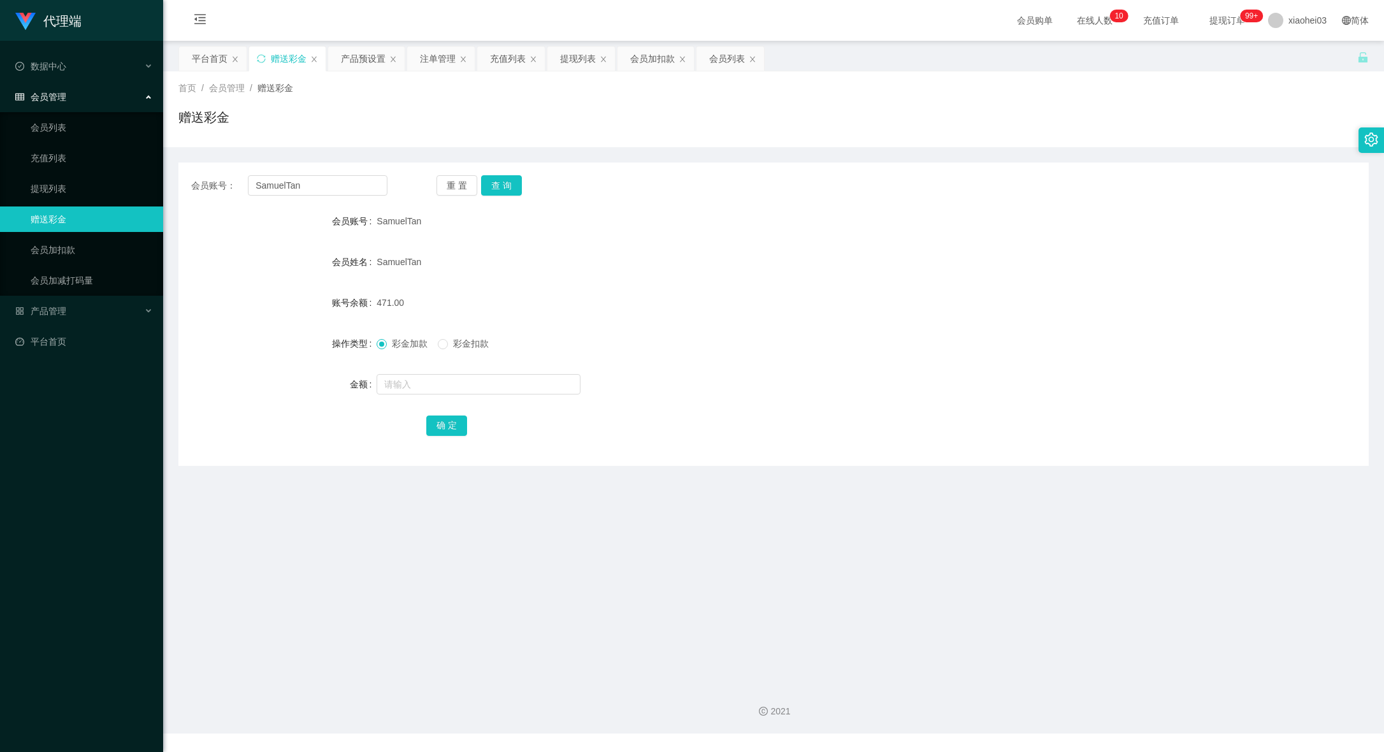
click at [871, 392] on div at bounding box center [724, 384] width 695 height 25
click at [813, 226] on div "SamuelTan" at bounding box center [724, 220] width 695 height 25
drag, startPoint x: 832, startPoint y: 219, endPoint x: 818, endPoint y: 213, distance: 14.6
click at [828, 217] on div "SamuelTan" at bounding box center [724, 220] width 695 height 25
click at [575, 56] on div "提现列表" at bounding box center [578, 59] width 36 height 24
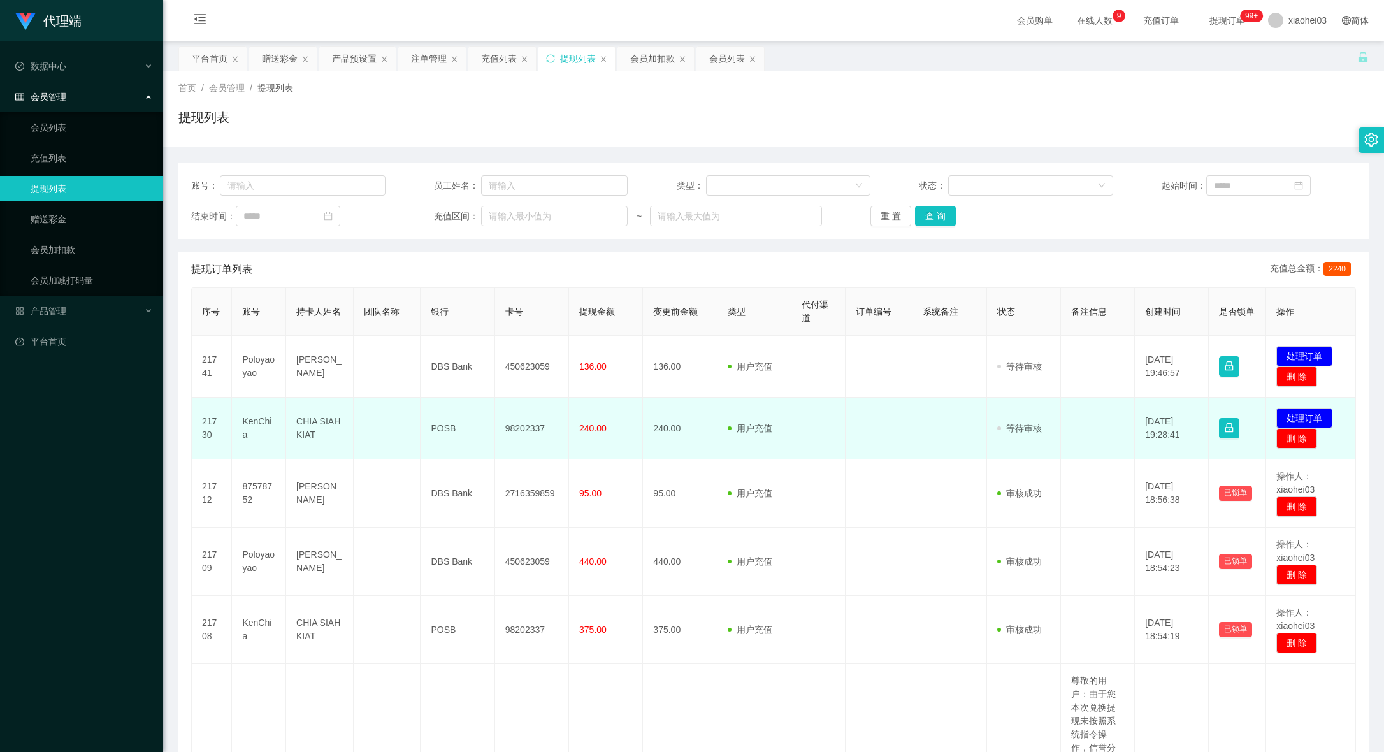
click at [582, 433] on span "240.00" at bounding box center [592, 428] width 27 height 10
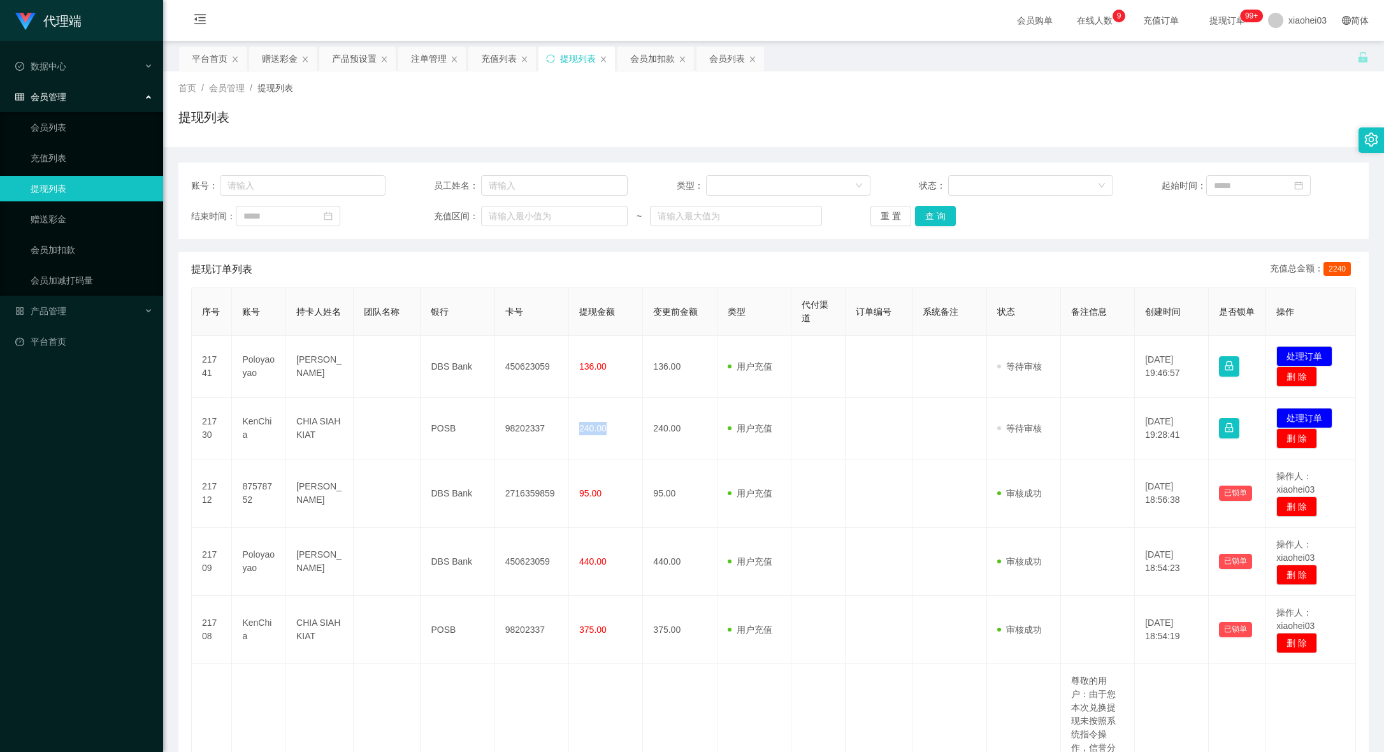
copy span "240.00"
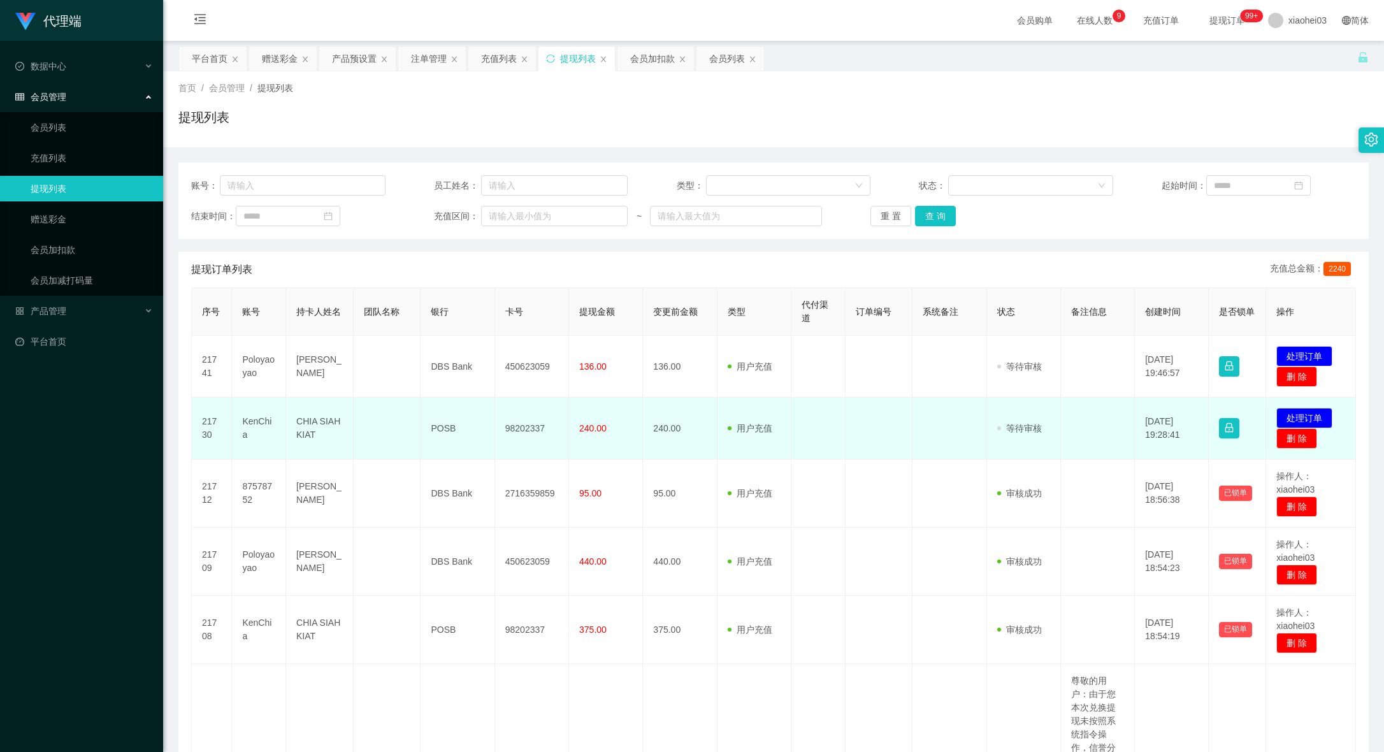
click at [513, 432] on td "98202337" at bounding box center [532, 429] width 74 height 62
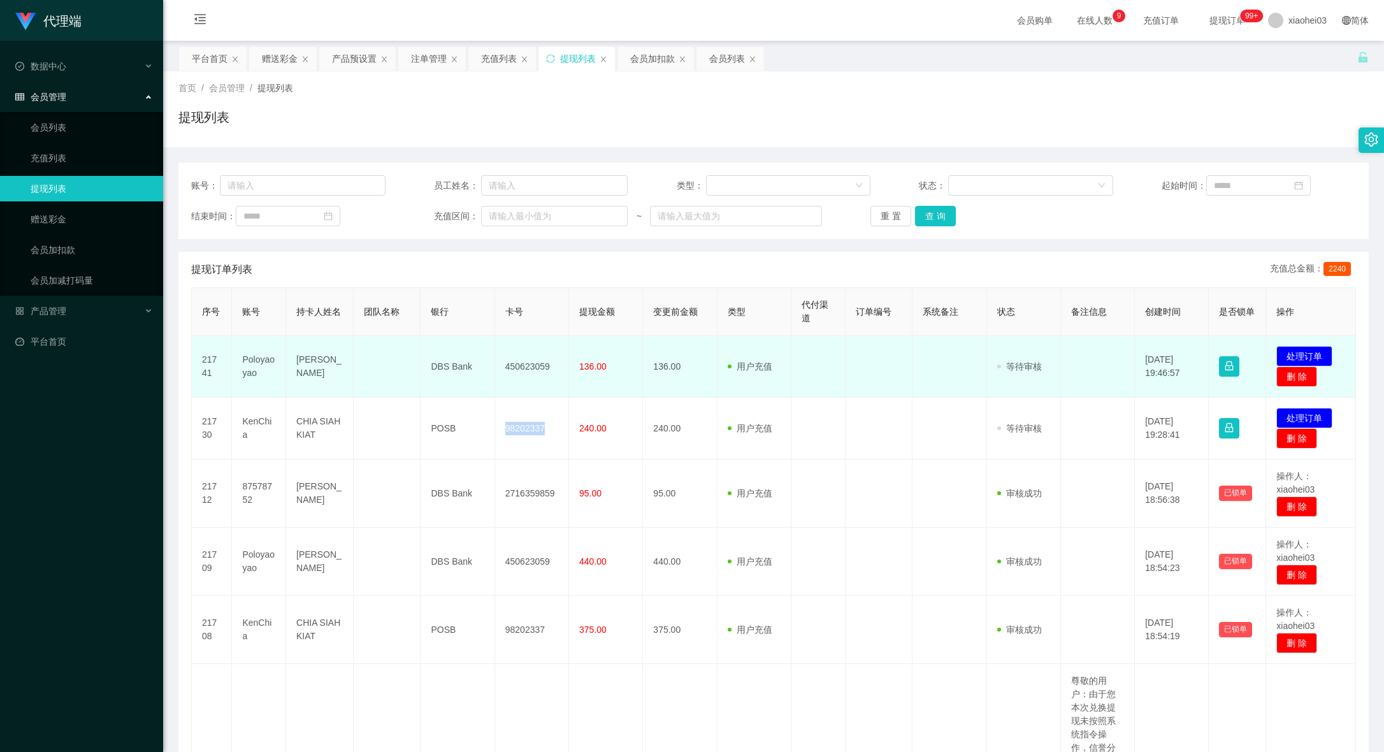
copy td "98202337"
click at [893, 396] on td at bounding box center [880, 367] width 68 height 62
click at [523, 370] on td "450623059" at bounding box center [532, 367] width 74 height 62
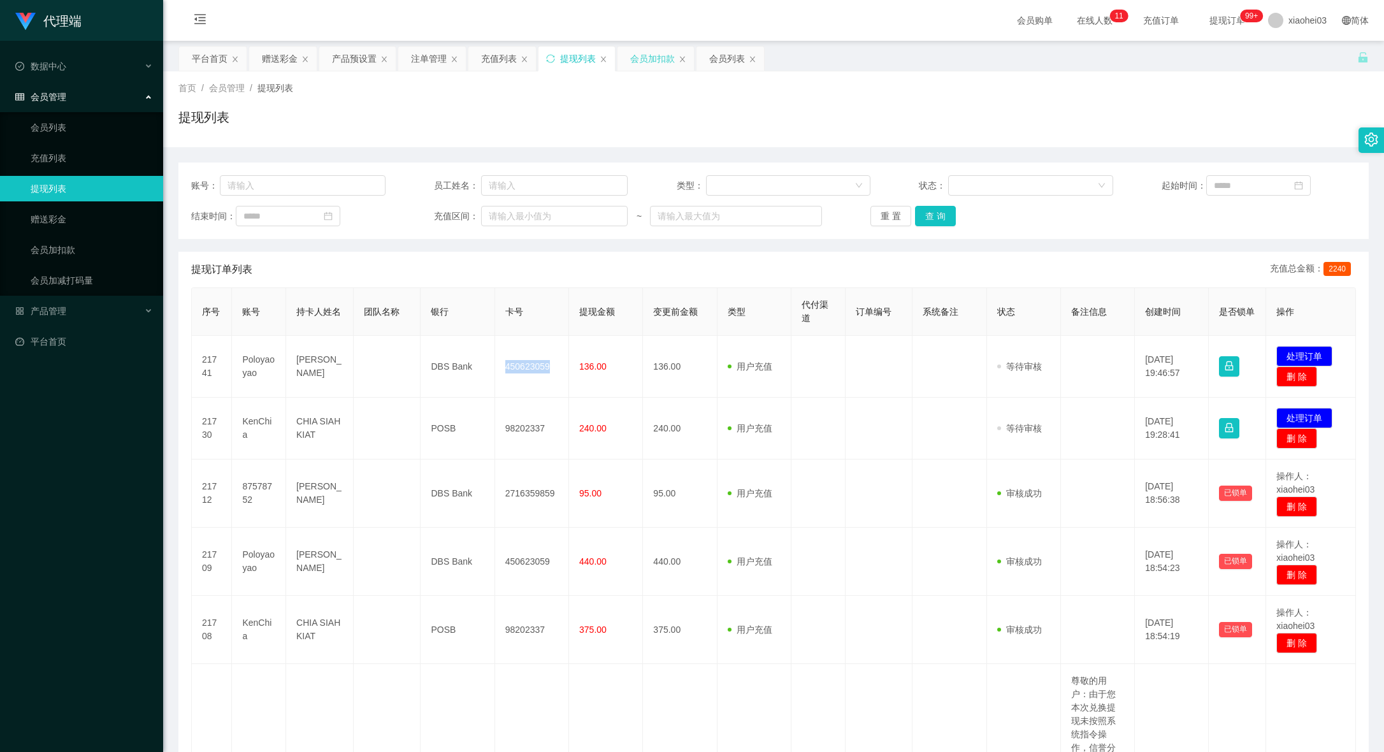
copy td "450623059"
click at [887, 130] on div "提现列表" at bounding box center [773, 122] width 1190 height 29
click at [268, 58] on div "赠送彩金" at bounding box center [280, 59] width 36 height 24
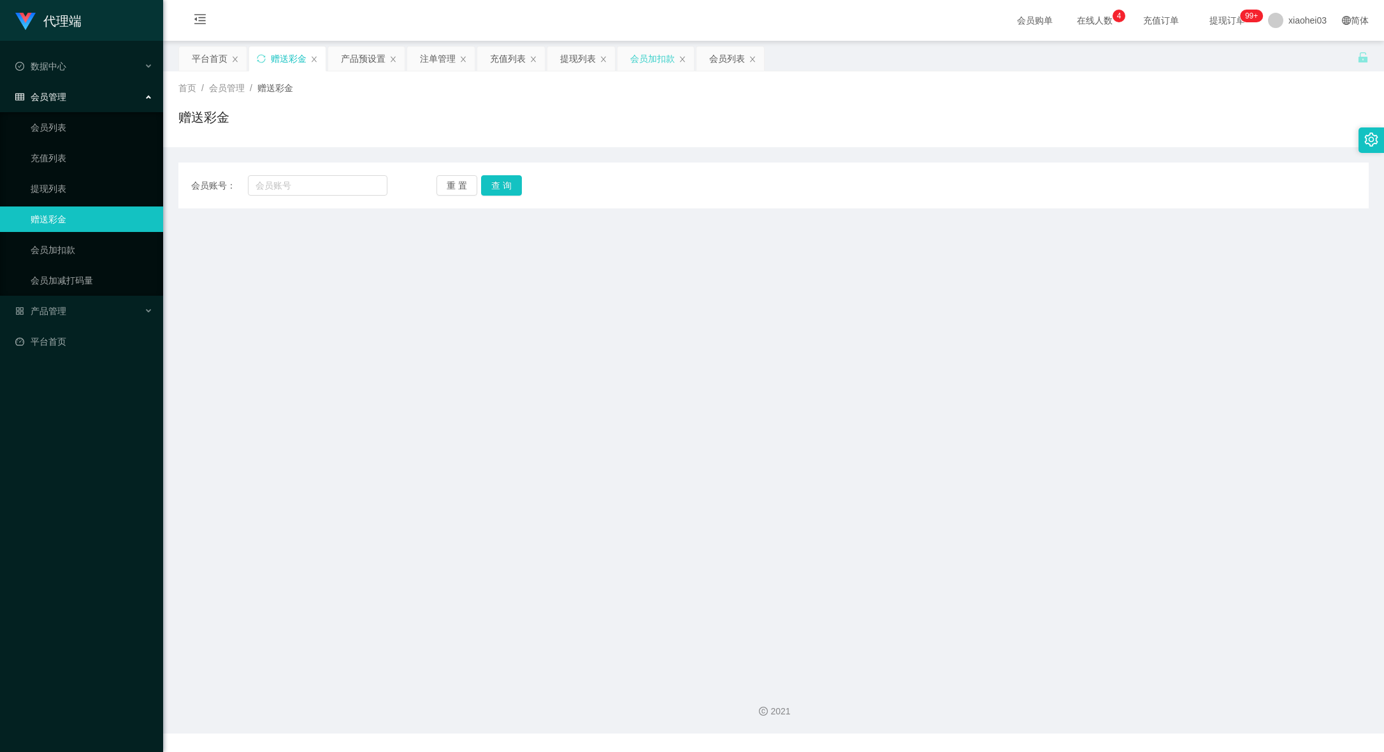
click at [660, 59] on div "会员加扣款" at bounding box center [652, 59] width 45 height 24
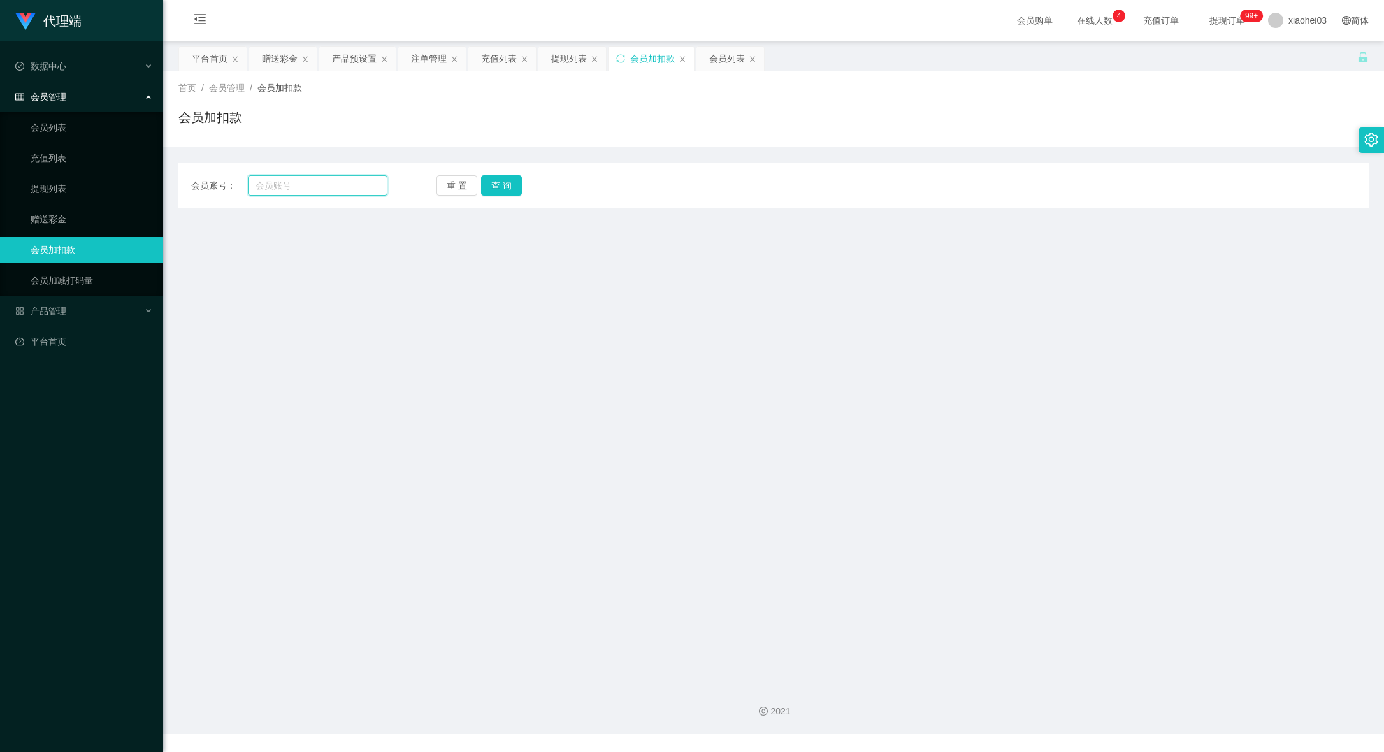
click at [343, 178] on input "text" at bounding box center [318, 185] width 140 height 20
paste input "Liuwoaideren"
type input "Liuwoaideren"
click at [509, 184] on button "查 询" at bounding box center [501, 185] width 41 height 20
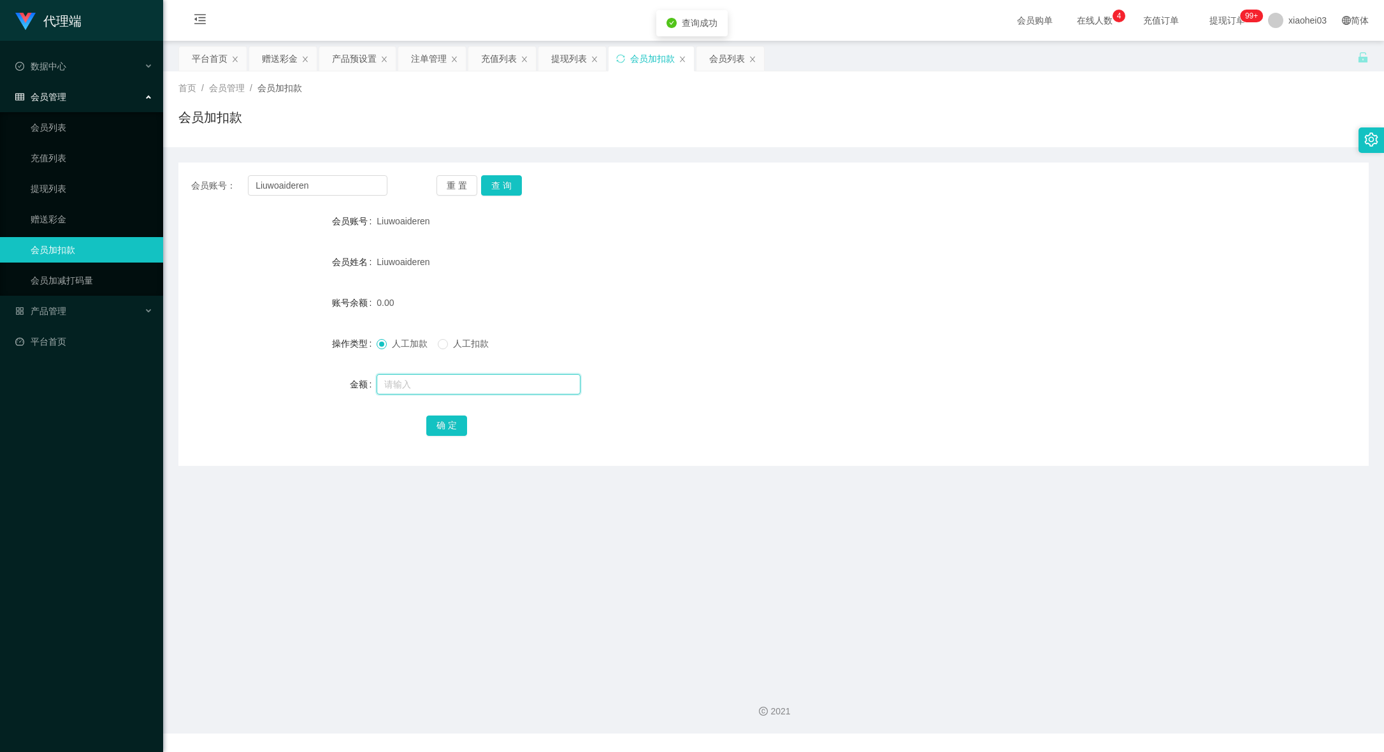
click at [482, 391] on input "text" at bounding box center [479, 384] width 204 height 20
paste input "Liuwoaideren"
type input "Liuwoaideren"
type input "88"
click at [457, 417] on button "确 定" at bounding box center [446, 426] width 41 height 20
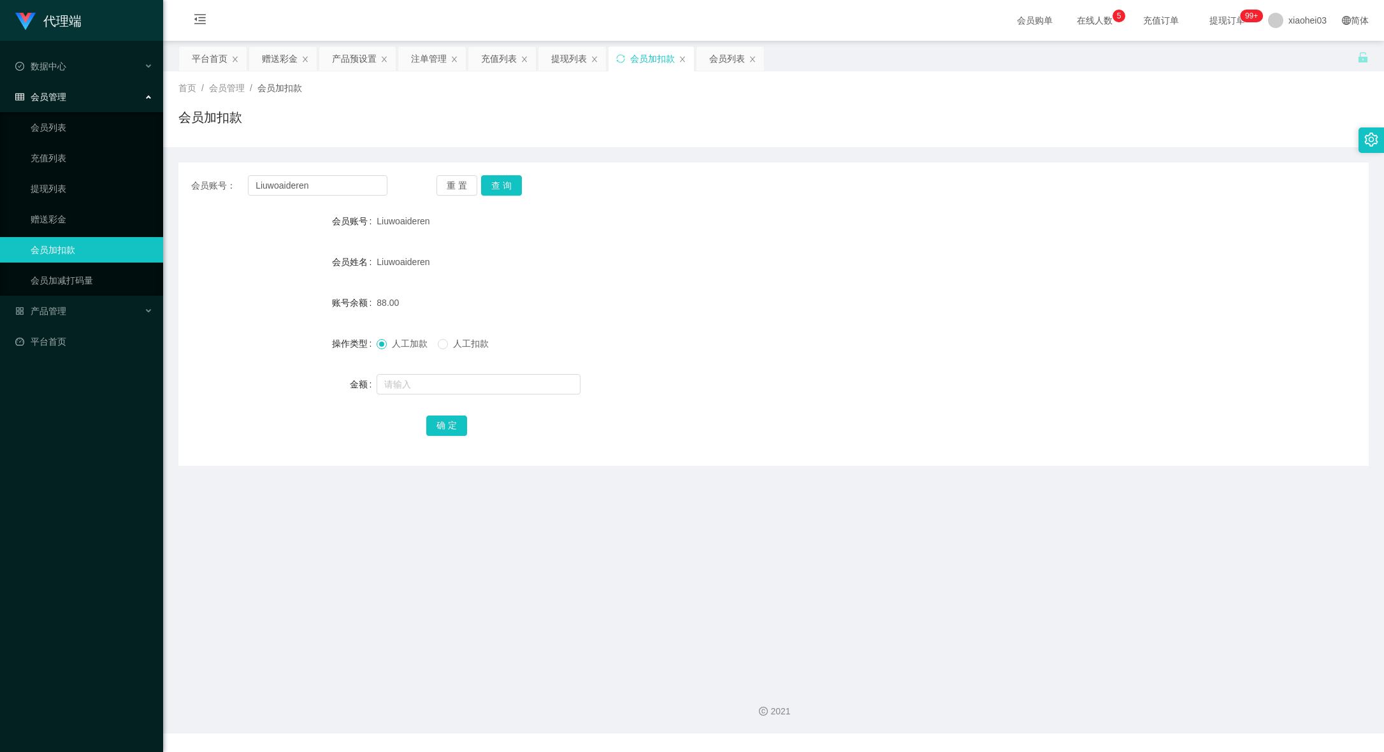
drag, startPoint x: 995, startPoint y: 217, endPoint x: 663, endPoint y: 272, distance: 336.0
click at [993, 216] on div "Liuwoaideren" at bounding box center [724, 220] width 695 height 25
click at [481, 343] on span "人工扣款" at bounding box center [471, 343] width 46 height 10
drag, startPoint x: 756, startPoint y: 338, endPoint x: 595, endPoint y: 346, distance: 160.8
click at [750, 338] on div "人工加款 人工扣款" at bounding box center [724, 343] width 695 height 25
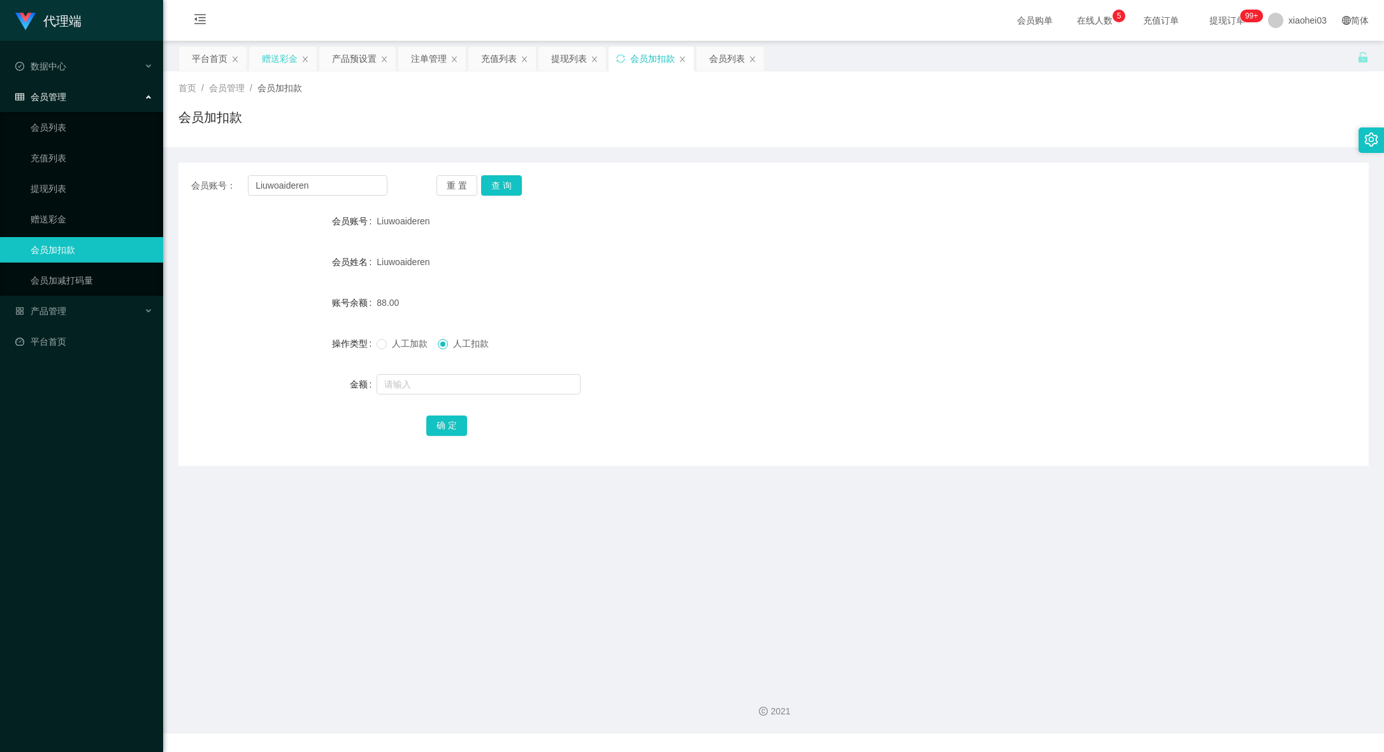
click at [286, 60] on div "赠送彩金" at bounding box center [280, 59] width 36 height 24
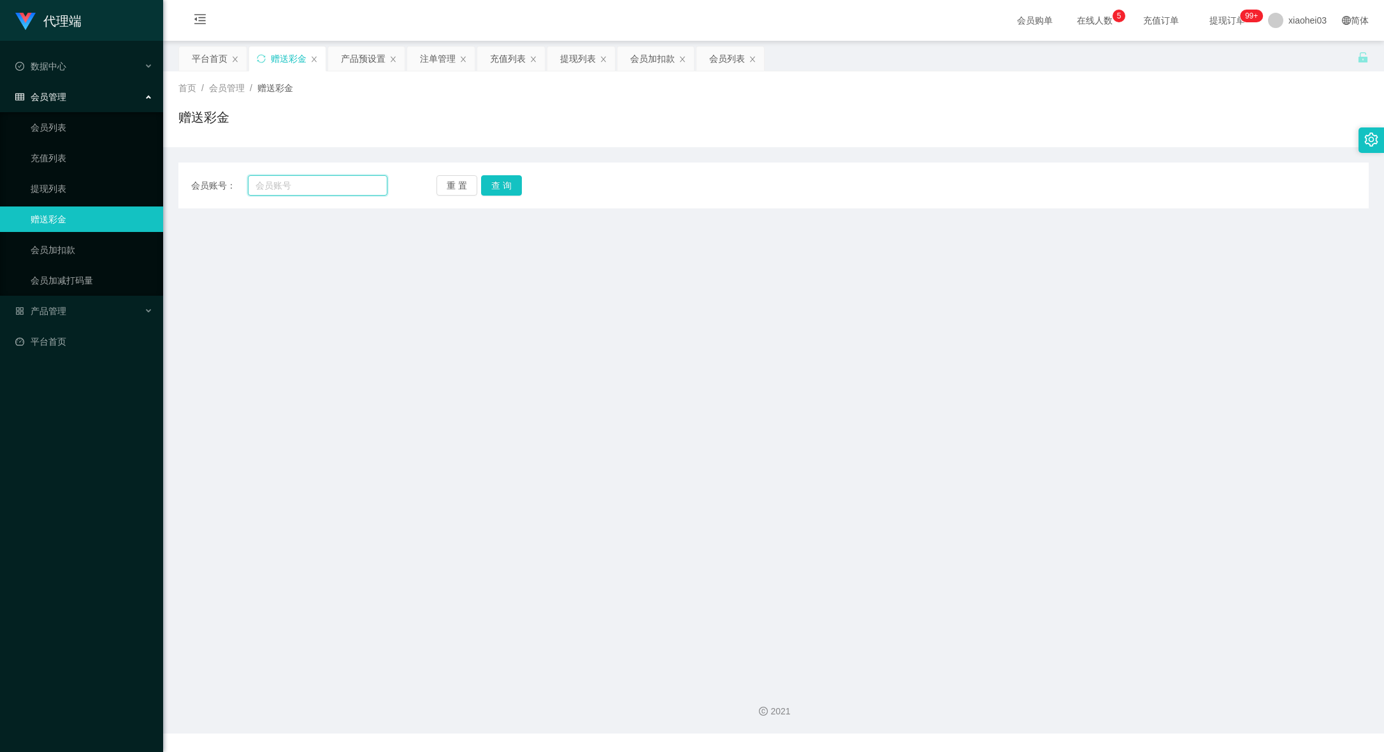
click at [335, 178] on input "text" at bounding box center [318, 185] width 140 height 20
paste input "Liuwoaideren"
type input "Liuwoaideren"
click at [511, 184] on button "查 询" at bounding box center [501, 185] width 41 height 20
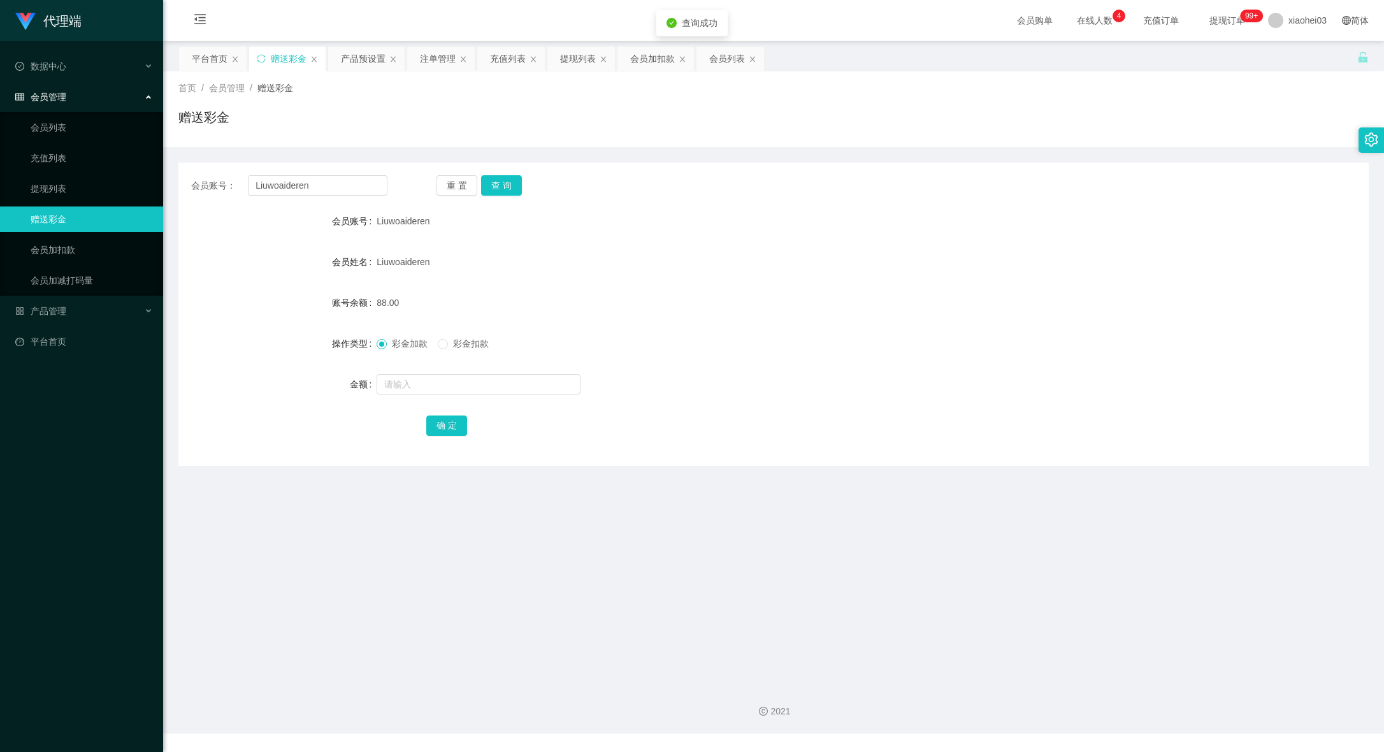
click at [446, 354] on div "彩金加款 彩金扣款" at bounding box center [724, 343] width 695 height 25
click at [463, 346] on span "彩金扣款" at bounding box center [471, 343] width 46 height 10
click at [434, 385] on input "text" at bounding box center [479, 384] width 204 height 20
click at [465, 366] on form "会员账号 Liuwoaideren 会员姓名 Liuwoaideren 账号余额 88.00 操作类型 彩金加款 彩金扣款 金额 确 定" at bounding box center [773, 322] width 1190 height 229
click at [461, 374] on input "text" at bounding box center [479, 384] width 204 height 20
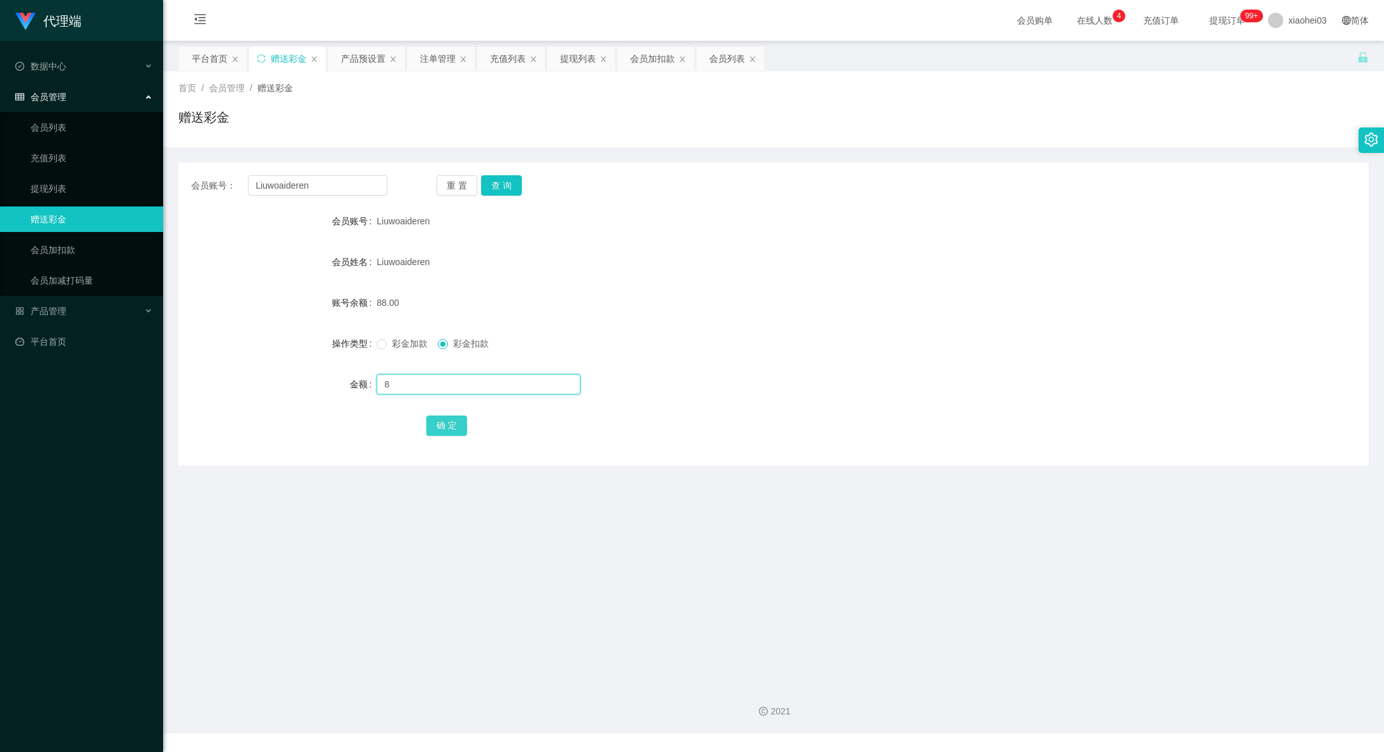
type input "8"
click at [436, 425] on button "确 定" at bounding box center [446, 426] width 41 height 20
click at [777, 325] on form "会员账号 Liuwoaideren 会员姓名 Liuwoaideren 账号余额 88.00 操作类型 彩金加款 彩金扣款 金额 确 定" at bounding box center [773, 322] width 1190 height 229
click at [1094, 331] on div "操作类型 彩金加款 彩金扣款" at bounding box center [773, 343] width 1190 height 25
click at [577, 66] on div "提现列表" at bounding box center [578, 59] width 36 height 24
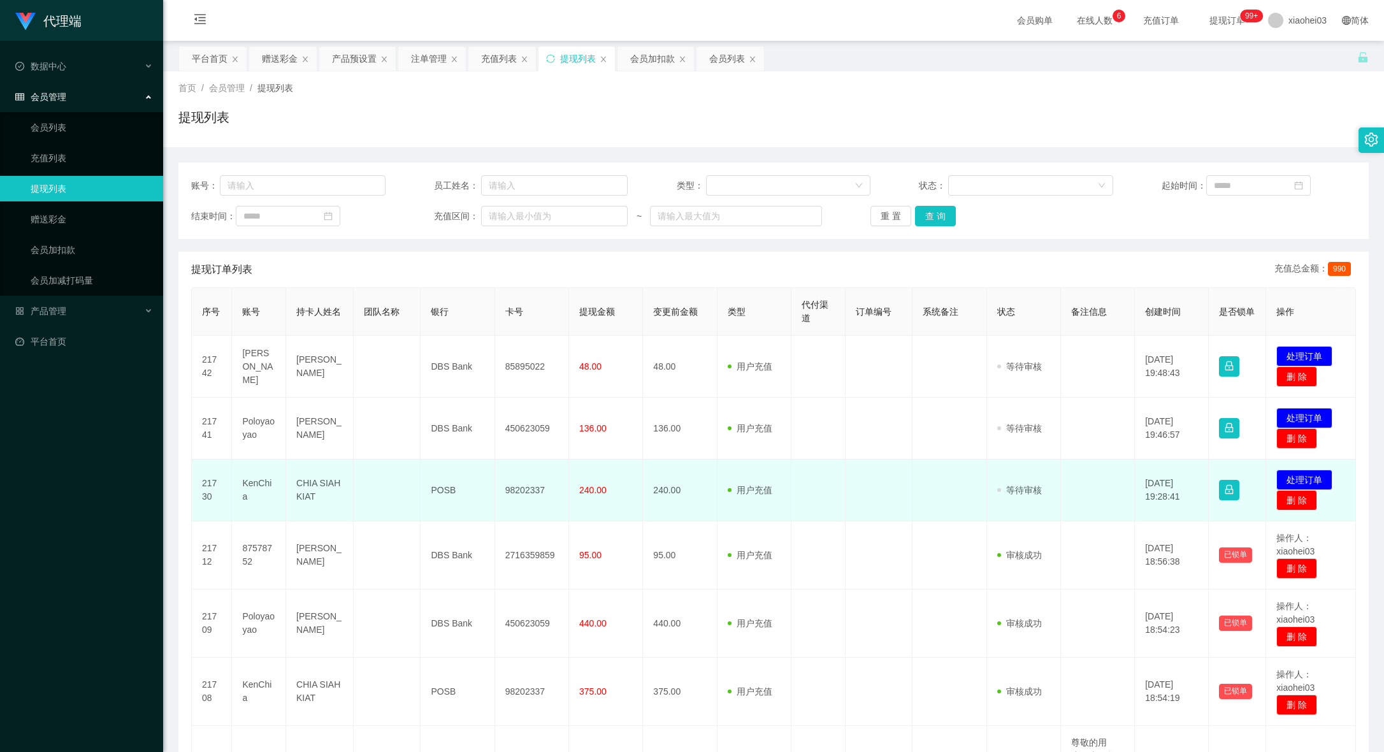
click at [526, 484] on td "98202337" at bounding box center [532, 490] width 74 height 62
click at [523, 488] on td "98202337" at bounding box center [532, 490] width 74 height 62
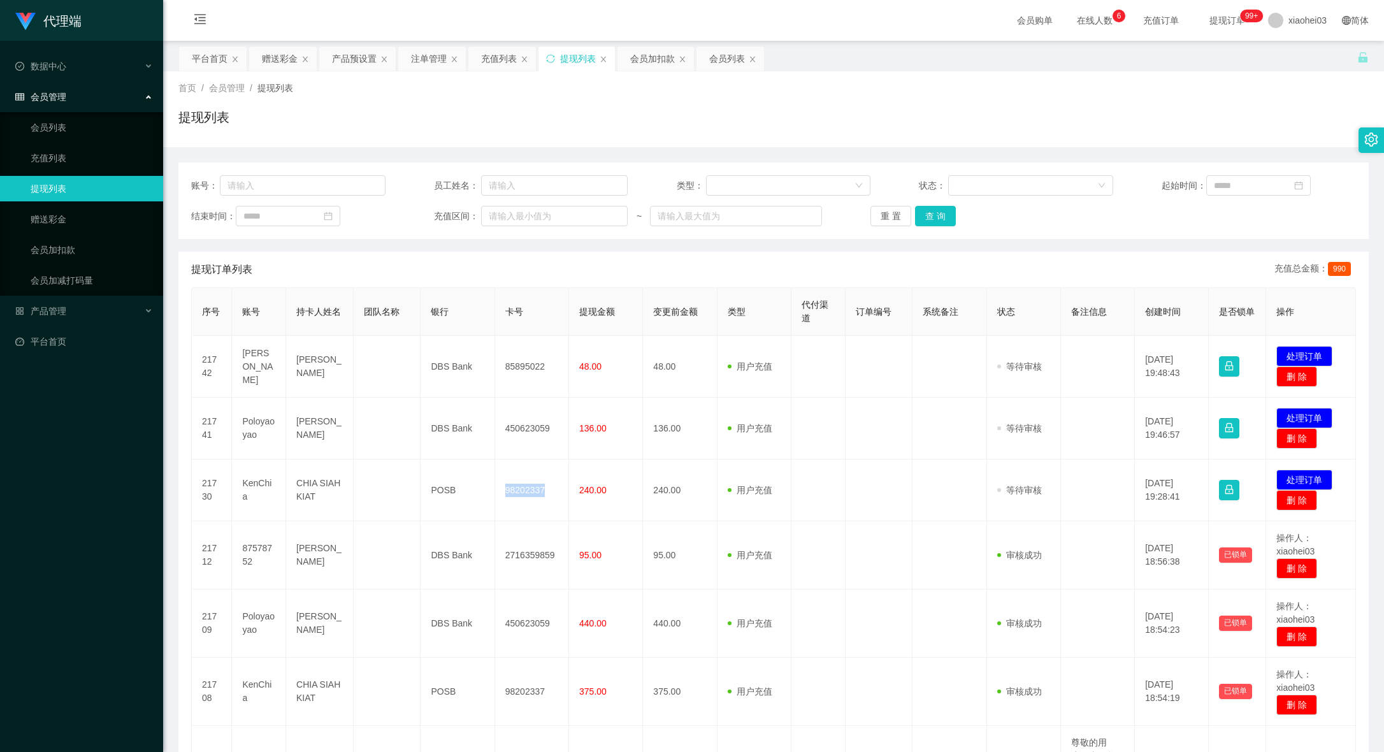
copy td "98202337"
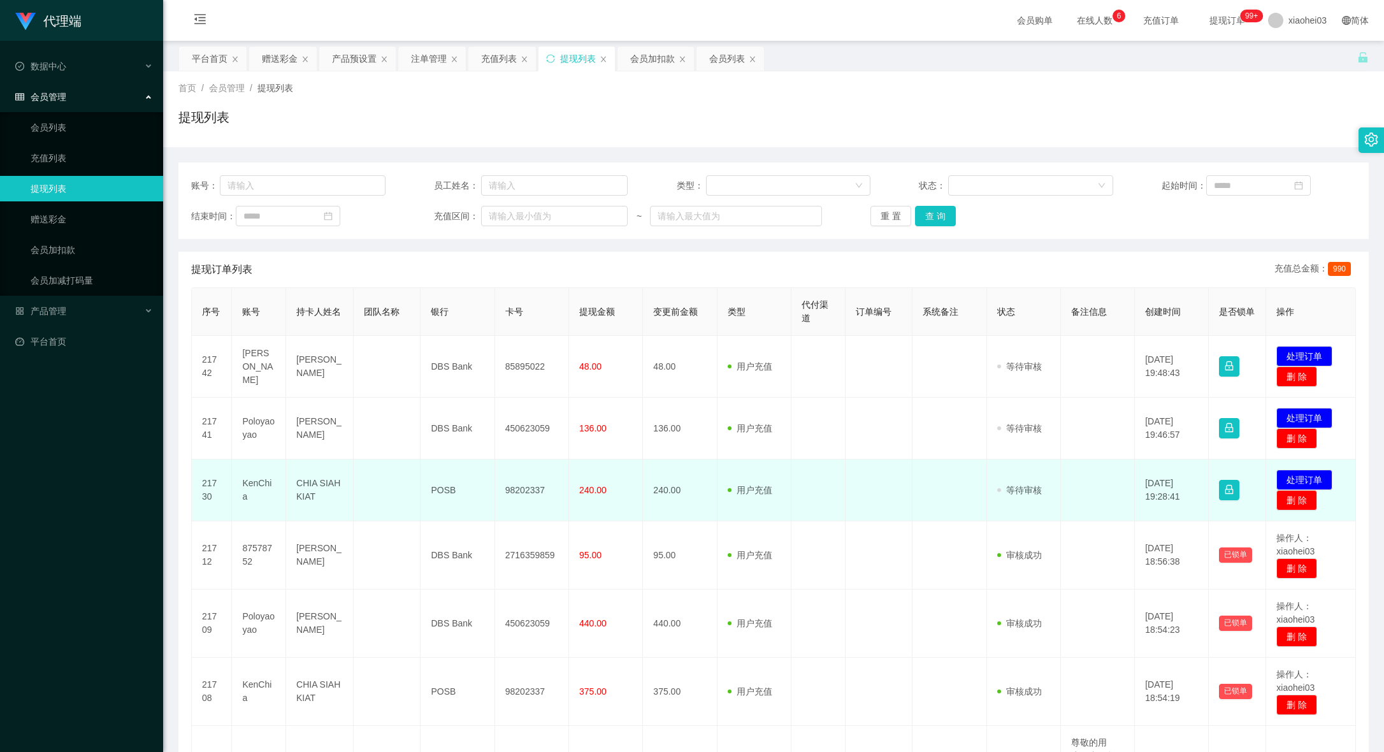
drag, startPoint x: 881, startPoint y: 486, endPoint x: 911, endPoint y: 488, distance: 29.4
click at [882, 486] on td at bounding box center [880, 490] width 68 height 62
click at [1276, 474] on button "处理订单" at bounding box center [1304, 480] width 56 height 20
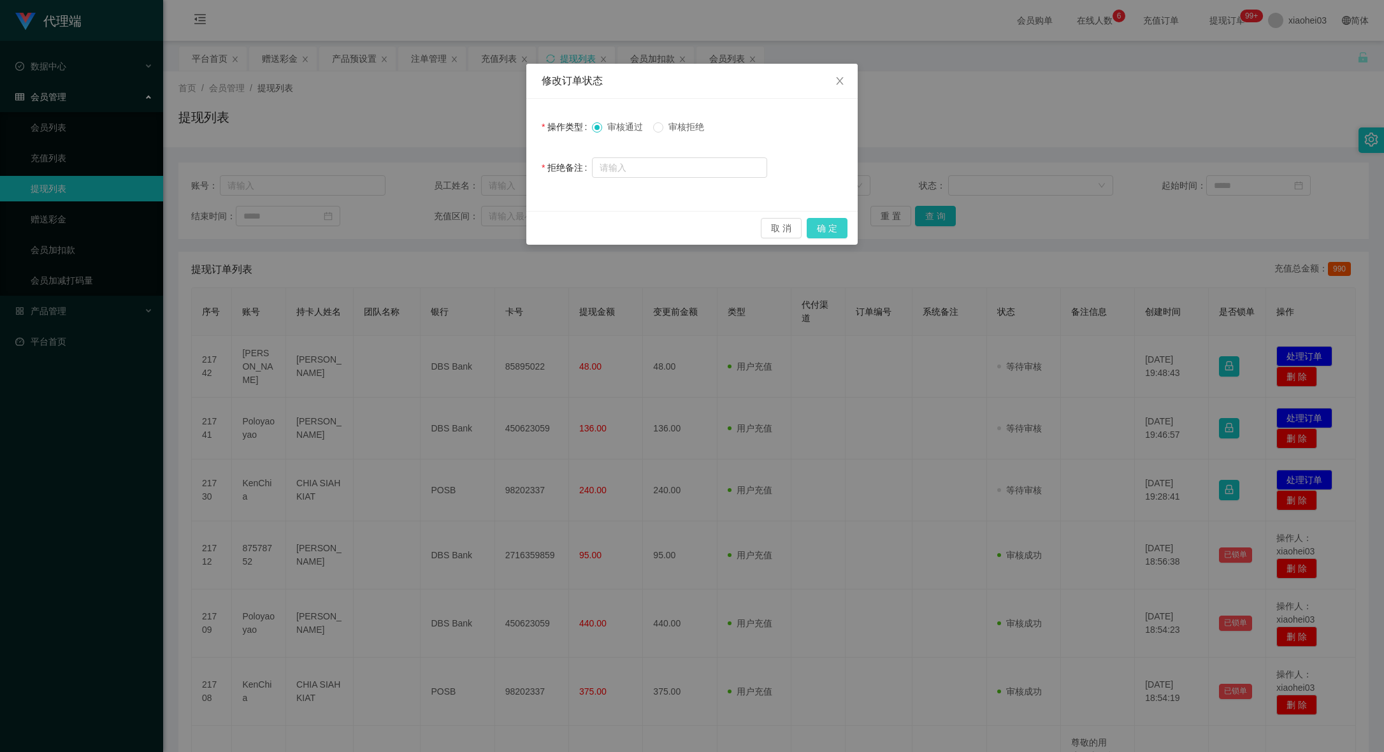
click at [828, 236] on button "确 定" at bounding box center [827, 228] width 41 height 20
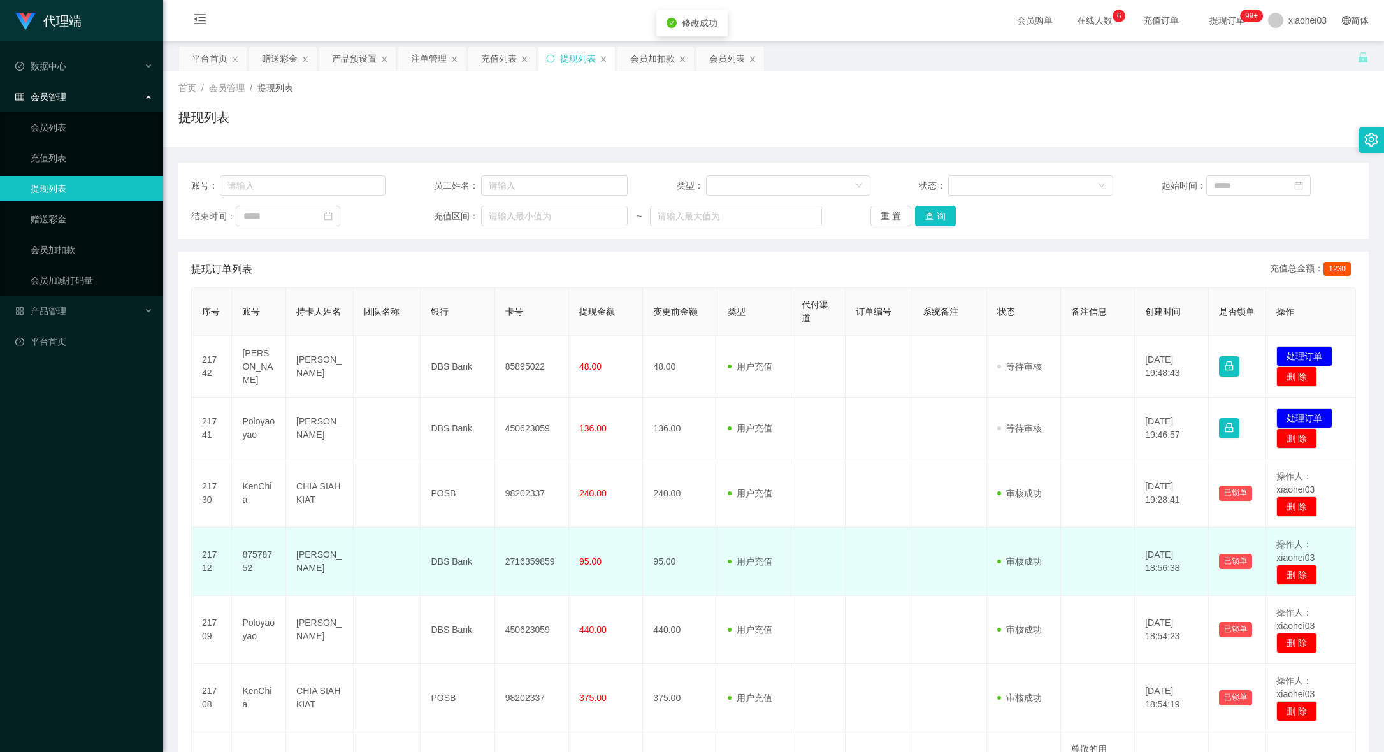
click at [723, 591] on td "用户充值 人工扣款" at bounding box center [755, 562] width 74 height 68
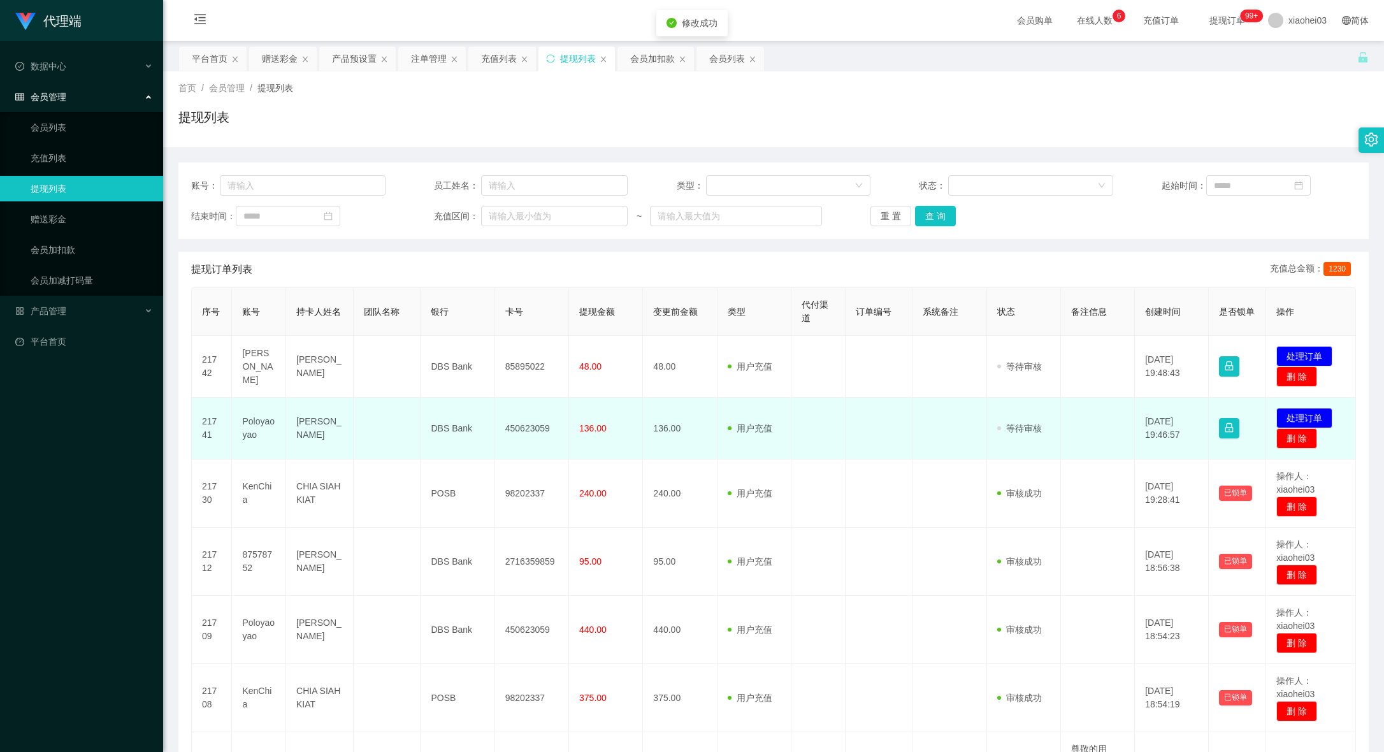
click at [530, 432] on td "450623059" at bounding box center [532, 429] width 74 height 62
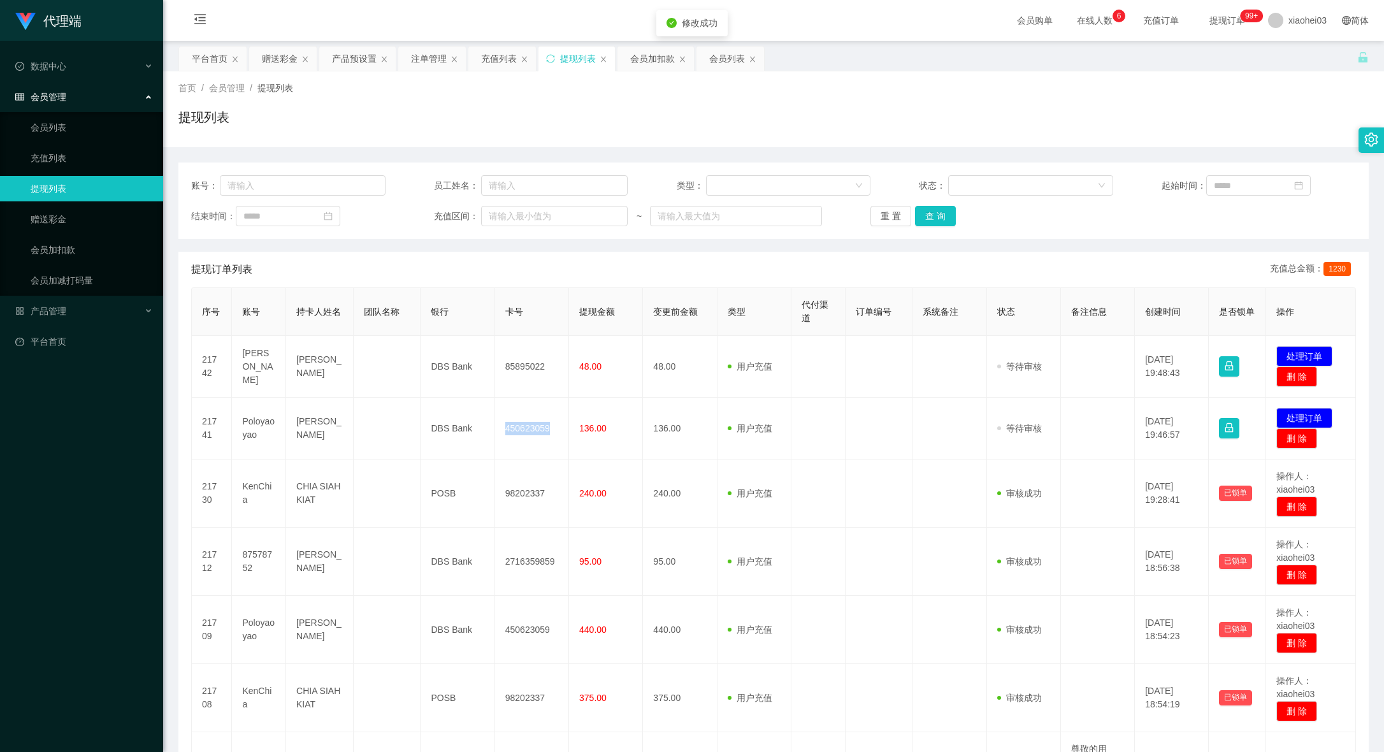
copy td "450623059"
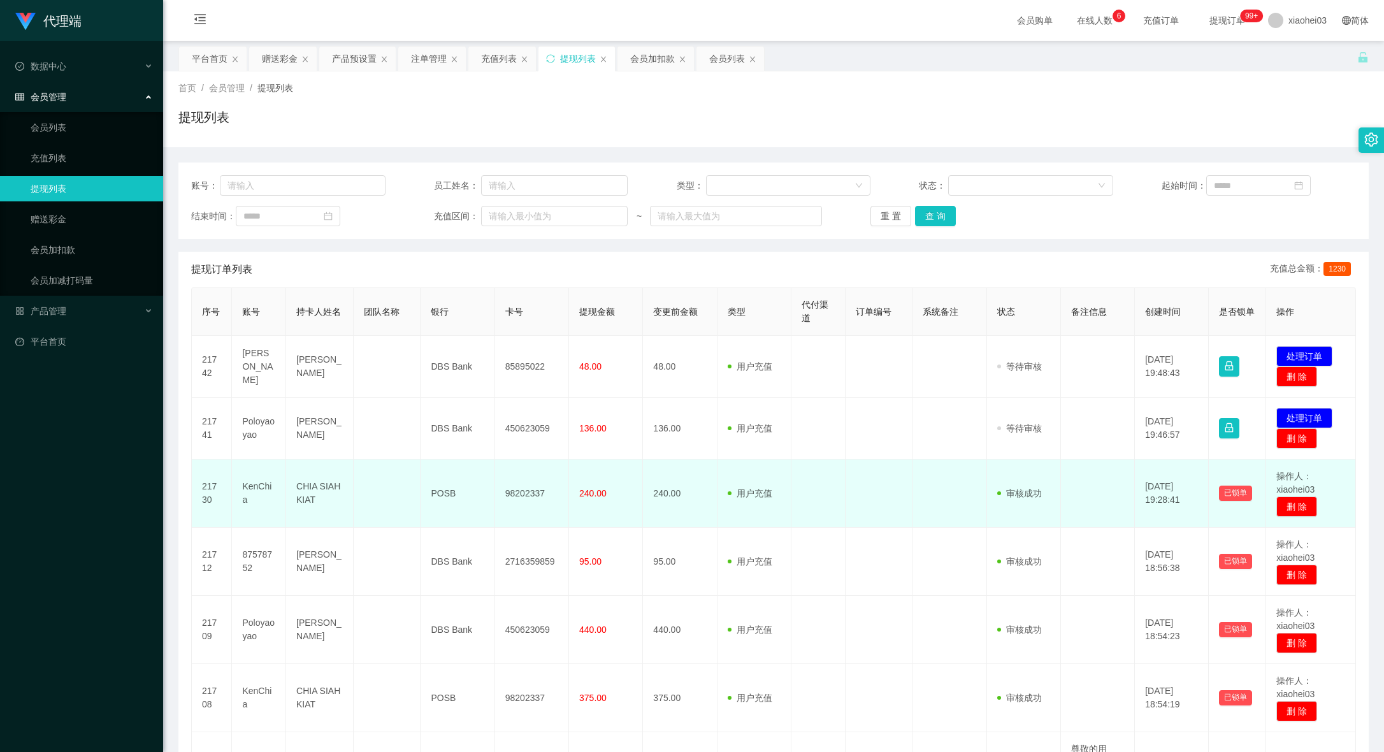
drag, startPoint x: 783, startPoint y: 505, endPoint x: 819, endPoint y: 507, distance: 36.4
click at [783, 505] on td "用户充值 人工扣款" at bounding box center [755, 493] width 74 height 68
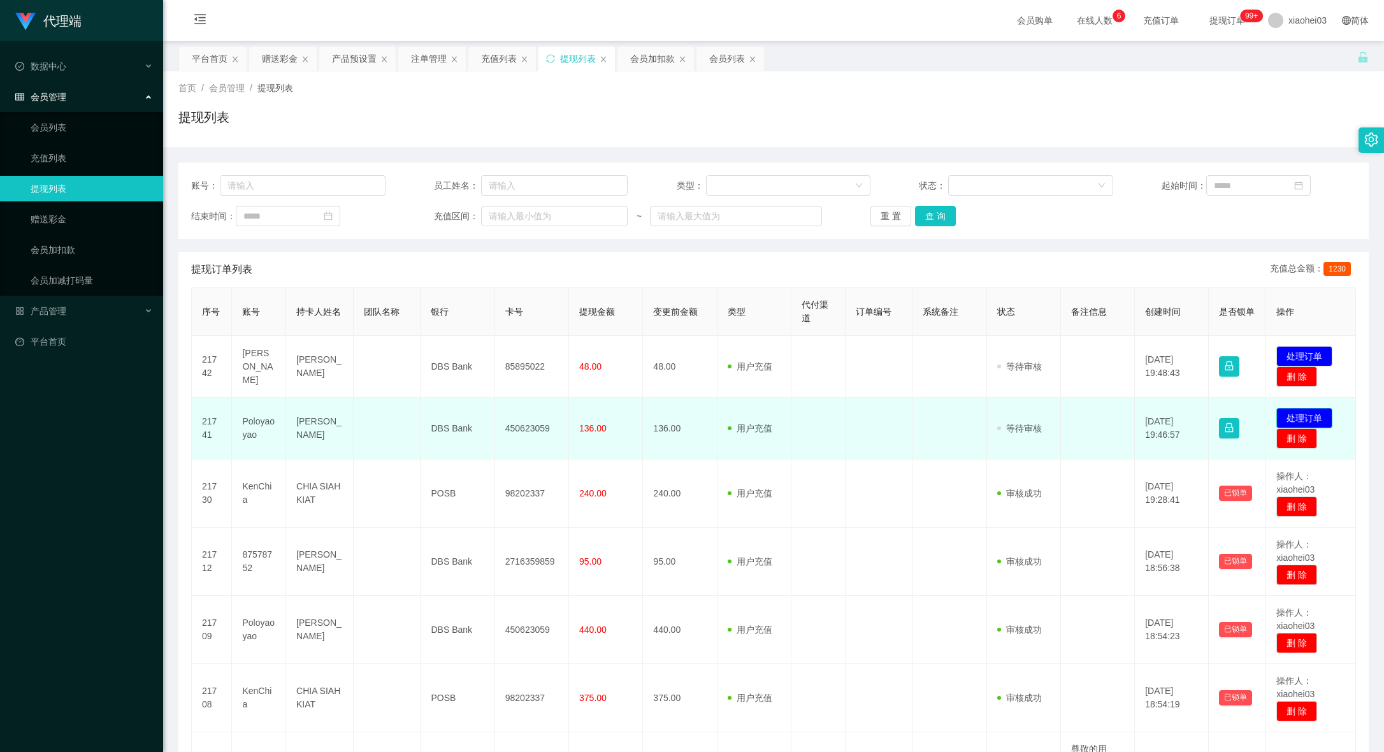
click at [1281, 413] on button "处理订单" at bounding box center [1304, 418] width 56 height 20
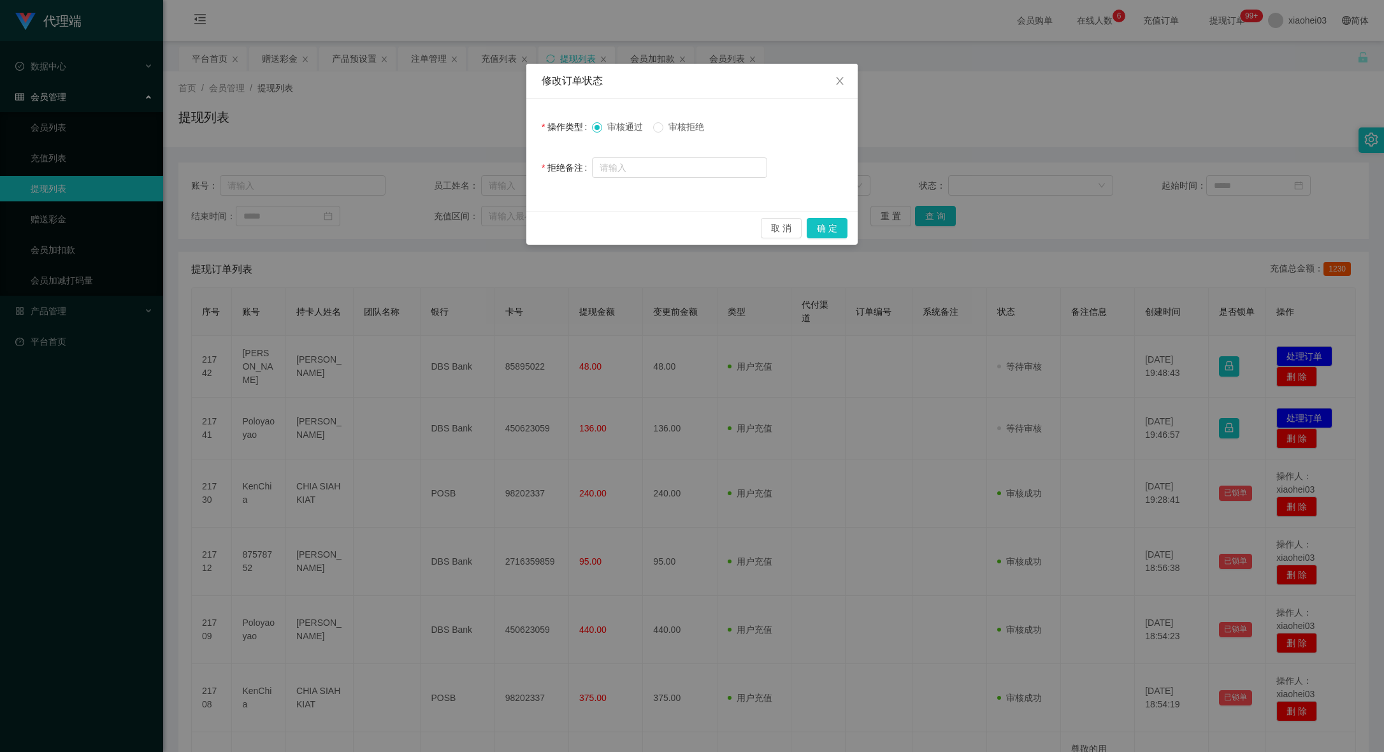
click at [850, 230] on div "取 消 确 定" at bounding box center [691, 228] width 331 height 34
click at [830, 232] on button "确 定" at bounding box center [827, 228] width 41 height 20
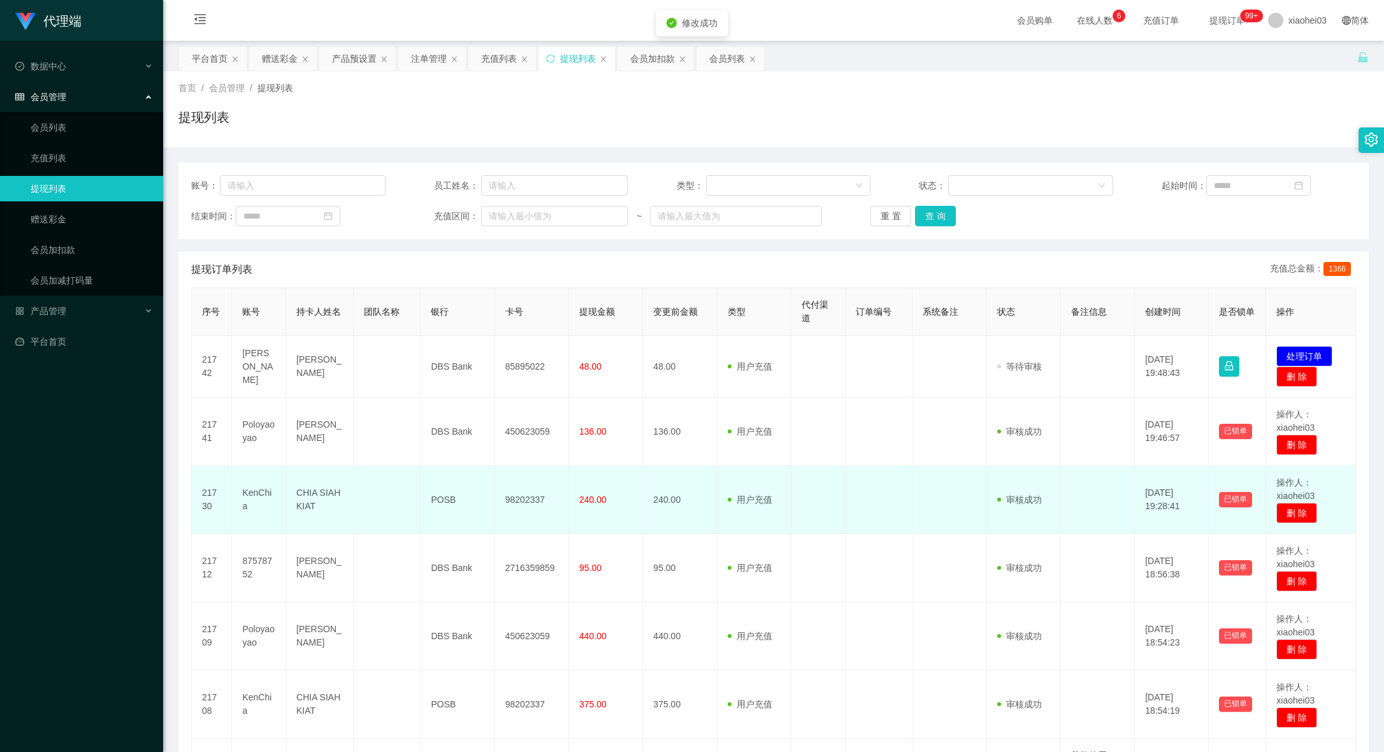
click at [828, 493] on td at bounding box center [819, 500] width 54 height 68
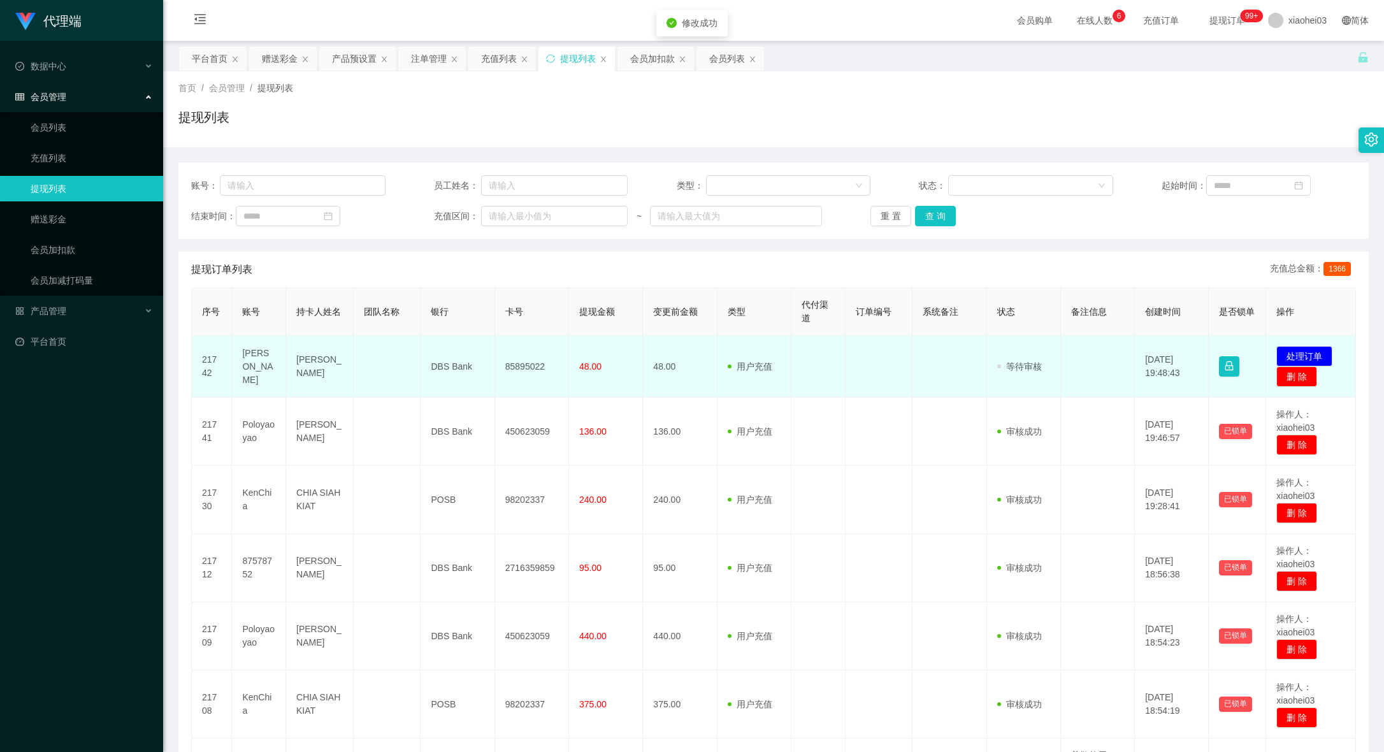
click at [509, 363] on td "85895022" at bounding box center [532, 367] width 74 height 62
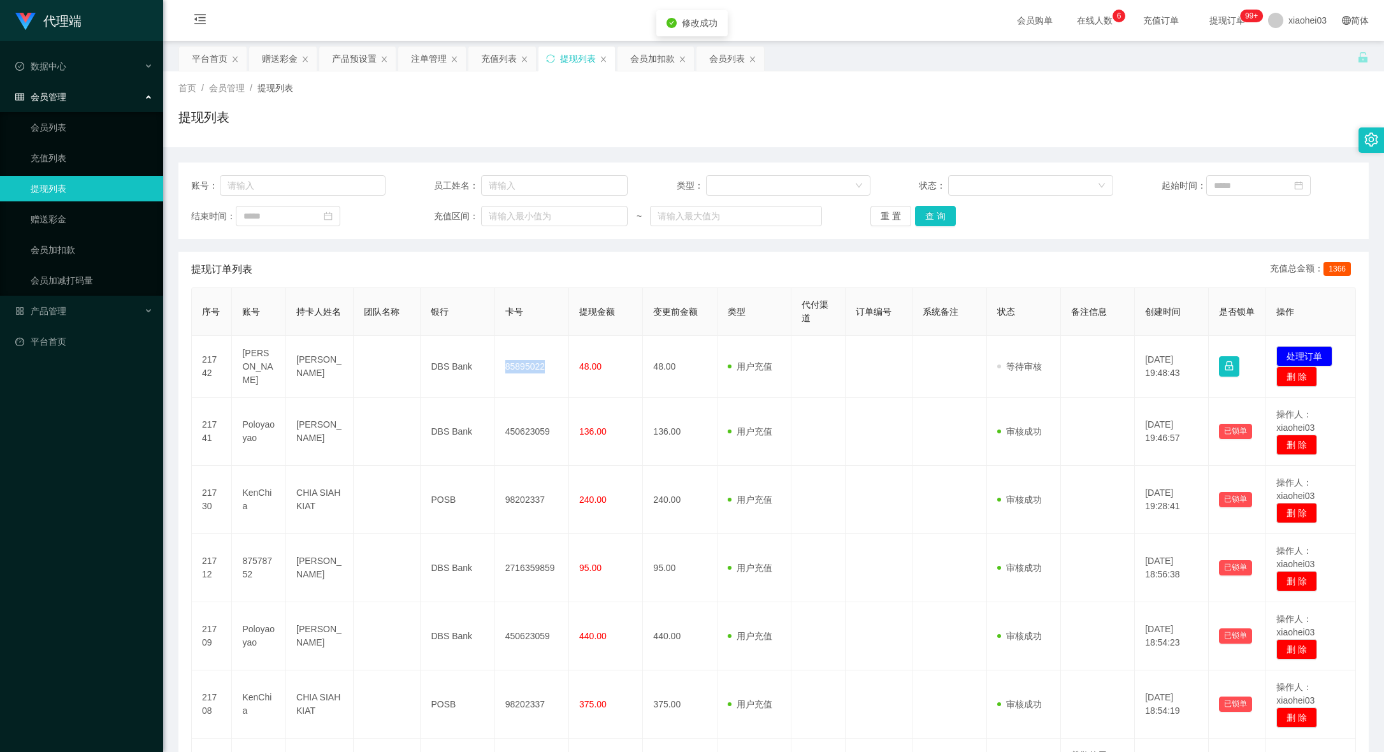
copy td "85895022"
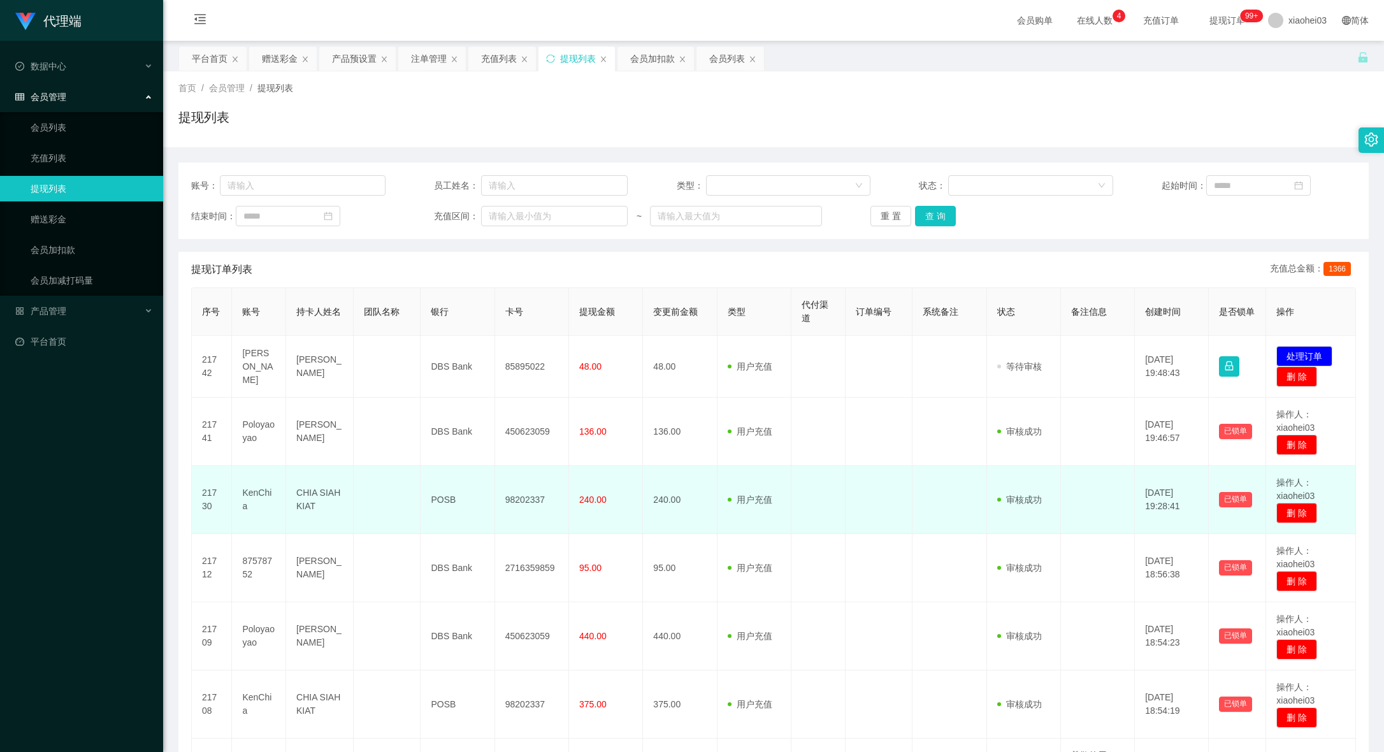
click at [913, 515] on td at bounding box center [950, 500] width 74 height 68
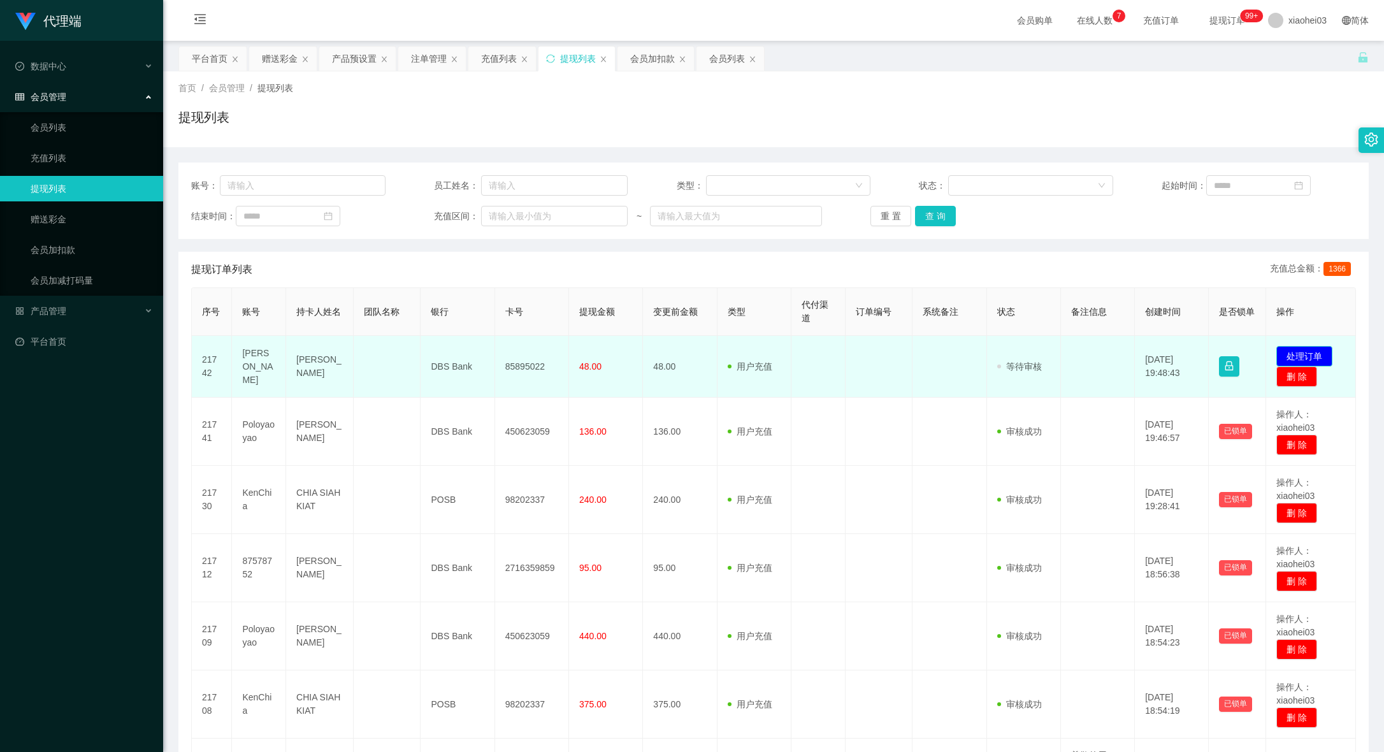
click at [1287, 352] on button "处理订单" at bounding box center [1304, 356] width 56 height 20
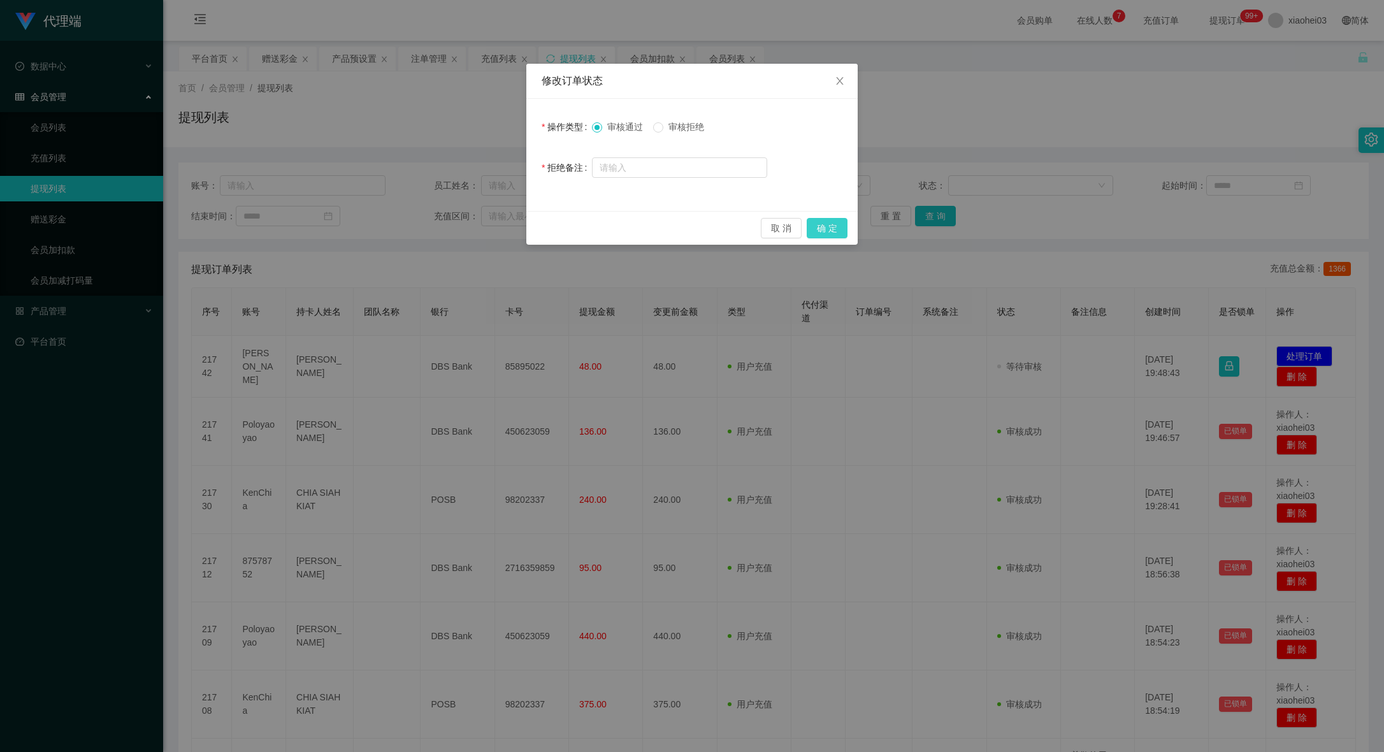
click at [815, 220] on button "确 定" at bounding box center [827, 228] width 41 height 20
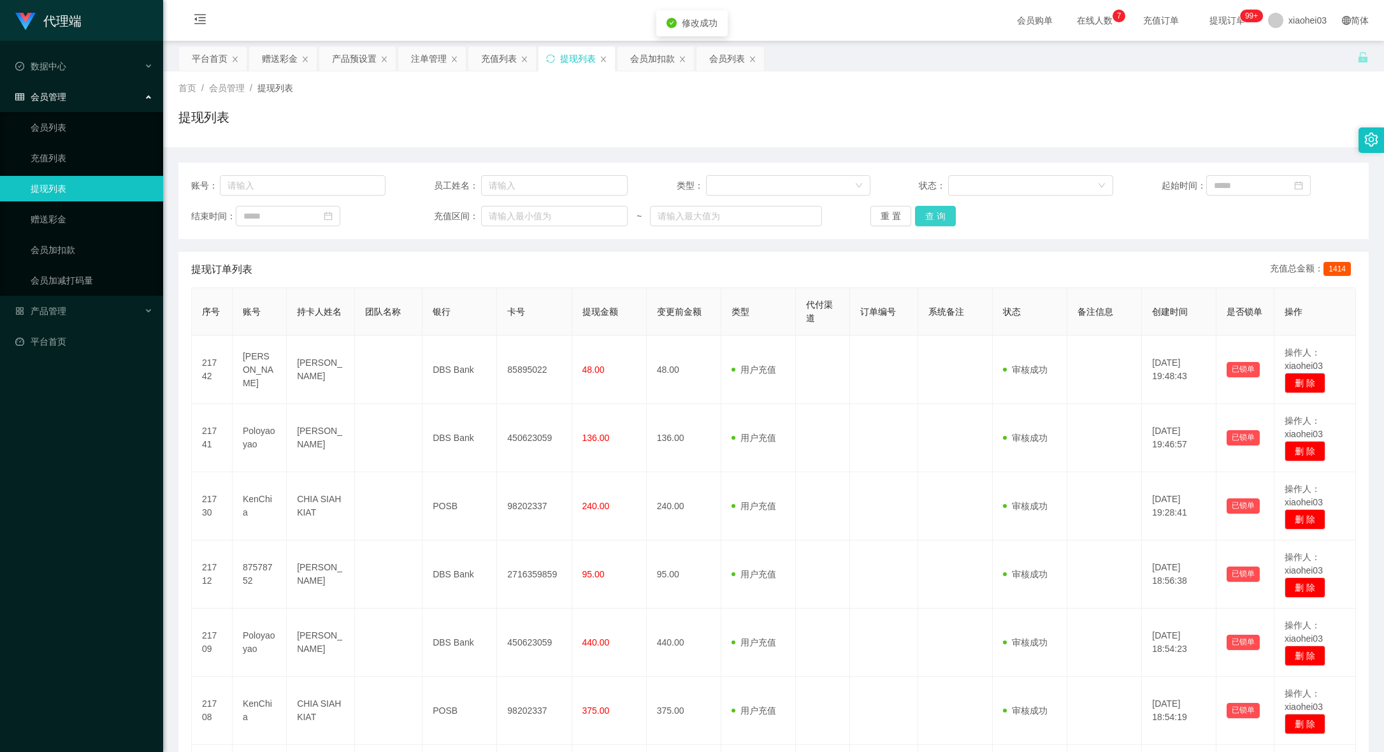
click at [930, 222] on button "查 询" at bounding box center [935, 216] width 41 height 20
click at [658, 54] on div "会员加扣款" at bounding box center [652, 59] width 45 height 24
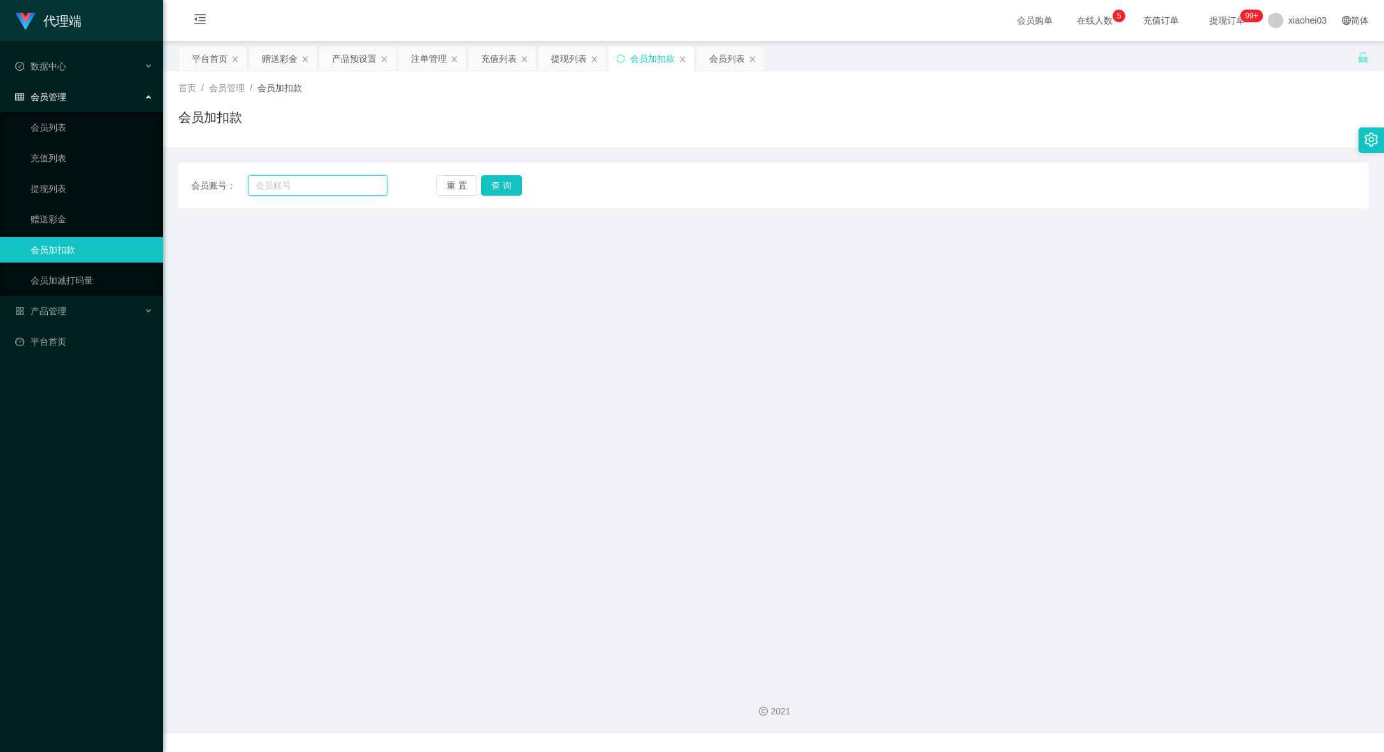
click at [296, 186] on input "text" at bounding box center [318, 185] width 140 height 20
paste input "122767"
type input "122767"
click at [521, 182] on div "重 置 查 询" at bounding box center [535, 185] width 196 height 20
click at [507, 187] on button "查 询" at bounding box center [501, 185] width 41 height 20
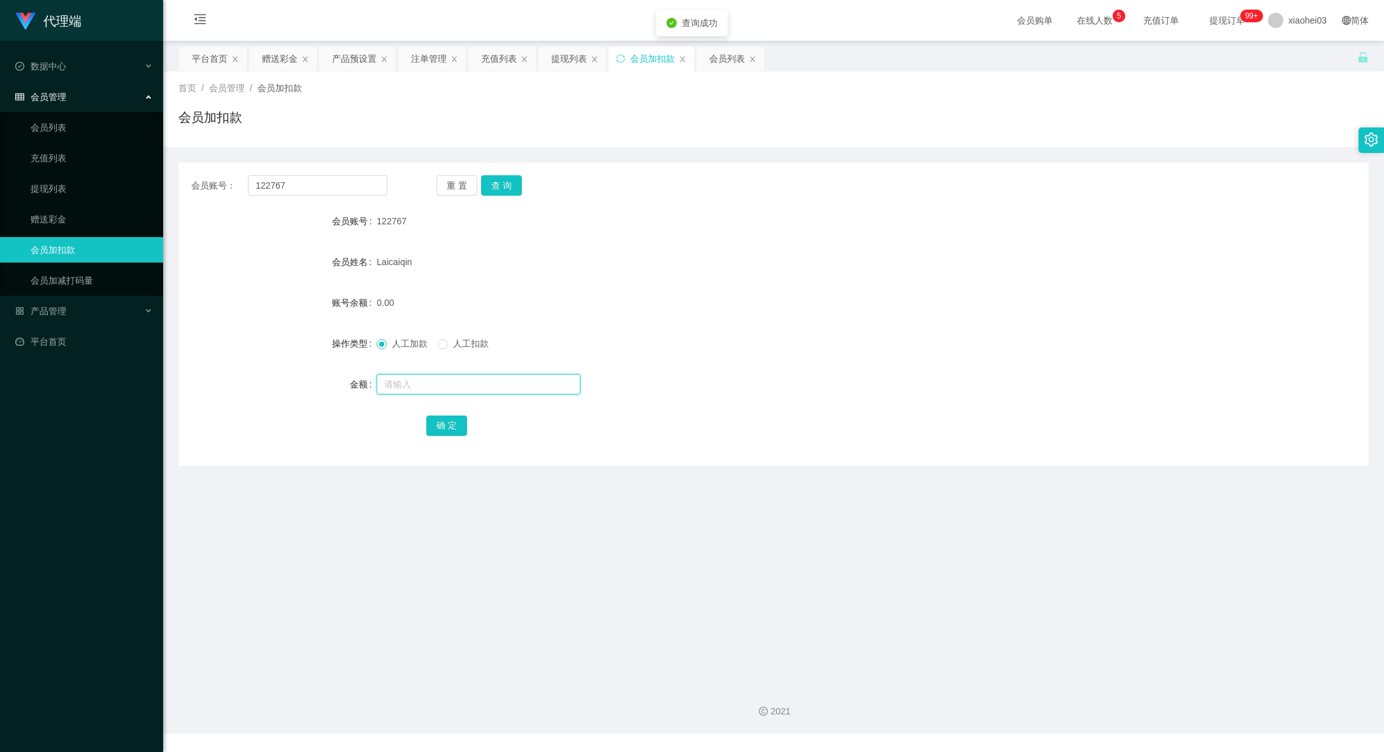
click at [458, 392] on input "text" at bounding box center [479, 384] width 204 height 20
type input "120"
click at [458, 423] on button "确 定" at bounding box center [446, 426] width 41 height 20
drag, startPoint x: 842, startPoint y: 375, endPoint x: 827, endPoint y: 337, distance: 40.6
click at [842, 370] on form "会员账号 122767 会员姓名 Laicaiqin 账号余额 0.00 操作类型 人工加款 人工扣款 金额 确 定" at bounding box center [773, 322] width 1190 height 229
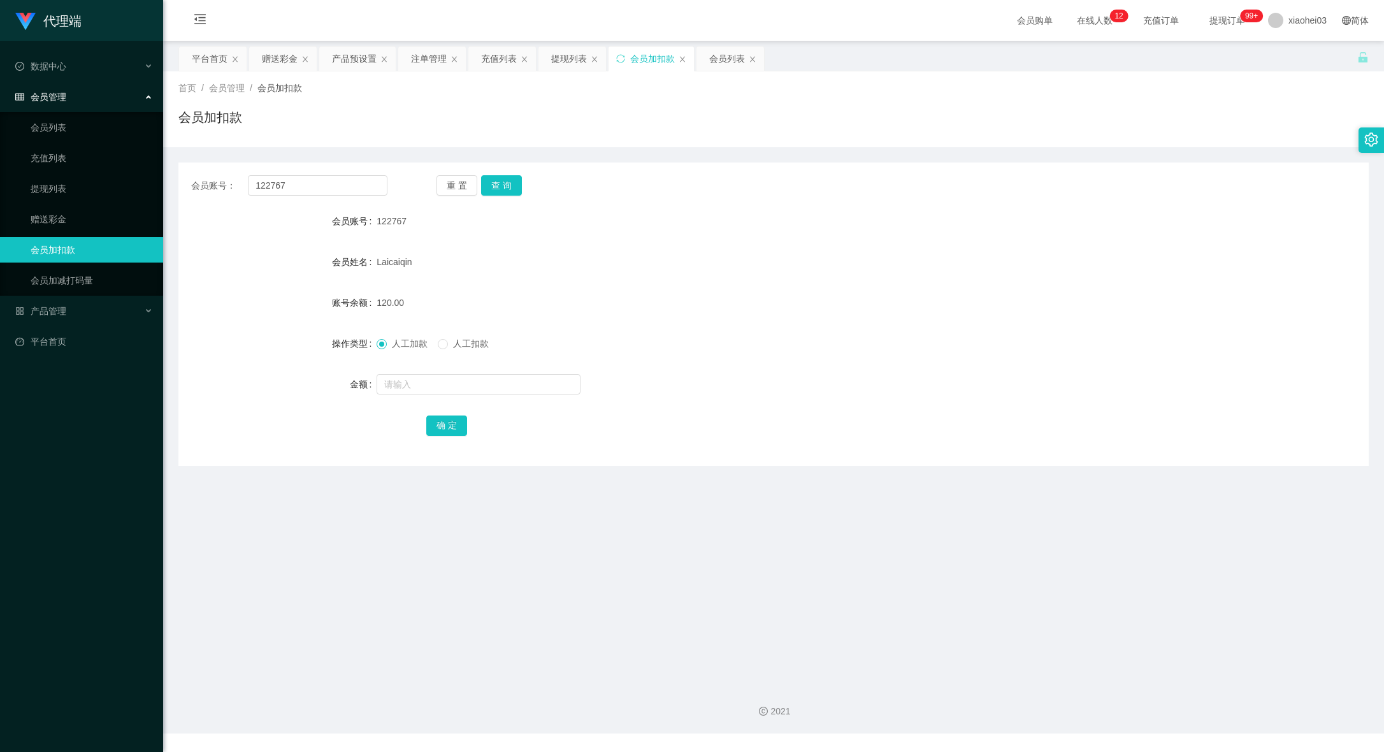
drag, startPoint x: 946, startPoint y: 215, endPoint x: 751, endPoint y: 54, distance: 253.0
click at [945, 214] on div "122767" at bounding box center [724, 220] width 695 height 25
click at [931, 262] on div "Laicaiqin" at bounding box center [724, 261] width 695 height 25
click at [564, 59] on div "提现列表" at bounding box center [569, 59] width 36 height 24
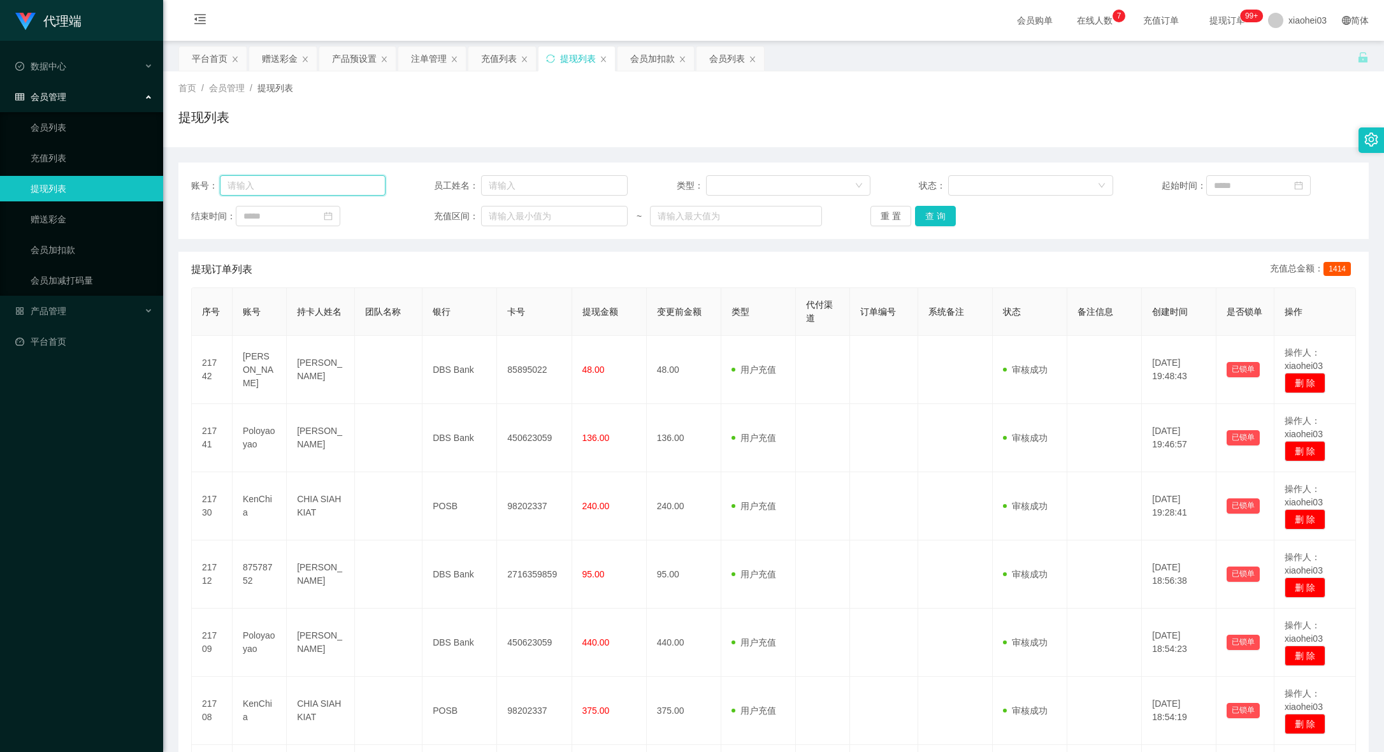
click at [325, 186] on input "text" at bounding box center [302, 185] width 165 height 20
paste input "🏆当您的历史累计回款达到 S$8000 时，即可晋升为【代理】啦✨ 📊 您目前的历史累积回款为：S$"
type input "🏆当您的历史累计回款达到 S$8000 时，即可晋升为【代理】啦✨ 📊 您目前的历史累积回款为：S$"
click at [899, 140] on div "首页 / 会员管理 / 提现列表 / 提现列表" at bounding box center [773, 109] width 1221 height 76
click at [347, 186] on input "text" at bounding box center [302, 185] width 165 height 20
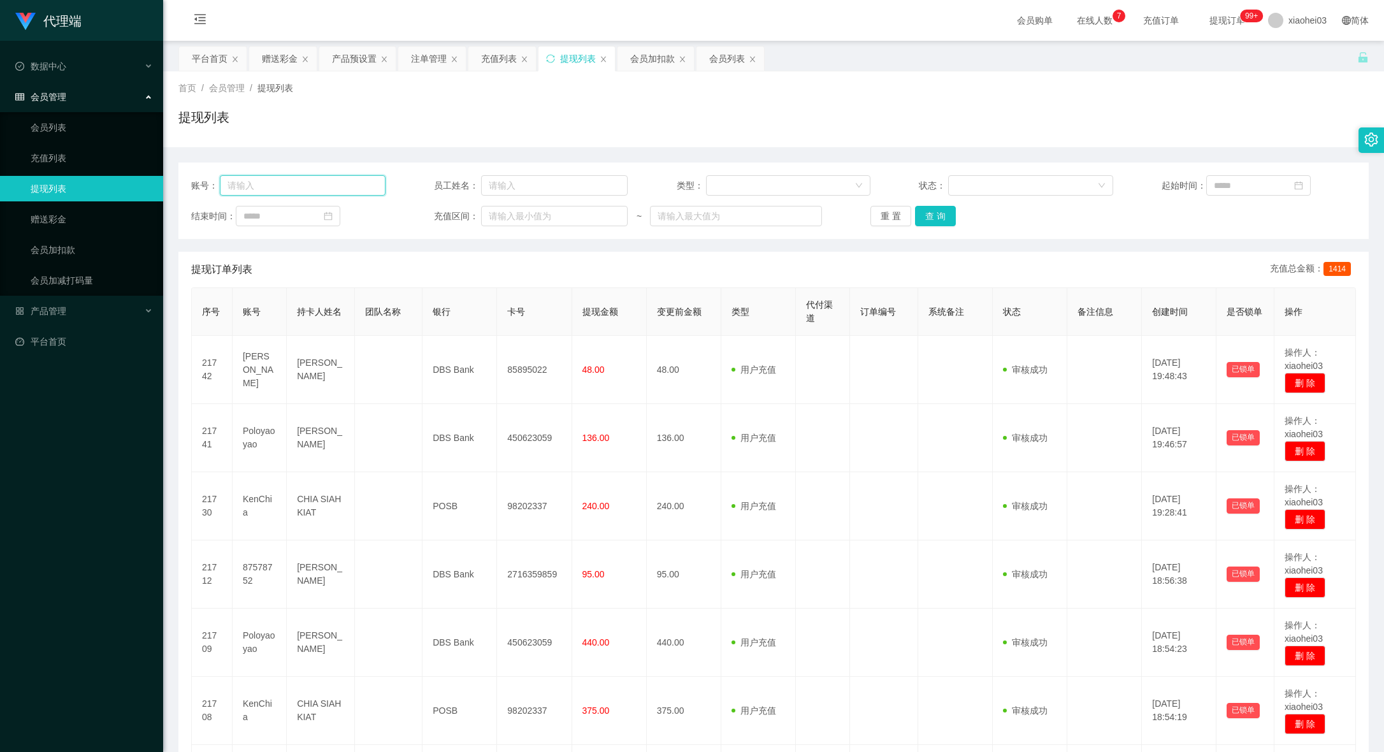
paste input "SamuelTan"
click at [929, 219] on button "查 询" at bounding box center [935, 216] width 41 height 20
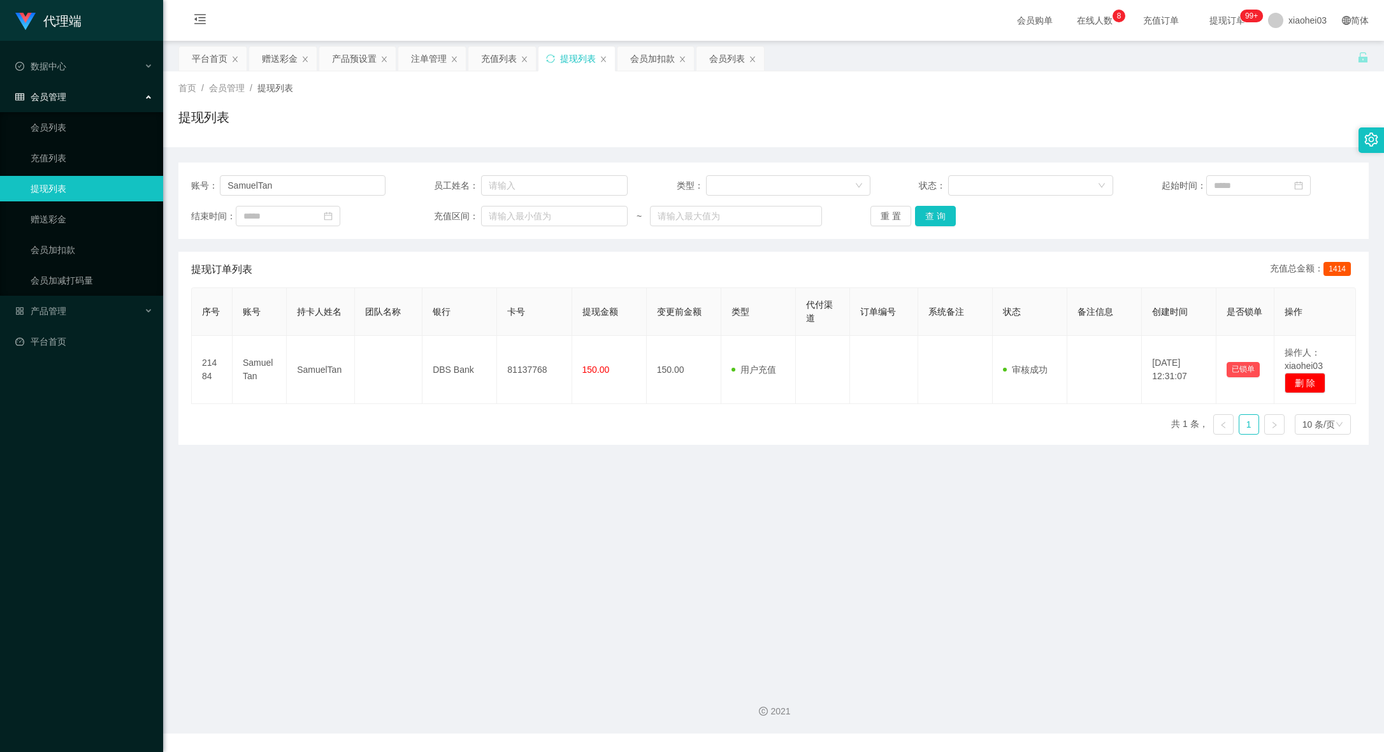
click at [897, 66] on div "平台首页 赠送彩金 产品预设置 注单管理 充值列表 提现列表 会员加扣款 会员列表" at bounding box center [767, 68] width 1179 height 44
drag, startPoint x: 335, startPoint y: 191, endPoint x: -70, endPoint y: 167, distance: 406.0
click at [0, 167] on html "代理端 数据中心 会员管理 会员列表 充值列表 提现列表 赠送彩金 会员加扣款 会员加减打码量 产品管理 平台首页 保存配置 重置配置 整体风格设置 主题色 …" at bounding box center [692, 376] width 1384 height 752
paste input "KenChia"
type input "KenChia"
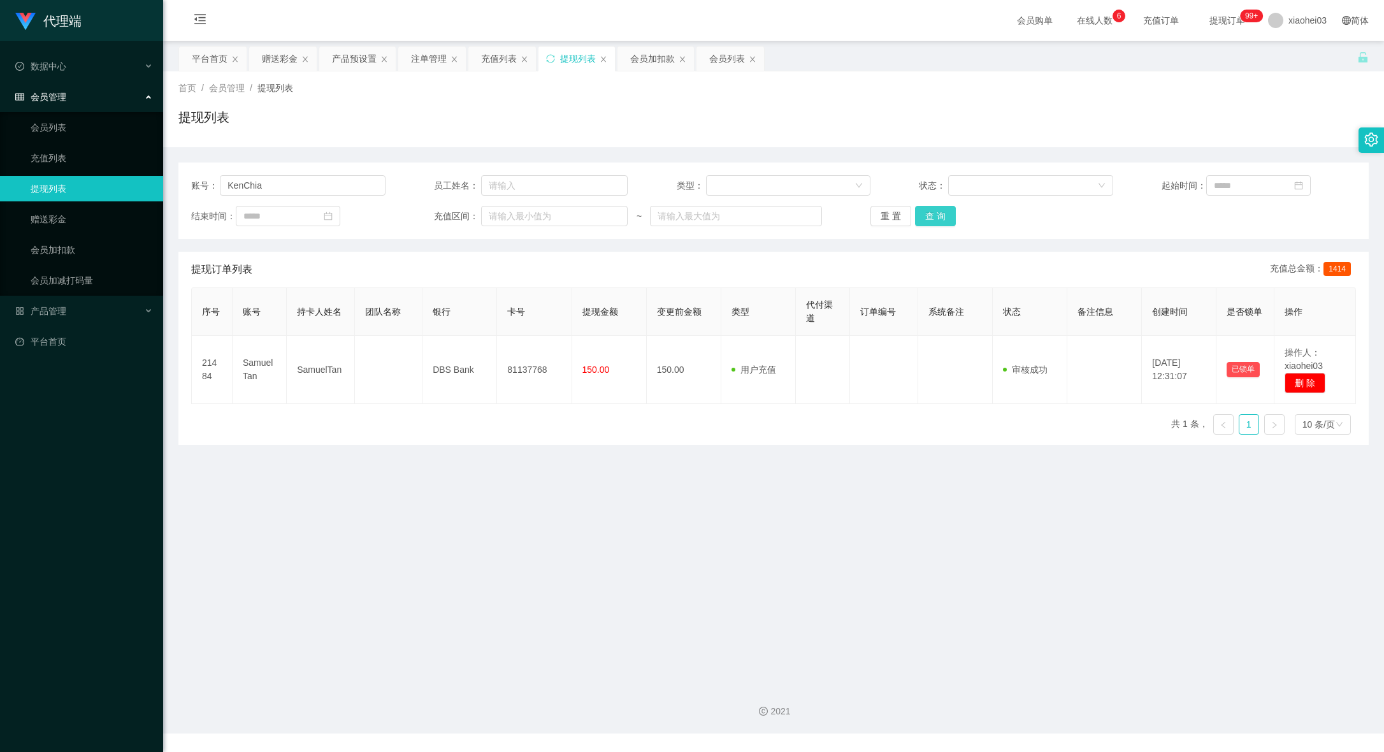
click at [920, 214] on button "查 询" at bounding box center [935, 216] width 41 height 20
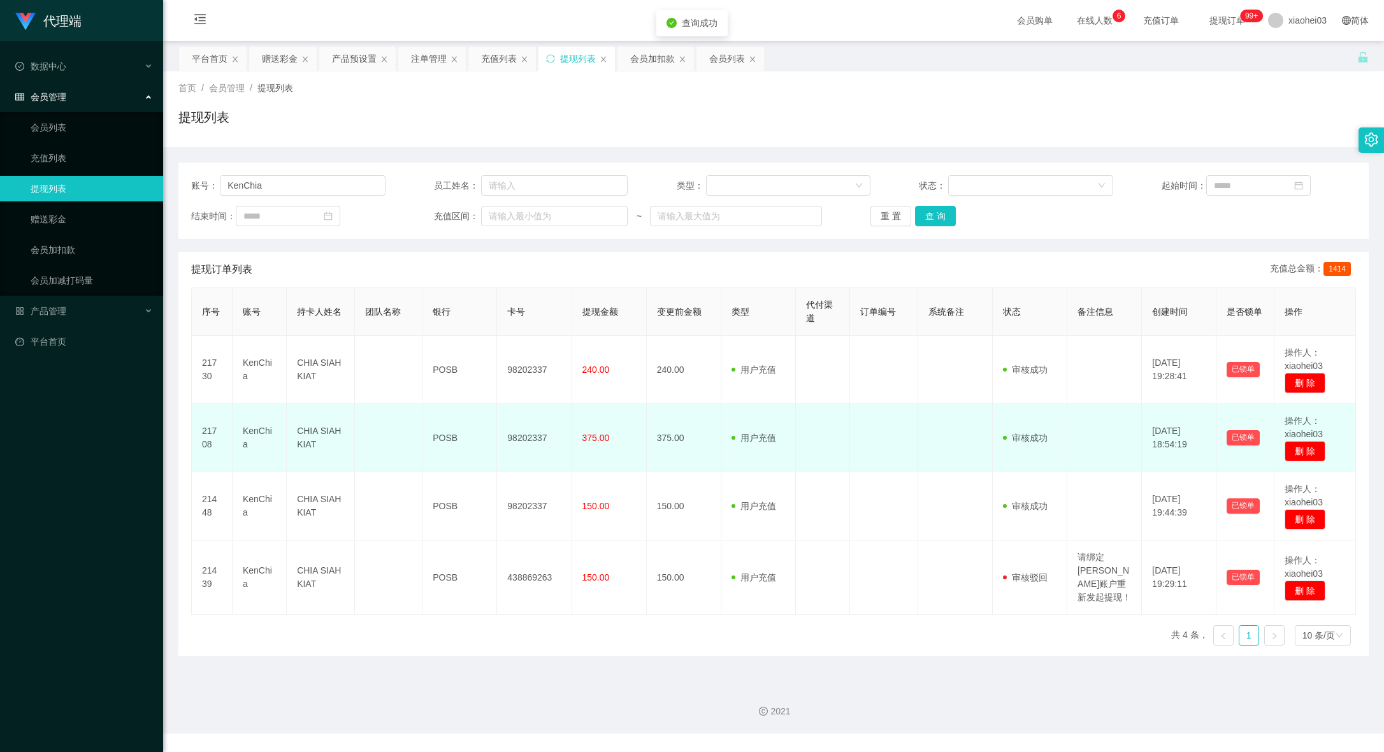
click at [861, 436] on td at bounding box center [884, 438] width 68 height 68
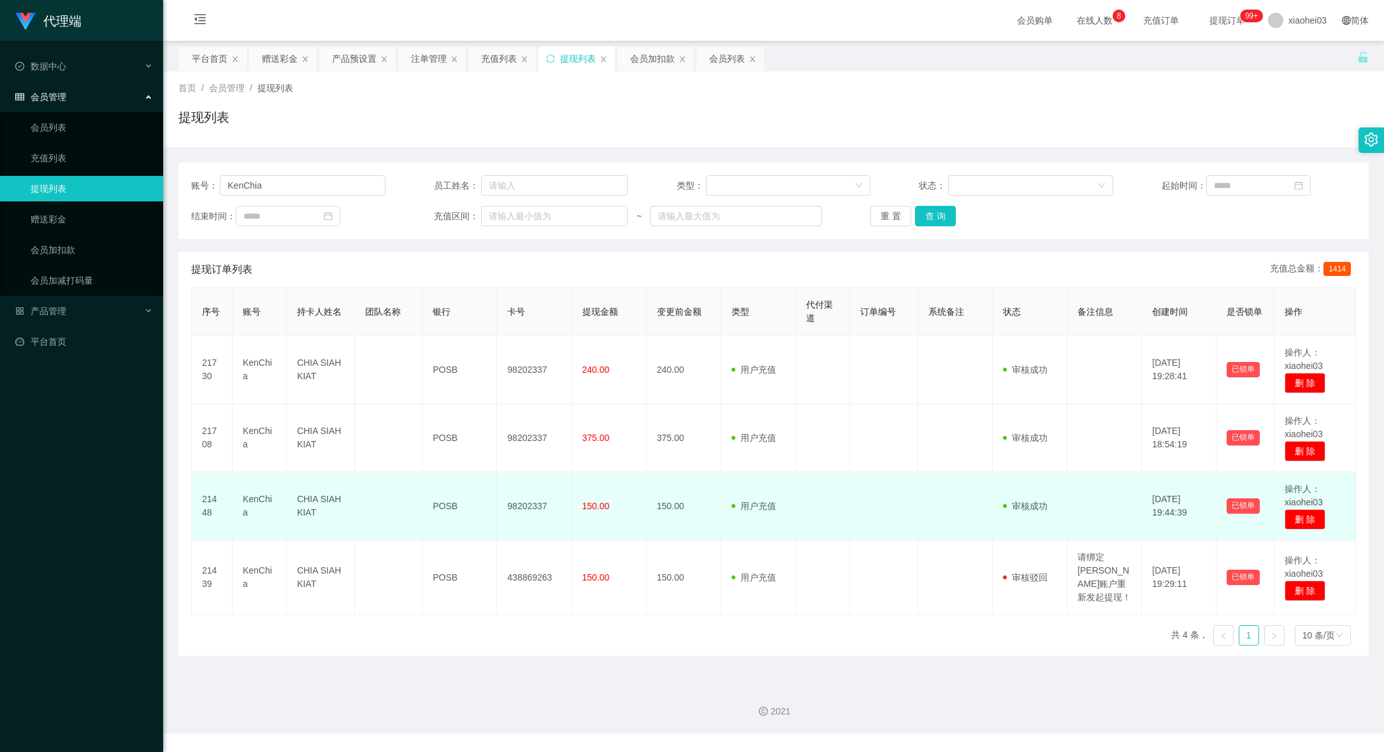
click at [932, 475] on td at bounding box center [955, 506] width 75 height 68
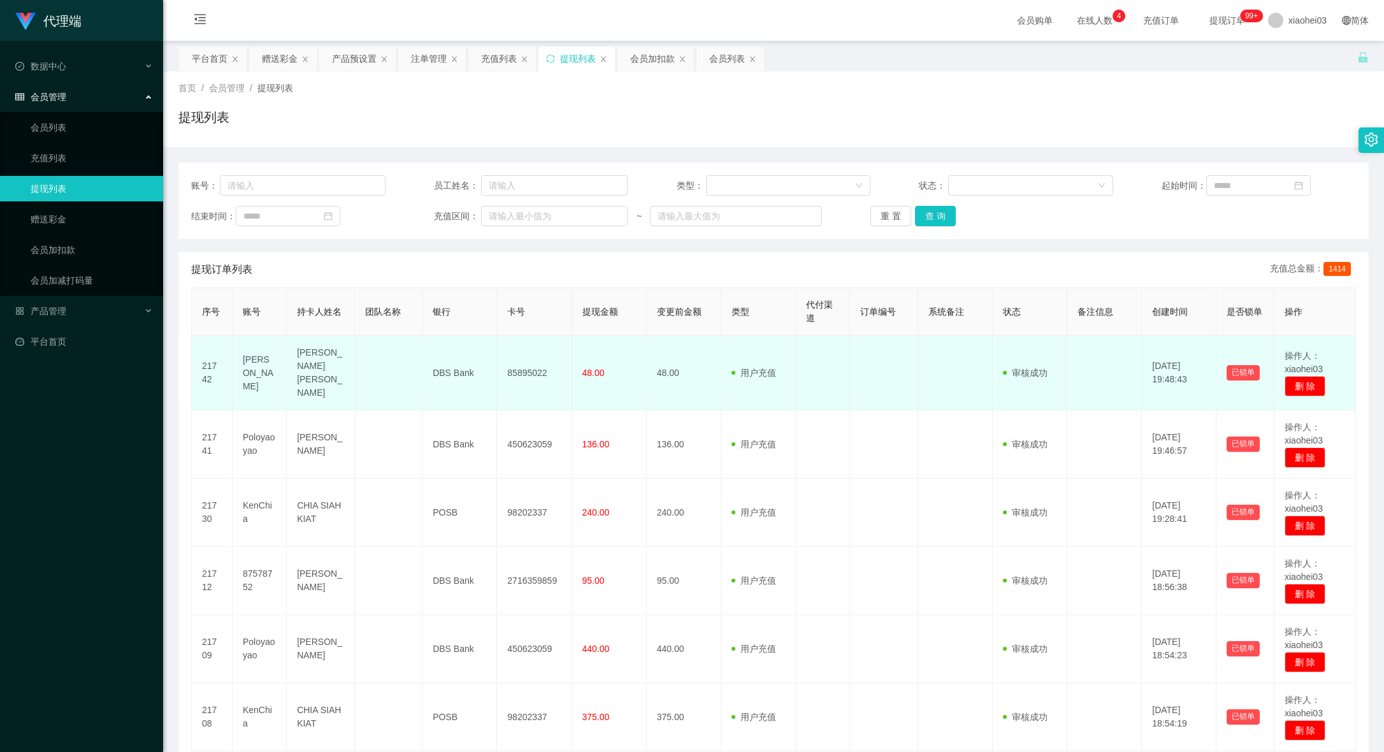
click at [788, 358] on td "用户充值 人工扣款" at bounding box center [758, 373] width 75 height 75
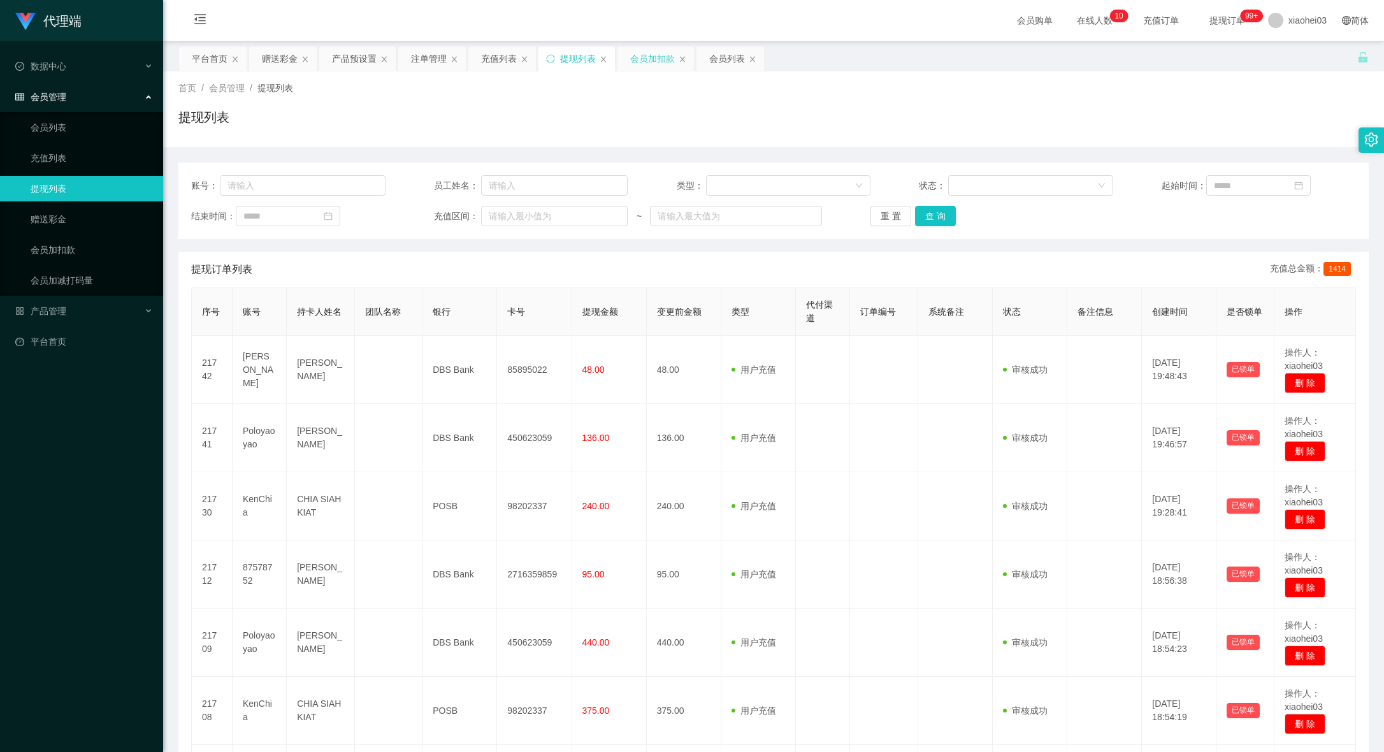
click at [647, 59] on div "会员加扣款" at bounding box center [652, 59] width 45 height 24
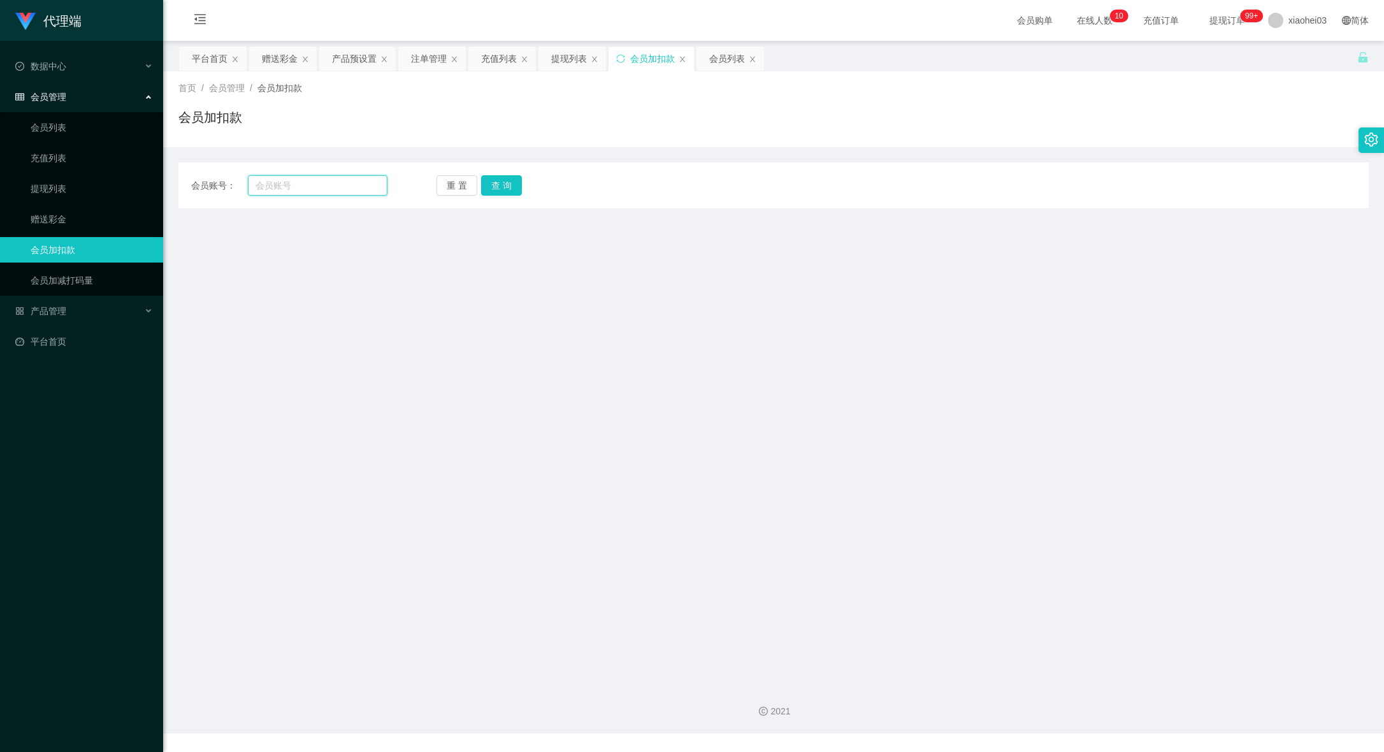
drag, startPoint x: 291, startPoint y: 178, endPoint x: 301, endPoint y: 182, distance: 10.9
click at [289, 178] on input "text" at bounding box center [318, 185] width 140 height 20
paste input "87578752"
type input "87578752"
click at [507, 176] on button "查 询" at bounding box center [501, 185] width 41 height 20
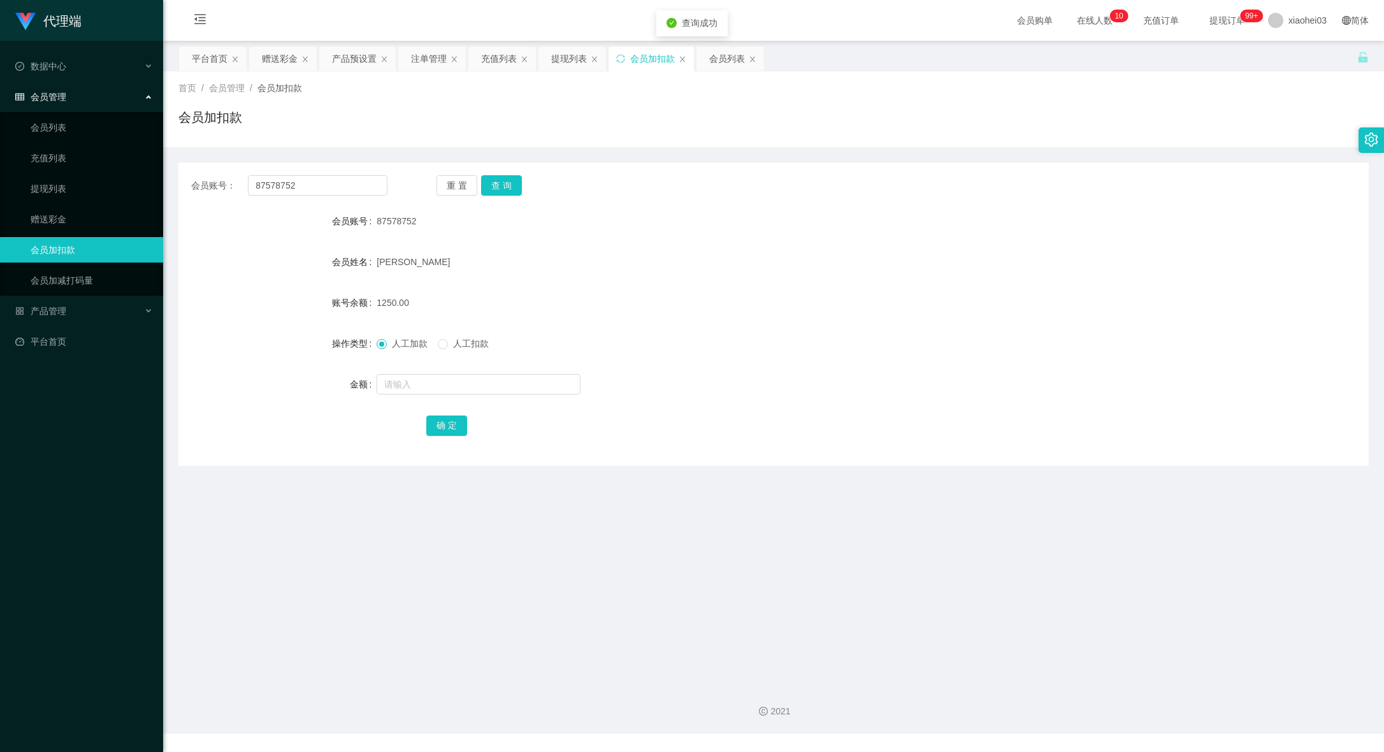
click at [447, 369] on form "会员账号 87578752 会员姓名 Tan Jing Fei 账号余额 1250.00 操作类型 人工加款 人工扣款 金额 确 定" at bounding box center [773, 322] width 1190 height 229
click at [809, 458] on div "会员账号： 87578752 重 置 查 询 会员账号 87578752 会员姓名 Tan Jing Fei 账号余额 1250.00 操作类型 人工加款 人…" at bounding box center [773, 314] width 1190 height 303
click at [579, 58] on div "提现列表" at bounding box center [569, 59] width 36 height 24
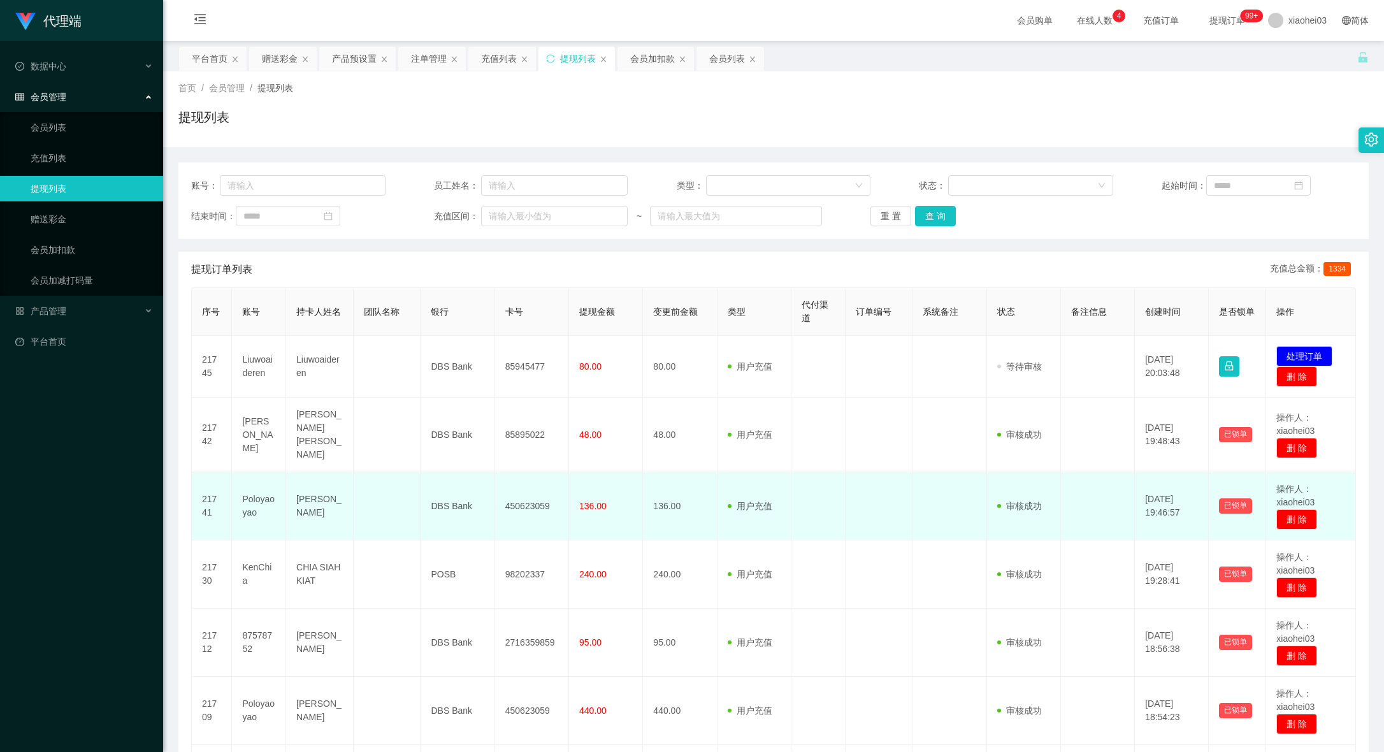
click at [967, 480] on td at bounding box center [950, 506] width 74 height 68
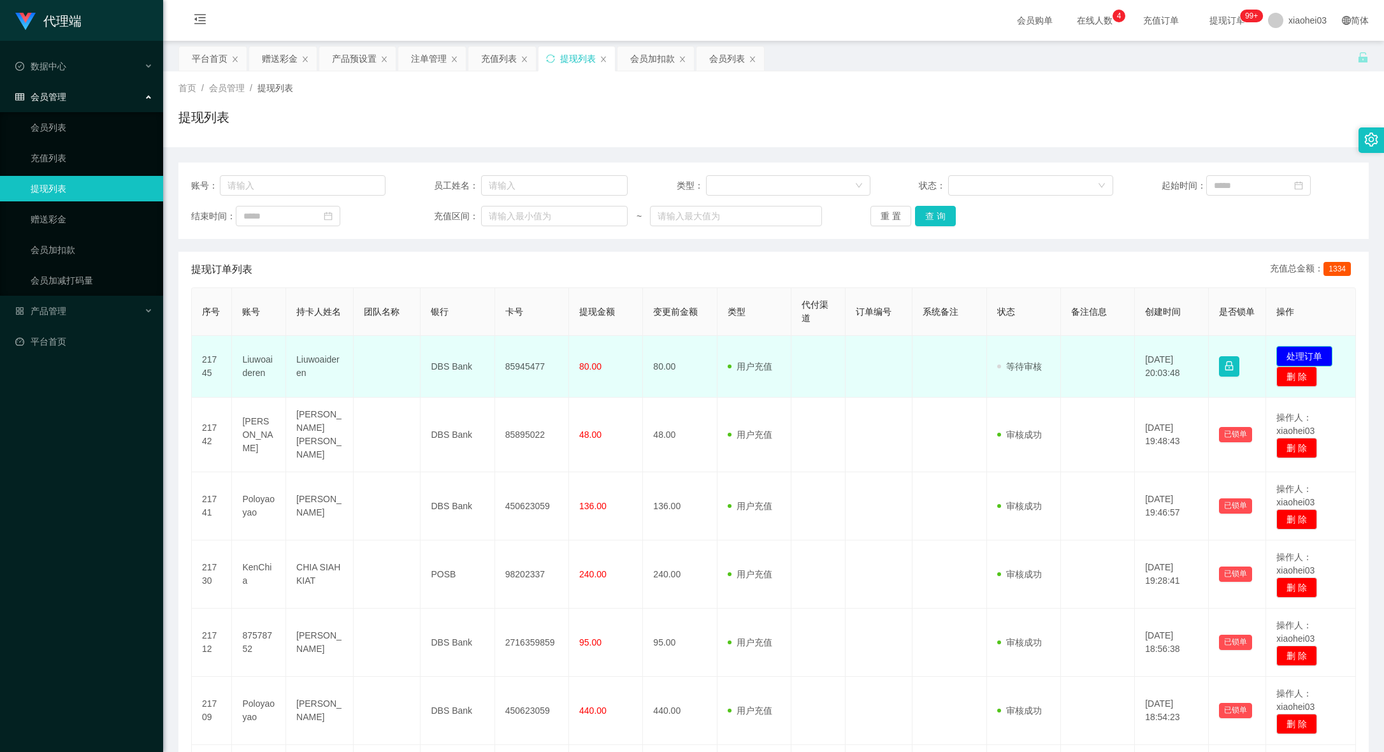
click at [1317, 354] on button "处理订单" at bounding box center [1304, 356] width 56 height 20
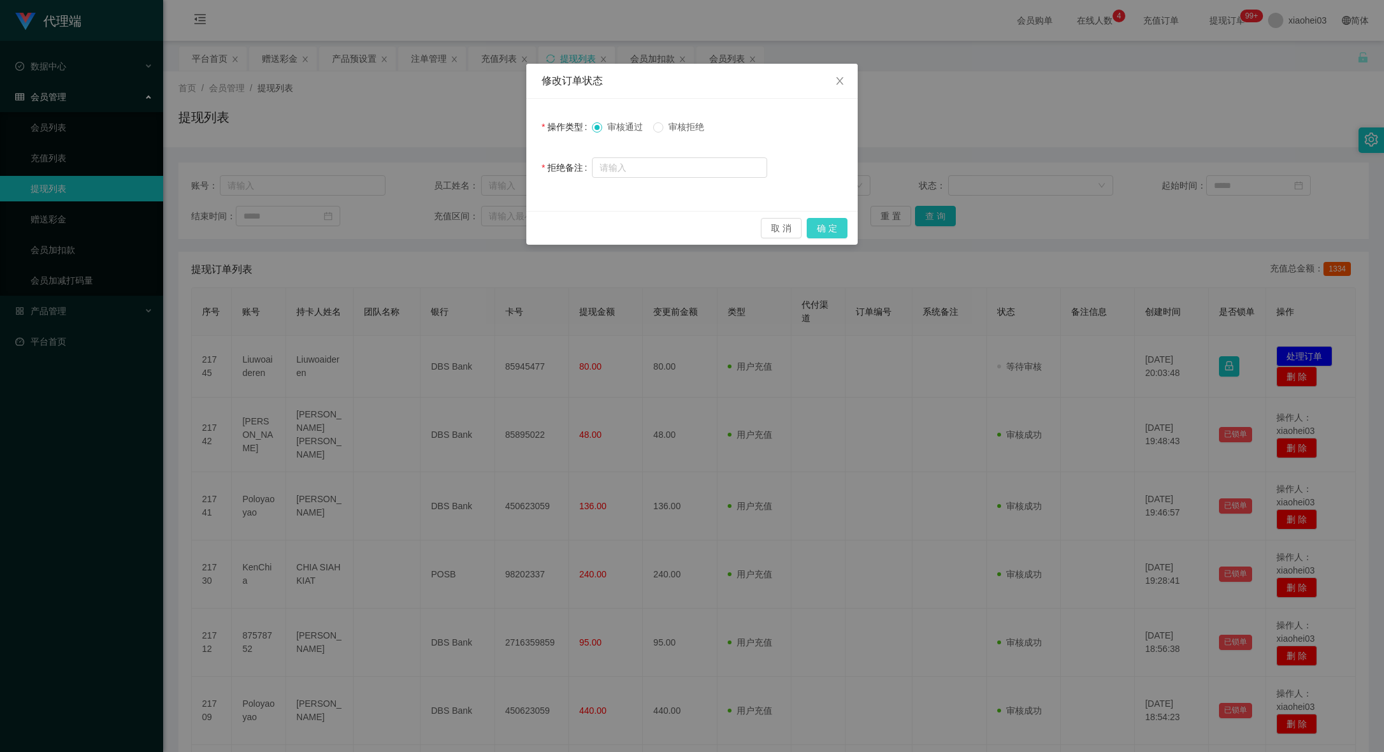
click at [832, 229] on button "确 定" at bounding box center [827, 228] width 41 height 20
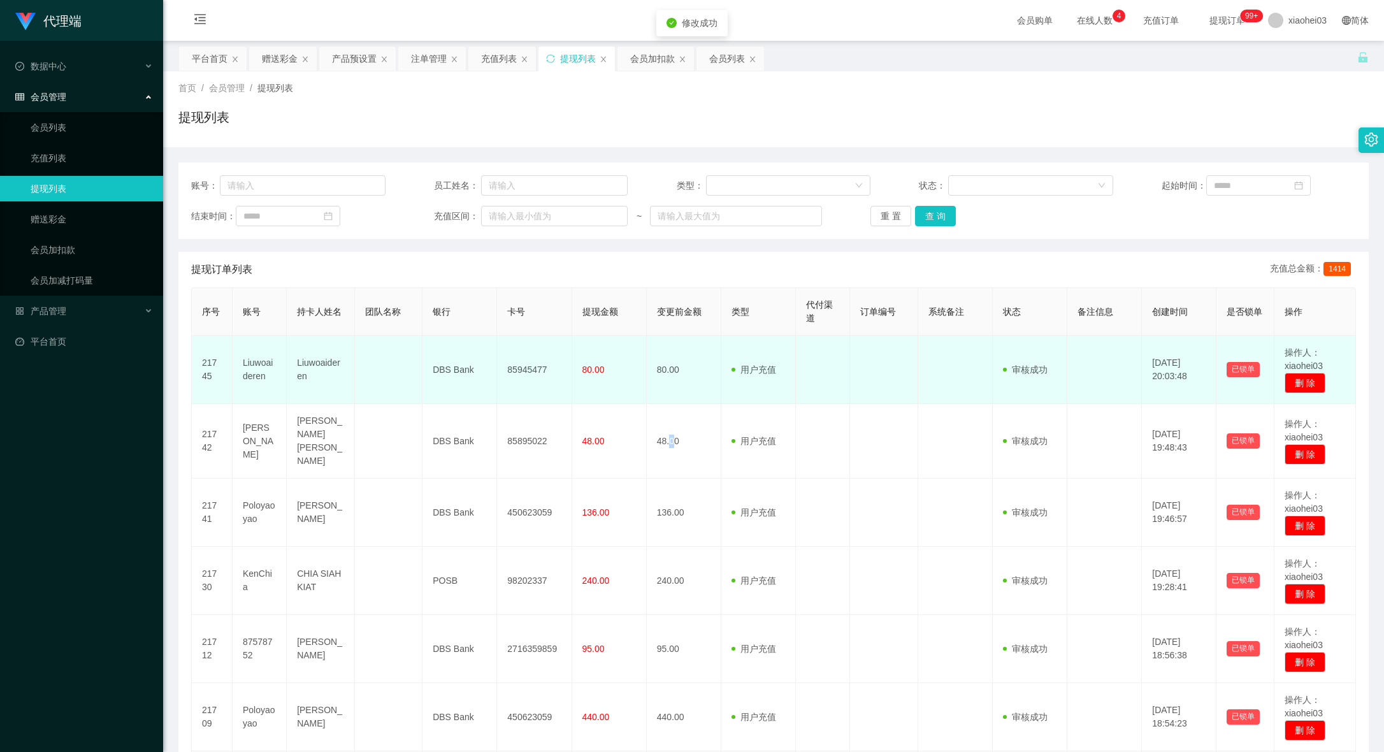
drag, startPoint x: 660, startPoint y: 449, endPoint x: 524, endPoint y: 386, distance: 150.3
click at [647, 444] on td "48.00" at bounding box center [684, 441] width 75 height 75
click at [250, 363] on td "Liuwoaideren" at bounding box center [260, 370] width 54 height 68
click at [250, 362] on td "Liuwoaideren" at bounding box center [260, 370] width 54 height 68
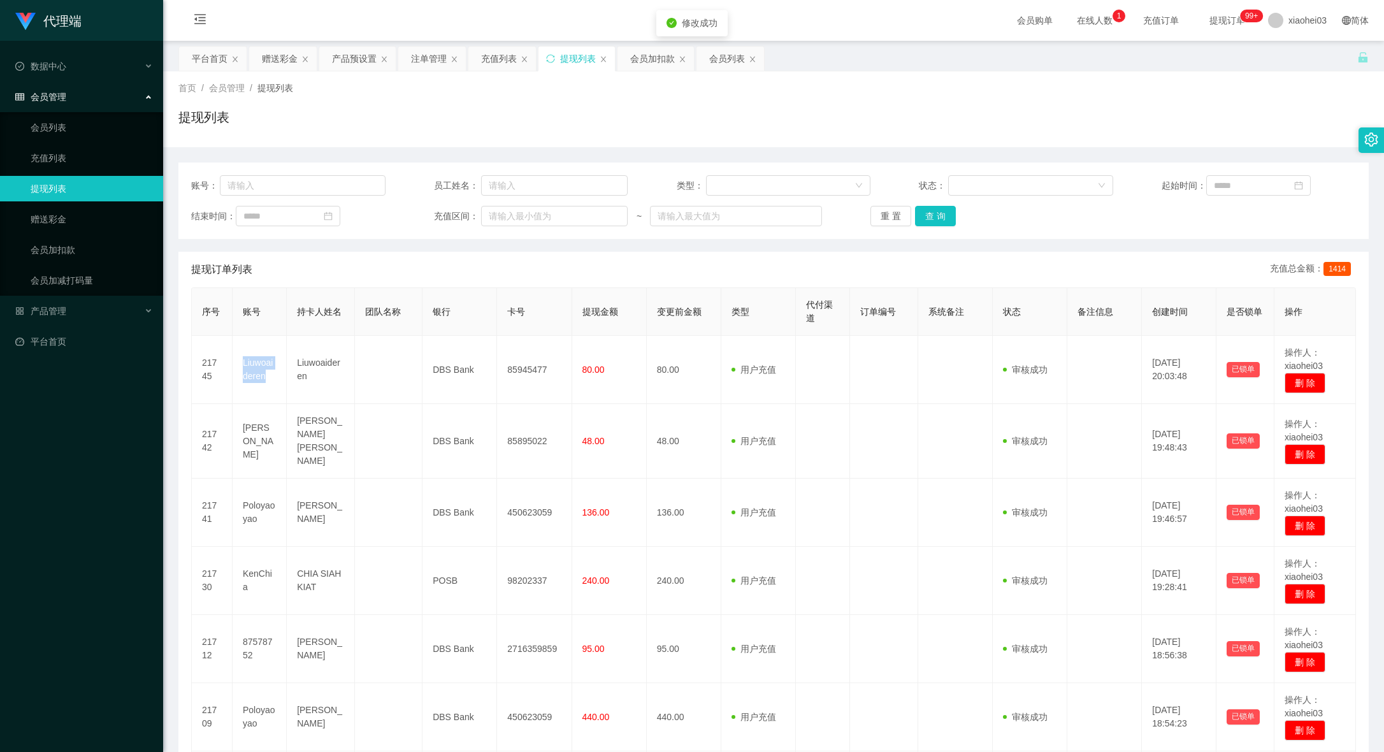
copy td "Liuwoaideren"
drag, startPoint x: 1033, startPoint y: 83, endPoint x: 858, endPoint y: 96, distance: 175.1
click at [1032, 83] on div "首页 / 会员管理 / 提现列表 /" at bounding box center [773, 88] width 1190 height 13
click at [338, 180] on input "text" at bounding box center [302, 185] width 165 height 20
paste input "Liuwoaideren"
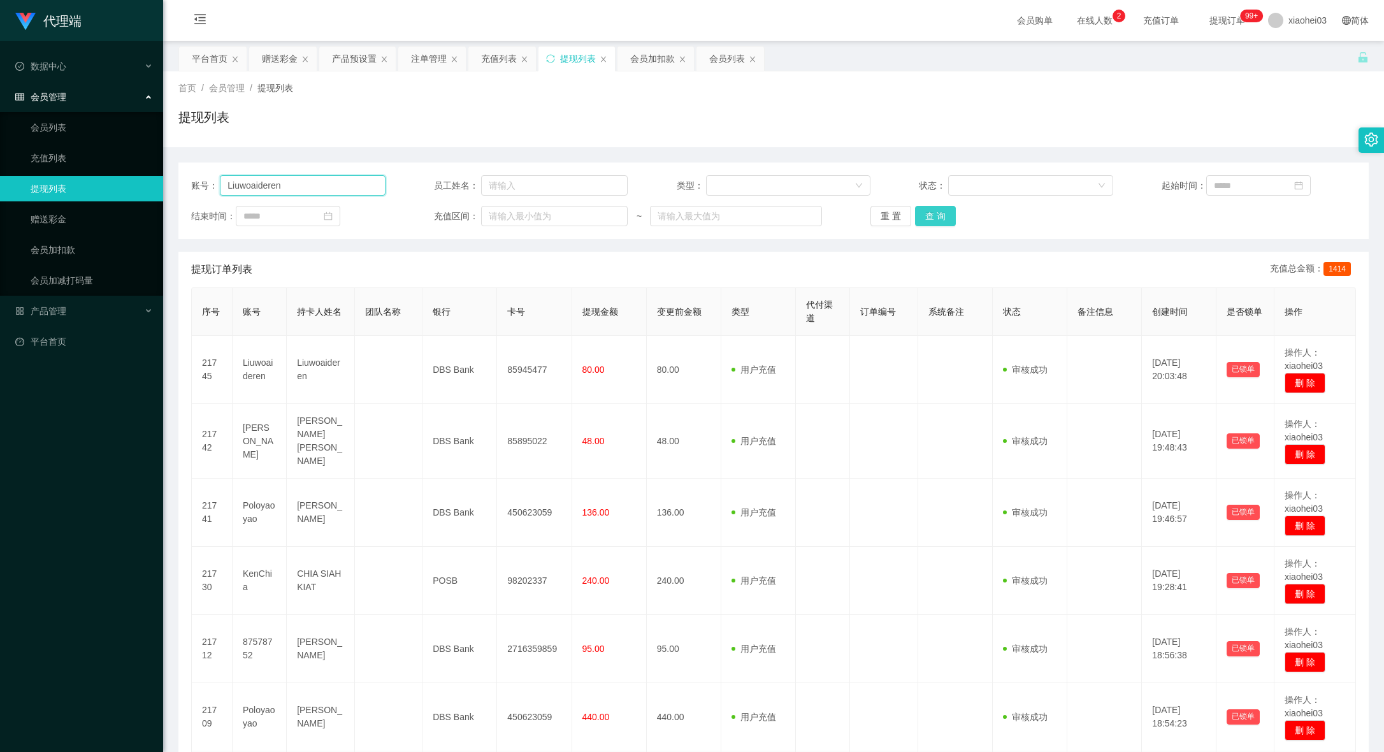
type input "Liuwoaideren"
click at [922, 214] on button "查 询" at bounding box center [935, 216] width 41 height 20
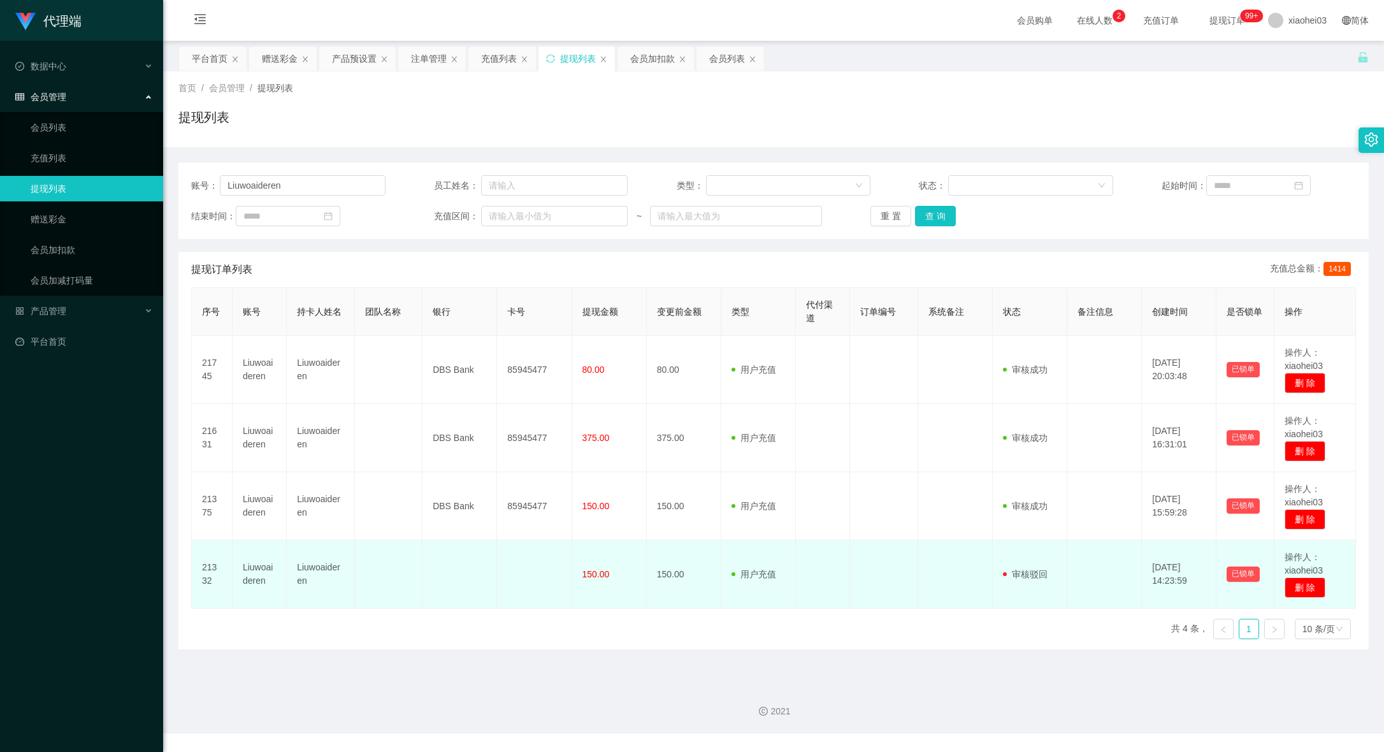
click at [981, 589] on td at bounding box center [955, 574] width 75 height 68
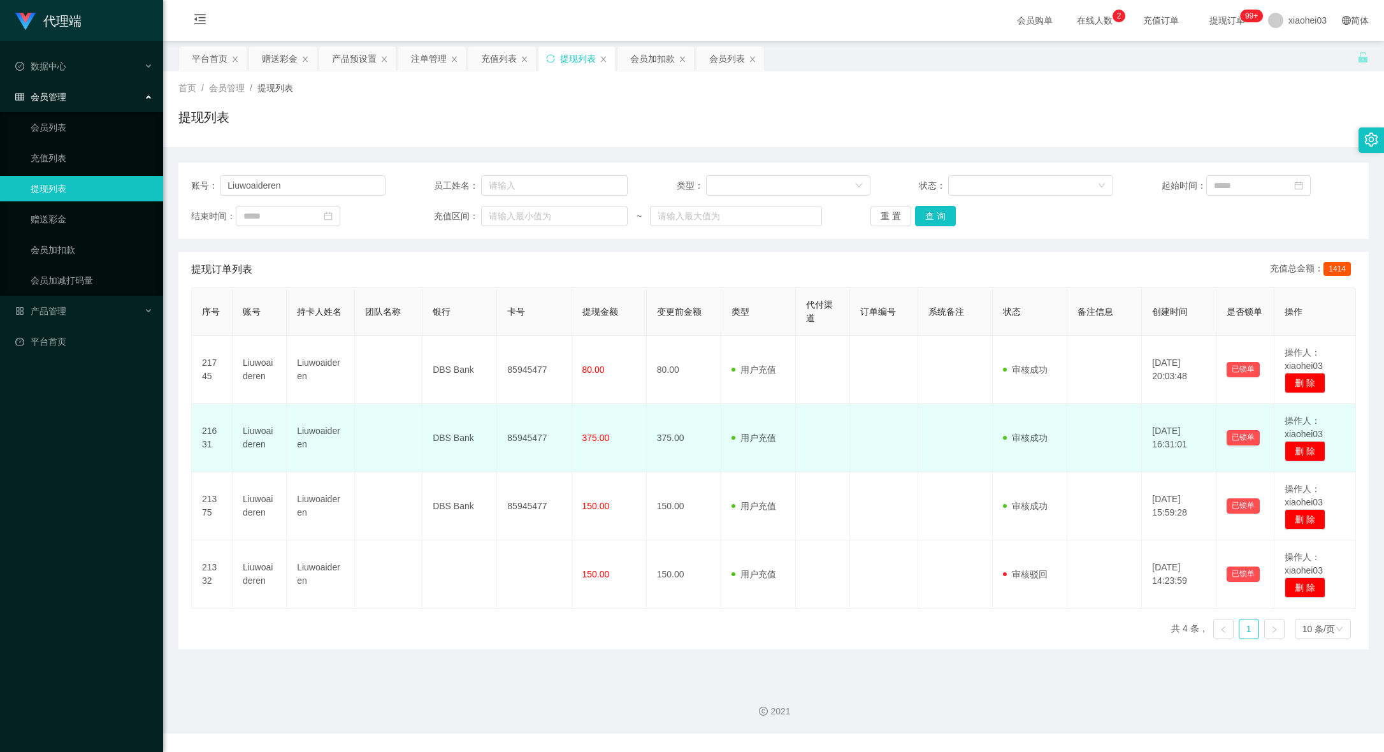
click at [1087, 406] on td at bounding box center [1104, 438] width 75 height 68
click at [955, 433] on td at bounding box center [955, 438] width 75 height 68
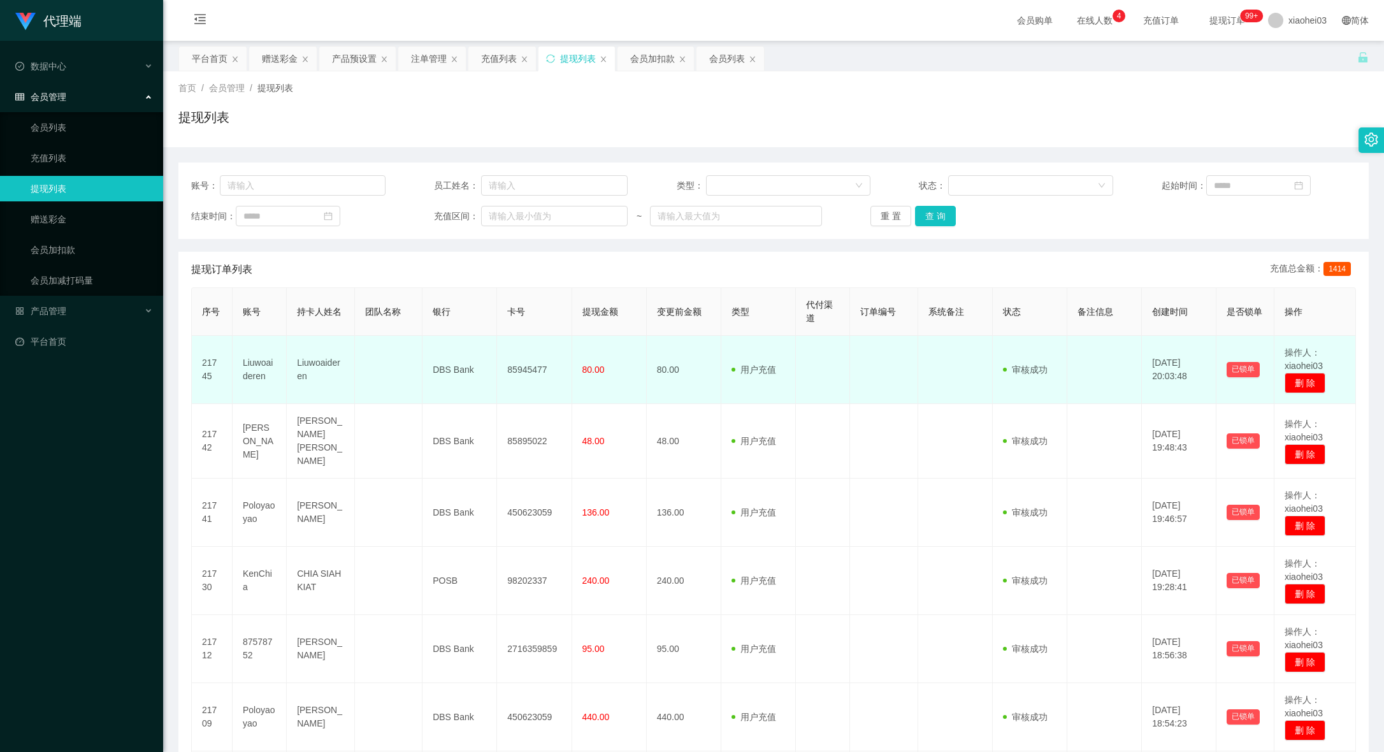
click at [1071, 385] on td at bounding box center [1104, 370] width 75 height 68
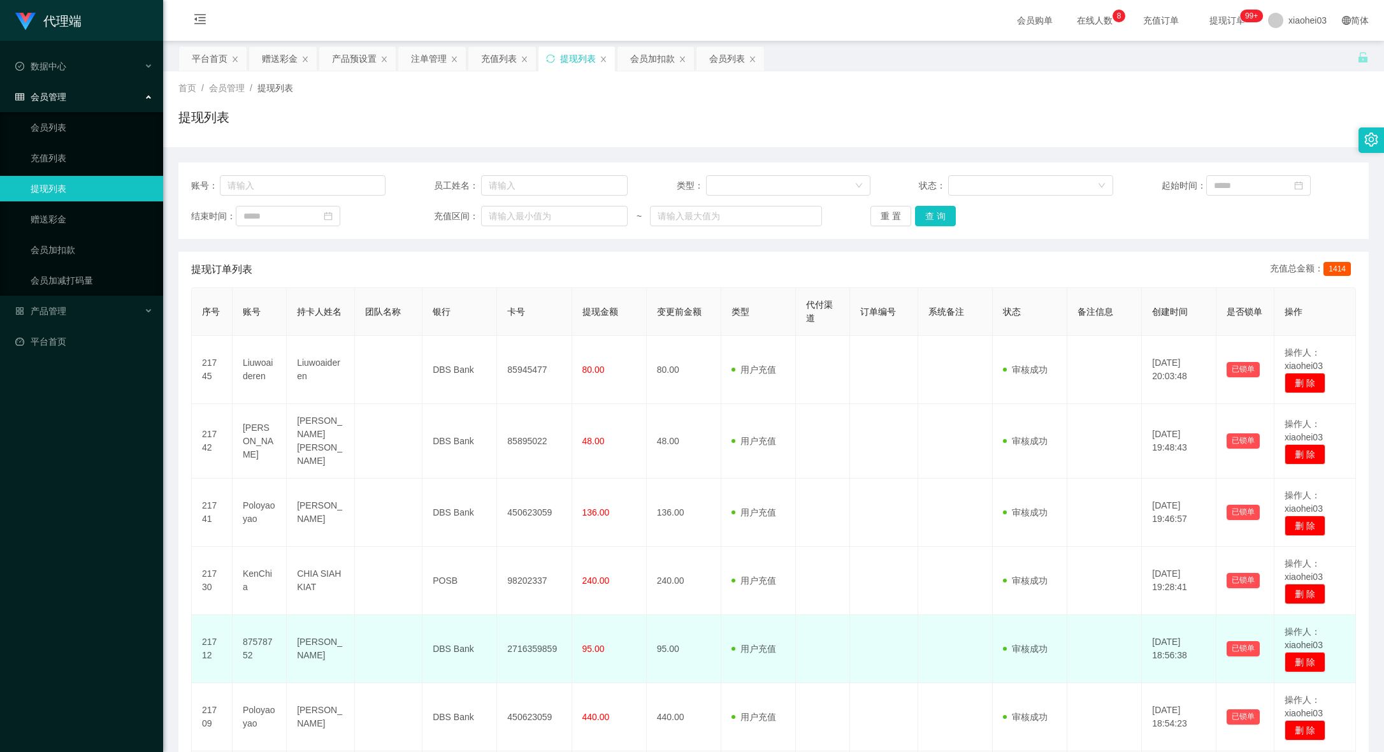
click at [918, 674] on td at bounding box center [955, 649] width 75 height 68
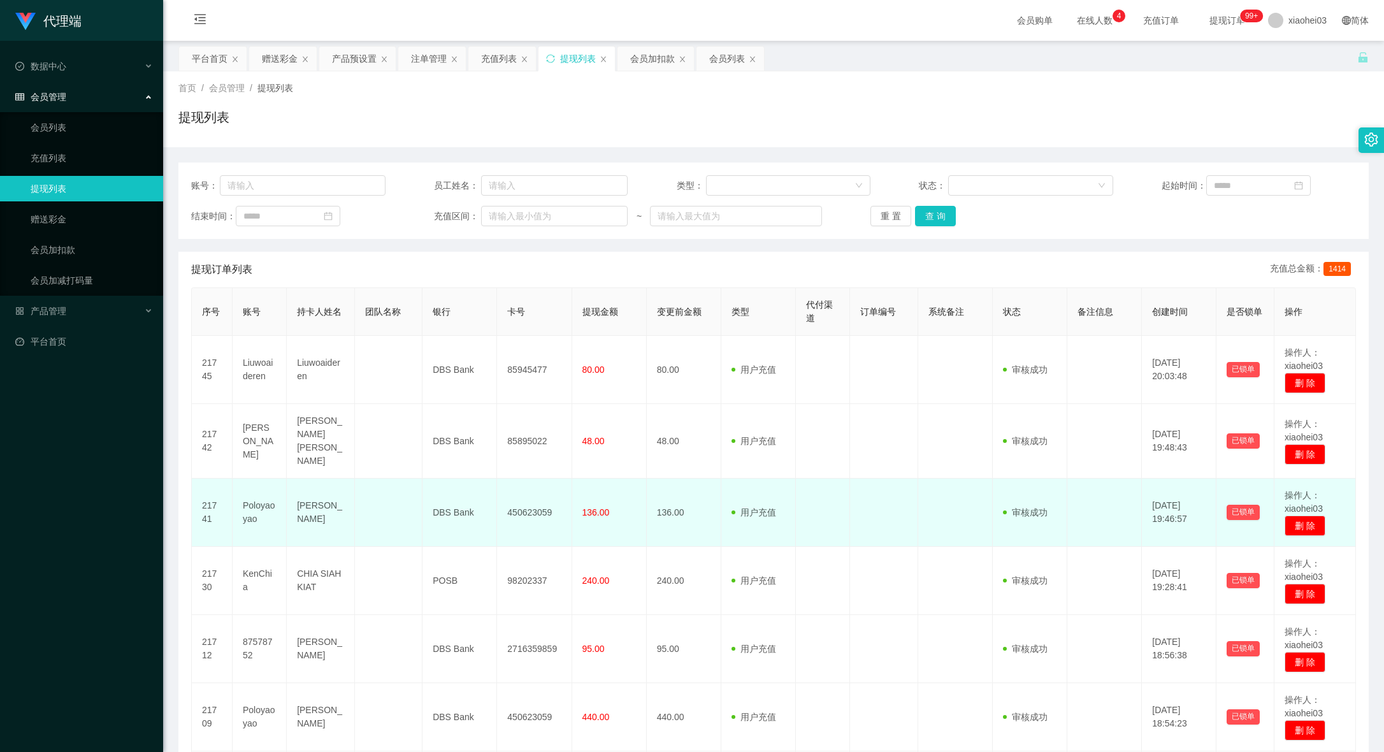
click at [878, 489] on td at bounding box center [884, 513] width 68 height 68
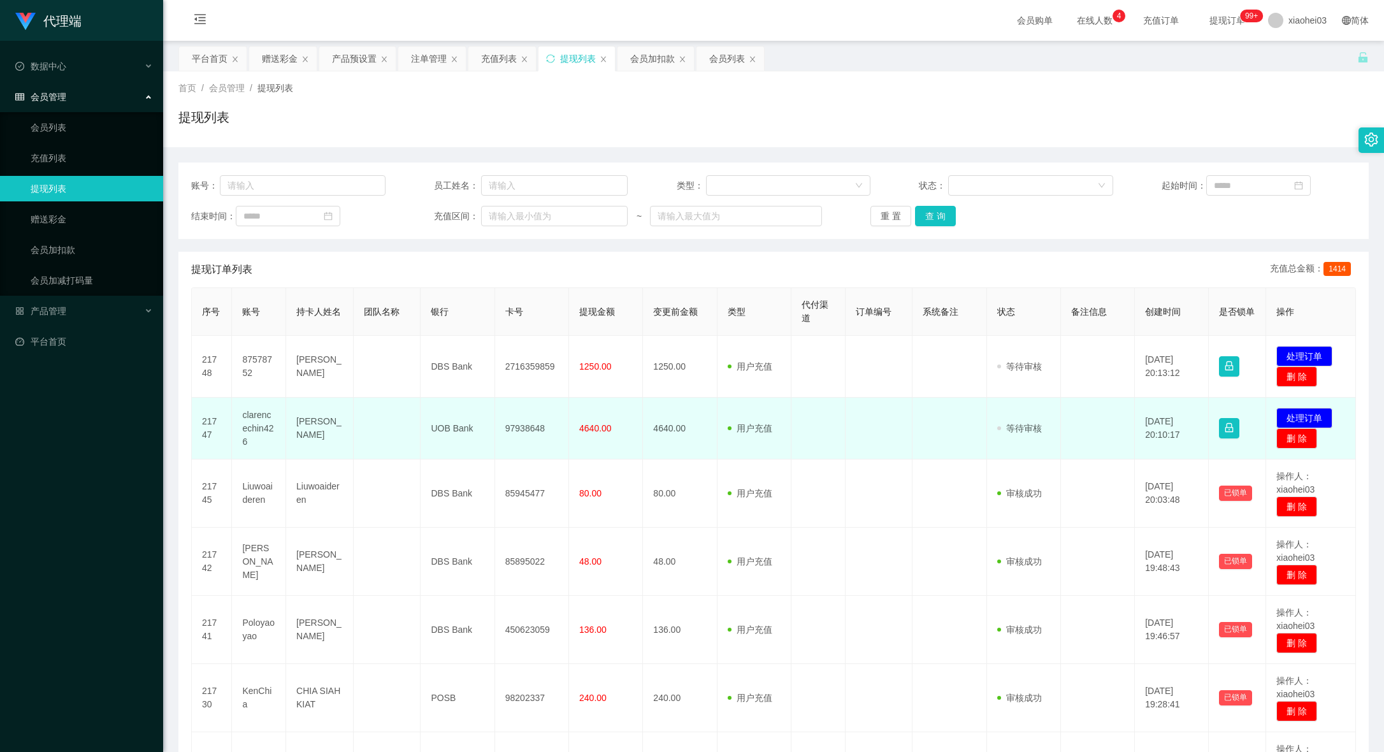
click at [259, 428] on td "clarencechin426" at bounding box center [259, 429] width 54 height 62
copy td "clarencechin426"
click at [878, 440] on td at bounding box center [880, 429] width 68 height 62
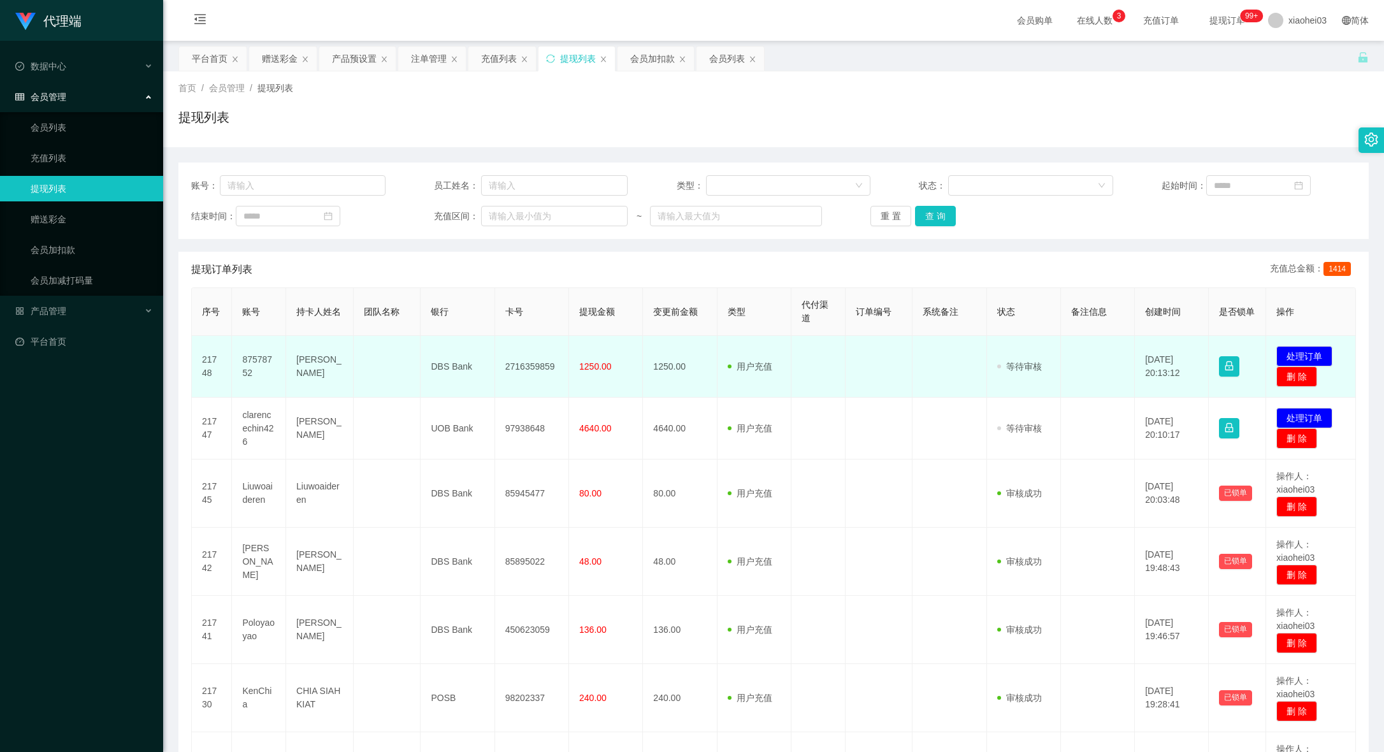
click at [853, 393] on td at bounding box center [880, 367] width 68 height 62
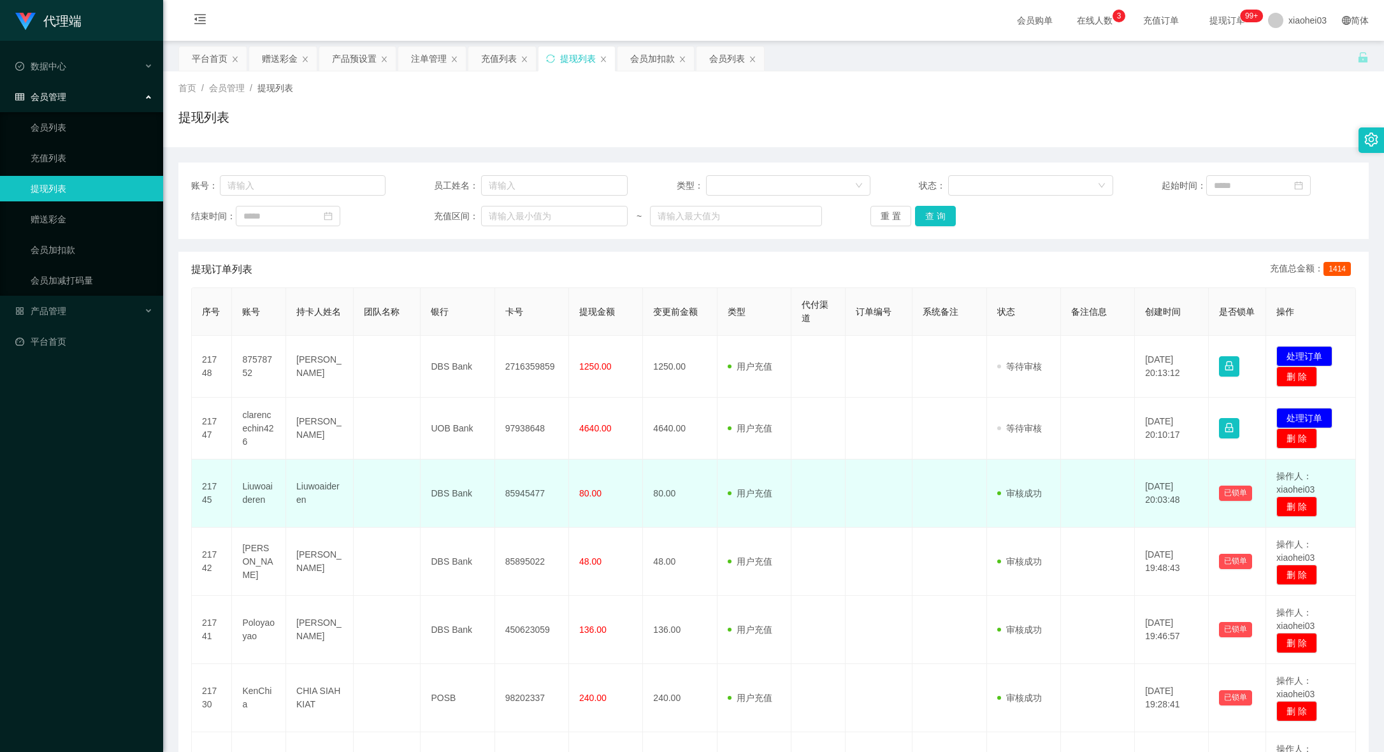
click at [689, 463] on td "80.00" at bounding box center [680, 493] width 74 height 68
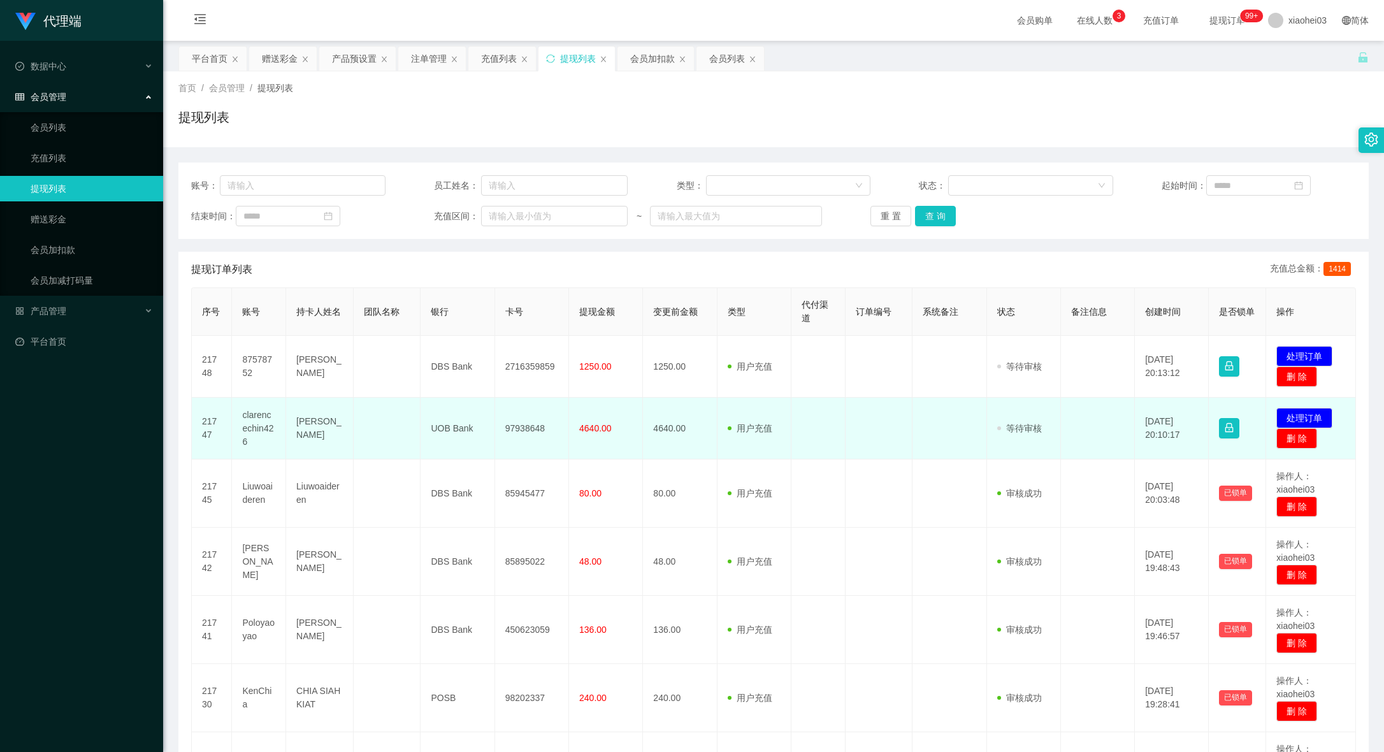
click at [495, 444] on td "97938648" at bounding box center [532, 429] width 74 height 62
click at [1294, 415] on button "处理订单" at bounding box center [1304, 418] width 56 height 20
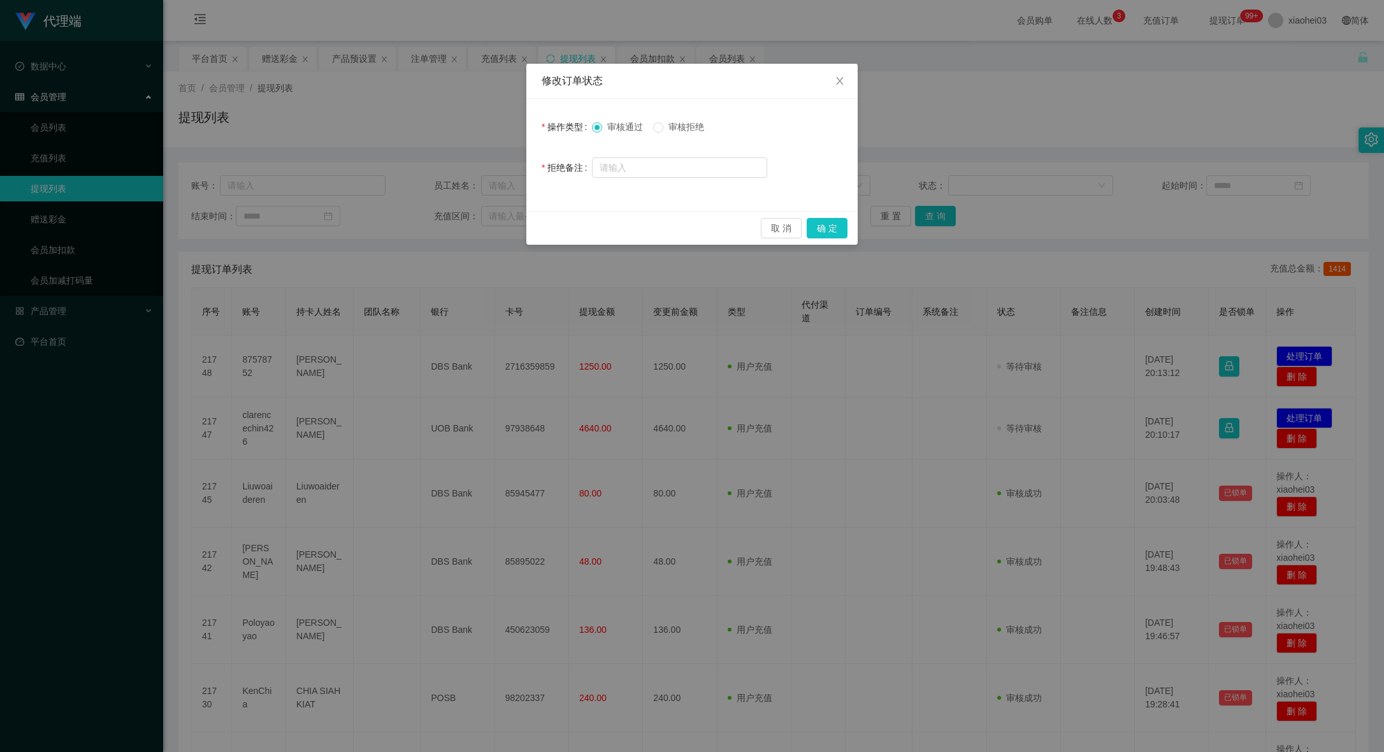
click at [686, 128] on span "审核拒绝" at bounding box center [686, 127] width 46 height 10
click at [933, 226] on div "修改订单状态 操作类型 审核通过 审核拒绝 拒绝备注 取 消 确 定" at bounding box center [692, 376] width 1384 height 752
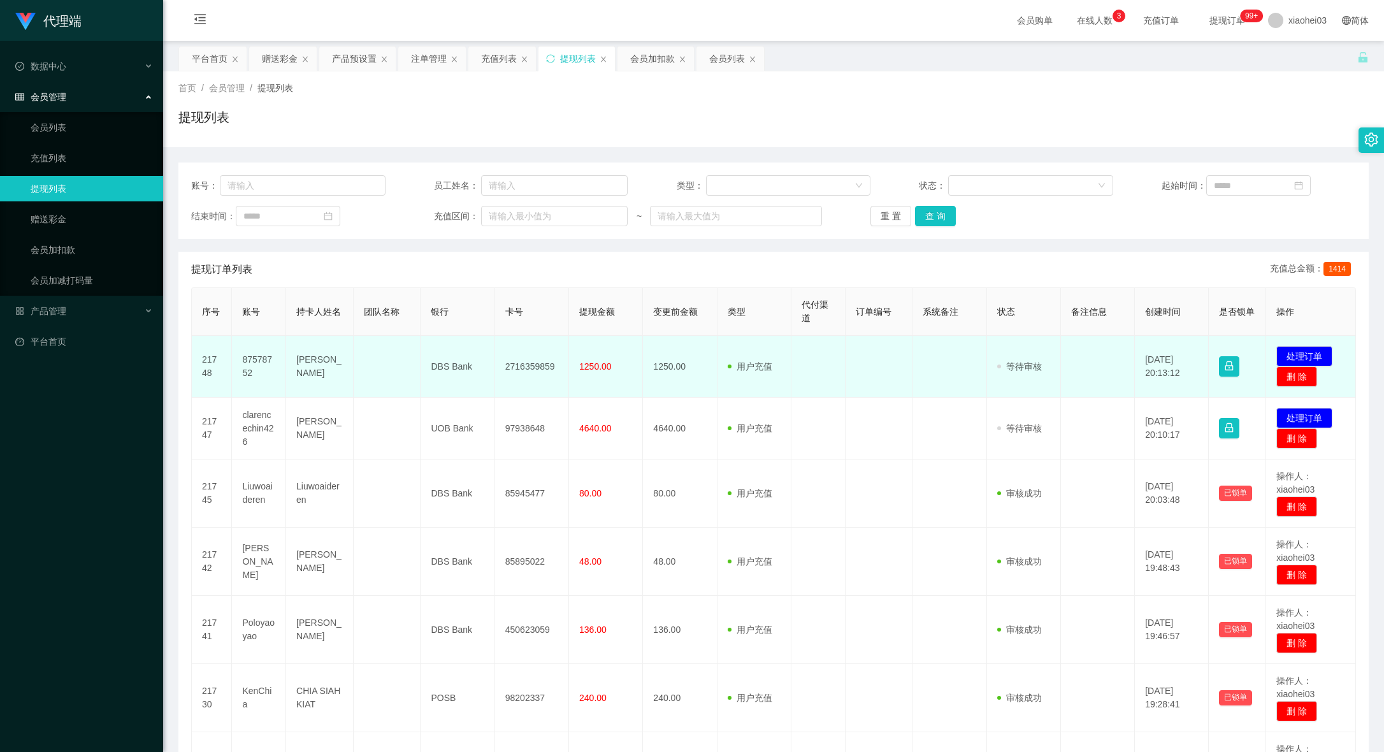
click at [260, 362] on td "87578752" at bounding box center [259, 367] width 54 height 62
click at [259, 362] on td "87578752" at bounding box center [259, 367] width 54 height 62
copy td "87578752"
click at [515, 364] on td "2716359859" at bounding box center [532, 367] width 74 height 62
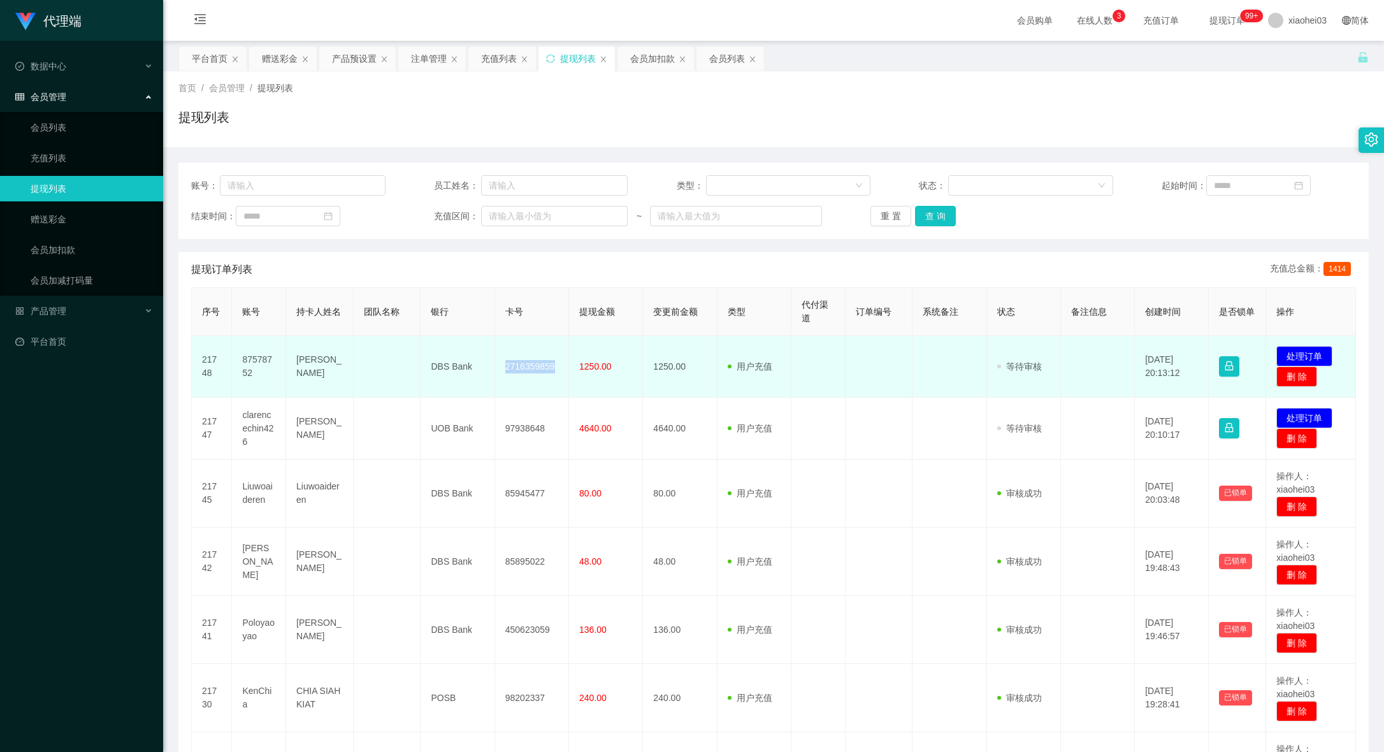
click at [515, 364] on td "2716359859" at bounding box center [532, 367] width 74 height 62
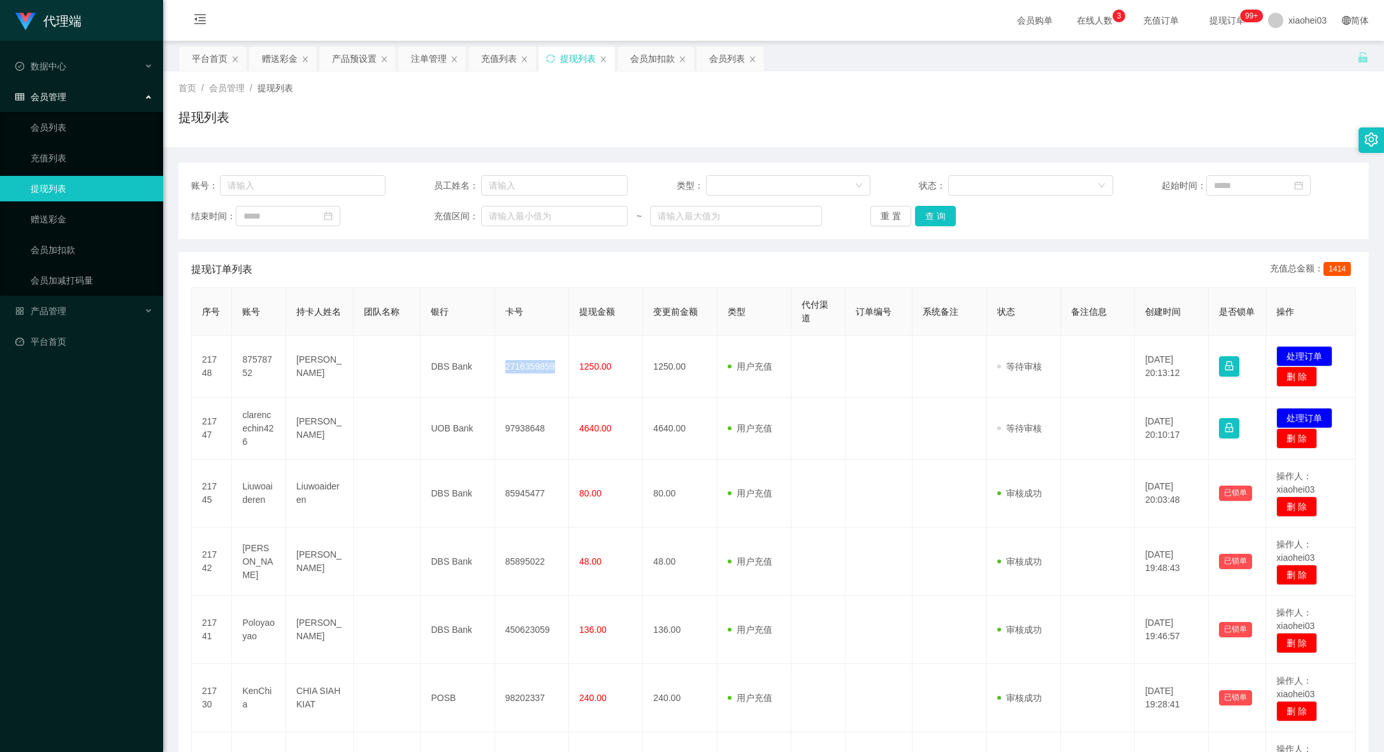
copy td "2716359859"
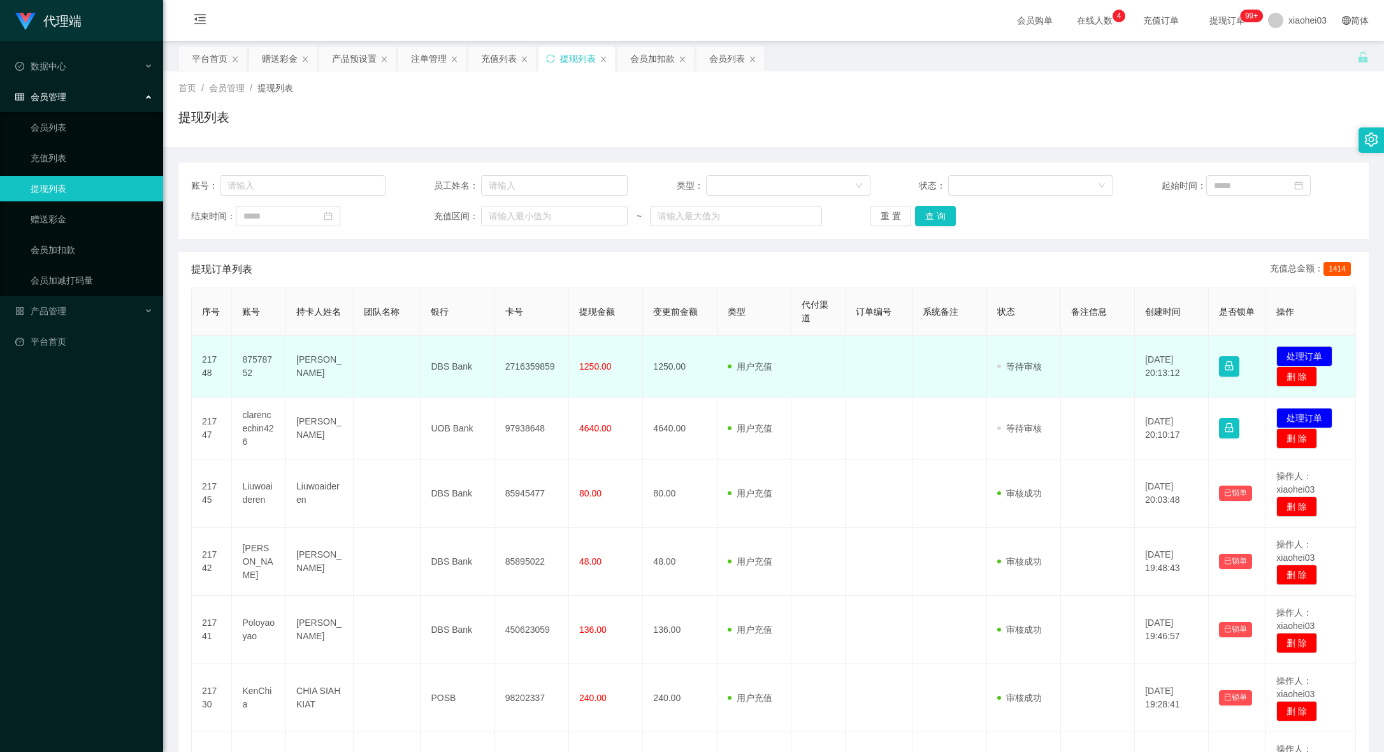
click at [952, 372] on td at bounding box center [950, 367] width 74 height 62
click at [1315, 354] on button "处理订单" at bounding box center [1304, 356] width 56 height 20
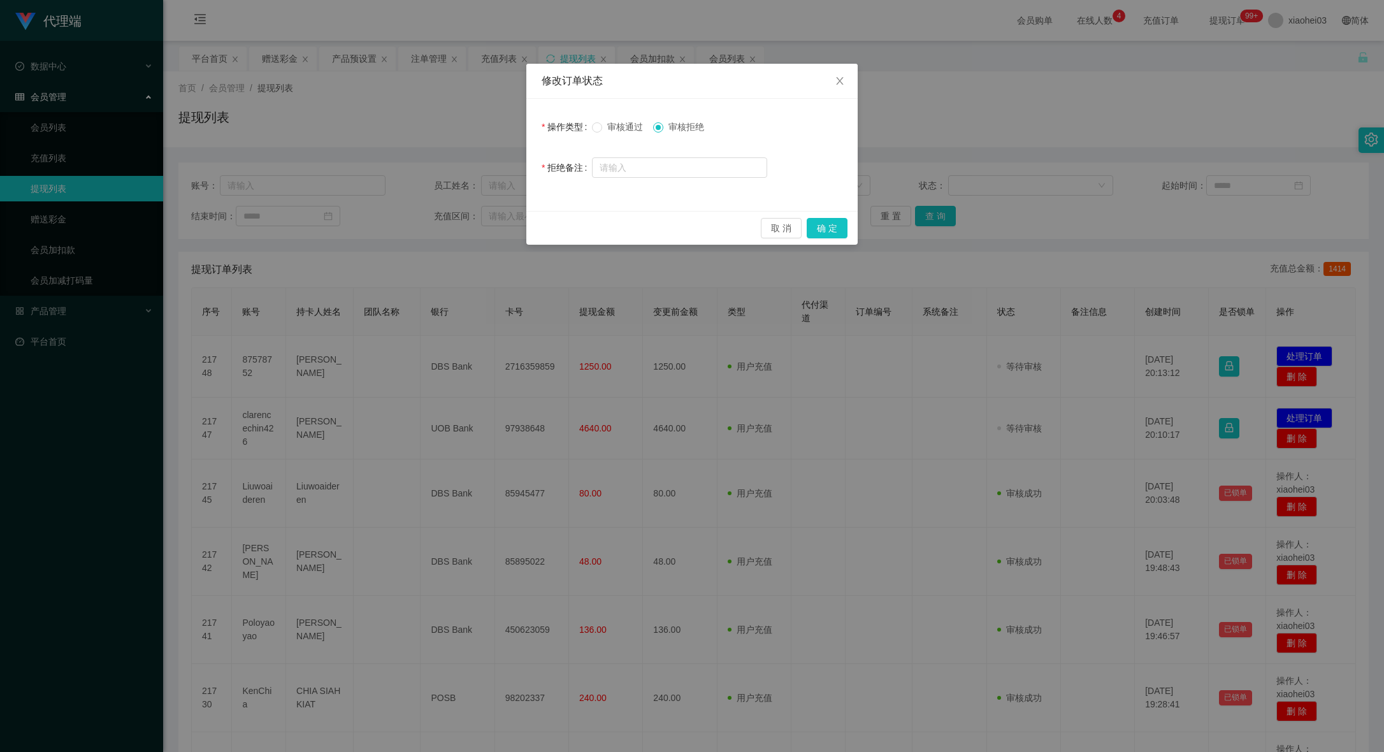
click at [607, 130] on span "审核通过" at bounding box center [625, 127] width 46 height 10
click at [784, 224] on button "取 消" at bounding box center [781, 228] width 41 height 20
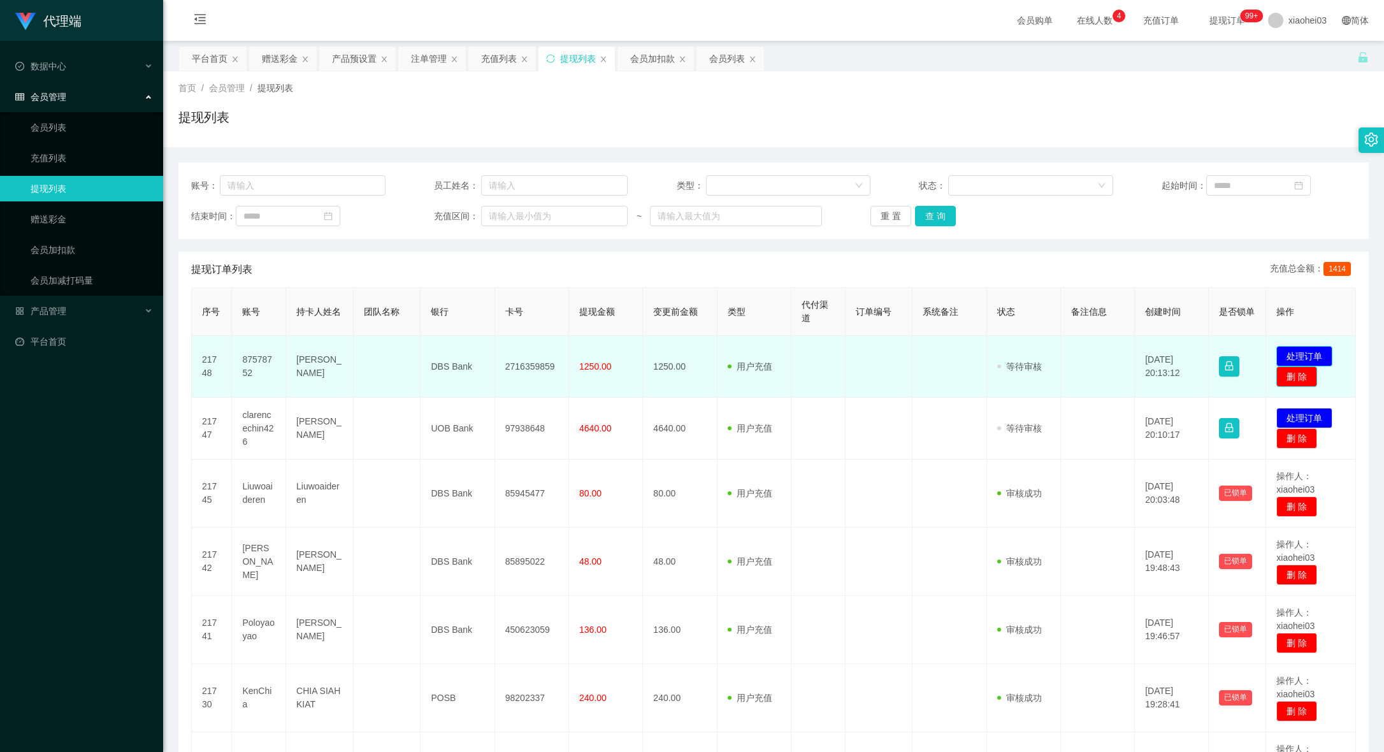
click at [1297, 373] on td "发起代付 处理订单 删 除" at bounding box center [1311, 367] width 90 height 62
click at [1306, 352] on button "处理订单" at bounding box center [1304, 356] width 56 height 20
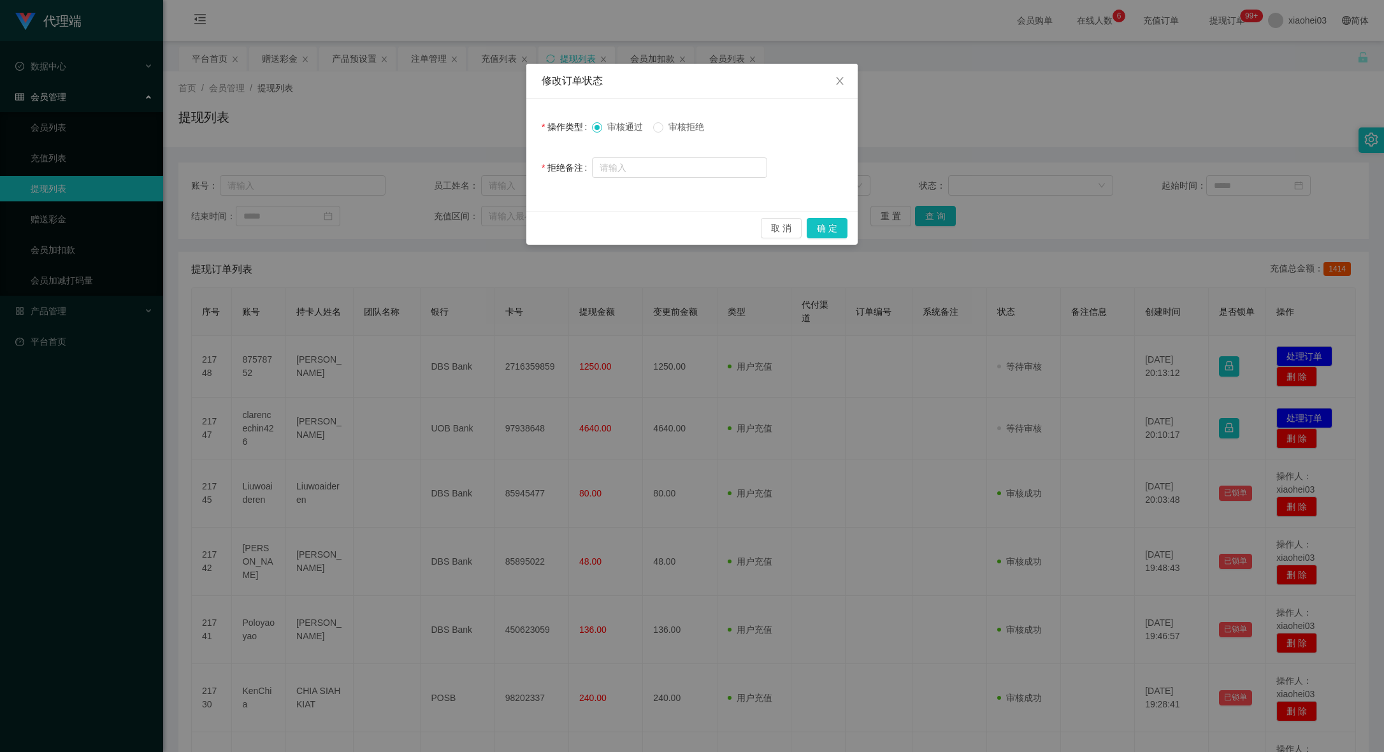
drag, startPoint x: 1106, startPoint y: 142, endPoint x: 1090, endPoint y: 138, distance: 16.4
click at [1101, 140] on div "修改订单状态 操作类型 审核通过 审核拒绝 拒绝备注 取 消 确 定" at bounding box center [692, 376] width 1384 height 752
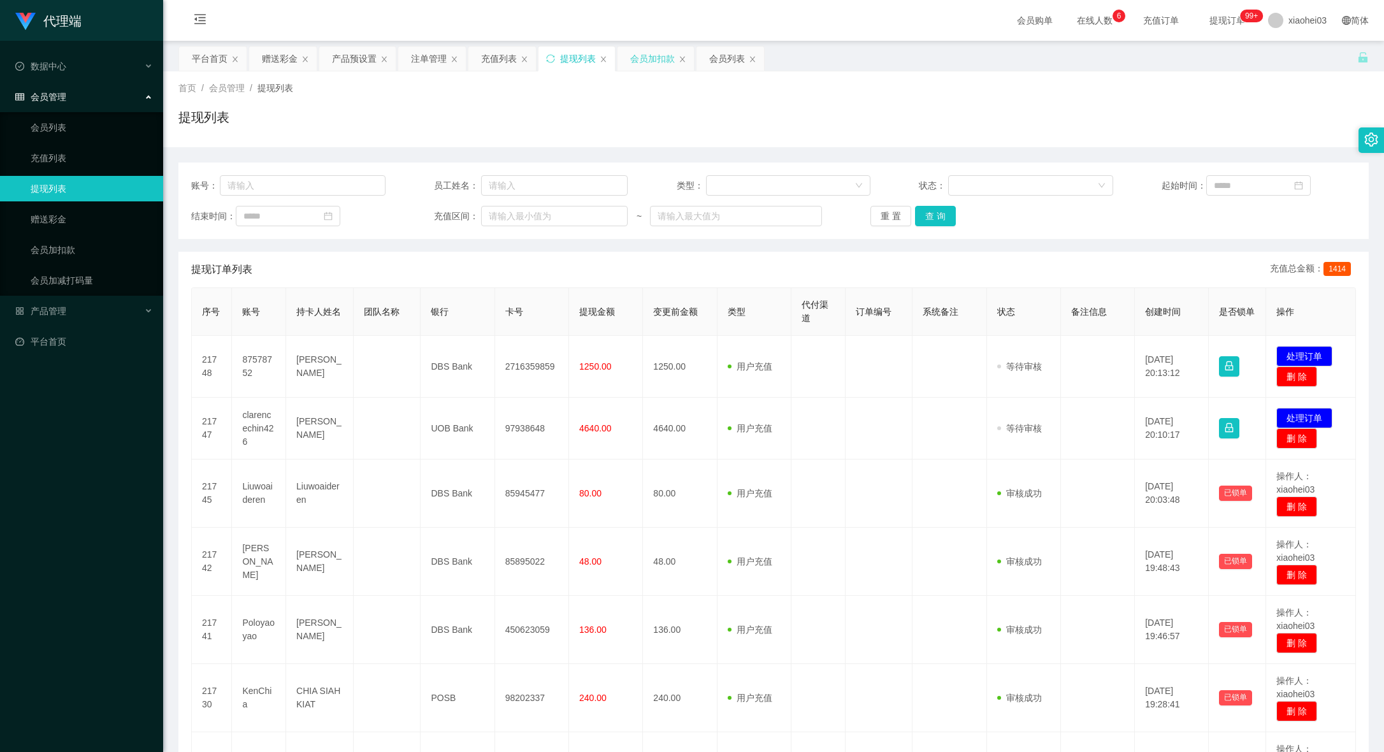
click at [648, 55] on div "会员加扣款" at bounding box center [652, 59] width 45 height 24
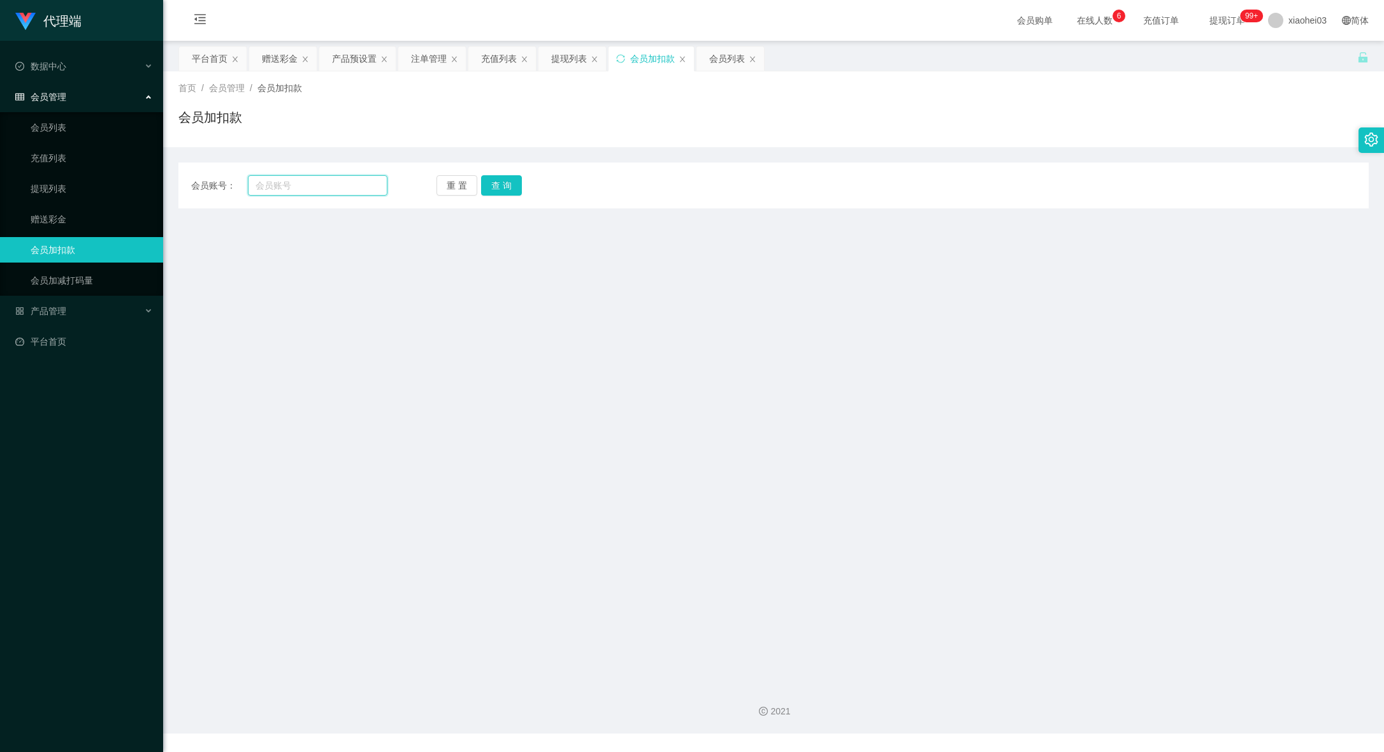
click at [331, 182] on input "text" at bounding box center [318, 185] width 140 height 20
paste input "87578752"
type input "87578752"
click at [519, 186] on button "查 询" at bounding box center [501, 185] width 41 height 20
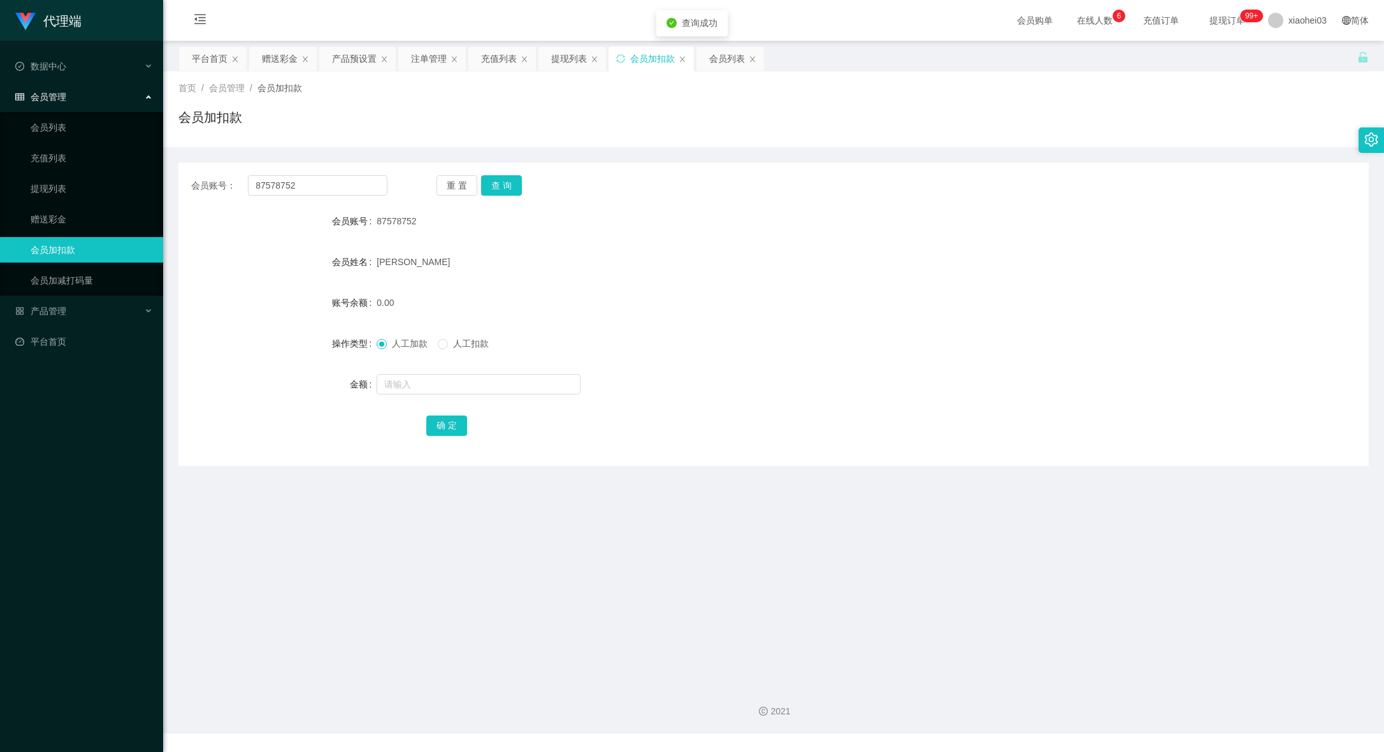
click at [436, 400] on form "会员账号 87578752 会员姓名 Tan Jing Fei 账号余额 0.00 操作类型 人工加款 人工扣款 金额 确 定" at bounding box center [773, 322] width 1190 height 229
click at [461, 381] on input "text" at bounding box center [479, 384] width 204 height 20
type input "96"
click at [449, 426] on button "确 定" at bounding box center [446, 426] width 41 height 20
click at [723, 303] on div "96.00" at bounding box center [724, 302] width 695 height 25
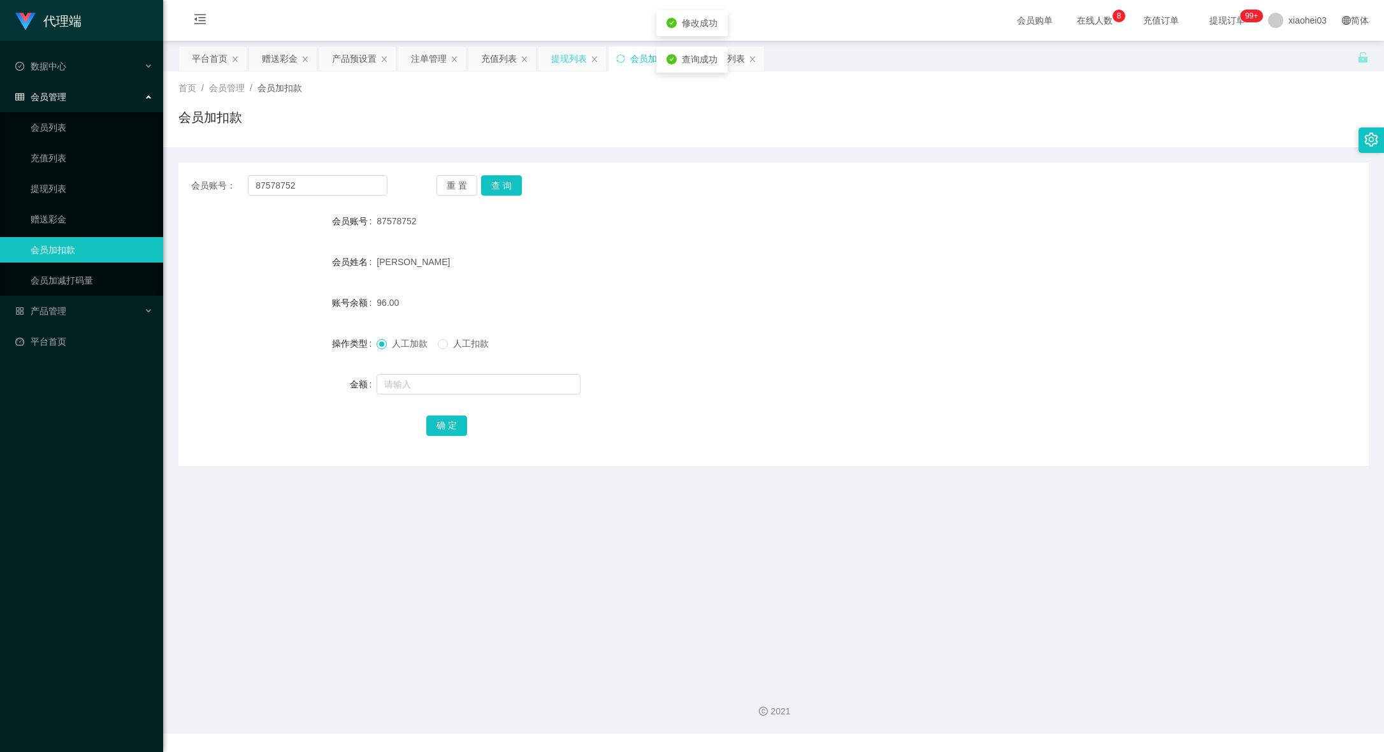
click at [560, 48] on div "提现列表" at bounding box center [569, 59] width 36 height 24
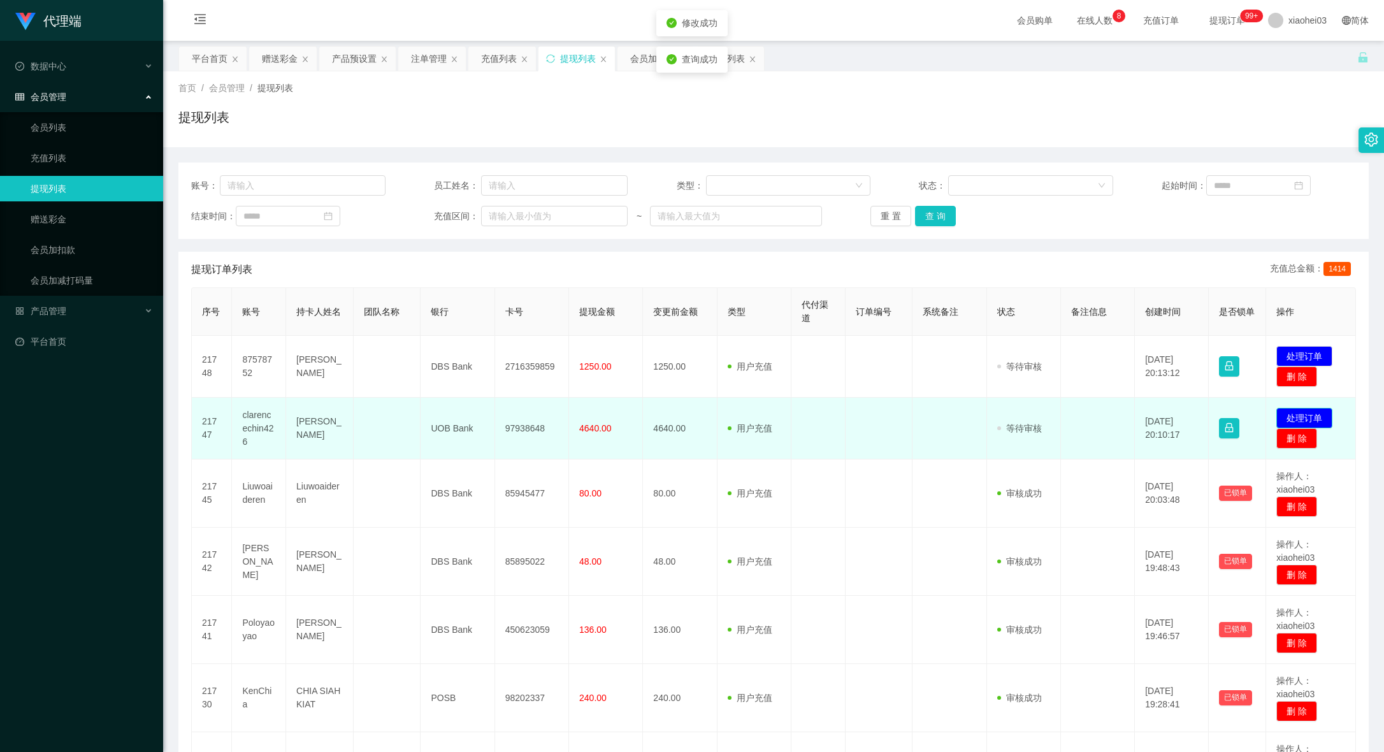
click at [1285, 415] on button "处理订单" at bounding box center [1304, 418] width 56 height 20
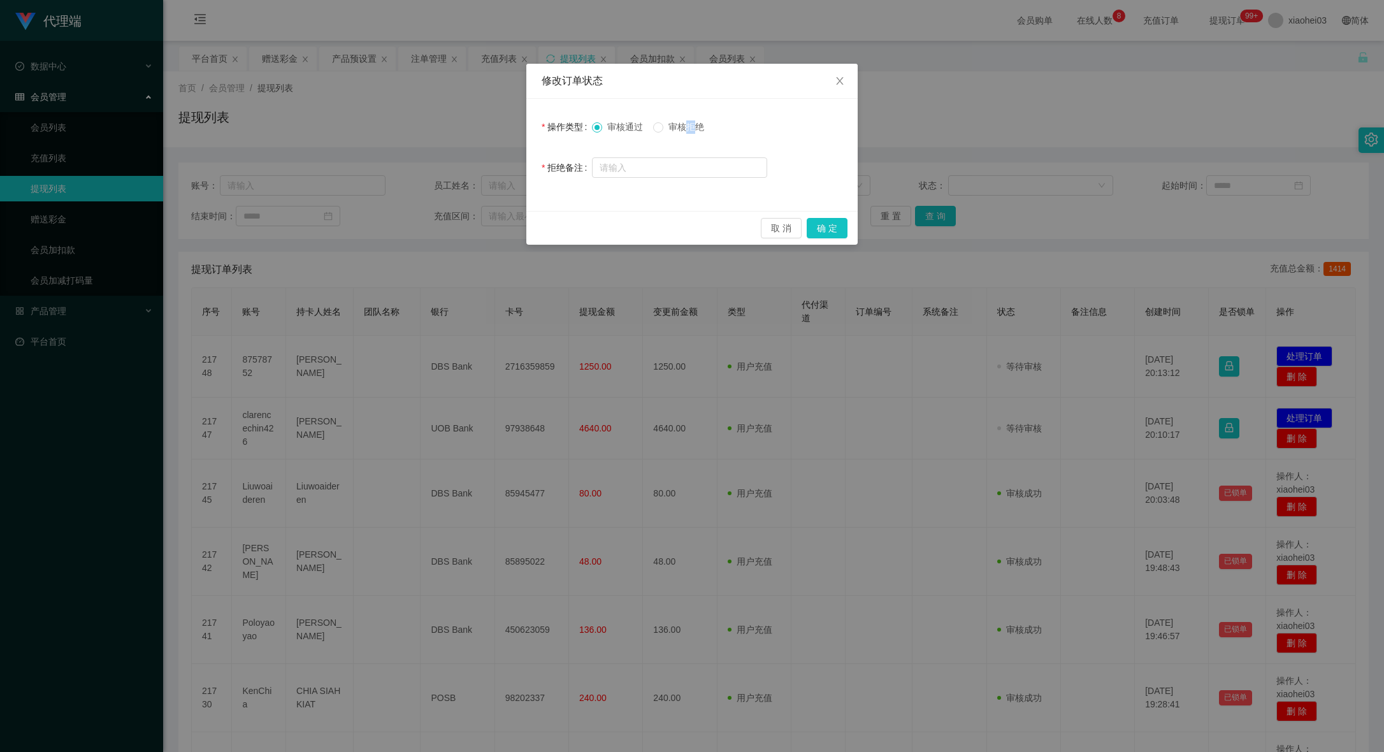
click at [685, 127] on span "审核拒绝" at bounding box center [686, 127] width 46 height 10
drag, startPoint x: 660, startPoint y: 115, endPoint x: 683, endPoint y: 126, distance: 26.2
click at [662, 115] on div "审核通过 审核拒绝" at bounding box center [679, 126] width 175 height 25
click at [681, 126] on span "审核拒绝" at bounding box center [686, 127] width 46 height 10
click at [840, 75] on span "Close" at bounding box center [840, 82] width 36 height 36
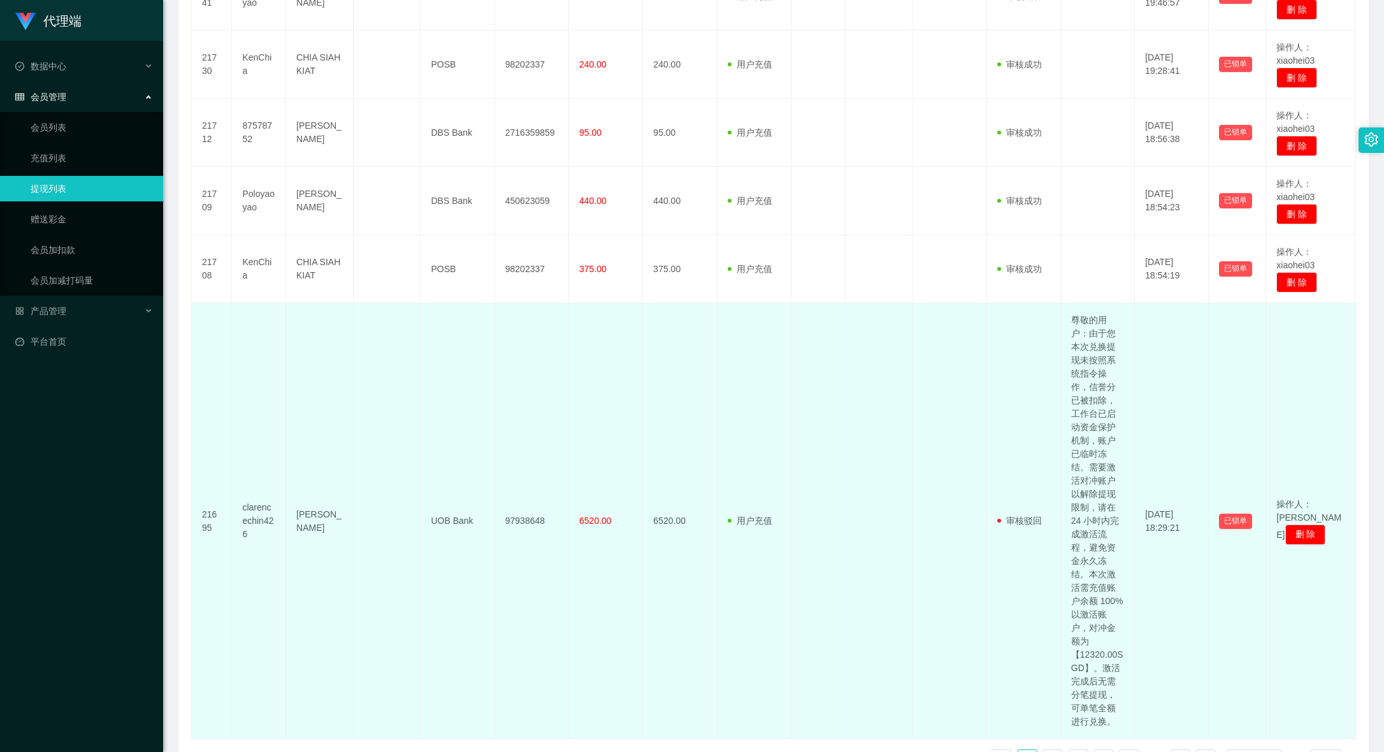
scroll to position [637, 0]
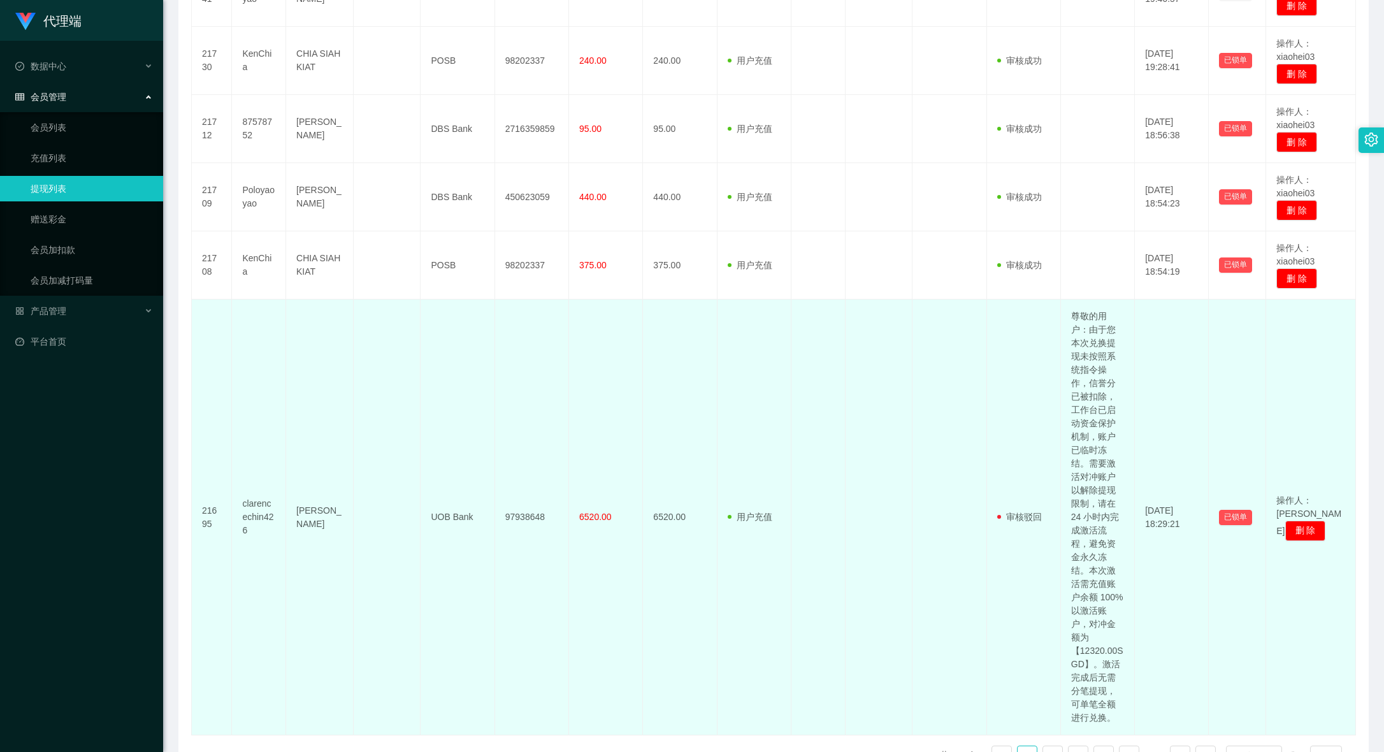
click at [1106, 419] on td "尊敬的用户：由于您本次兑换提现未按照系统指令操作，信誉分已被扣除，工作台已启动资金保护机制，账户已临时冻结。需要激活对冲账户以解除提现限制，请在 24 小时内…" at bounding box center [1098, 518] width 74 height 436
click at [1084, 417] on td "尊敬的用户：由于您本次兑换提现未按照系统指令操作，信誉分已被扣除，工作台已启动资金保护机制，账户已临时冻结。需要激活对冲账户以解除提现限制，请在 24 小时内…" at bounding box center [1098, 518] width 74 height 436
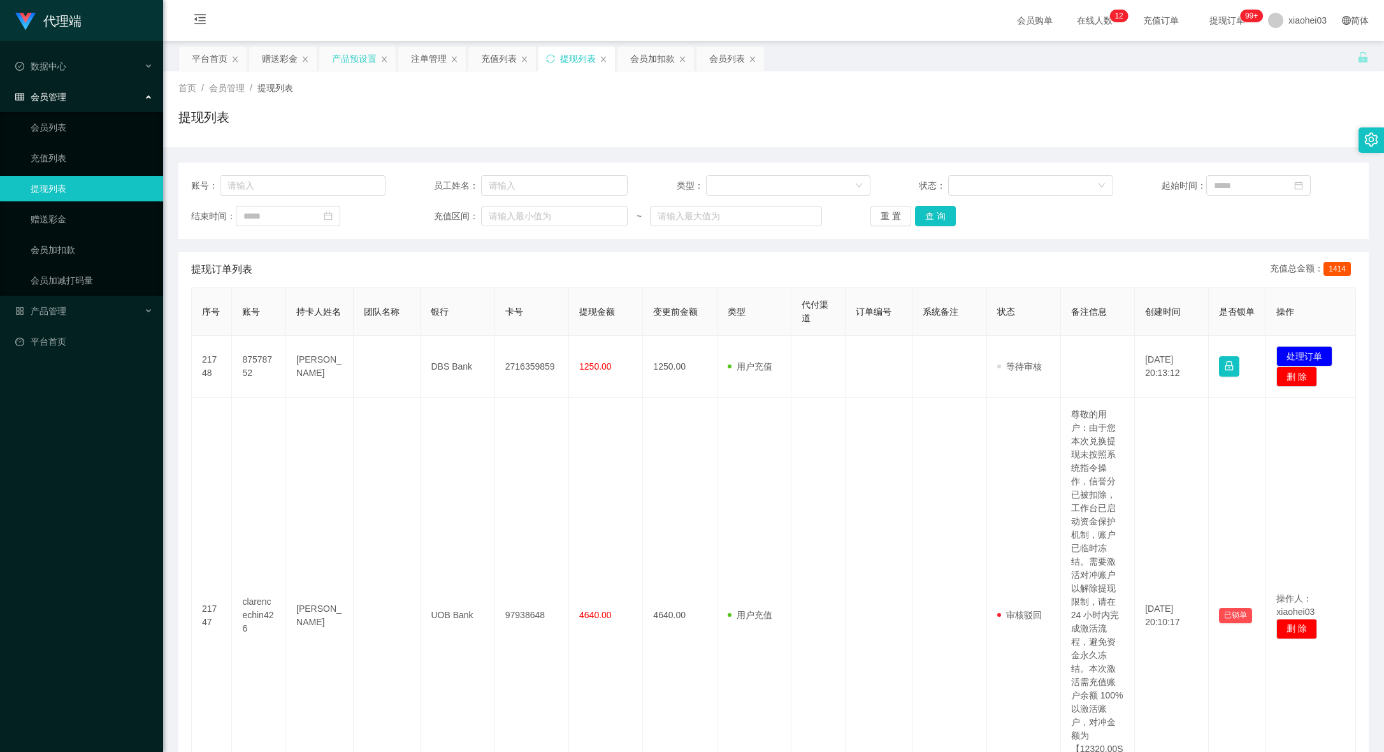
click at [349, 61] on div "产品预设置" at bounding box center [354, 59] width 45 height 24
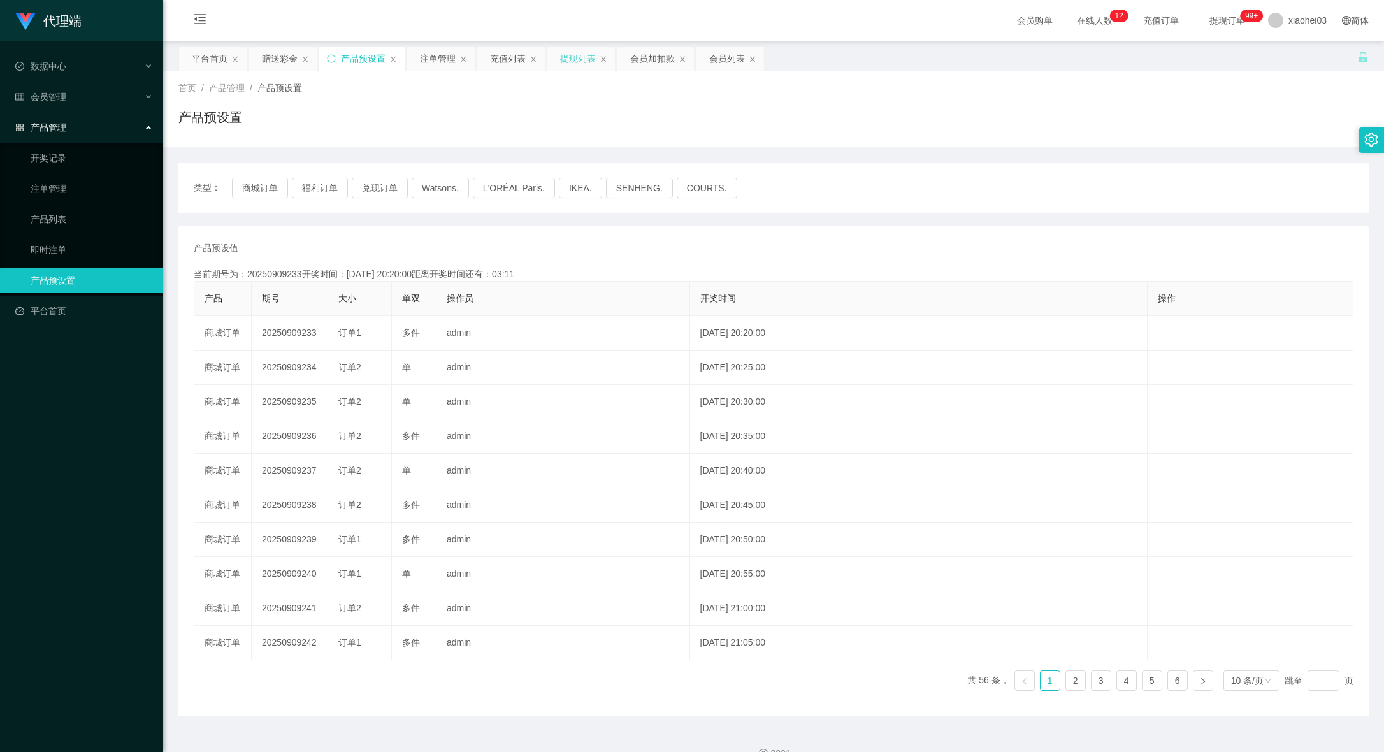
click at [580, 65] on div "提现列表" at bounding box center [578, 59] width 36 height 24
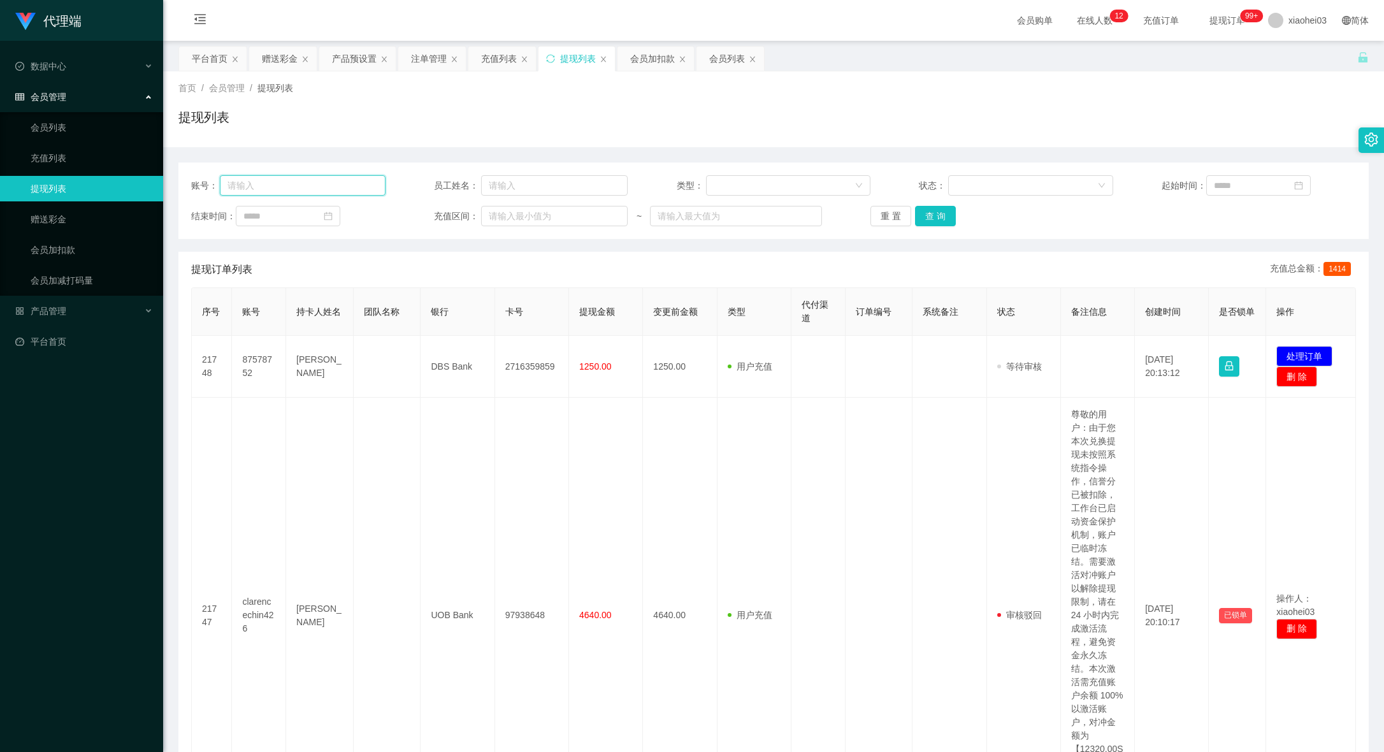
click at [305, 177] on input "text" at bounding box center [302, 185] width 165 height 20
paste input "87578752"
type input "87578752"
click at [926, 217] on button "查 询" at bounding box center [935, 216] width 41 height 20
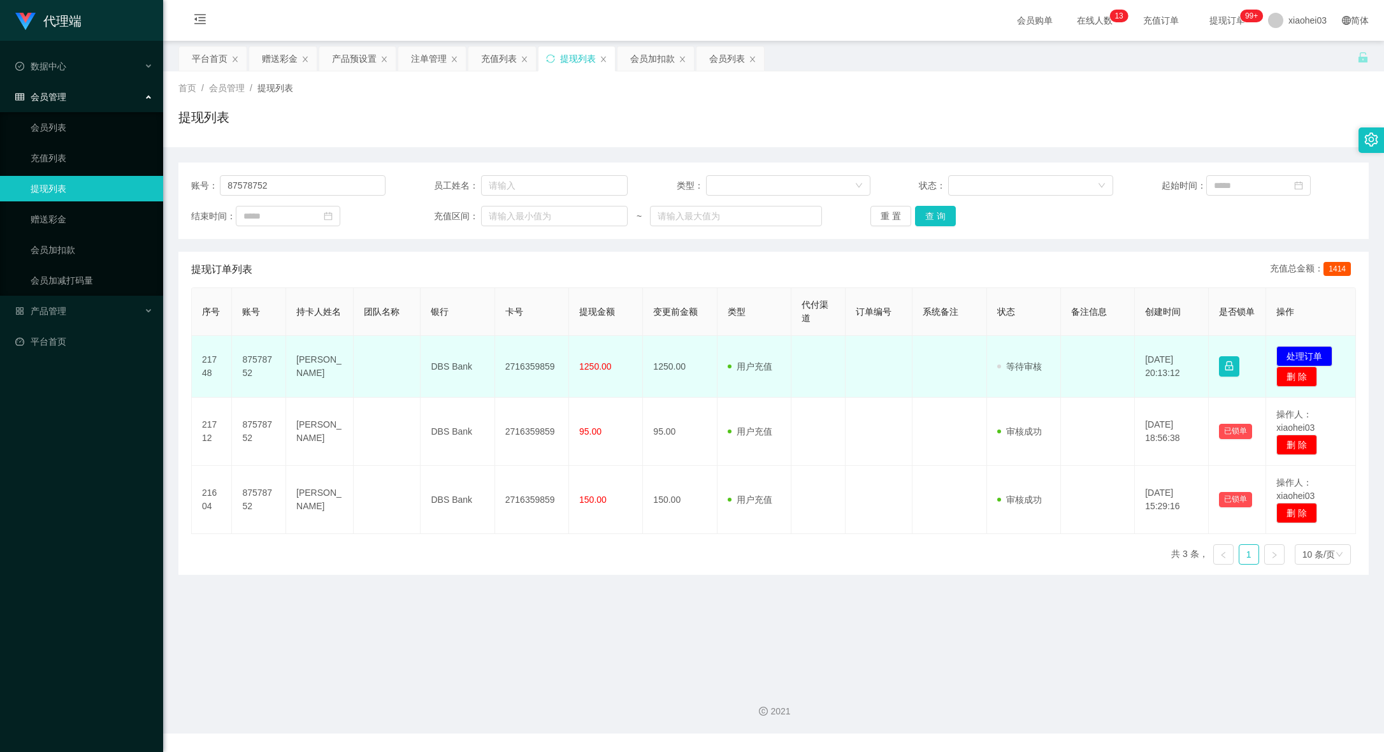
click at [872, 383] on td at bounding box center [880, 367] width 68 height 62
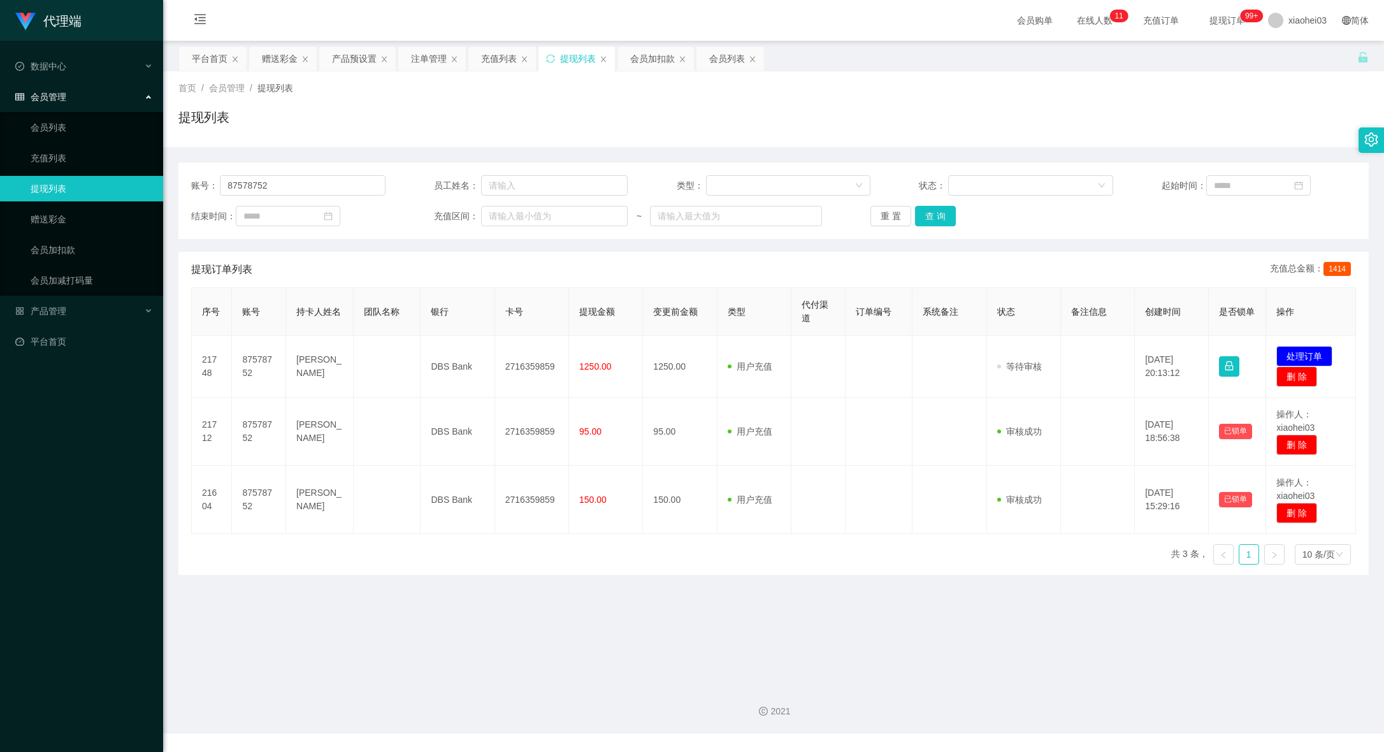
drag, startPoint x: 948, startPoint y: 71, endPoint x: 786, endPoint y: 85, distance: 163.1
click at [946, 71] on div "首页 / 会员管理 / 提现列表 / 提现列表" at bounding box center [773, 109] width 1221 height 76
click at [658, 57] on div "会员加扣款" at bounding box center [652, 59] width 45 height 24
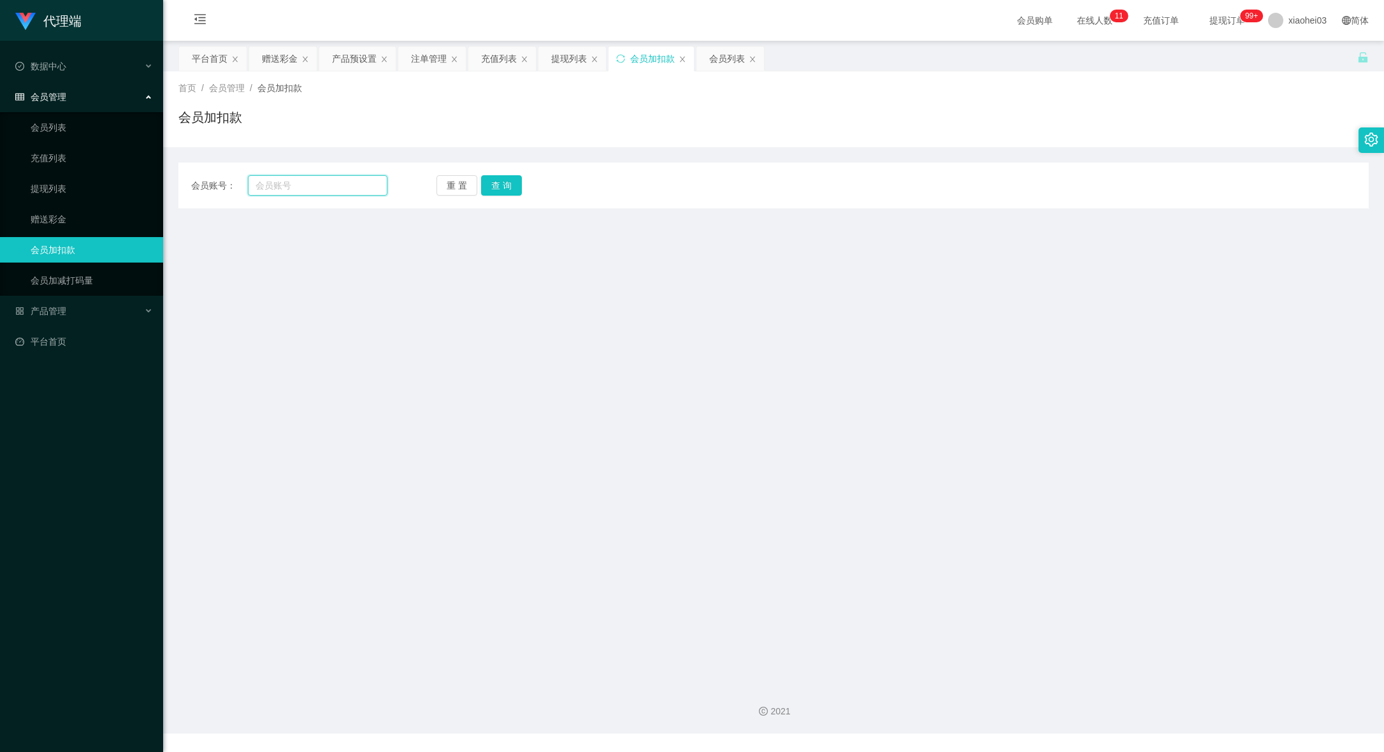
click at [379, 182] on input "text" at bounding box center [318, 185] width 140 height 20
paste input "Scam123"
click at [515, 184] on button "查 询" at bounding box center [501, 185] width 41 height 20
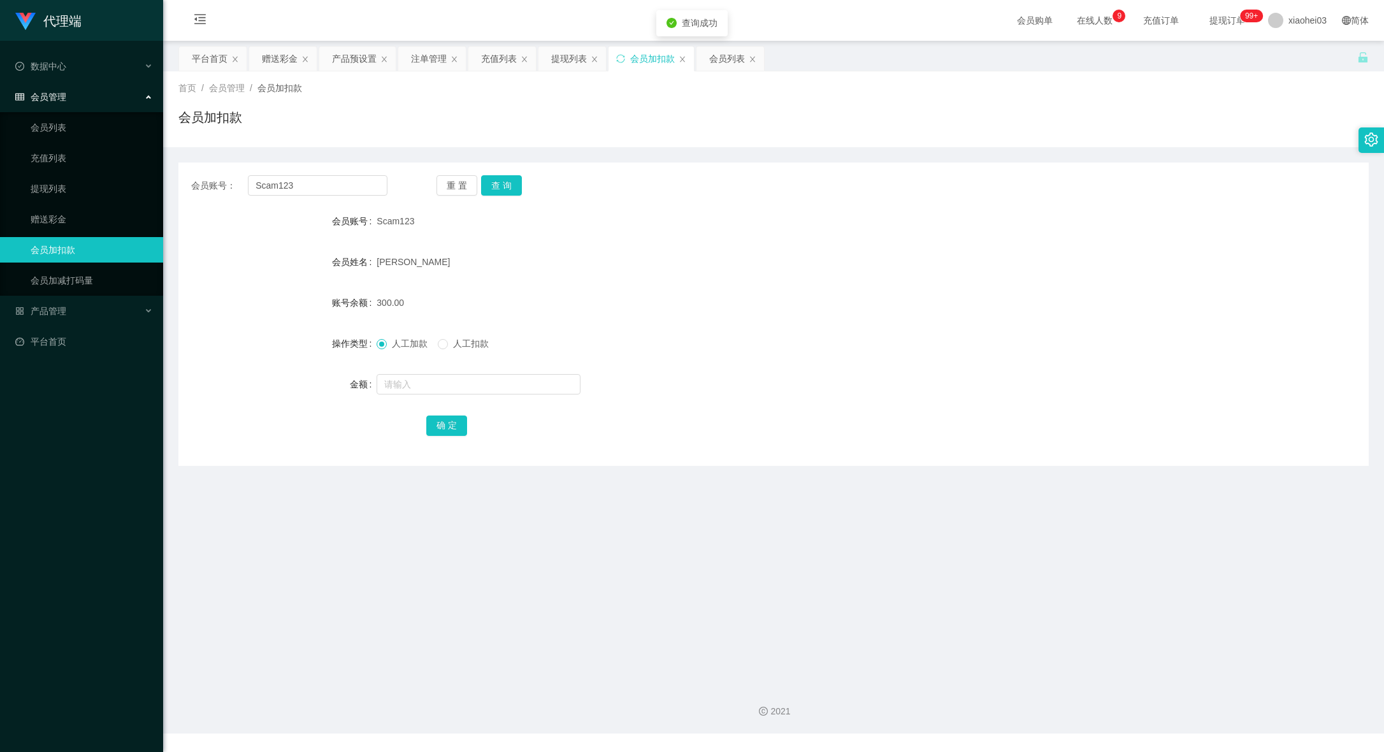
click at [737, 262] on div "[PERSON_NAME]" at bounding box center [724, 261] width 695 height 25
click at [956, 170] on div "会员账号： Scam123 重 置 查 询 会员账号 Scam123 会员姓名 [PERSON_NAME] 账号余额 300.00 操作类型 人工加款 人工扣…" at bounding box center [773, 314] width 1190 height 303
drag, startPoint x: 329, startPoint y: 178, endPoint x: 86, endPoint y: 150, distance: 244.5
click at [98, 151] on section "代理端 数据中心 会员管理 会员列表 充值列表 提现列表 赠送彩金 会员加扣款 会员加减打码量 产品管理 开奖记录 注单管理 产品列表 即时注单 产品预设置 …" at bounding box center [692, 367] width 1384 height 734
paste input "kent9085"
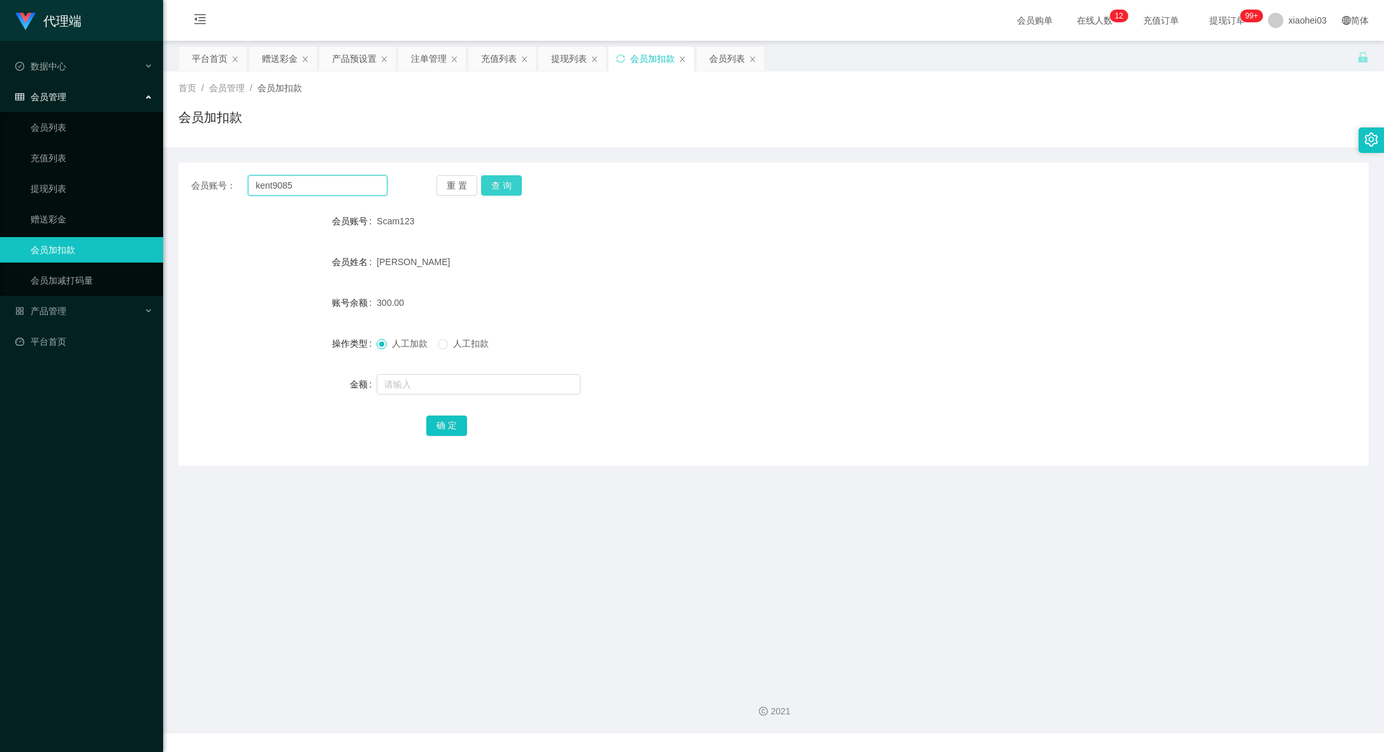
type input "kent9085"
click at [494, 178] on button "查 询" at bounding box center [501, 185] width 41 height 20
click at [484, 394] on div at bounding box center [724, 384] width 695 height 25
click at [503, 382] on input "text" at bounding box center [479, 384] width 204 height 20
type input "112"
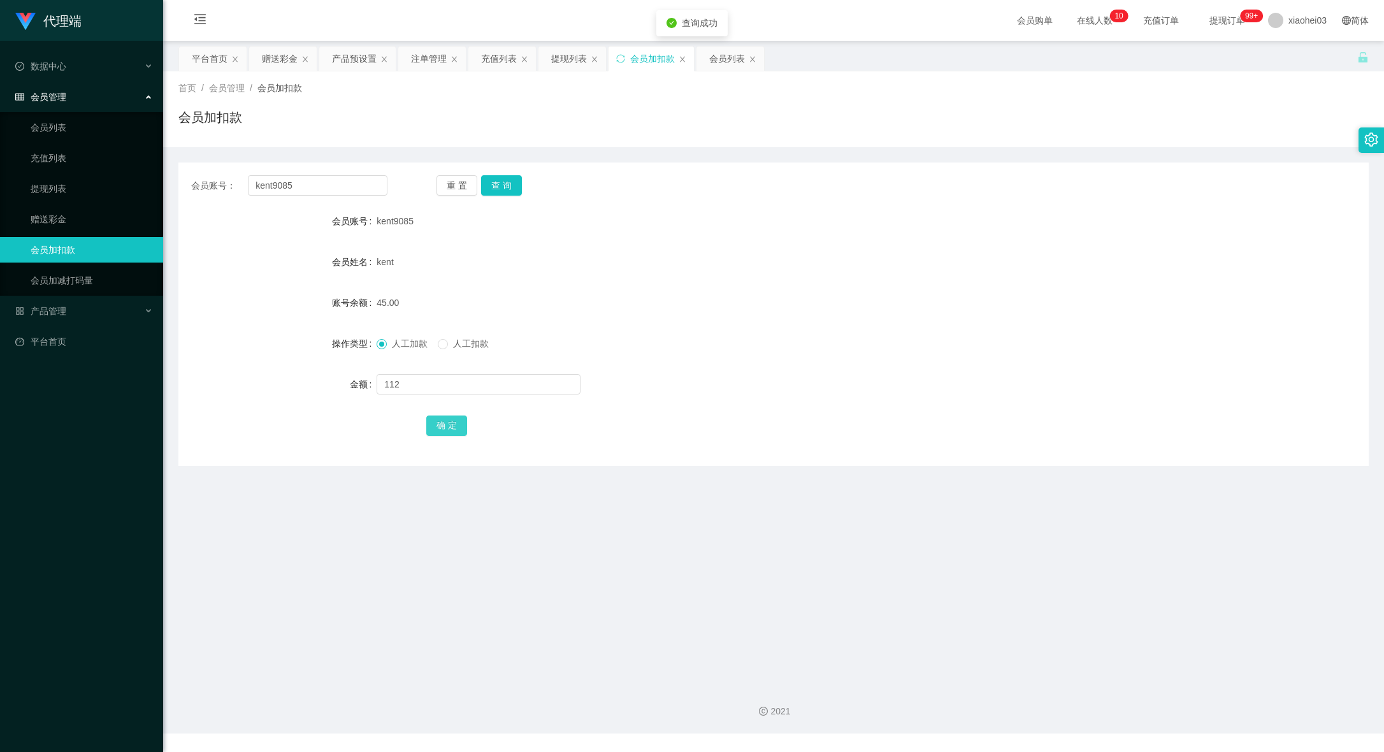
click at [461, 425] on button "确 定" at bounding box center [446, 426] width 41 height 20
click at [715, 377] on div at bounding box center [724, 384] width 695 height 25
drag, startPoint x: 964, startPoint y: 412, endPoint x: 820, endPoint y: 394, distance: 144.5
click at [962, 410] on form "会员账号 kent9085 会员姓名 kent 账号余额 157.00 操作类型 人工加款 人工扣款 金额 确 定" at bounding box center [773, 322] width 1190 height 229
